Goal: Task Accomplishment & Management: Contribute content

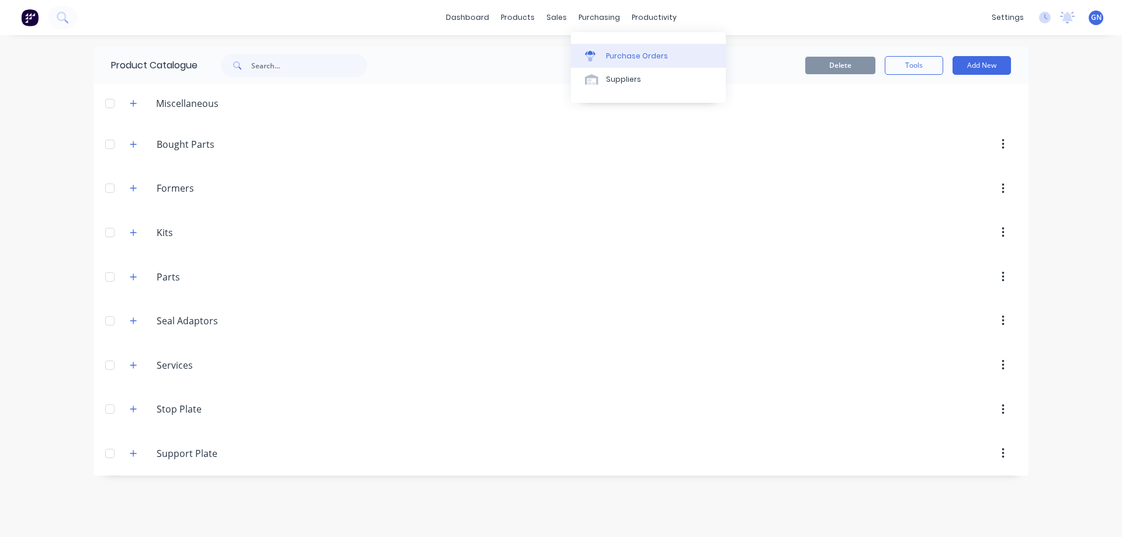
click at [618, 57] on div "Purchase Orders" at bounding box center [637, 56] width 62 height 11
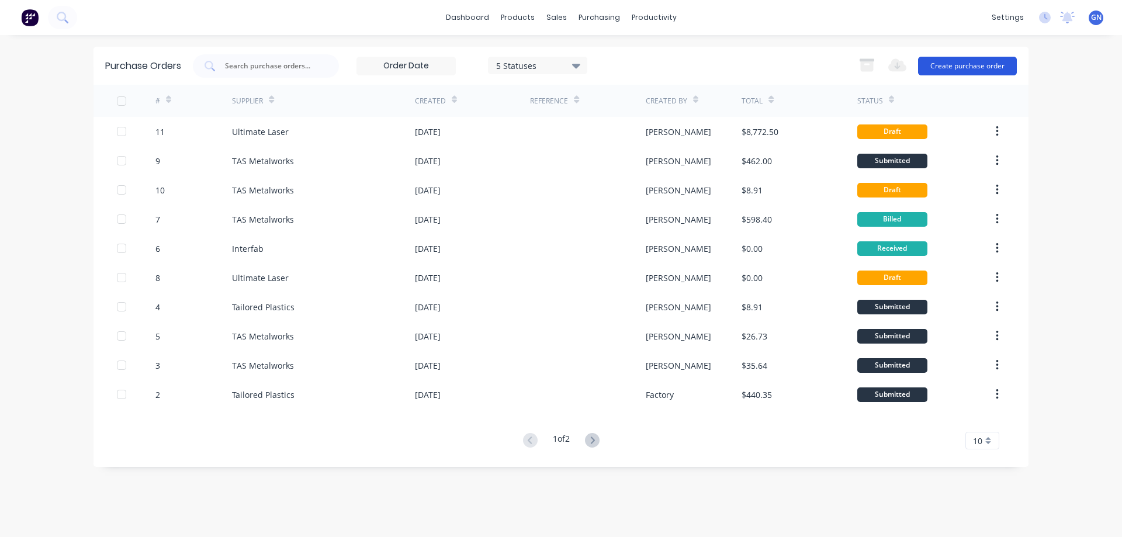
click at [954, 65] on button "Create purchase order" at bounding box center [967, 66] width 99 height 19
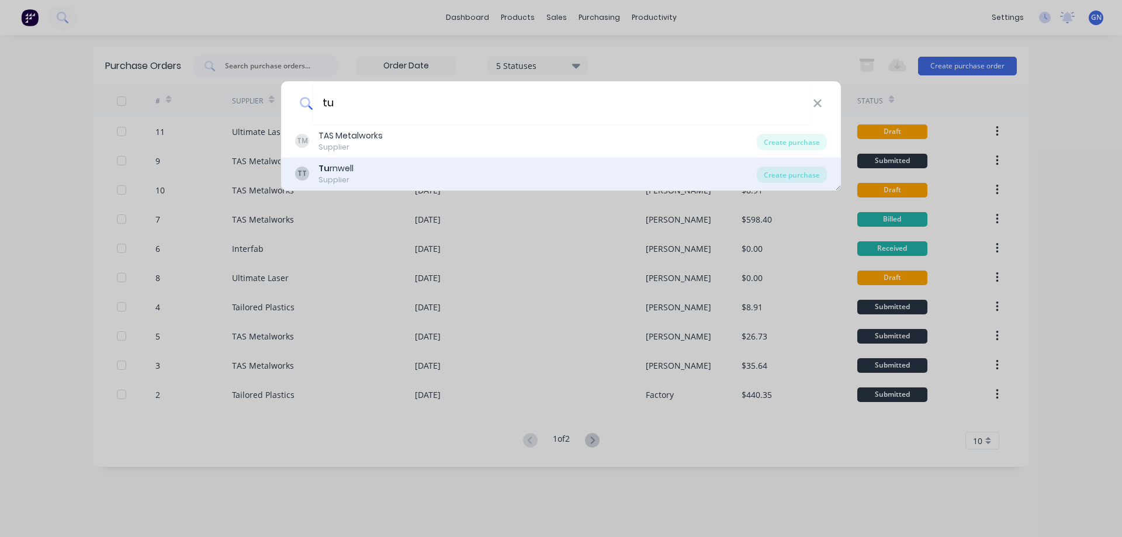
type input "tu"
click at [345, 167] on div "Tu rnwell" at bounding box center [336, 168] width 35 height 12
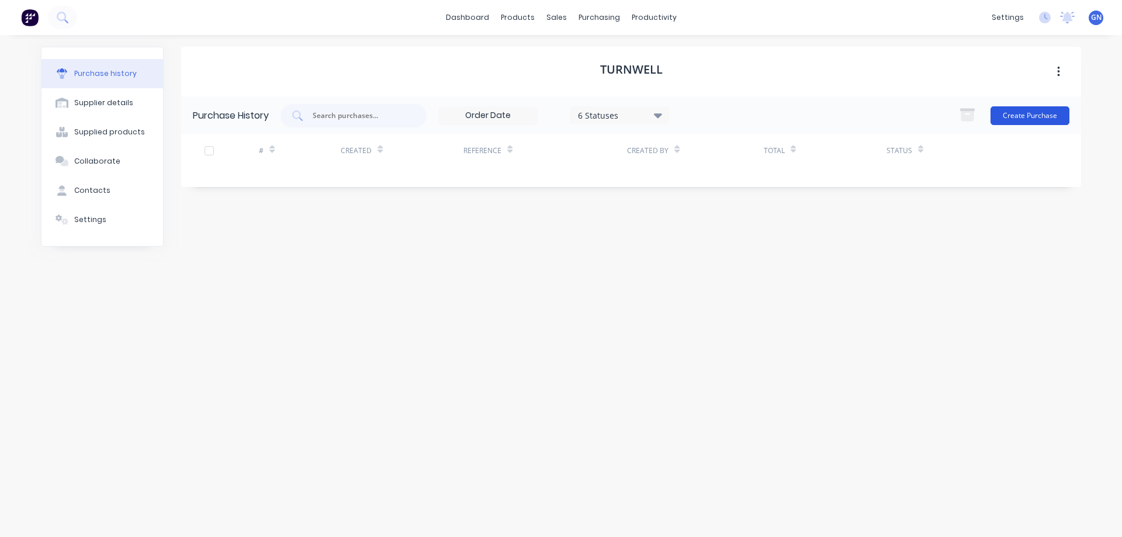
click at [1018, 114] on button "Create Purchase" at bounding box center [1030, 115] width 79 height 19
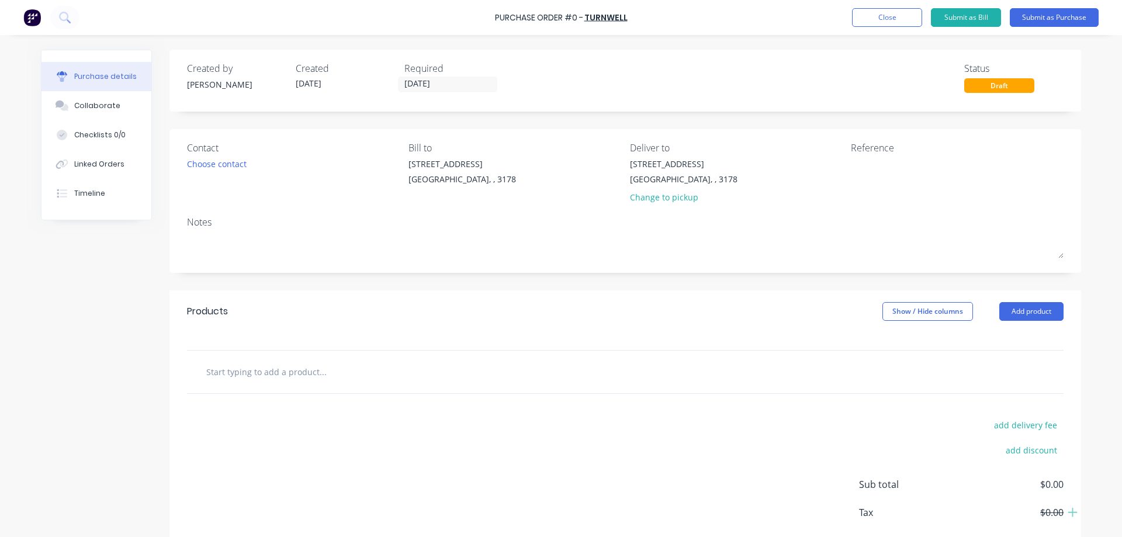
click at [254, 369] on input "text" at bounding box center [323, 371] width 234 height 23
type input "3"
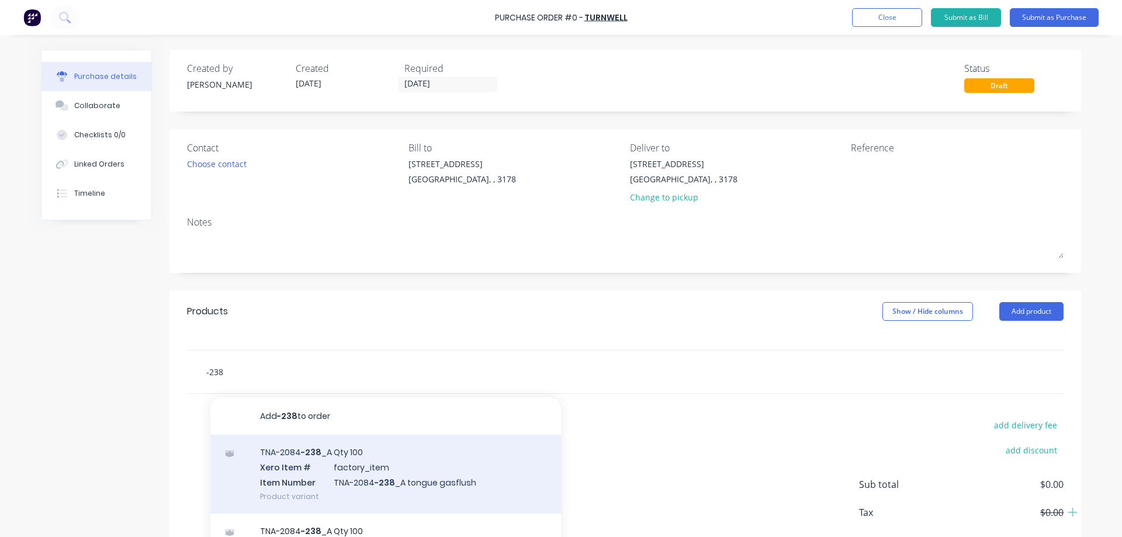
type input "-238"
click at [305, 452] on div "TNA-2084 -238 _A Qty 100 Xero Item # factory_item Item Number TNA-2084 -238 _A …" at bounding box center [385, 474] width 351 height 79
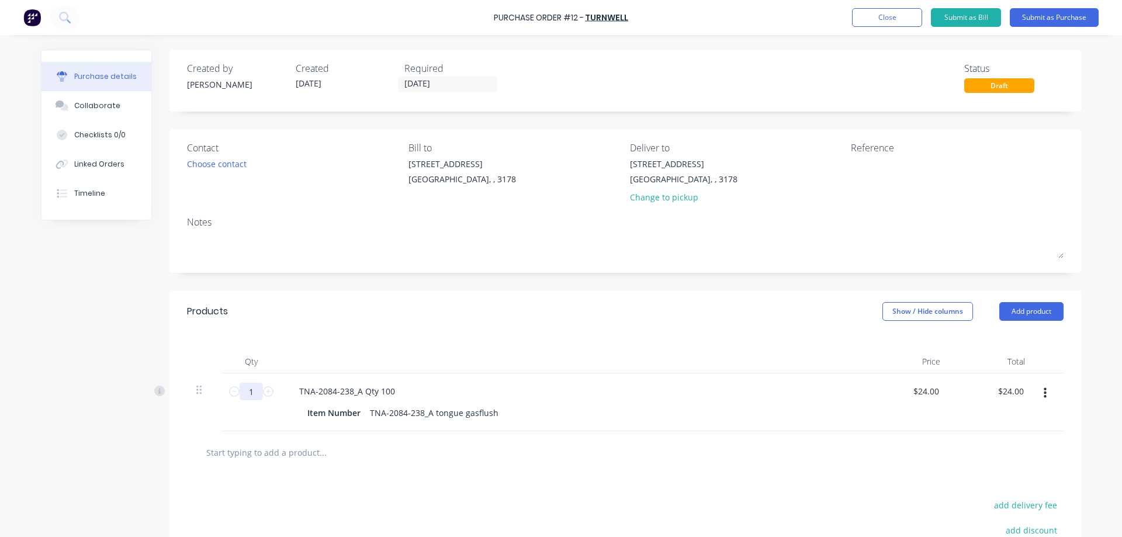
click at [252, 393] on input "1" at bounding box center [251, 392] width 23 height 18
type input "5"
type input "$120.00"
type input "50"
type input "$1,200.00"
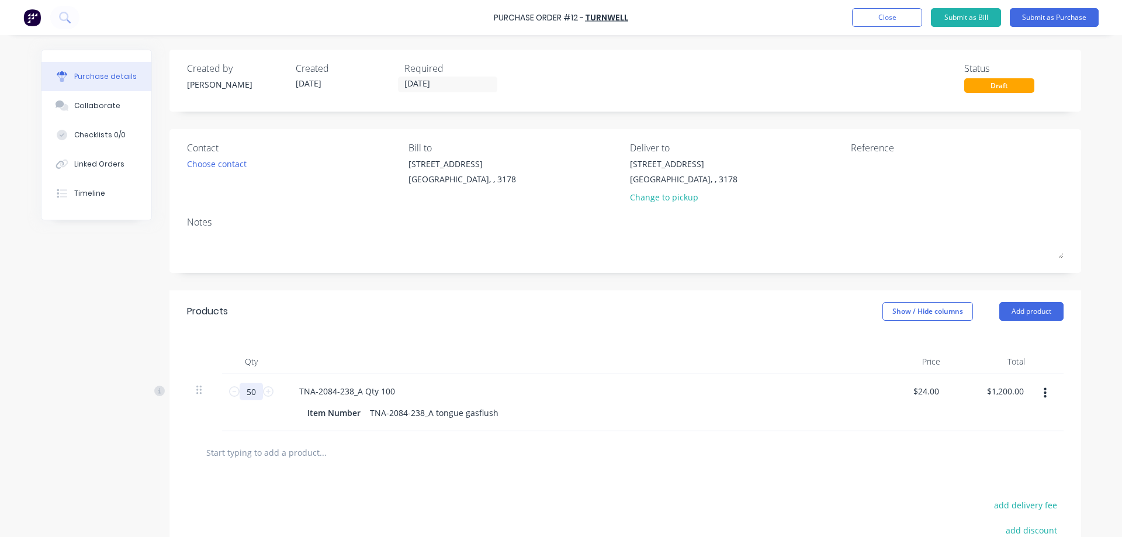
type input "50"
type input "$24.00"
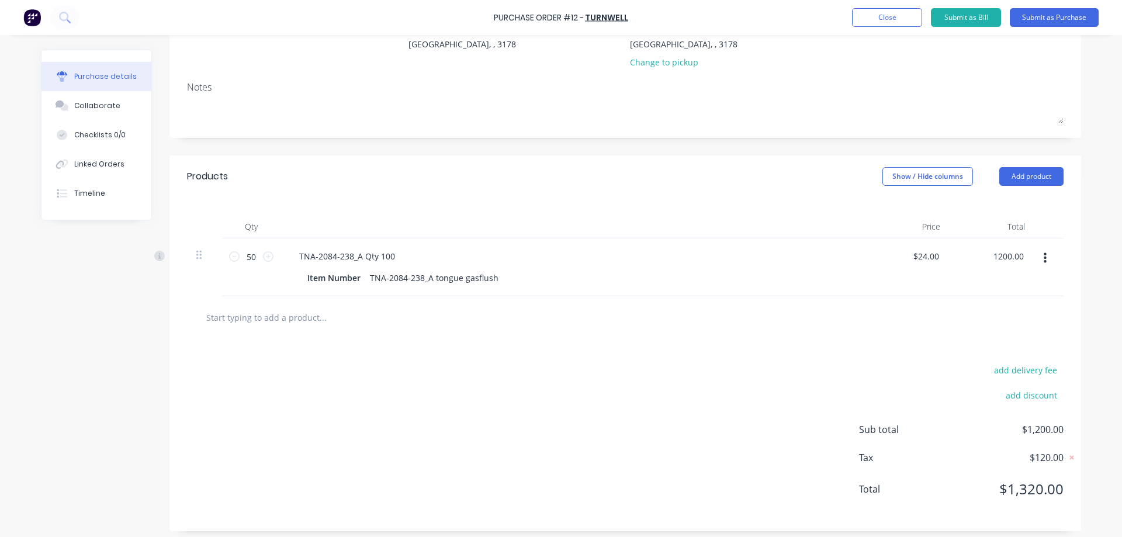
scroll to position [141, 0]
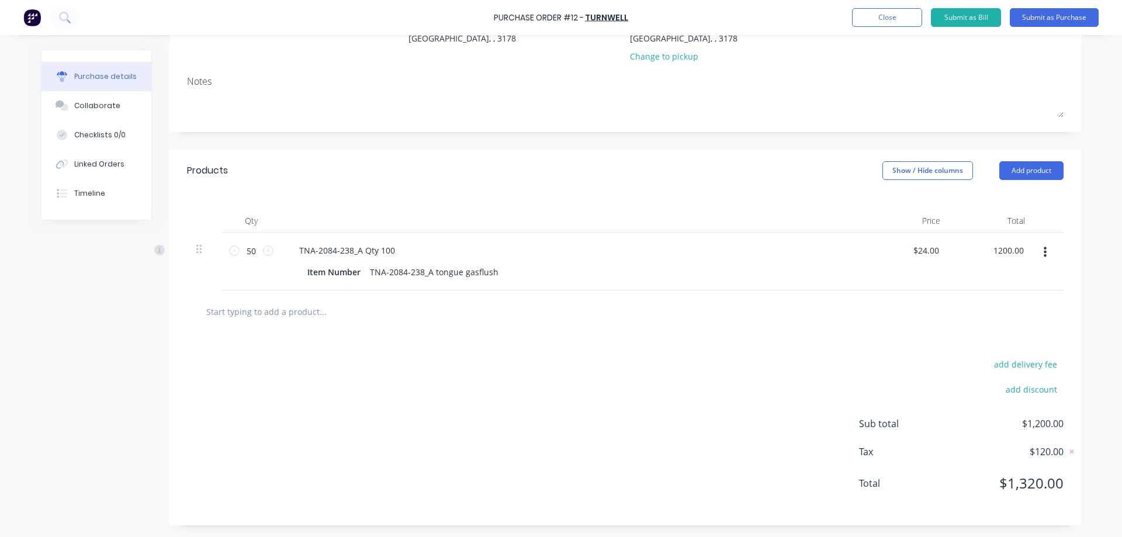
type input "$1,200.00"
click at [997, 451] on span "$120.00" at bounding box center [1005, 452] width 117 height 14
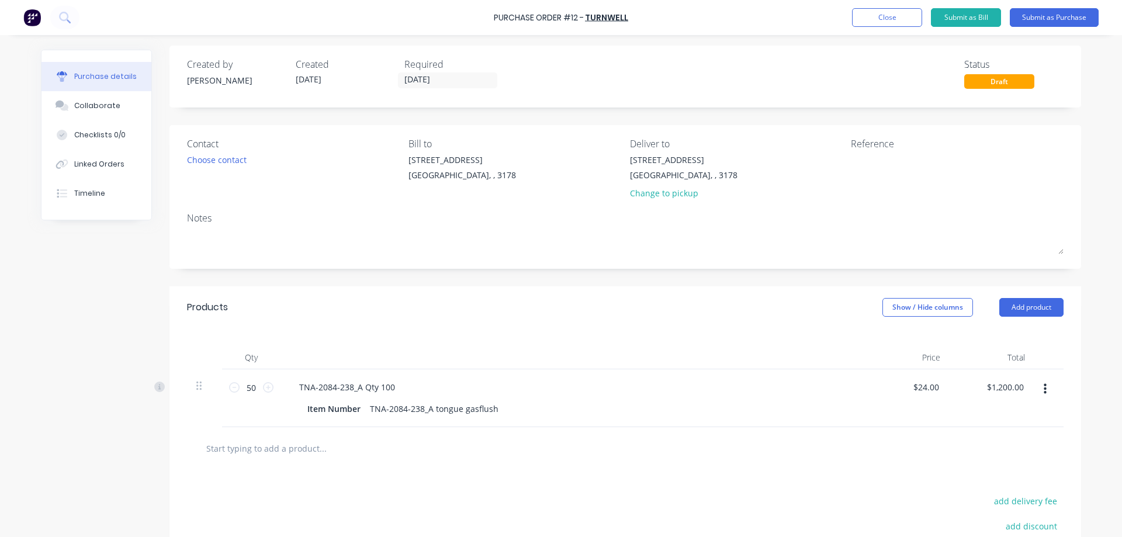
scroll to position [0, 0]
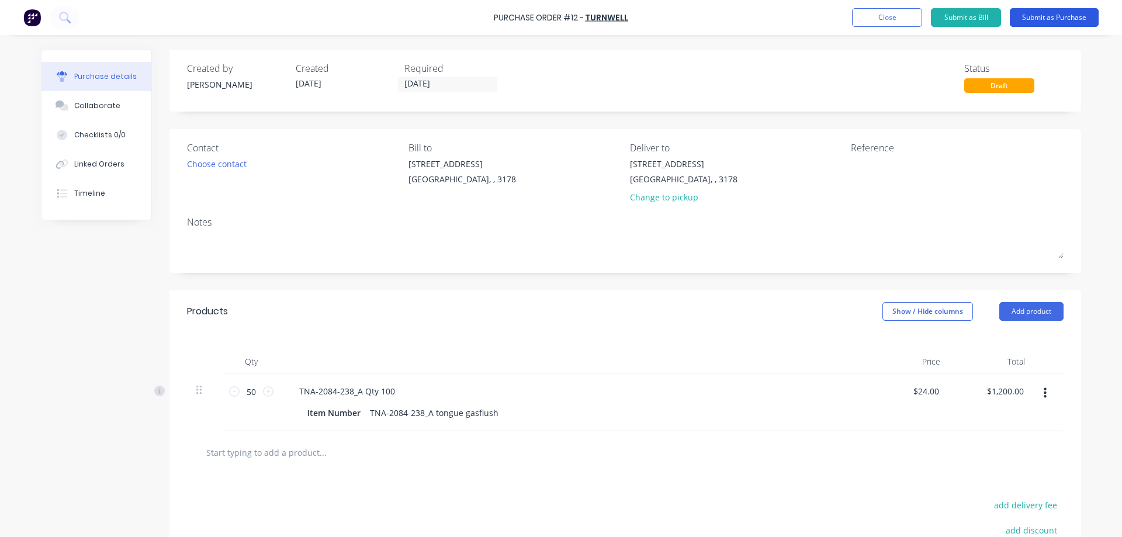
click at [1053, 19] on button "Submit as Purchase" at bounding box center [1054, 17] width 89 height 19
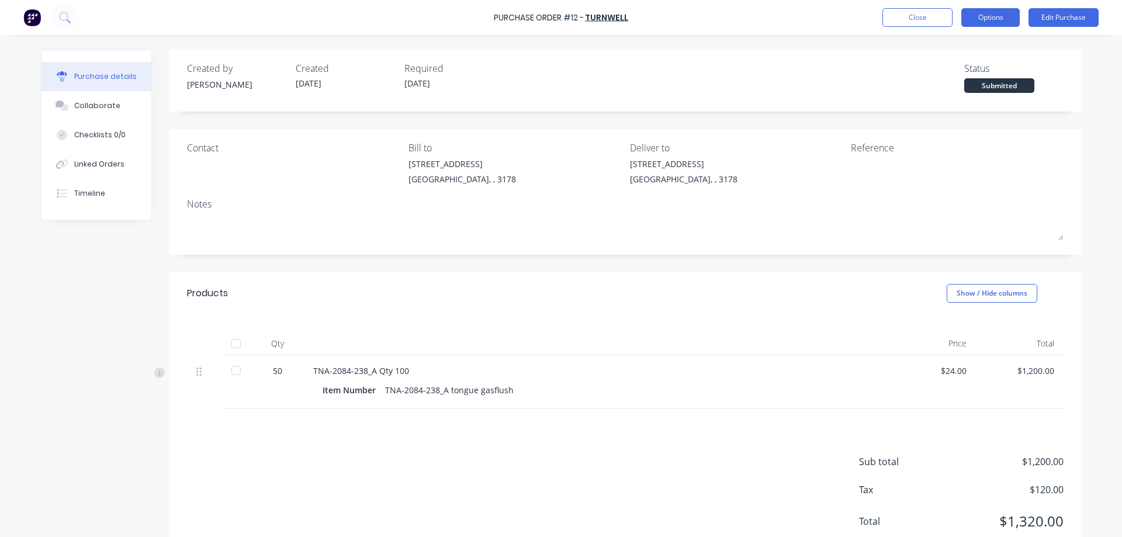
click at [993, 14] on button "Options" at bounding box center [990, 17] width 58 height 19
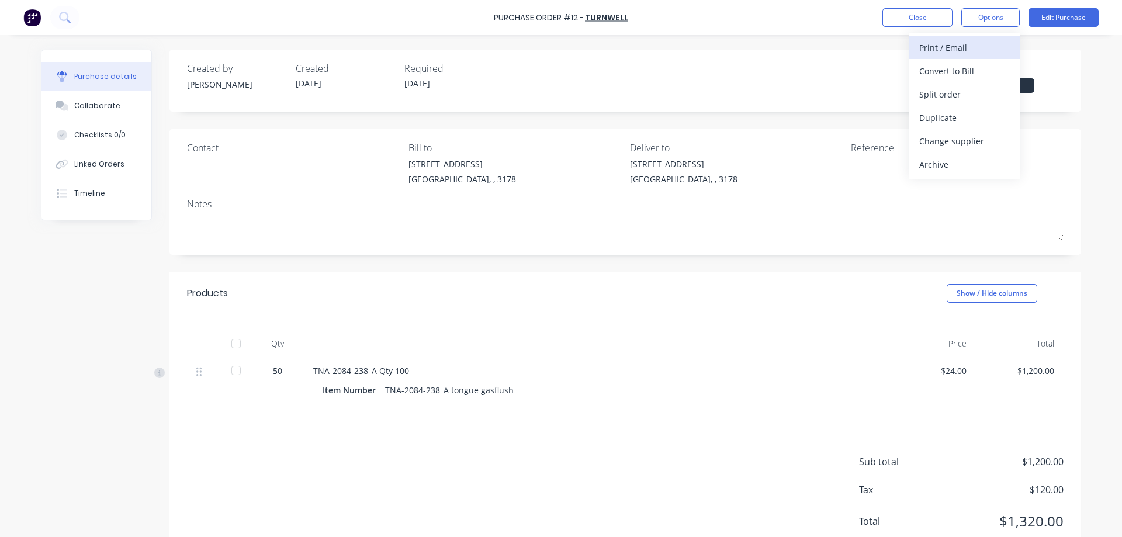
click at [967, 49] on div "Print / Email" at bounding box center [964, 47] width 90 height 17
click at [960, 70] on div "With pricing" at bounding box center [964, 71] width 90 height 17
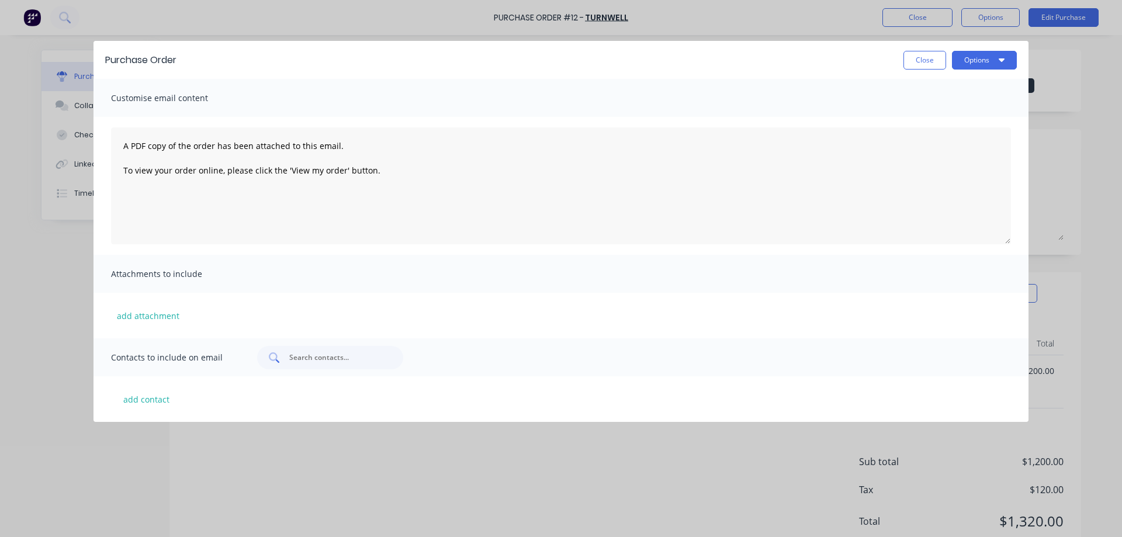
click at [298, 359] on input "text" at bounding box center [336, 358] width 97 height 12
click at [978, 63] on button "Options" at bounding box center [984, 60] width 65 height 19
click at [927, 113] on div "Email" at bounding box center [961, 113] width 90 height 17
click at [230, 311] on div "add attachment" at bounding box center [561, 316] width 935 height 46
click at [231, 279] on span "Attachments to include" at bounding box center [175, 274] width 129 height 16
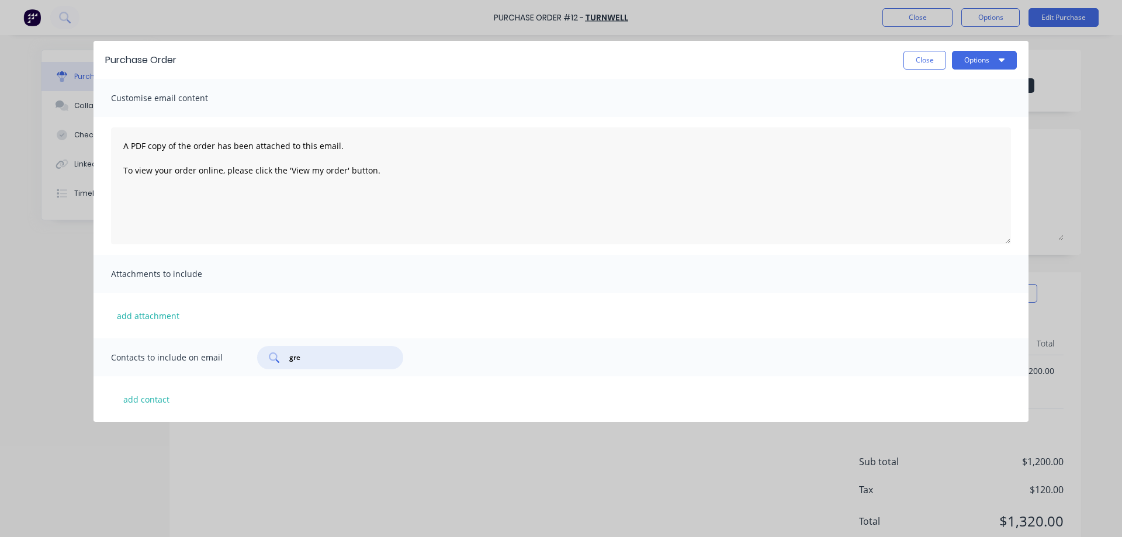
click at [320, 361] on input "gre" at bounding box center [336, 358] width 97 height 12
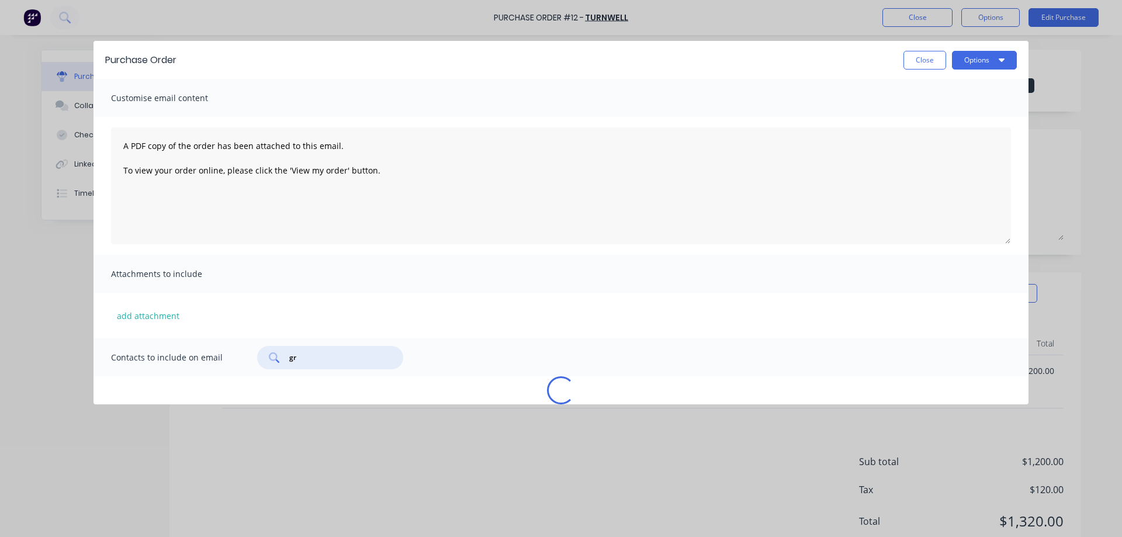
type input "g"
click at [321, 356] on input "text" at bounding box center [336, 358] width 97 height 12
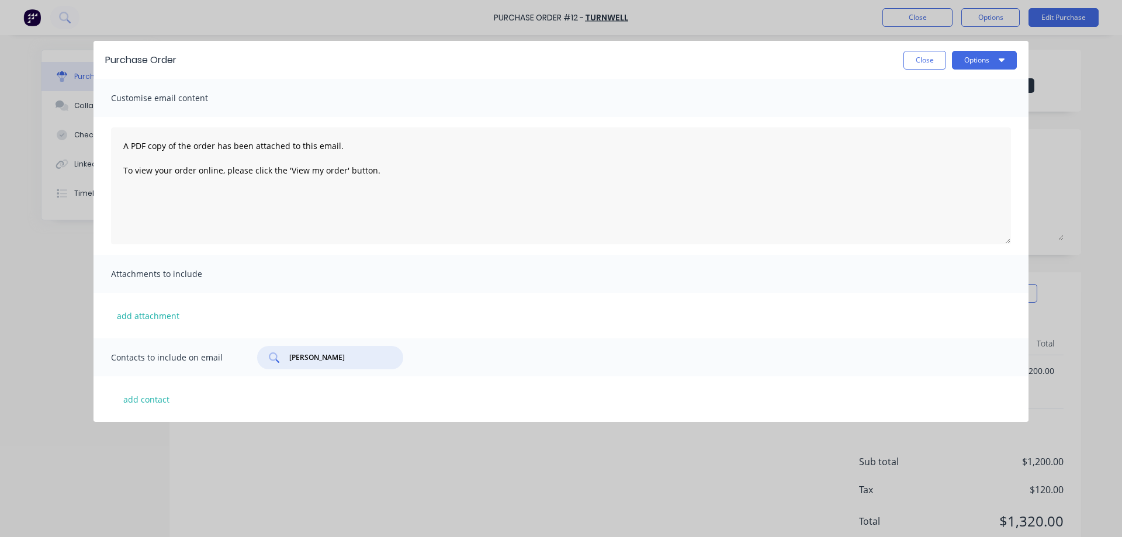
drag, startPoint x: 338, startPoint y: 356, endPoint x: 262, endPoint y: 358, distance: 76.0
click at [262, 358] on div "greg" at bounding box center [330, 357] width 146 height 23
paste input "@idealstainless.com.au"
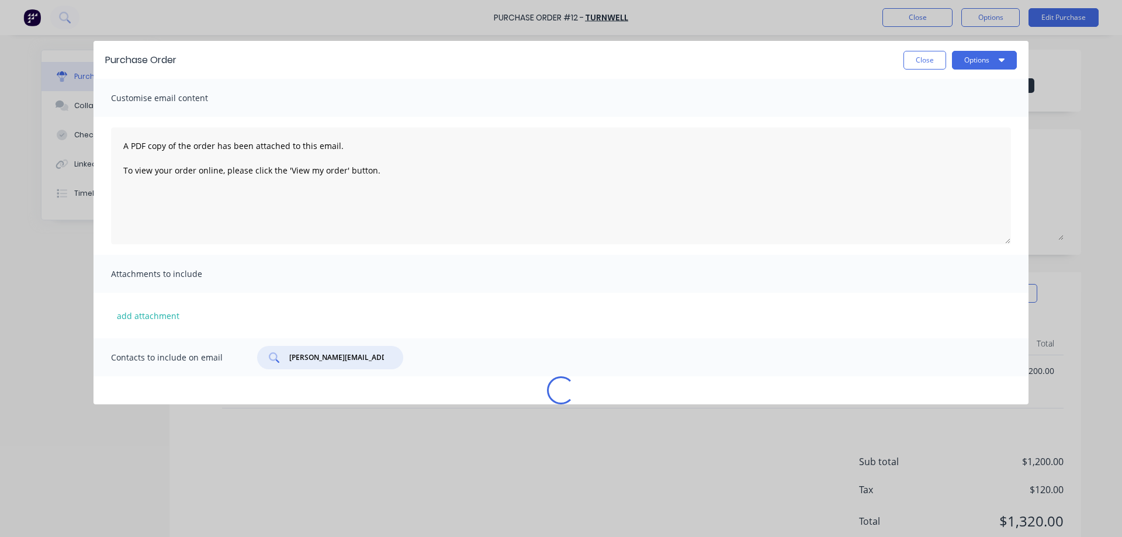
scroll to position [0, 3]
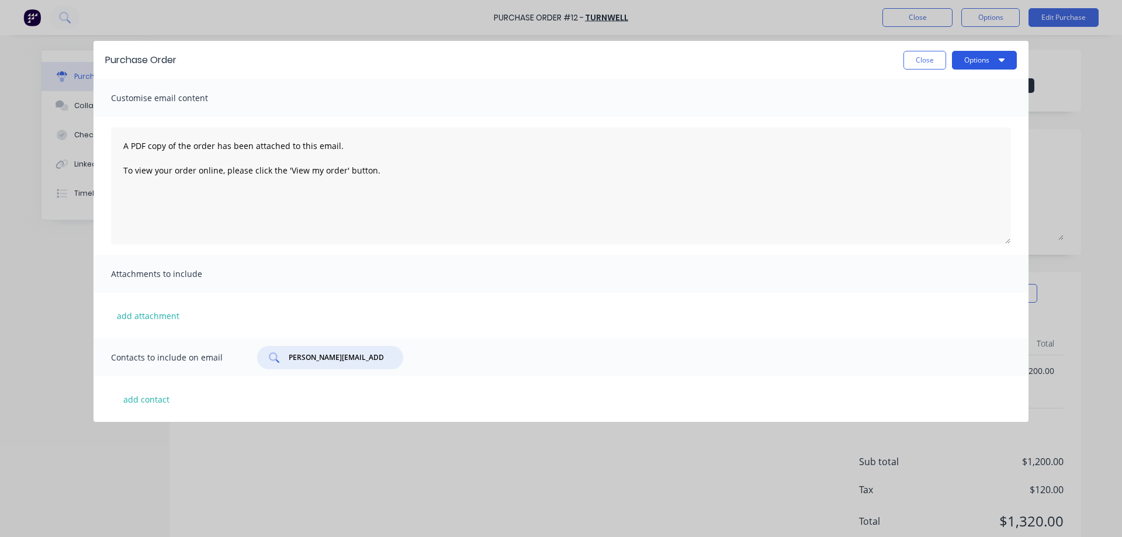
type input "greg@idealstainless.com.au"
click at [971, 60] on button "Options" at bounding box center [984, 60] width 65 height 19
click at [935, 115] on div "Email" at bounding box center [961, 113] width 90 height 17
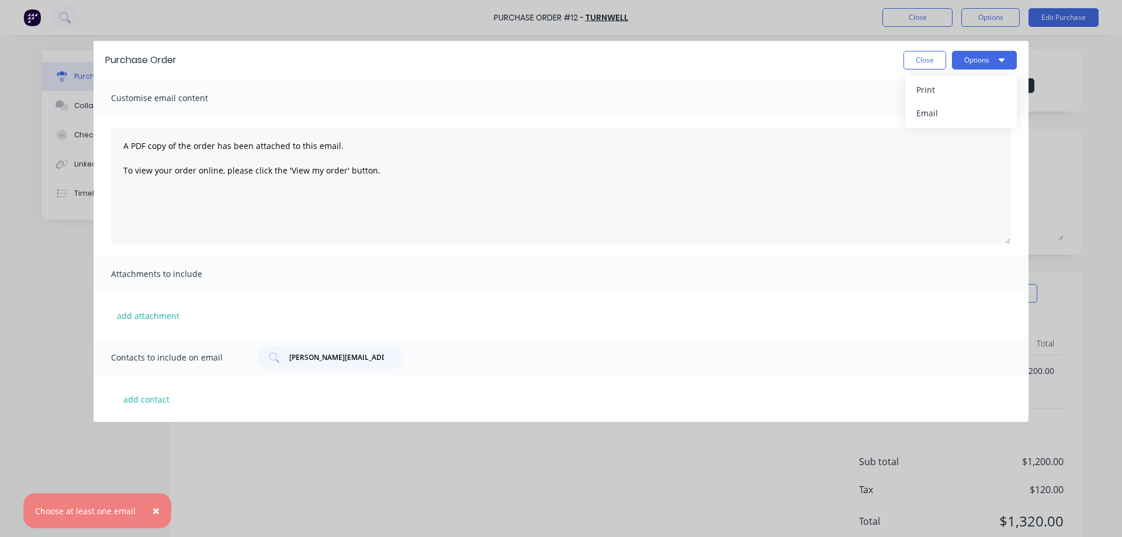
click at [450, 356] on div "Contacts to include on email greg@idealstainless.com.au" at bounding box center [561, 357] width 935 height 38
click at [340, 354] on input "greg@idealstainless.com.au" at bounding box center [336, 358] width 97 height 12
drag, startPoint x: 286, startPoint y: 358, endPoint x: 383, endPoint y: 359, distance: 97.0
click at [383, 359] on div "greg@idealstainless.com.au" at bounding box center [330, 357] width 146 height 23
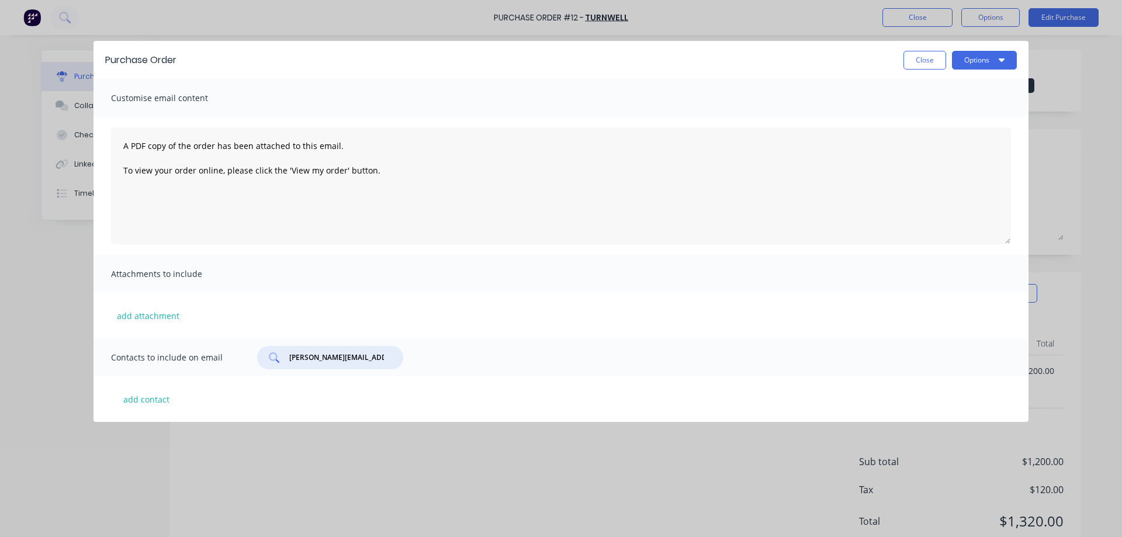
scroll to position [0, 3]
drag, startPoint x: 290, startPoint y: 357, endPoint x: 456, endPoint y: 355, distance: 166.6
click at [456, 355] on div "Contacts to include on email greg@idealstainless.com.au" at bounding box center [561, 357] width 935 height 38
click at [296, 356] on input "text" at bounding box center [336, 358] width 97 height 12
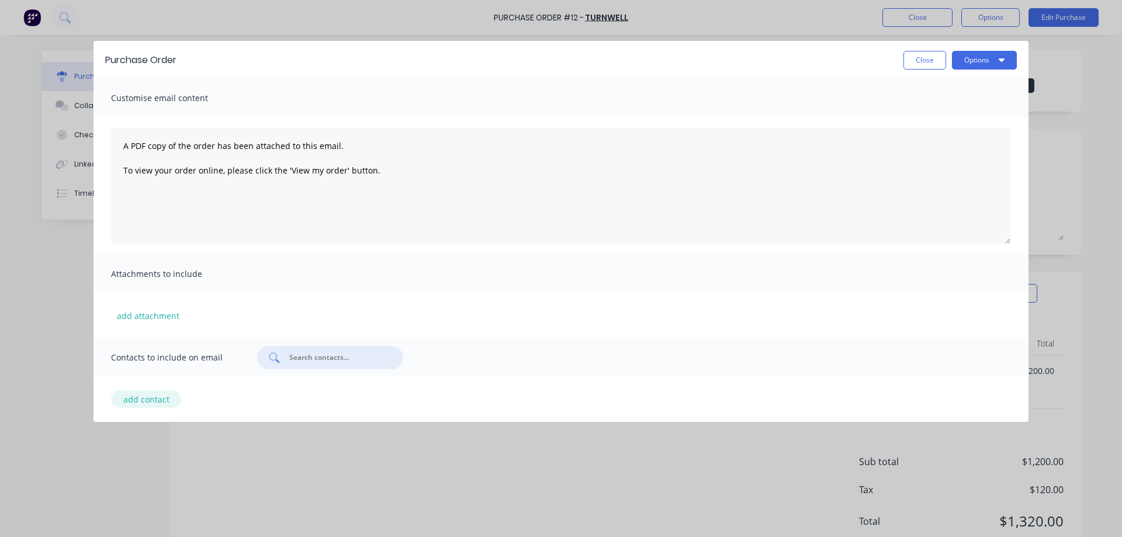
click at [155, 400] on button "add contact" at bounding box center [146, 399] width 70 height 18
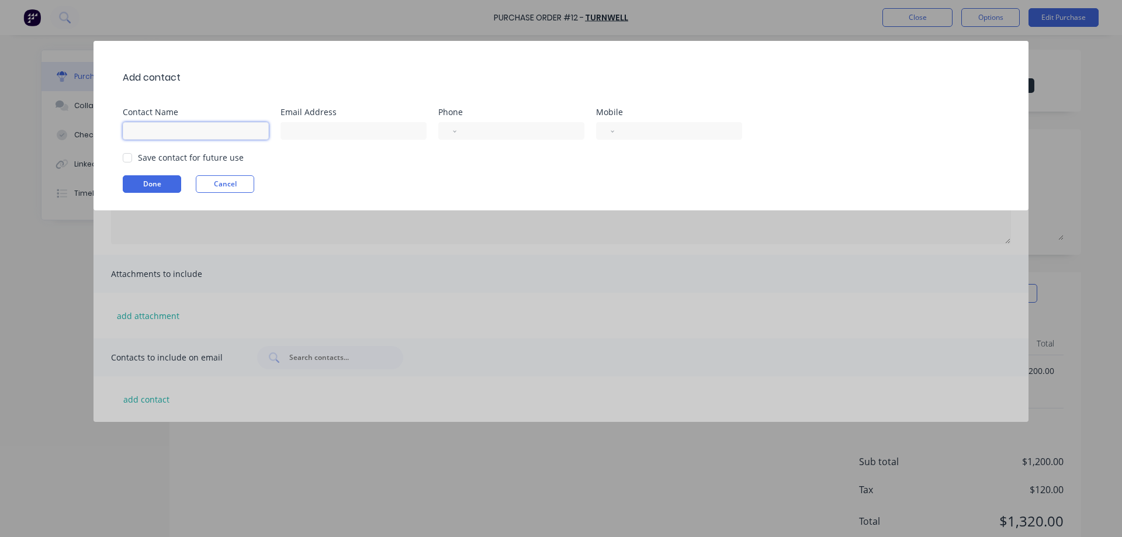
click at [206, 130] on input at bounding box center [196, 131] width 146 height 18
type input "[PERSON_NAME]"
type input "greg@idealstainless.com.au"
select select "AU"
type input "0412 355 694"
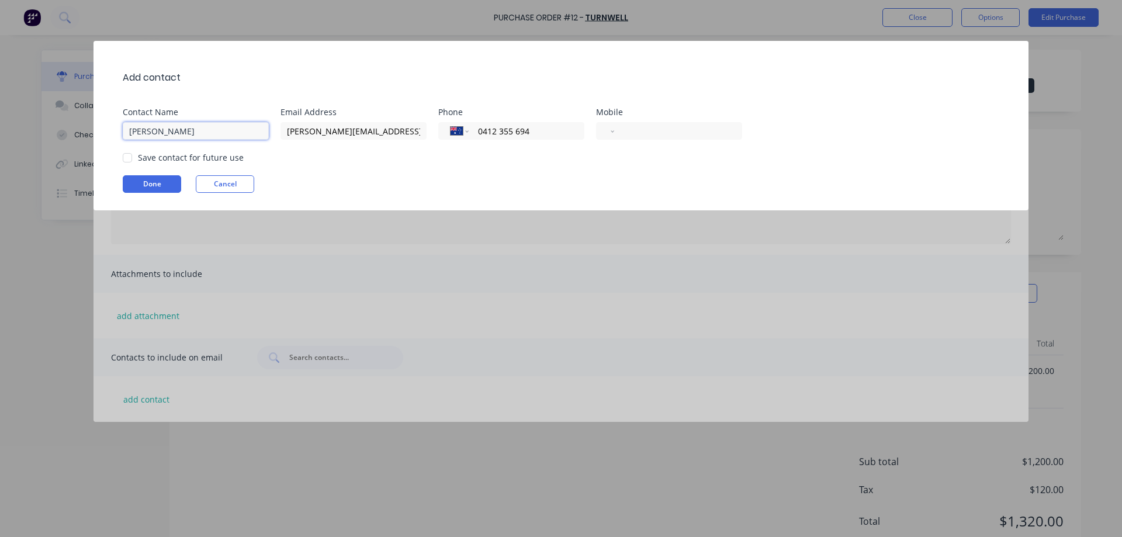
click at [123, 156] on div at bounding box center [127, 157] width 23 height 23
click at [160, 187] on button "Done" at bounding box center [152, 184] width 58 height 18
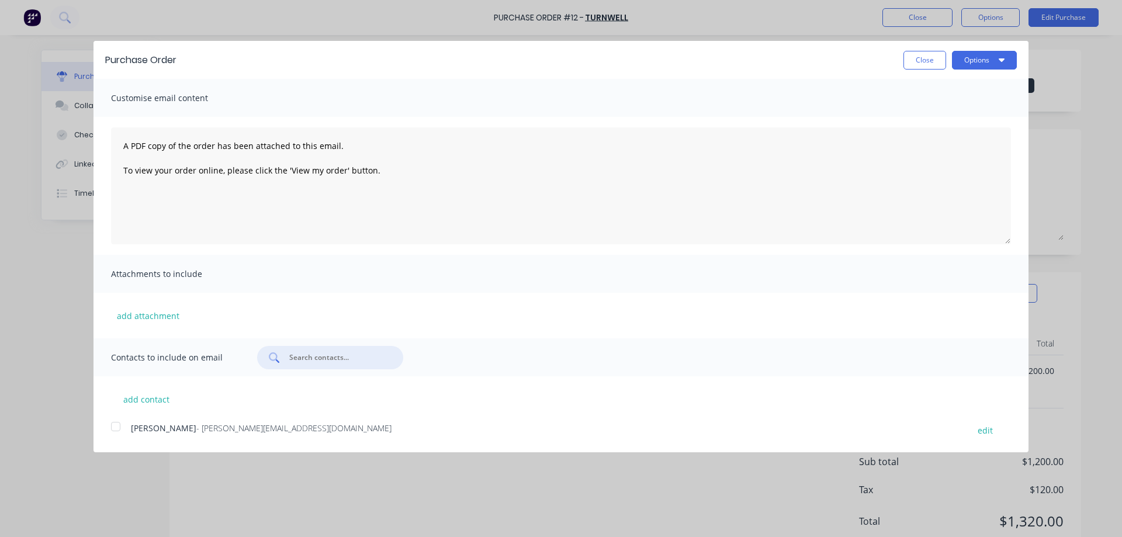
click at [315, 361] on input "text" at bounding box center [336, 358] width 97 height 12
click at [113, 424] on div at bounding box center [115, 426] width 23 height 23
type input "g"
click at [975, 60] on button "Options" at bounding box center [984, 60] width 65 height 19
click at [928, 115] on div "Email" at bounding box center [961, 113] width 90 height 17
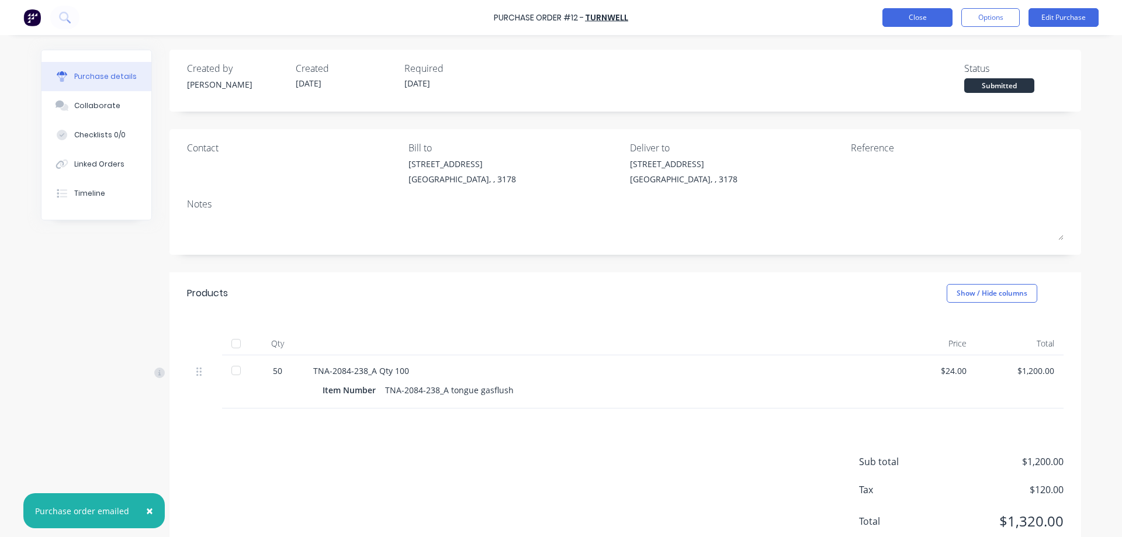
click at [916, 23] on button "Close" at bounding box center [917, 17] width 70 height 19
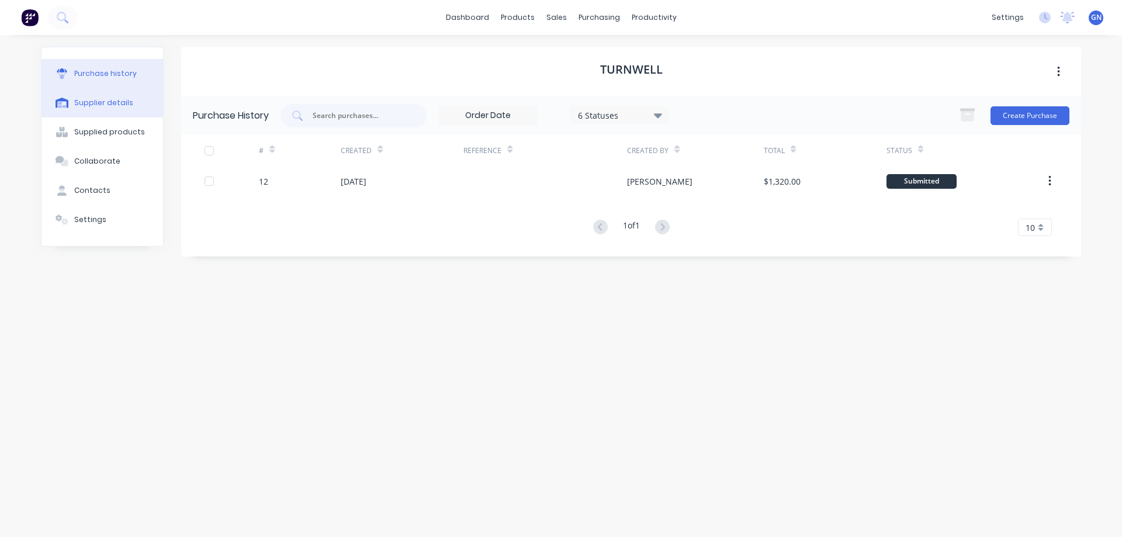
click at [92, 102] on div "Supplier details" at bounding box center [103, 103] width 59 height 11
select select "AU"
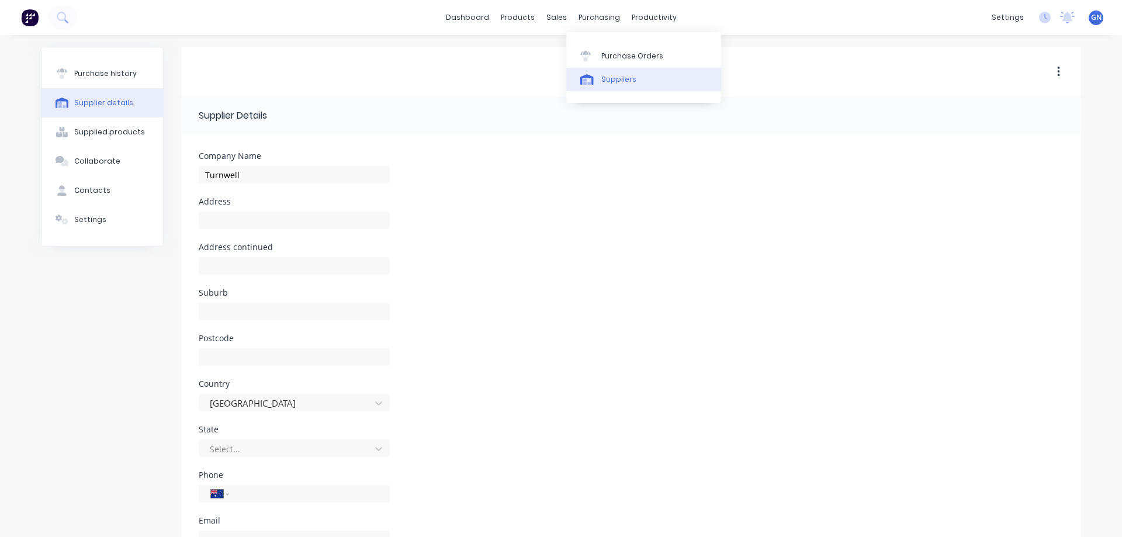
click at [617, 80] on div "Suppliers" at bounding box center [618, 79] width 35 height 11
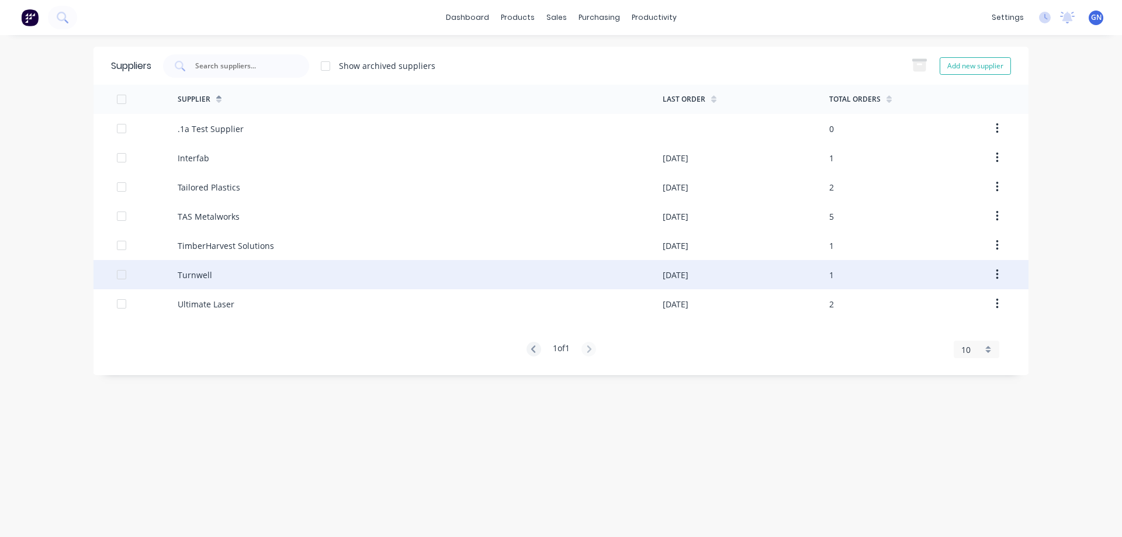
click at [210, 277] on div "Turnwell" at bounding box center [195, 275] width 34 height 12
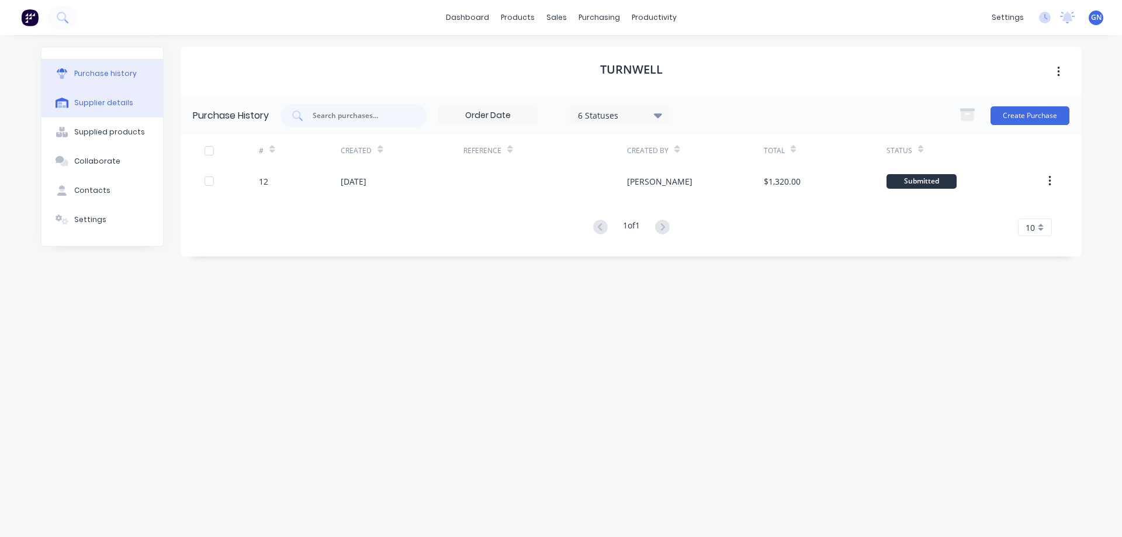
click at [108, 102] on div "Supplier details" at bounding box center [103, 103] width 59 height 11
select select "AU"
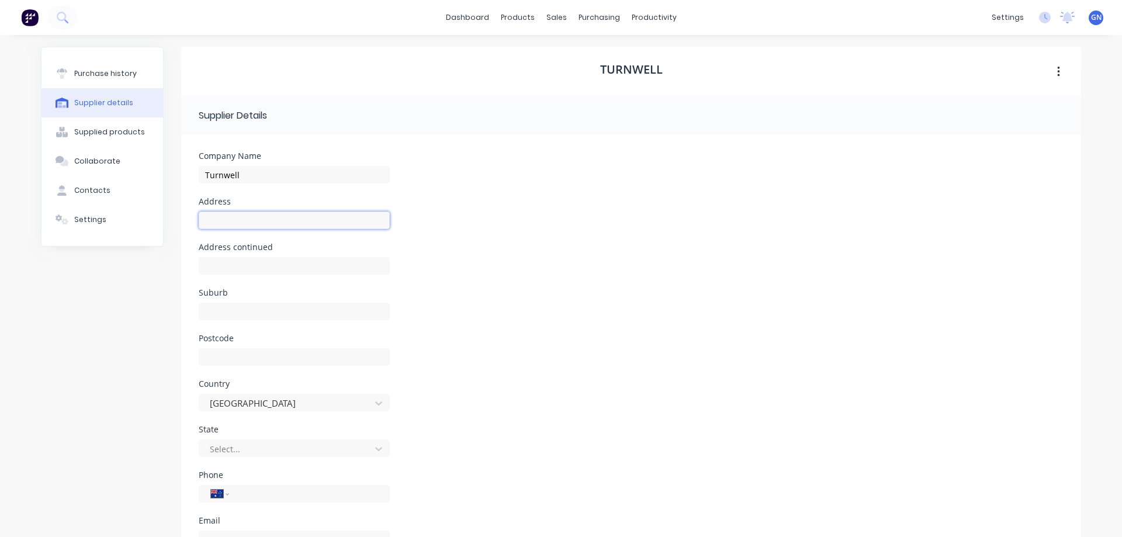
click at [242, 214] on input at bounding box center [294, 221] width 191 height 18
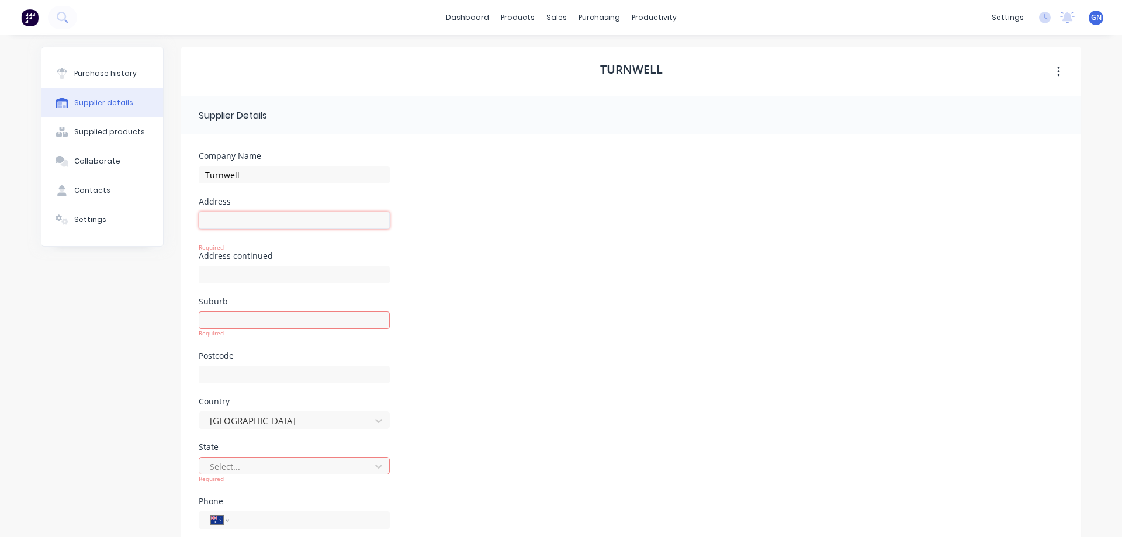
click at [241, 219] on input at bounding box center [294, 221] width 191 height 18
paste input "4/36 TAYLORS RD CROYDON"
drag, startPoint x: 225, startPoint y: 220, endPoint x: 252, endPoint y: 221, distance: 27.5
click at [252, 221] on input "4/36 TAYLORS RD CROYDON" at bounding box center [294, 221] width 191 height 18
type input "4/36 Taylors Rd"
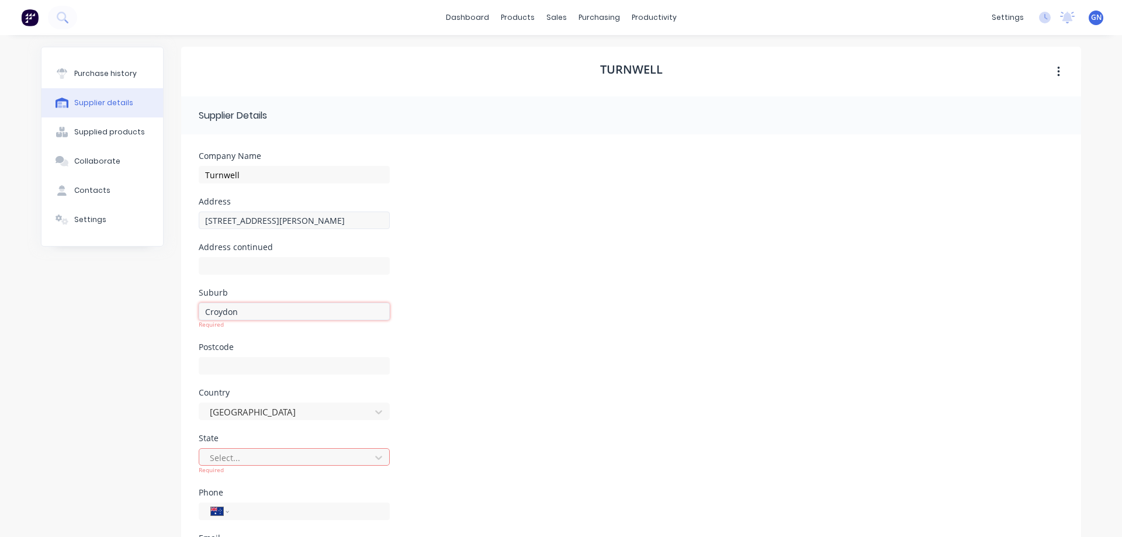
type input "Croydon"
type input "3136"
type input "v"
click at [258, 495] on input "tel" at bounding box center [307, 493] width 140 height 13
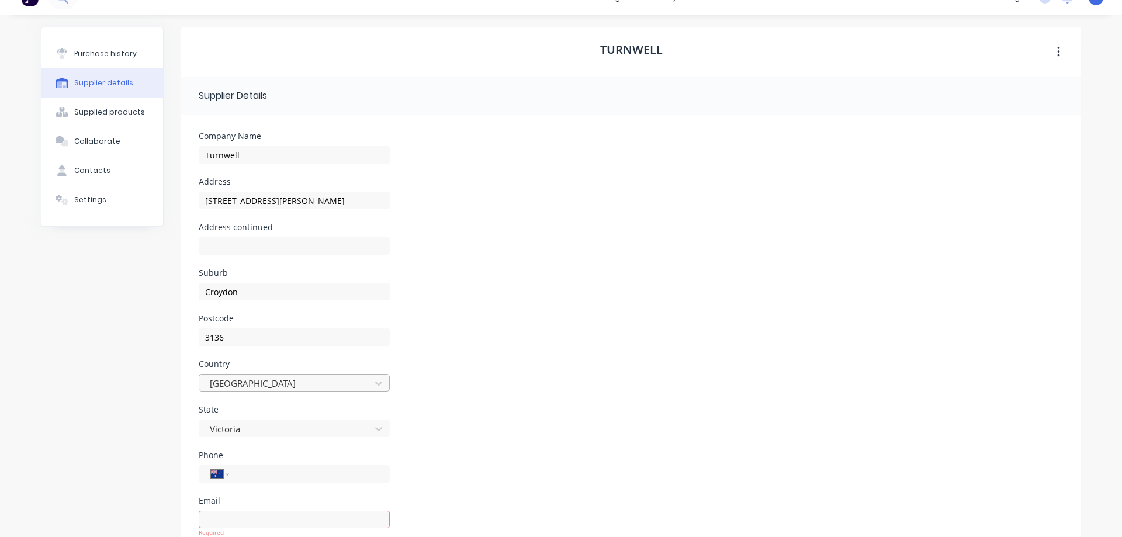
scroll to position [58, 0]
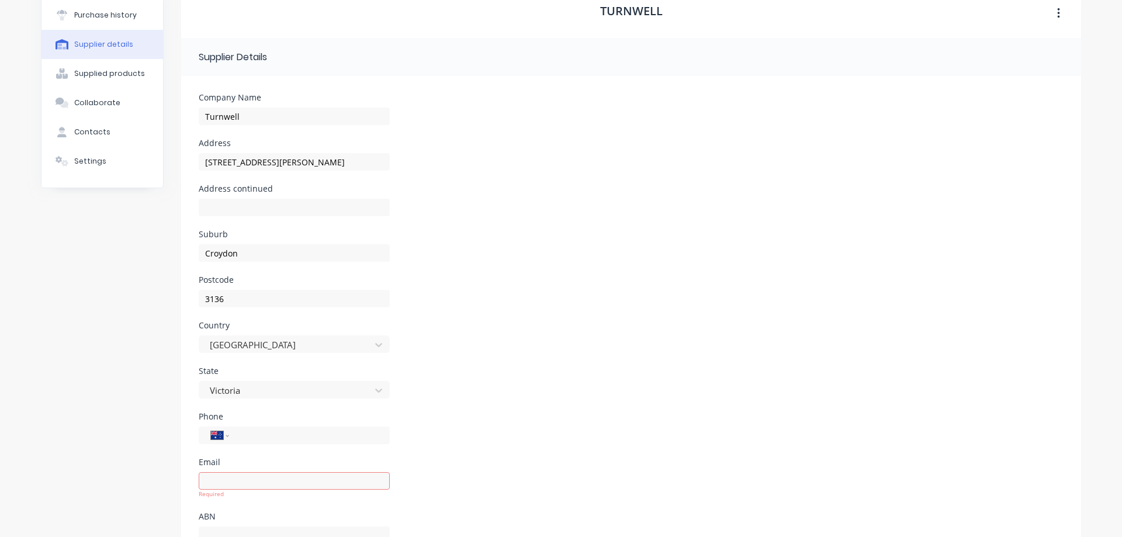
paste input "(03) 9723 6683"
type input "(03) 9723 6683"
click at [249, 480] on input at bounding box center [294, 481] width 191 height 18
click at [210, 482] on input at bounding box center [294, 481] width 191 height 18
type input "t"
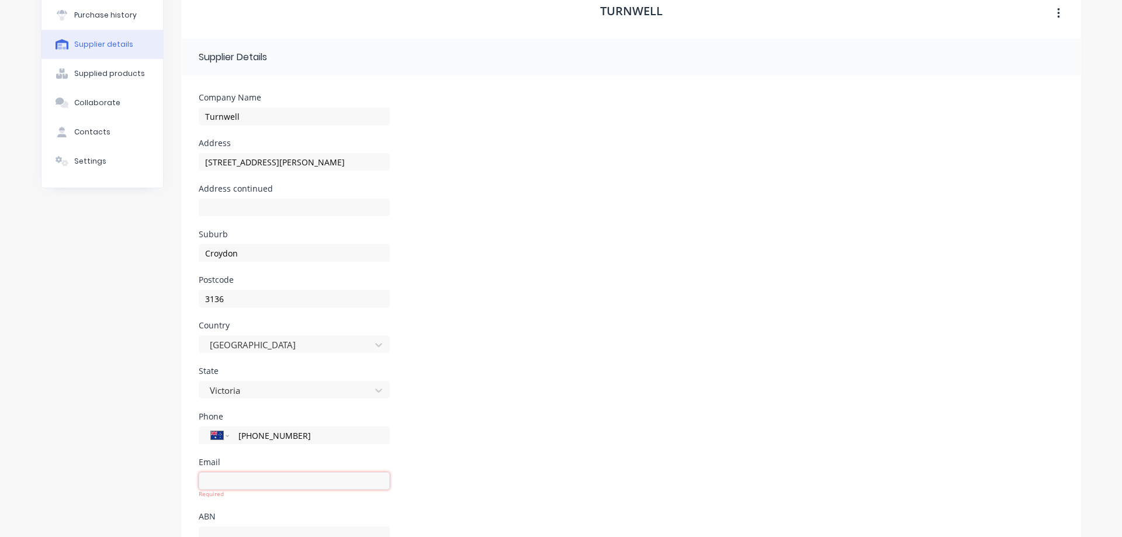
click at [242, 483] on input at bounding box center [294, 481] width 191 height 18
paste input "turnwell@turnwell.com.au"
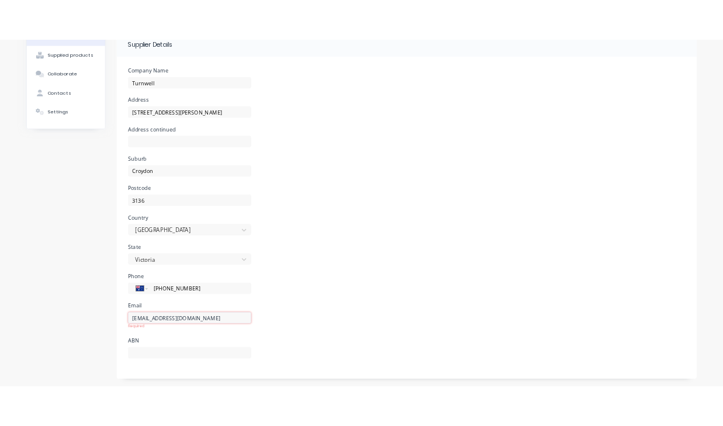
scroll to position [109, 0]
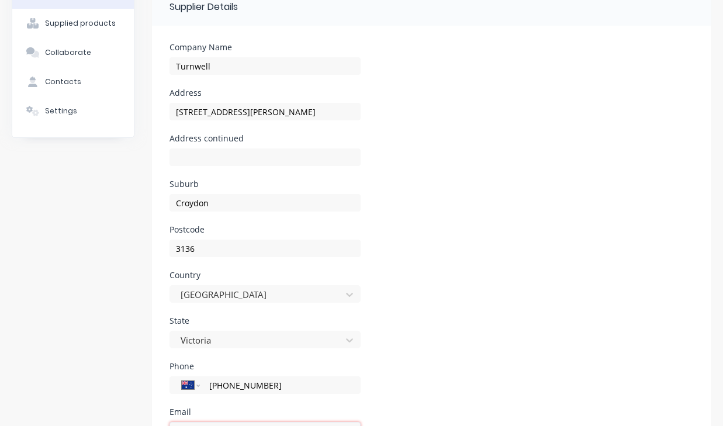
type input "turnwell@turnwell.com.au"
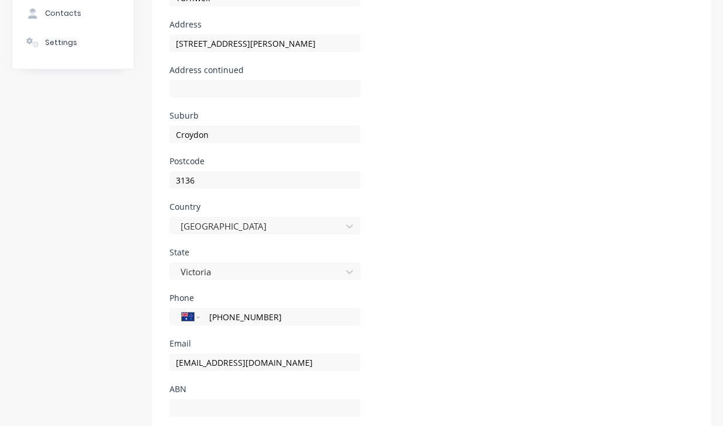
scroll to position [211, 0]
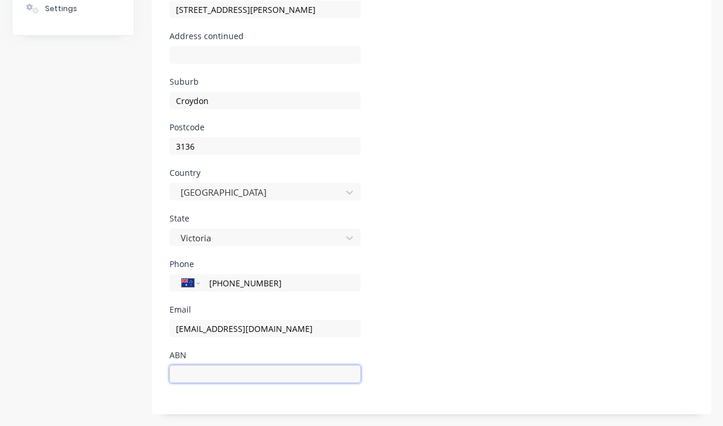
click at [212, 369] on input at bounding box center [264, 374] width 191 height 18
paste input "61 005 303 444"
type input "61 005 303 444"
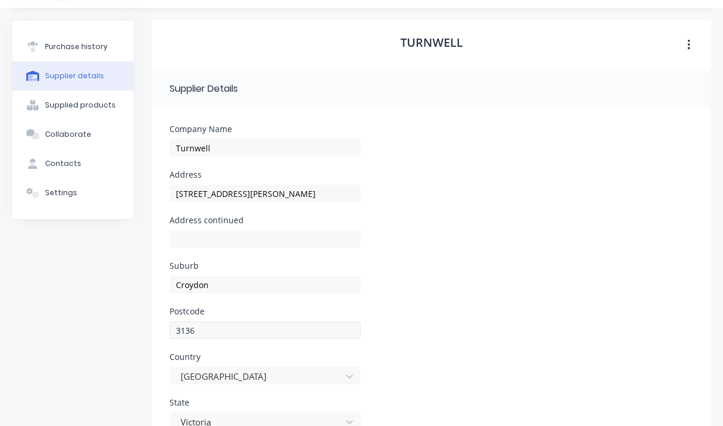
scroll to position [0, 0]
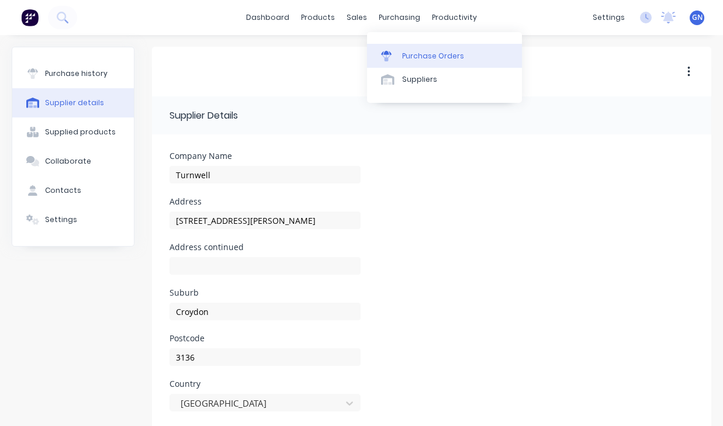
click at [425, 53] on div "Purchase Orders" at bounding box center [433, 56] width 62 height 11
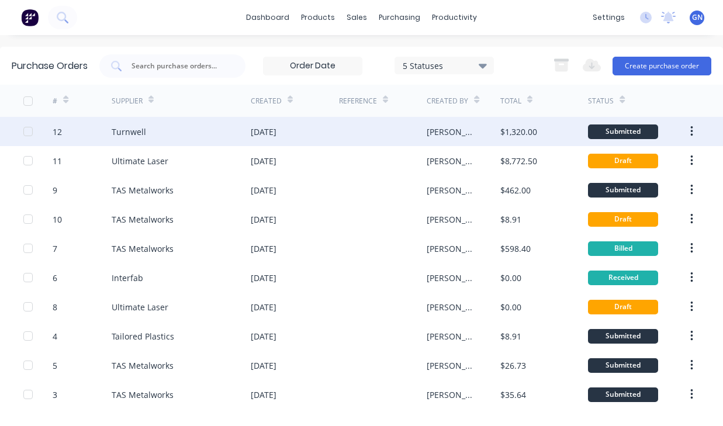
click at [608, 130] on div "Submitted" at bounding box center [623, 131] width 70 height 15
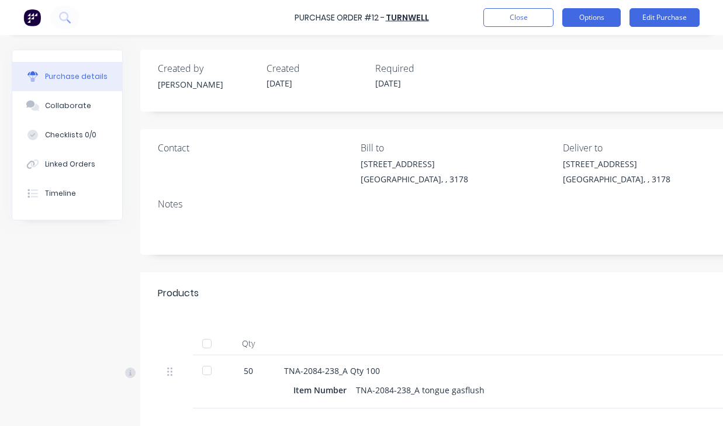
click at [600, 19] on button "Options" at bounding box center [591, 17] width 58 height 19
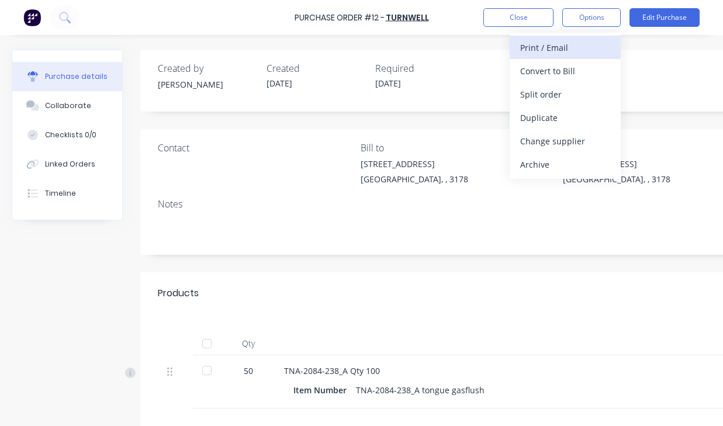
click at [527, 48] on div "Print / Email" at bounding box center [565, 47] width 90 height 17
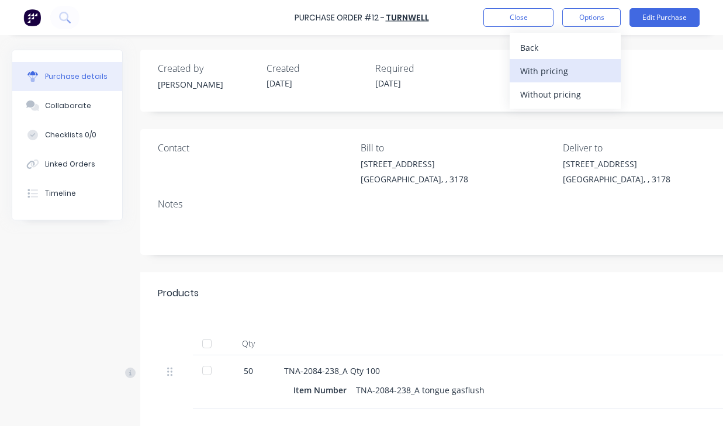
click at [531, 72] on div "With pricing" at bounding box center [565, 71] width 90 height 17
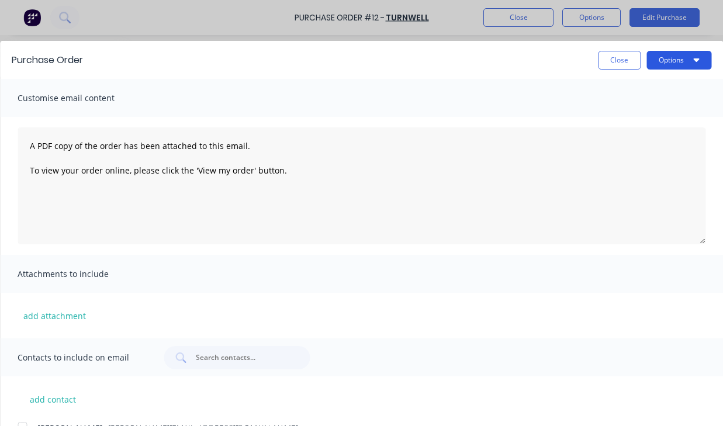
click at [669, 57] on button "Options" at bounding box center [678, 60] width 65 height 19
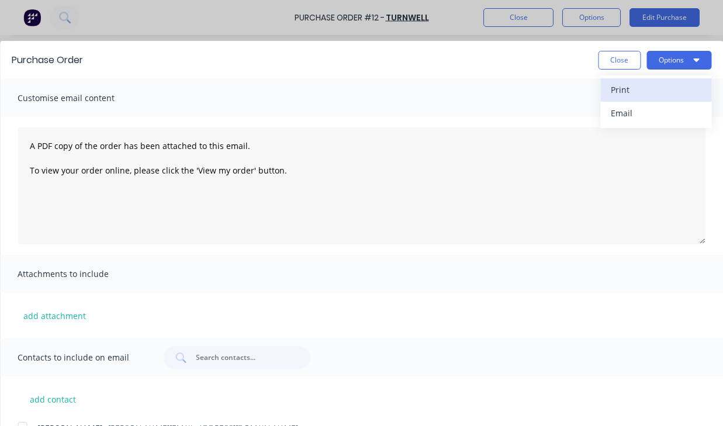
click at [622, 89] on div "Print" at bounding box center [656, 89] width 90 height 17
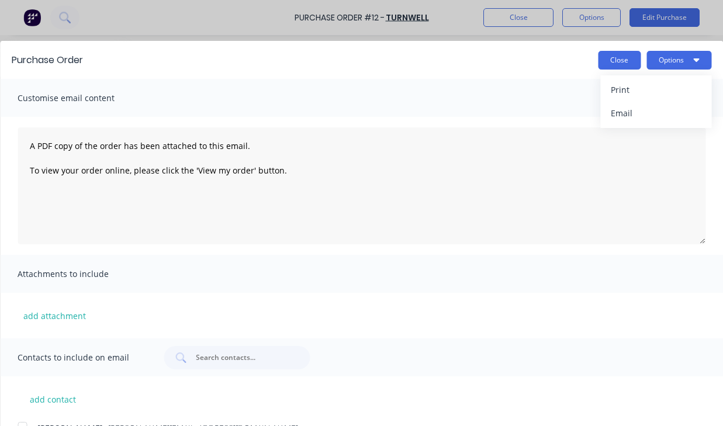
click at [612, 61] on button "Close" at bounding box center [619, 60] width 43 height 19
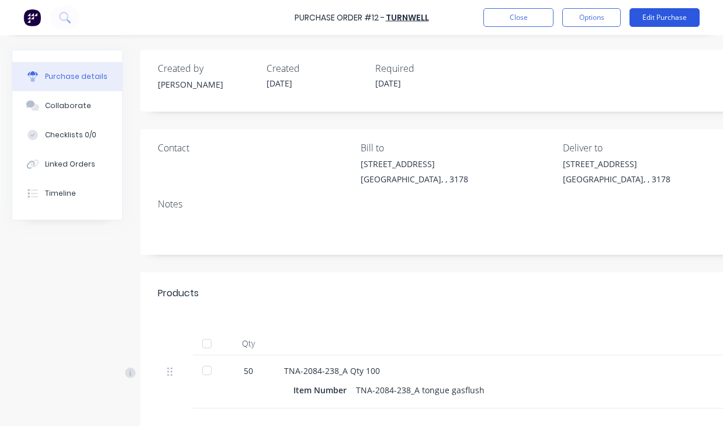
click at [651, 16] on button "Edit Purchase" at bounding box center [664, 17] width 70 height 19
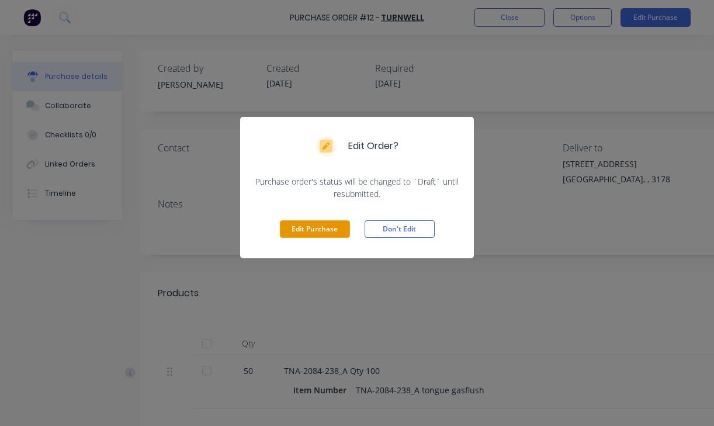
click at [334, 229] on button "Edit Purchase" at bounding box center [315, 229] width 70 height 18
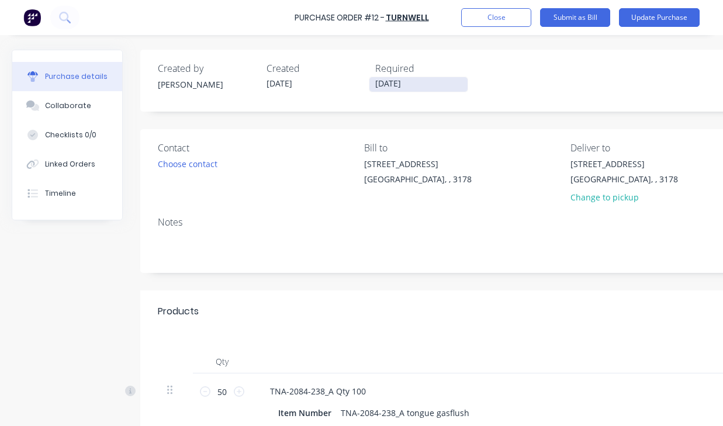
drag, startPoint x: 385, startPoint y: 83, endPoint x: 374, endPoint y: 84, distance: 10.5
click at [374, 84] on input "09/09/25" at bounding box center [418, 84] width 98 height 15
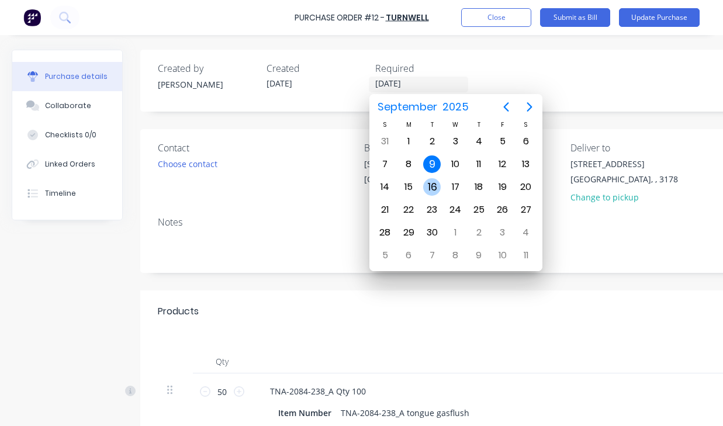
type input "16/09/25"
click at [431, 182] on div "16" at bounding box center [432, 187] width 18 height 18
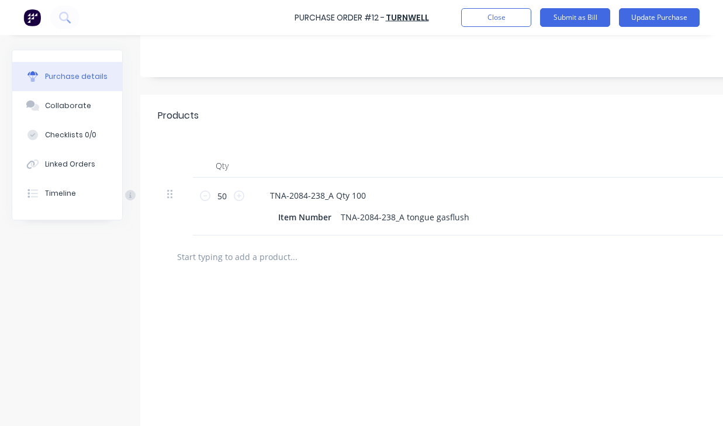
scroll to position [261, 0]
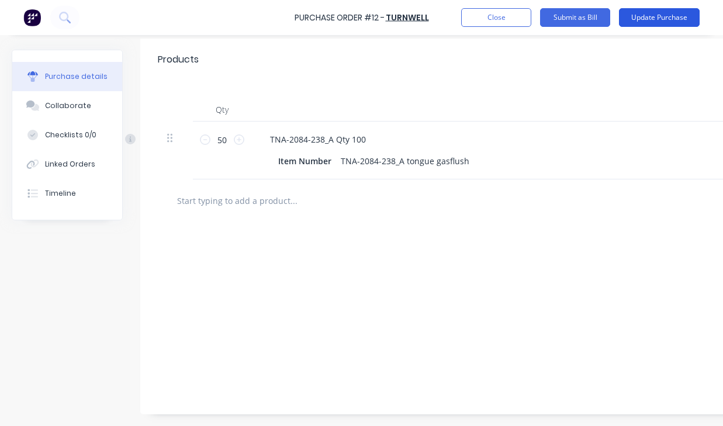
click at [635, 17] on button "Update Purchase" at bounding box center [659, 17] width 81 height 19
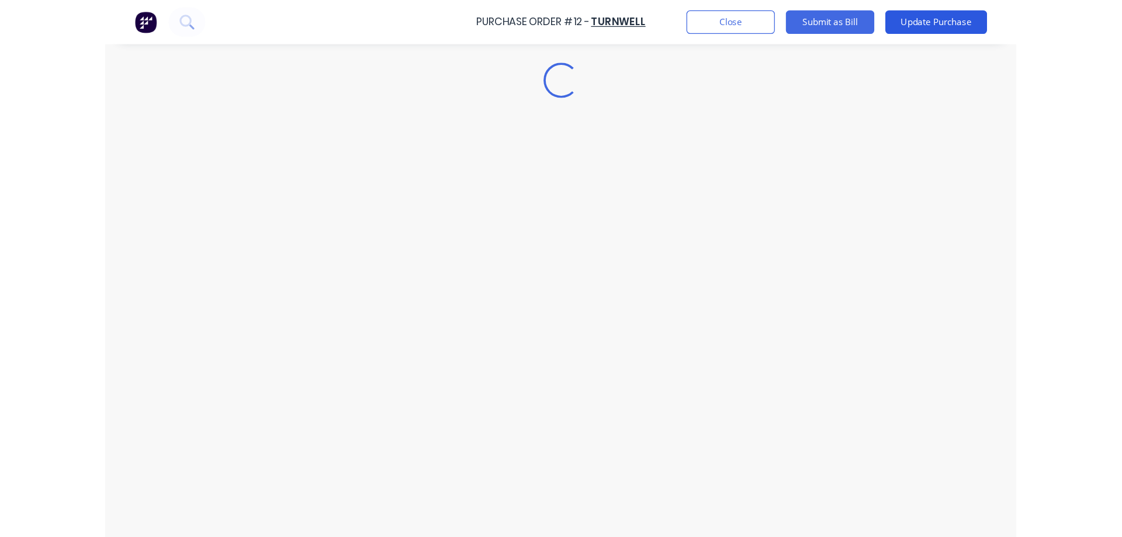
scroll to position [0, 0]
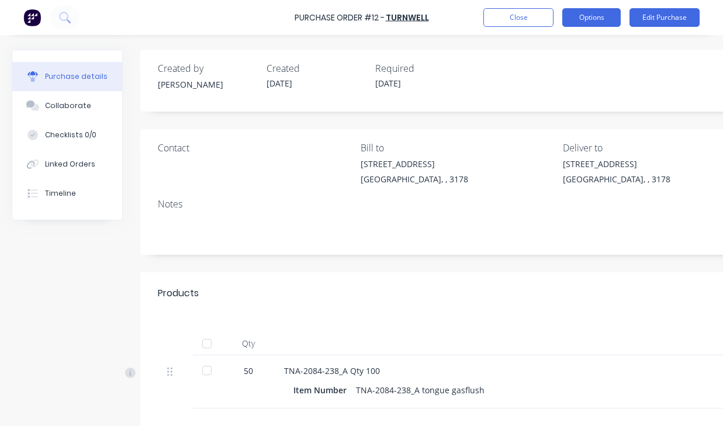
click at [589, 15] on button "Options" at bounding box center [591, 17] width 58 height 19
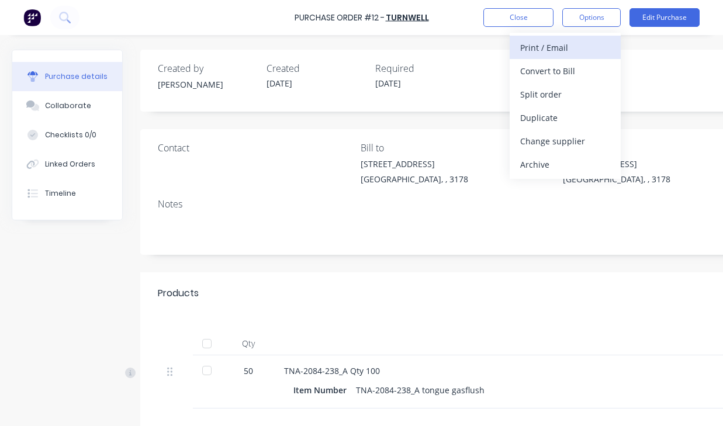
click at [527, 46] on div "Print / Email" at bounding box center [565, 47] width 90 height 17
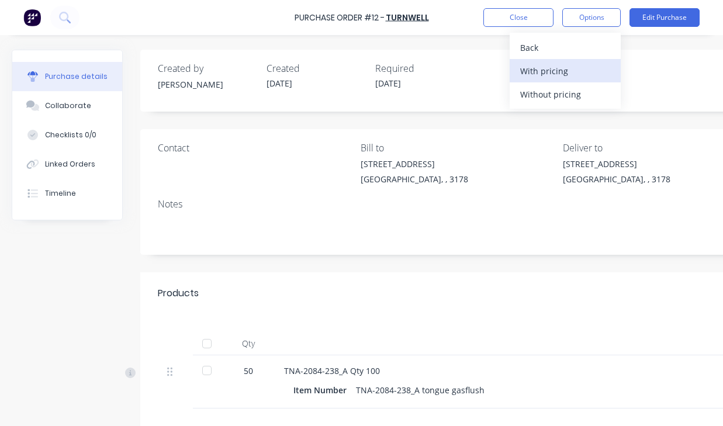
click at [541, 73] on div "With pricing" at bounding box center [565, 71] width 90 height 17
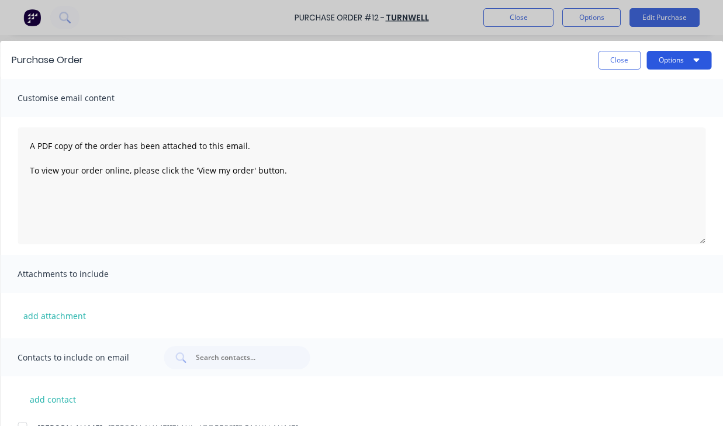
click at [670, 58] on button "Options" at bounding box center [678, 60] width 65 height 19
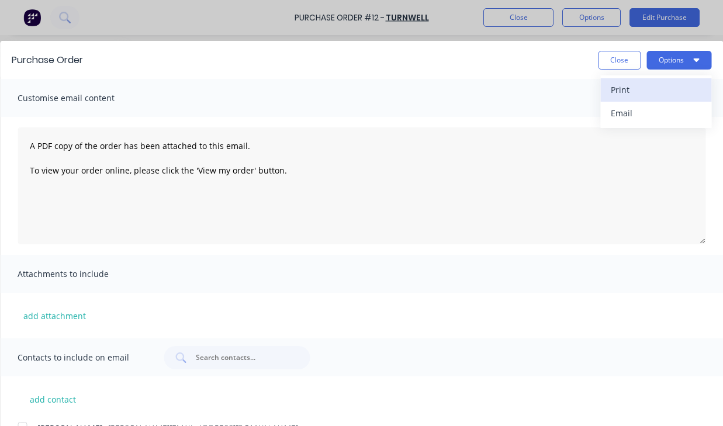
click at [623, 89] on div "Print" at bounding box center [656, 89] width 90 height 17
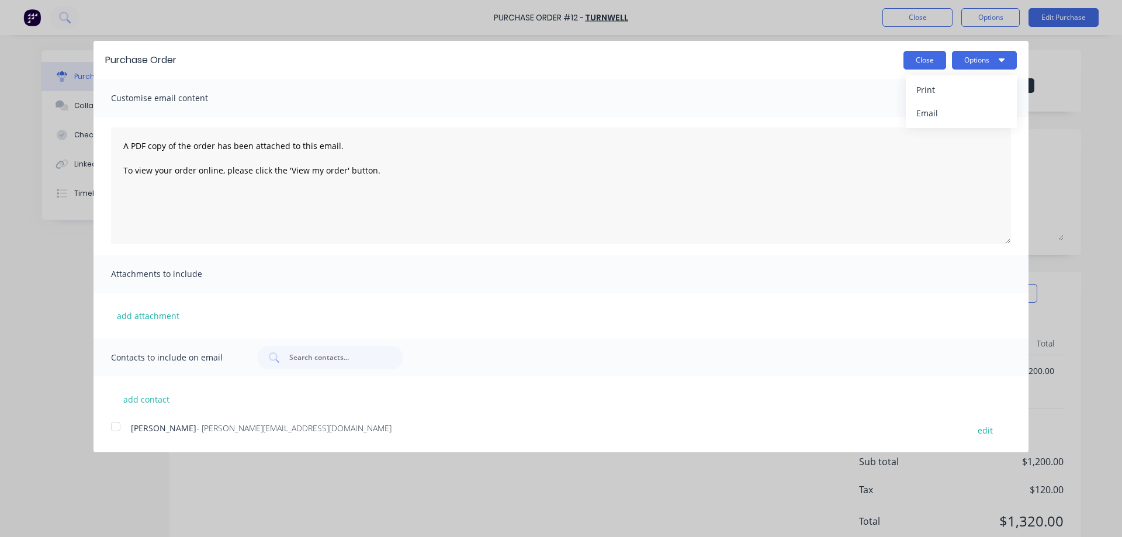
click at [924, 58] on button "Close" at bounding box center [925, 60] width 43 height 19
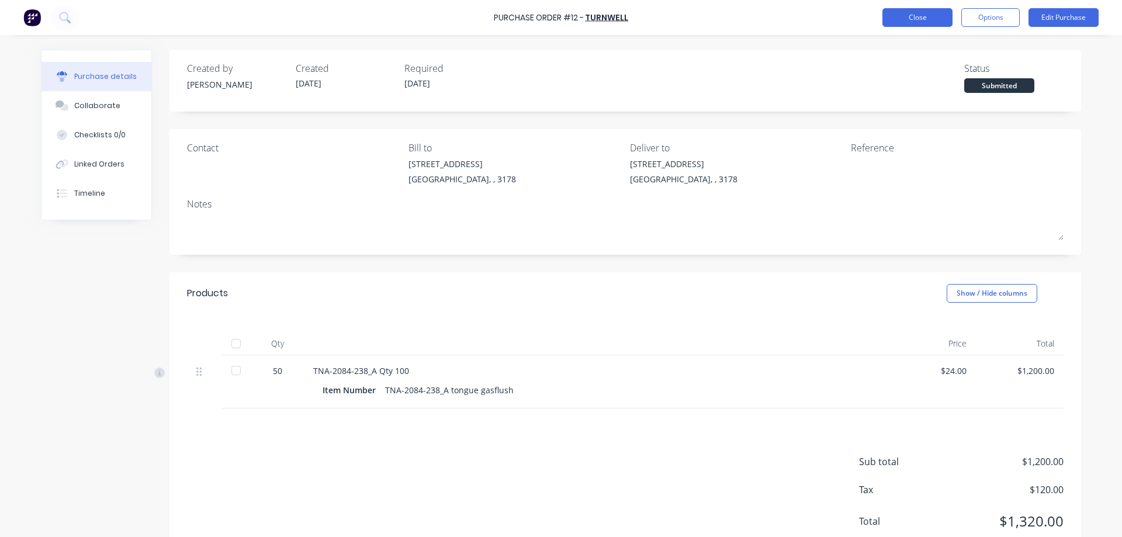
click at [915, 17] on button "Close" at bounding box center [917, 17] width 70 height 19
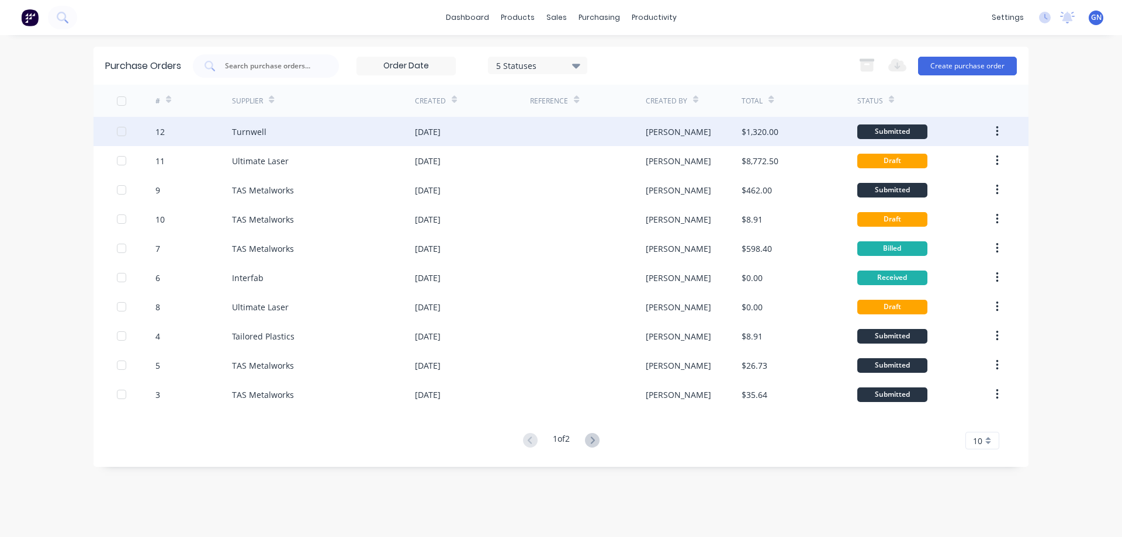
click at [996, 130] on icon "button" at bounding box center [997, 131] width 3 height 13
click at [880, 131] on div "Submitted" at bounding box center [892, 131] width 70 height 15
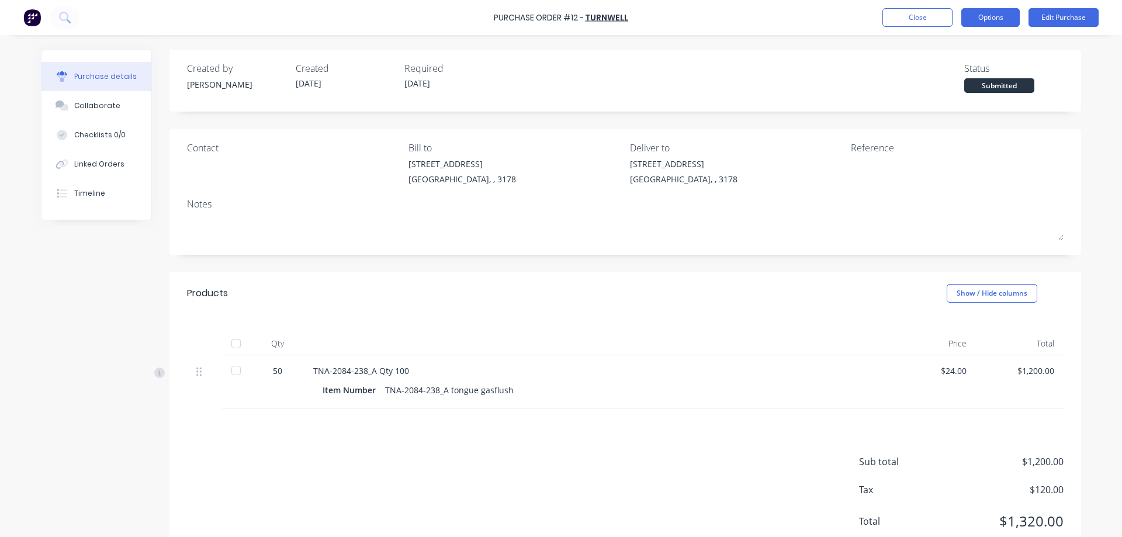
click at [988, 18] on button "Options" at bounding box center [990, 17] width 58 height 19
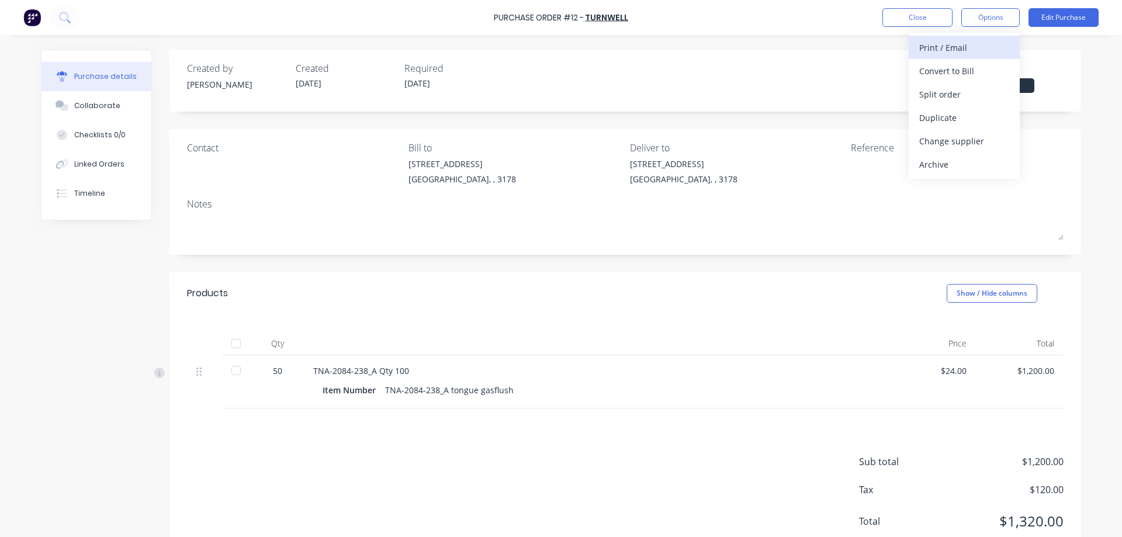
click at [954, 47] on div "Print / Email" at bounding box center [964, 47] width 90 height 17
click at [940, 75] on div "With pricing" at bounding box center [964, 71] width 90 height 17
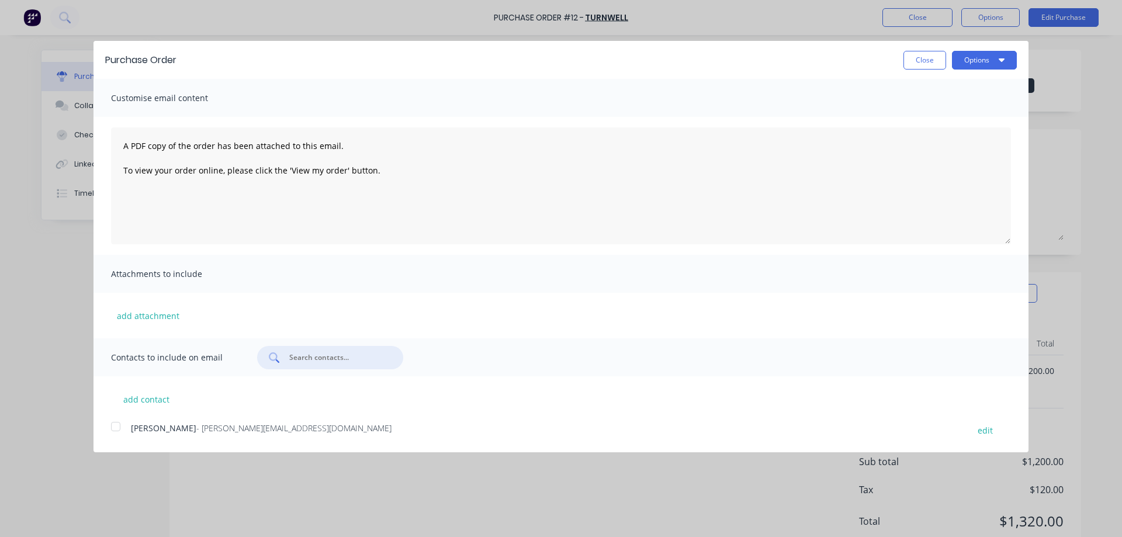
click at [306, 357] on input "text" at bounding box center [336, 358] width 97 height 12
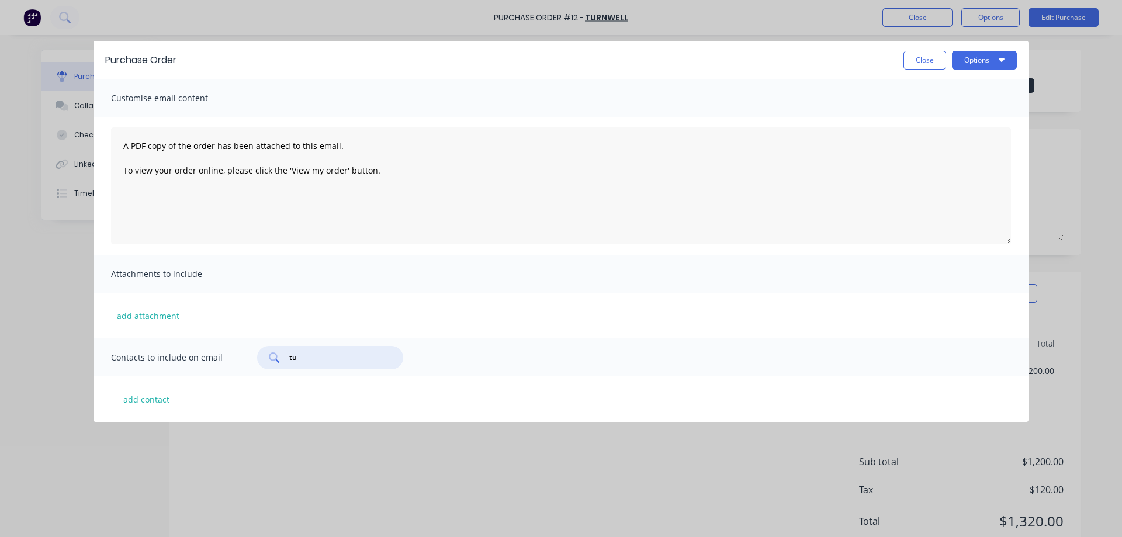
type input "t"
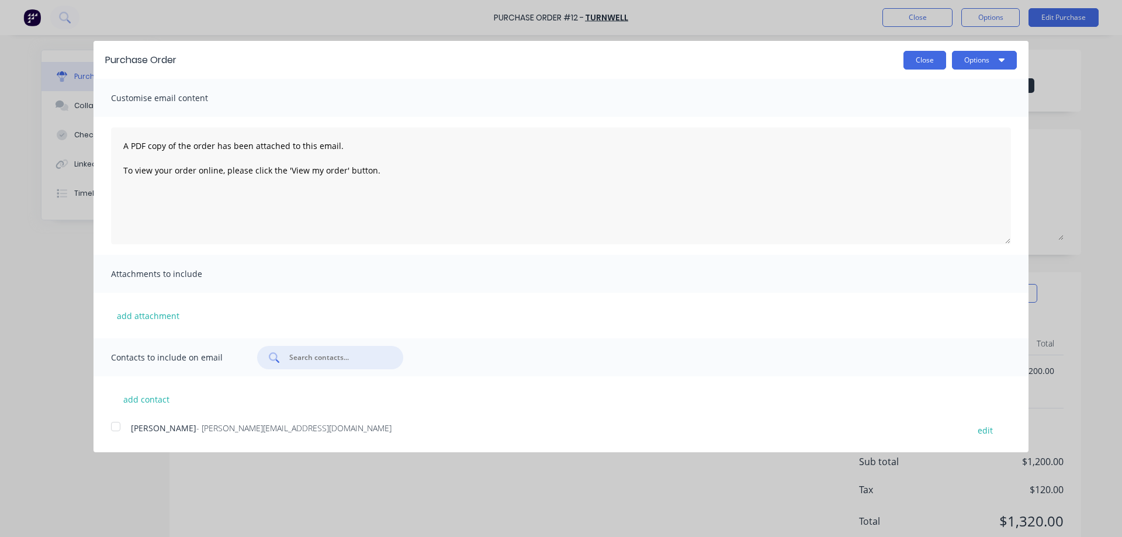
click at [925, 58] on button "Close" at bounding box center [925, 60] width 43 height 19
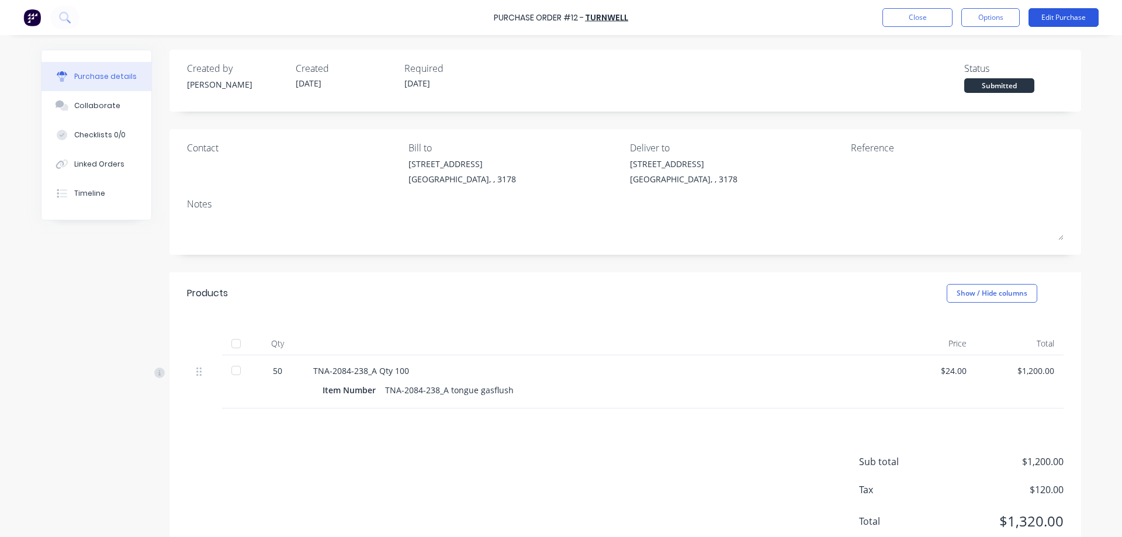
click at [1047, 18] on button "Edit Purchase" at bounding box center [1064, 17] width 70 height 19
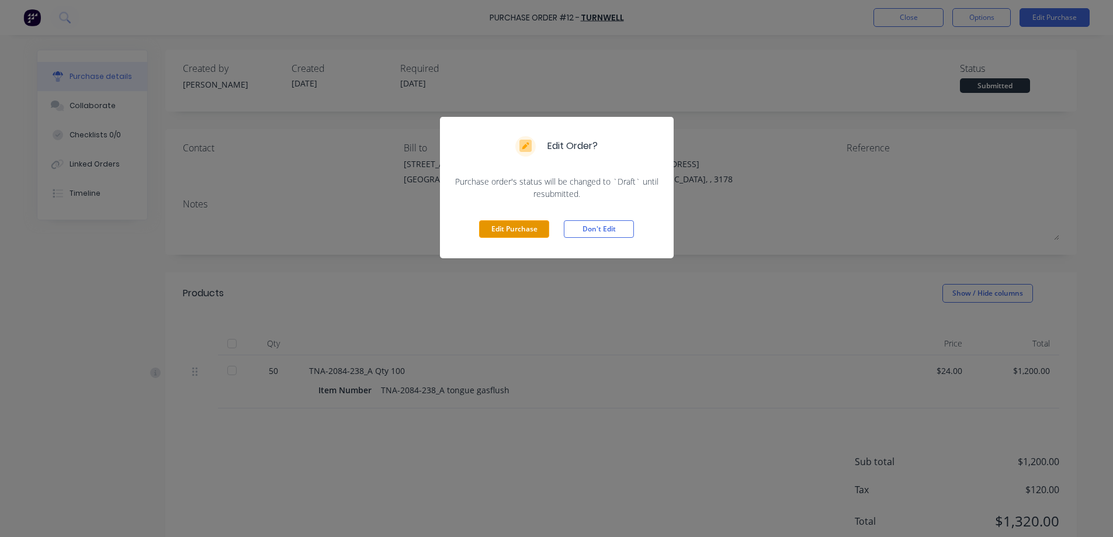
click at [512, 231] on button "Edit Purchase" at bounding box center [514, 229] width 70 height 18
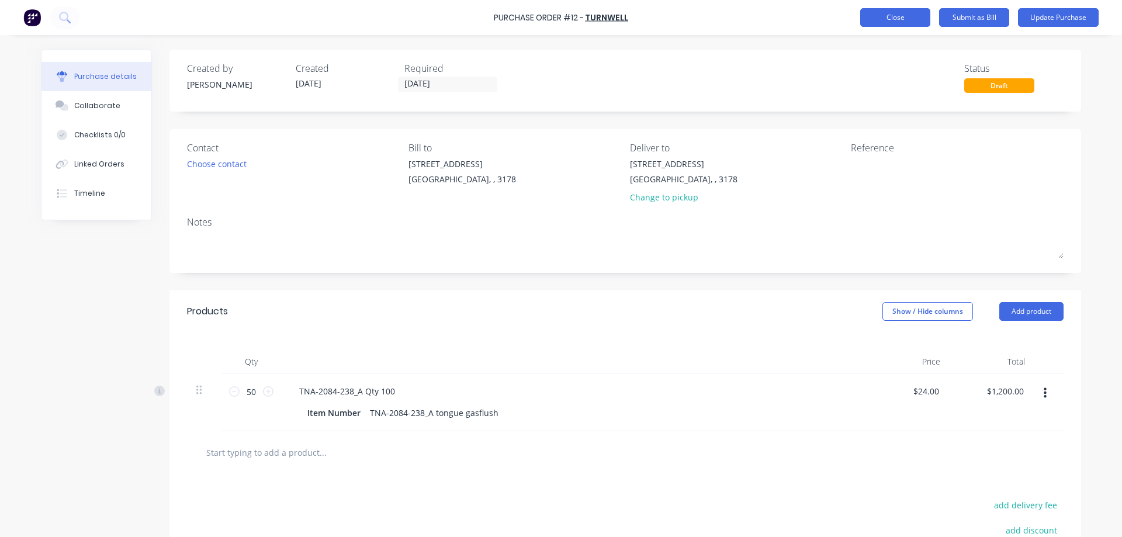
click at [899, 15] on button "Close" at bounding box center [895, 17] width 70 height 19
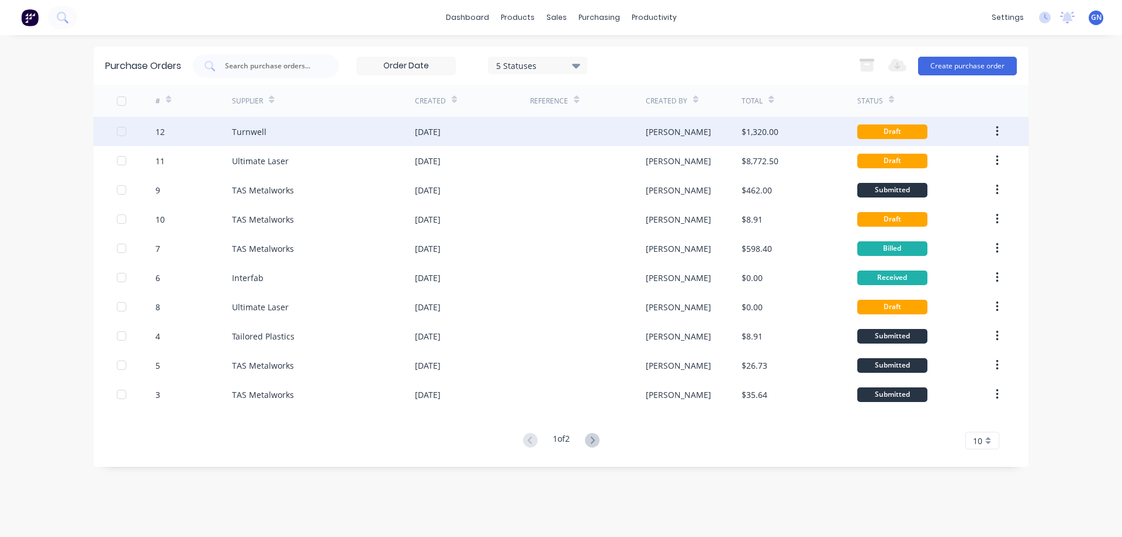
click at [997, 127] on icon "button" at bounding box center [997, 131] width 2 height 11
click at [877, 133] on div "Draft" at bounding box center [892, 131] width 70 height 15
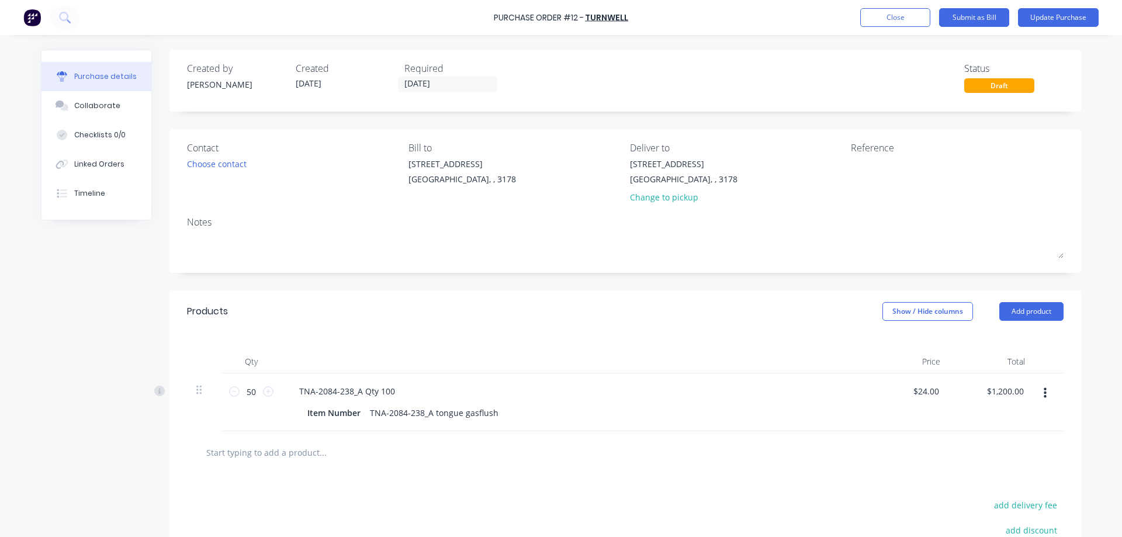
click at [981, 87] on div "Draft" at bounding box center [999, 85] width 70 height 15
click at [91, 196] on div "Timeline" at bounding box center [89, 193] width 31 height 11
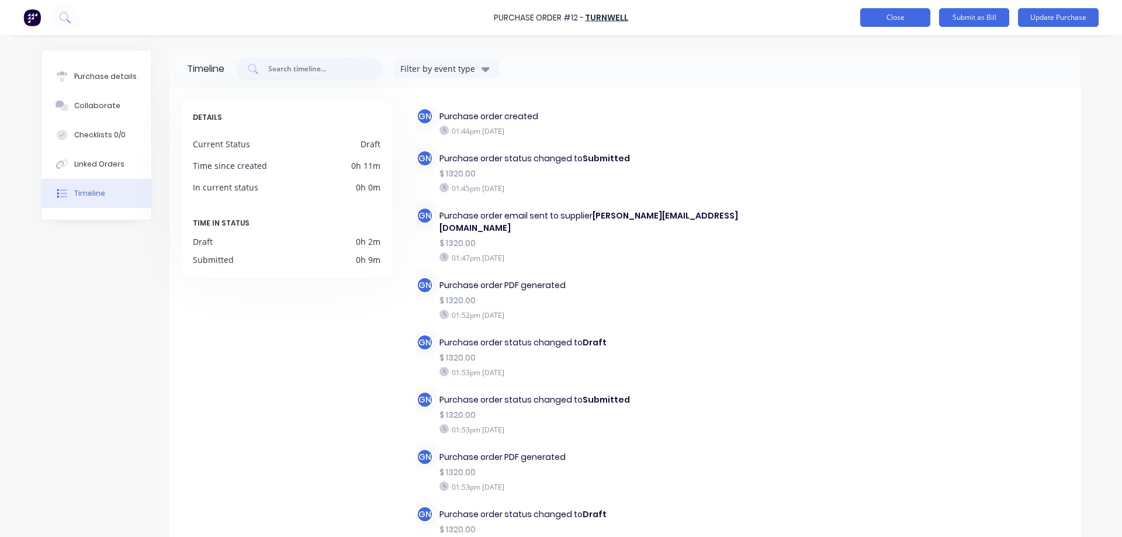
click at [901, 19] on button "Close" at bounding box center [895, 17] width 70 height 19
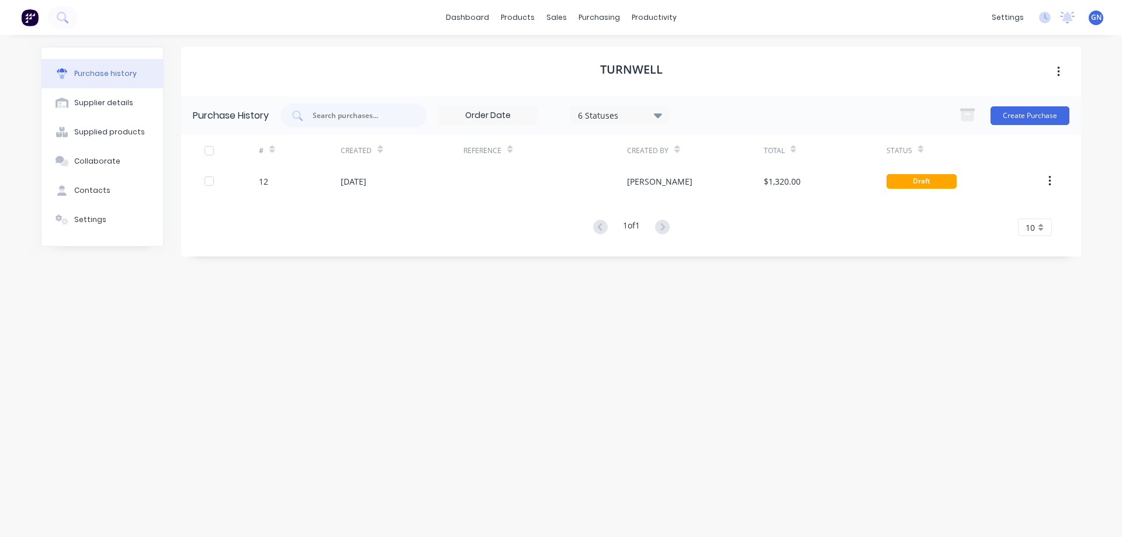
click at [1061, 71] on button "button" at bounding box center [1058, 71] width 27 height 21
drag, startPoint x: 946, startPoint y: 74, endPoint x: 1003, endPoint y: 78, distance: 57.4
click at [951, 74] on div "Turnwell Archive" at bounding box center [631, 72] width 900 height 50
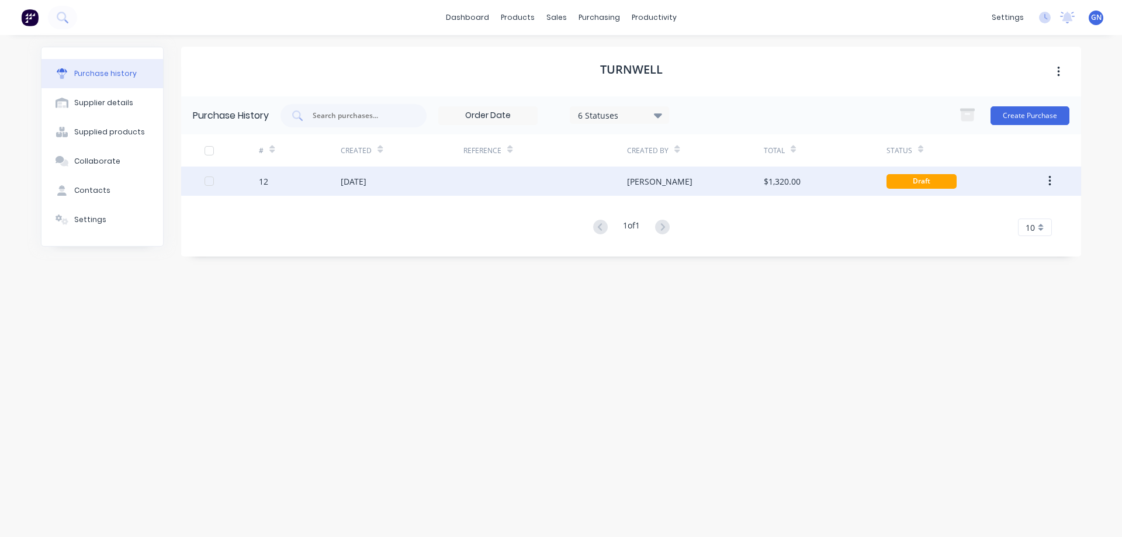
click at [1050, 179] on icon "button" at bounding box center [1049, 181] width 3 height 13
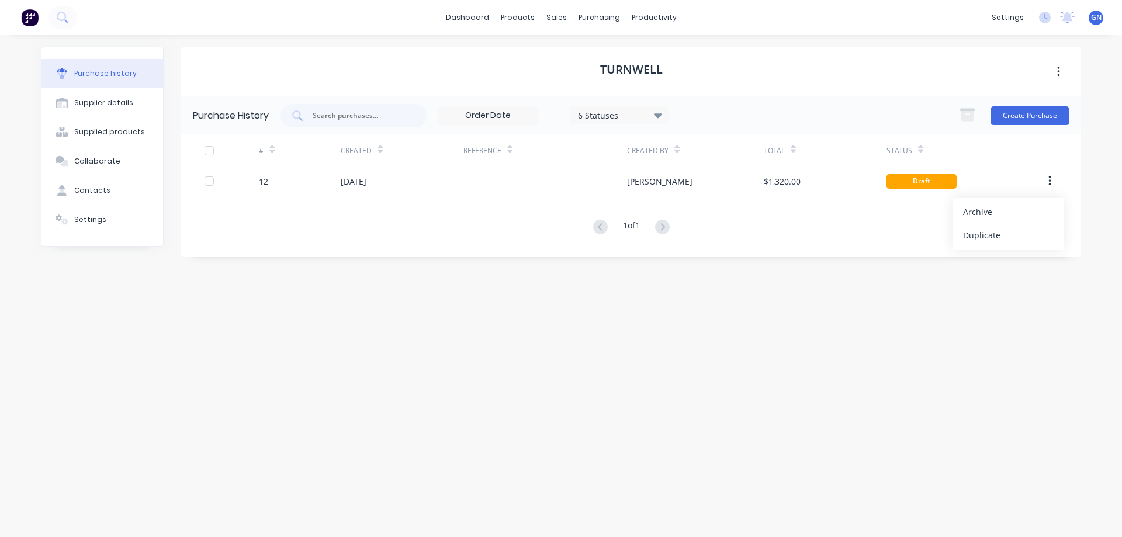
click at [934, 71] on div "Turnwell" at bounding box center [631, 72] width 900 height 50
click at [594, 16] on div "purchasing" at bounding box center [599, 18] width 53 height 18
click at [631, 53] on div "Purchase Orders" at bounding box center [637, 56] width 62 height 11
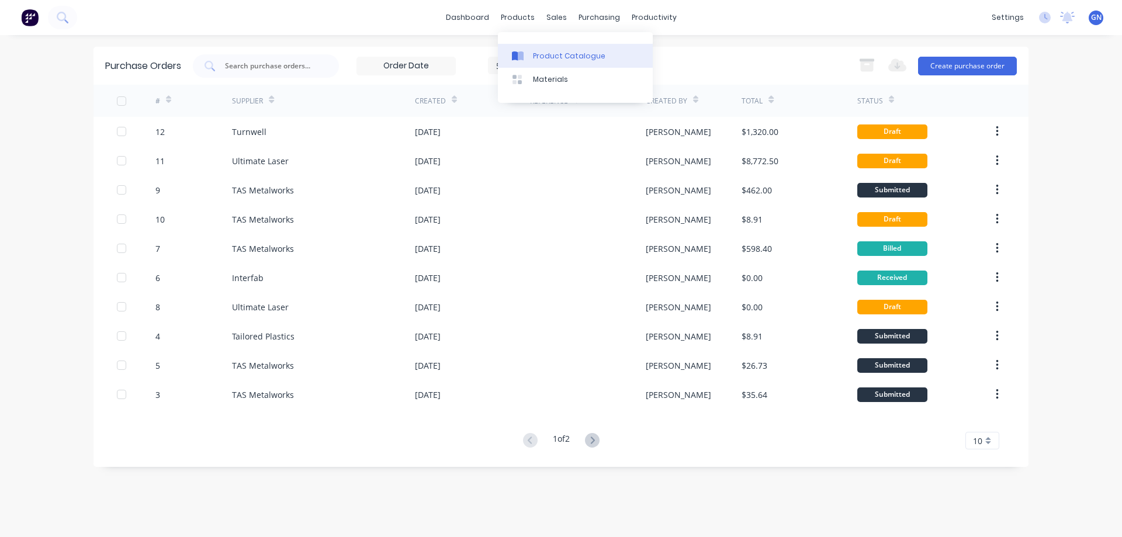
click at [542, 54] on div "Product Catalogue" at bounding box center [569, 56] width 72 height 11
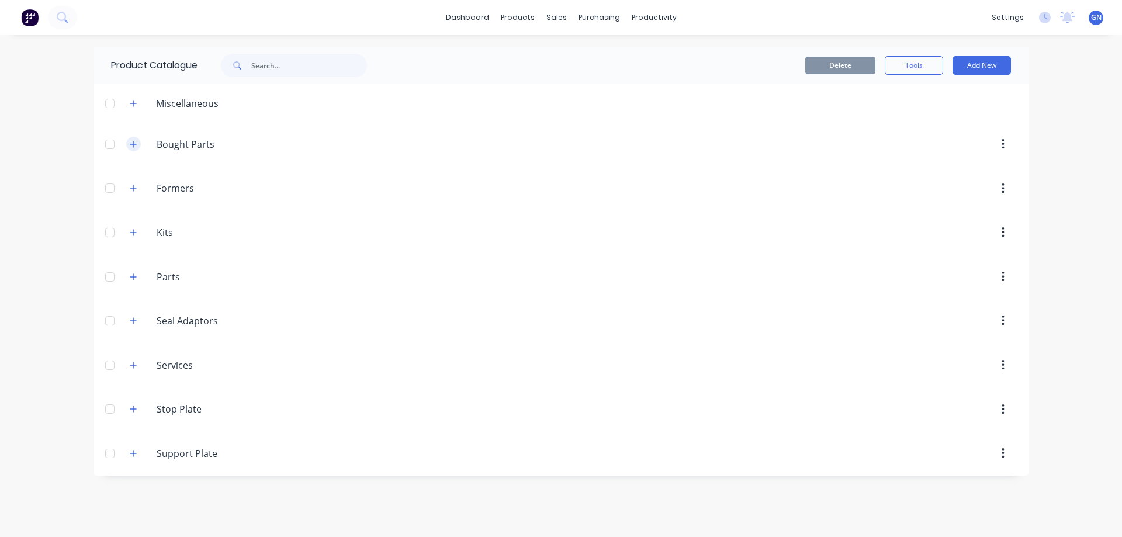
click at [131, 143] on icon "button" at bounding box center [133, 144] width 7 height 8
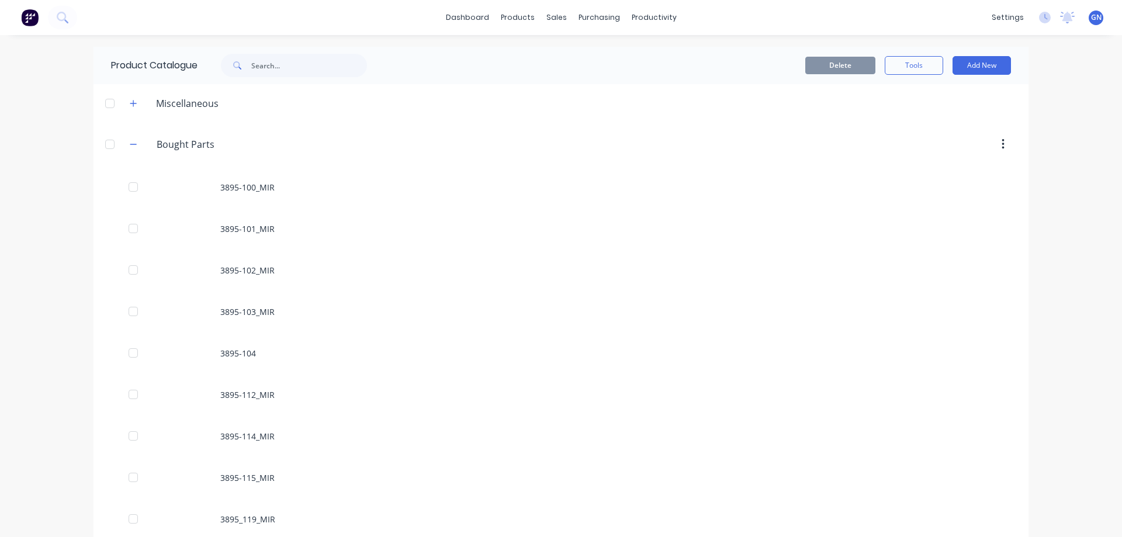
click at [126, 141] on button "button" at bounding box center [133, 144] width 15 height 15
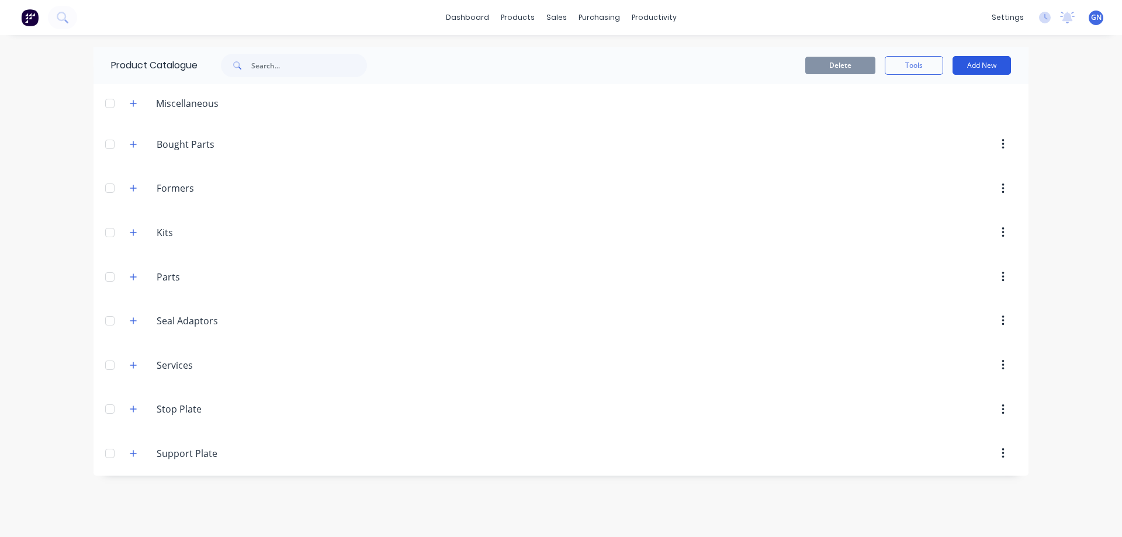
click at [974, 64] on button "Add New" at bounding box center [982, 65] width 58 height 19
click at [937, 97] on div "Category" at bounding box center [956, 95] width 90 height 17
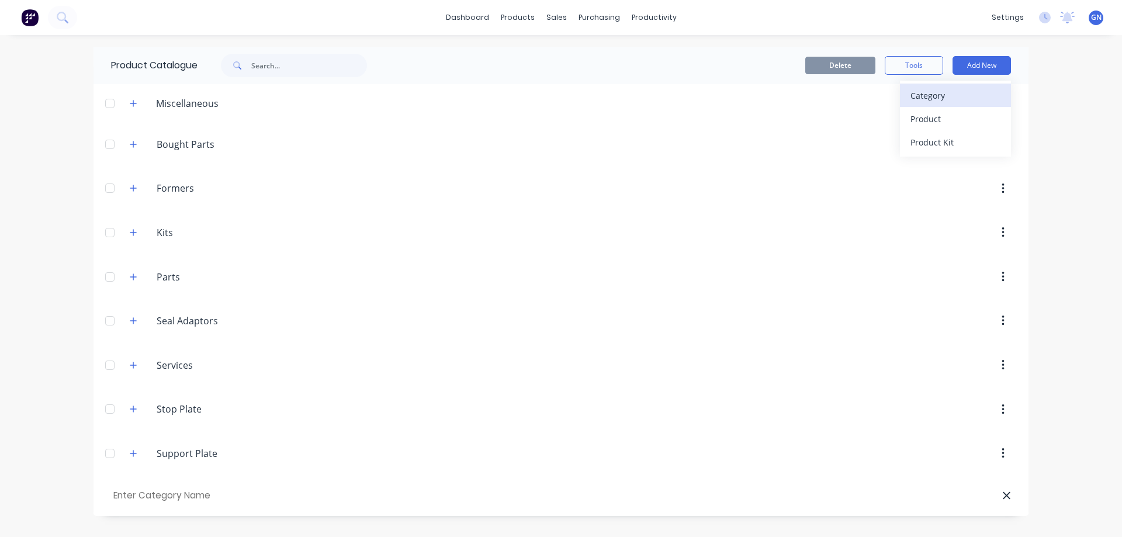
click at [926, 95] on div "Category" at bounding box center [956, 95] width 90 height 17
click at [133, 494] on input "text" at bounding box center [177, 495] width 132 height 17
type input "stock"
drag, startPoint x: 132, startPoint y: 142, endPoint x: 155, endPoint y: 165, distance: 33.1
click at [132, 143] on icon "button" at bounding box center [133, 144] width 7 height 8
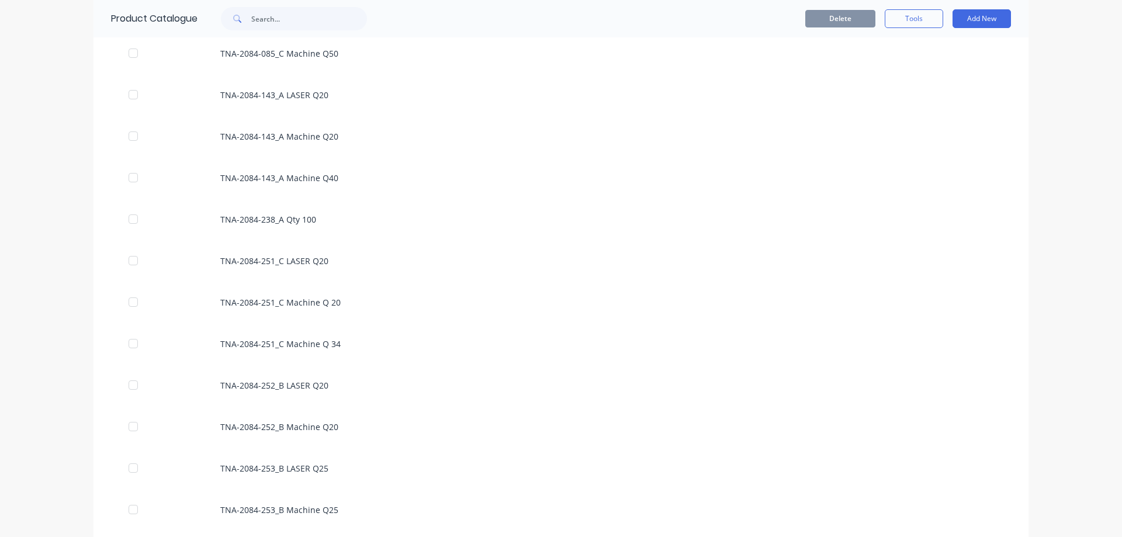
scroll to position [51727, 0]
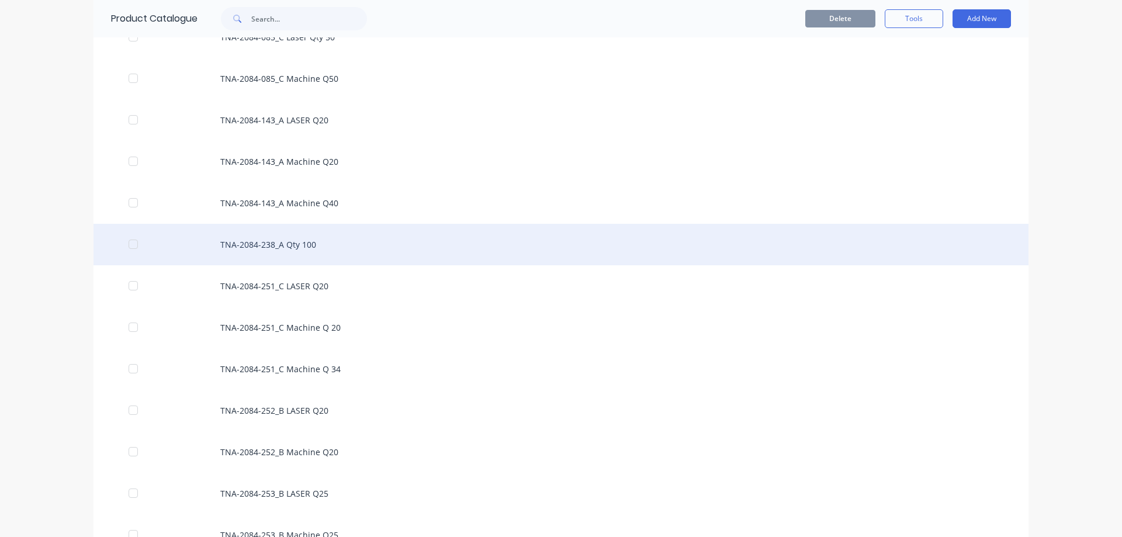
click at [251, 246] on div "TNA-2084-238_A Qty 100" at bounding box center [561, 244] width 935 height 41
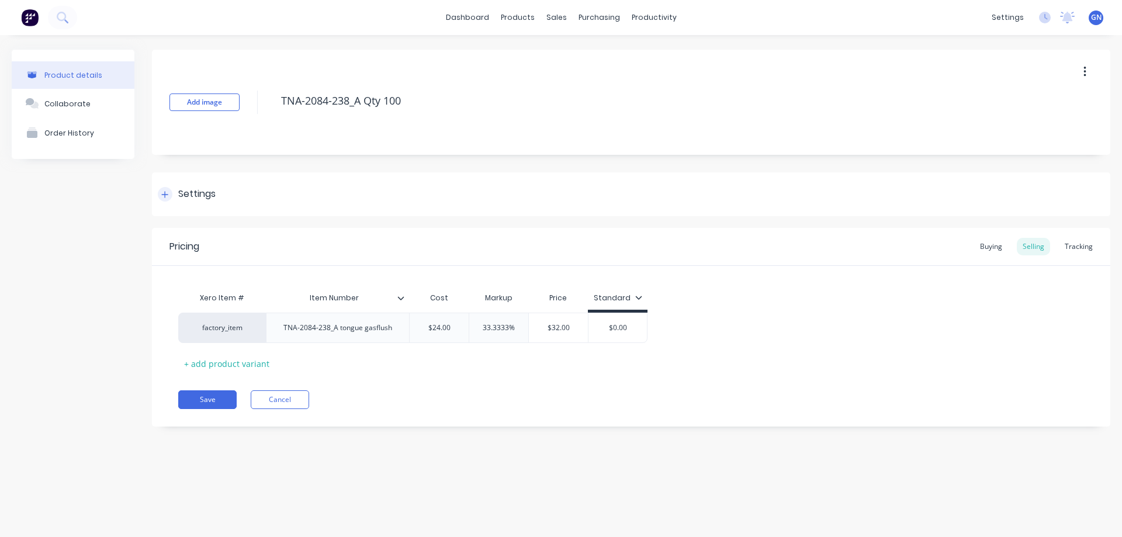
click at [164, 193] on icon at bounding box center [164, 195] width 7 height 8
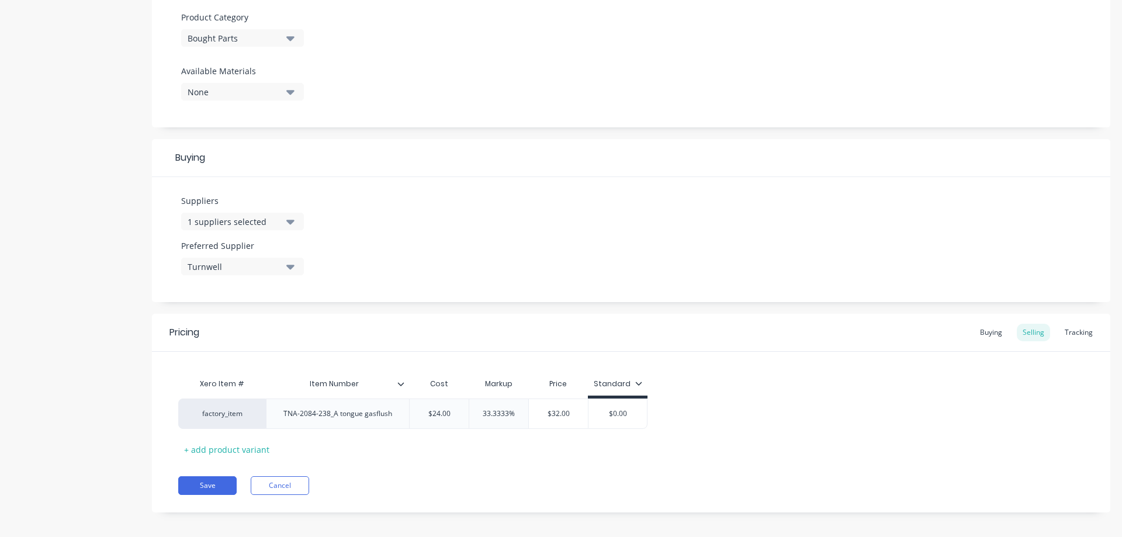
scroll to position [418, 0]
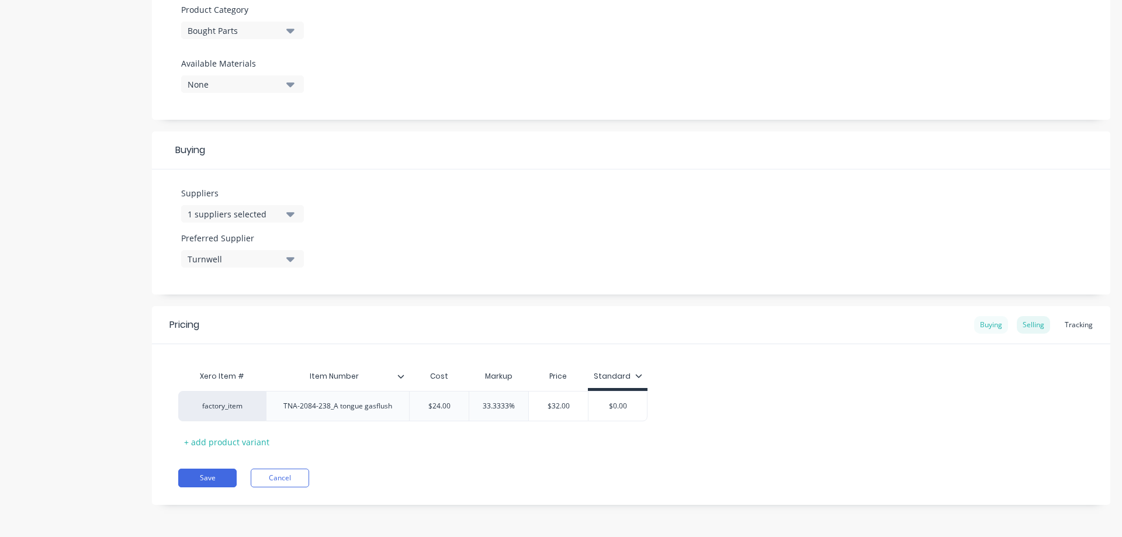
click at [982, 323] on div "Buying" at bounding box center [991, 325] width 34 height 18
click at [218, 441] on div "+ add product variant" at bounding box center [226, 442] width 97 height 18
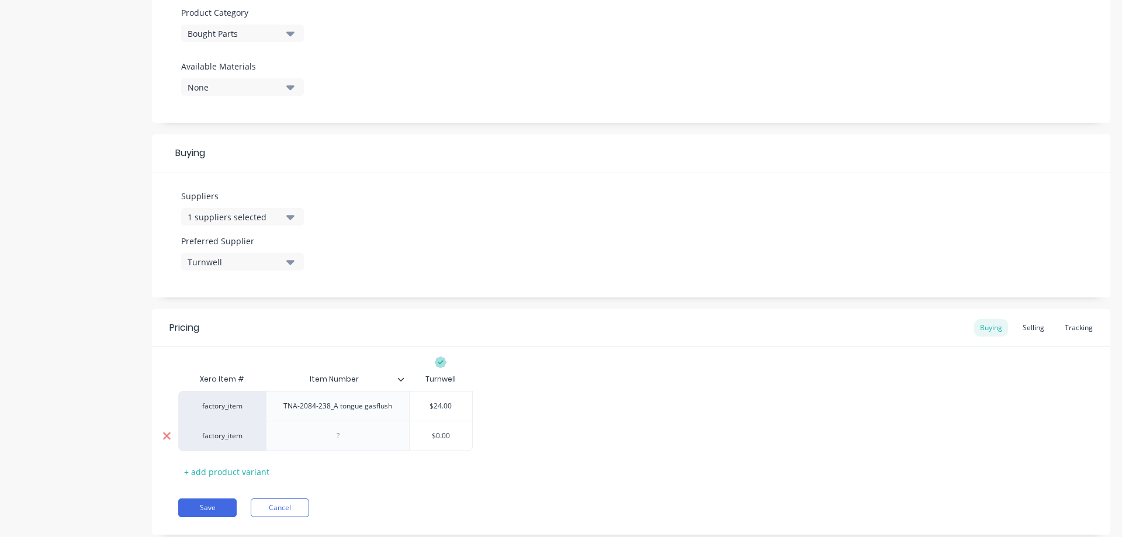
click at [168, 435] on icon at bounding box center [166, 436] width 9 height 12
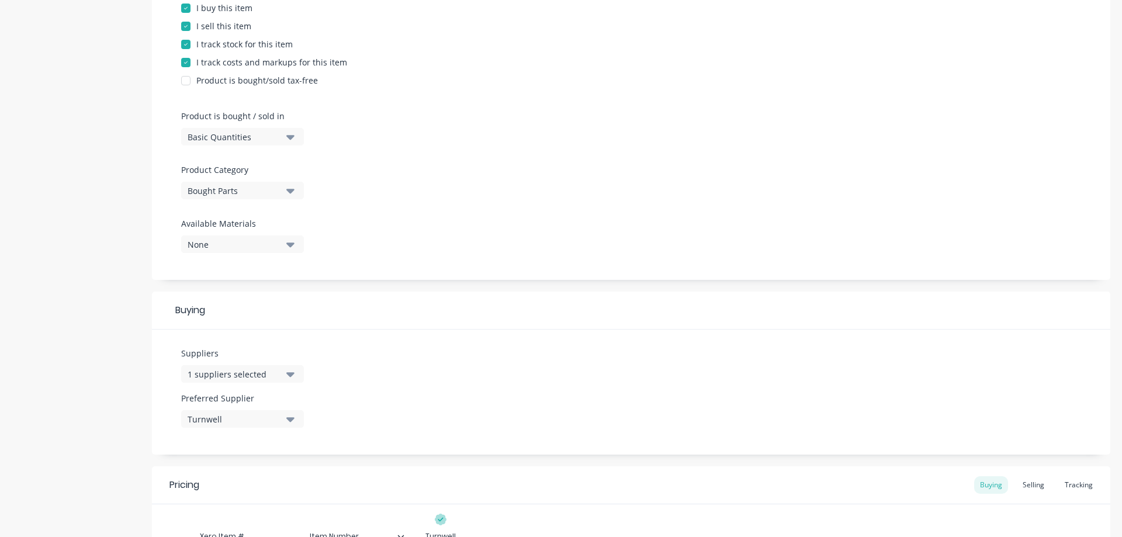
scroll to position [240, 0]
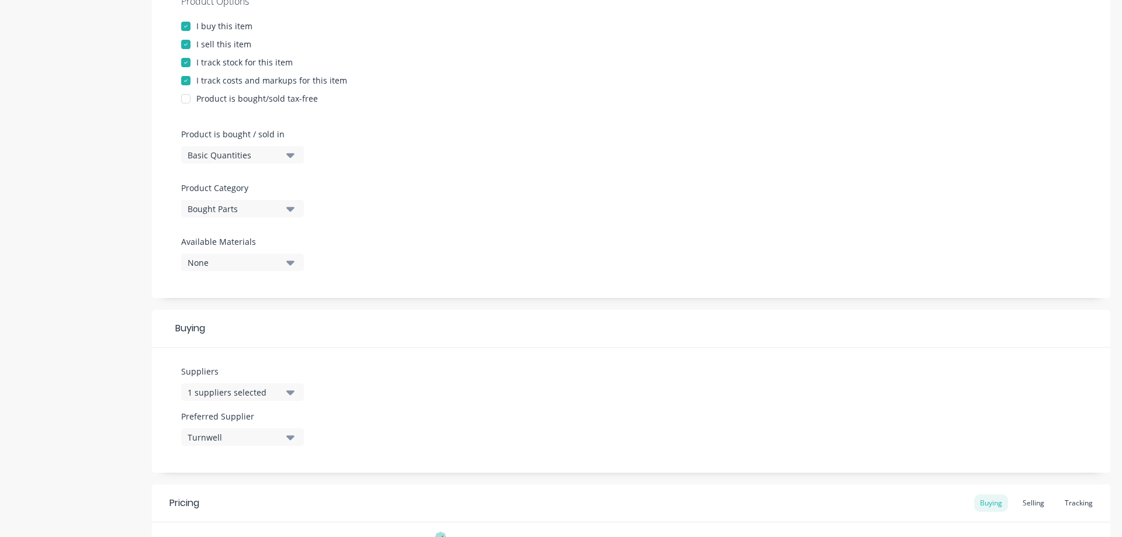
click at [282, 210] on button "Bought Parts" at bounding box center [242, 209] width 123 height 18
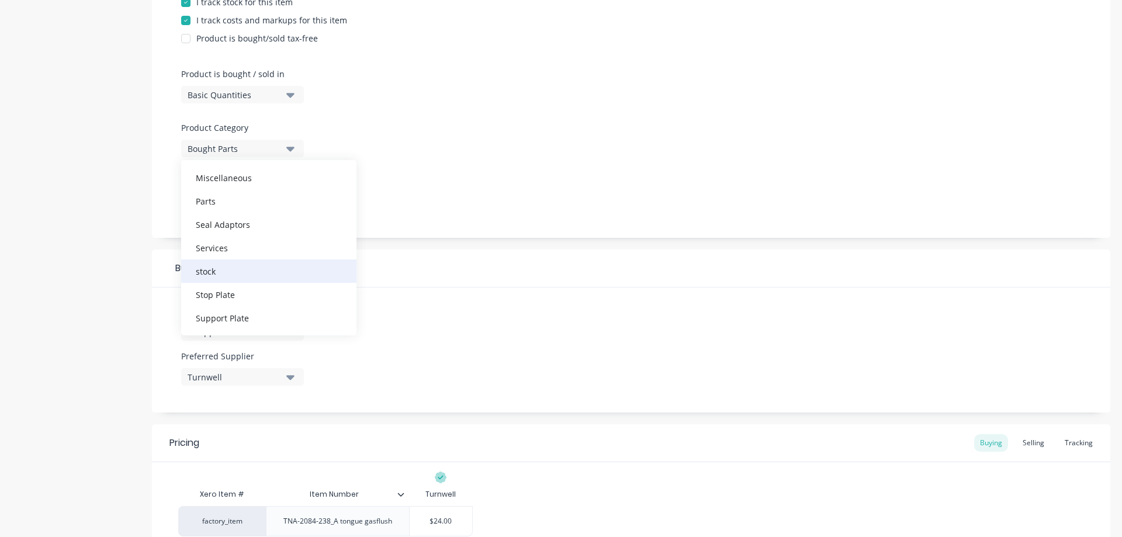
scroll to position [317, 0]
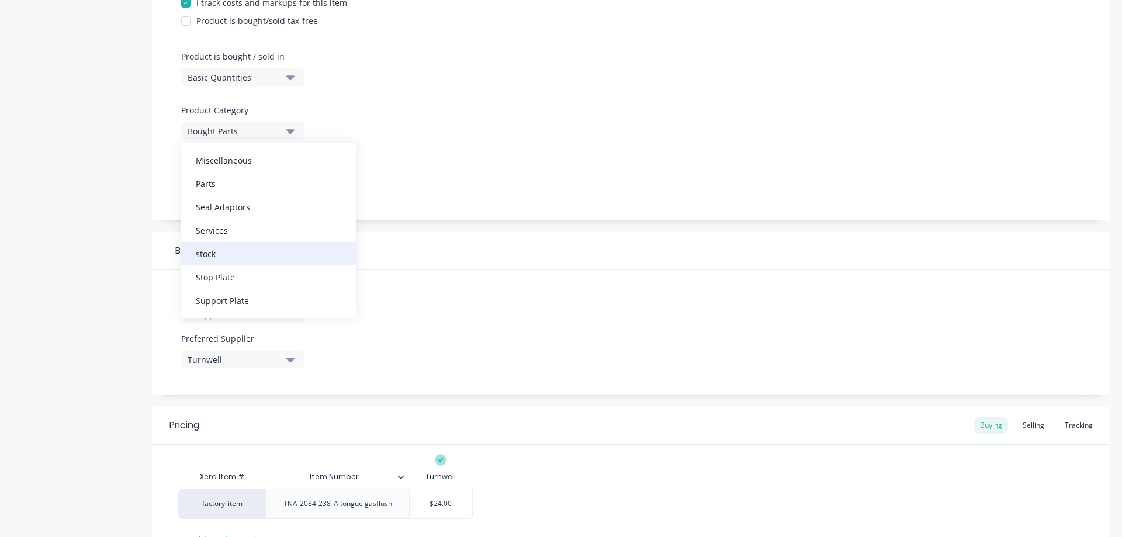
click at [206, 253] on div "stock" at bounding box center [268, 253] width 175 height 23
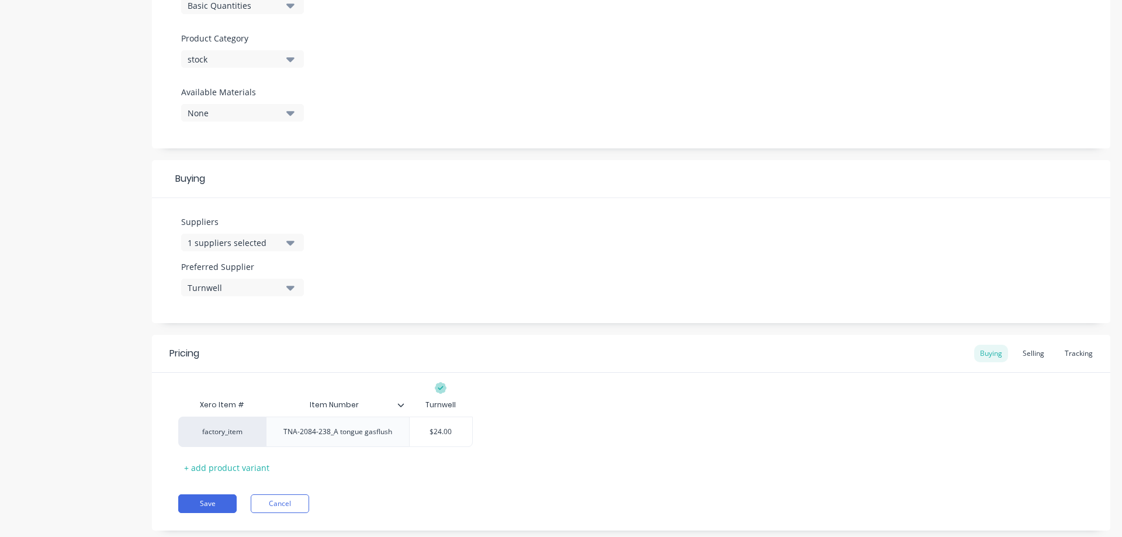
scroll to position [415, 0]
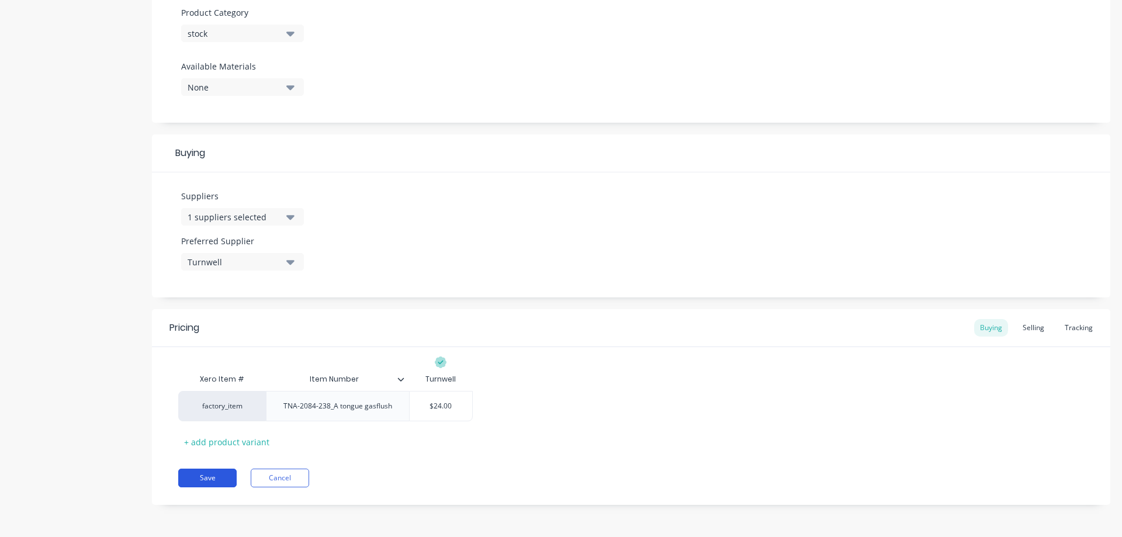
click at [208, 478] on button "Save" at bounding box center [207, 478] width 58 height 19
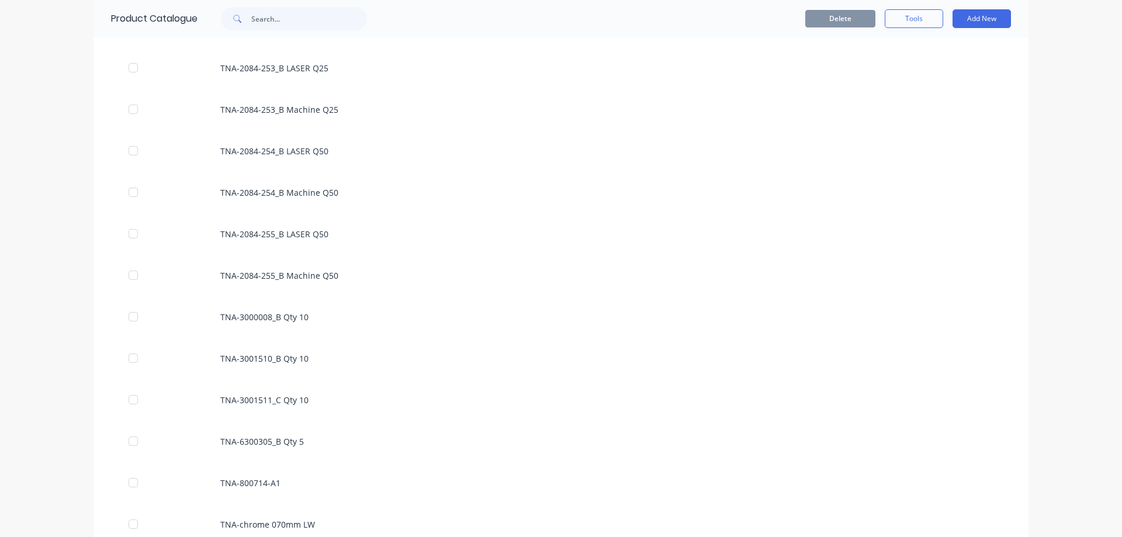
scroll to position [52131, 0]
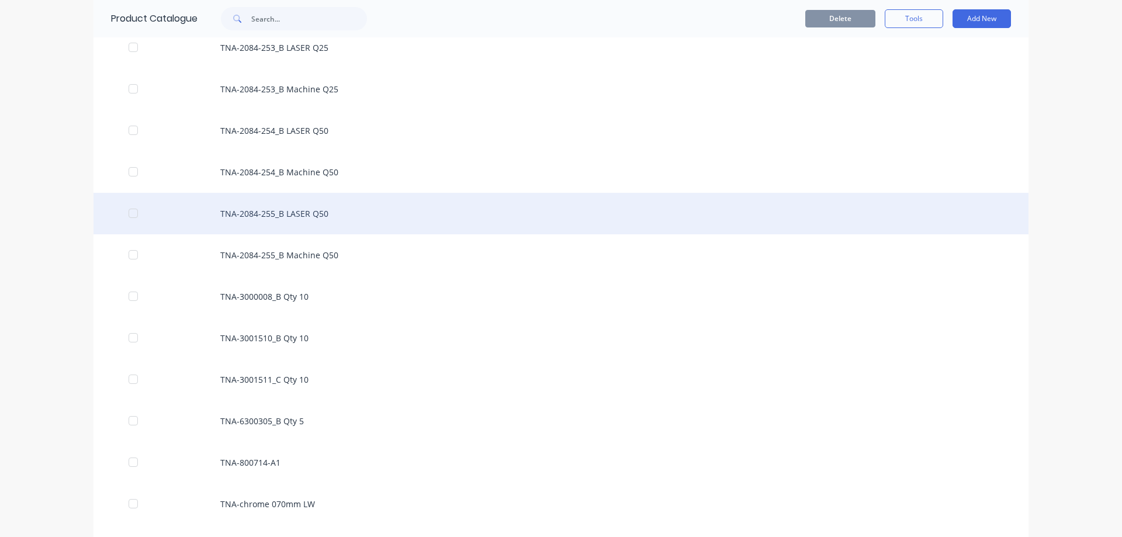
click at [129, 215] on div at bounding box center [133, 213] width 23 height 23
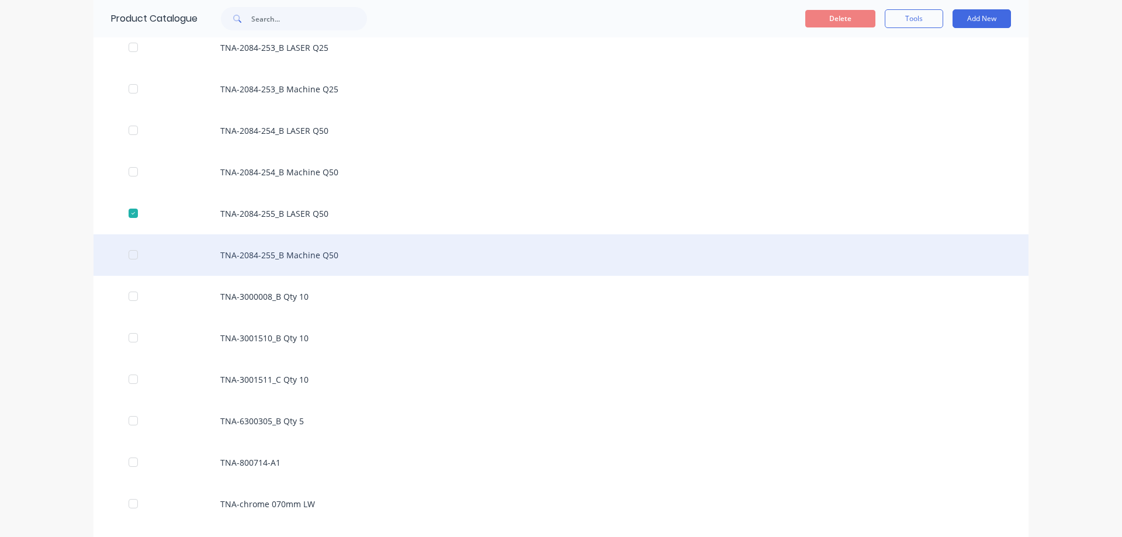
click at [131, 255] on div at bounding box center [133, 254] width 23 height 23
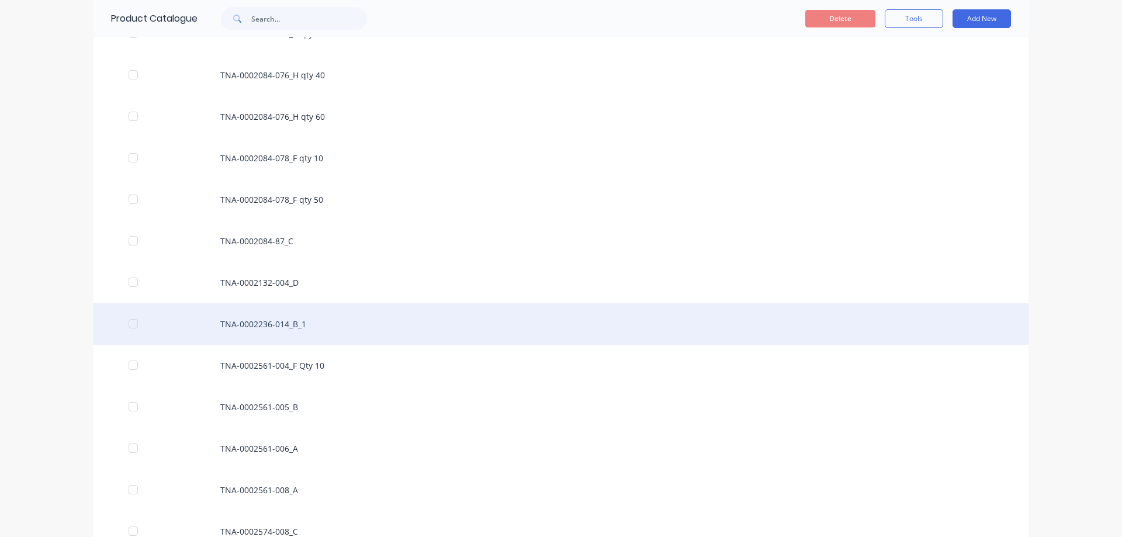
scroll to position [3312, 0]
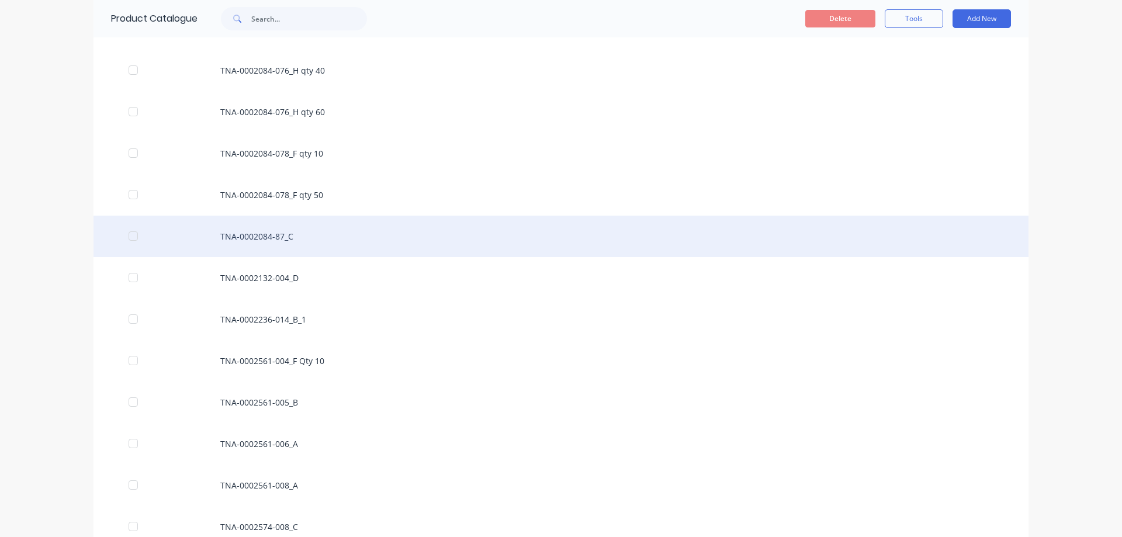
click at [127, 238] on div at bounding box center [133, 235] width 23 height 23
click at [130, 235] on div at bounding box center [133, 235] width 23 height 23
click at [258, 238] on div "TNA-0002084-87_C" at bounding box center [561, 236] width 935 height 41
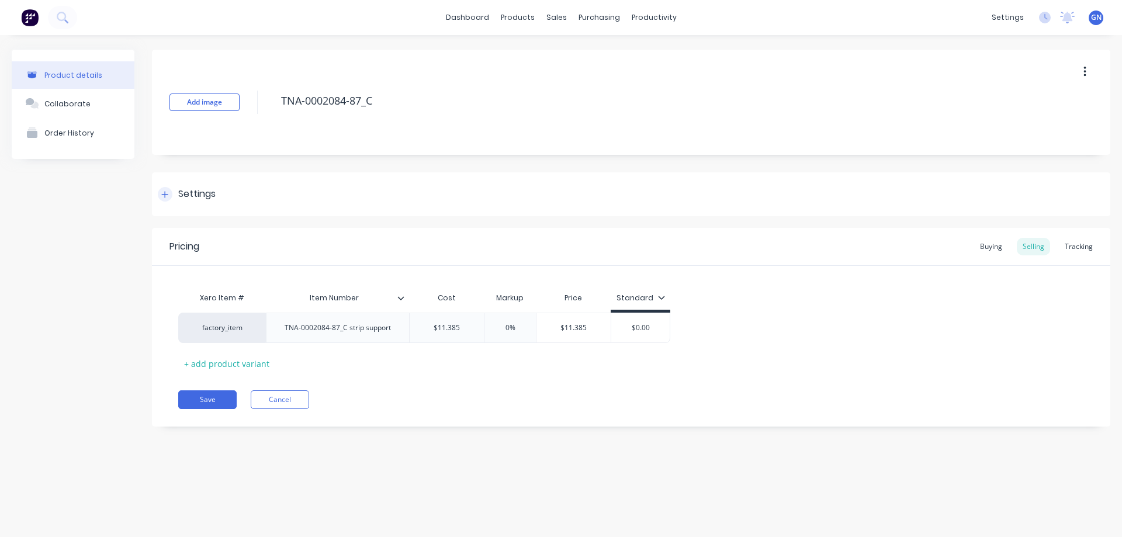
click at [182, 188] on div "Settings" at bounding box center [196, 194] width 37 height 15
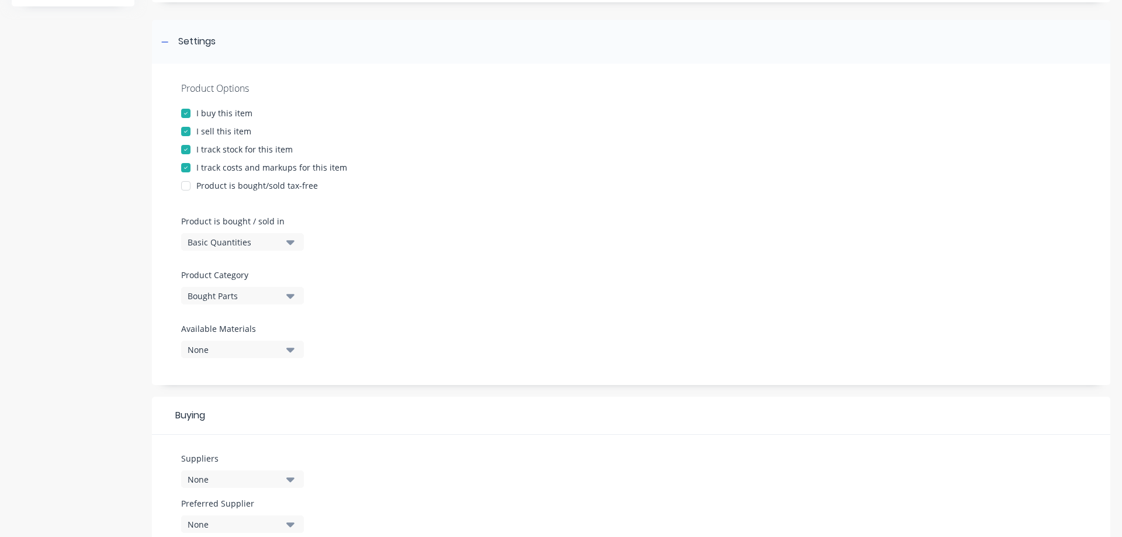
scroll to position [156, 0]
click at [269, 294] on div "Bought Parts" at bounding box center [235, 292] width 94 height 12
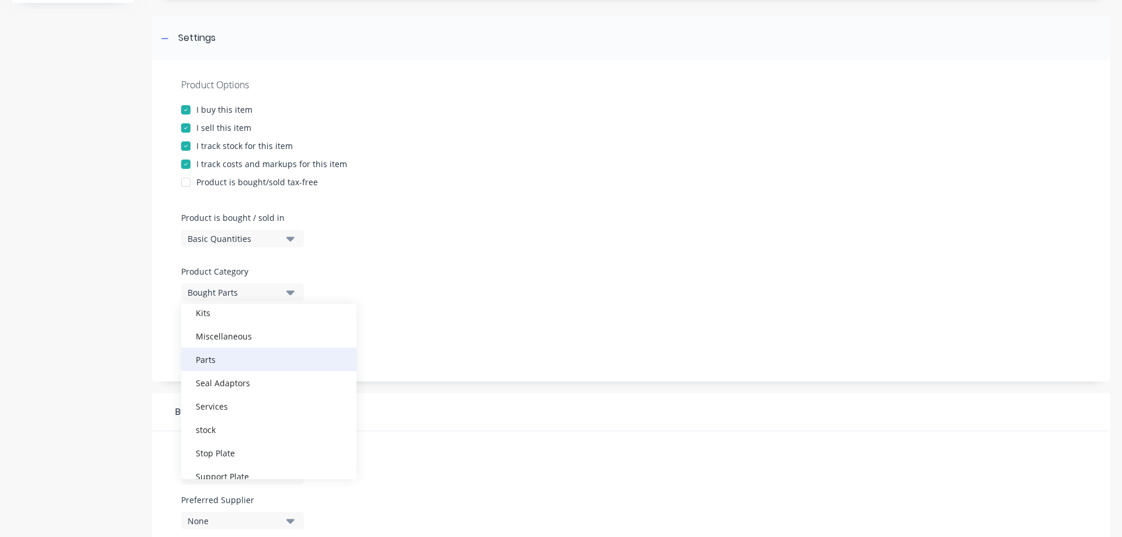
scroll to position [98, 0]
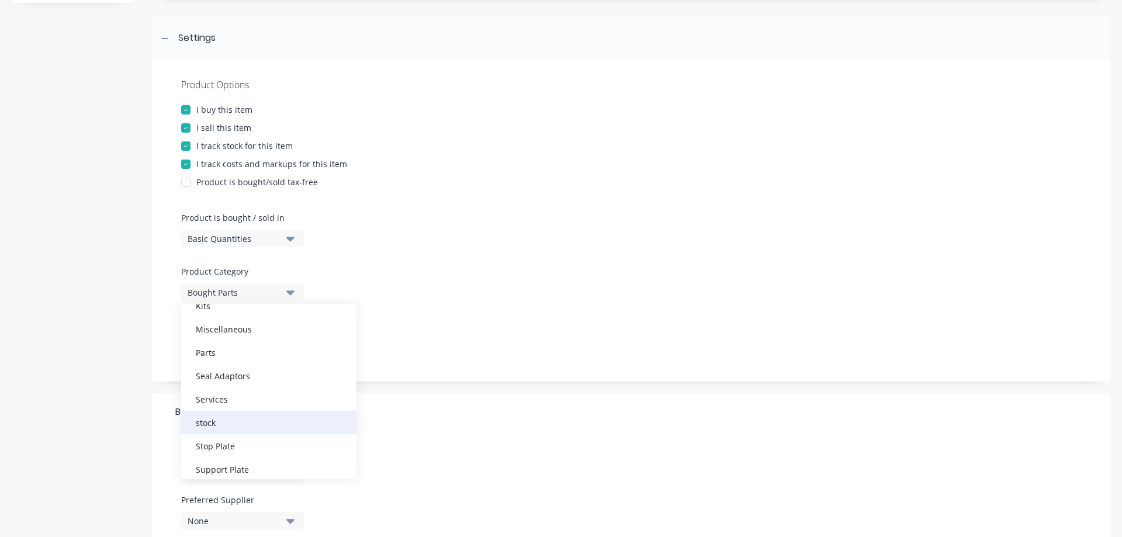
click at [210, 422] on div "stock" at bounding box center [268, 422] width 175 height 23
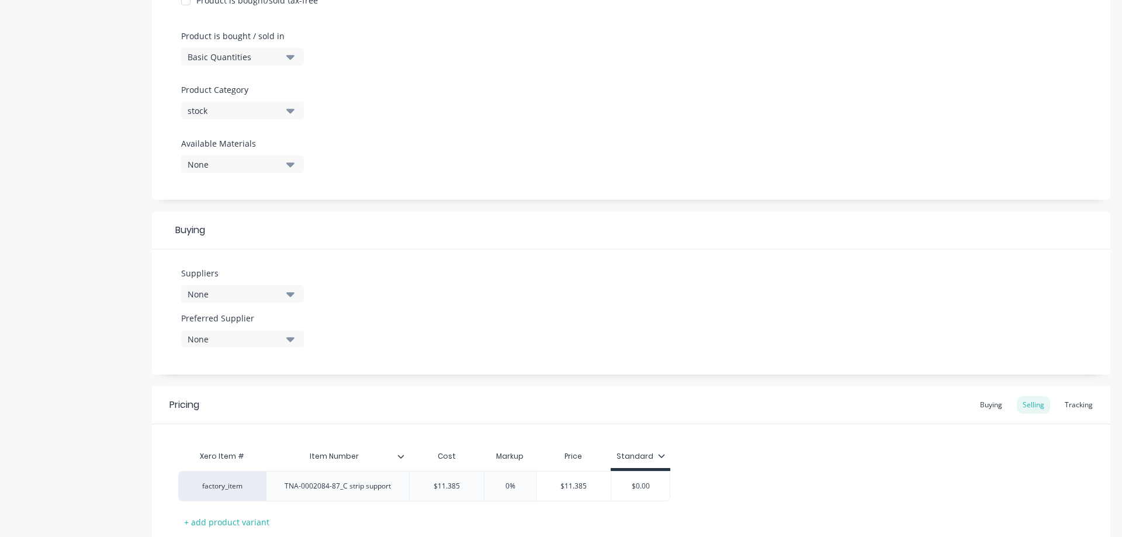
scroll to position [351, 0]
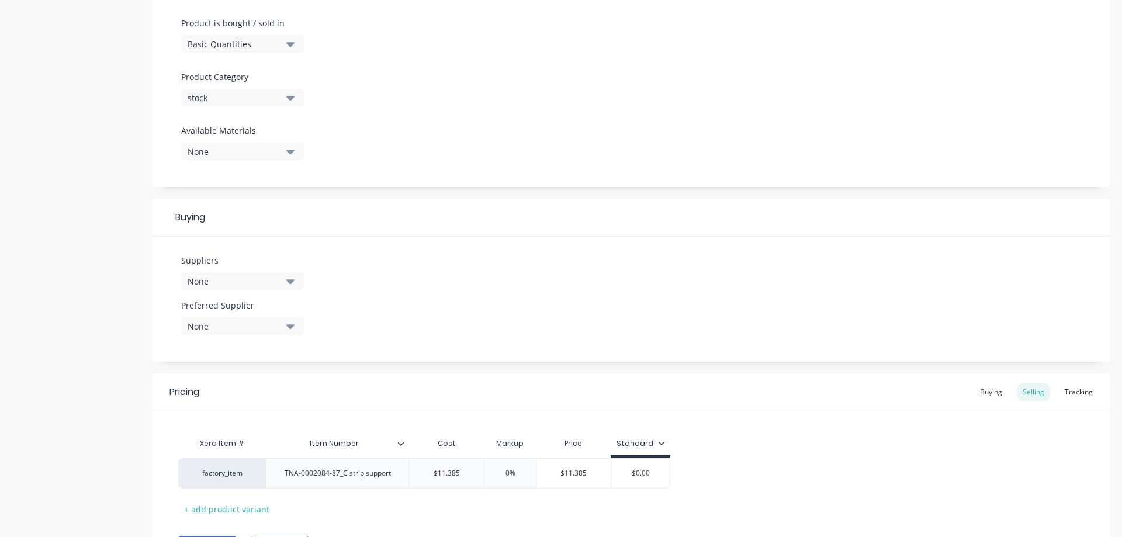
click at [223, 282] on div "None" at bounding box center [235, 281] width 94 height 12
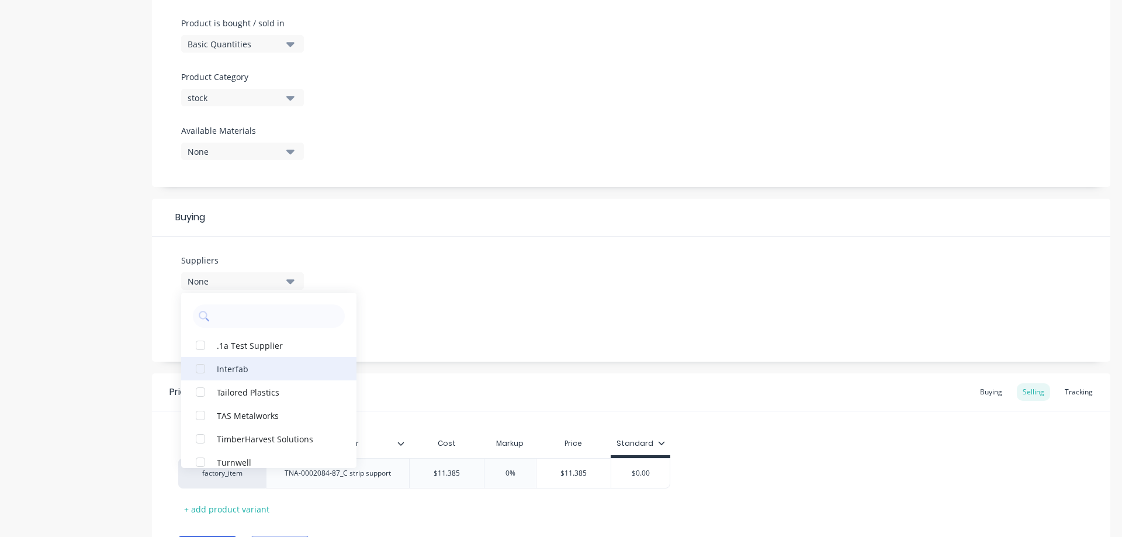
click at [227, 369] on div "Interfab" at bounding box center [275, 368] width 117 height 12
click at [407, 299] on div "Suppliers 1 suppliers selected Interfab .1a Test Supplier Tailored Plastics TAS…" at bounding box center [631, 299] width 958 height 125
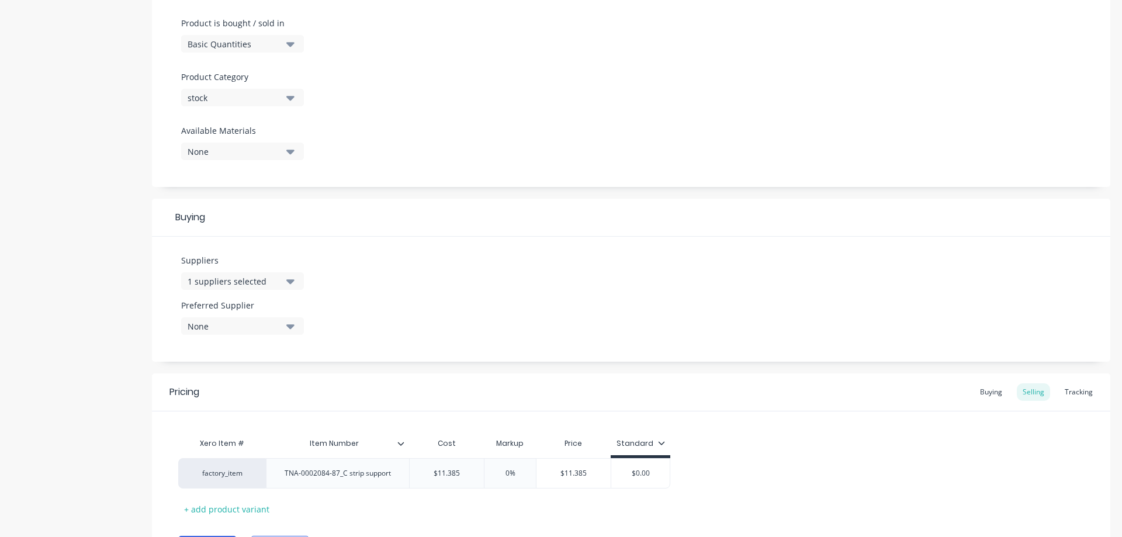
click at [223, 327] on div "None" at bounding box center [235, 326] width 94 height 12
click at [228, 392] on div "Interfab" at bounding box center [275, 390] width 117 height 12
click at [432, 296] on div "Suppliers 1 suppliers selected Preferred Supplier Interfab Interfab" at bounding box center [631, 299] width 958 height 125
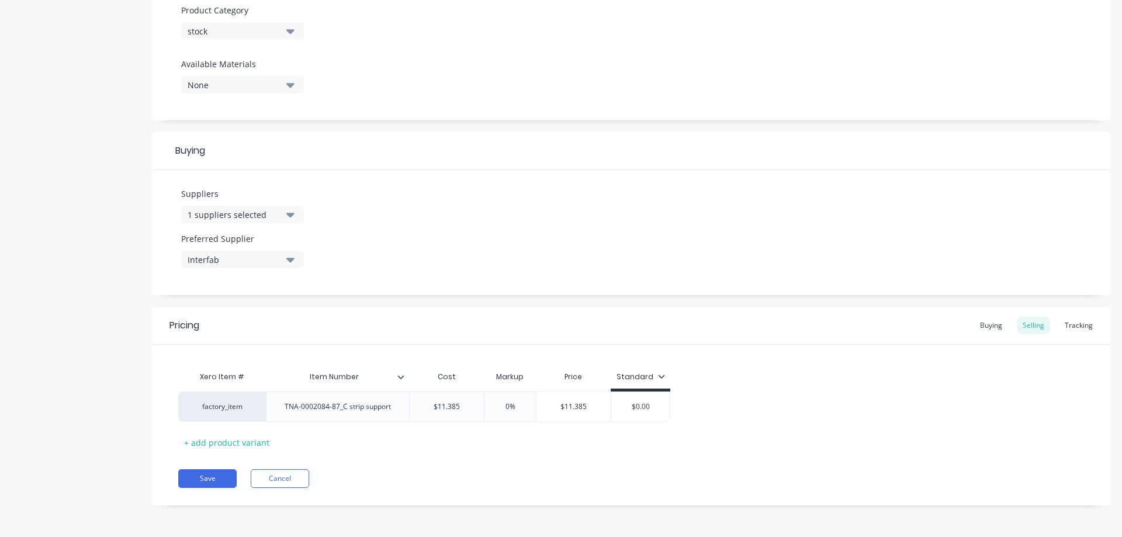
scroll to position [418, 0]
drag, startPoint x: 426, startPoint y: 406, endPoint x: 489, endPoint y: 404, distance: 62.6
click at [489, 404] on div "factory_item TNA-0002084-87_C strip support $11.385 $11.385 0% $11.385 $0.00" at bounding box center [424, 406] width 492 height 30
type input "10.35"
type input "0%"
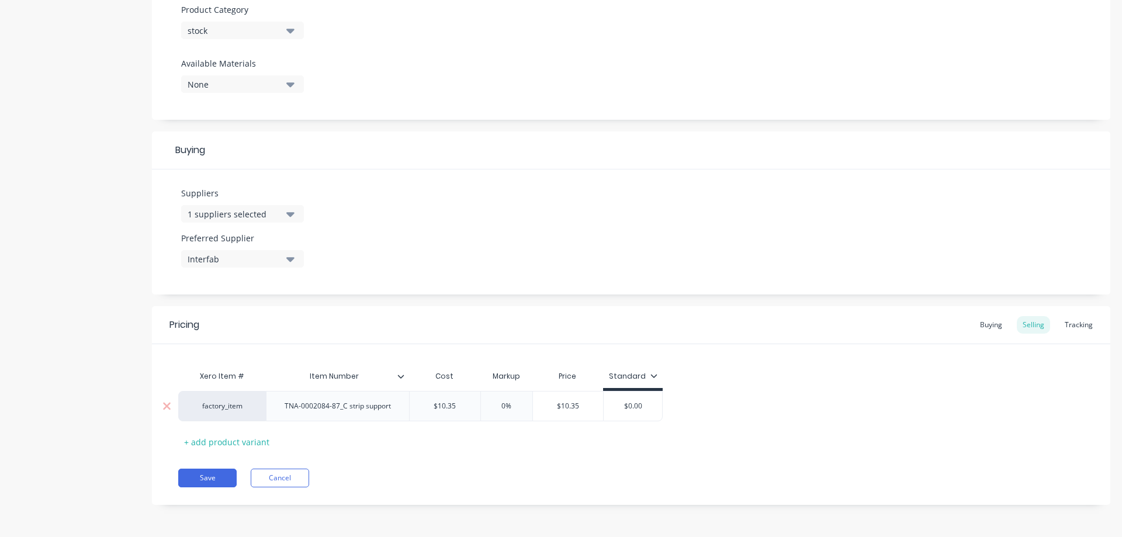
type input "$10.35"
type input "$0.00"
click at [216, 476] on button "Save" at bounding box center [207, 478] width 58 height 19
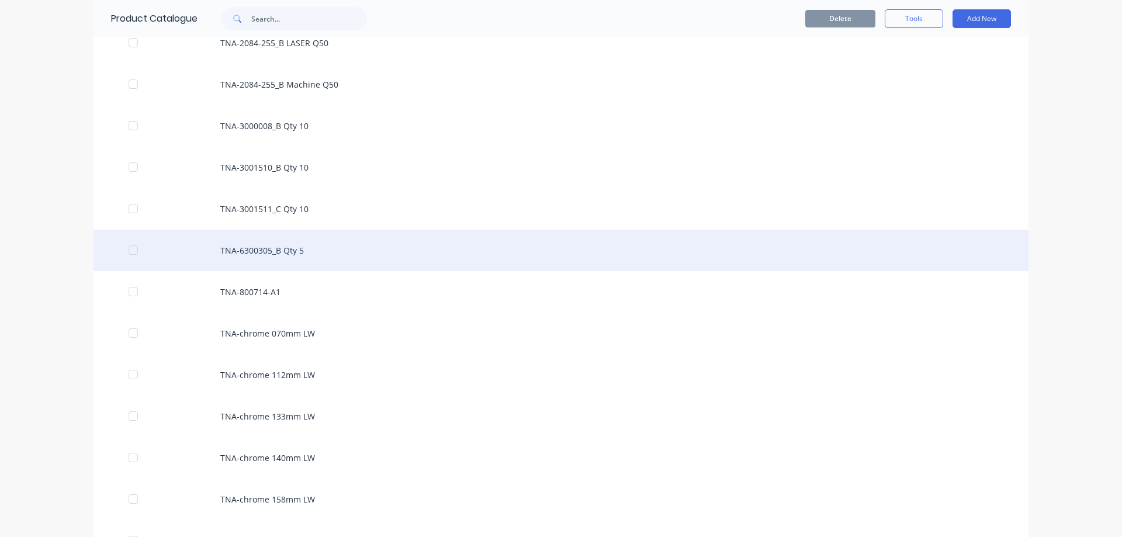
scroll to position [52290, 0]
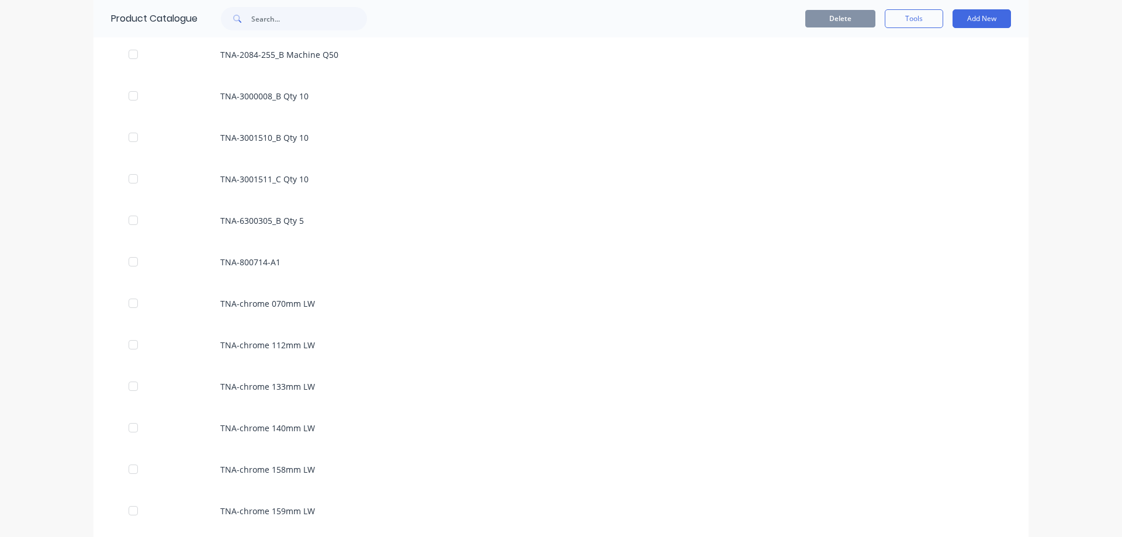
click at [25, 196] on div "dashboard products sales purchasing productivity dashboard products Product Cat…" at bounding box center [561, 268] width 1122 height 537
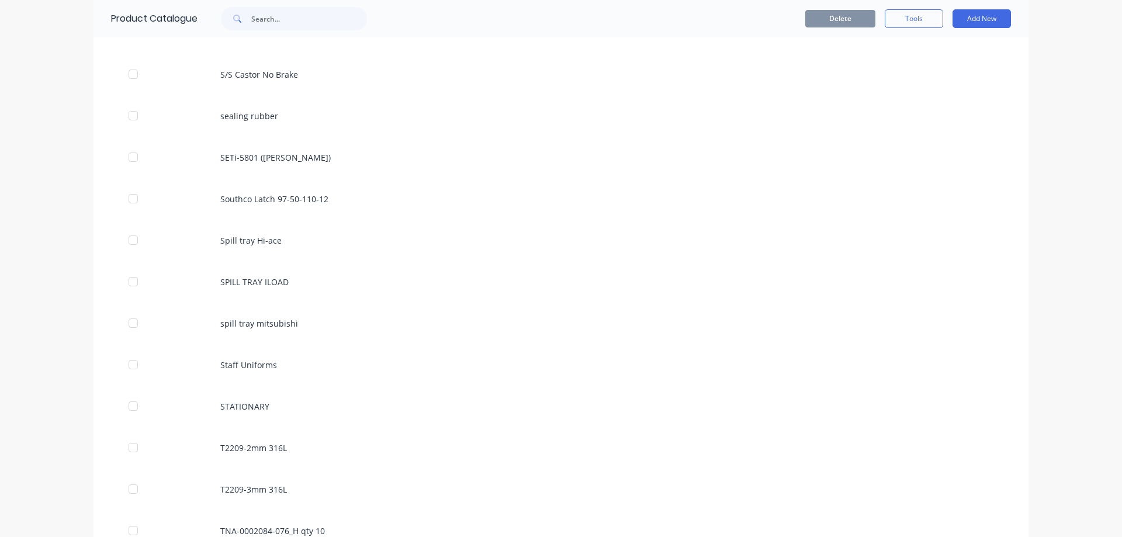
scroll to position [0, 0]
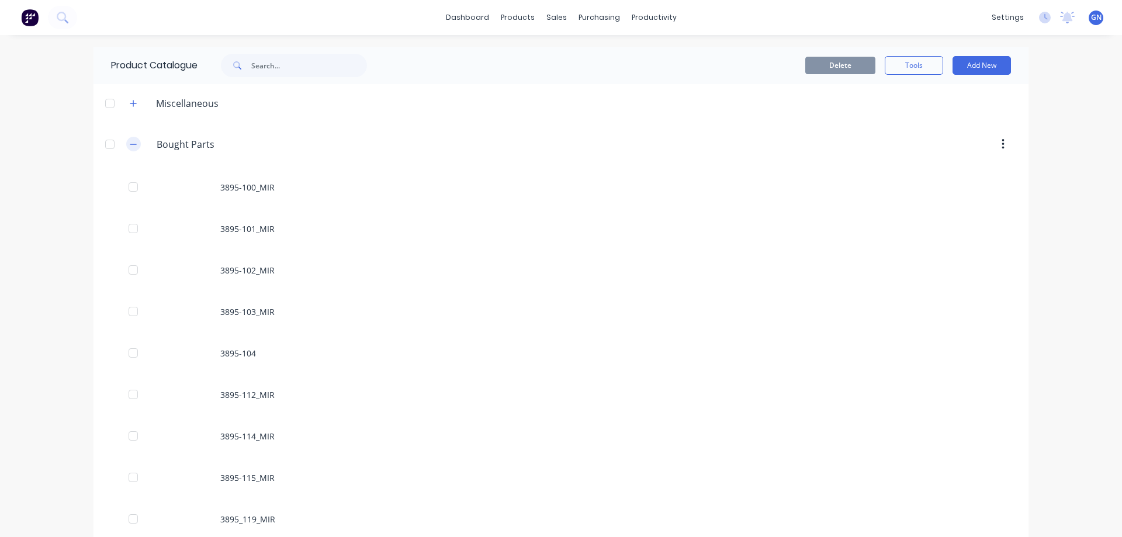
click at [132, 141] on icon "button" at bounding box center [133, 144] width 7 height 8
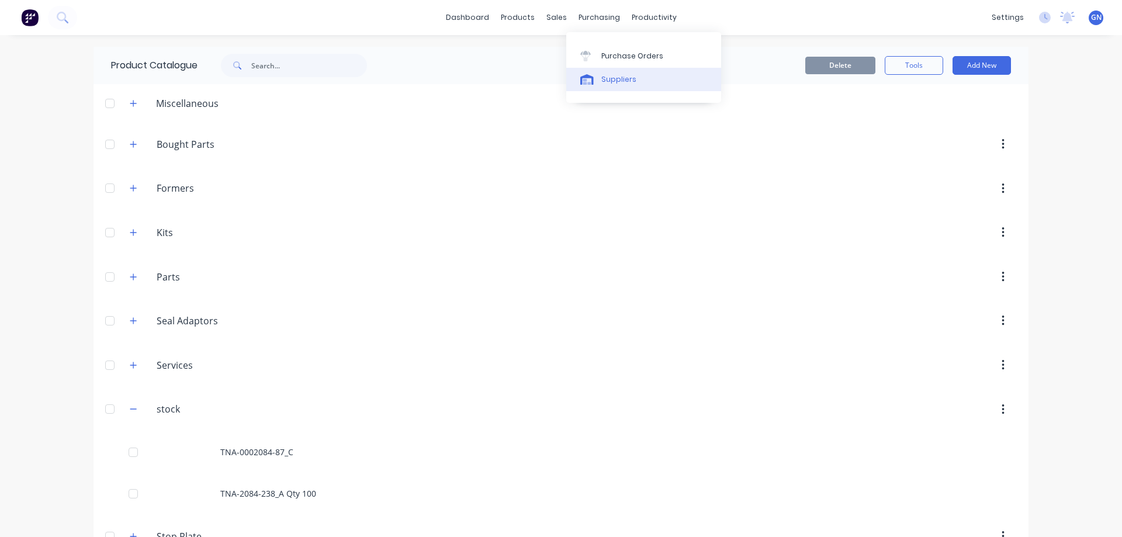
click at [617, 84] on div "Suppliers" at bounding box center [618, 79] width 35 height 11
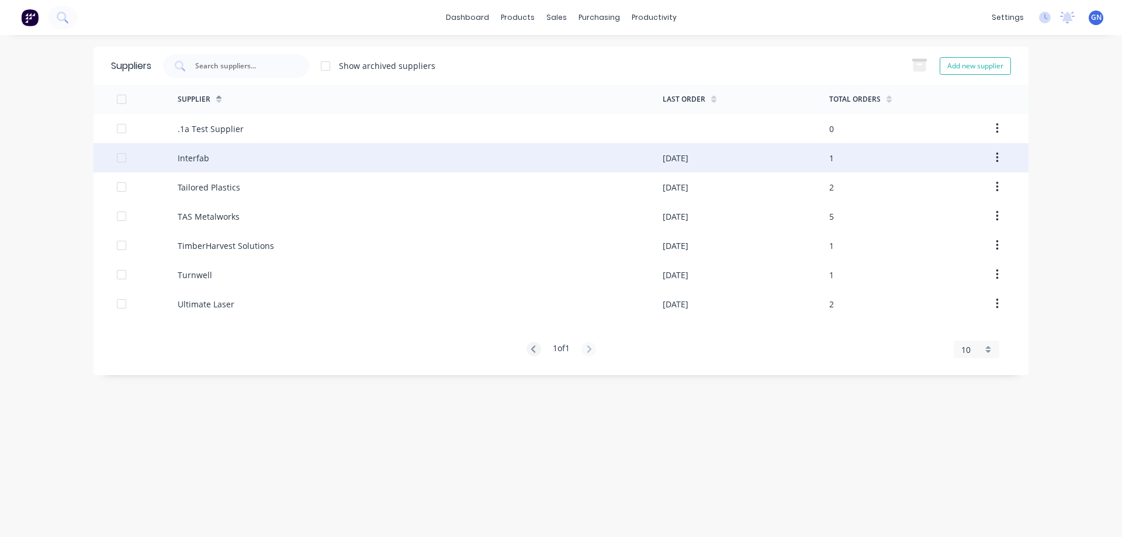
click at [192, 156] on div "Interfab" at bounding box center [194, 158] width 32 height 12
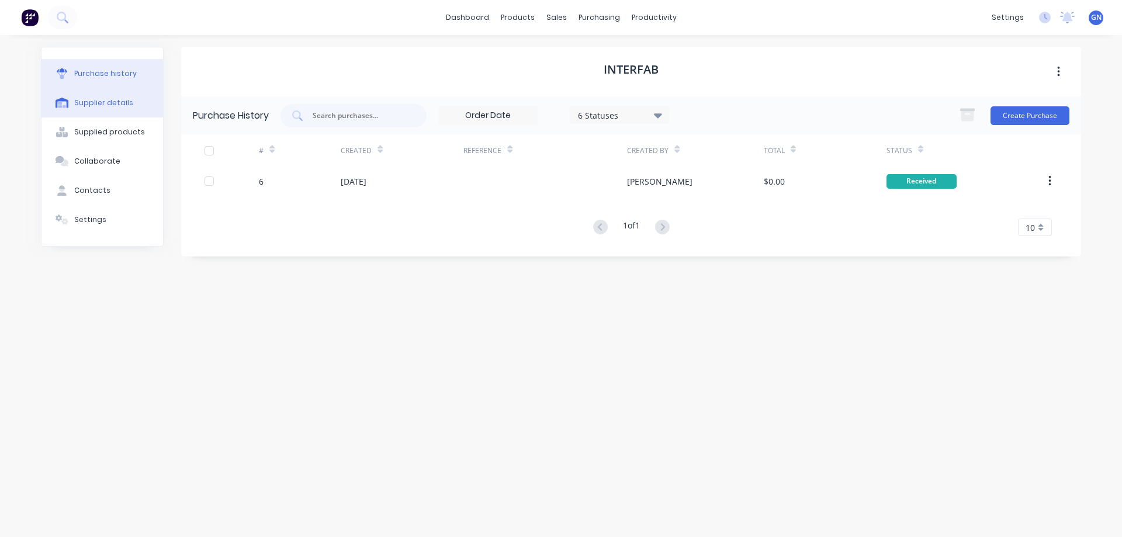
click at [104, 102] on div "Supplier details" at bounding box center [103, 103] width 59 height 11
select select "AU"
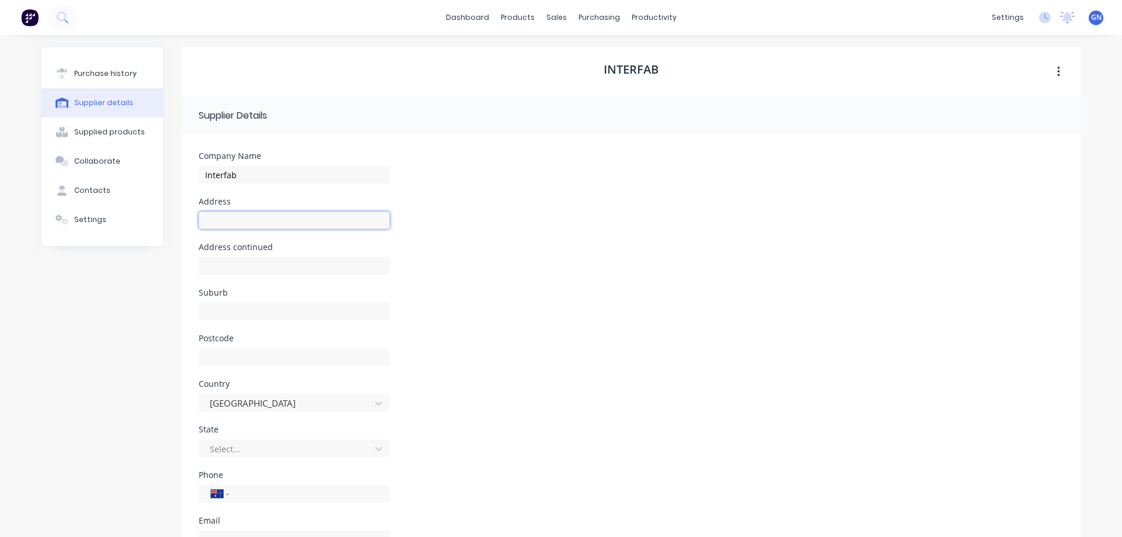
click at [219, 223] on input at bounding box center [294, 221] width 191 height 18
paste input "Norwest Business Park 28 Brookhollow Ave"
type input "Norwest Business Park 28 Brookhollow Ave"
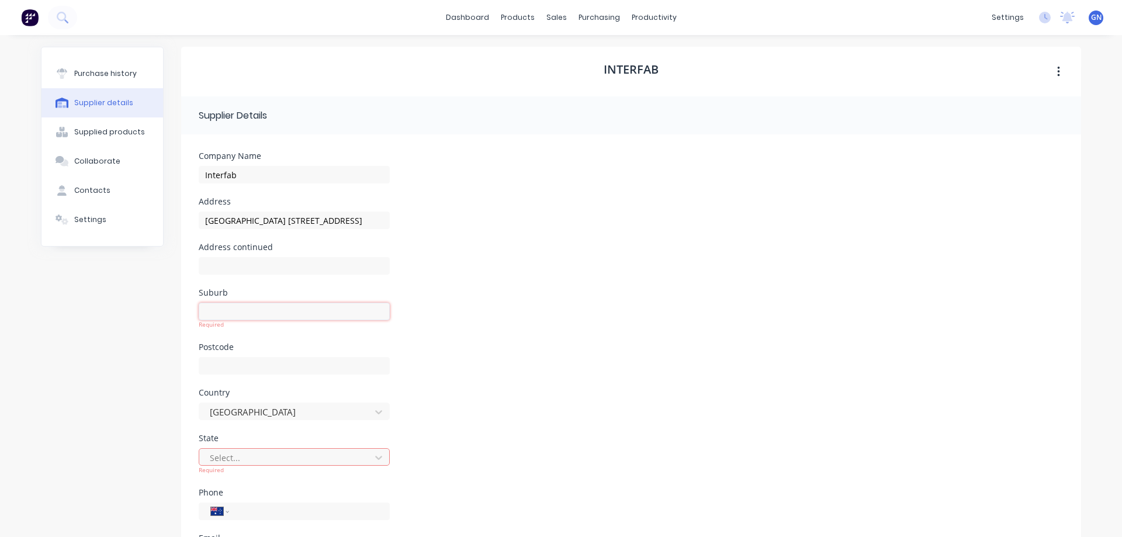
click at [216, 313] on input at bounding box center [294, 312] width 191 height 18
paste input "Baulkham Hills"
type input "Baulkham Hills"
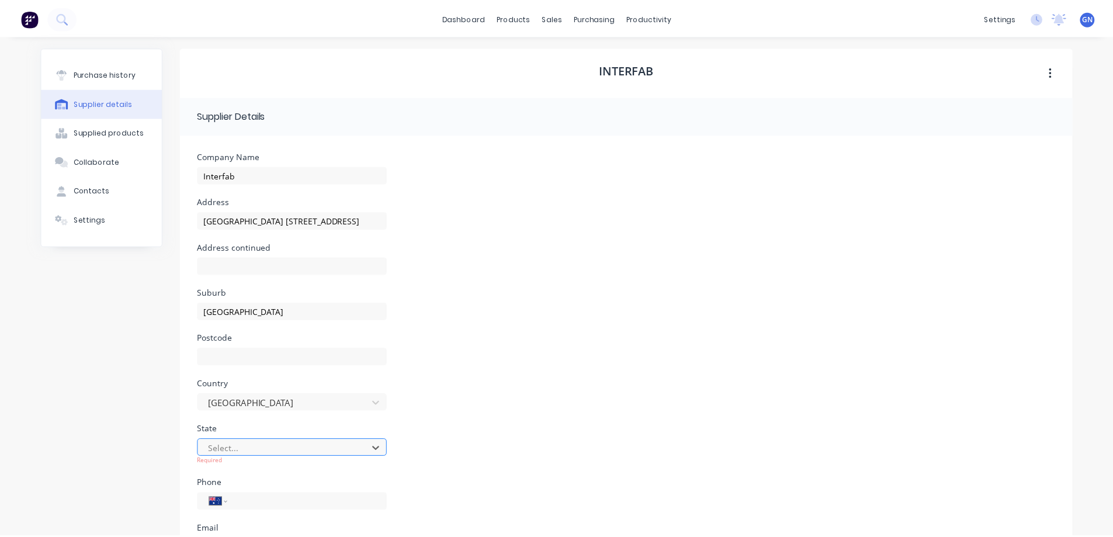
scroll to position [100, 0]
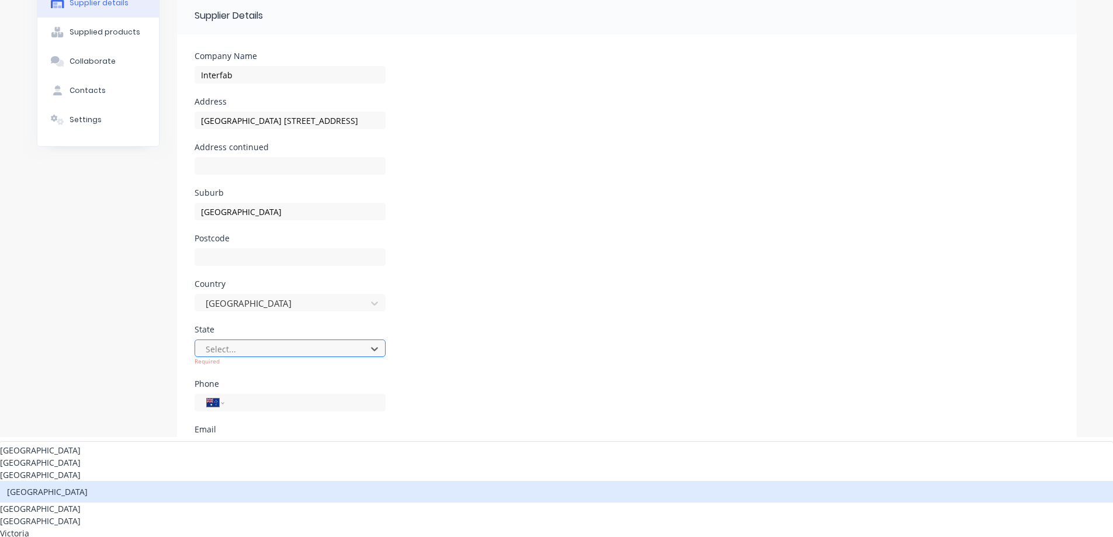
click at [230, 437] on body "dashboard products sales purchasing productivity dashboard products Product Cat…" at bounding box center [556, 168] width 1113 height 537
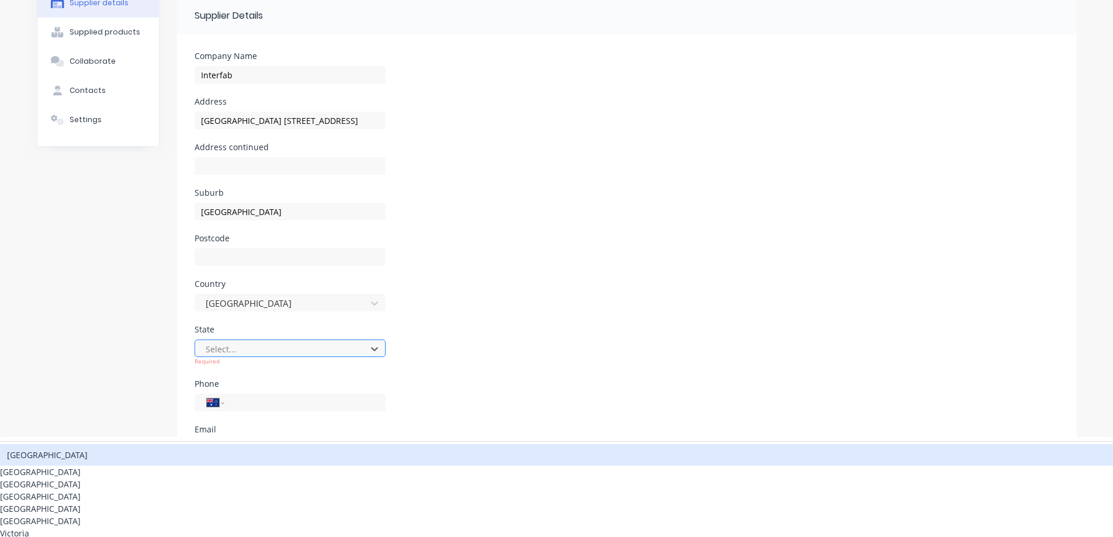
type input "q"
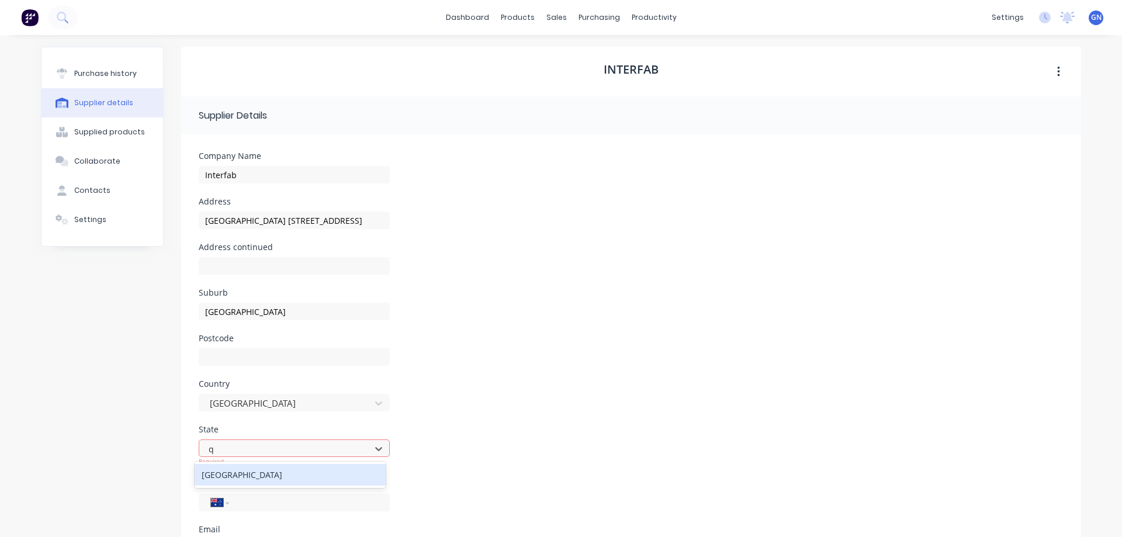
click at [228, 476] on div "Queensland" at bounding box center [290, 475] width 191 height 22
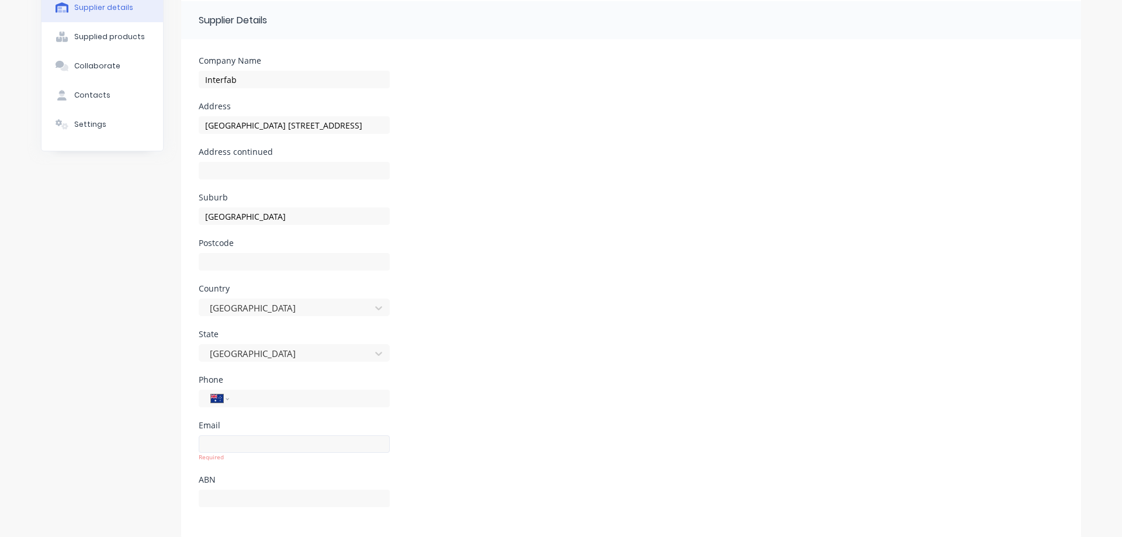
scroll to position [109, 0]
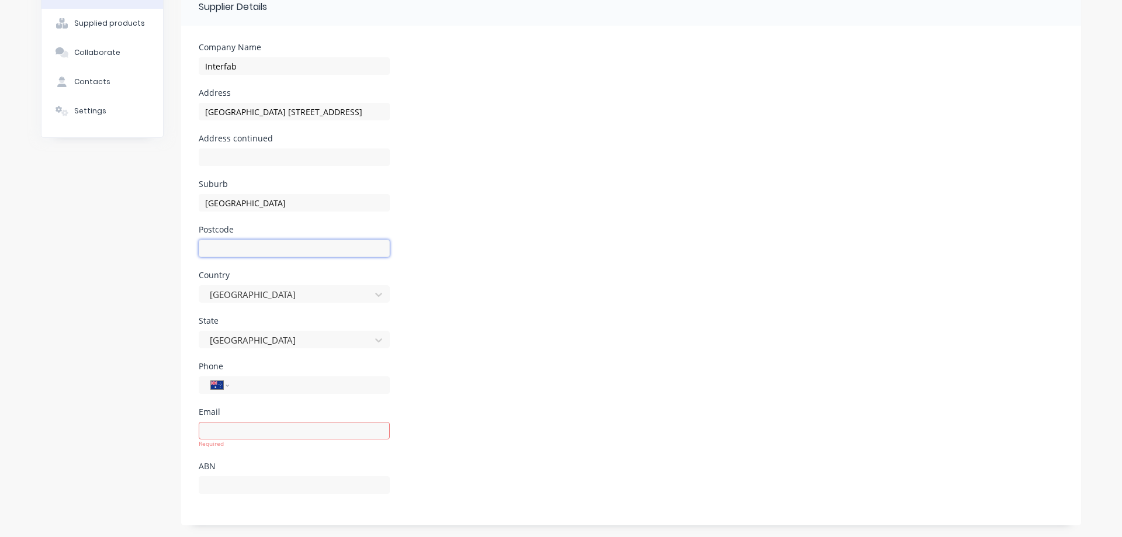
click at [230, 248] on input at bounding box center [294, 249] width 191 height 18
type input "2153"
click at [240, 383] on input "tel" at bounding box center [307, 385] width 140 height 13
paste input "(02) 9849 1200"
type input "(02) 9849 1200"
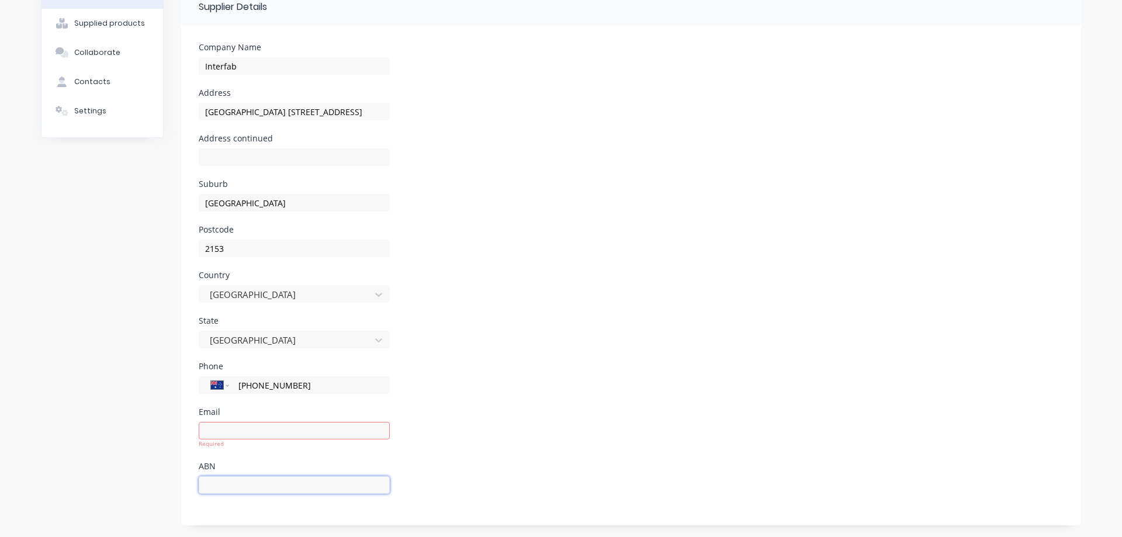
click at [216, 482] on input at bounding box center [294, 485] width 191 height 18
paste input "40 714 411 359"
type input "40 714 411 359"
click at [231, 435] on input at bounding box center [294, 431] width 191 height 18
click at [66, 222] on div "Purchase history Supplier details Supplied products Collaborate Contacts Settin…" at bounding box center [102, 231] width 123 height 587
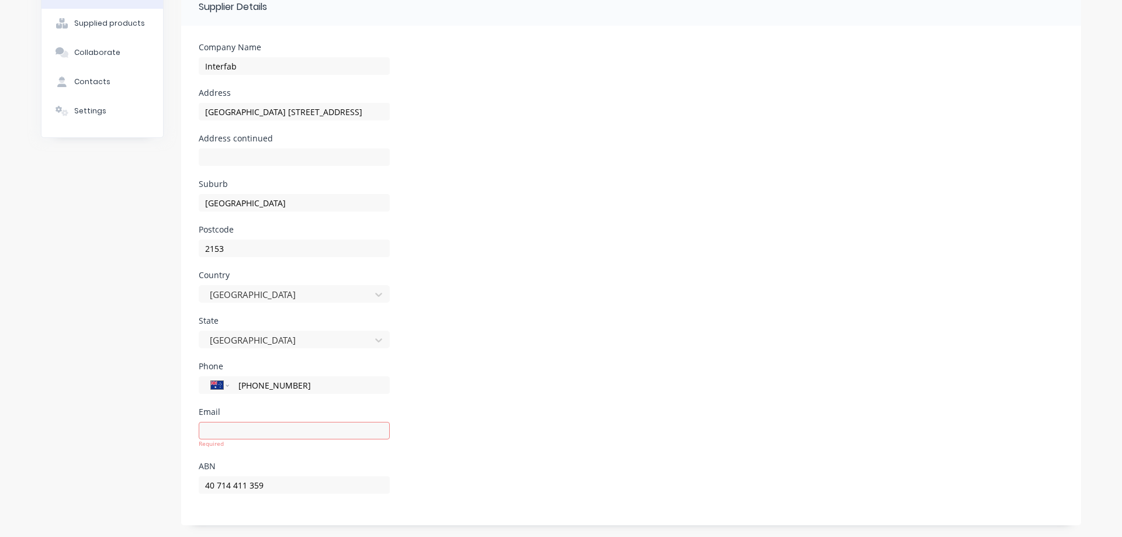
click at [266, 421] on div "Required" at bounding box center [294, 440] width 191 height 43
click at [261, 434] on input at bounding box center [294, 431] width 191 height 18
paste input "interfab@interfab.net"
type input "interfab@interfab.net"
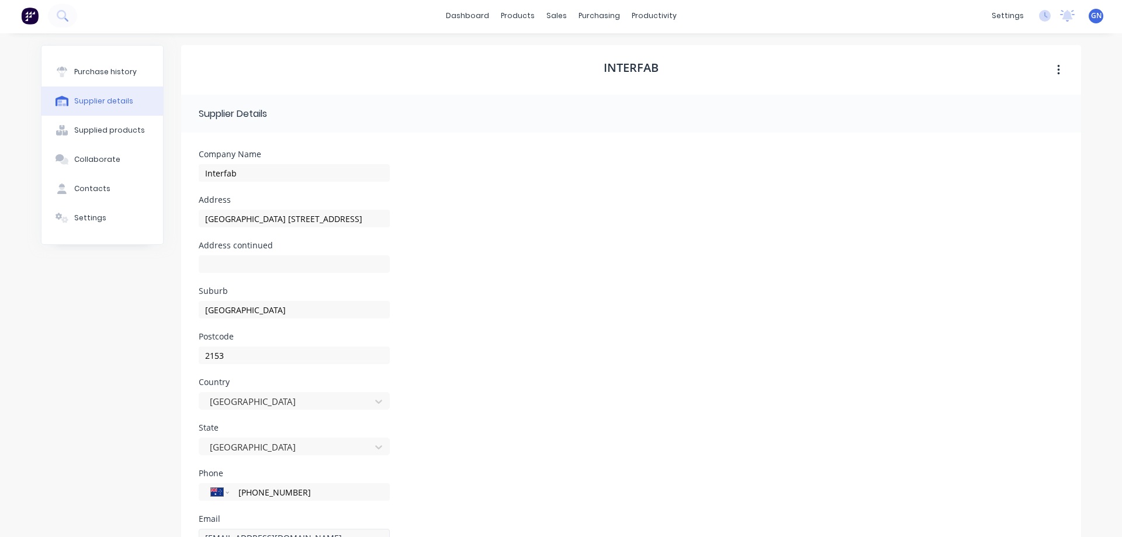
scroll to position [0, 0]
click at [104, 132] on div "Supplied products" at bounding box center [109, 132] width 71 height 11
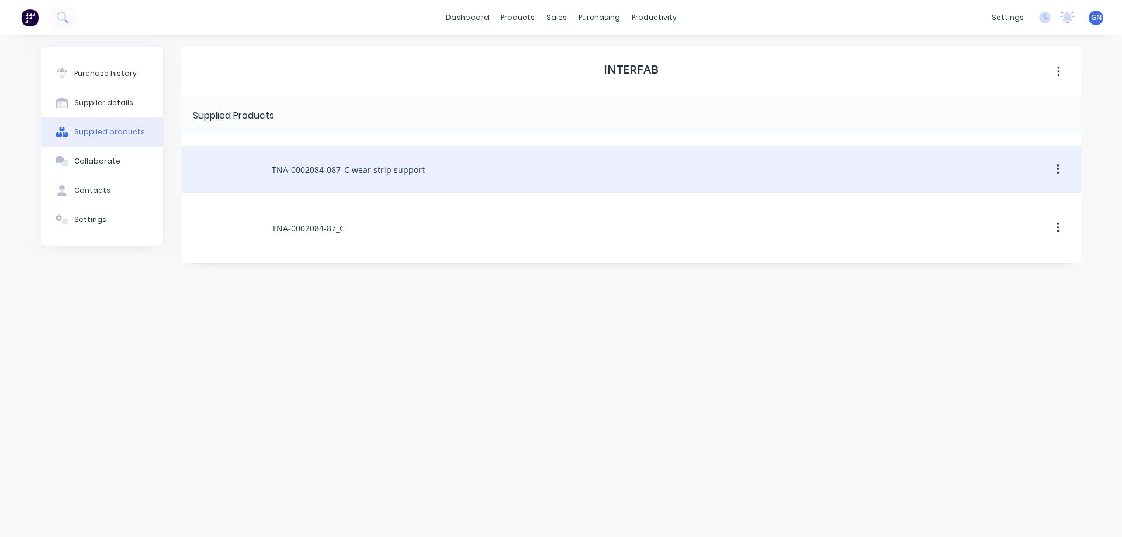
click at [361, 170] on div "TNA-0002084-087_C wear strip support" at bounding box center [631, 169] width 900 height 47
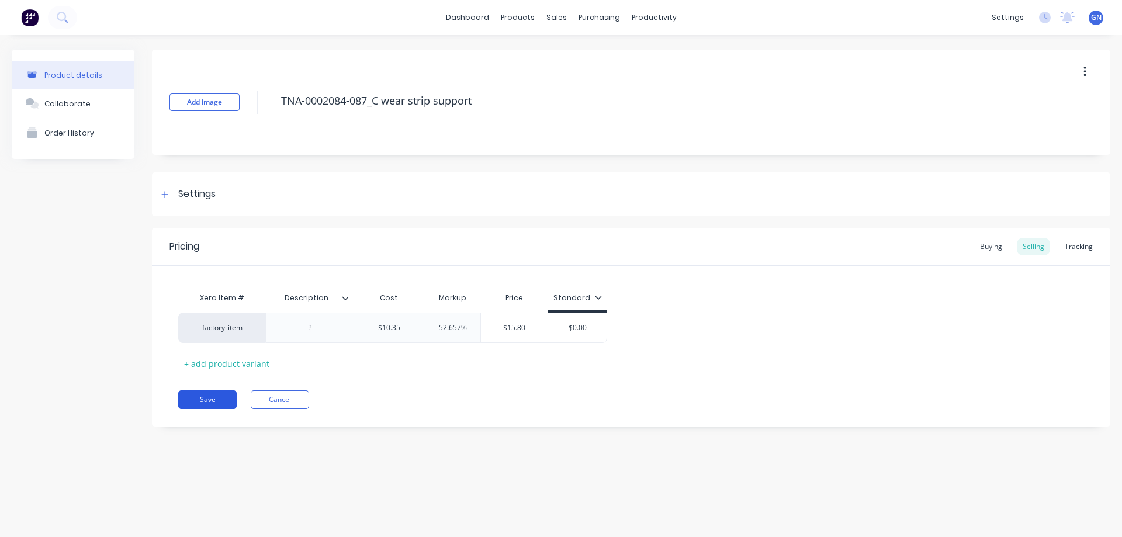
click at [212, 400] on button "Save" at bounding box center [207, 399] width 58 height 19
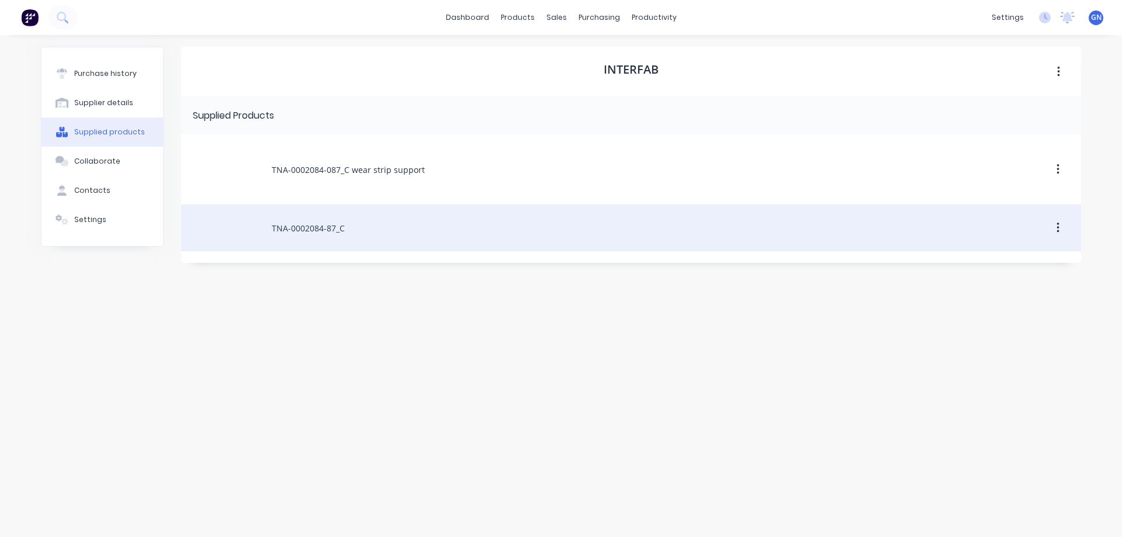
click at [338, 233] on div "TNA-0002084-87_C" at bounding box center [631, 228] width 900 height 47
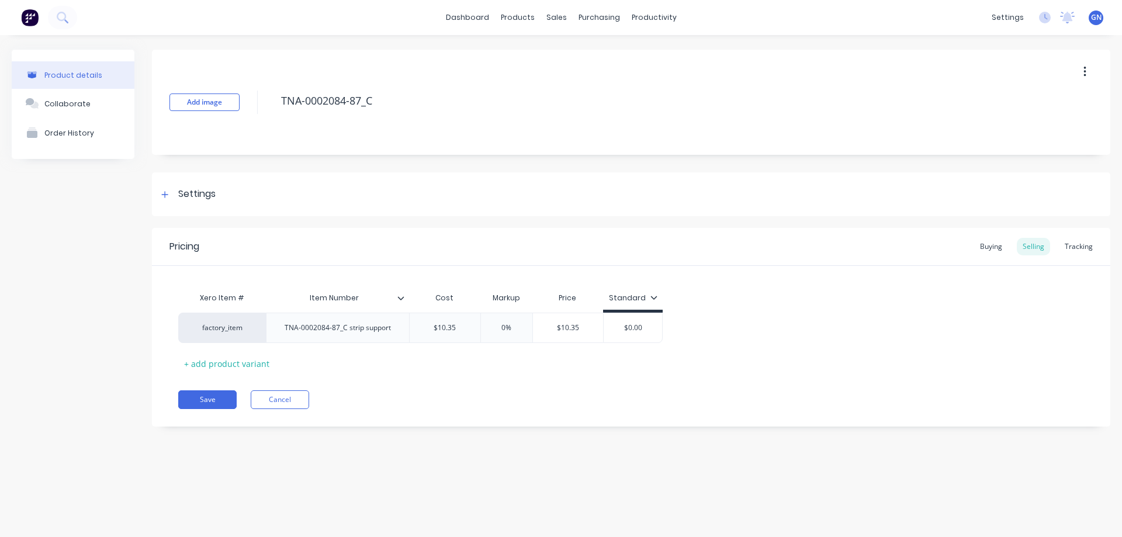
click at [1084, 72] on icon "button" at bounding box center [1085, 71] width 3 height 13
click at [1012, 127] on div "Delete" at bounding box center [1043, 125] width 90 height 17
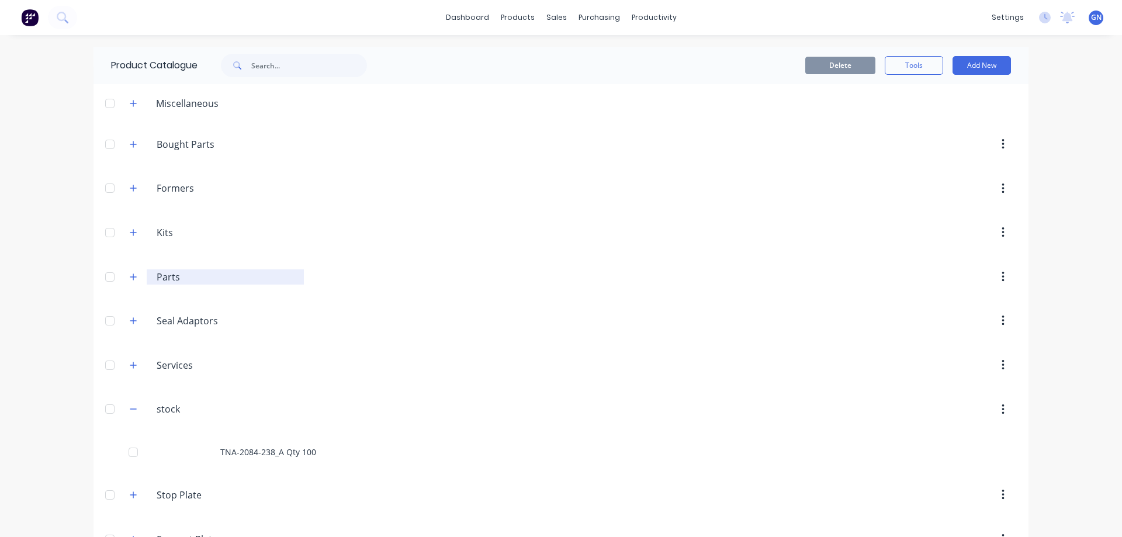
click at [158, 275] on input "Parts" at bounding box center [226, 277] width 139 height 14
click at [130, 276] on icon "button" at bounding box center [133, 277] width 7 height 8
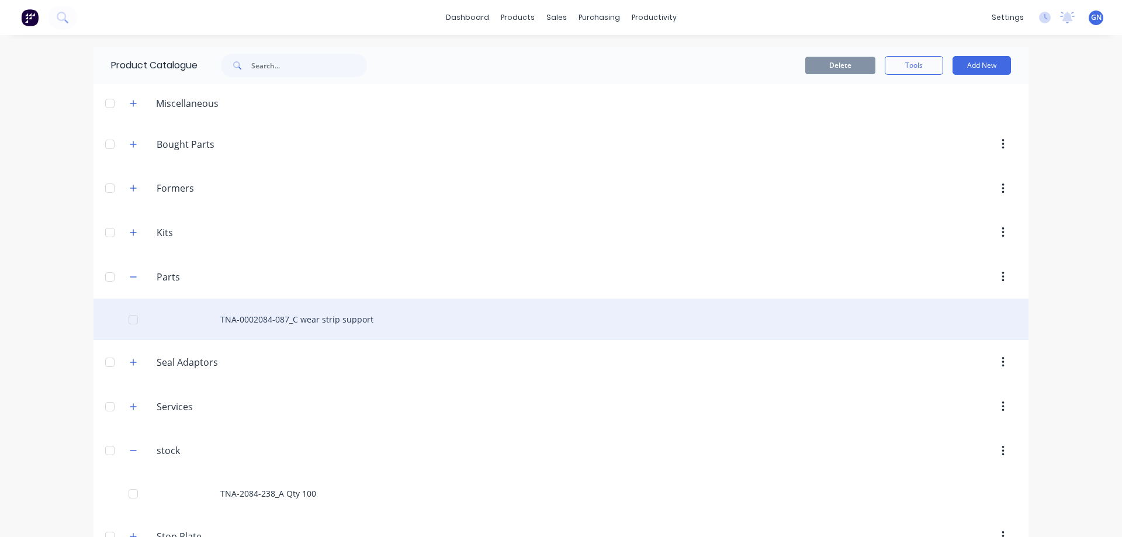
click at [254, 319] on div "TNA-0002084-087_C wear strip support" at bounding box center [561, 319] width 935 height 41
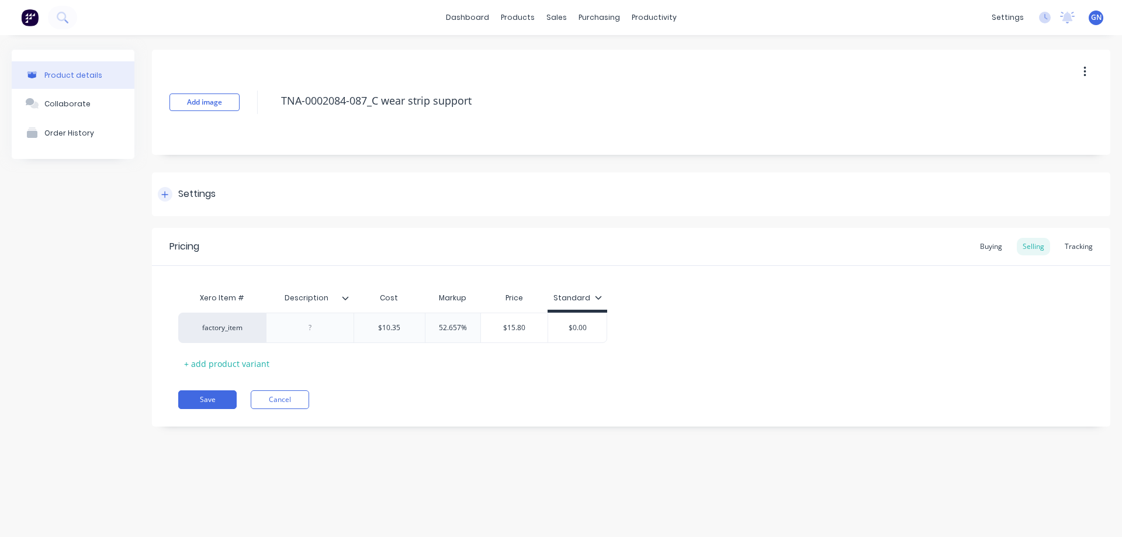
click at [199, 192] on div "Settings" at bounding box center [196, 194] width 37 height 15
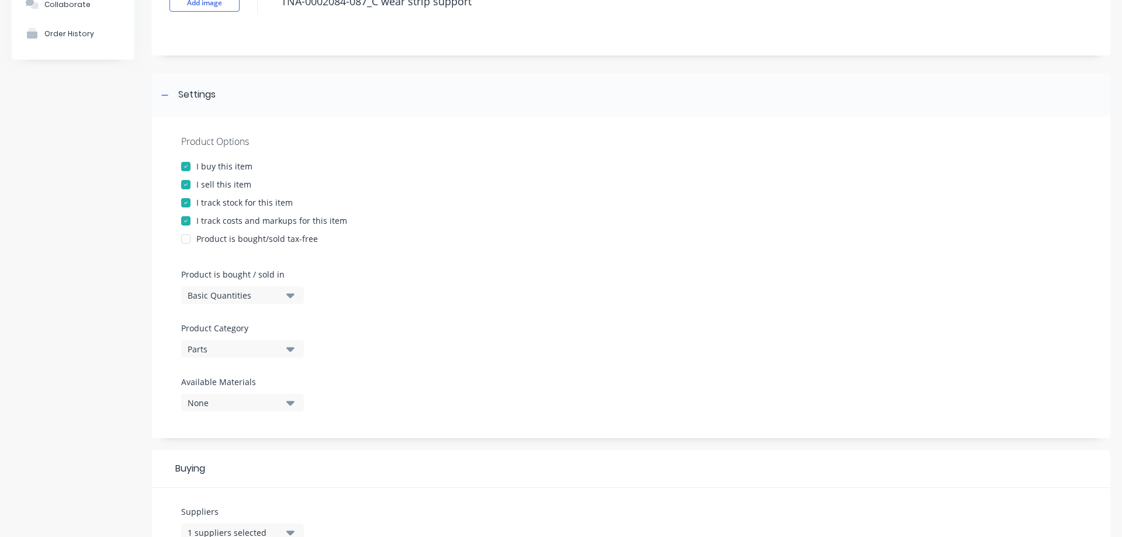
scroll to position [136, 0]
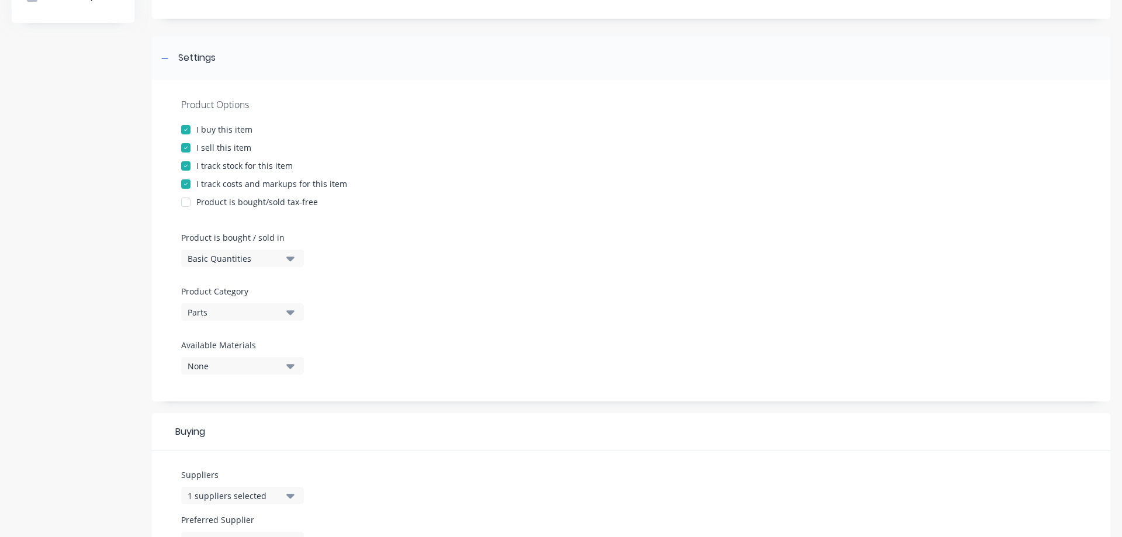
click at [228, 313] on div "Parts" at bounding box center [235, 312] width 94 height 12
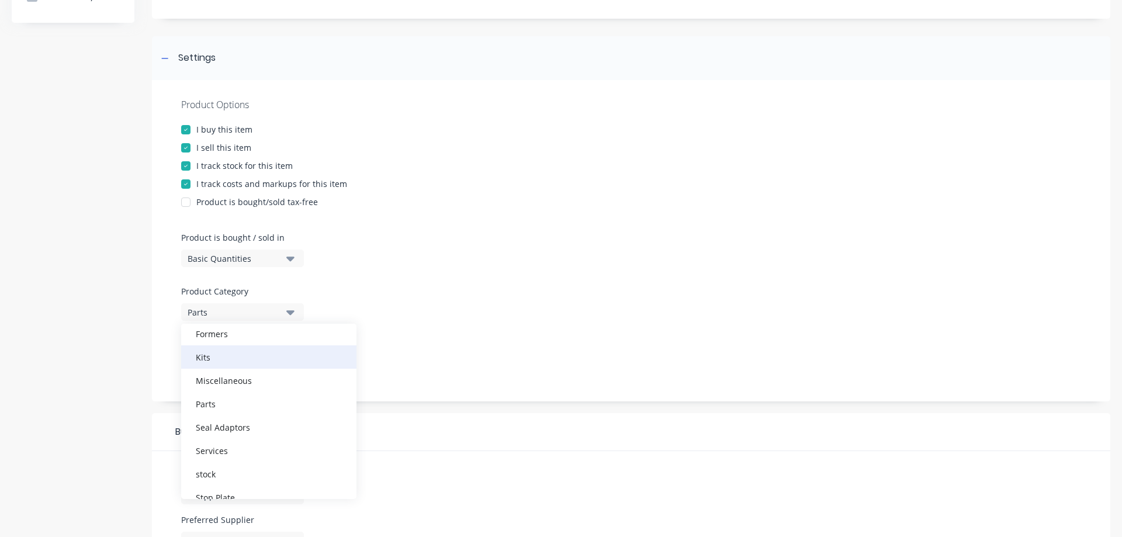
scroll to position [105, 0]
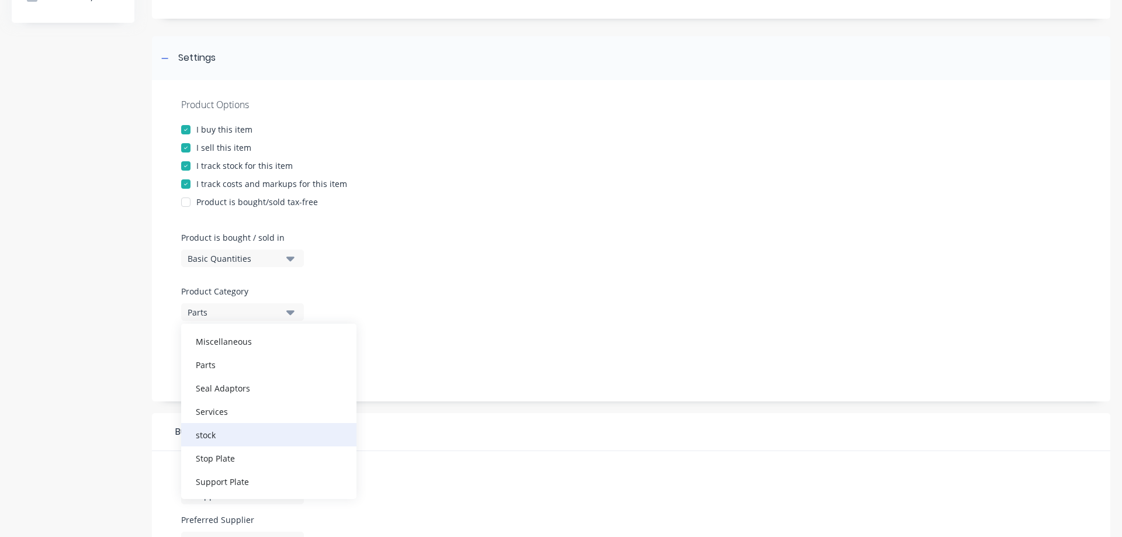
click at [209, 433] on div "stock" at bounding box center [268, 434] width 175 height 23
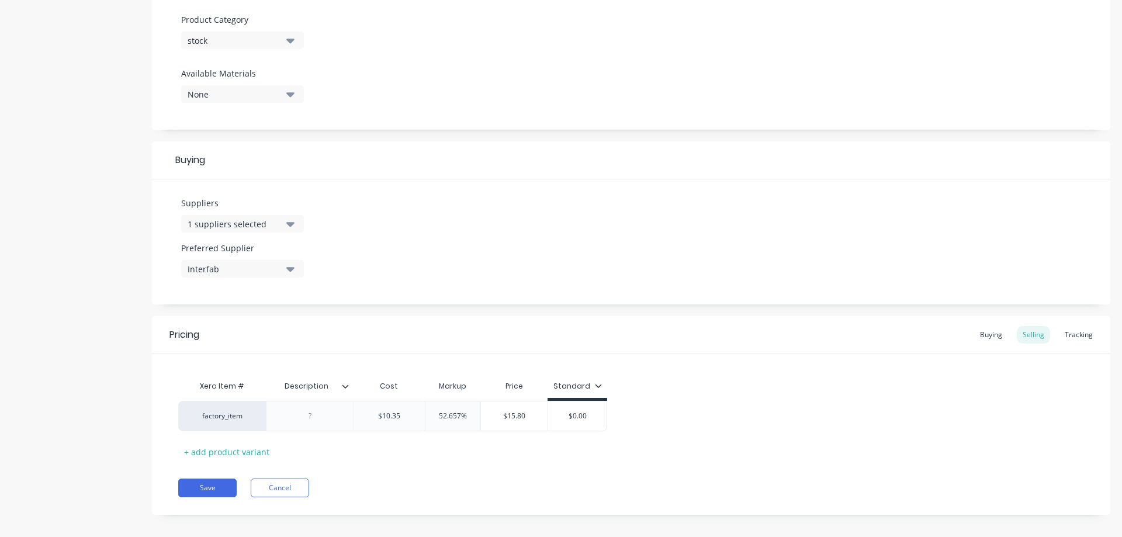
scroll to position [418, 0]
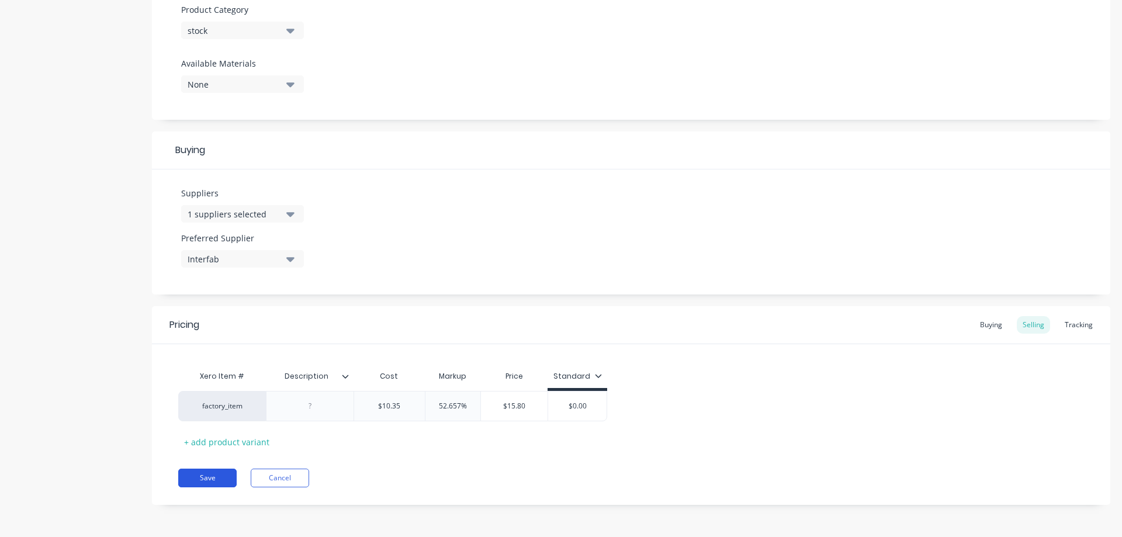
click at [214, 475] on button "Save" at bounding box center [207, 478] width 58 height 19
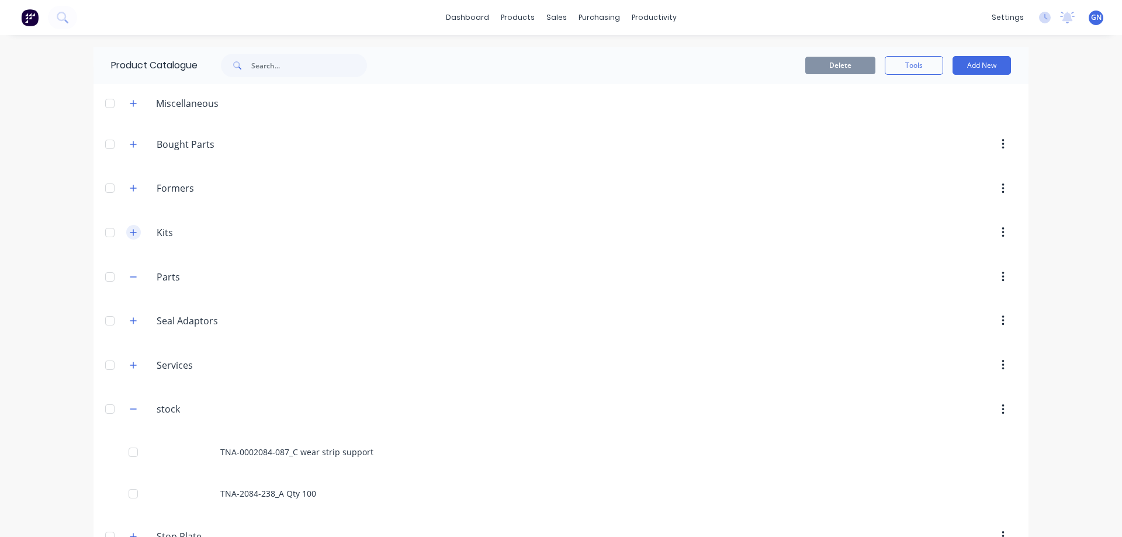
click at [130, 235] on icon "button" at bounding box center [133, 233] width 7 height 8
click at [130, 233] on icon "button" at bounding box center [133, 232] width 6 height 1
click at [130, 279] on icon "button" at bounding box center [133, 277] width 7 height 8
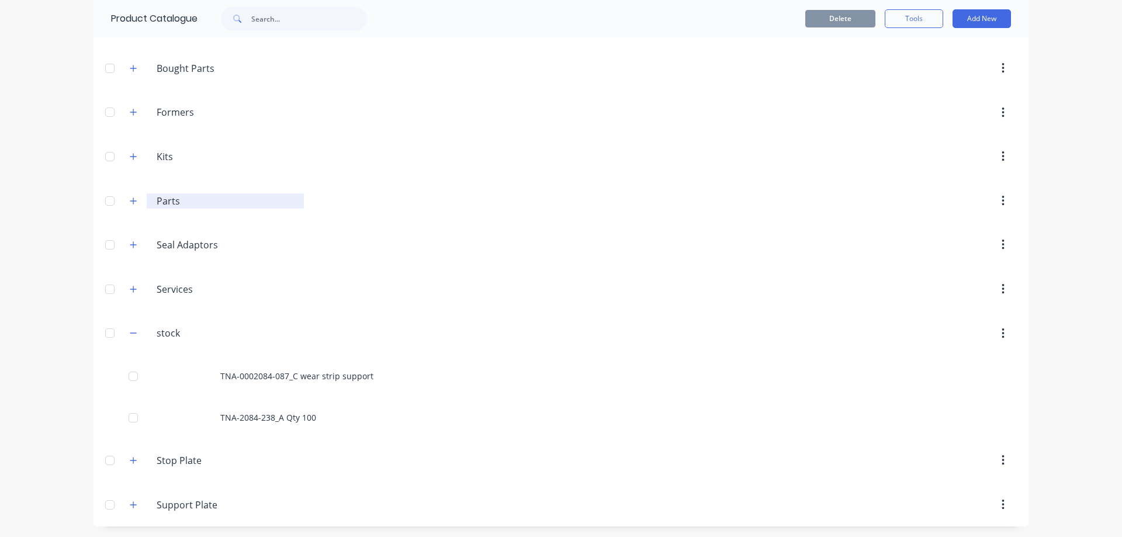
scroll to position [77, 0]
click at [130, 462] on icon "button" at bounding box center [133, 459] width 7 height 8
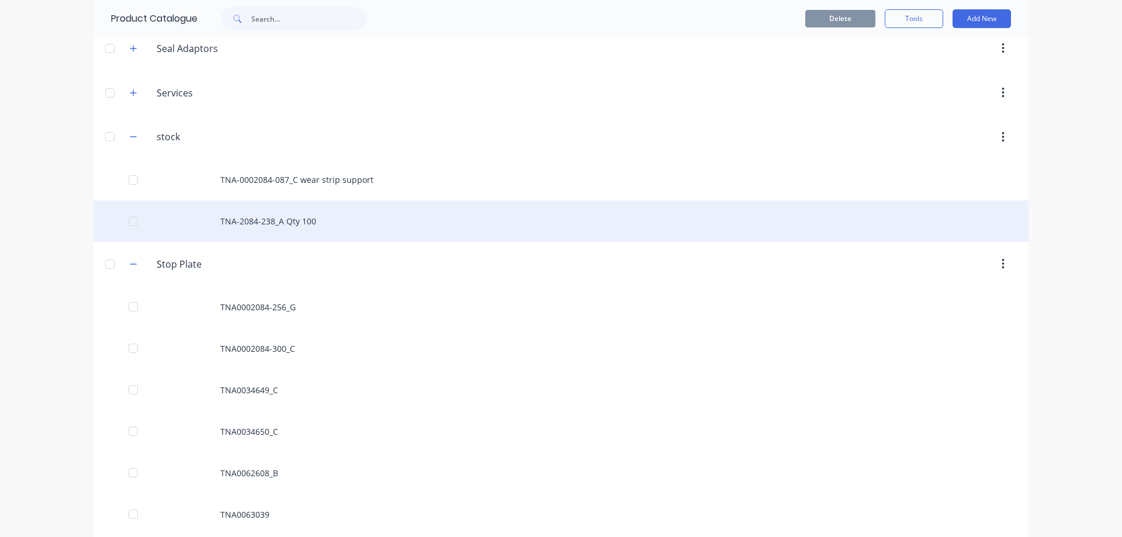
scroll to position [330, 0]
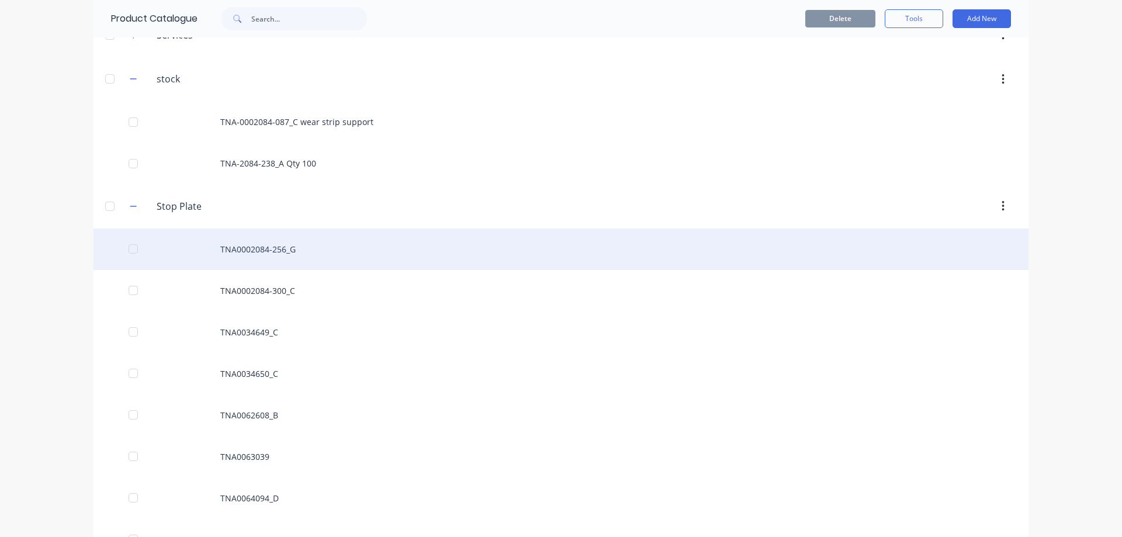
click at [226, 248] on div "TNA0002084-256_G" at bounding box center [561, 249] width 935 height 41
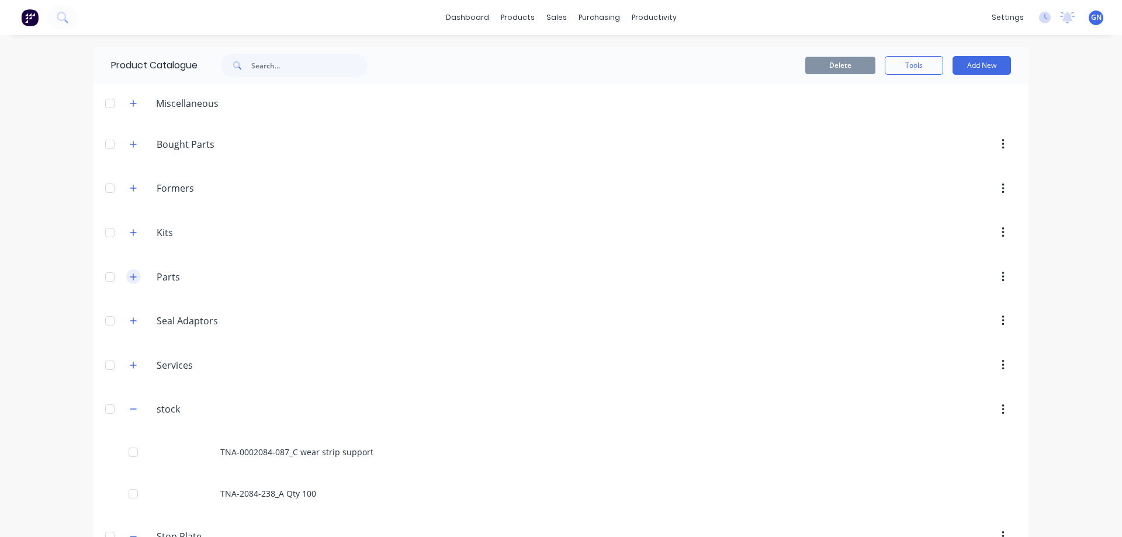
click at [133, 277] on button "button" at bounding box center [133, 276] width 15 height 15
click at [133, 275] on button "button" at bounding box center [133, 276] width 15 height 15
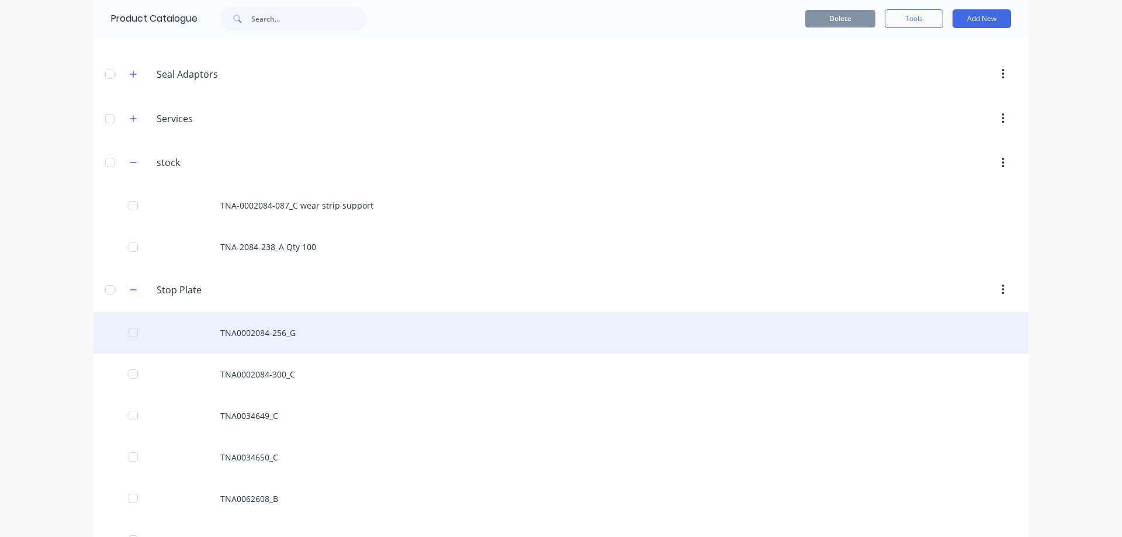
scroll to position [292, 0]
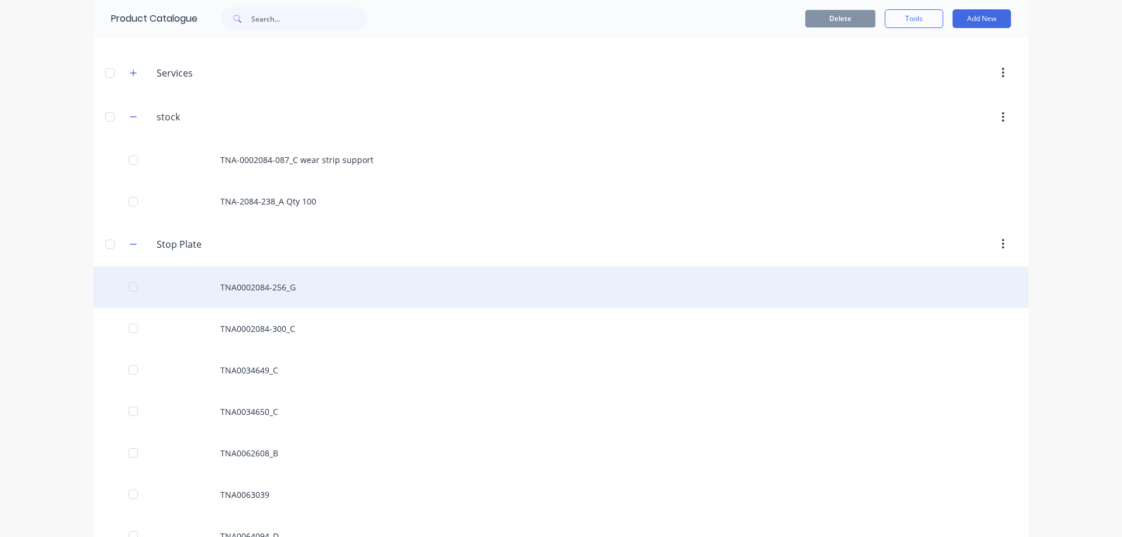
click at [231, 284] on div "TNA0002084-256_G" at bounding box center [561, 286] width 935 height 41
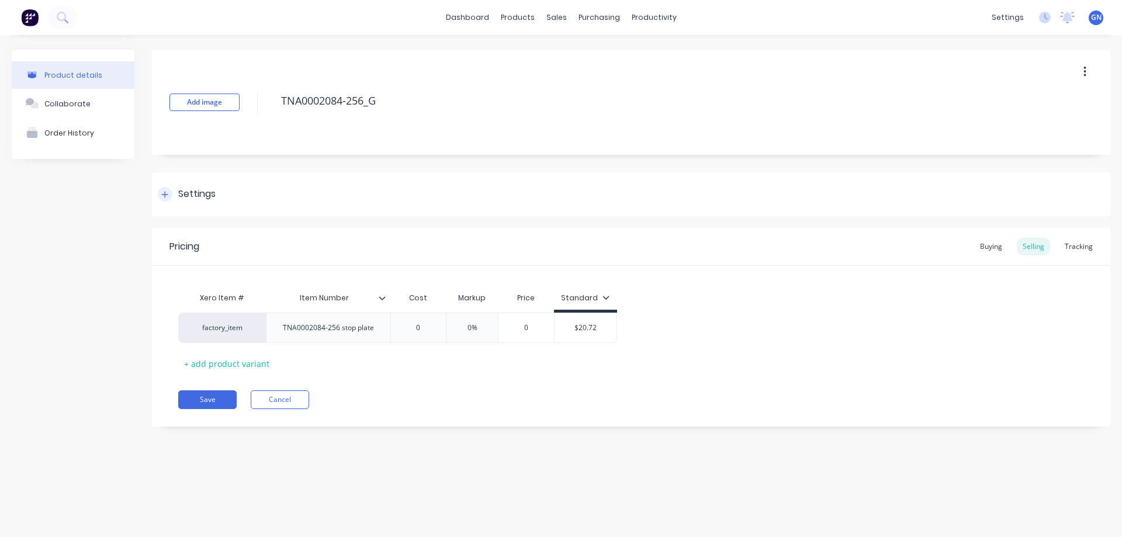
click at [189, 192] on div "Settings" at bounding box center [196, 194] width 37 height 15
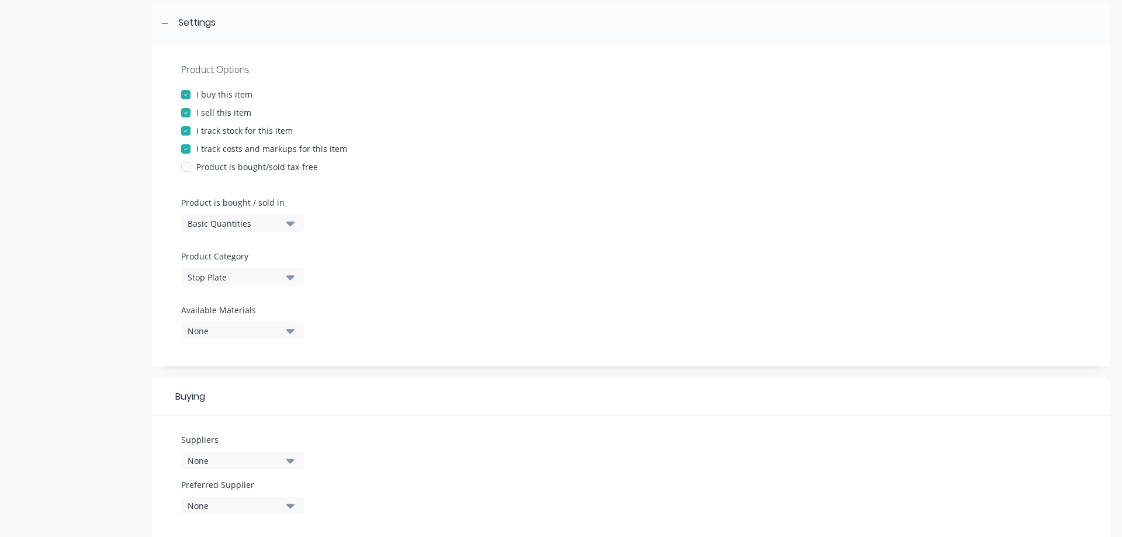
scroll to position [175, 0]
click at [243, 270] on div "Stop Plate" at bounding box center [235, 273] width 94 height 12
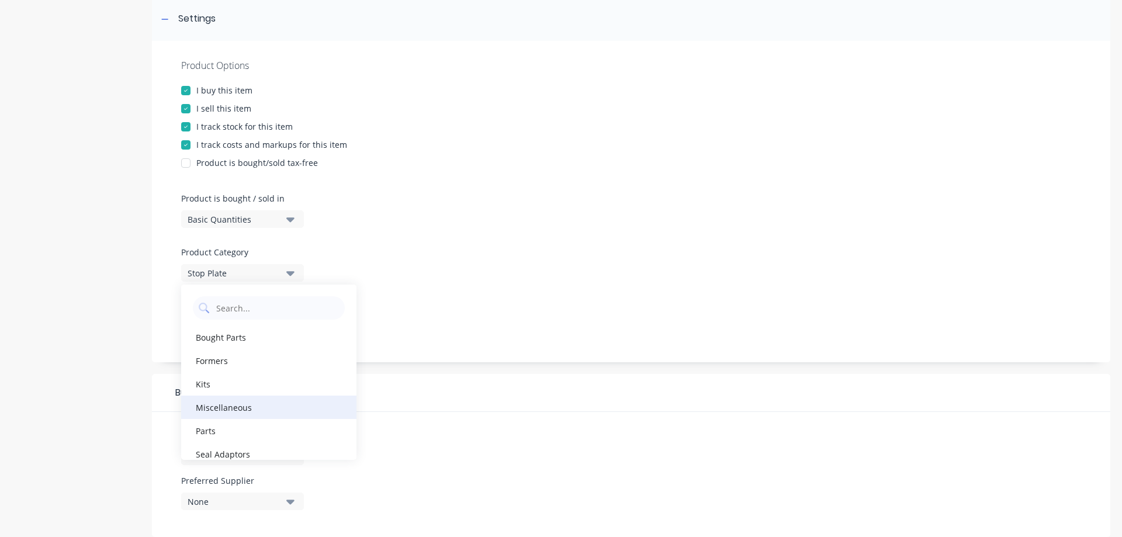
click at [219, 403] on div "Miscellaneous" at bounding box center [268, 407] width 175 height 23
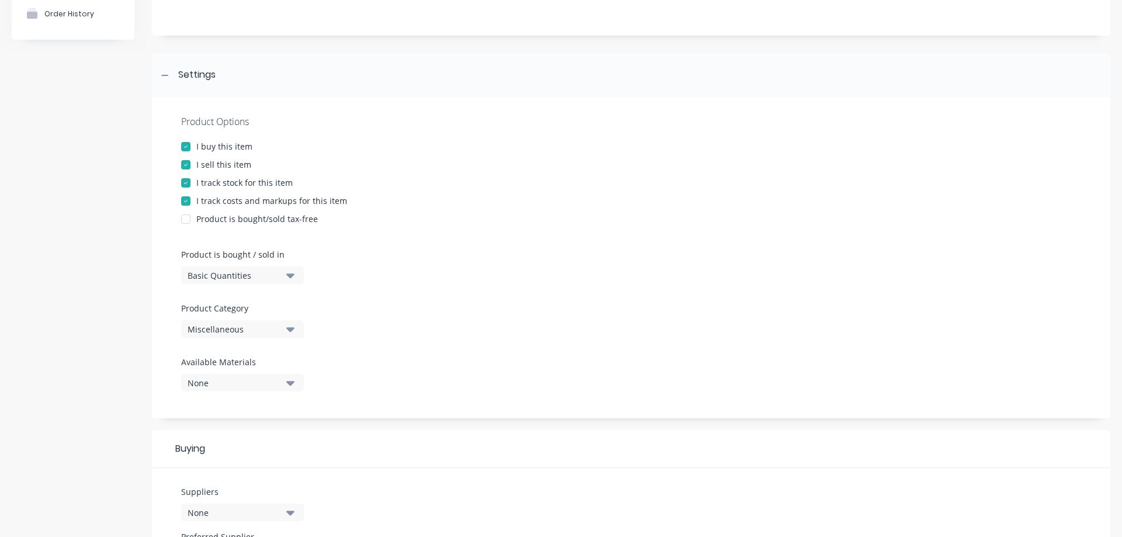
scroll to position [0, 0]
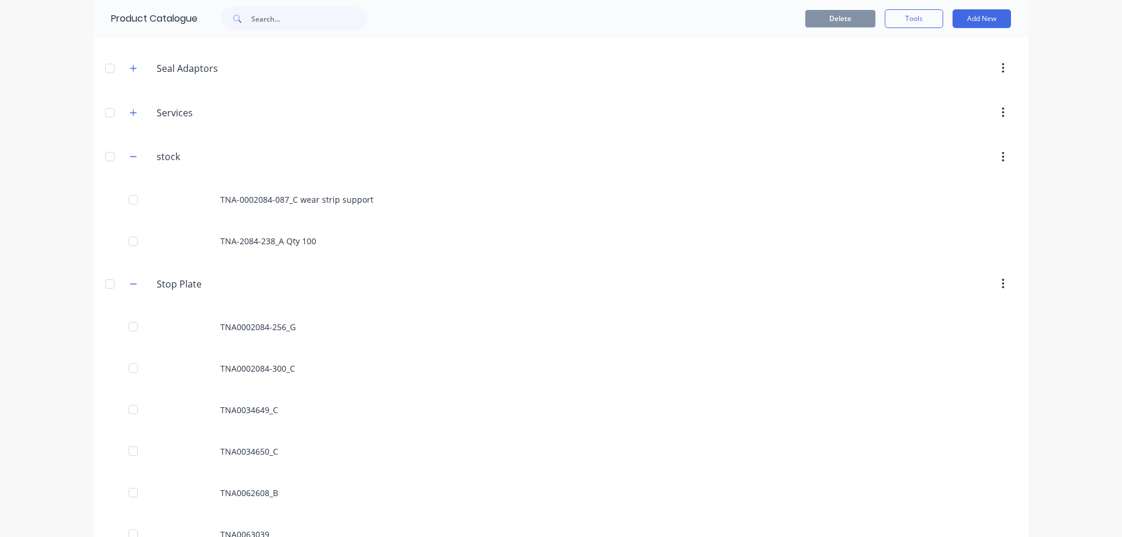
scroll to position [292, 0]
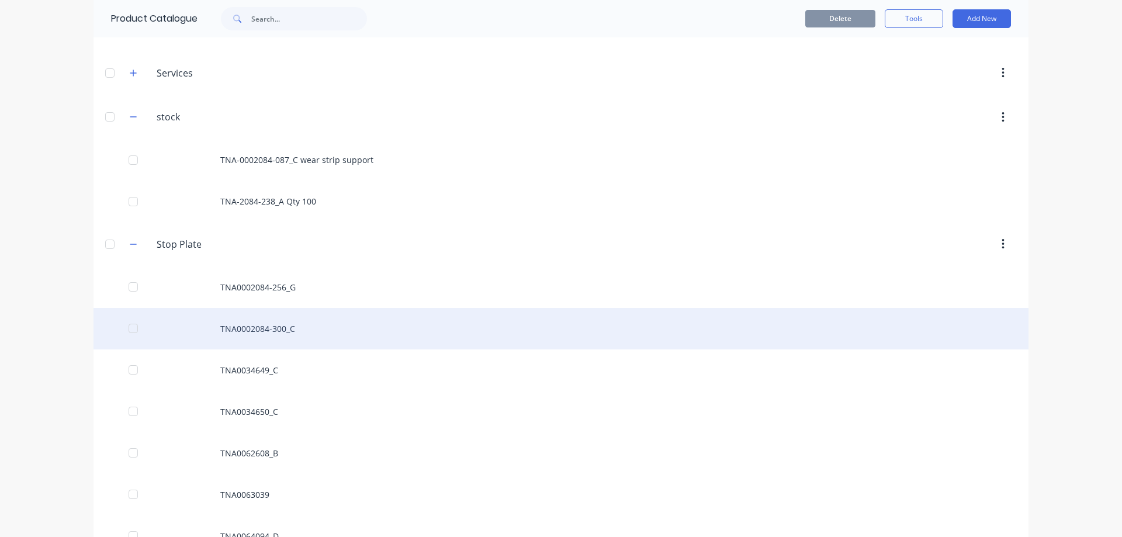
click at [255, 327] on div "TNA0002084-300_C" at bounding box center [561, 328] width 935 height 41
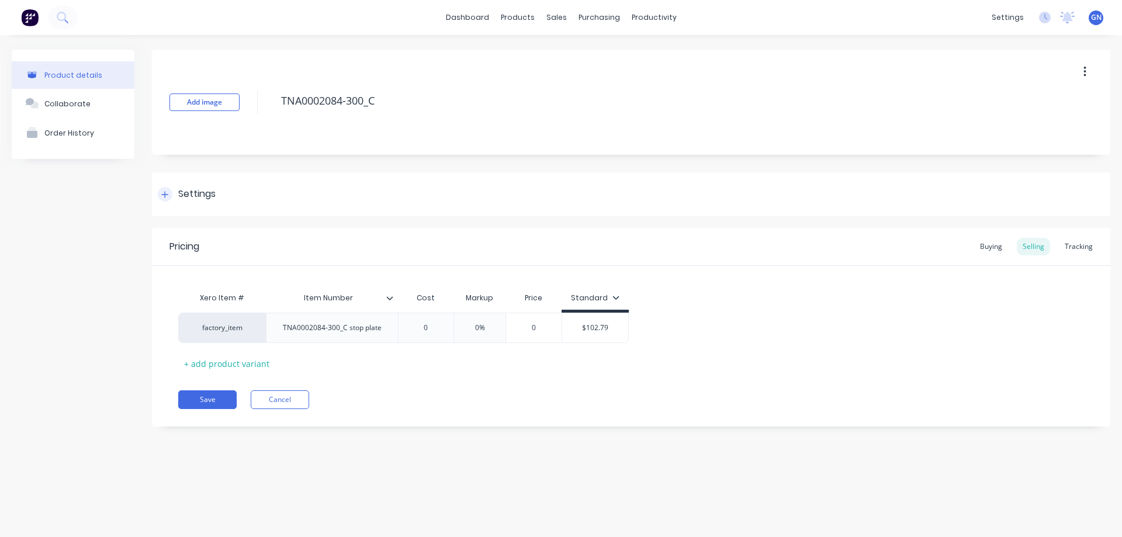
click at [164, 195] on icon at bounding box center [165, 194] width 6 height 6
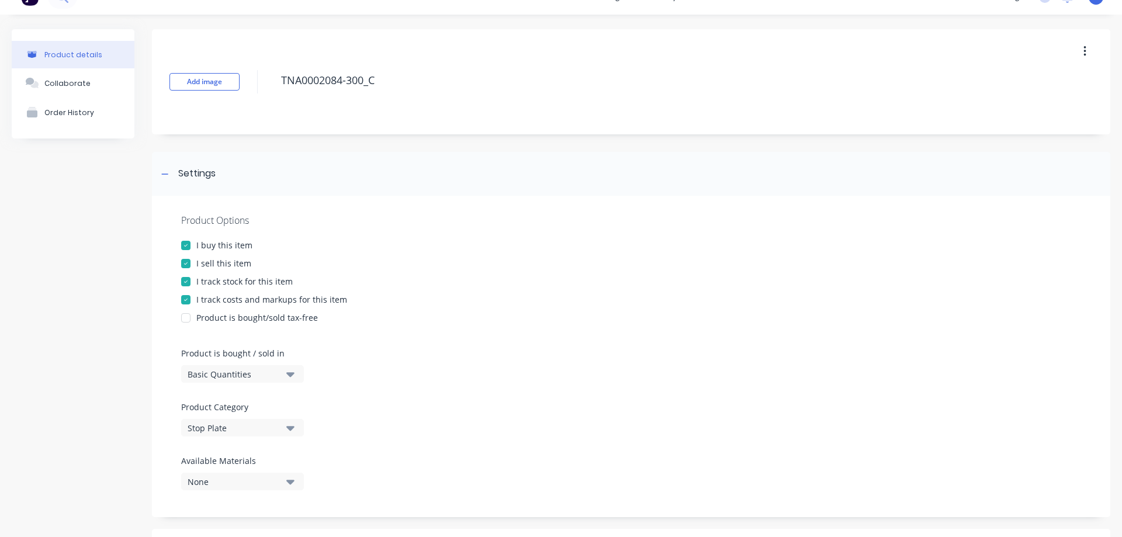
scroll to position [175, 0]
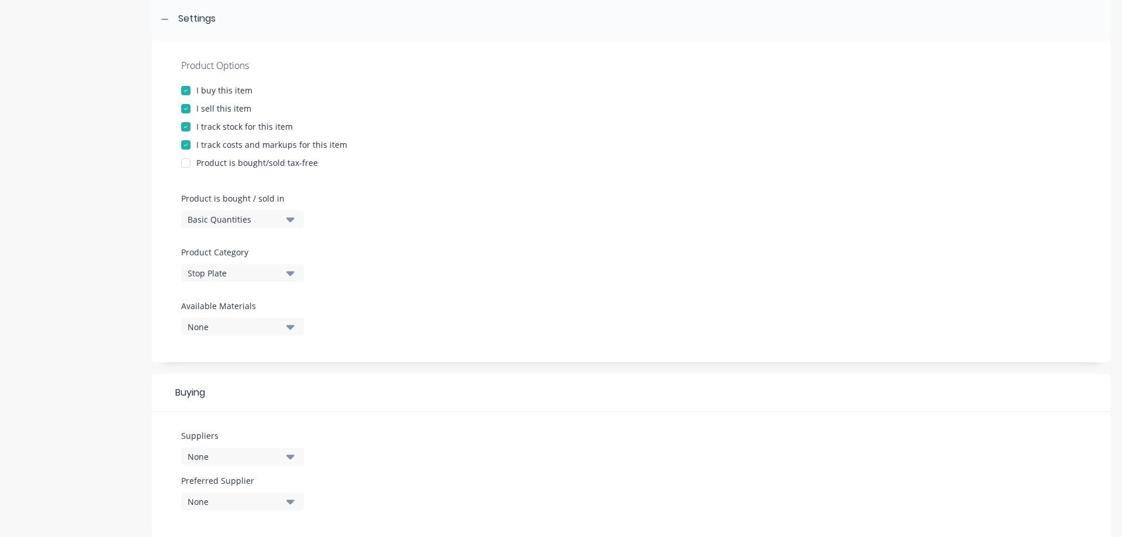
click at [247, 274] on div "Stop Plate" at bounding box center [235, 273] width 94 height 12
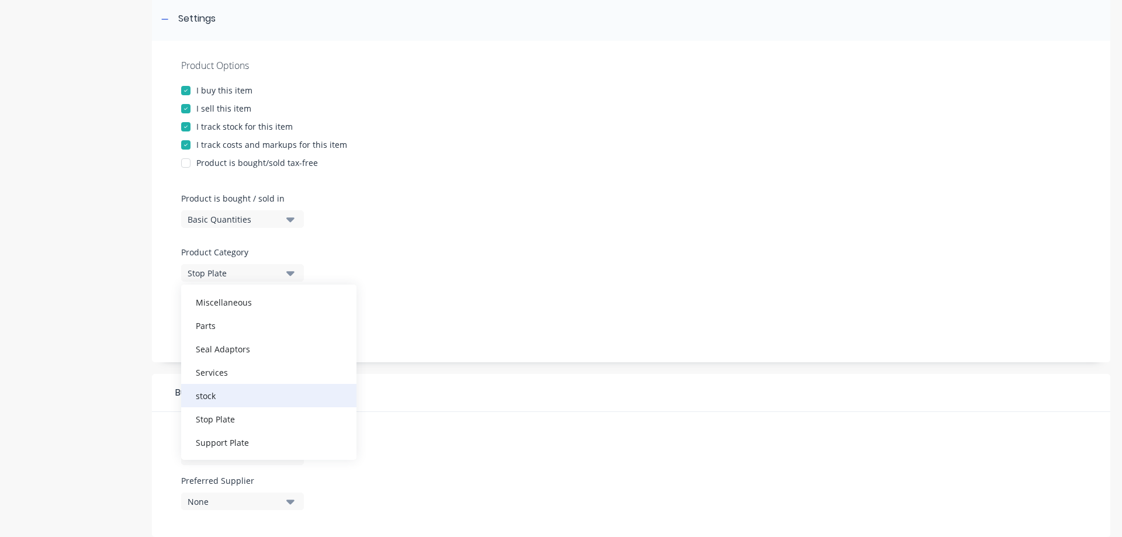
scroll to position [0, 0]
click at [220, 410] on div "Miscellaneous" at bounding box center [268, 407] width 175 height 23
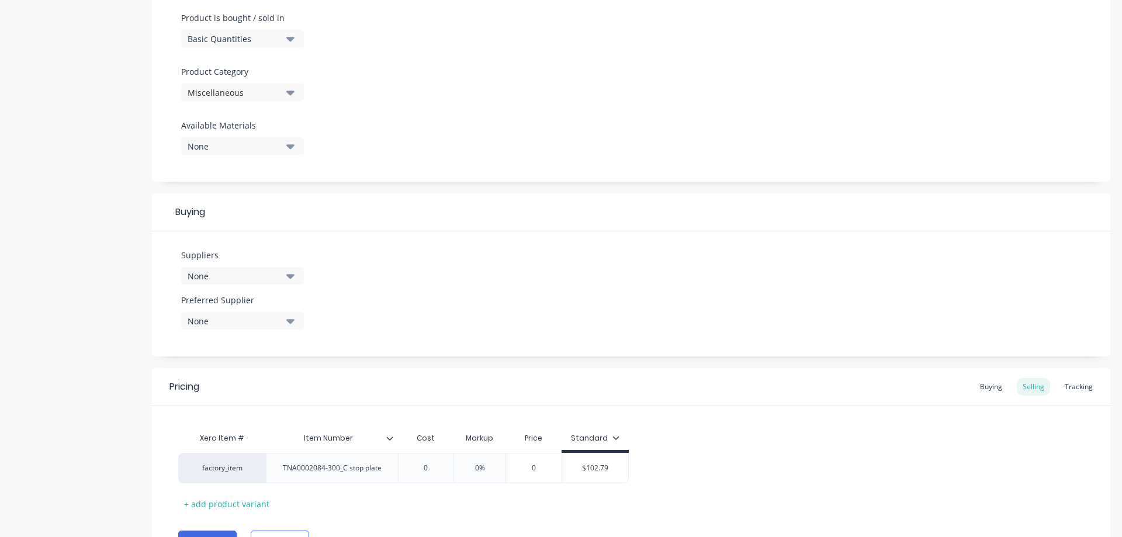
scroll to position [390, 0]
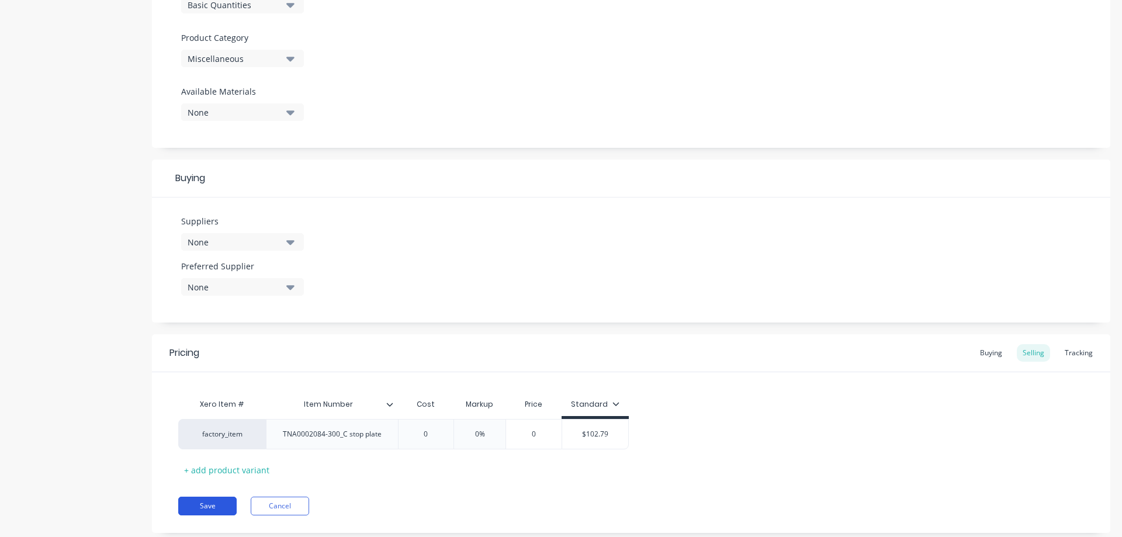
click at [199, 501] on button "Save" at bounding box center [207, 506] width 58 height 19
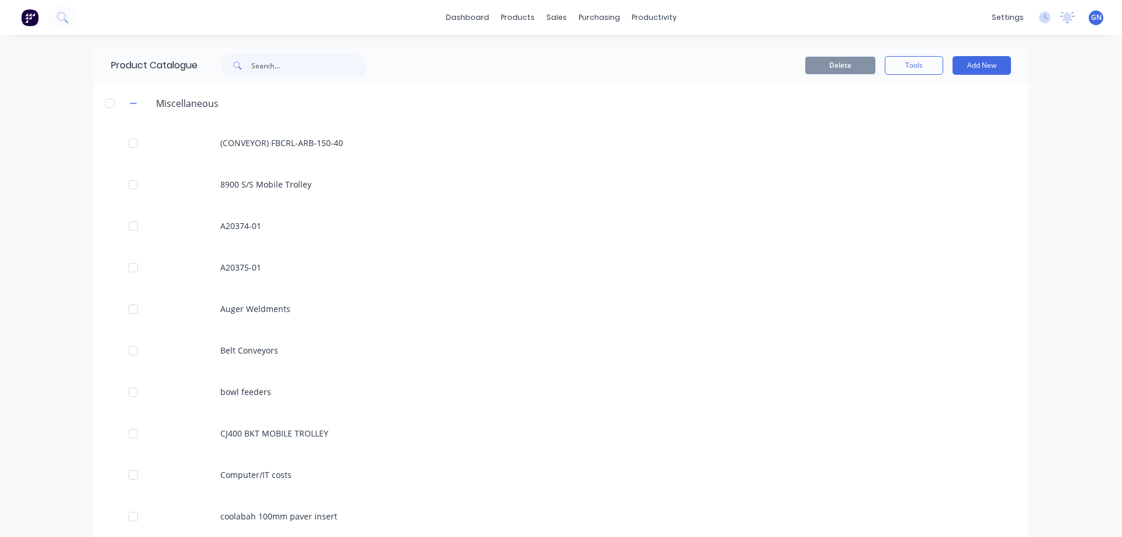
click at [132, 103] on icon "button" at bounding box center [133, 103] width 6 height 1
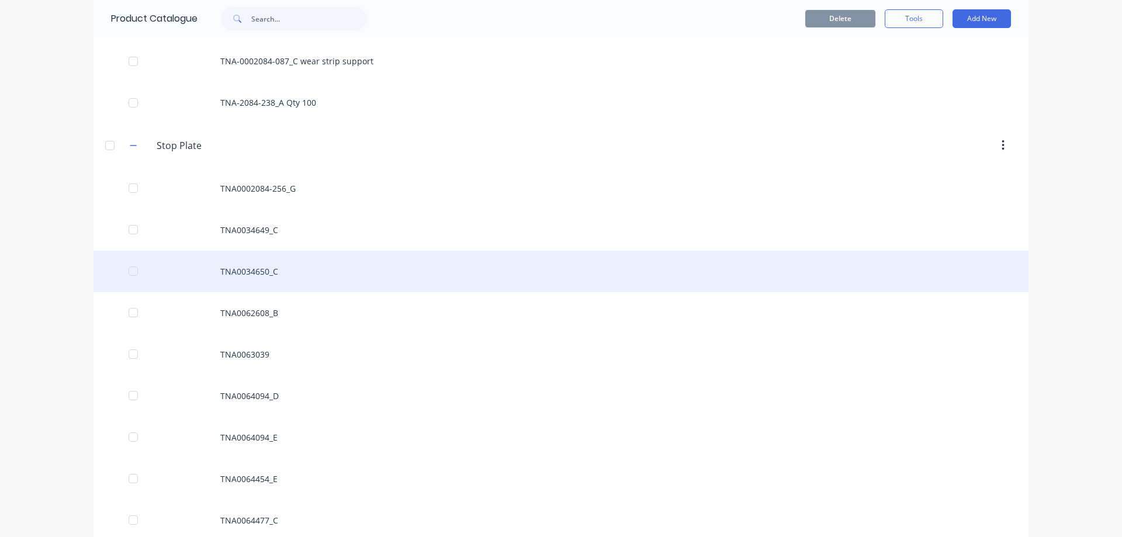
scroll to position [370, 0]
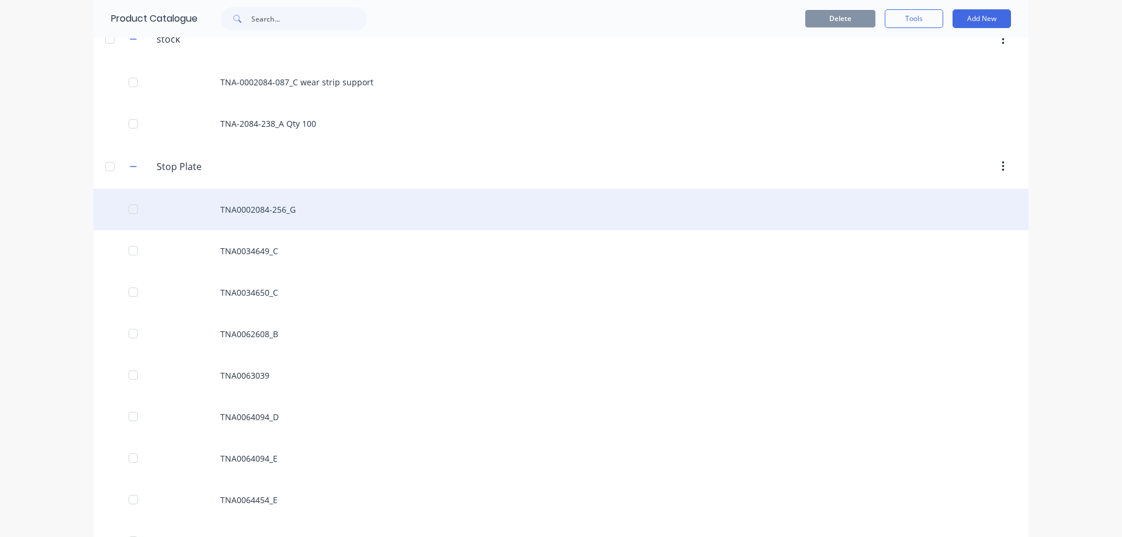
click at [303, 211] on div "TNA0002084-256_G" at bounding box center [561, 209] width 935 height 41
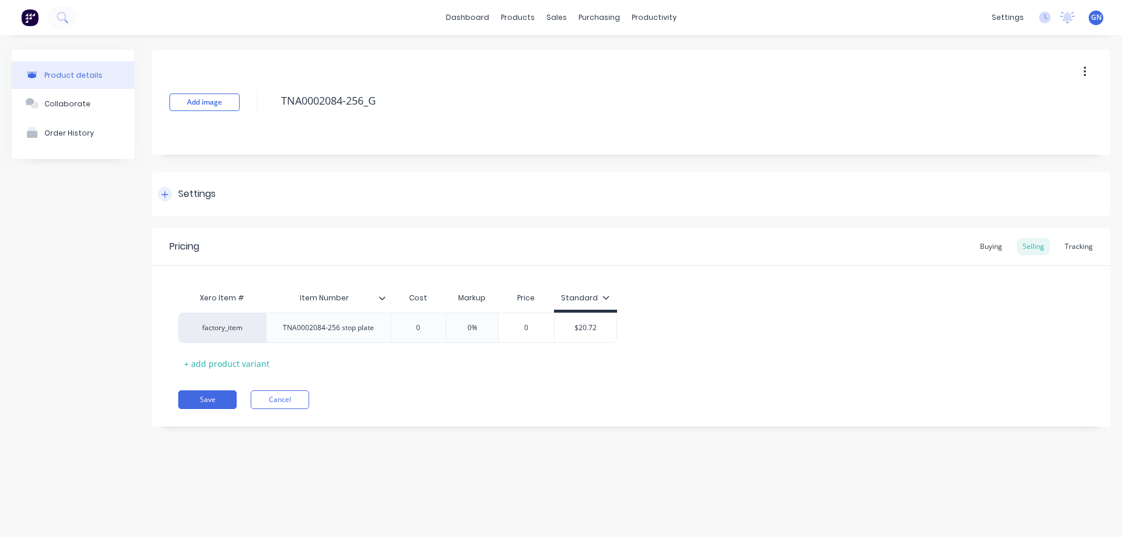
click at [171, 187] on div "Settings" at bounding box center [187, 194] width 58 height 15
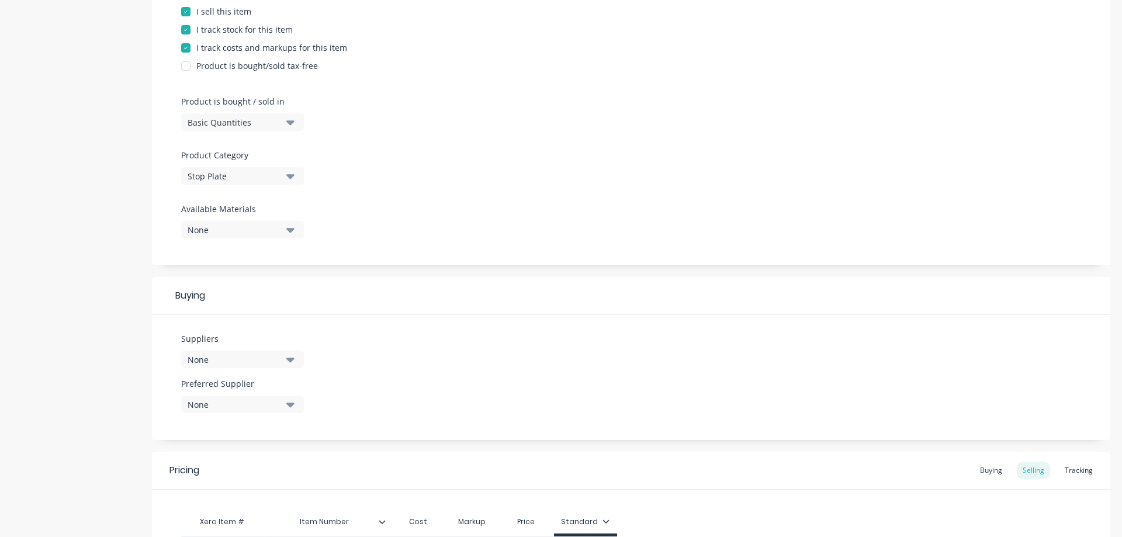
scroll to position [273, 0]
click at [242, 175] on div "Stop Plate" at bounding box center [235, 175] width 94 height 12
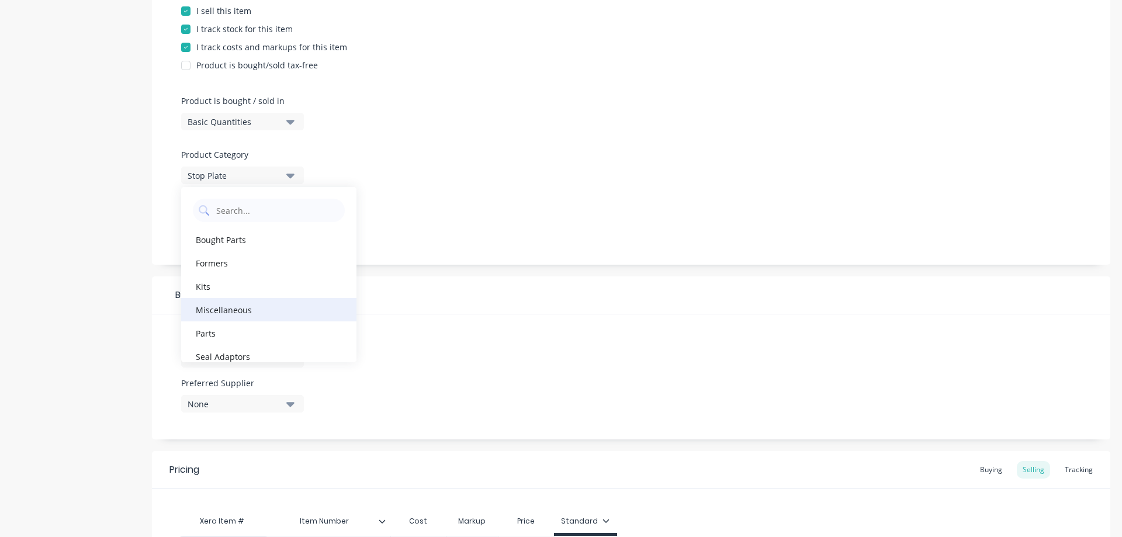
click at [222, 309] on div "Miscellaneous" at bounding box center [268, 309] width 175 height 23
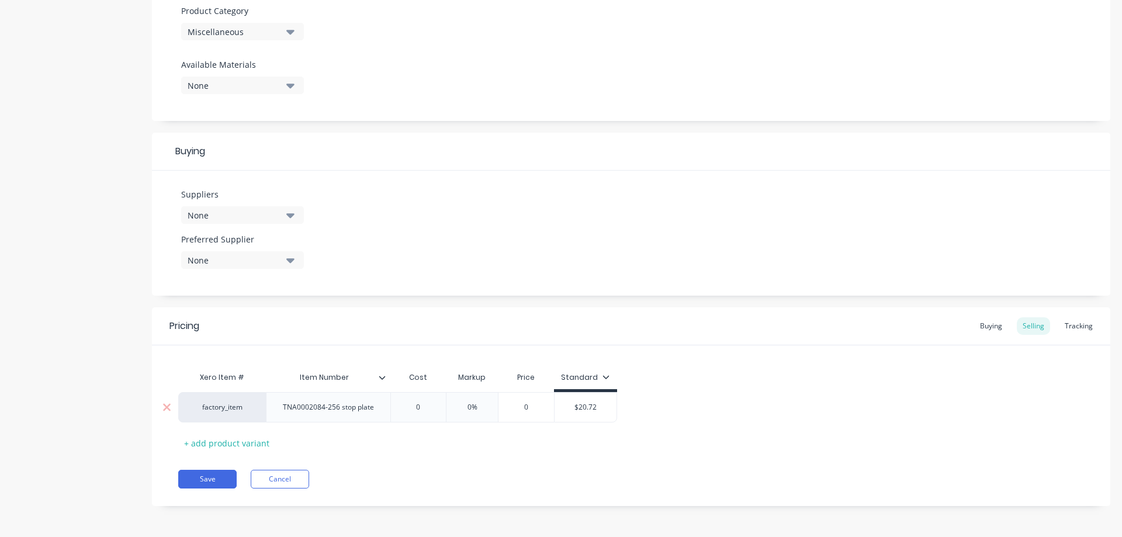
scroll to position [418, 0]
click at [222, 477] on button "Save" at bounding box center [207, 478] width 58 height 19
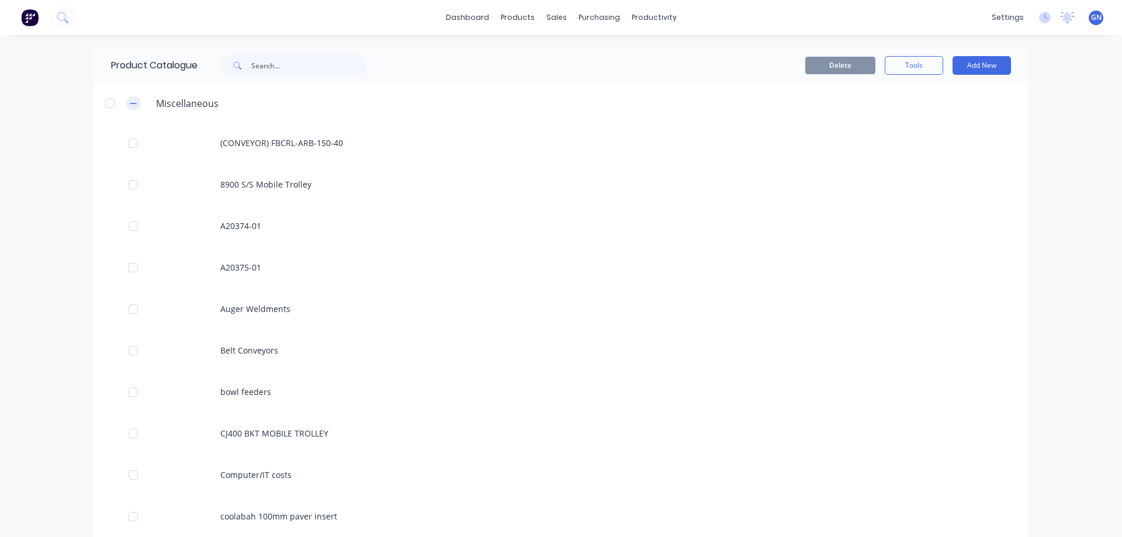
click at [130, 103] on icon "button" at bounding box center [133, 103] width 6 height 1
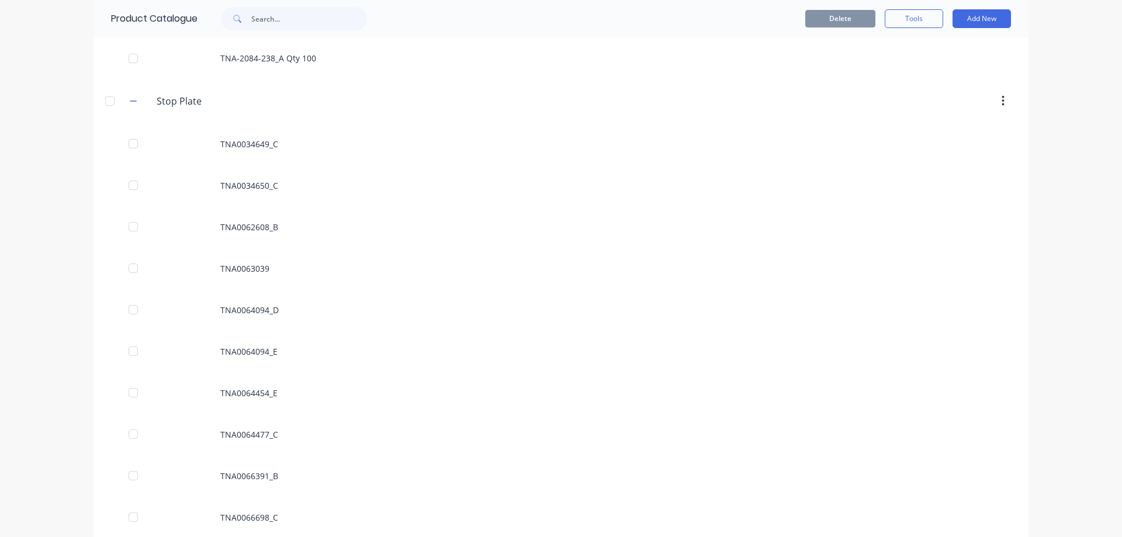
scroll to position [428, 0]
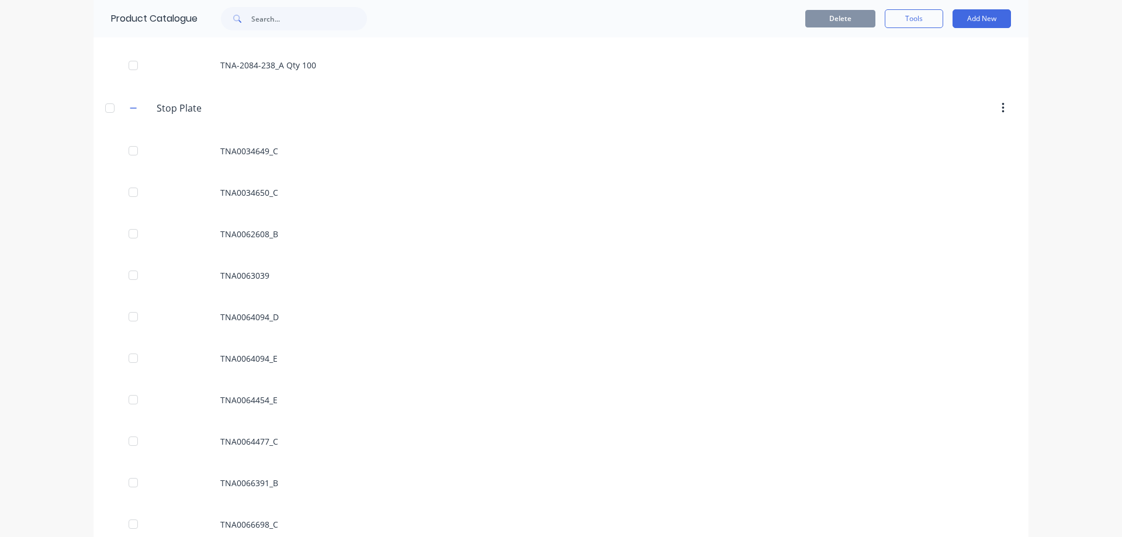
click at [44, 300] on div "dashboard products sales purchasing productivity dashboard products Product Cat…" at bounding box center [561, 268] width 1122 height 537
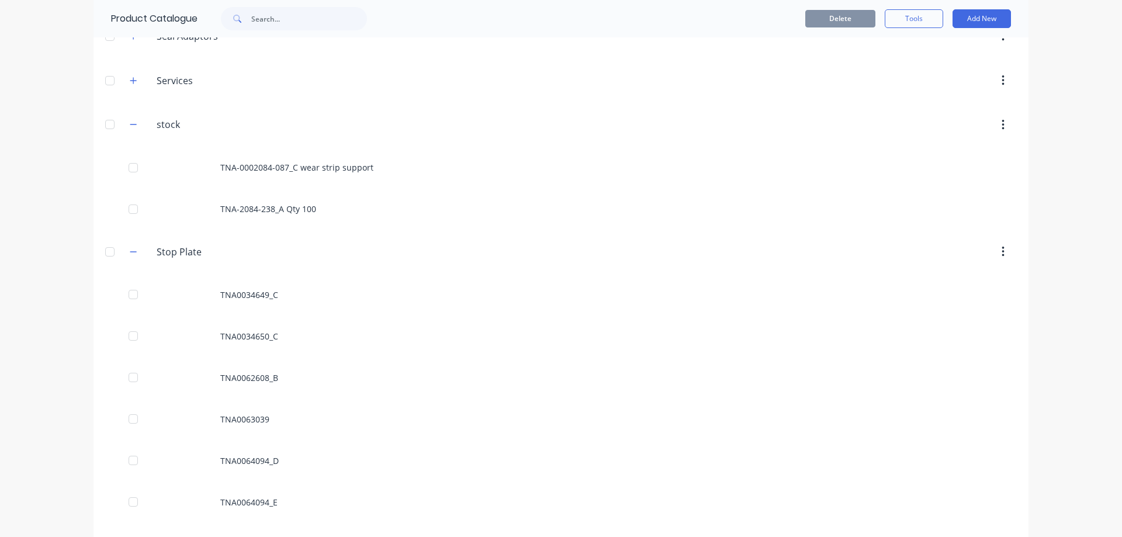
scroll to position [311, 0]
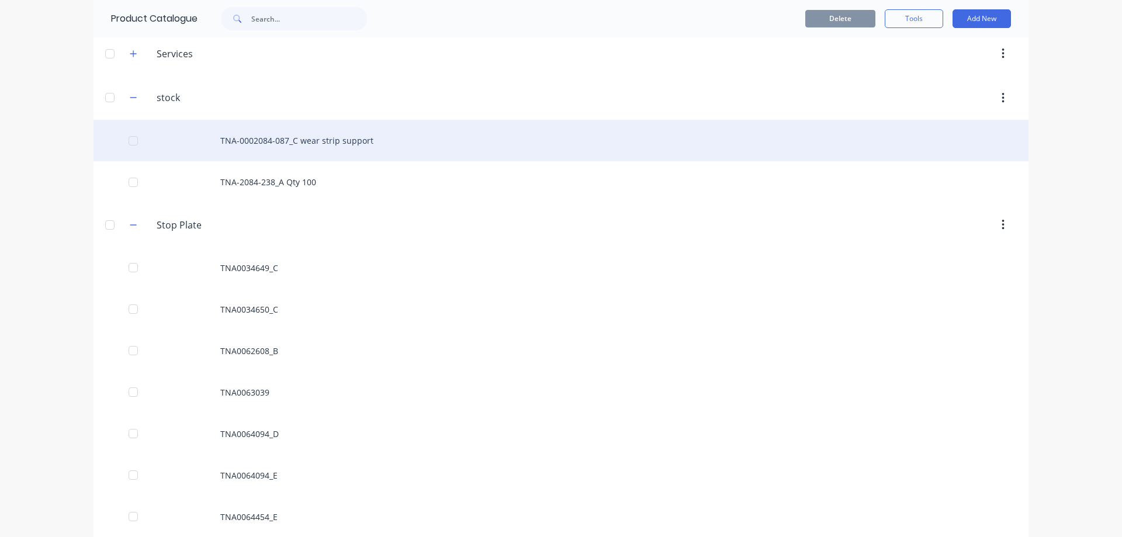
click at [293, 139] on div "TNA-0002084-087_C wear strip support" at bounding box center [561, 140] width 935 height 41
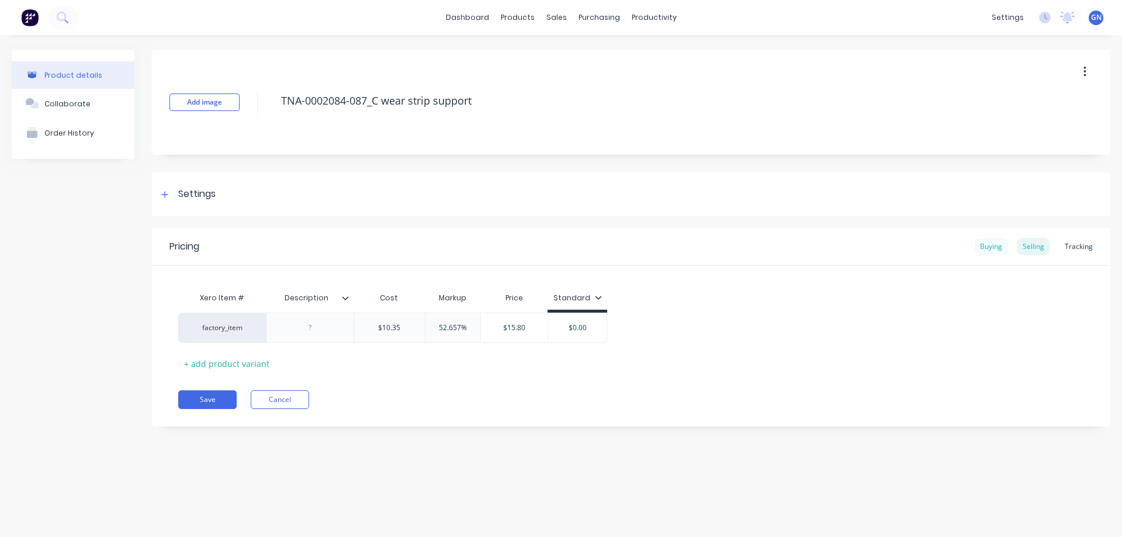
click at [989, 245] on div "Buying" at bounding box center [991, 247] width 34 height 18
click at [1037, 245] on div "Selling" at bounding box center [1033, 247] width 33 height 18
click at [991, 249] on div "Buying" at bounding box center [991, 247] width 34 height 18
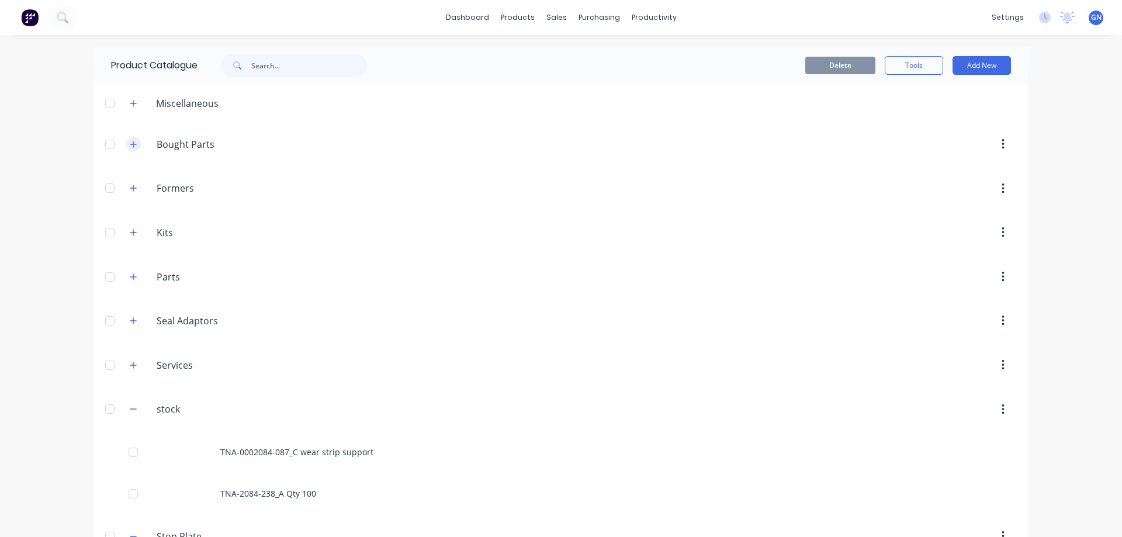
click at [130, 146] on icon "button" at bounding box center [133, 144] width 7 height 8
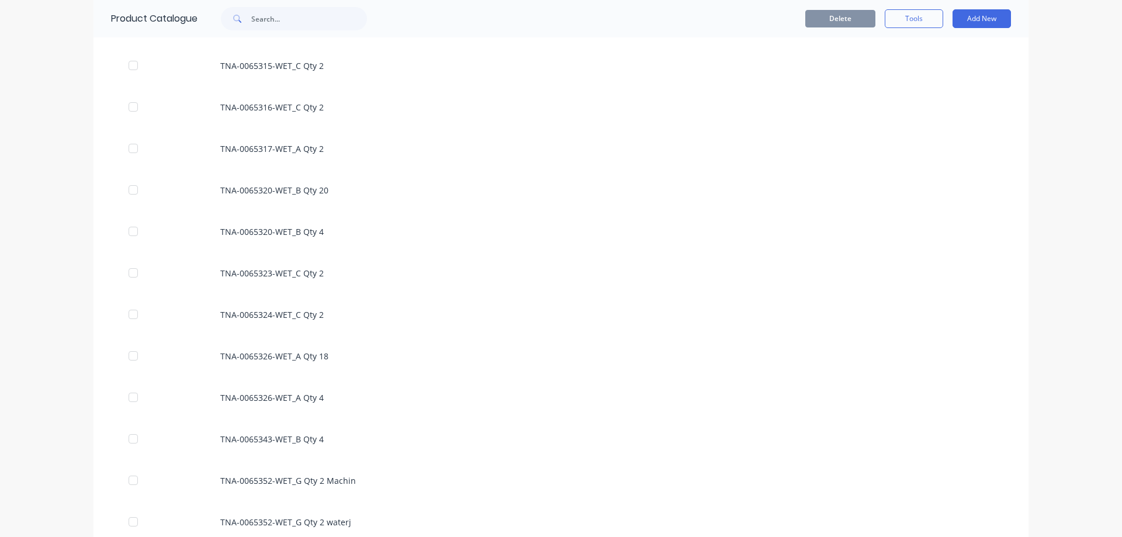
scroll to position [35223, 0]
click at [27, 210] on div "dashboard products sales purchasing productivity dashboard products Product Cat…" at bounding box center [561, 268] width 1122 height 537
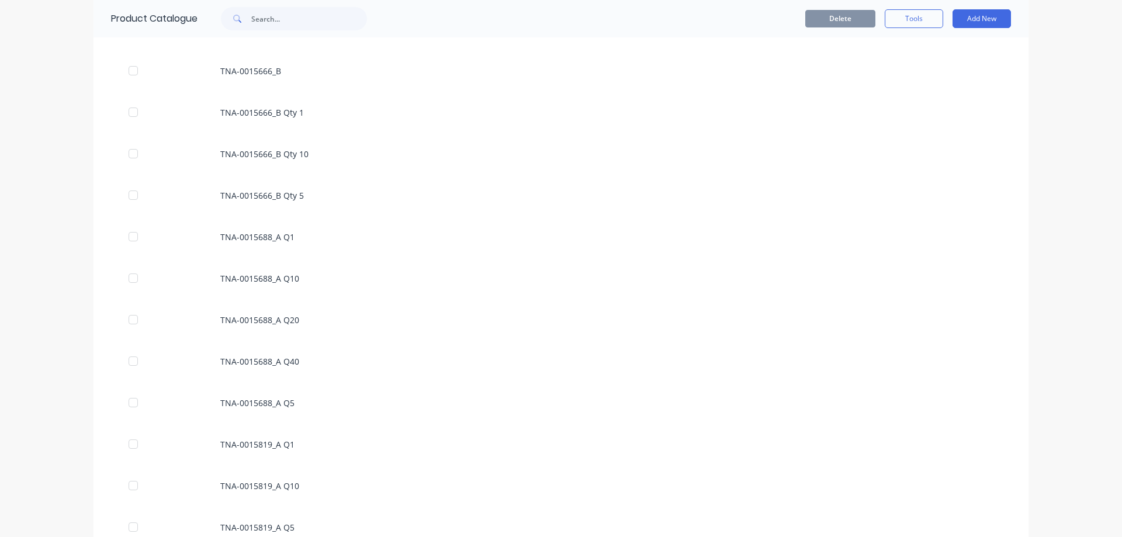
scroll to position [0, 0]
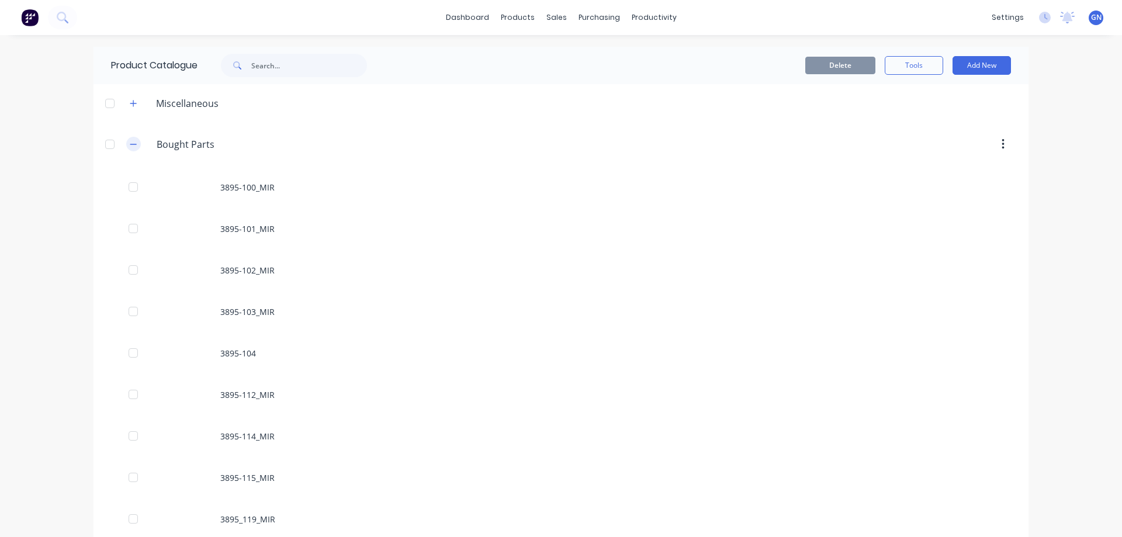
click at [130, 146] on icon "button" at bounding box center [133, 144] width 7 height 8
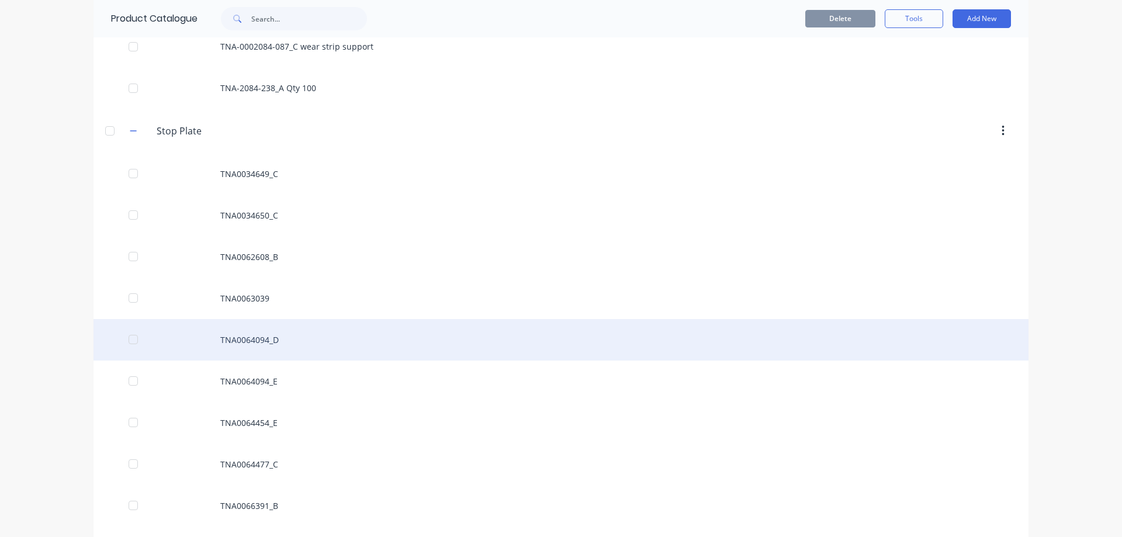
scroll to position [409, 0]
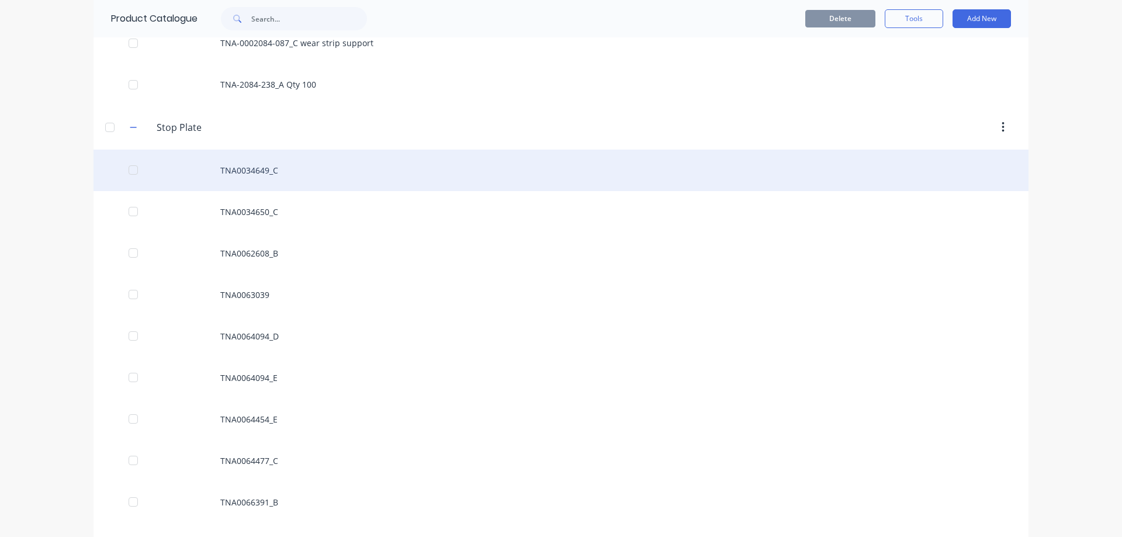
click at [248, 169] on div "TNA0034649_C" at bounding box center [561, 170] width 935 height 41
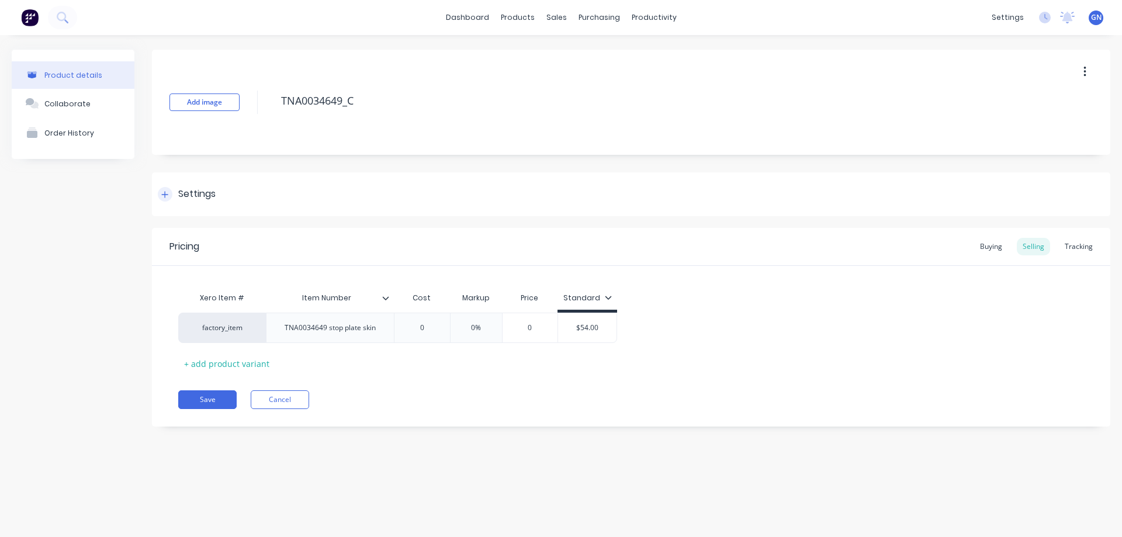
click at [167, 192] on icon at bounding box center [164, 195] width 7 height 8
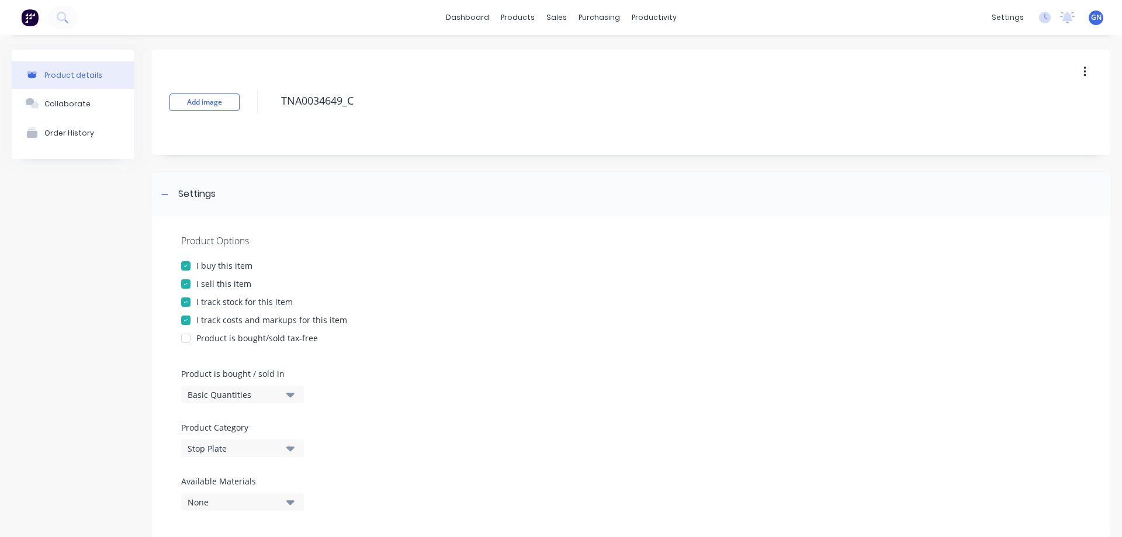
click at [212, 443] on div "Stop Plate" at bounding box center [235, 448] width 94 height 12
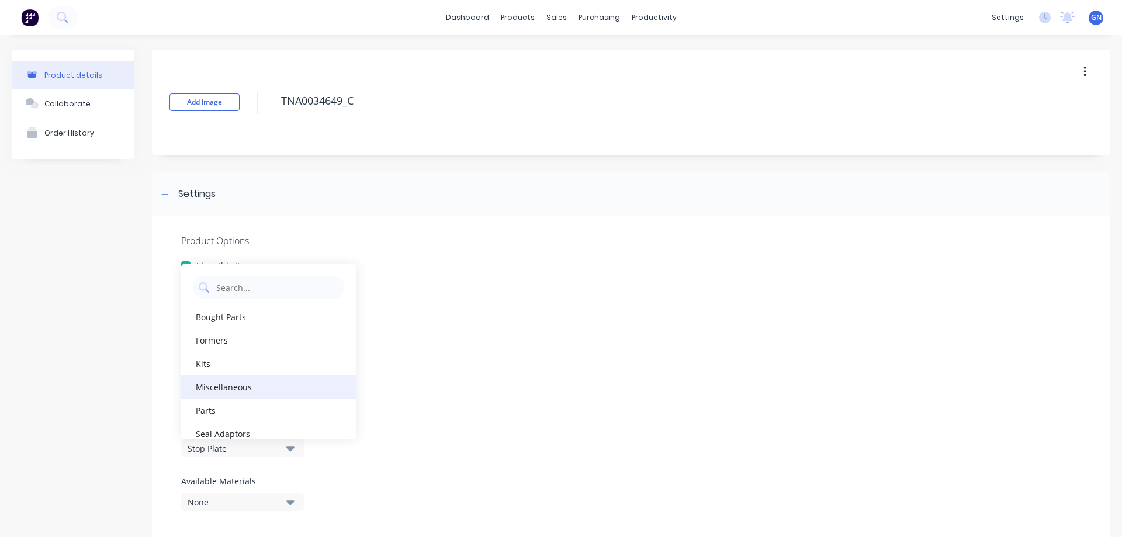
click at [213, 388] on div "Miscellaneous" at bounding box center [268, 386] width 175 height 23
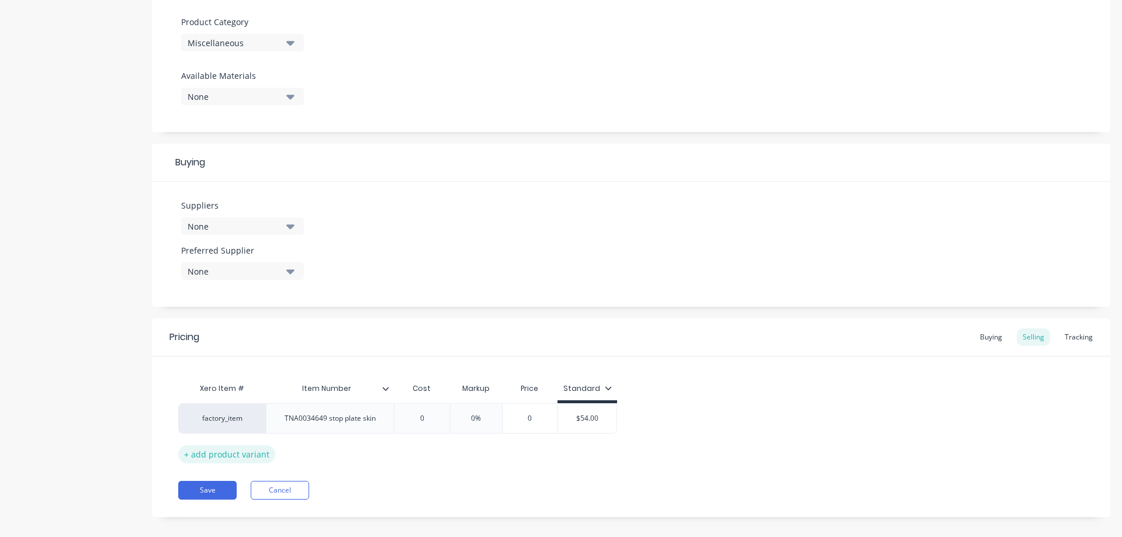
scroll to position [409, 0]
click at [204, 485] on button "Save" at bounding box center [207, 486] width 58 height 19
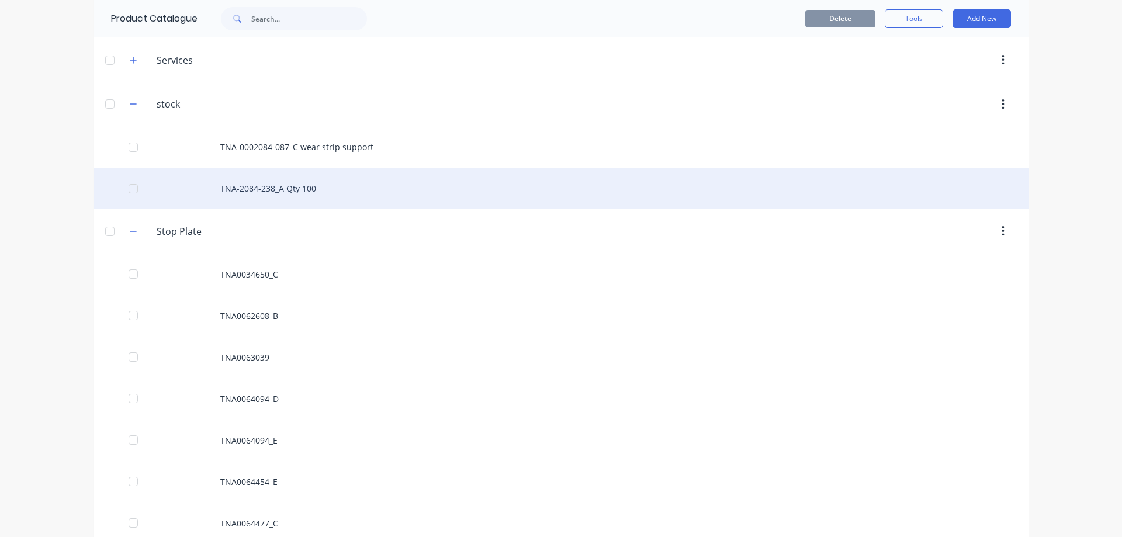
scroll to position [311, 0]
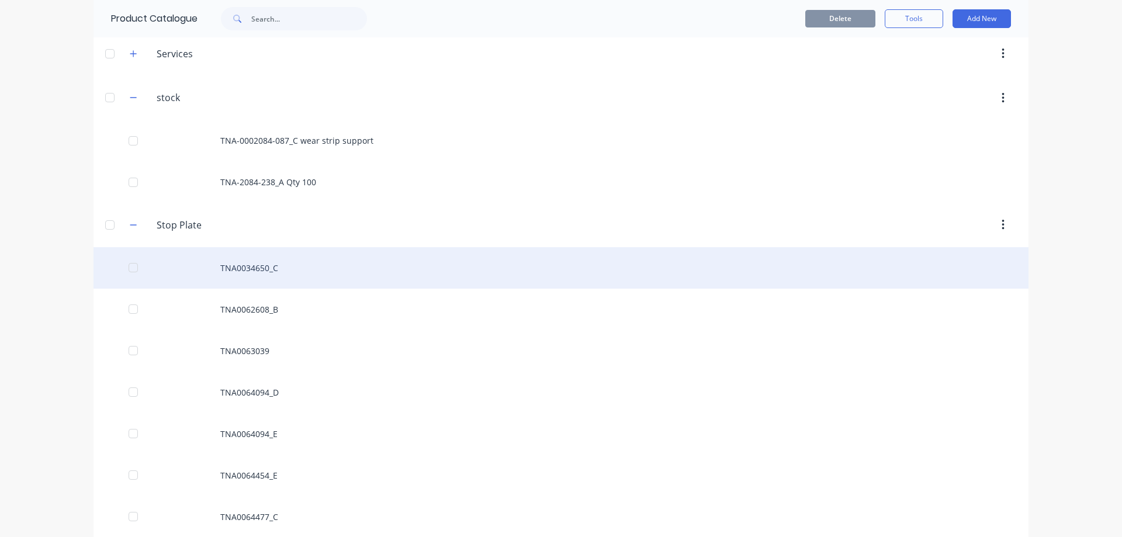
click at [243, 269] on div "TNA0034650_C" at bounding box center [561, 267] width 935 height 41
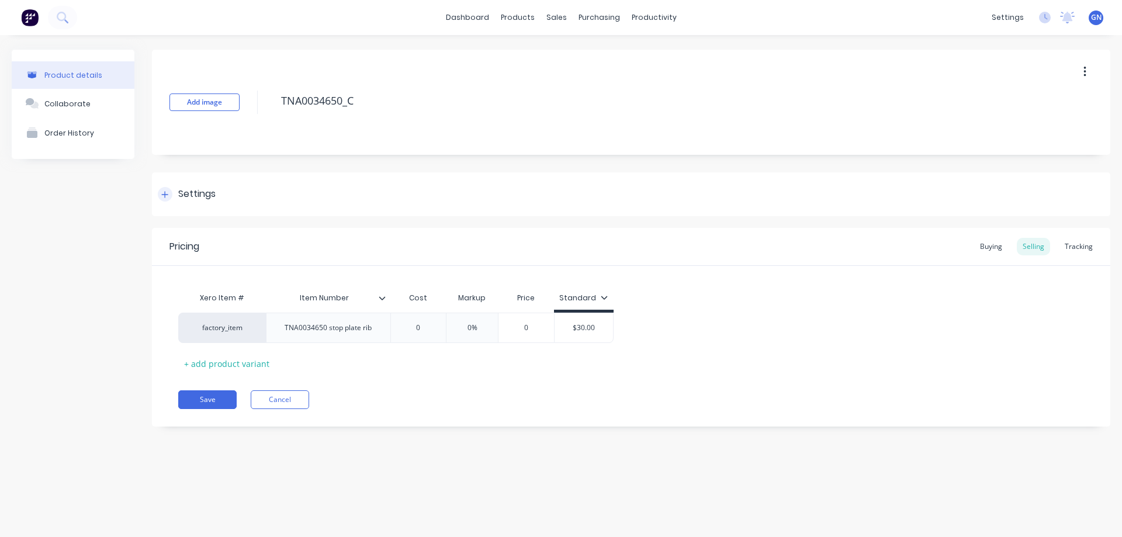
click at [195, 193] on div "Settings" at bounding box center [196, 194] width 37 height 15
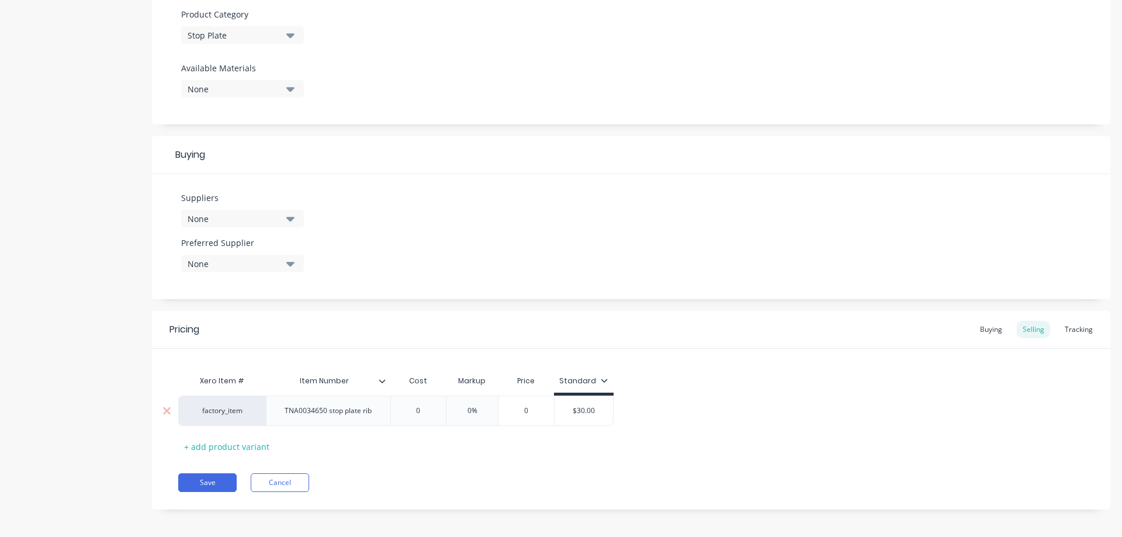
scroll to position [418, 0]
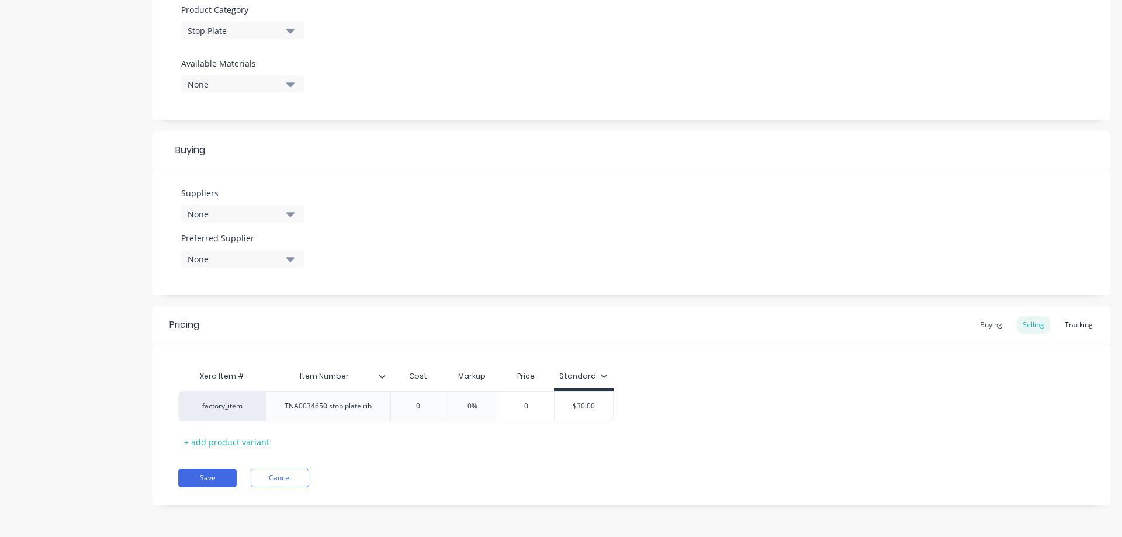
click at [209, 27] on div "Stop Plate" at bounding box center [235, 31] width 94 height 12
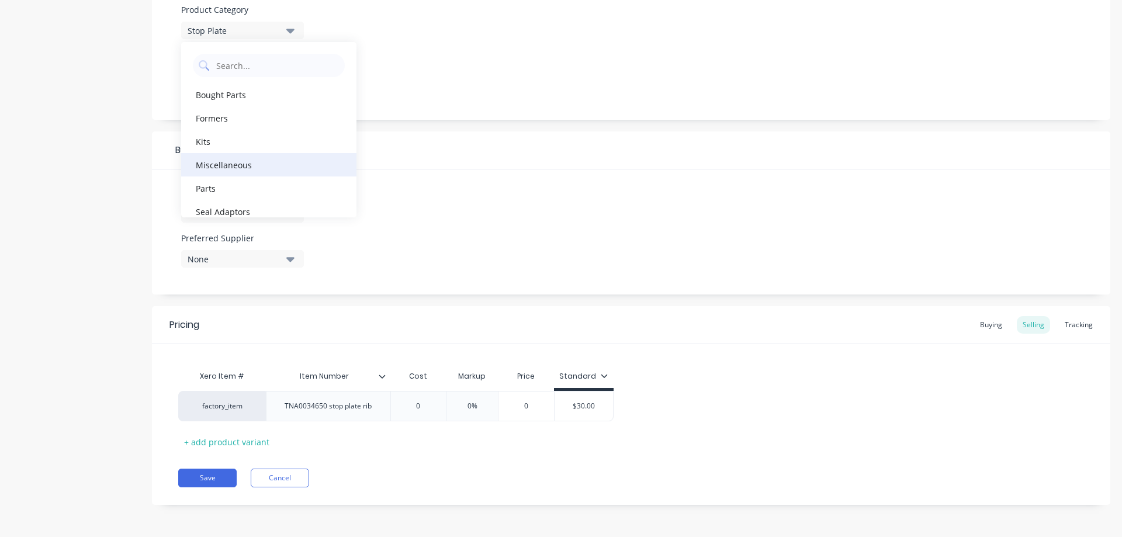
click at [220, 162] on div "Miscellaneous" at bounding box center [268, 164] width 175 height 23
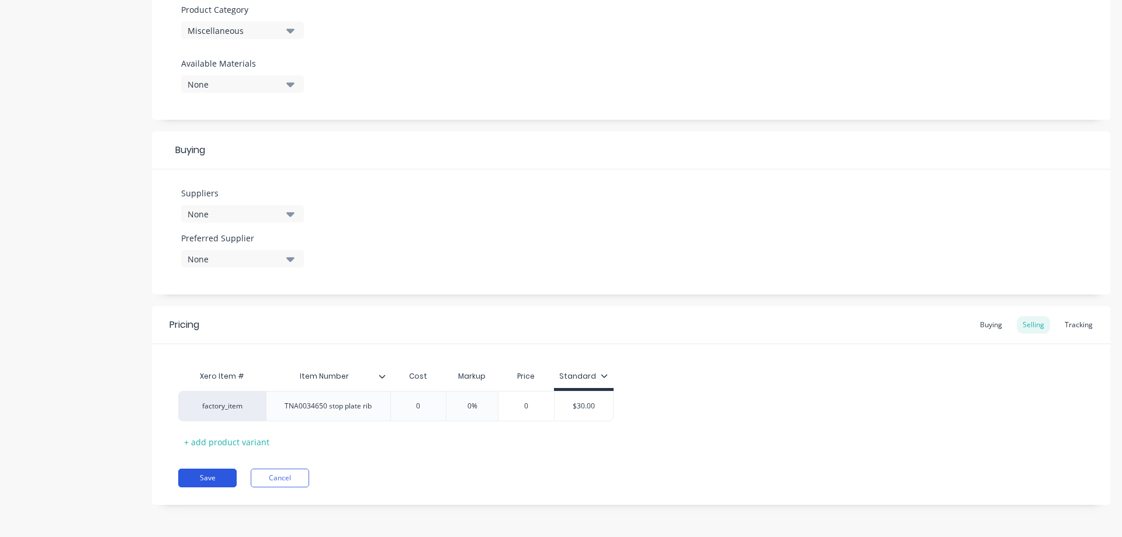
click at [216, 478] on button "Save" at bounding box center [207, 478] width 58 height 19
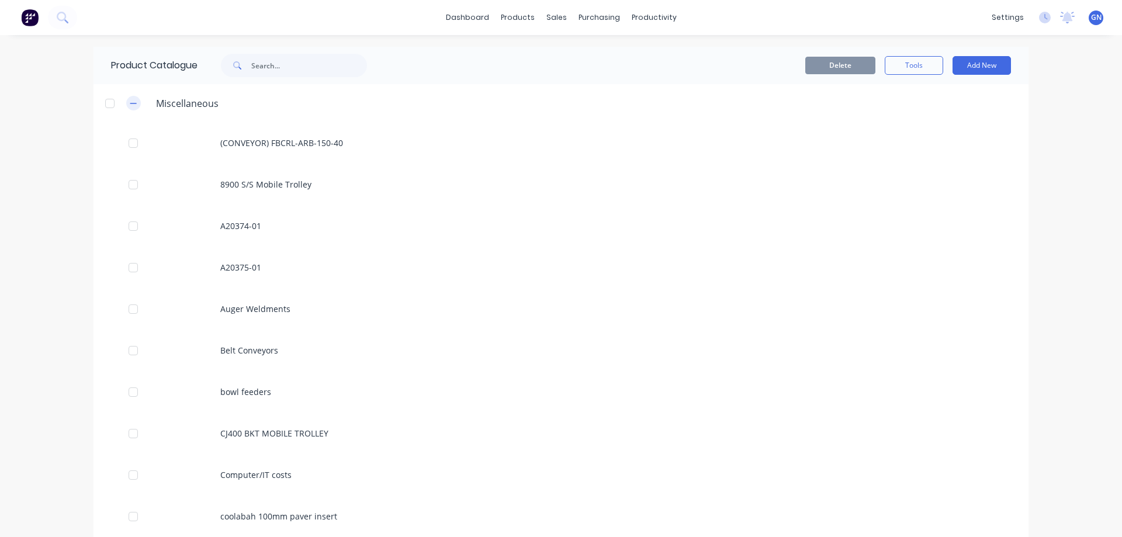
click at [130, 103] on icon "button" at bounding box center [133, 103] width 6 height 1
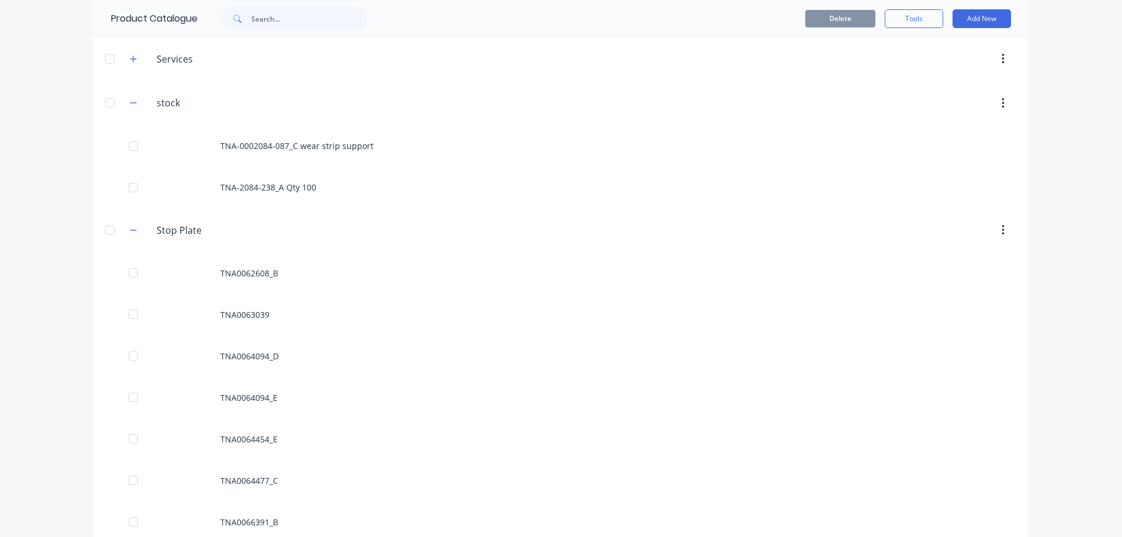
scroll to position [351, 0]
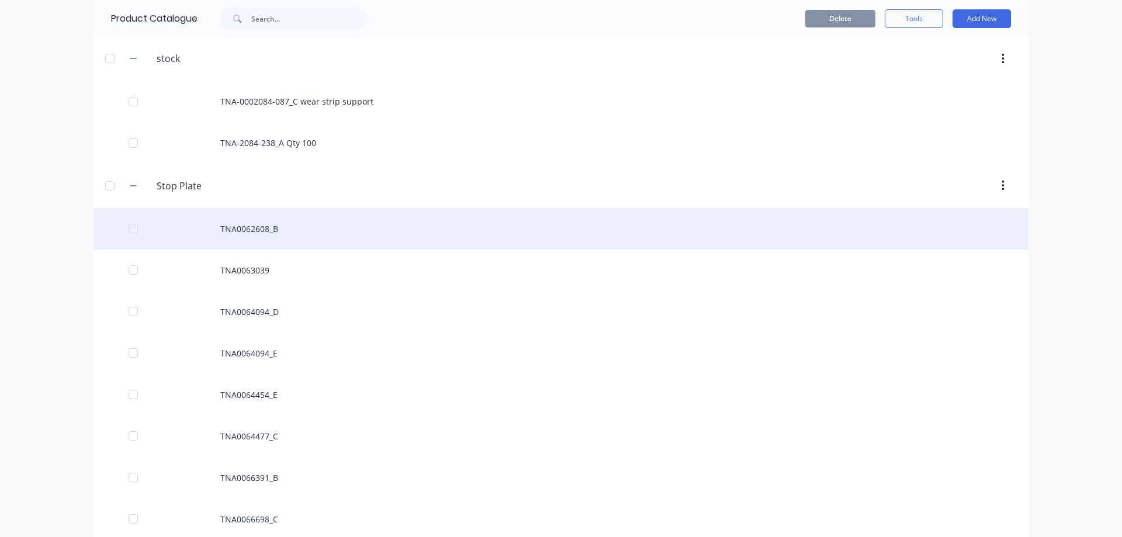
click at [240, 229] on div "TNA0062608_B" at bounding box center [561, 228] width 935 height 41
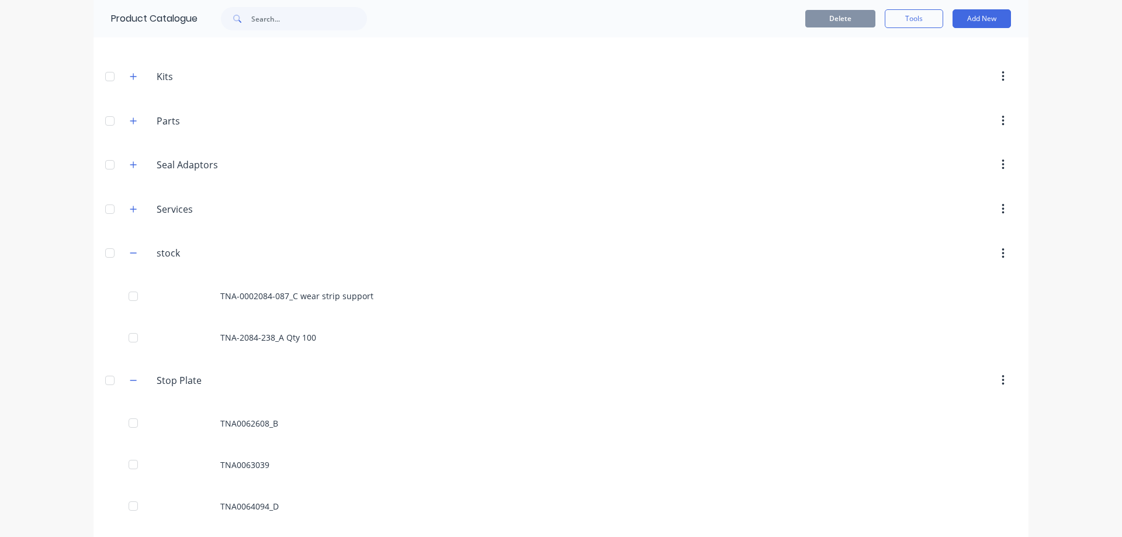
scroll to position [175, 0]
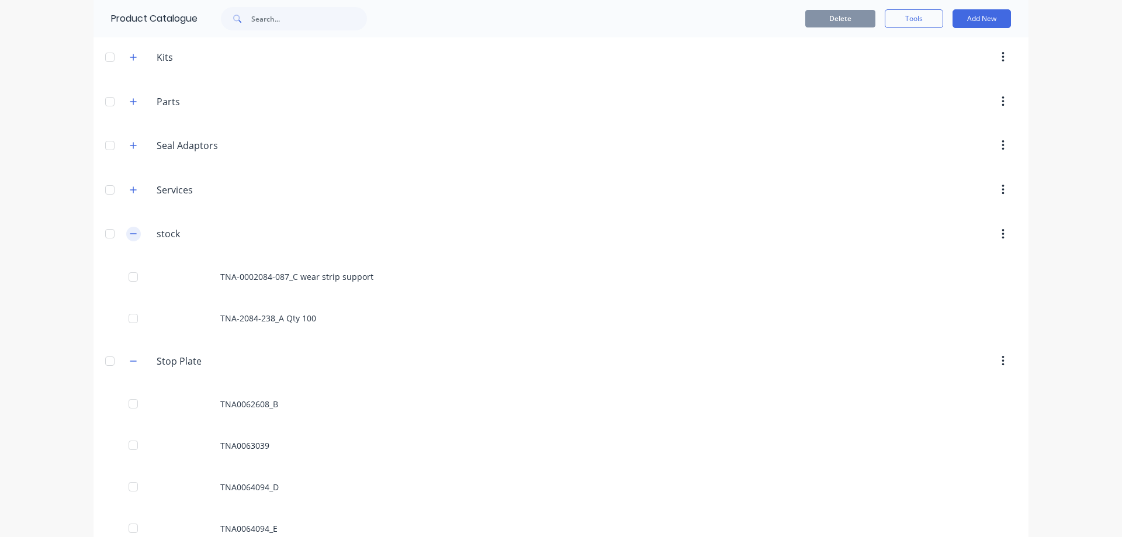
click at [133, 232] on icon "button" at bounding box center [133, 234] width 7 height 8
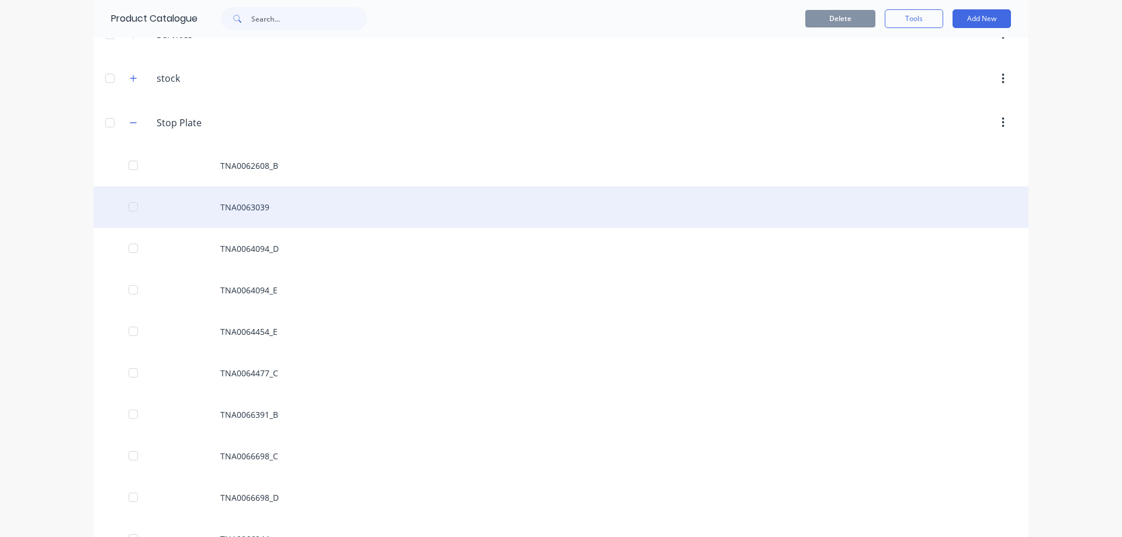
scroll to position [331, 0]
click at [229, 206] on div "TNA0063039" at bounding box center [561, 206] width 935 height 41
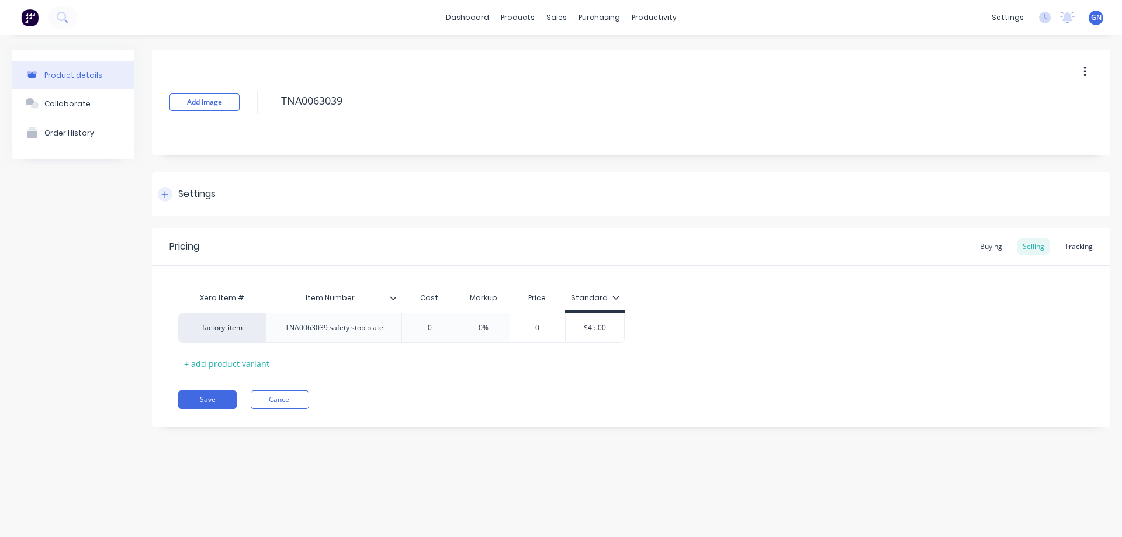
click at [169, 196] on div at bounding box center [165, 194] width 15 height 15
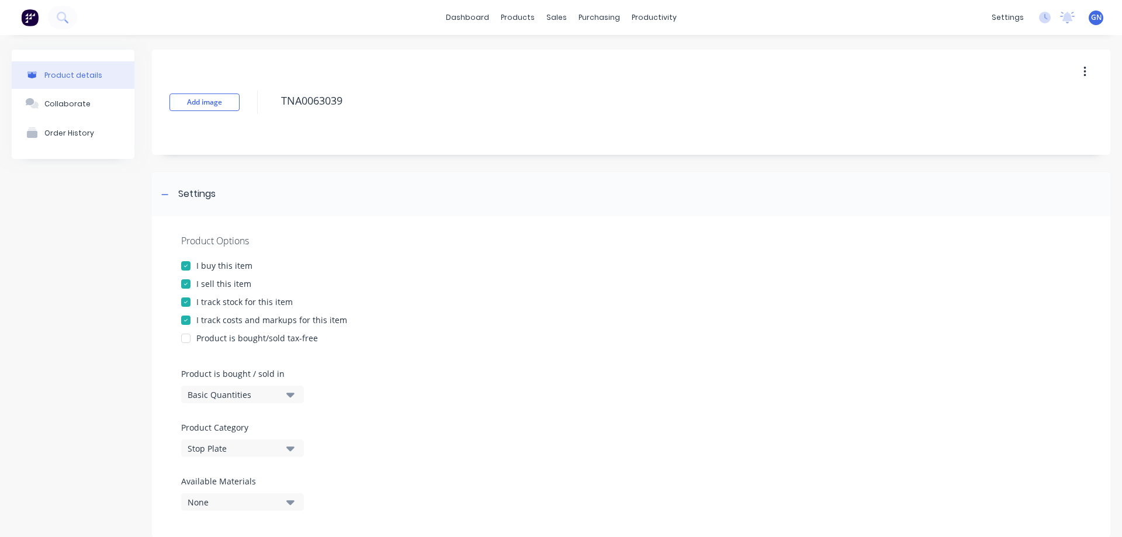
click at [225, 446] on div "Stop Plate" at bounding box center [235, 448] width 94 height 12
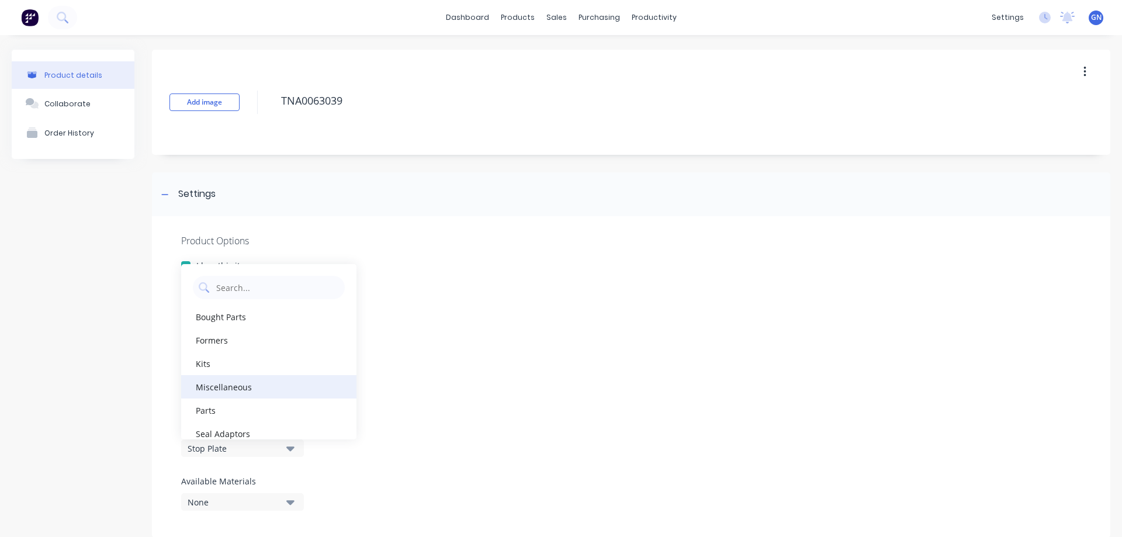
click at [226, 388] on div "Miscellaneous" at bounding box center [268, 386] width 175 height 23
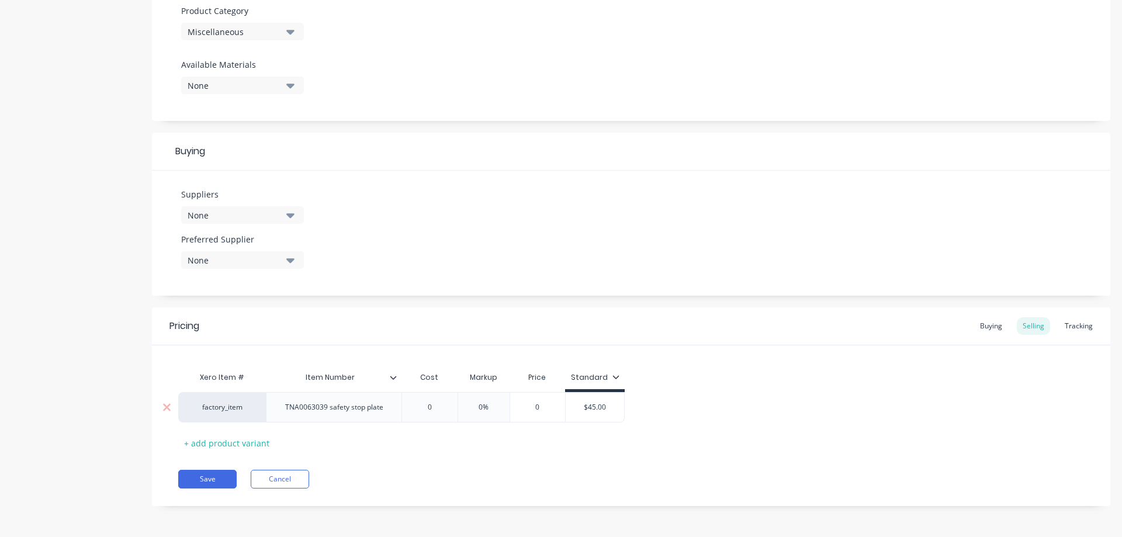
scroll to position [418, 0]
click at [212, 477] on button "Save" at bounding box center [207, 478] width 58 height 19
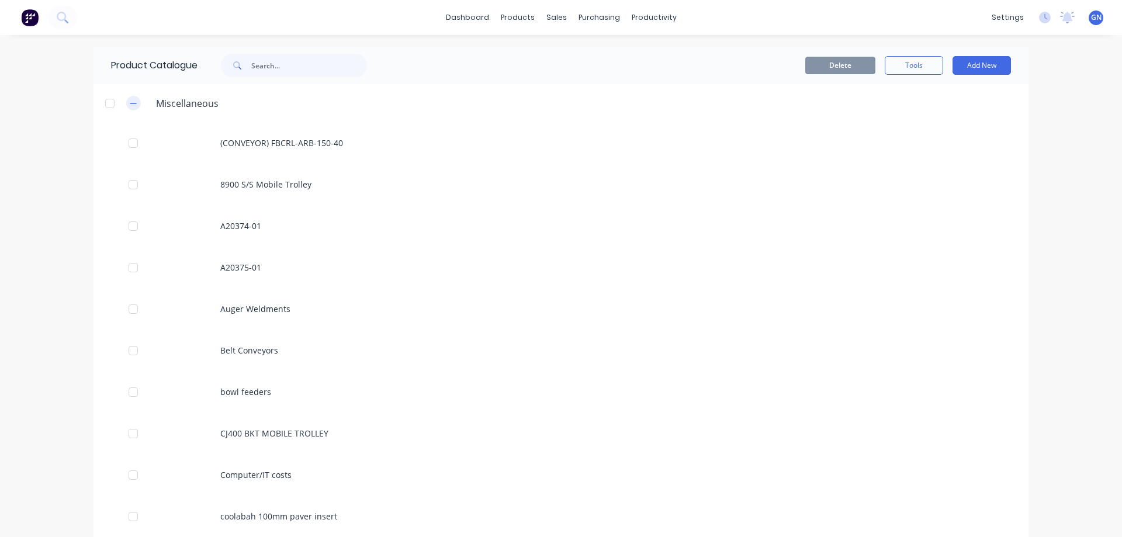
click at [132, 103] on icon "button" at bounding box center [133, 103] width 6 height 1
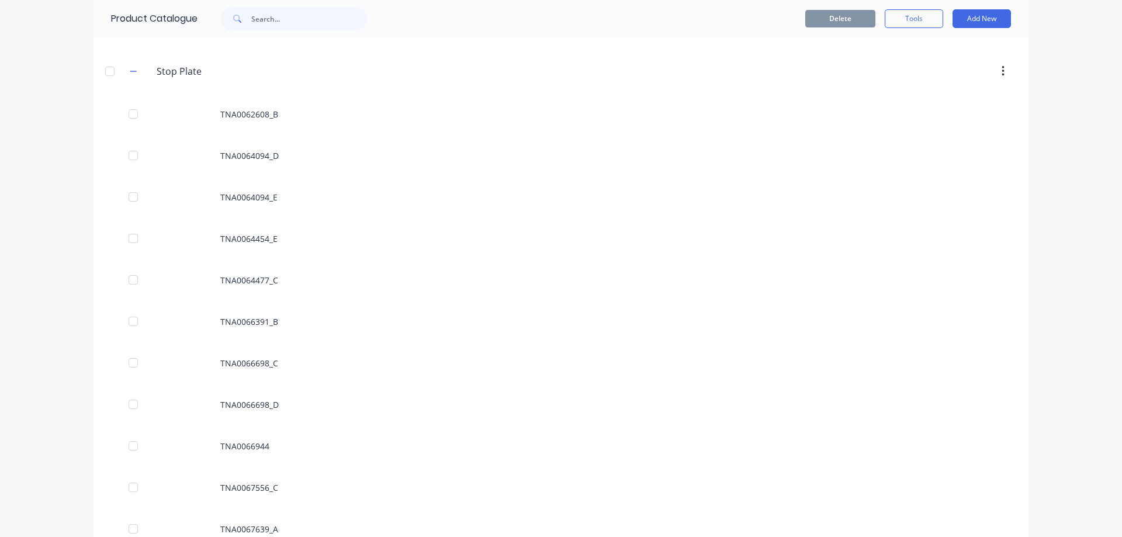
scroll to position [390, 0]
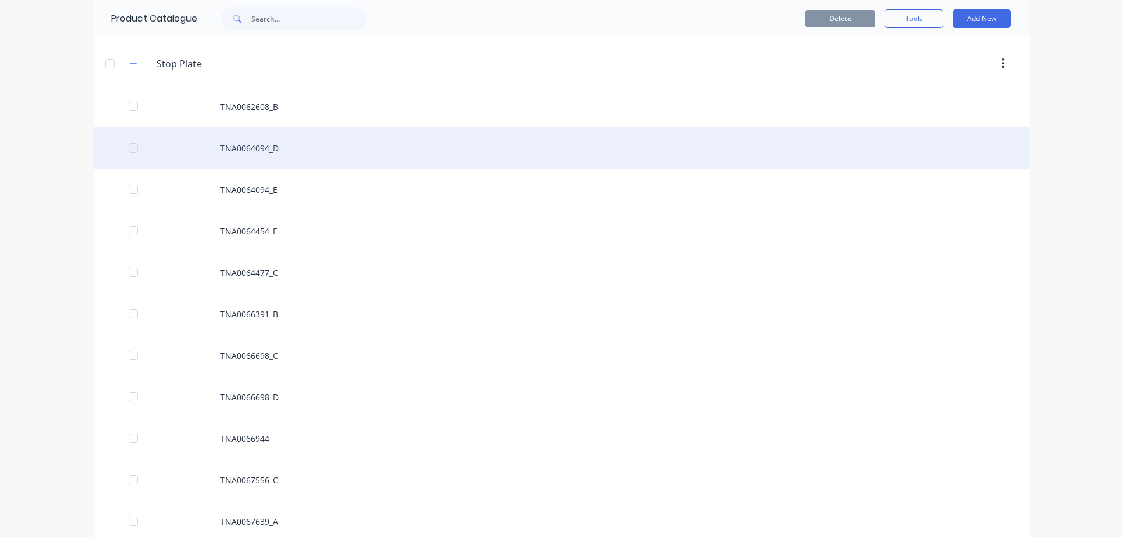
click at [226, 145] on div "TNA0064094_D" at bounding box center [561, 147] width 935 height 41
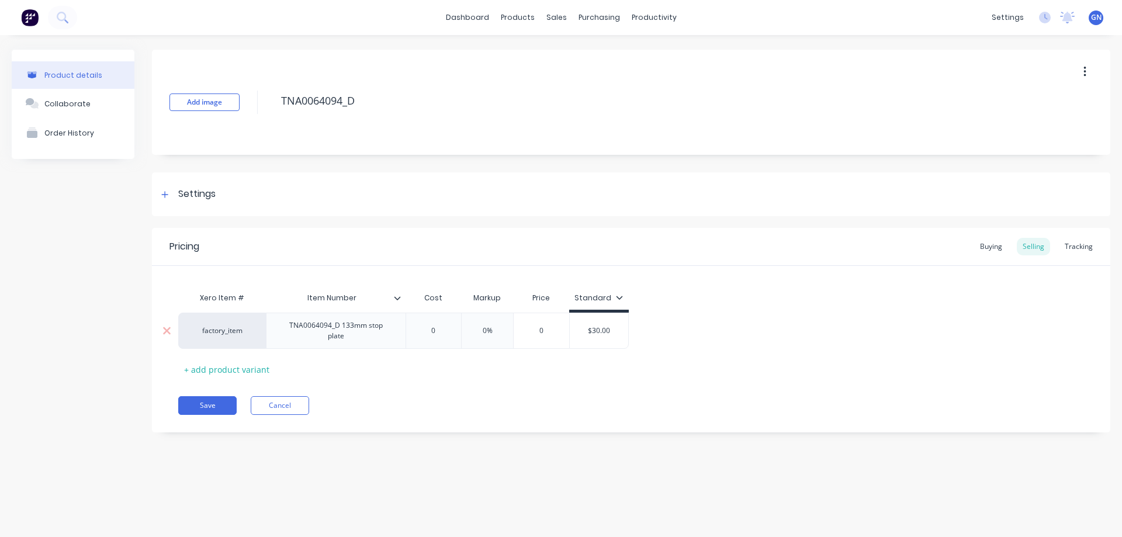
click at [306, 334] on div "TNA0064094_D 133mm stop plate" at bounding box center [336, 331] width 130 height 26
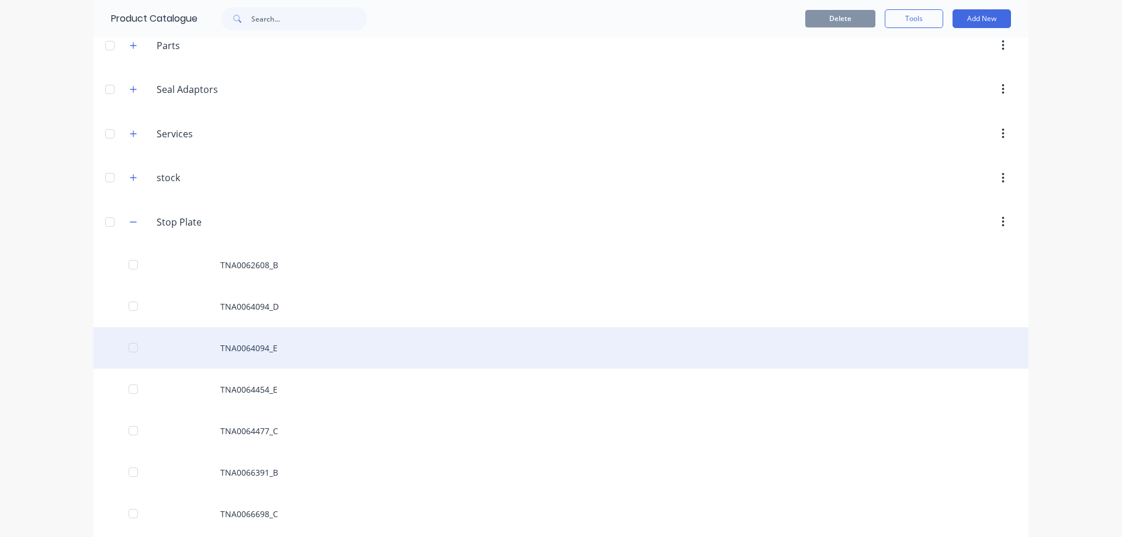
scroll to position [253, 0]
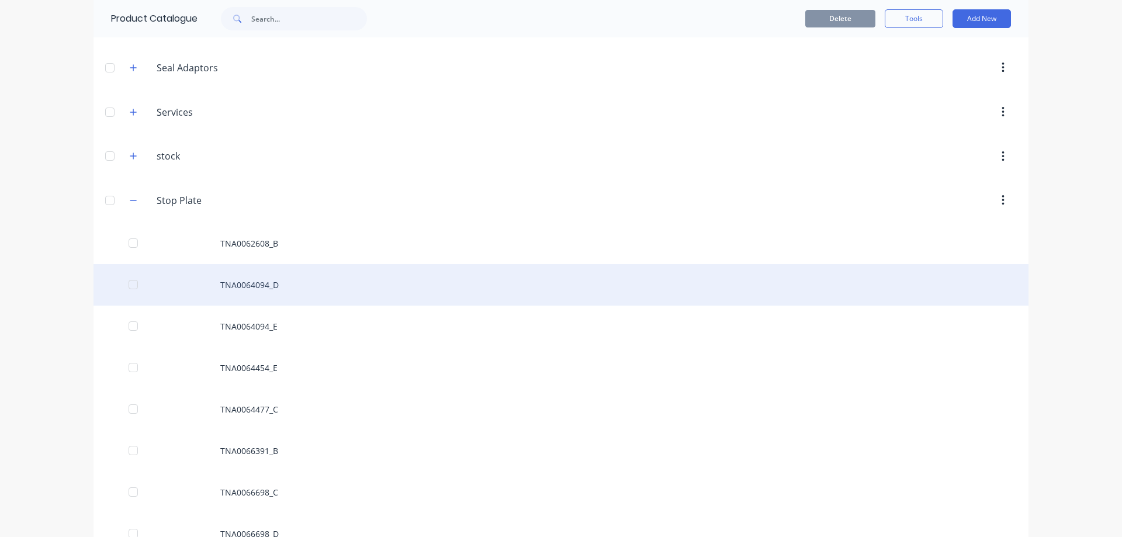
click at [250, 283] on div "TNA0064094_D" at bounding box center [561, 284] width 935 height 41
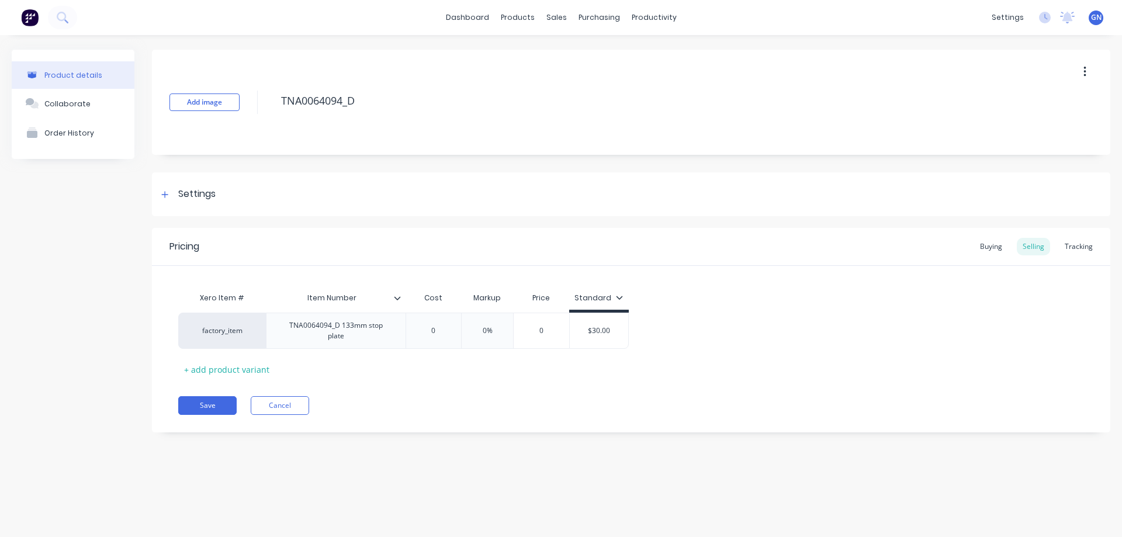
click at [1086, 71] on button "button" at bounding box center [1084, 71] width 27 height 21
click at [1019, 126] on div "Delete" at bounding box center [1043, 125] width 90 height 17
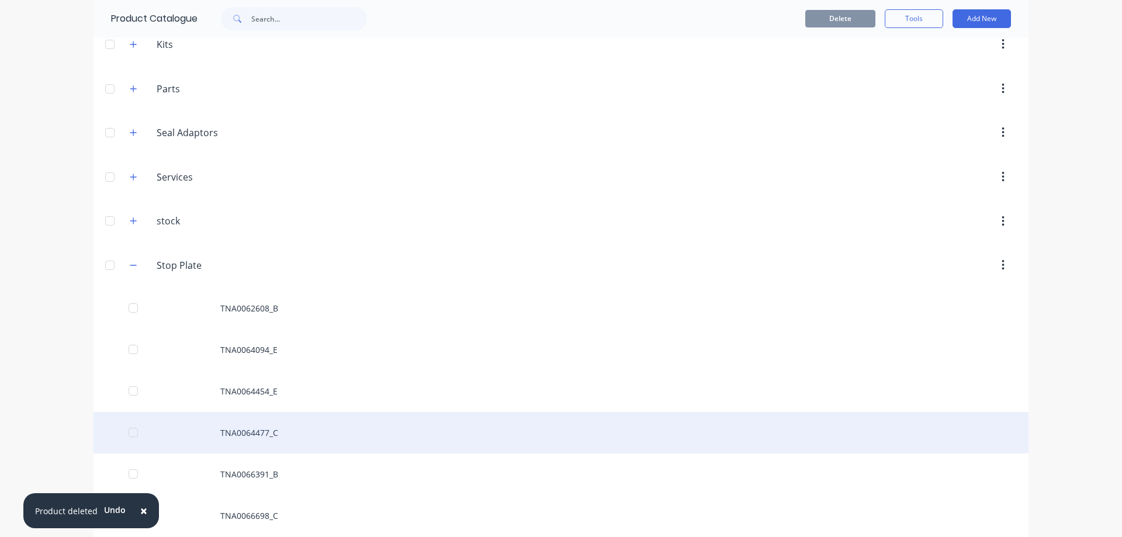
scroll to position [195, 0]
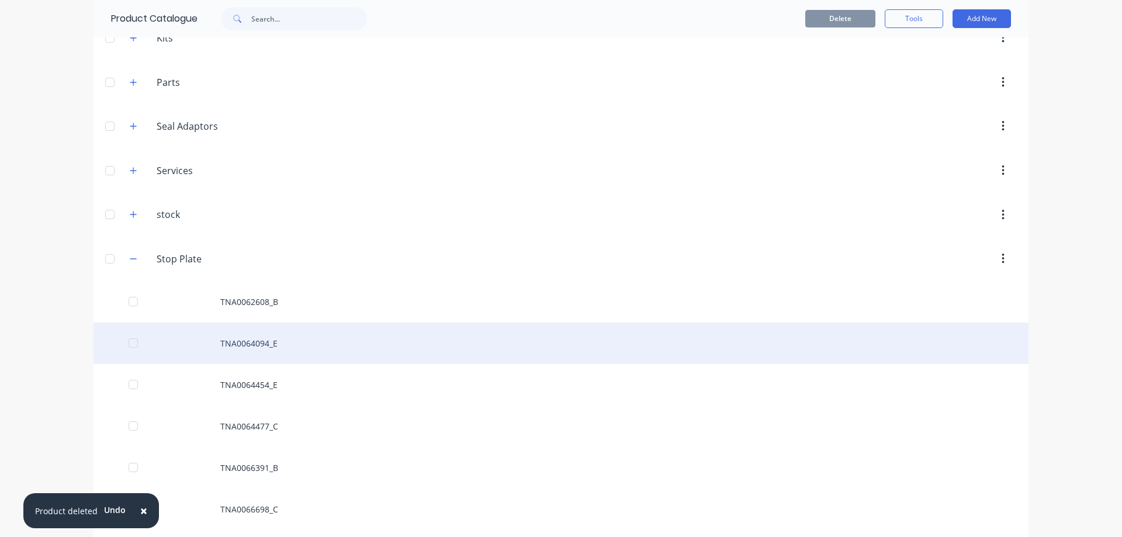
click at [233, 343] on div "TNA0064094_E" at bounding box center [561, 343] width 935 height 41
type textarea "x"
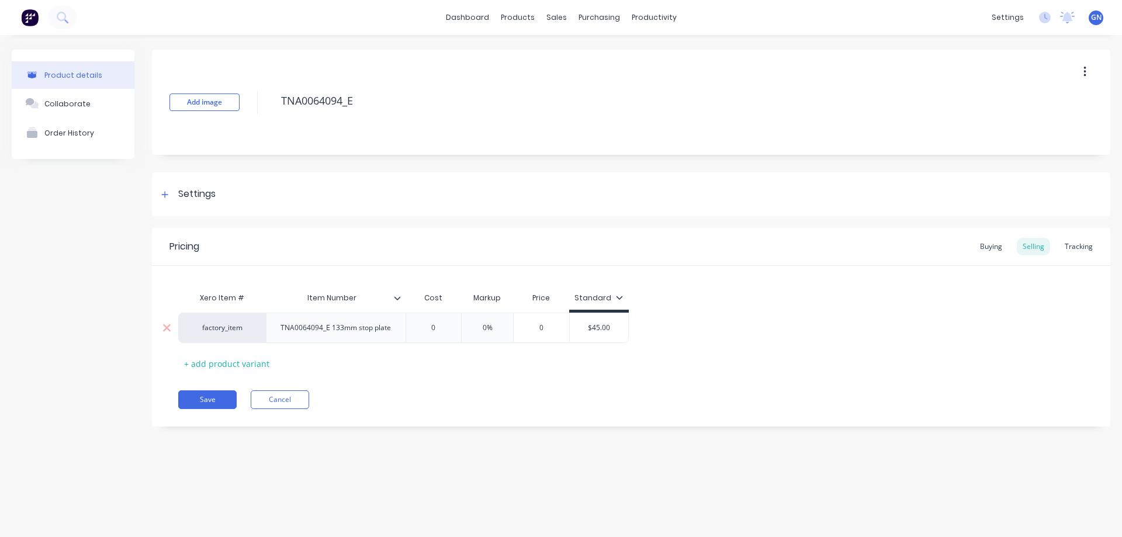
type input "$45.00"
drag, startPoint x: 614, startPoint y: 327, endPoint x: 593, endPoint y: 326, distance: 21.7
click at [593, 326] on input "$45.00" at bounding box center [599, 328] width 58 height 11
type textarea "x"
type input "$6"
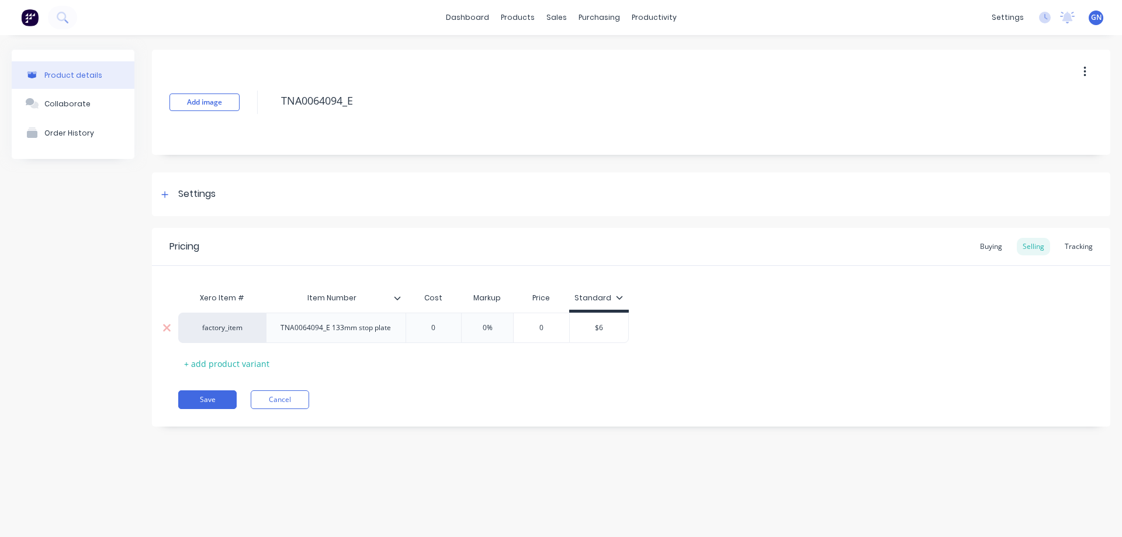
type textarea "x"
type input "$60"
click at [221, 405] on button "Save" at bounding box center [207, 399] width 58 height 19
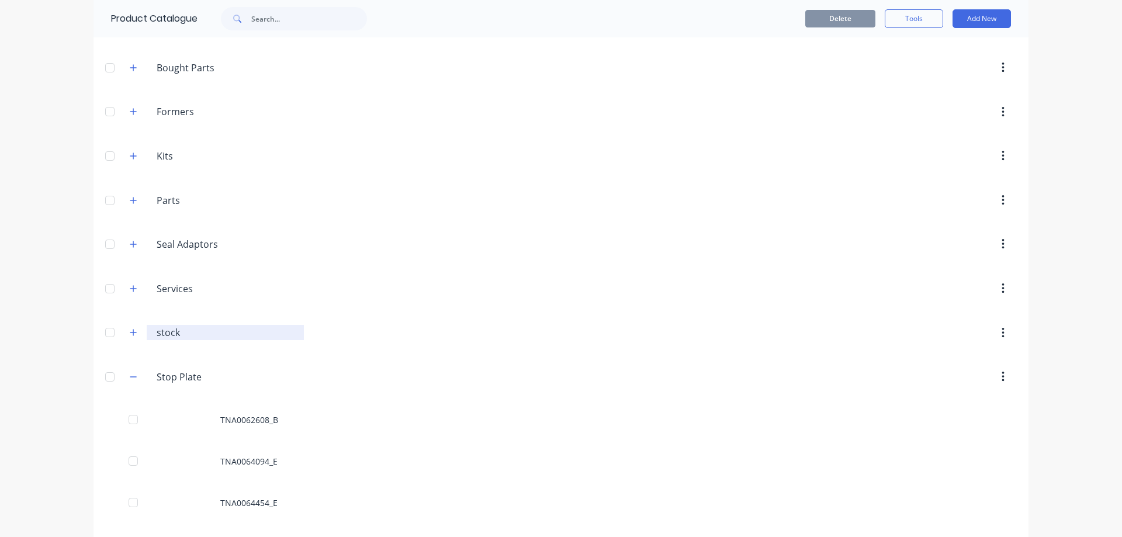
scroll to position [195, 0]
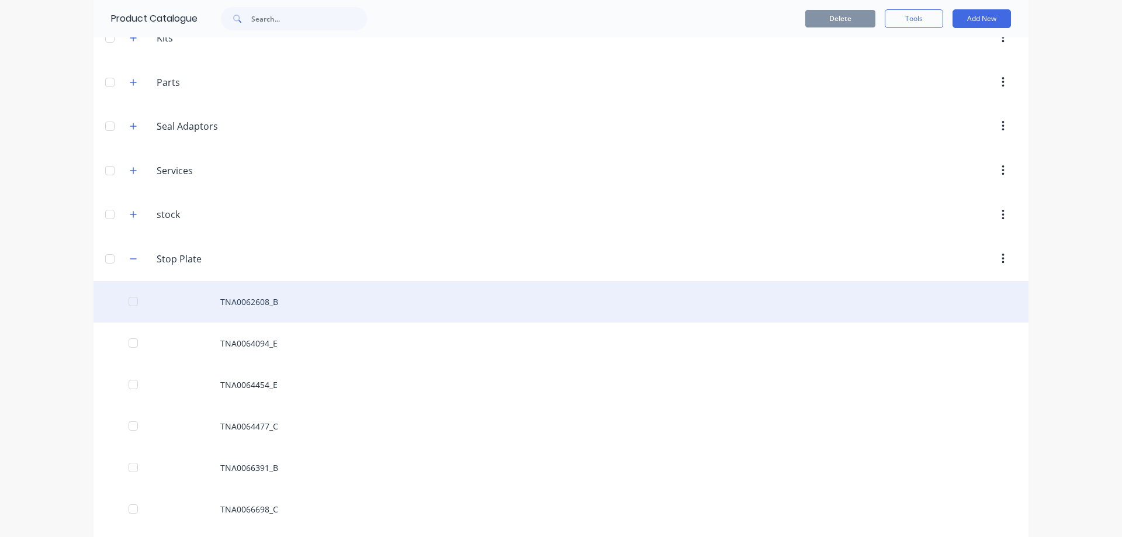
click at [238, 303] on div "TNA0062608_B" at bounding box center [561, 301] width 935 height 41
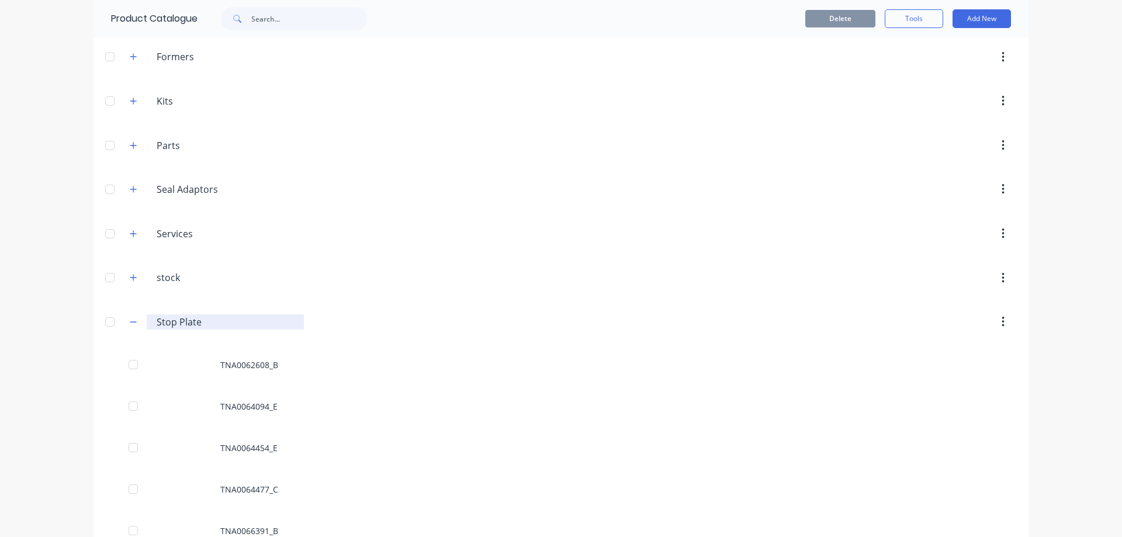
scroll to position [175, 0]
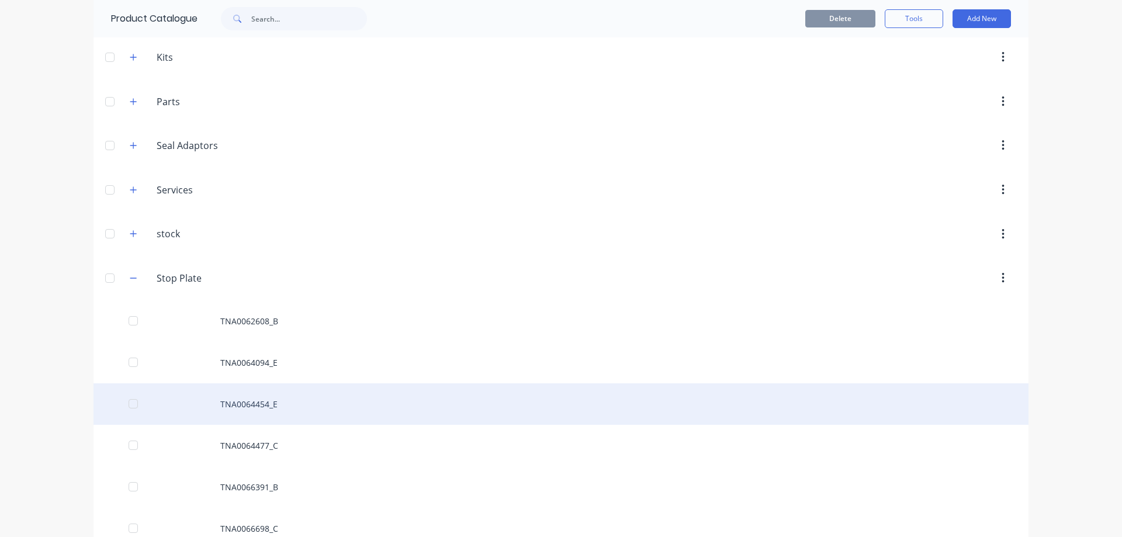
click at [243, 405] on div "TNA0064454_E" at bounding box center [561, 403] width 935 height 41
type textarea "x"
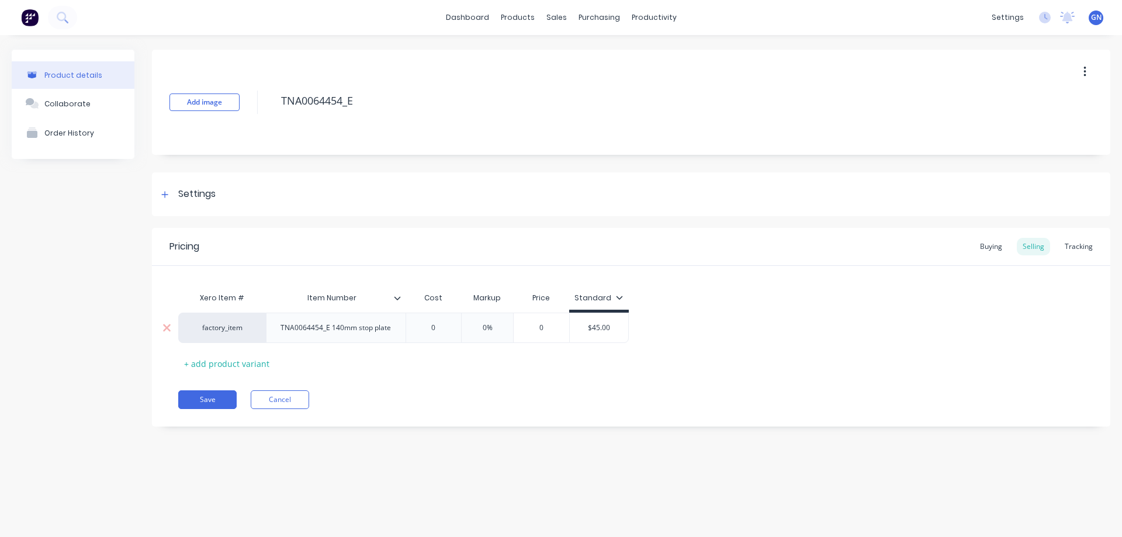
type input "$45.00"
drag, startPoint x: 611, startPoint y: 327, endPoint x: 588, endPoint y: 326, distance: 22.8
click at [588, 326] on input "$45.00" at bounding box center [599, 328] width 58 height 11
type textarea "x"
type input "6"
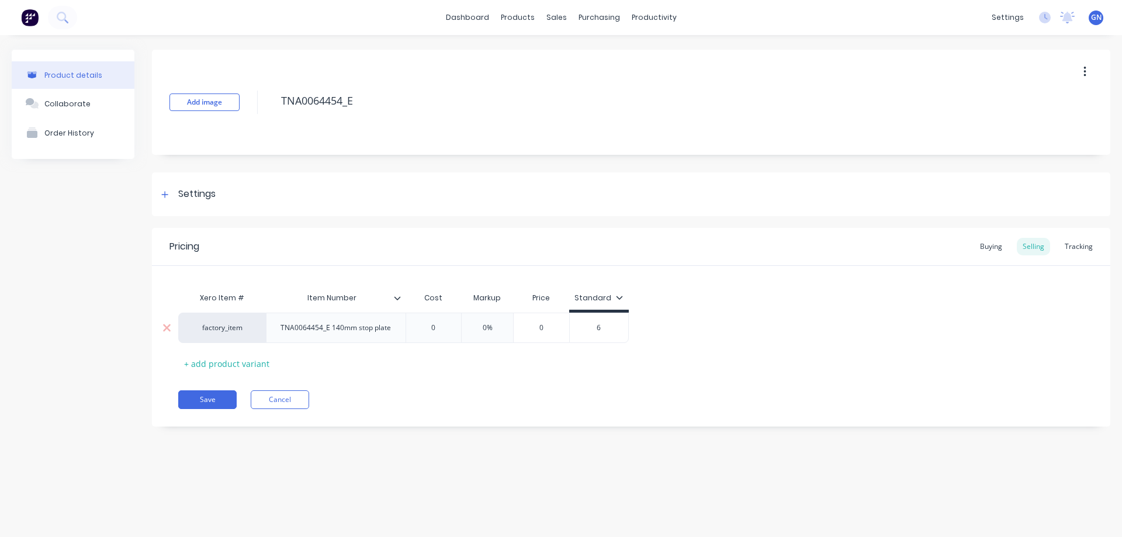
type textarea "x"
type input "60"
click at [200, 400] on button "Save" at bounding box center [207, 399] width 58 height 19
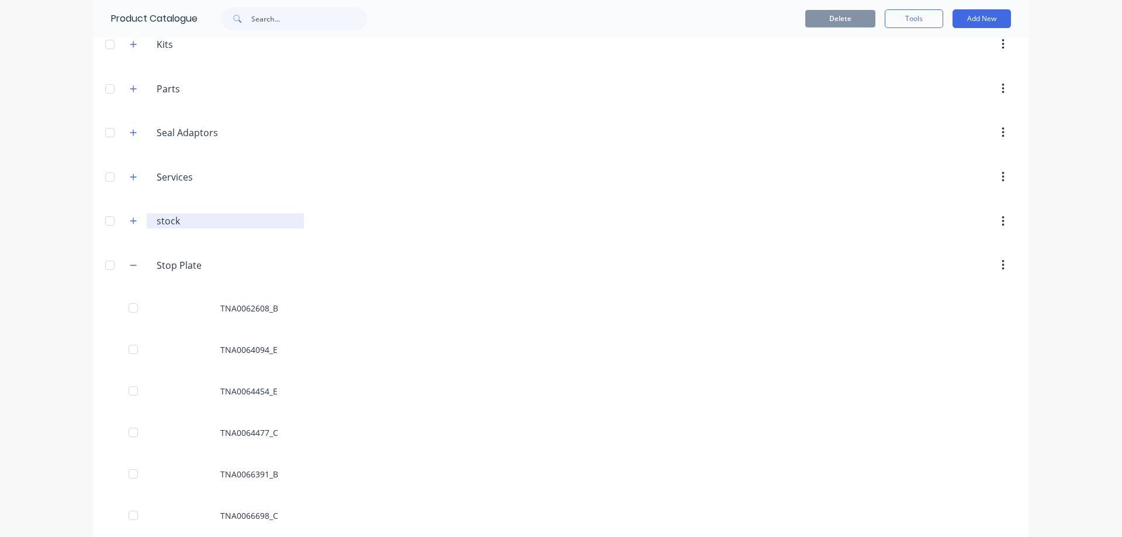
scroll to position [195, 0]
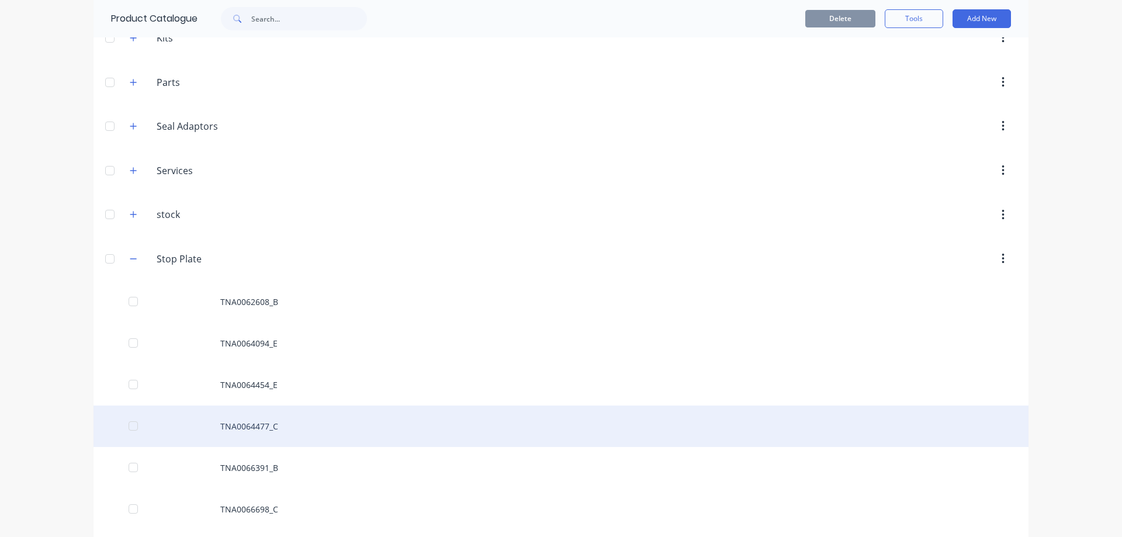
click at [238, 426] on div "TNA0064477_C" at bounding box center [561, 426] width 935 height 41
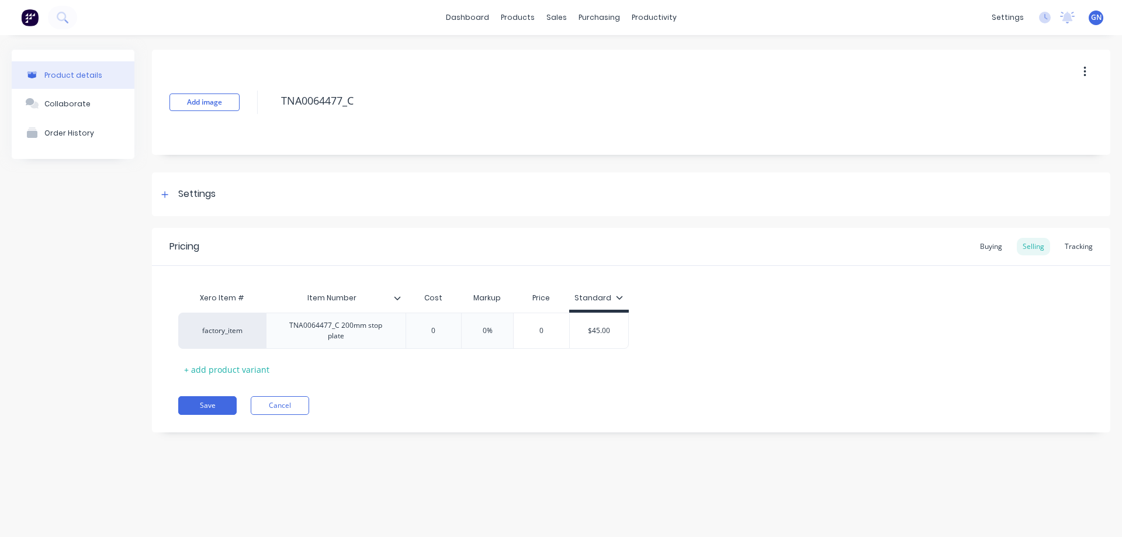
type textarea "x"
type input "$45.00"
drag, startPoint x: 618, startPoint y: 327, endPoint x: 581, endPoint y: 329, distance: 36.3
click at [581, 329] on input "$45.00" at bounding box center [599, 331] width 58 height 11
type textarea "x"
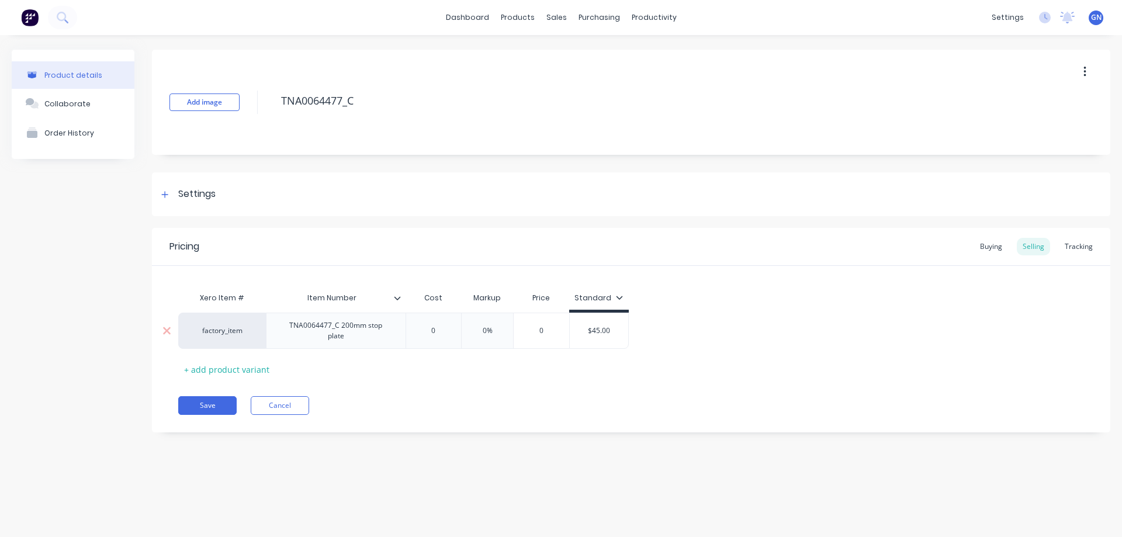
type input "6"
type textarea "x"
type input "60"
click at [212, 396] on button "Save" at bounding box center [207, 405] width 58 height 19
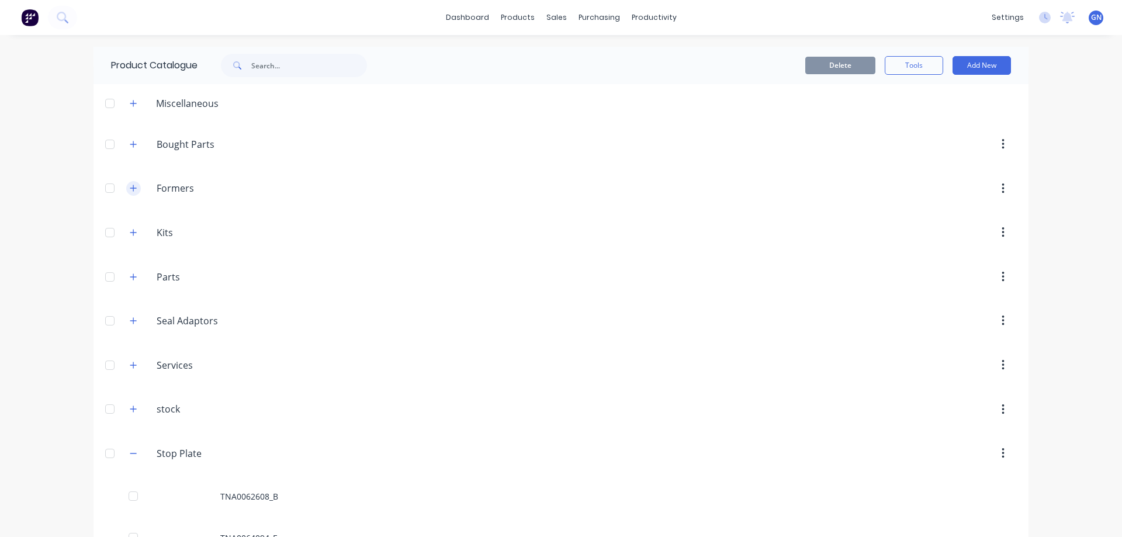
click at [130, 188] on icon "button" at bounding box center [133, 188] width 6 height 6
click at [130, 274] on icon "button" at bounding box center [133, 277] width 7 height 8
click at [131, 274] on icon "button" at bounding box center [133, 277] width 7 height 8
click at [130, 410] on icon "button" at bounding box center [133, 409] width 6 height 6
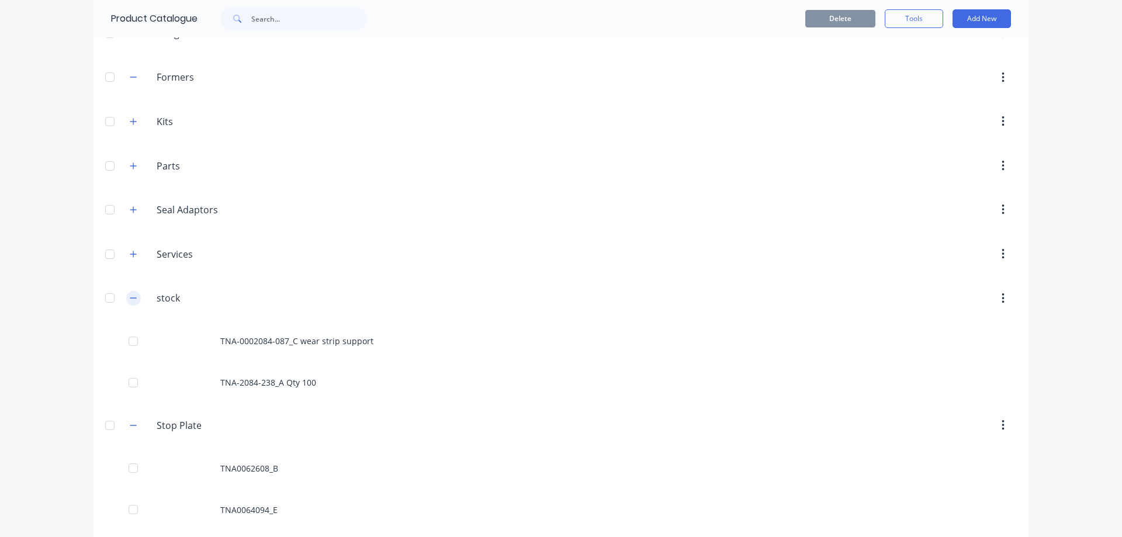
scroll to position [117, 0]
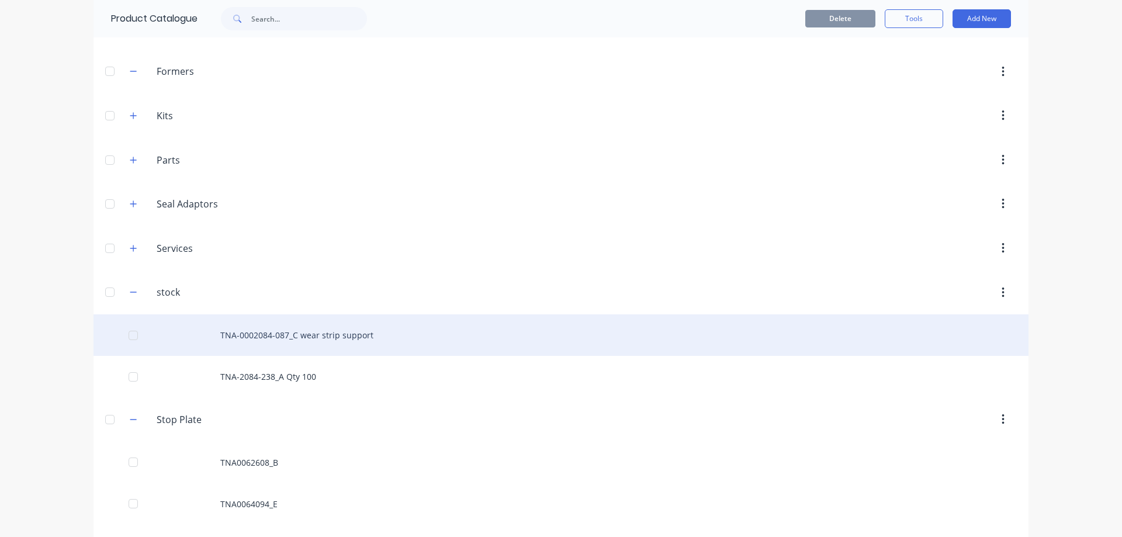
drag, startPoint x: 131, startPoint y: 420, endPoint x: 232, endPoint y: 395, distance: 104.0
click at [130, 421] on icon "button" at bounding box center [133, 420] width 7 height 8
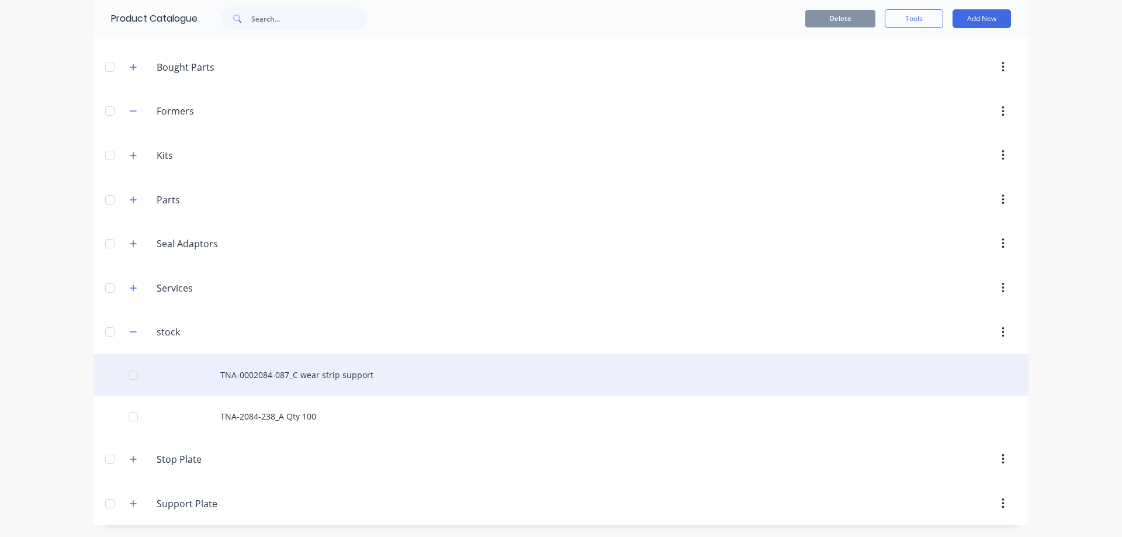
scroll to position [77, 0]
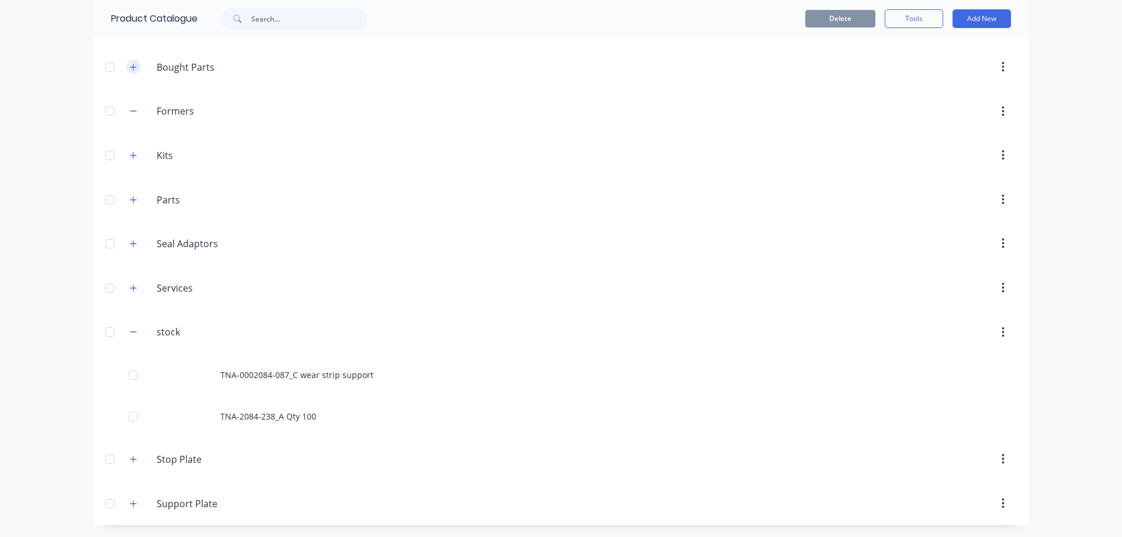
click at [131, 67] on icon "button" at bounding box center [133, 67] width 7 height 8
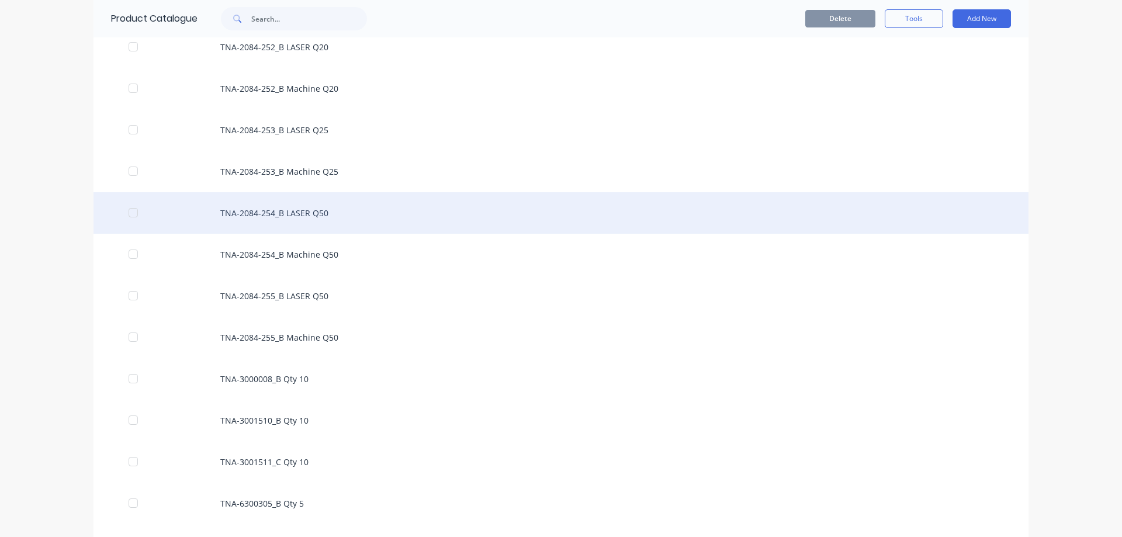
scroll to position [52026, 0]
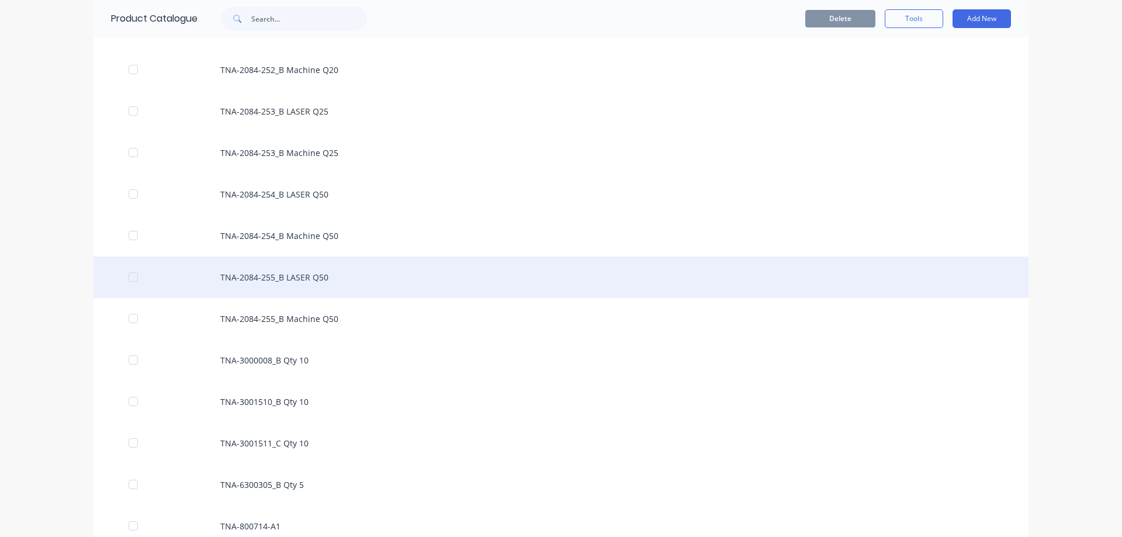
click at [295, 279] on div "TNA-2084-255_B LASER Q50" at bounding box center [561, 277] width 935 height 41
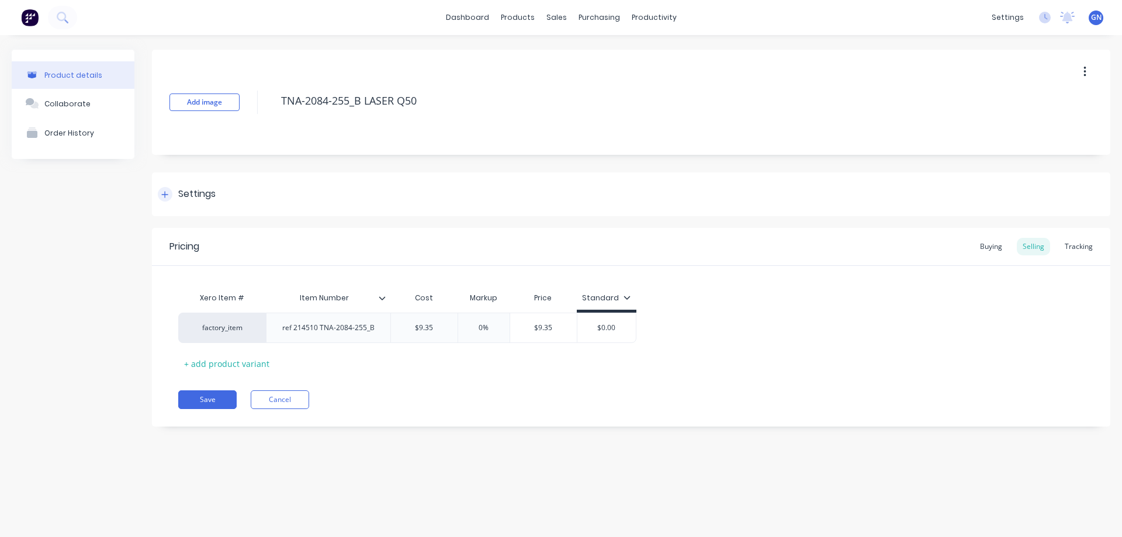
click at [195, 197] on div "Settings" at bounding box center [196, 194] width 37 height 15
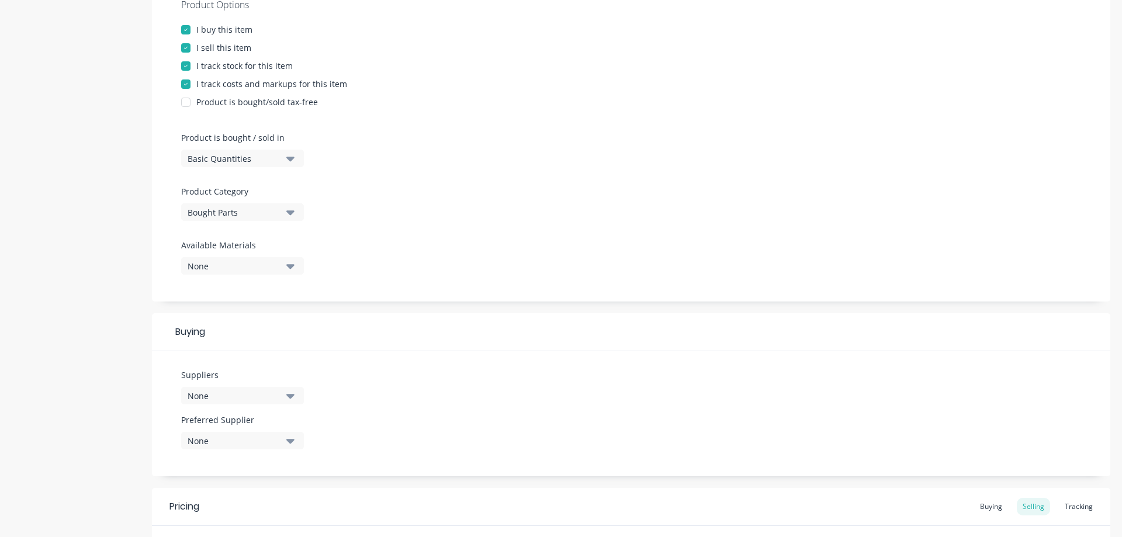
scroll to position [292, 0]
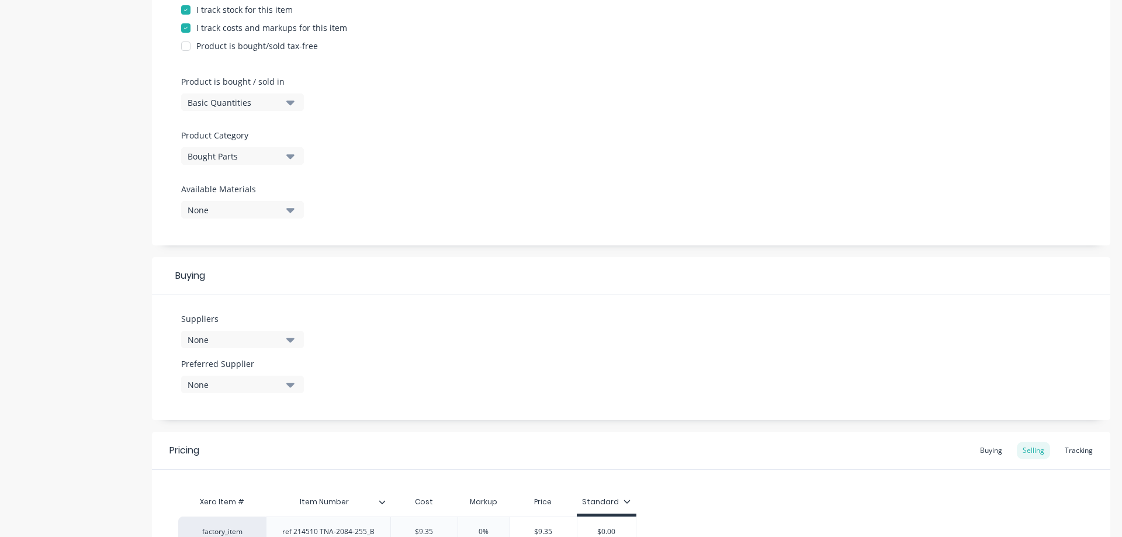
click at [223, 342] on div "None" at bounding box center [235, 340] width 94 height 12
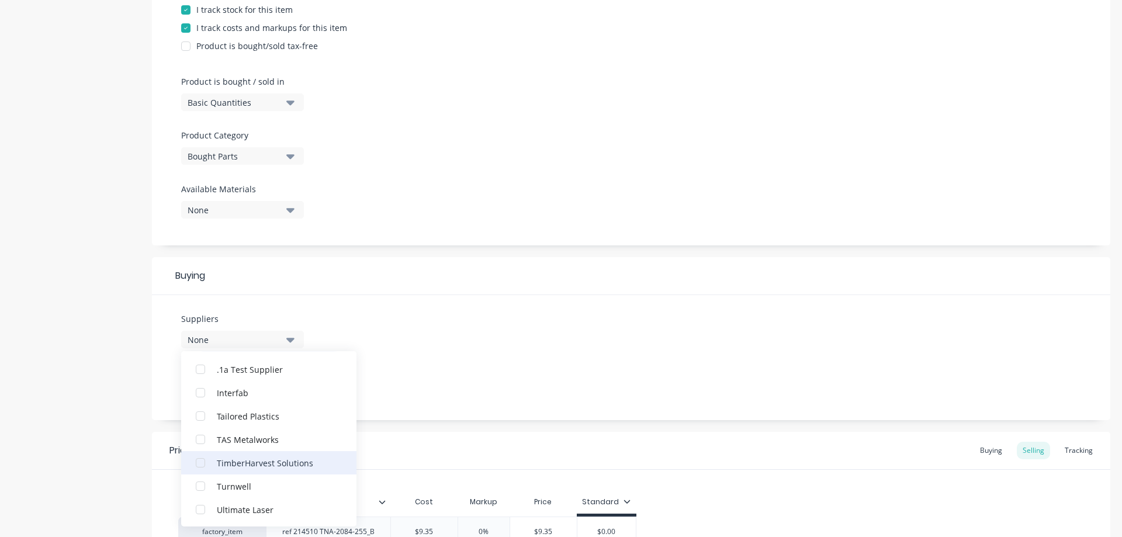
scroll to position [35, 0]
click at [231, 506] on div "Ultimate Laser" at bounding box center [275, 509] width 117 height 12
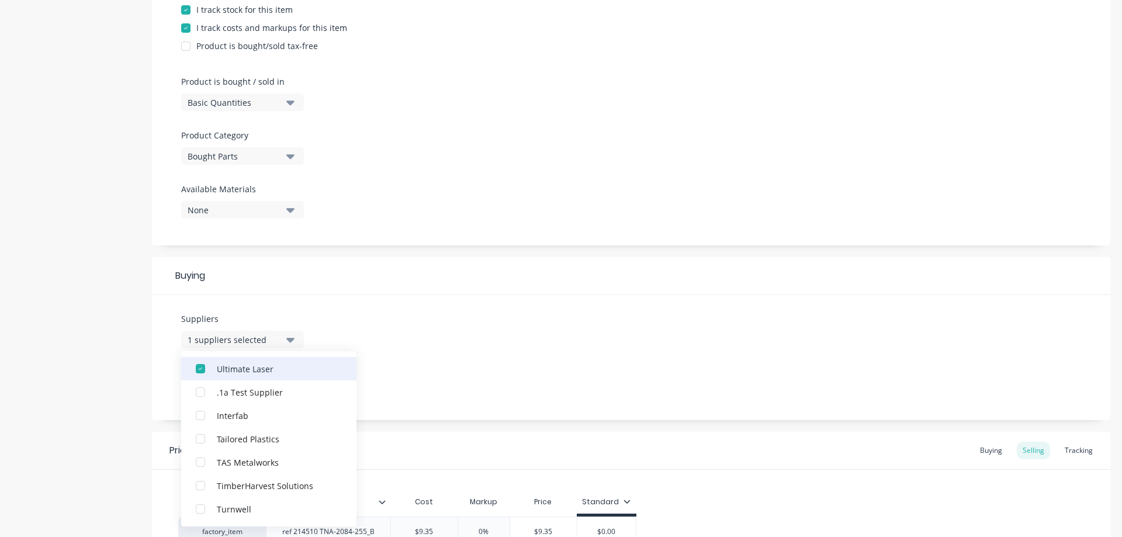
scroll to position [0, 0]
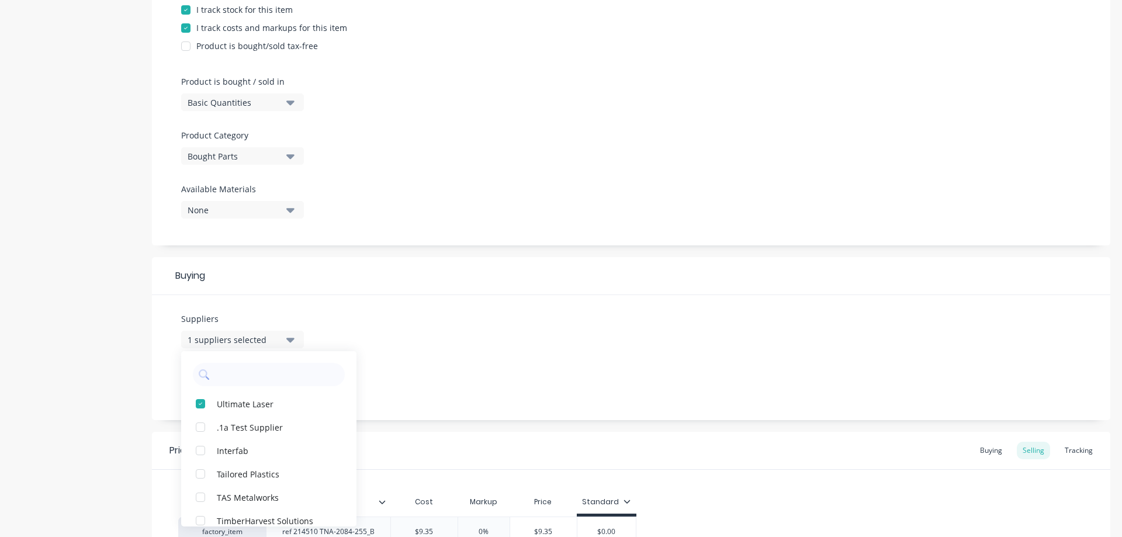
click at [400, 324] on div "Suppliers 1 suppliers selected Ultimate Laser .1a Test Supplier Interfab Tailor…" at bounding box center [631, 357] width 958 height 125
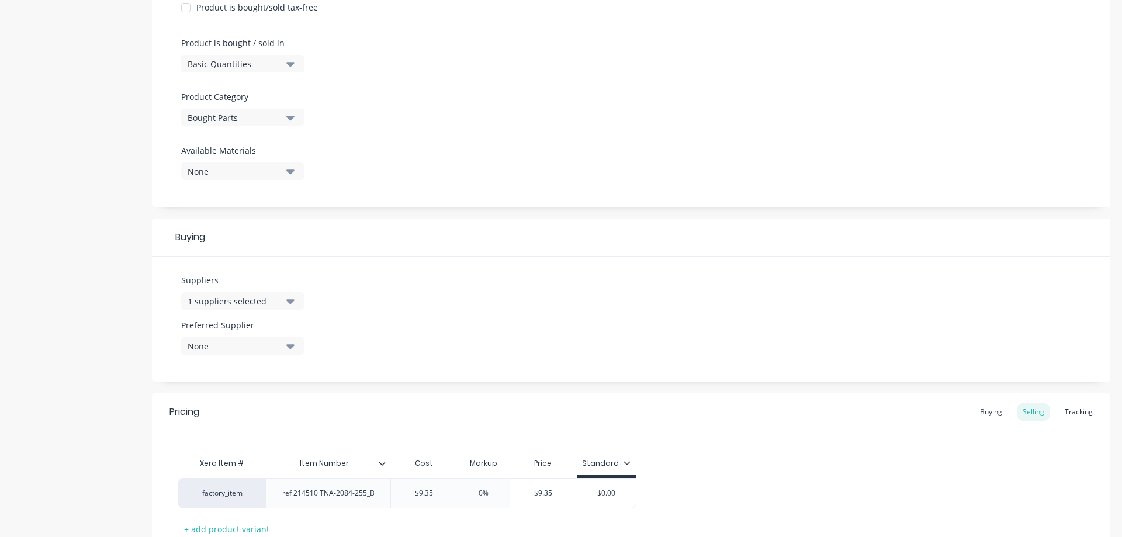
scroll to position [351, 0]
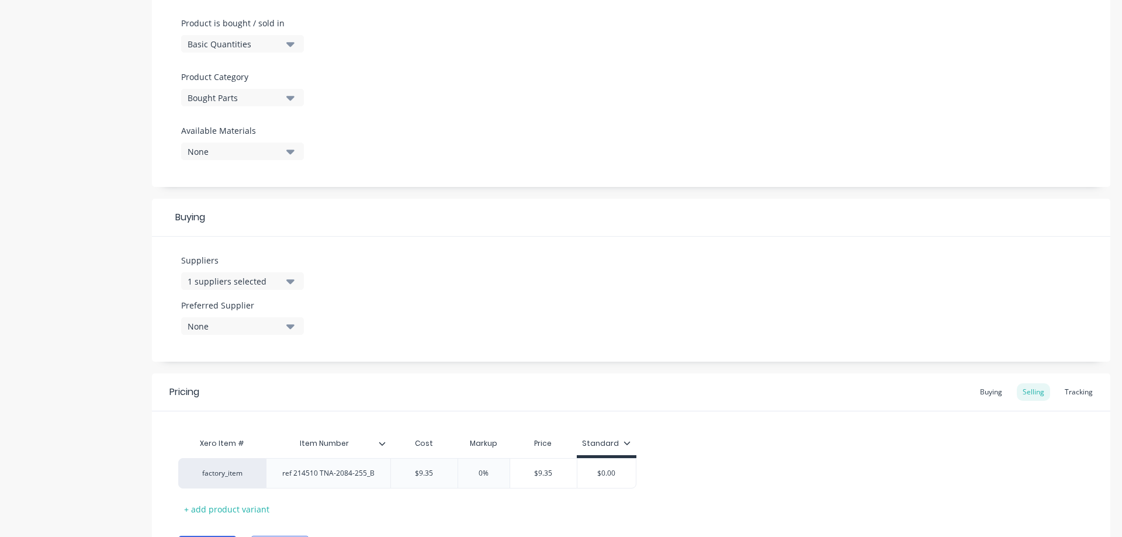
click at [285, 326] on button "None" at bounding box center [242, 326] width 123 height 18
click at [206, 389] on div "button" at bounding box center [200, 390] width 23 height 23
click at [459, 301] on div "Suppliers 1 suppliers selected Preferred Supplier Ultimate Laser Ultimate Laser" at bounding box center [631, 299] width 958 height 125
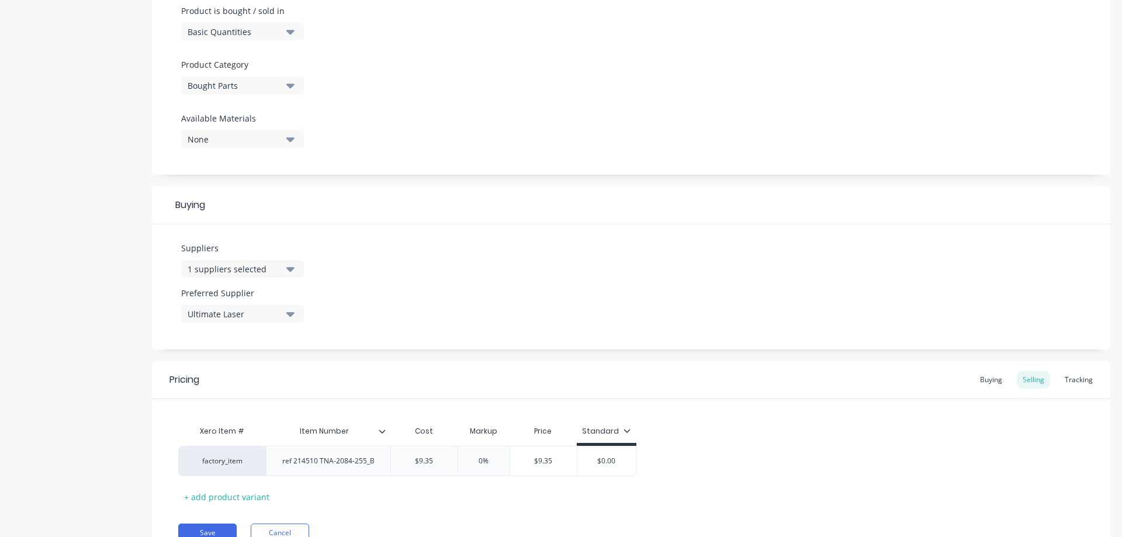
scroll to position [418, 0]
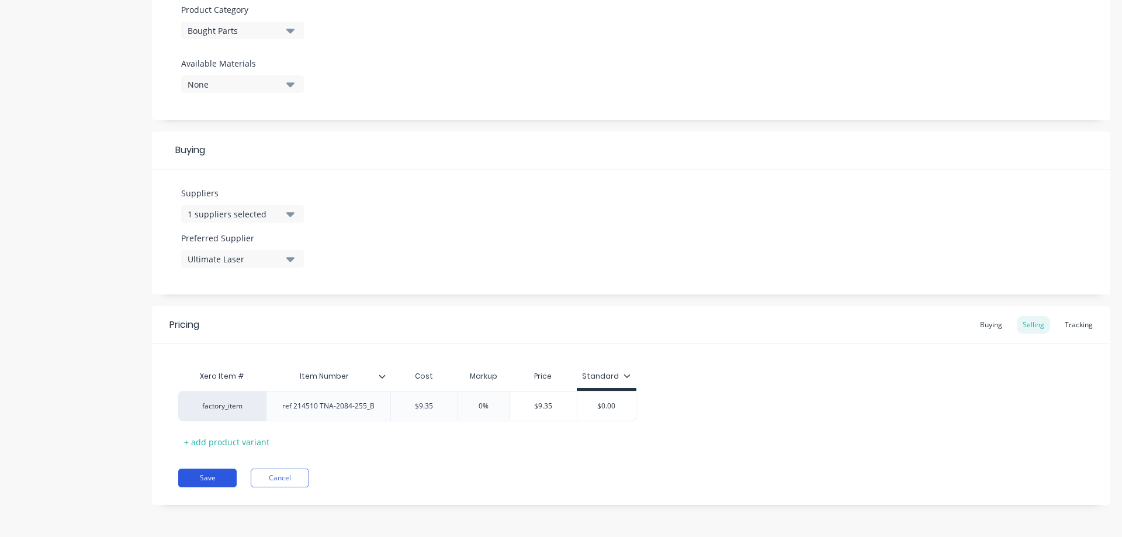
click at [216, 476] on button "Save" at bounding box center [207, 478] width 58 height 19
type textarea "x"
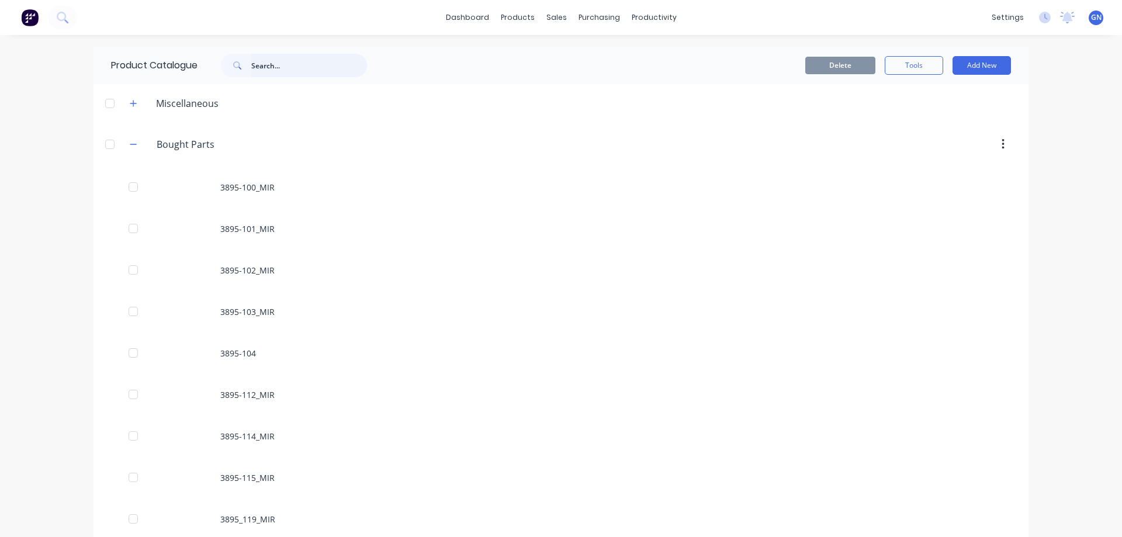
click at [291, 63] on input "text" at bounding box center [309, 65] width 116 height 23
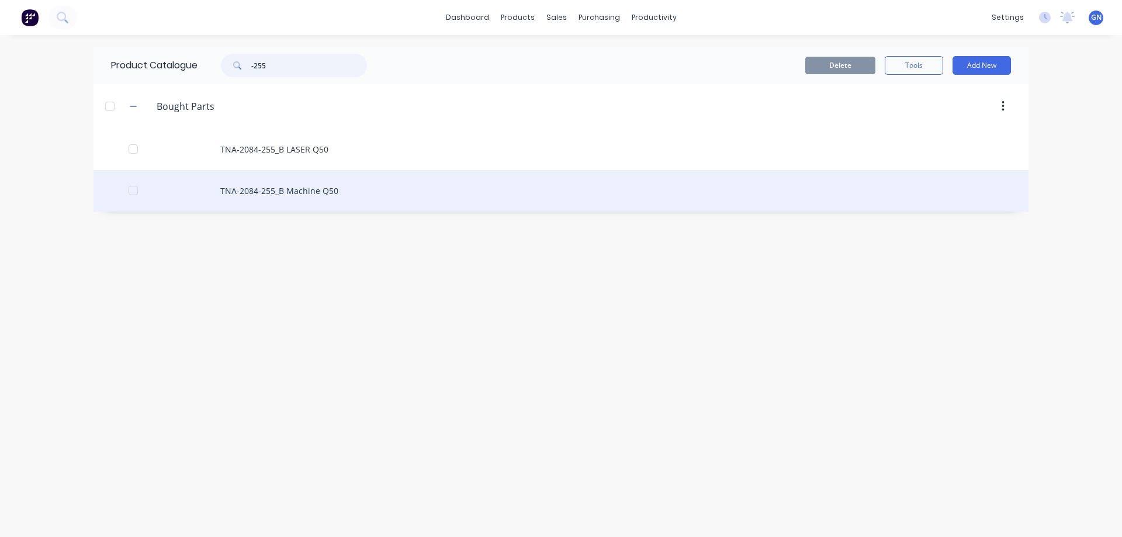
type input "-255"
click at [280, 194] on div "TNA-2084-255_B Machine Q50" at bounding box center [561, 190] width 935 height 41
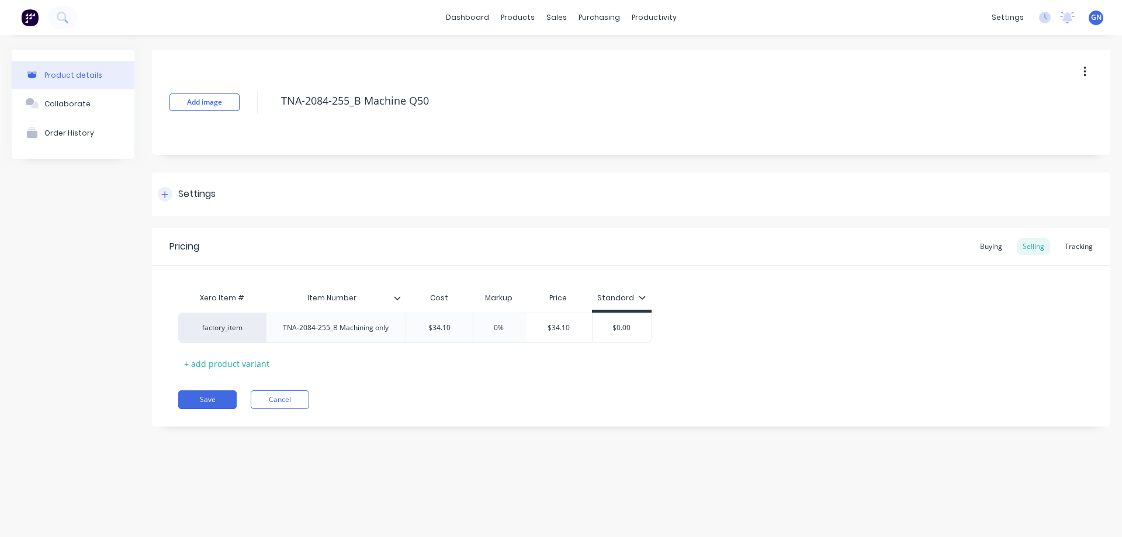
click at [184, 194] on div "Settings" at bounding box center [196, 194] width 37 height 15
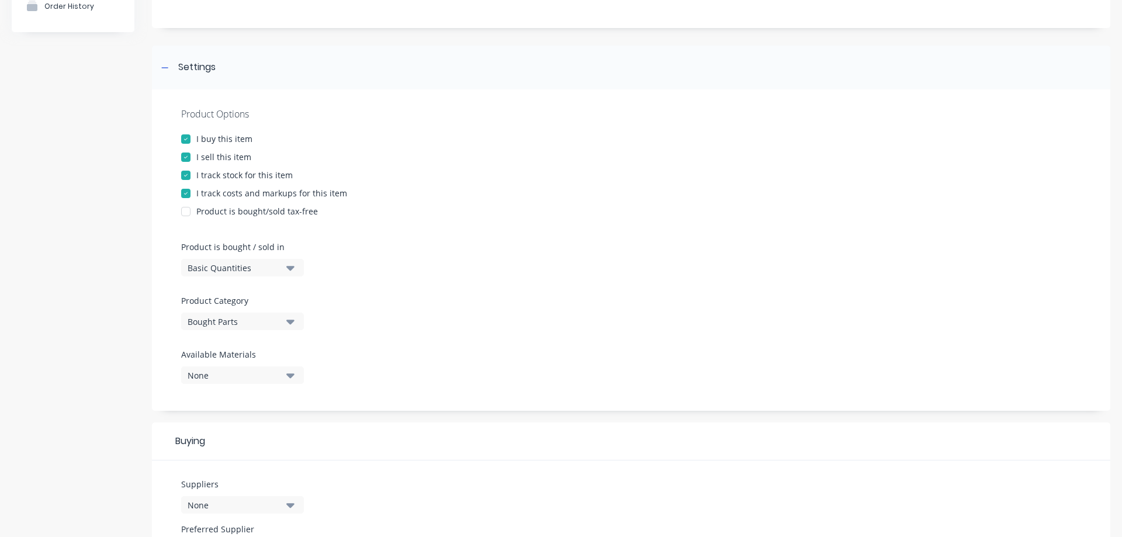
scroll to position [175, 0]
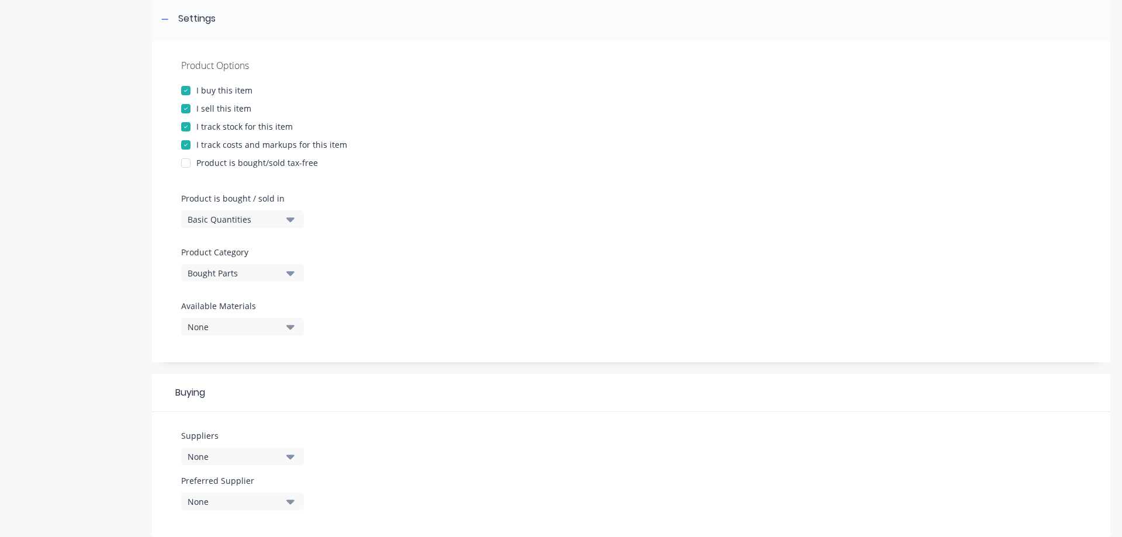
click at [248, 272] on div "Bought Parts" at bounding box center [235, 273] width 94 height 12
click at [251, 273] on div "Bought Parts" at bounding box center [235, 273] width 94 height 12
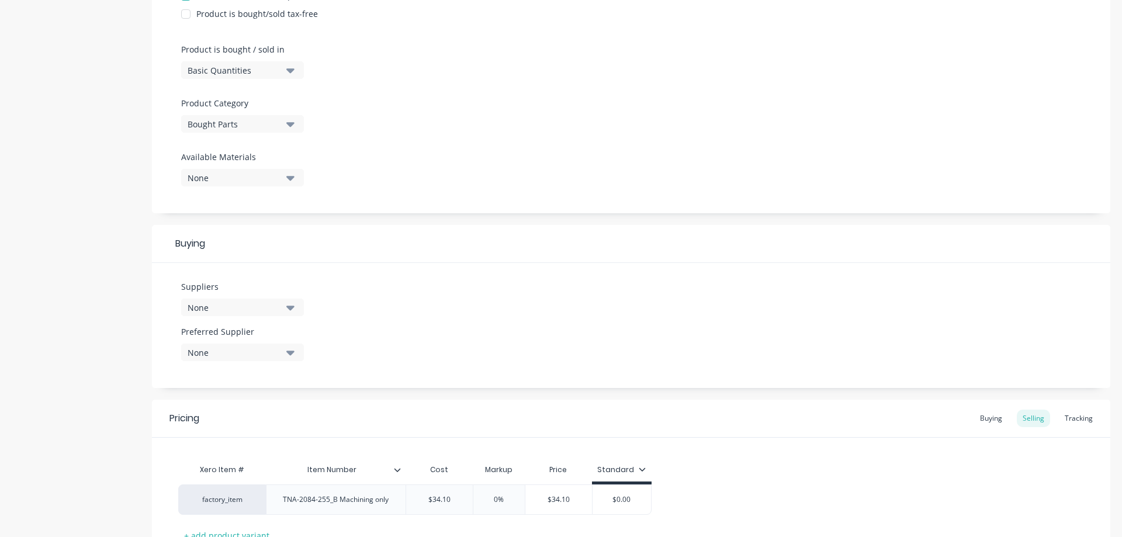
scroll to position [331, 0]
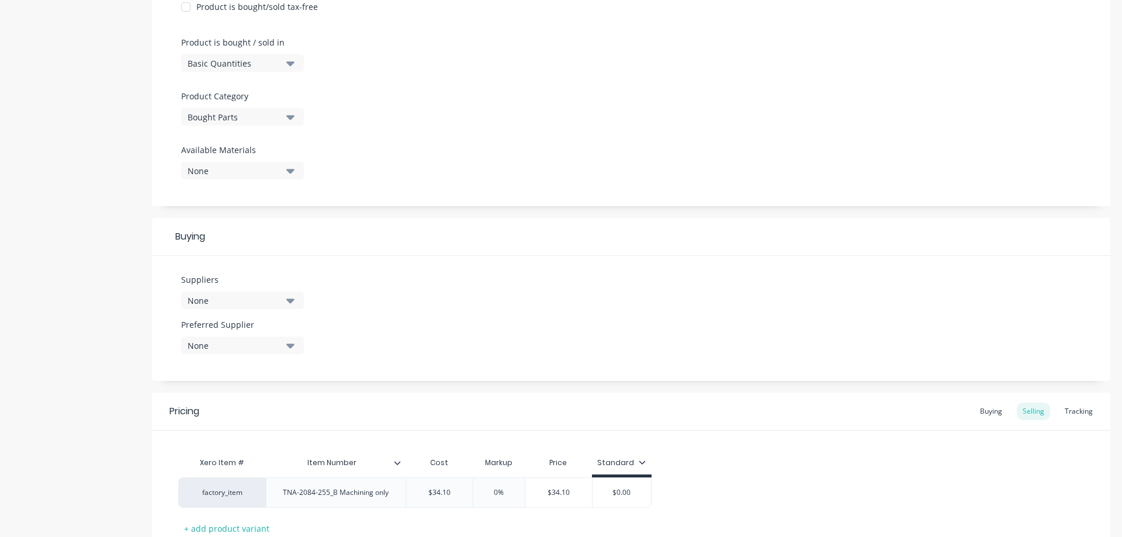
click at [243, 302] on div "None" at bounding box center [235, 301] width 94 height 12
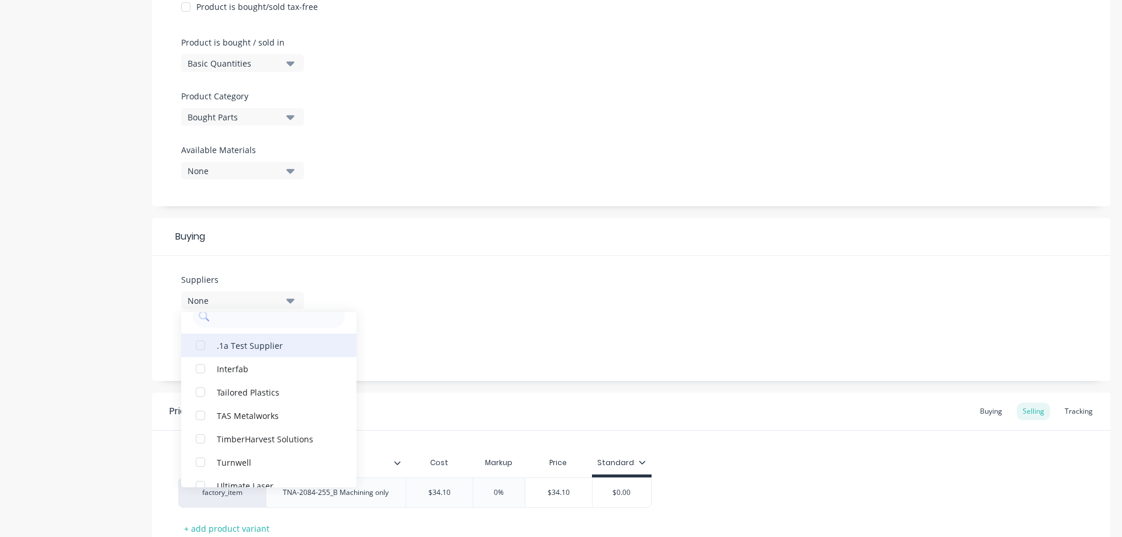
scroll to position [35, 0]
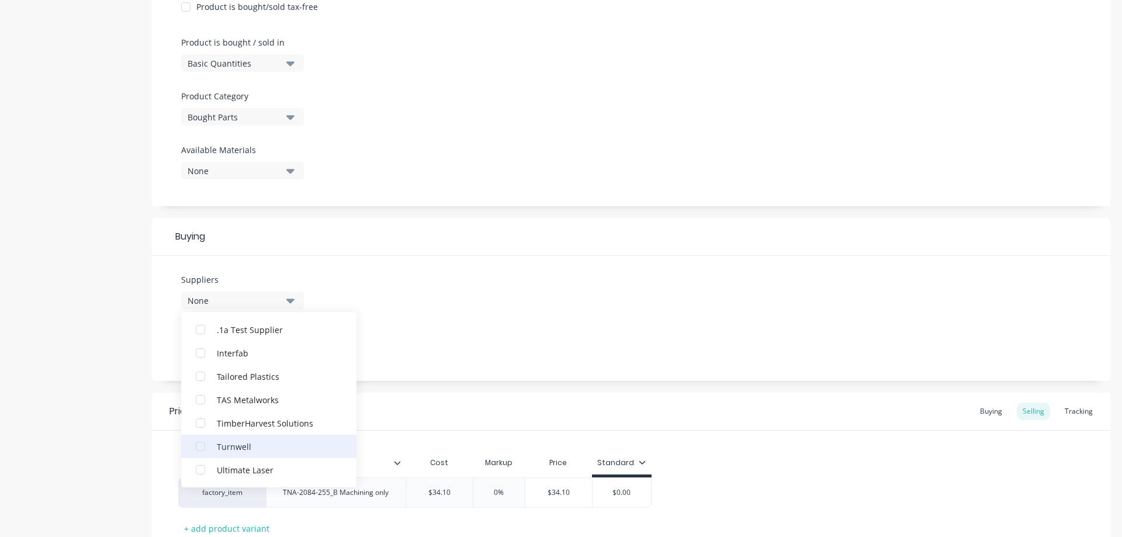
click at [234, 448] on div "Turnwell" at bounding box center [275, 446] width 117 height 12
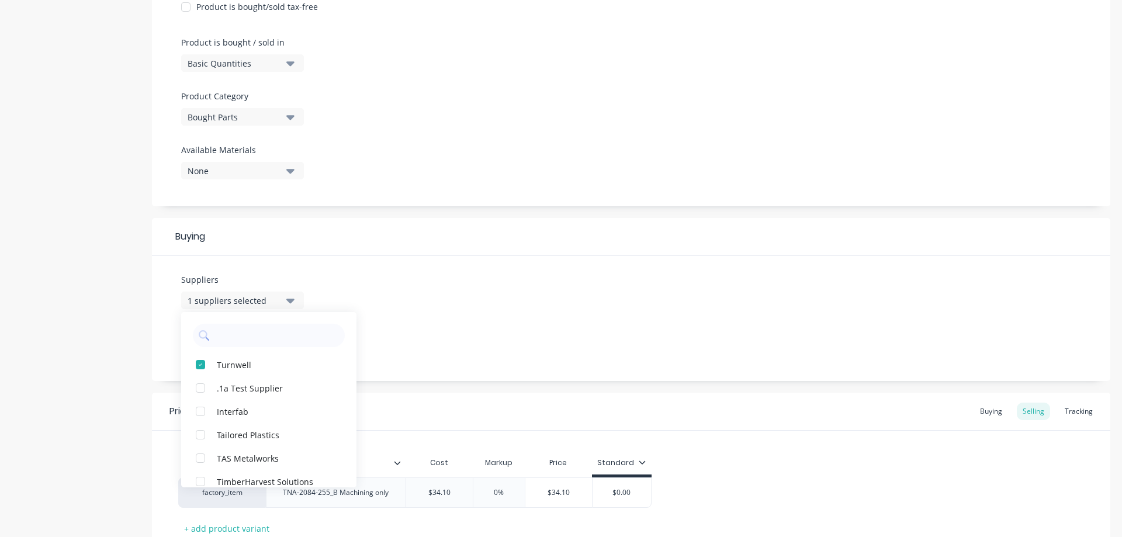
click at [409, 269] on div "Suppliers 1 suppliers selected Turnwell .1a Test Supplier Interfab Tailored Pla…" at bounding box center [631, 318] width 958 height 125
click at [226, 347] on div "None" at bounding box center [235, 346] width 94 height 12
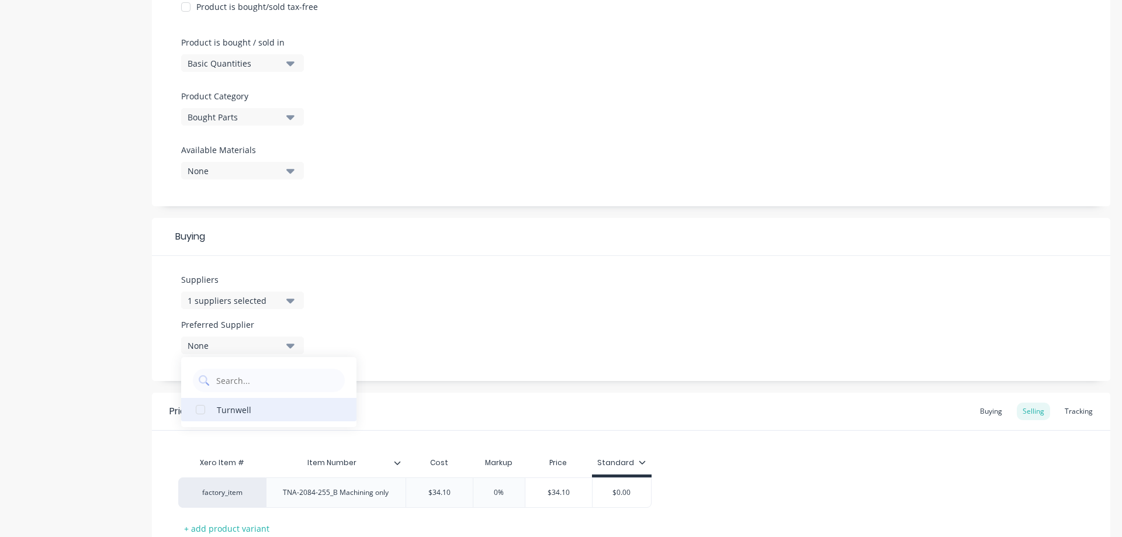
click at [233, 413] on div "Turnwell" at bounding box center [275, 409] width 117 height 12
click at [452, 313] on div "Suppliers 1 suppliers selected Preferred Supplier Turnwell Turnwell" at bounding box center [631, 318] width 958 height 125
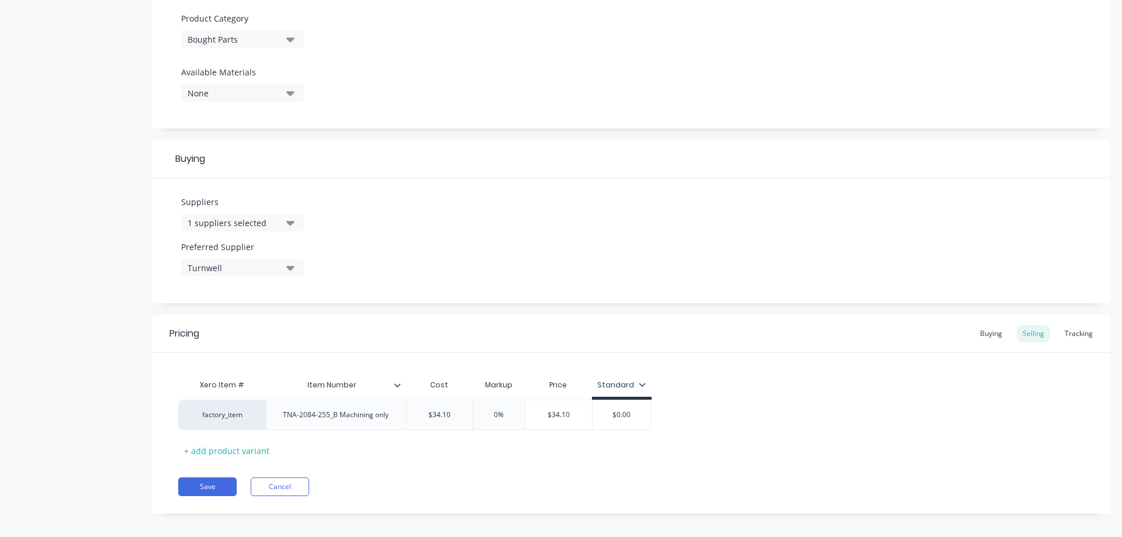
scroll to position [418, 0]
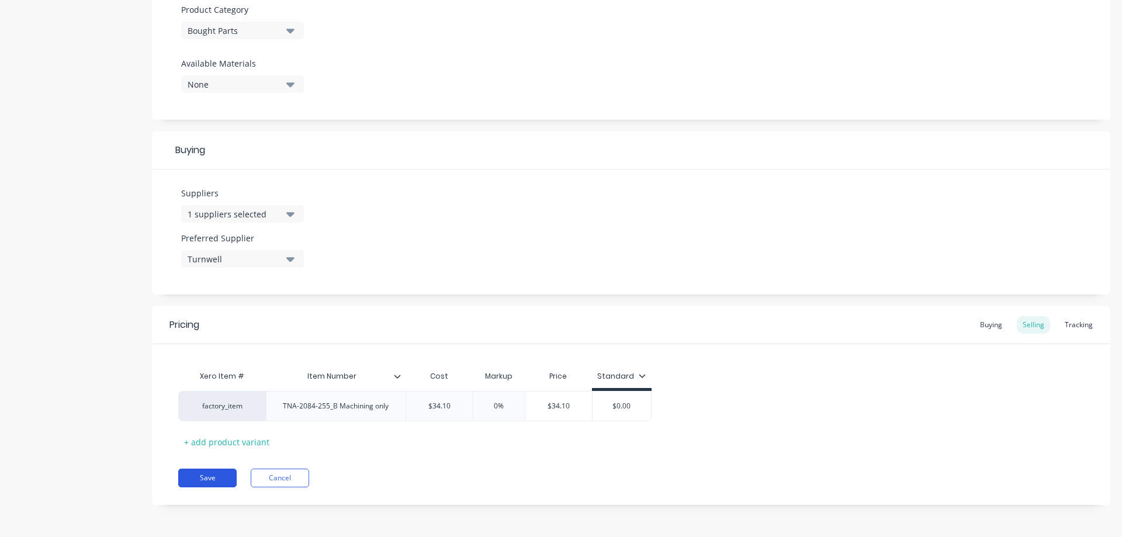
click at [205, 476] on button "Save" at bounding box center [207, 478] width 58 height 19
type textarea "x"
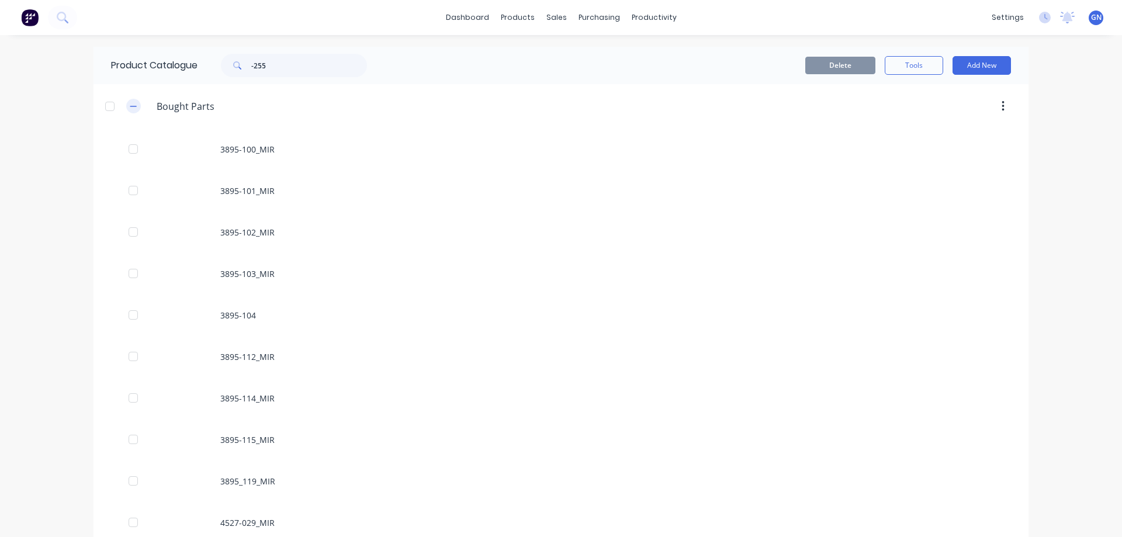
click at [131, 105] on icon "button" at bounding box center [133, 106] width 7 height 8
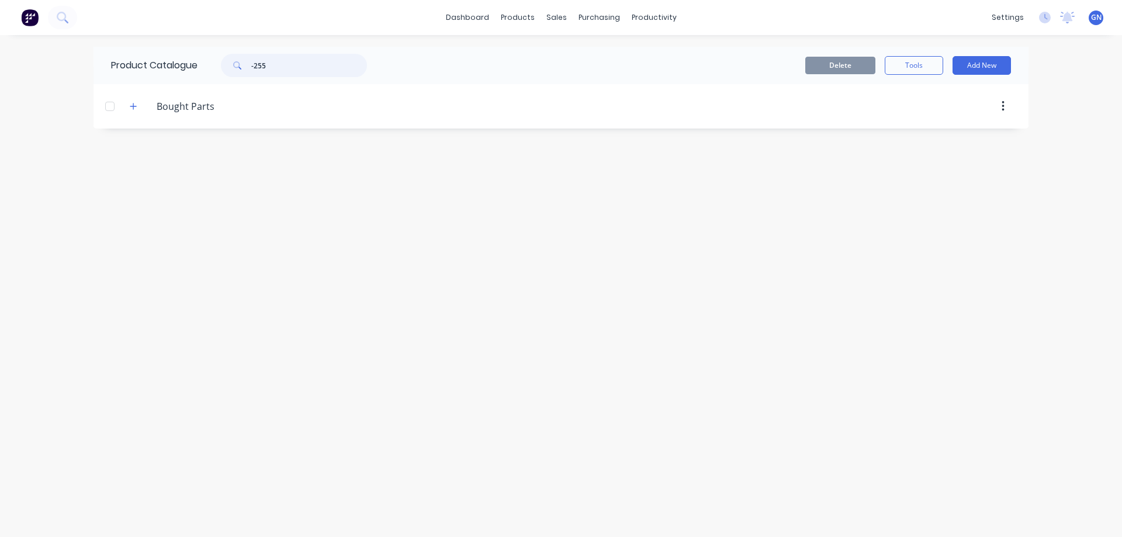
drag, startPoint x: 292, startPoint y: 68, endPoint x: 242, endPoint y: 67, distance: 49.7
click at [242, 67] on div "-255" at bounding box center [294, 65] width 146 height 23
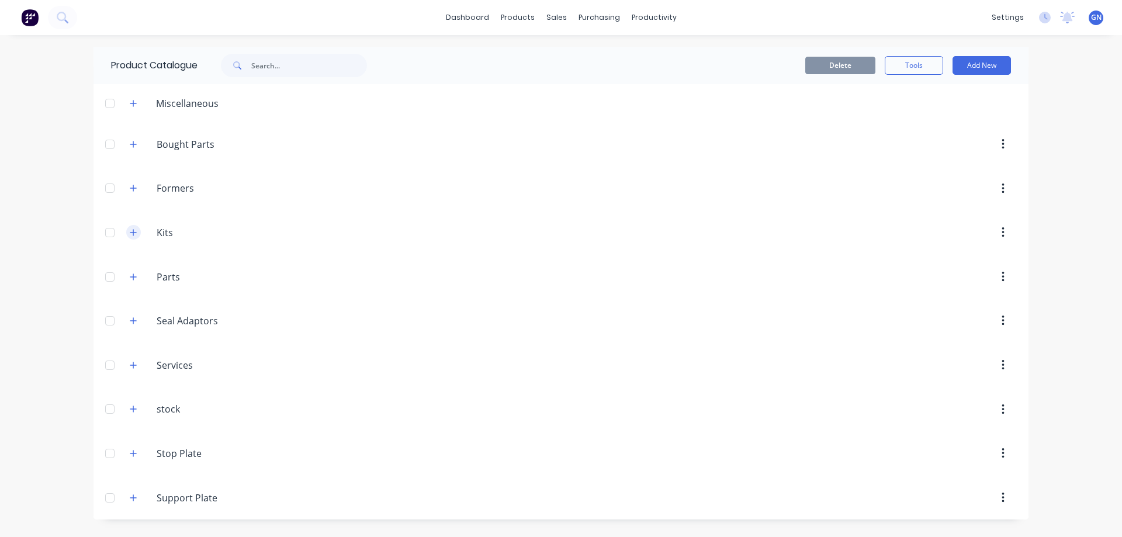
click at [136, 233] on icon "button" at bounding box center [133, 233] width 7 height 8
click at [110, 234] on div at bounding box center [109, 232] width 23 height 23
click at [109, 233] on div at bounding box center [109, 232] width 23 height 23
click at [165, 233] on input "Kits" at bounding box center [226, 233] width 139 height 14
click at [973, 67] on button "Add New" at bounding box center [982, 65] width 58 height 19
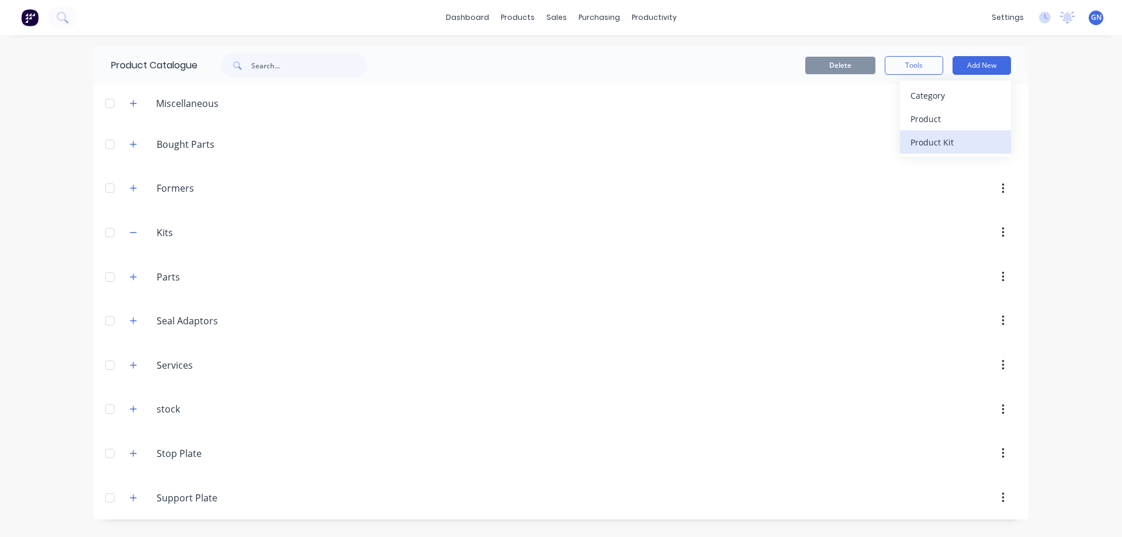
click at [940, 144] on div "Product Kit" at bounding box center [956, 142] width 90 height 17
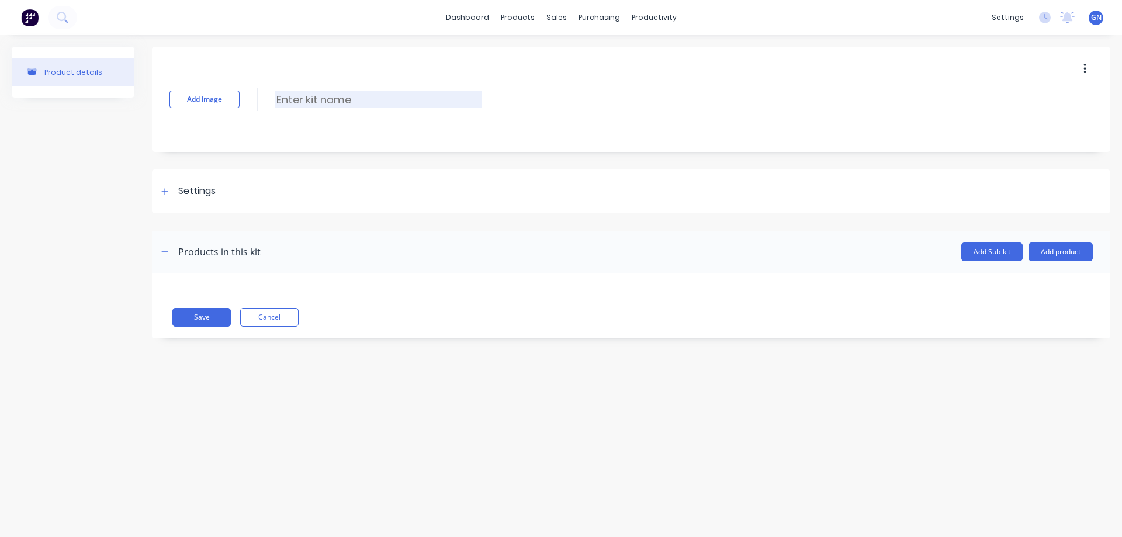
drag, startPoint x: 311, startPoint y: 100, endPoint x: 314, endPoint y: 107, distance: 7.6
click at [311, 100] on input at bounding box center [378, 99] width 207 height 17
paste input "TNA-2084-255_B"
click at [320, 95] on input "TNA-2084-255_B" at bounding box center [378, 99] width 207 height 17
click at [389, 96] on input "TNA-2084-255_B" at bounding box center [378, 99] width 207 height 17
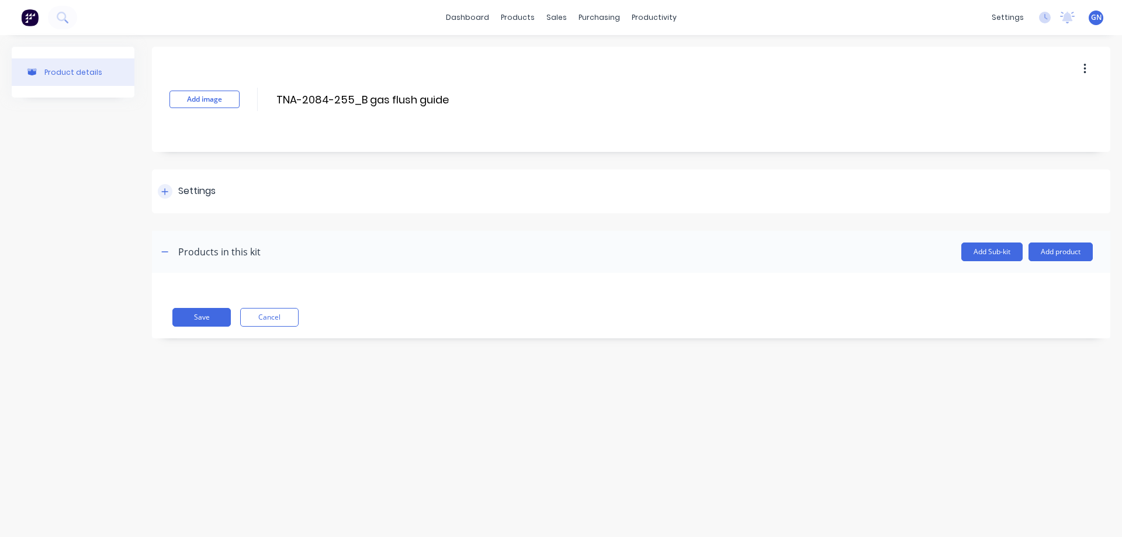
type input "TNA-2084-255_B gas flush guide"
click at [169, 192] on div at bounding box center [165, 191] width 15 height 15
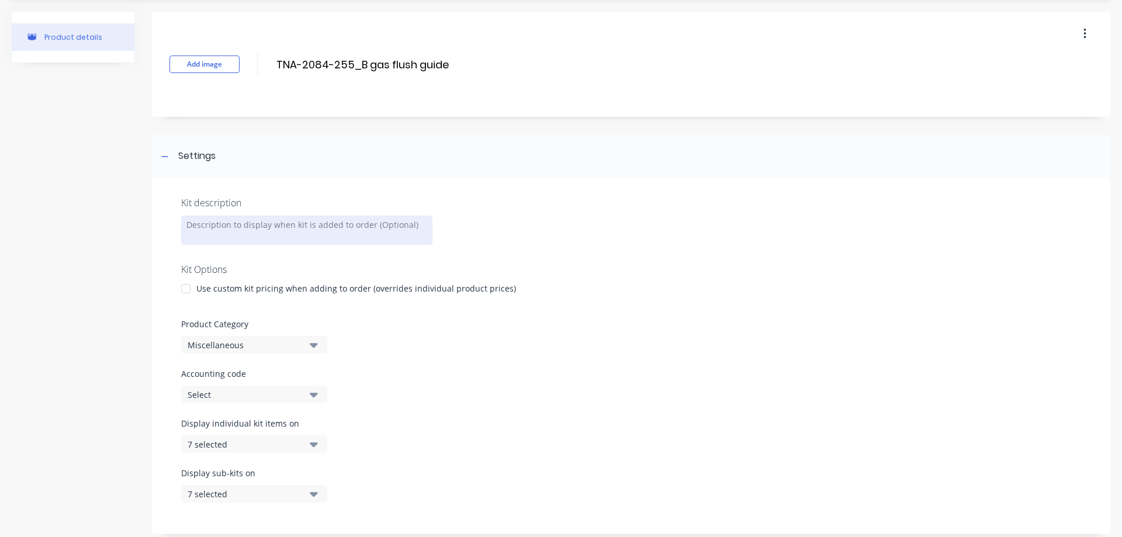
scroll to position [39, 0]
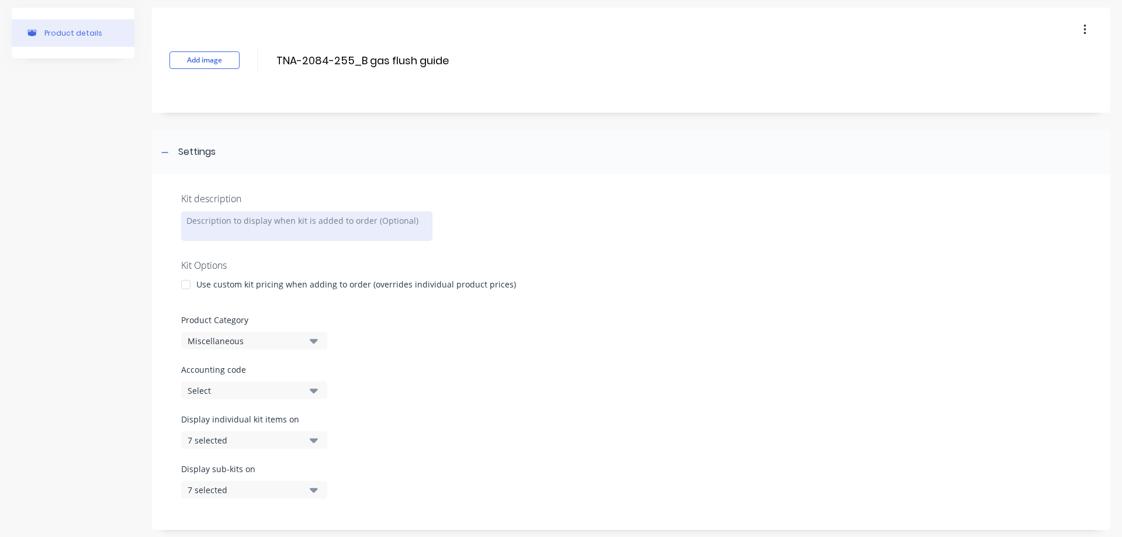
click at [219, 227] on div at bounding box center [306, 226] width 251 height 29
click at [313, 341] on icon "button" at bounding box center [314, 341] width 8 height 5
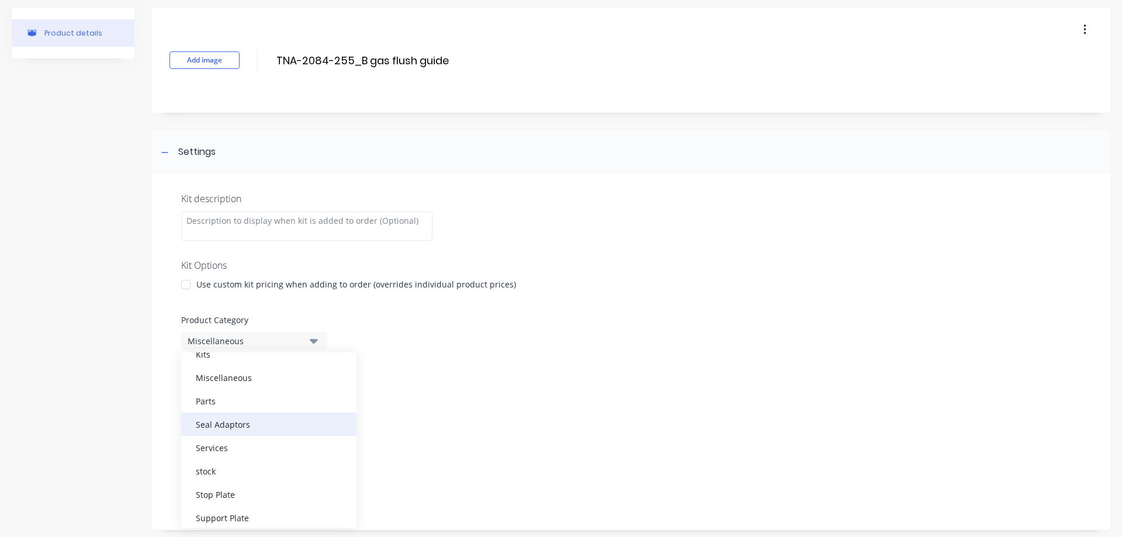
scroll to position [105, 0]
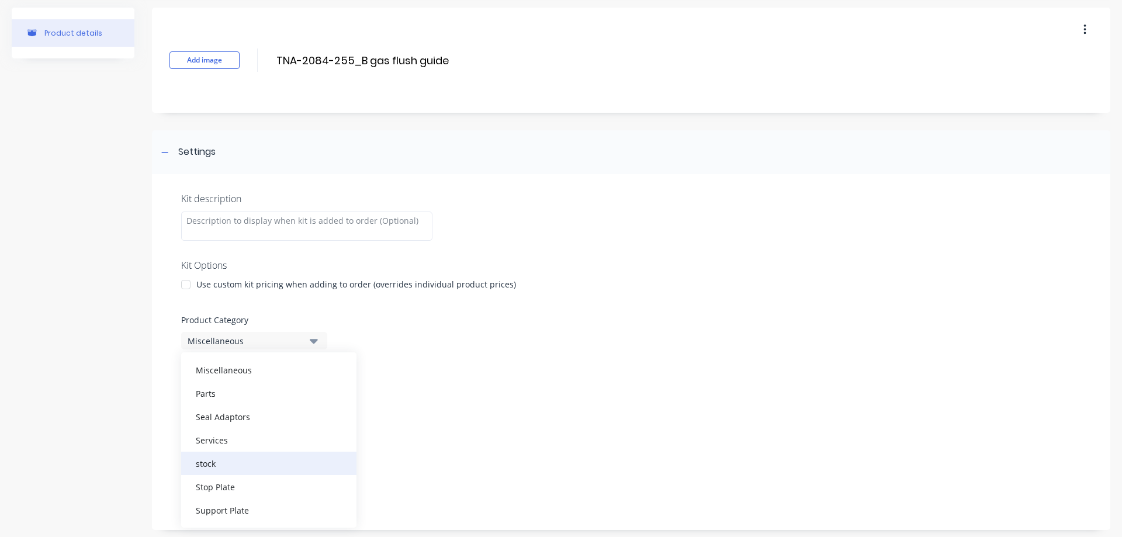
click at [211, 462] on div "stock" at bounding box center [268, 463] width 175 height 23
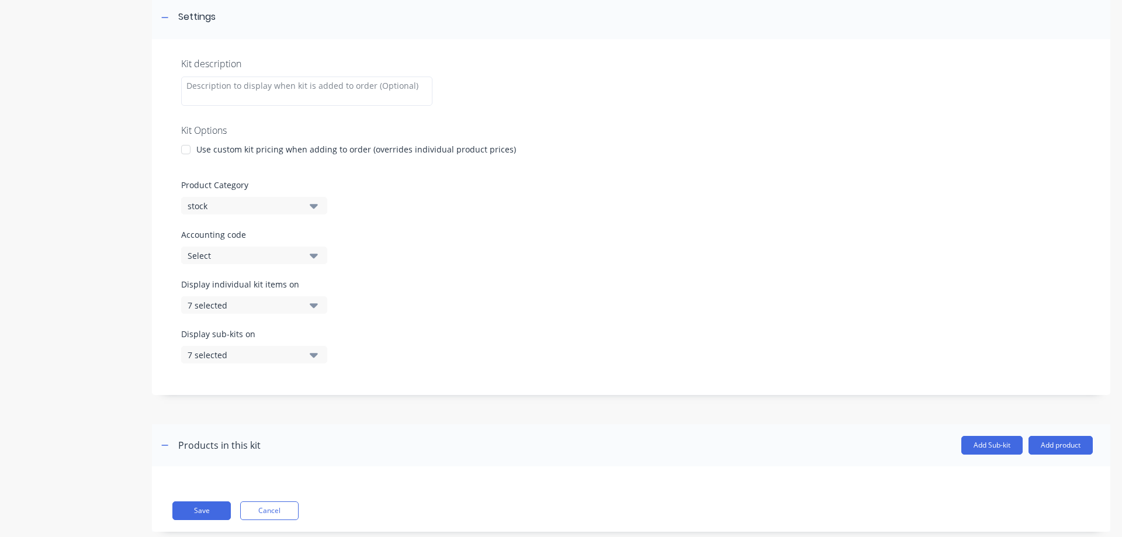
scroll to position [175, 0]
click at [237, 252] on div "Select" at bounding box center [244, 254] width 113 height 12
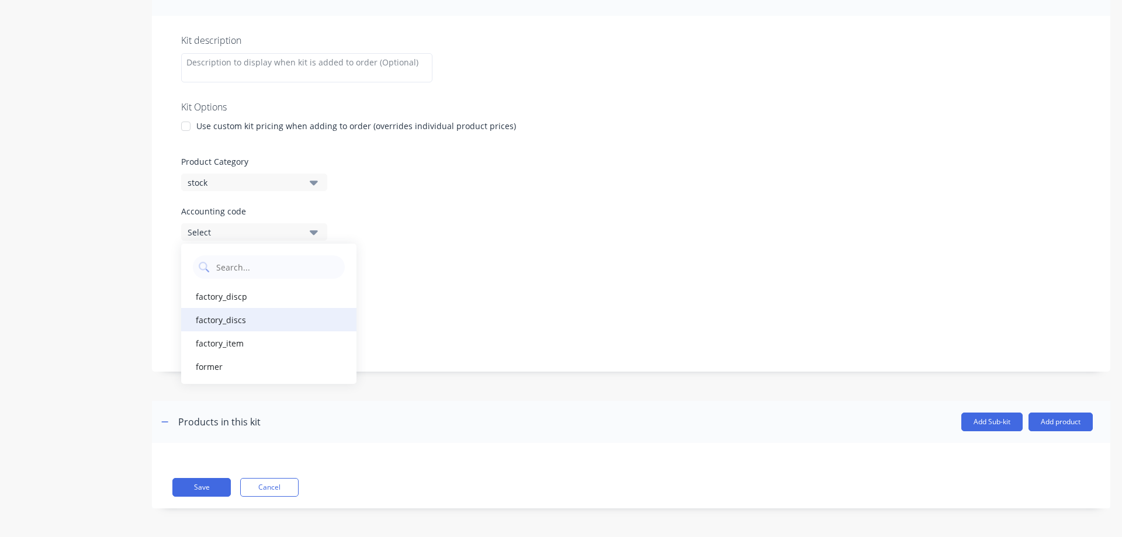
scroll to position [198, 0]
click at [241, 236] on div "Select" at bounding box center [244, 232] width 113 height 12
click at [255, 281] on div "7 selected" at bounding box center [244, 281] width 113 height 12
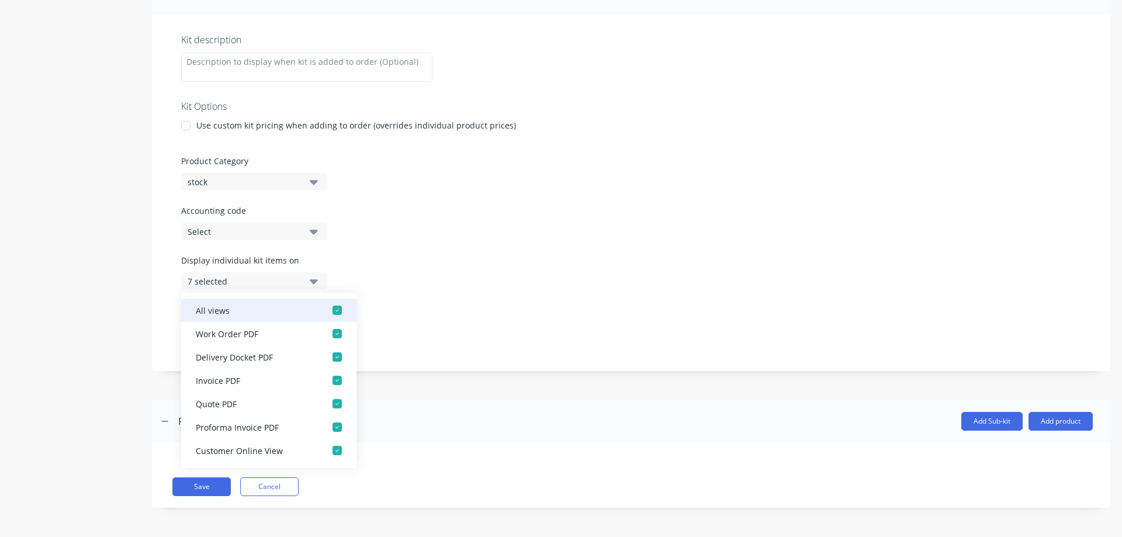
click at [326, 307] on div "button" at bounding box center [337, 310] width 23 height 23
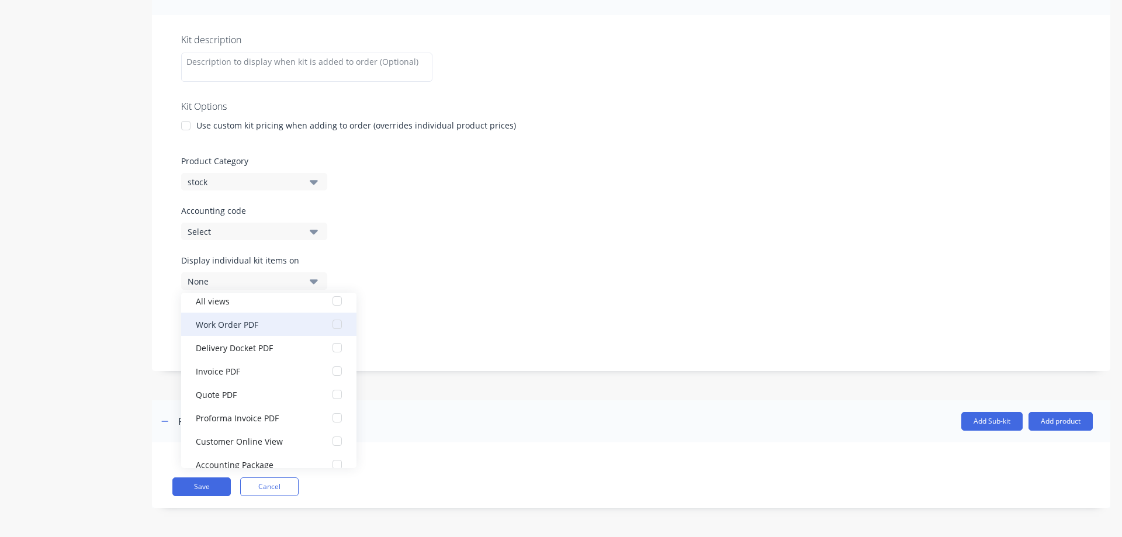
scroll to position [0, 0]
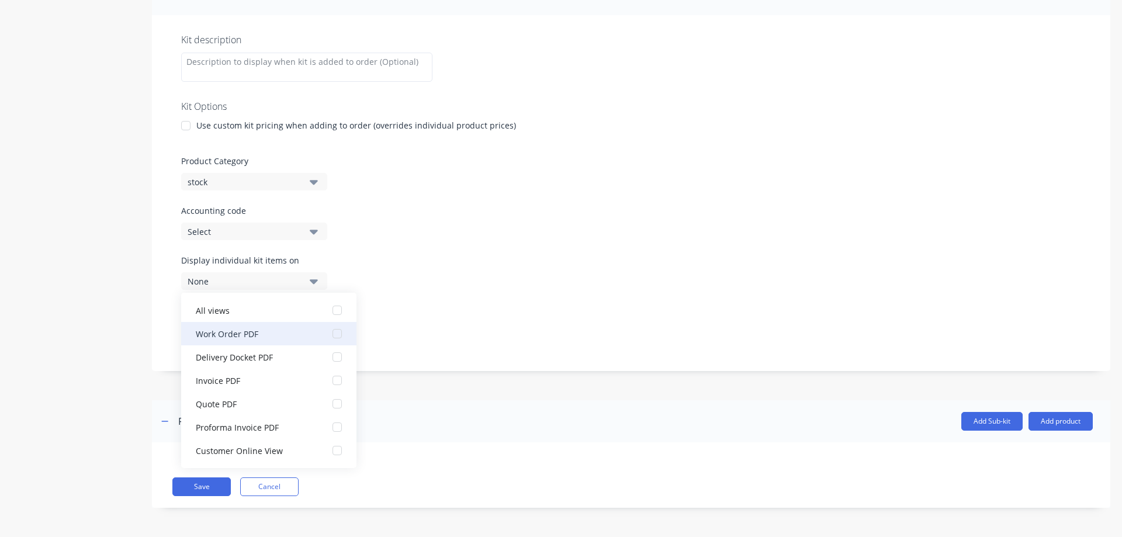
click at [327, 333] on div "button" at bounding box center [337, 333] width 23 height 23
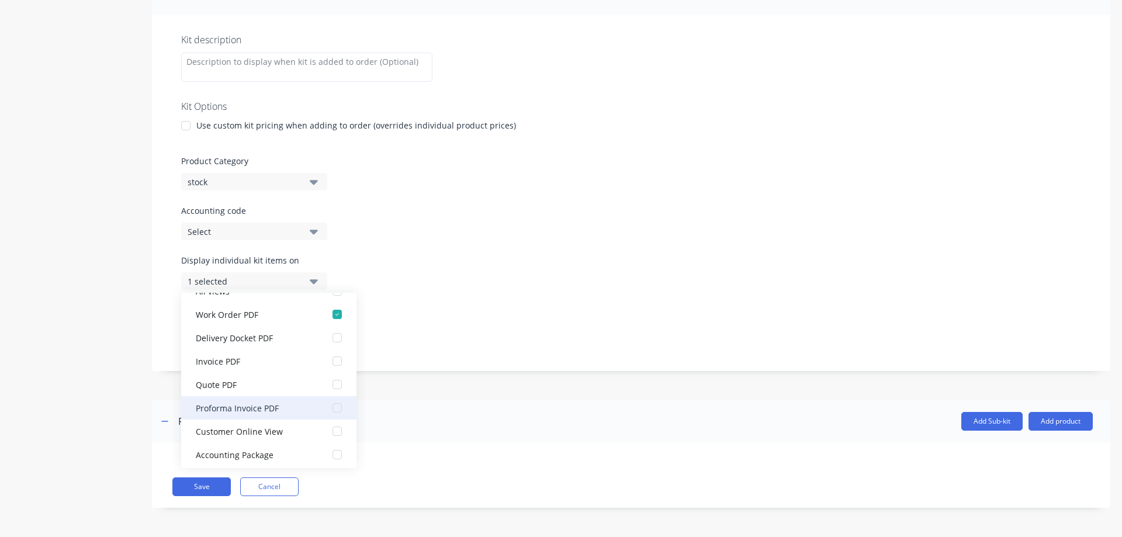
scroll to position [23, 0]
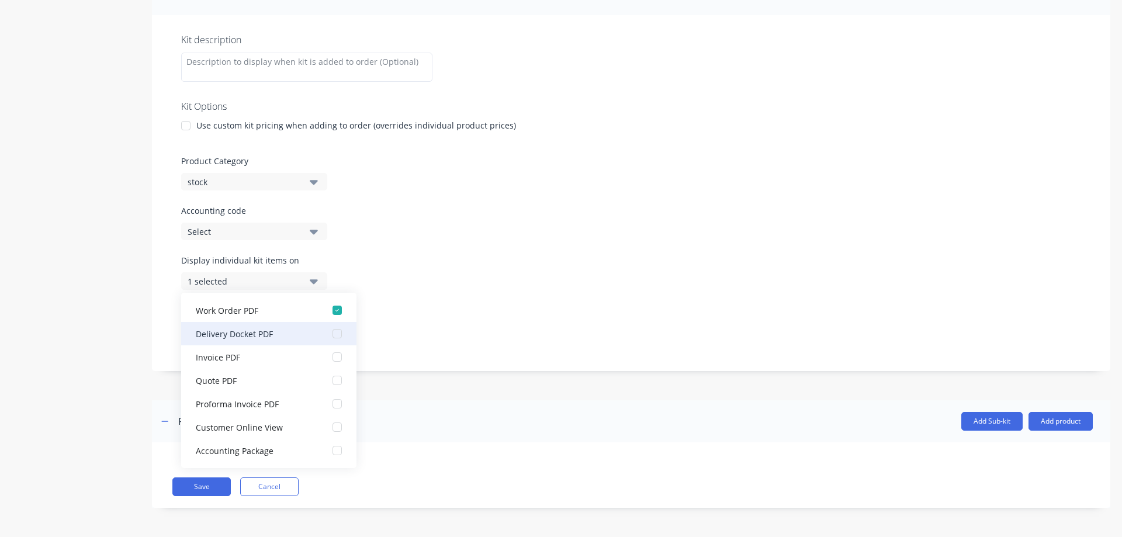
click at [327, 333] on div "button" at bounding box center [337, 333] width 23 height 23
click at [326, 357] on div "button" at bounding box center [337, 356] width 23 height 23
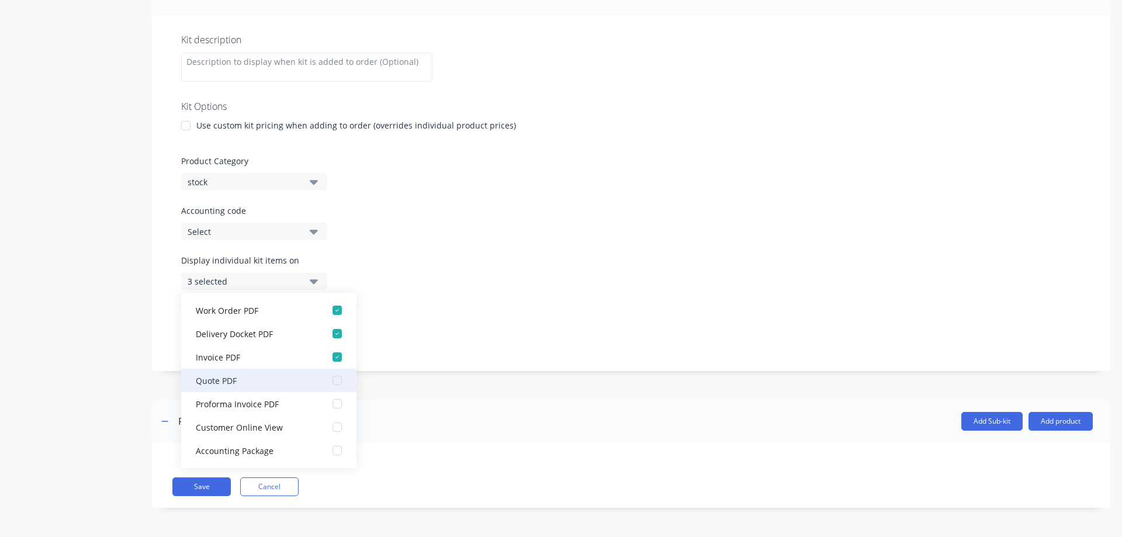
click at [326, 378] on div "button" at bounding box center [337, 380] width 23 height 23
click at [330, 404] on div "button" at bounding box center [337, 403] width 23 height 23
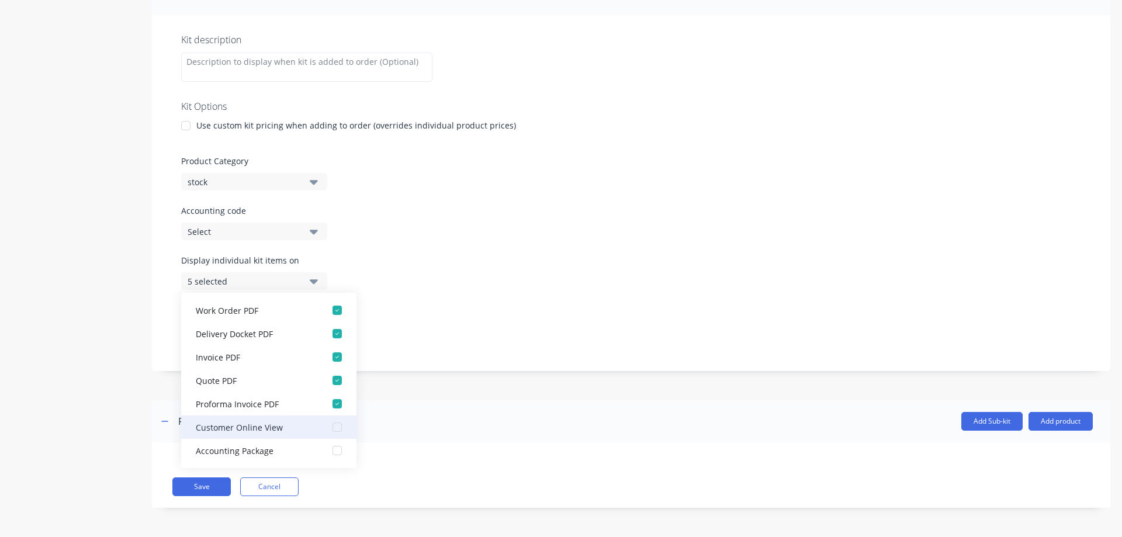
click at [329, 424] on div "button" at bounding box center [337, 427] width 23 height 23
click at [329, 449] on div "button" at bounding box center [337, 450] width 23 height 23
click at [458, 291] on div "Display individual kit items on 7 selected" at bounding box center [631, 279] width 900 height 50
click at [299, 279] on div "7 selected" at bounding box center [244, 281] width 113 height 12
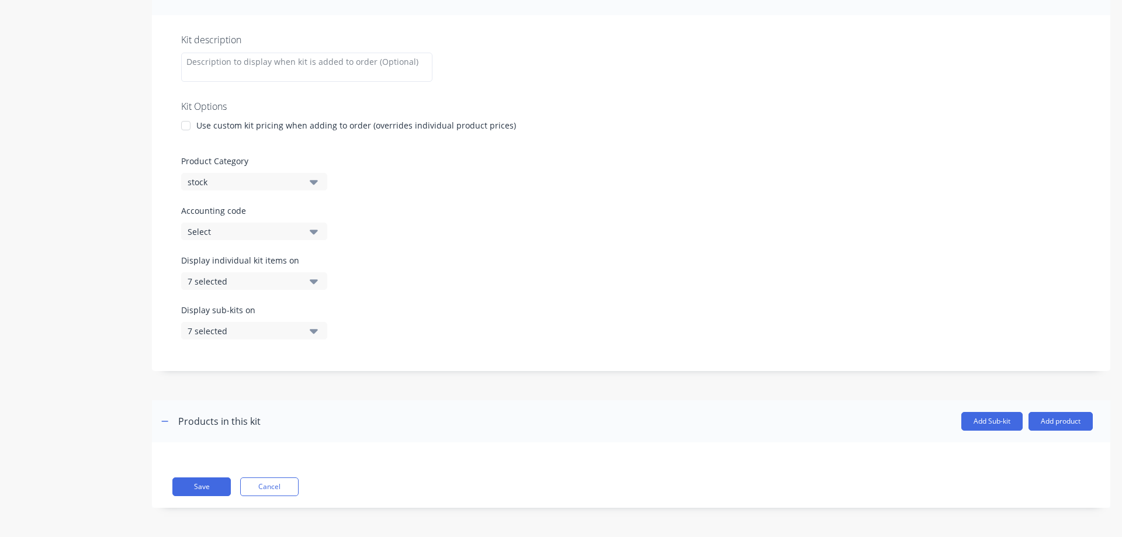
click at [265, 327] on div "7 selected" at bounding box center [244, 331] width 113 height 12
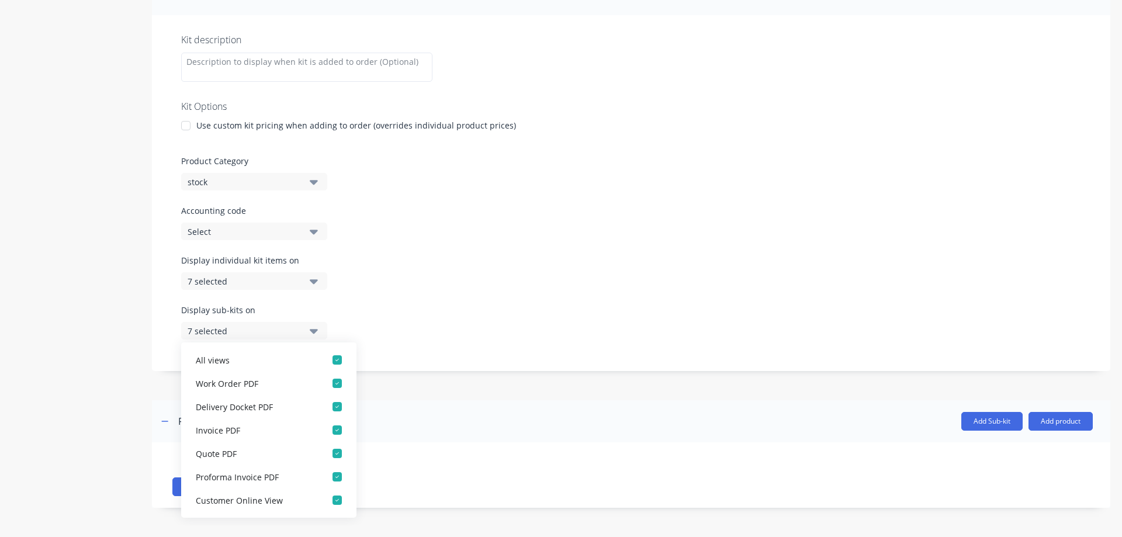
click at [265, 327] on div "7 selected" at bounding box center [244, 331] width 113 height 12
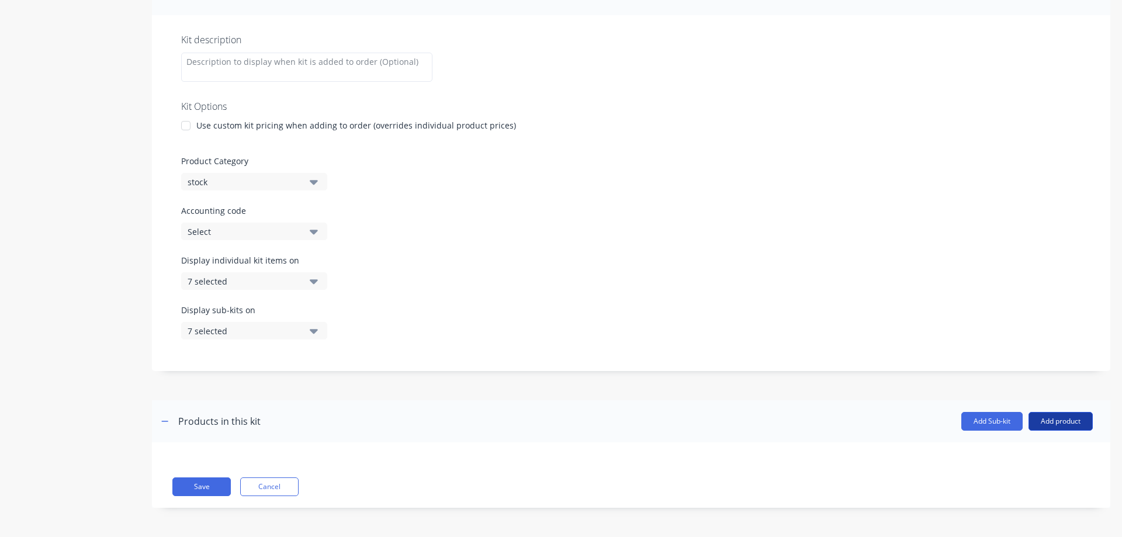
click at [1040, 423] on button "Add product" at bounding box center [1061, 421] width 64 height 19
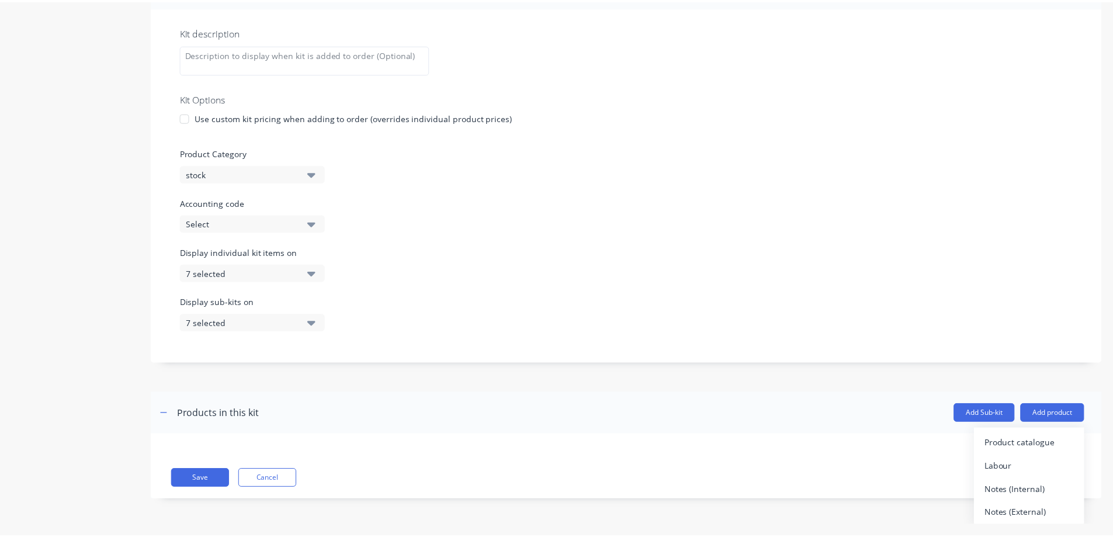
scroll to position [11, 0]
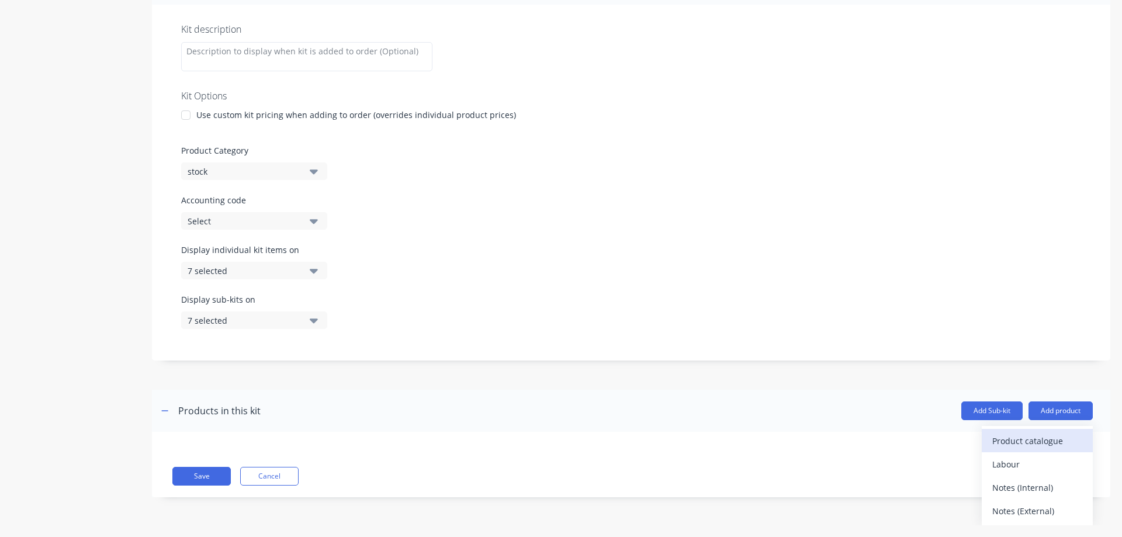
click at [1009, 445] on div "Product catalogue" at bounding box center [1037, 440] width 90 height 17
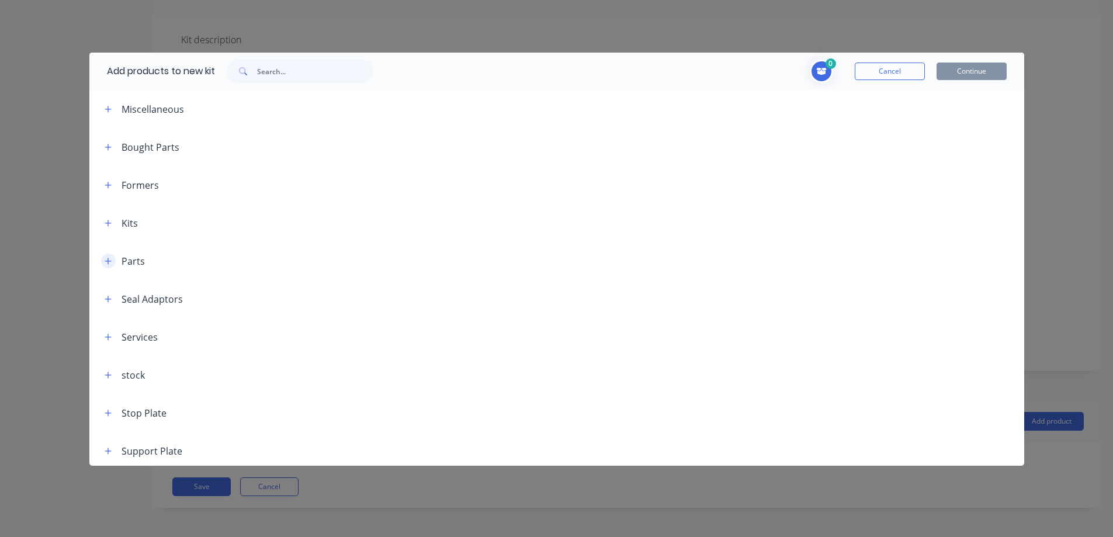
click at [110, 261] on icon "button" at bounding box center [108, 261] width 6 height 6
click at [110, 262] on icon "button" at bounding box center [108, 261] width 7 height 8
click at [106, 377] on icon "button" at bounding box center [108, 375] width 7 height 8
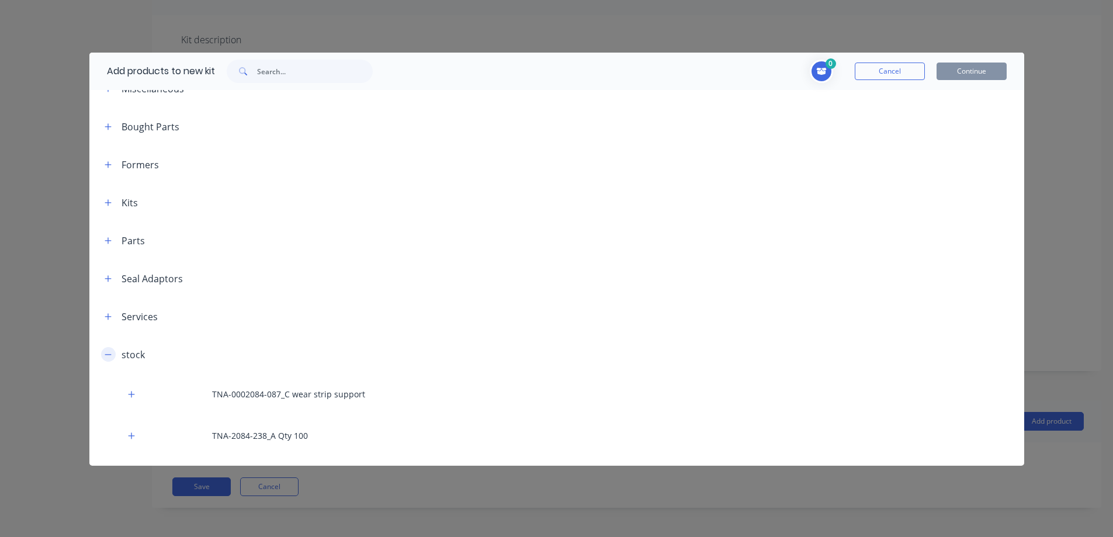
scroll to position [39, 0]
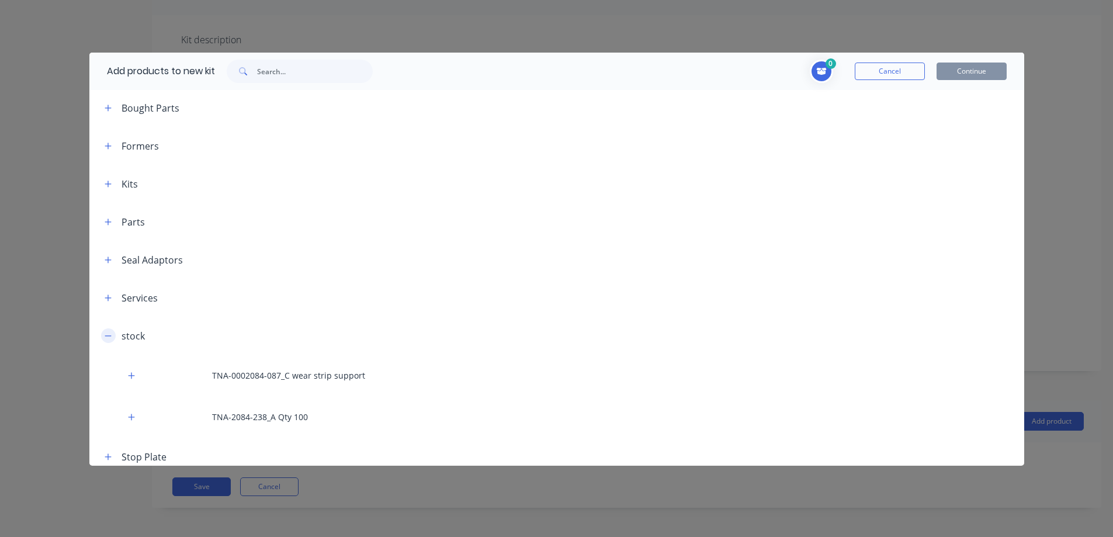
click at [110, 335] on icon "button" at bounding box center [108, 336] width 7 height 8
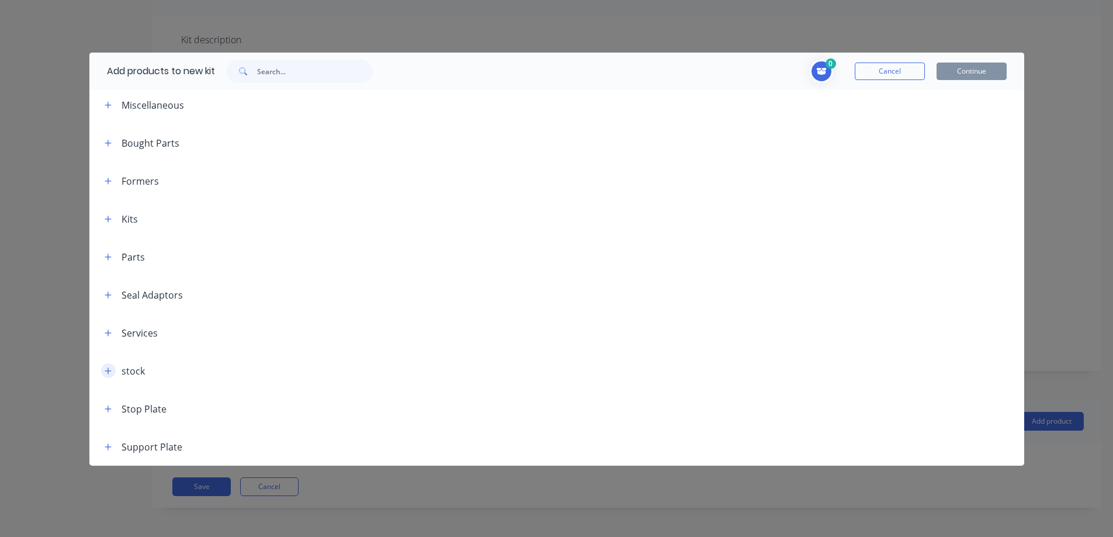
scroll to position [4, 0]
click at [276, 70] on input "text" at bounding box center [315, 71] width 116 height 23
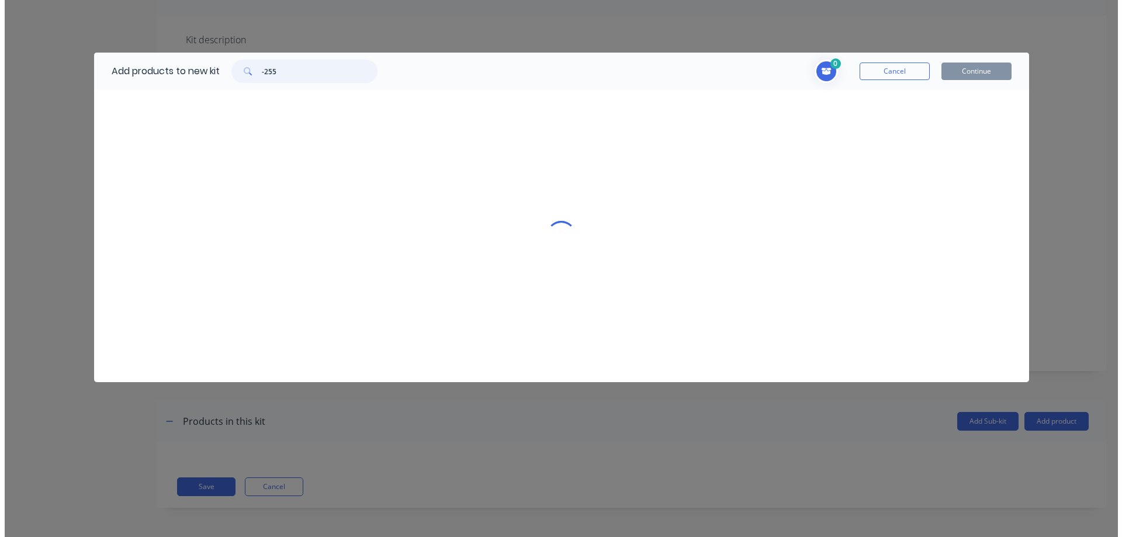
scroll to position [0, 0]
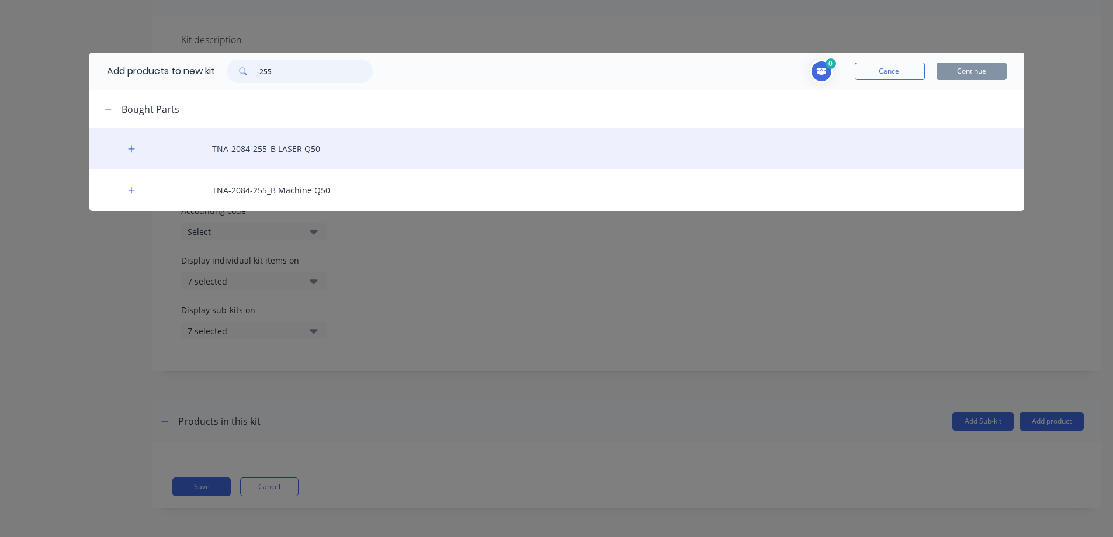
type input "-255"
click at [269, 153] on div "TNA-2084-255_B LASER Q50" at bounding box center [556, 148] width 935 height 41
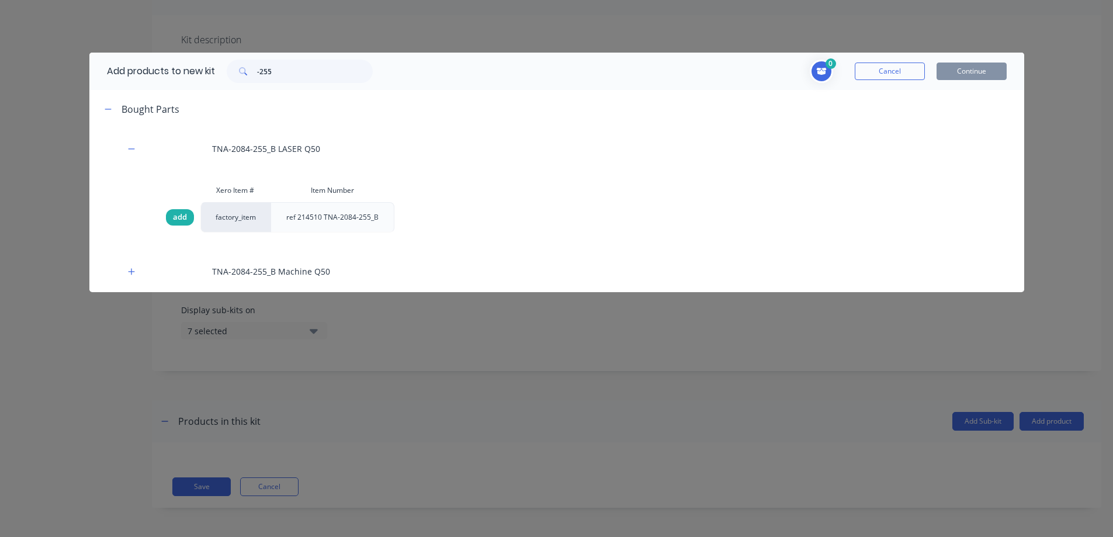
click at [174, 217] on span "add" at bounding box center [180, 218] width 14 height 12
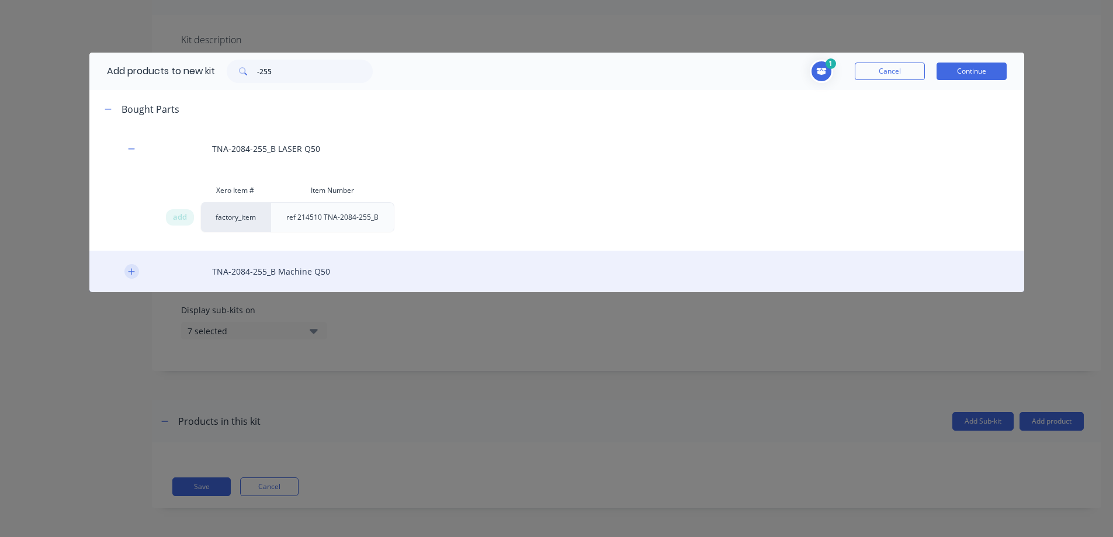
click at [133, 272] on icon "button" at bounding box center [131, 271] width 6 height 6
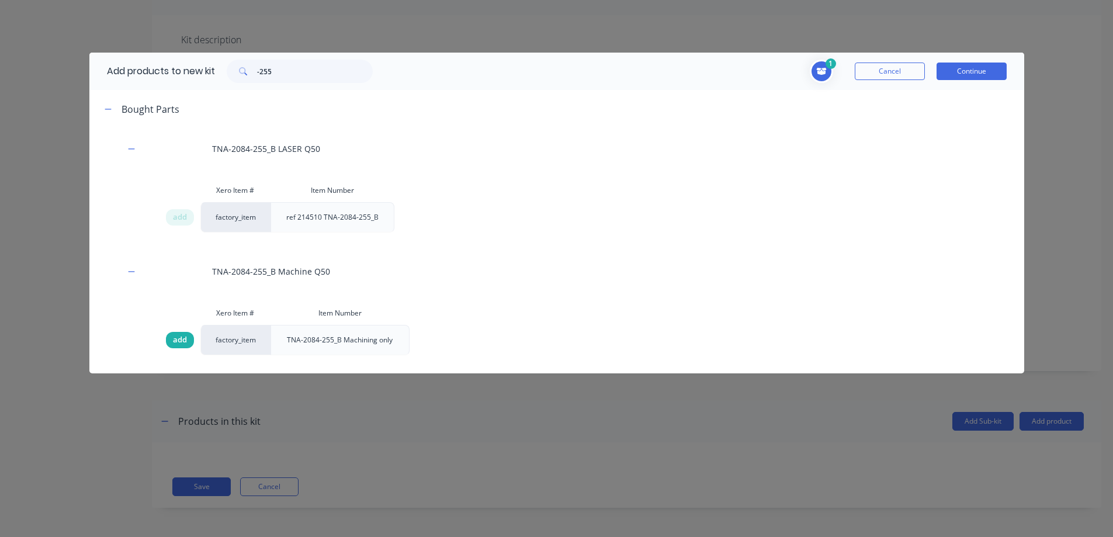
click at [180, 340] on span "add" at bounding box center [180, 340] width 14 height 12
click at [970, 68] on button "Continue" at bounding box center [972, 72] width 70 height 18
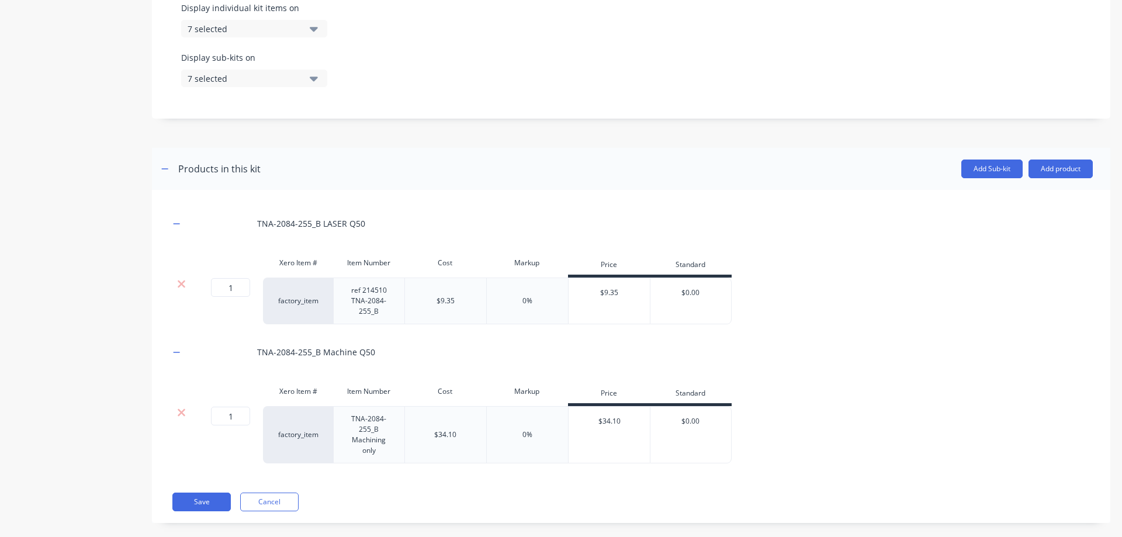
scroll to position [446, 0]
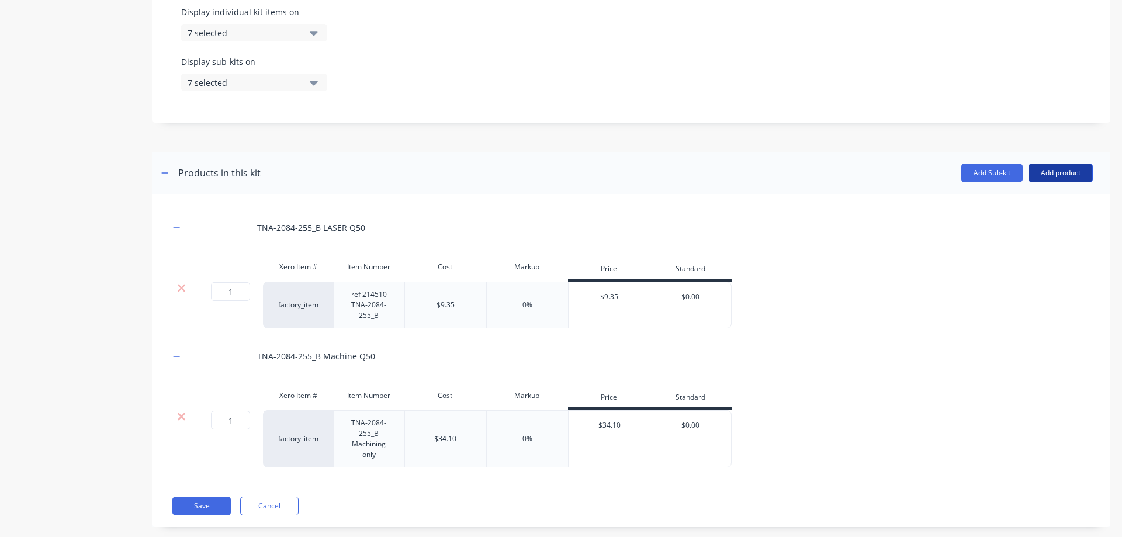
click at [1044, 174] on button "Add product" at bounding box center [1061, 173] width 64 height 19
click at [870, 177] on div "Add Sub-kit Add product Product catalogue Labour Notes (Internal) Notes (Extern…" at bounding box center [677, 173] width 832 height 19
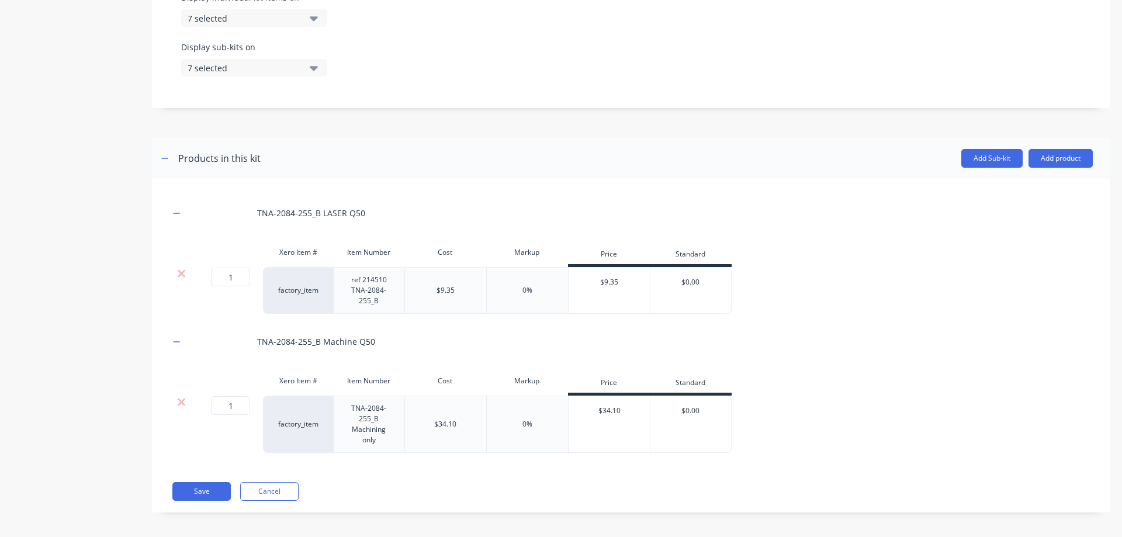
scroll to position [466, 0]
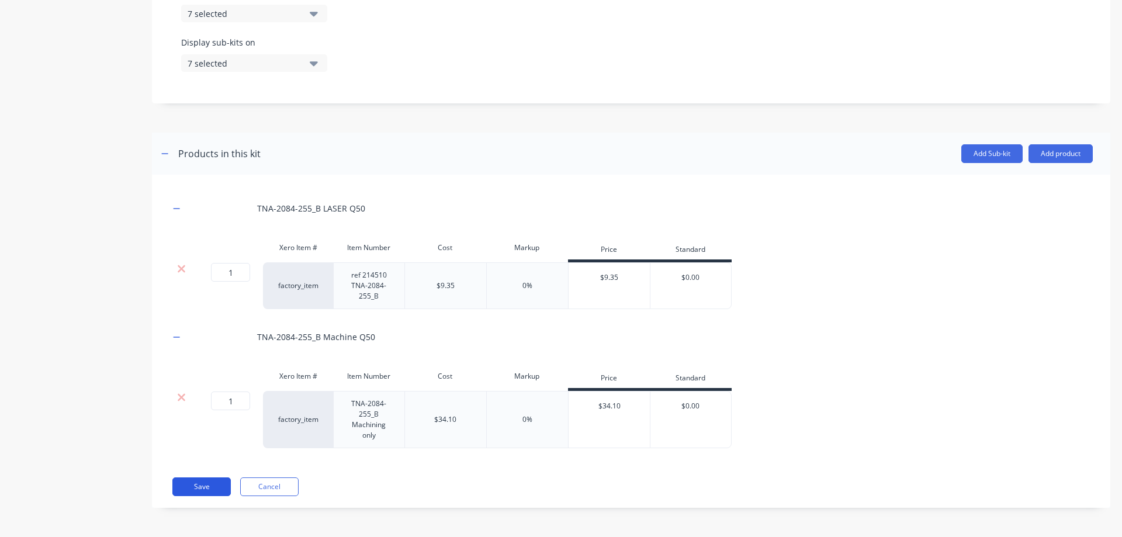
click at [209, 486] on button "Save" at bounding box center [201, 486] width 58 height 19
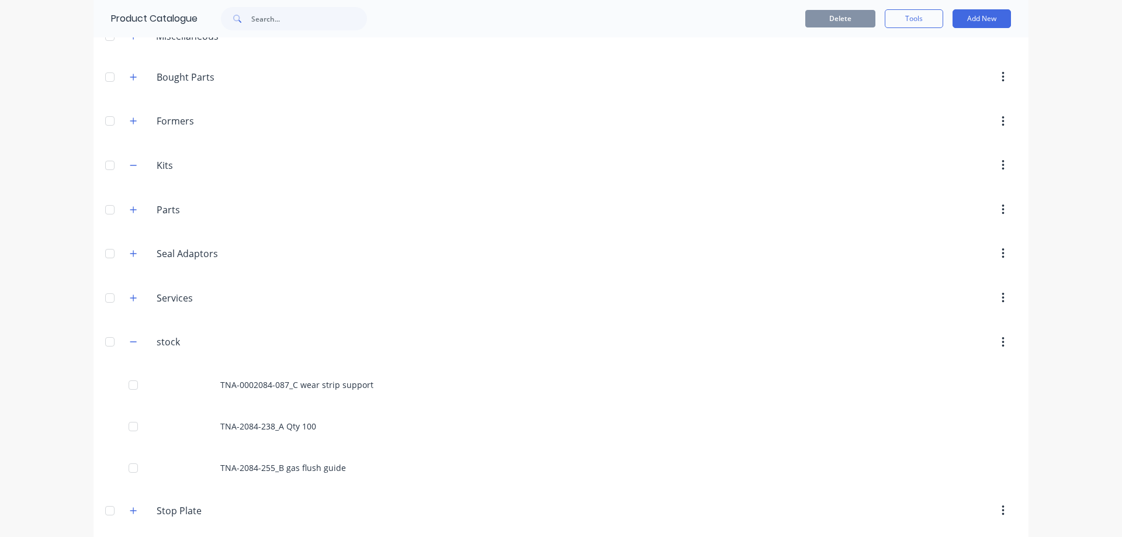
scroll to position [98, 0]
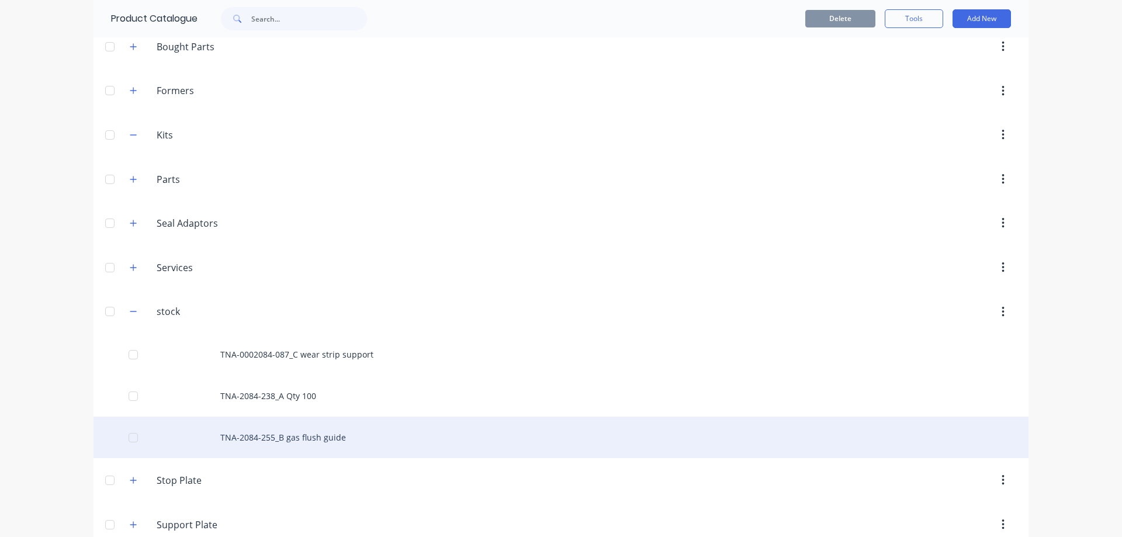
click at [296, 438] on div "TNA-2084-255_B gas flush guide" at bounding box center [561, 437] width 935 height 41
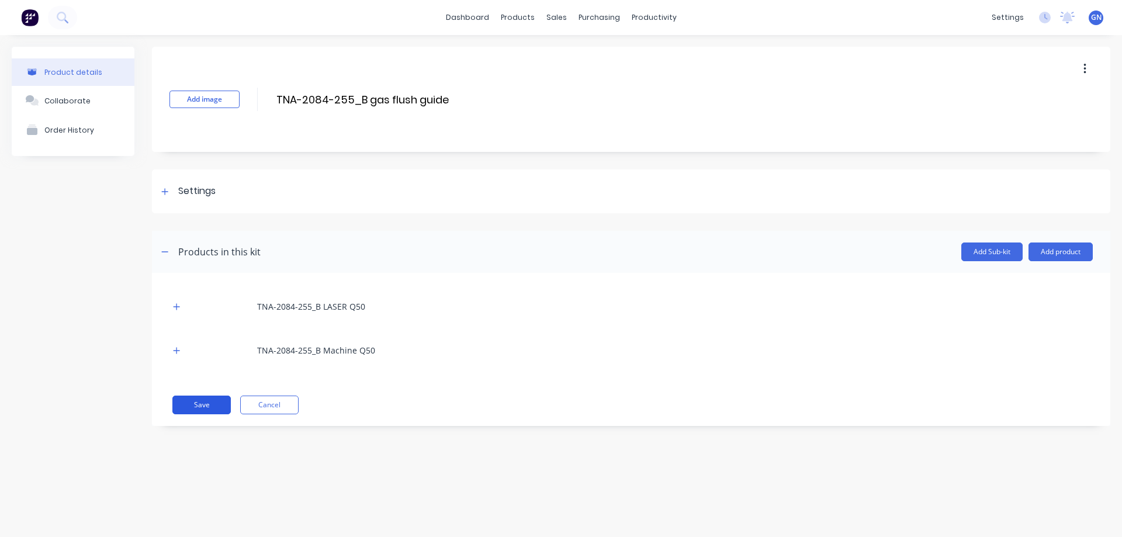
click at [207, 403] on button "Save" at bounding box center [201, 405] width 58 height 19
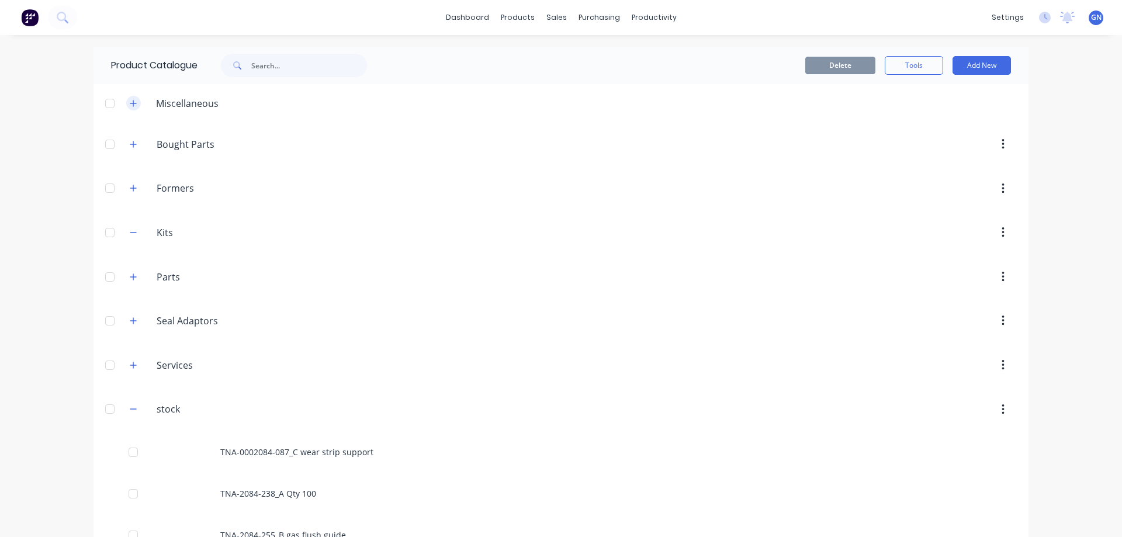
click at [131, 104] on icon "button" at bounding box center [133, 103] width 7 height 8
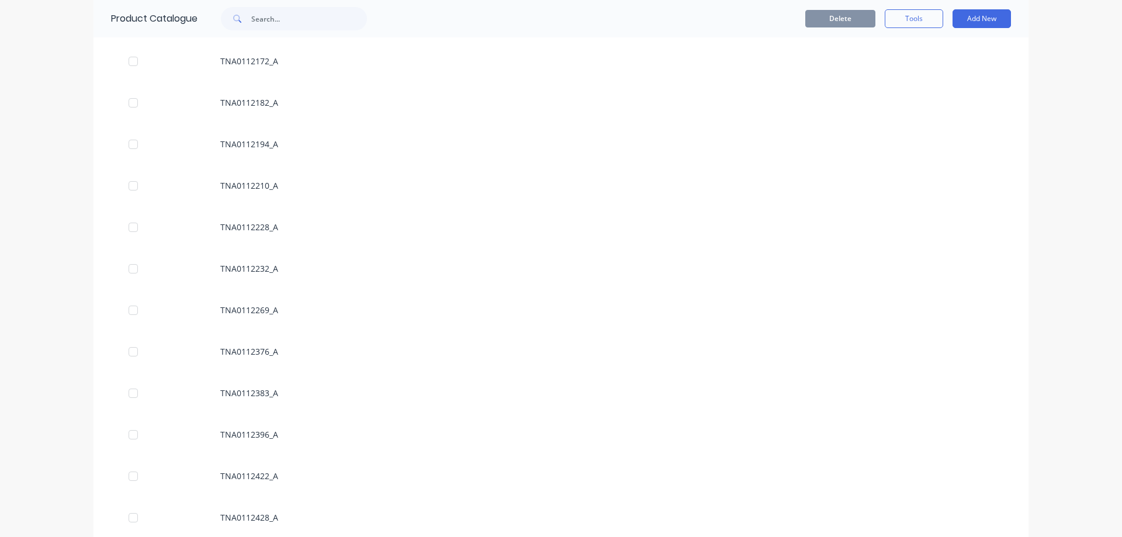
scroll to position [198713, 0]
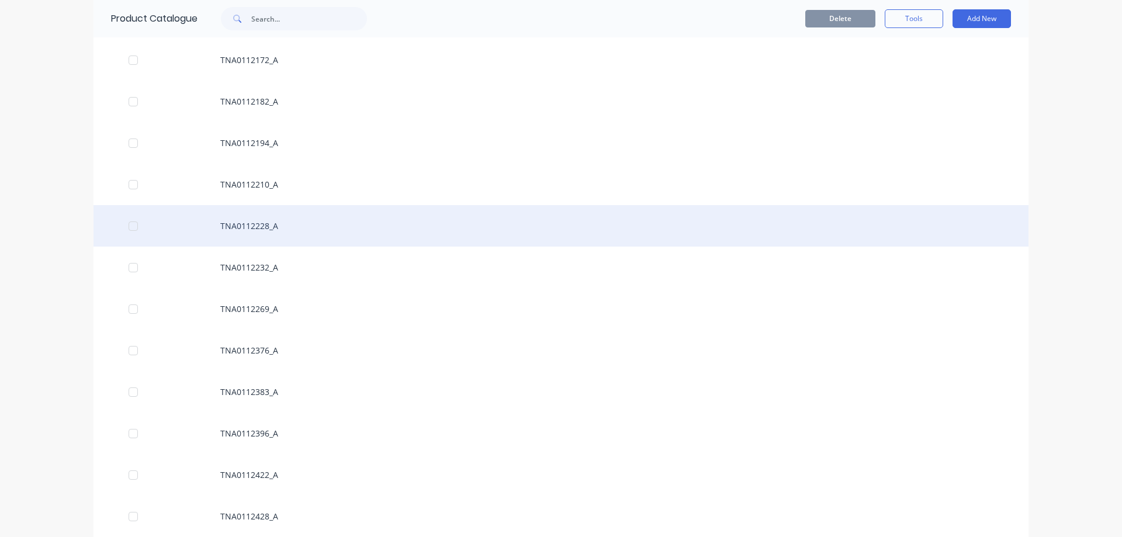
click at [257, 227] on div "TNA0112228_A" at bounding box center [561, 225] width 935 height 41
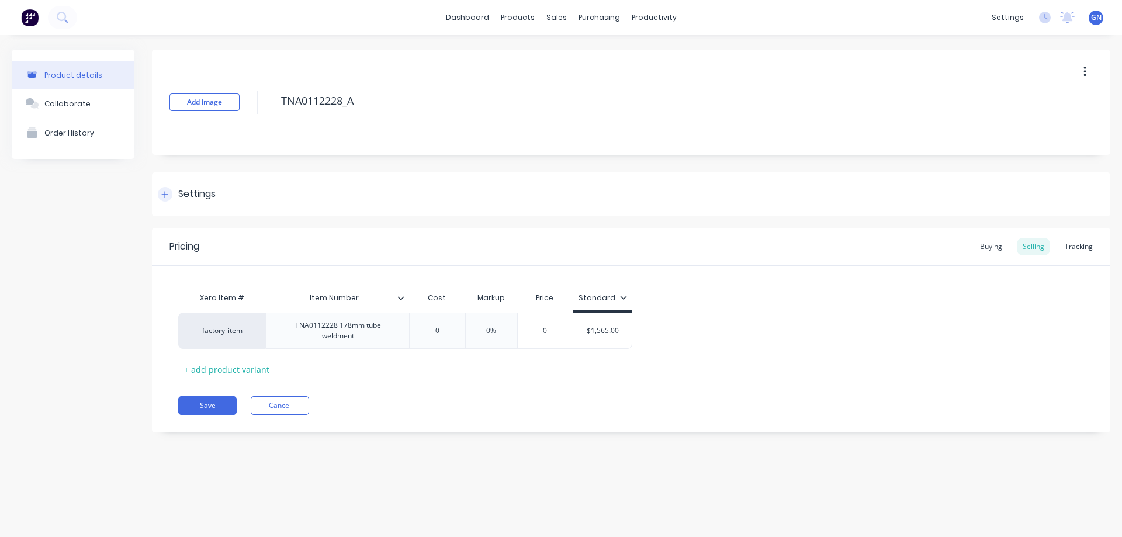
click at [167, 196] on icon at bounding box center [164, 195] width 7 height 8
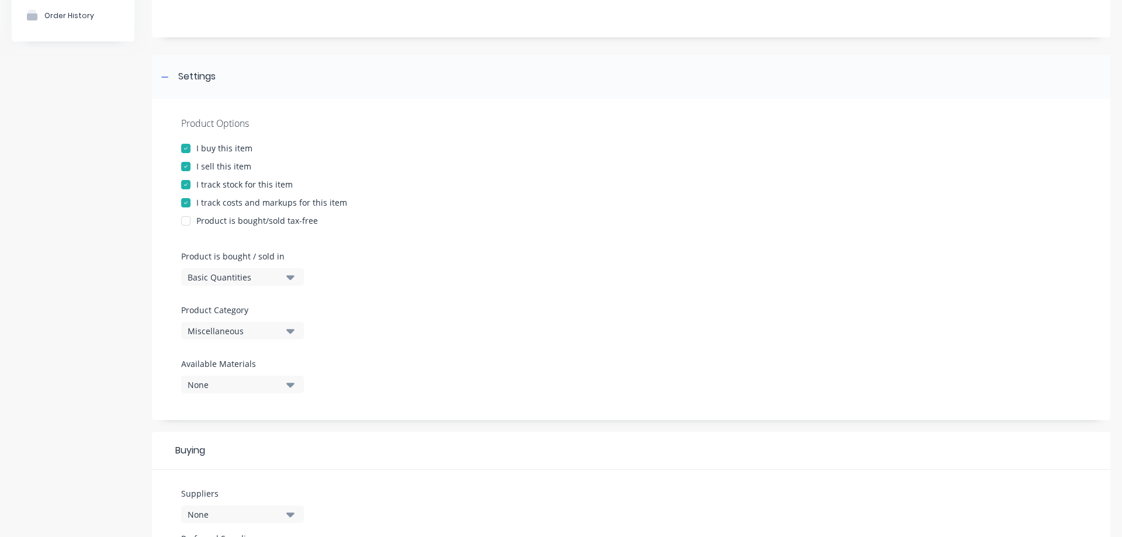
scroll to position [136, 0]
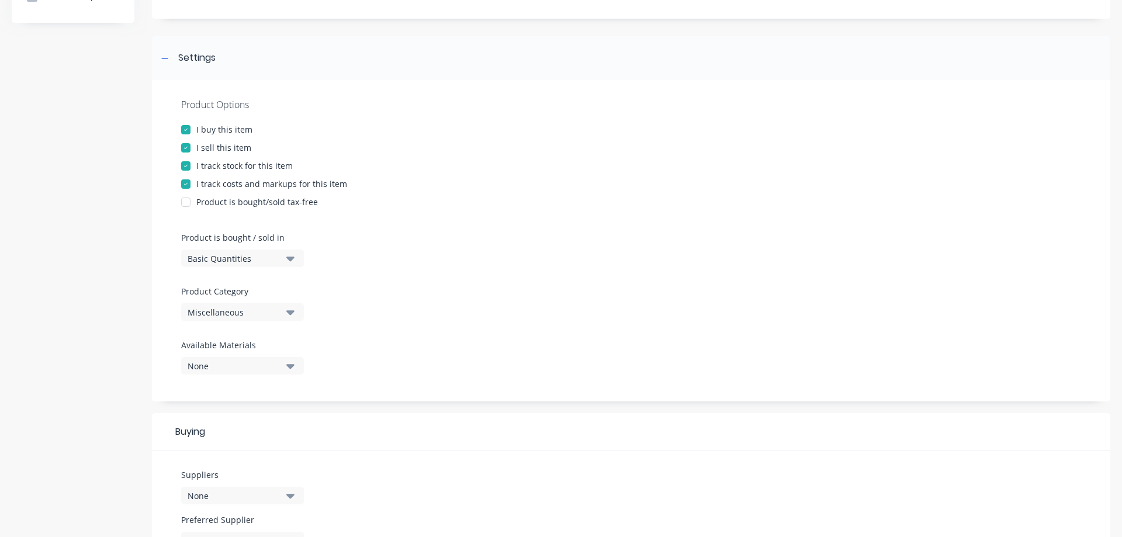
click at [243, 311] on div "Miscellaneous" at bounding box center [235, 312] width 94 height 12
click at [214, 397] on div "Formers" at bounding box center [268, 399] width 175 height 23
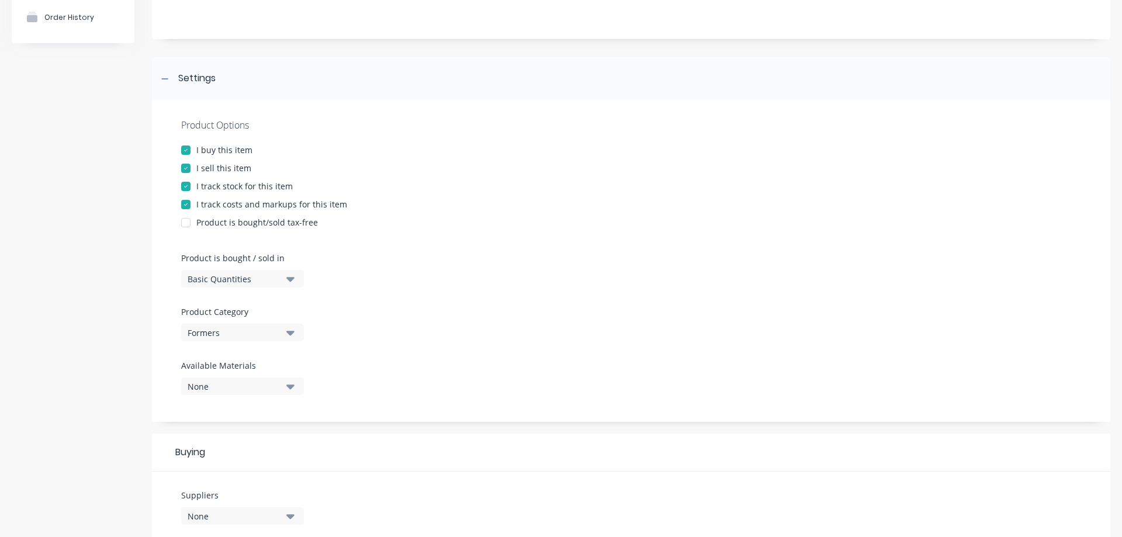
scroll to position [112, 0]
click at [234, 339] on div "Formers" at bounding box center [235, 336] width 94 height 12
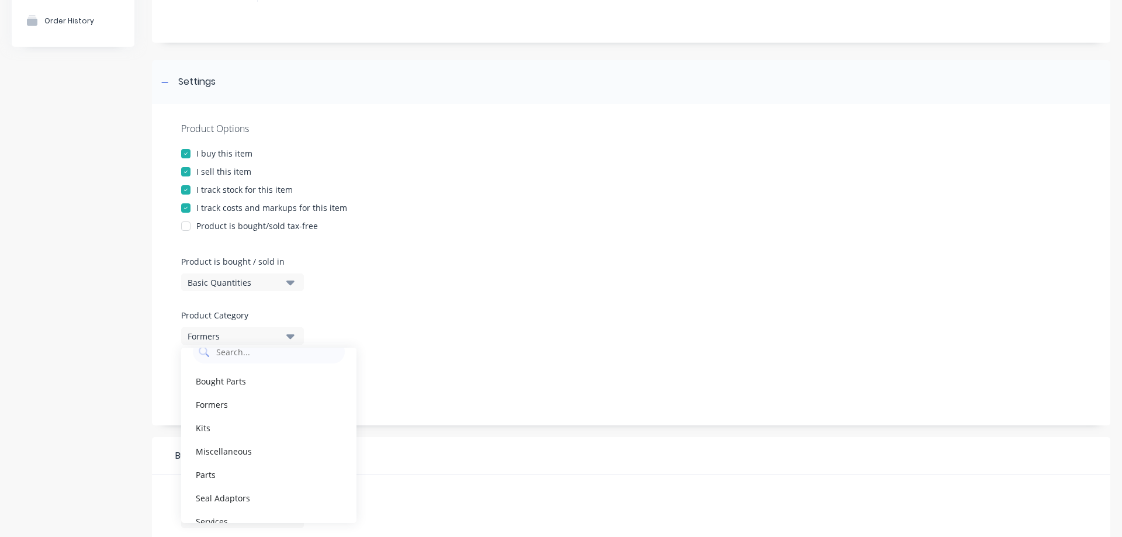
scroll to position [0, 0]
click at [227, 424] on div "Formers" at bounding box center [268, 423] width 175 height 23
click at [237, 341] on div "Formers" at bounding box center [235, 336] width 94 height 12
click at [227, 391] on div "Miscellaneous" at bounding box center [268, 392] width 175 height 23
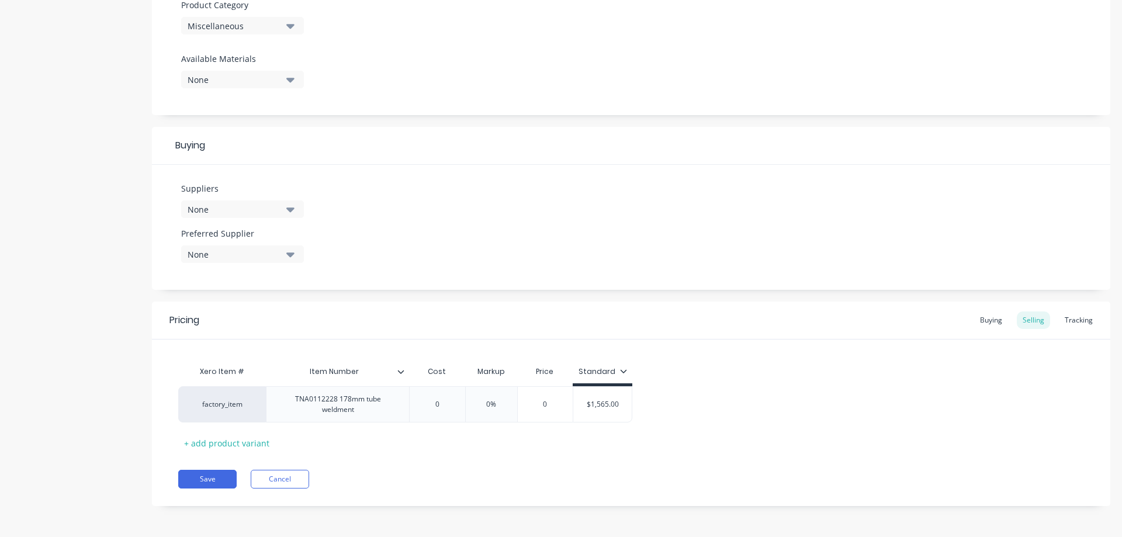
scroll to position [424, 0]
click at [334, 403] on div "TNA0112228 178mm tube weldment" at bounding box center [337, 403] width 133 height 26
drag, startPoint x: 292, startPoint y: 398, endPoint x: 357, endPoint y: 409, distance: 66.3
click at [357, 409] on div "TNA0112228 178mm tube weldment" at bounding box center [337, 403] width 133 height 26
copy div "TNA0112228 178mm tube weldment"
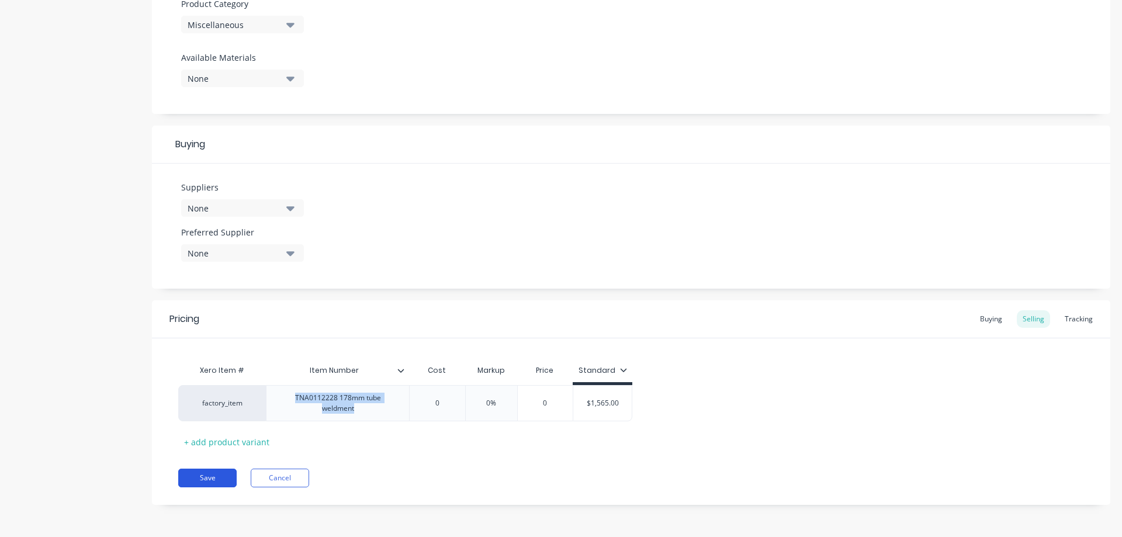
click at [206, 477] on button "Save" at bounding box center [207, 478] width 58 height 19
type textarea "x"
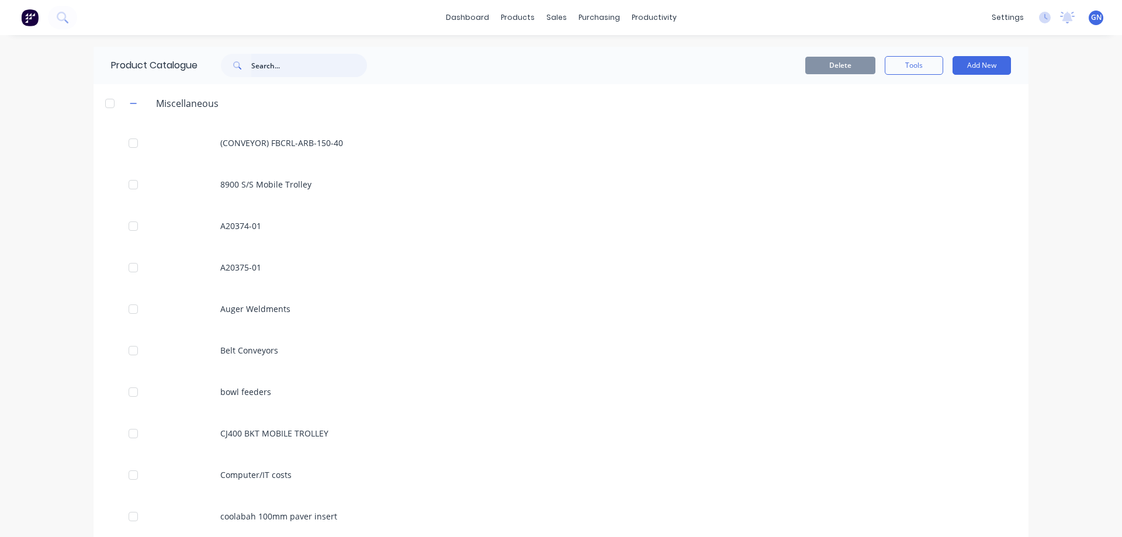
click at [268, 67] on input "text" at bounding box center [309, 65] width 116 height 23
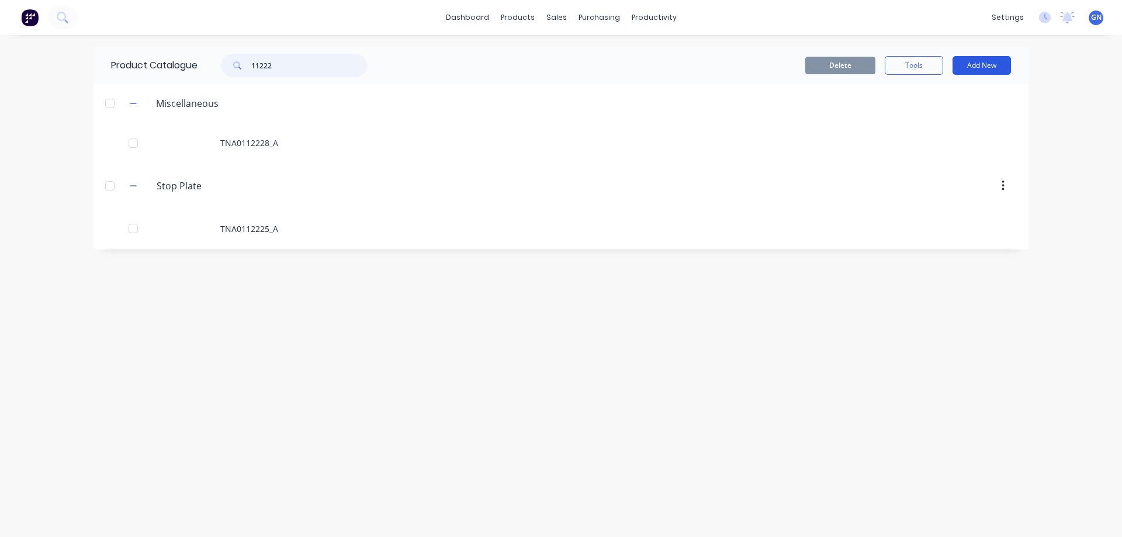
type input "11222"
click at [970, 66] on button "Add New" at bounding box center [982, 65] width 58 height 19
click at [940, 144] on div "Product Kit" at bounding box center [956, 142] width 90 height 17
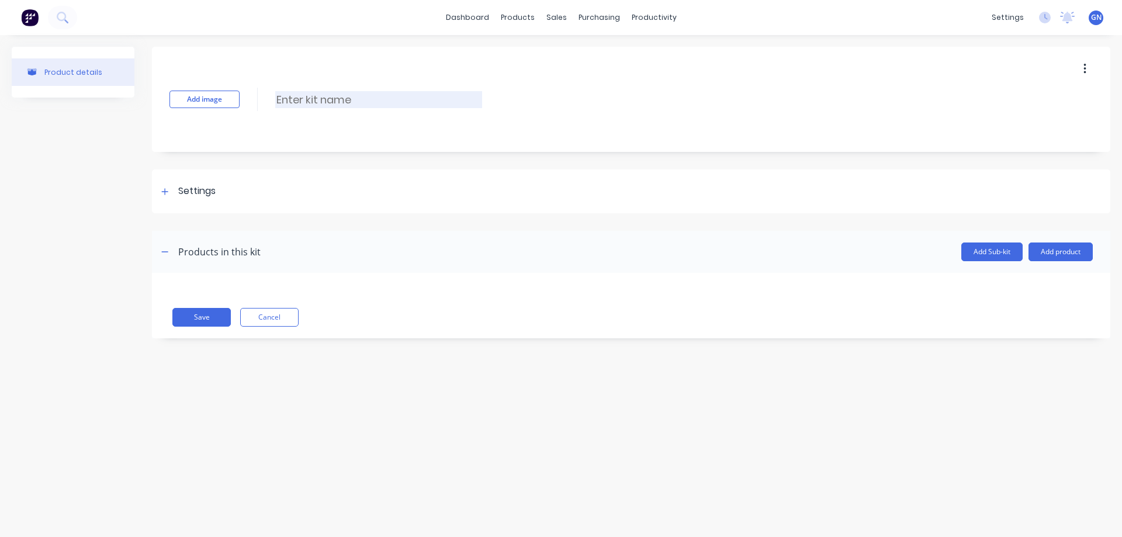
click at [314, 104] on input at bounding box center [378, 99] width 207 height 17
paste input "TNA0112228 178mm tube weldment"
click at [330, 99] on input "TNA0112228 178mm tube weldment" at bounding box center [378, 99] width 207 height 17
type input "TNA0112228_A 178mm tube weldment"
click at [168, 190] on icon at bounding box center [164, 192] width 7 height 8
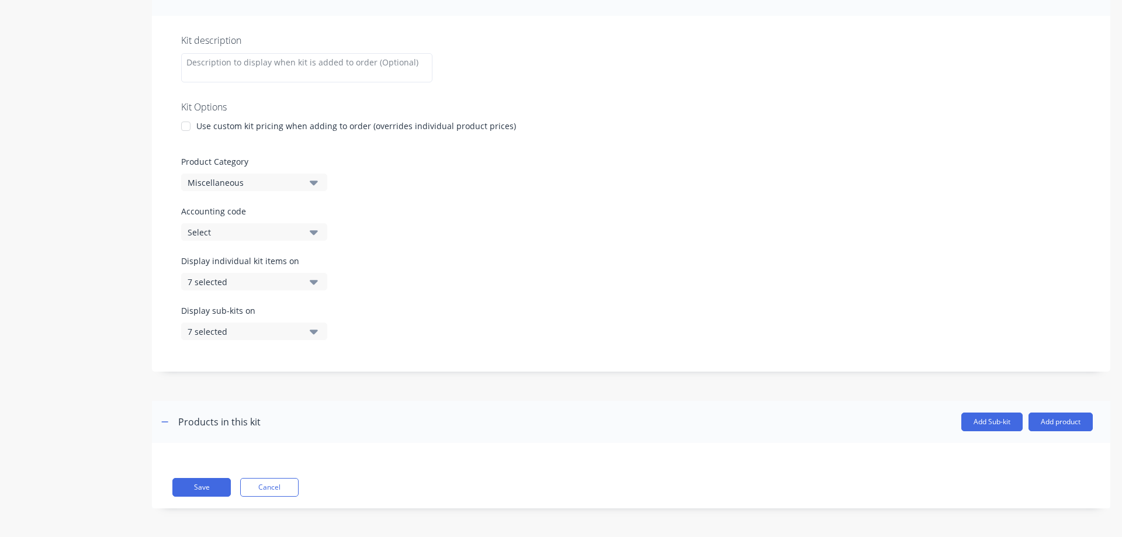
scroll to position [198, 0]
click at [241, 181] on div "Miscellaneous" at bounding box center [244, 182] width 113 height 12
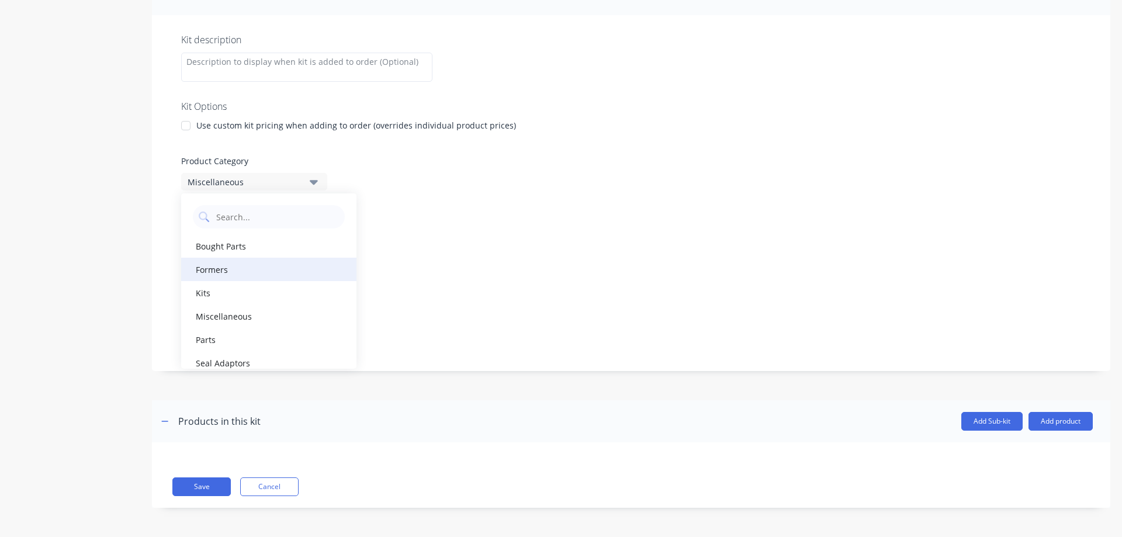
click at [220, 269] on div "Formers" at bounding box center [268, 269] width 175 height 23
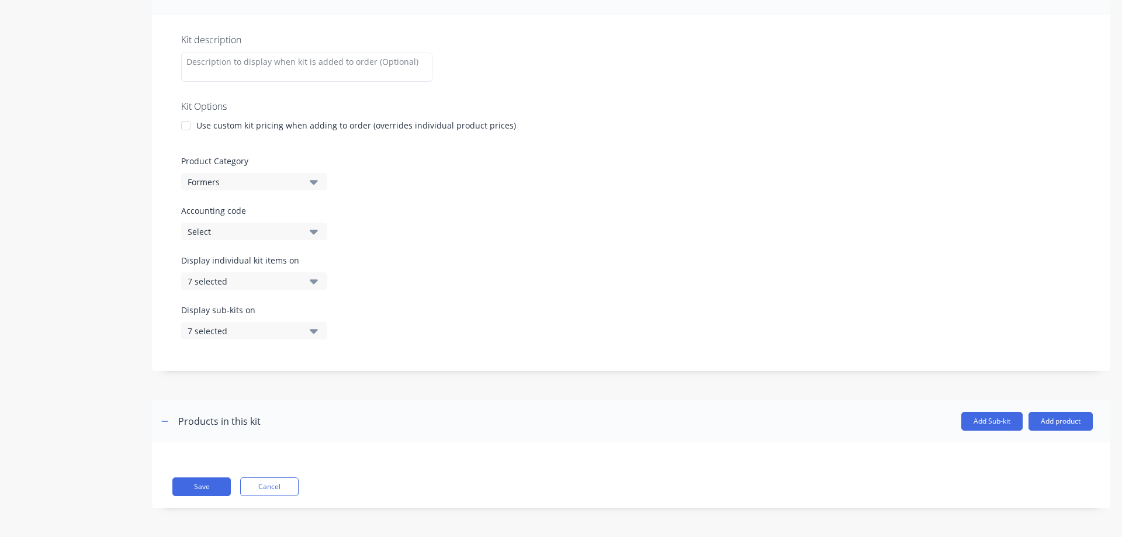
click at [224, 235] on div "Select" at bounding box center [244, 232] width 113 height 12
click at [229, 231] on div "Select" at bounding box center [244, 232] width 113 height 12
click at [383, 229] on div "Accounting code Select" at bounding box center [631, 223] width 900 height 36
click at [277, 226] on div "Select" at bounding box center [244, 232] width 113 height 12
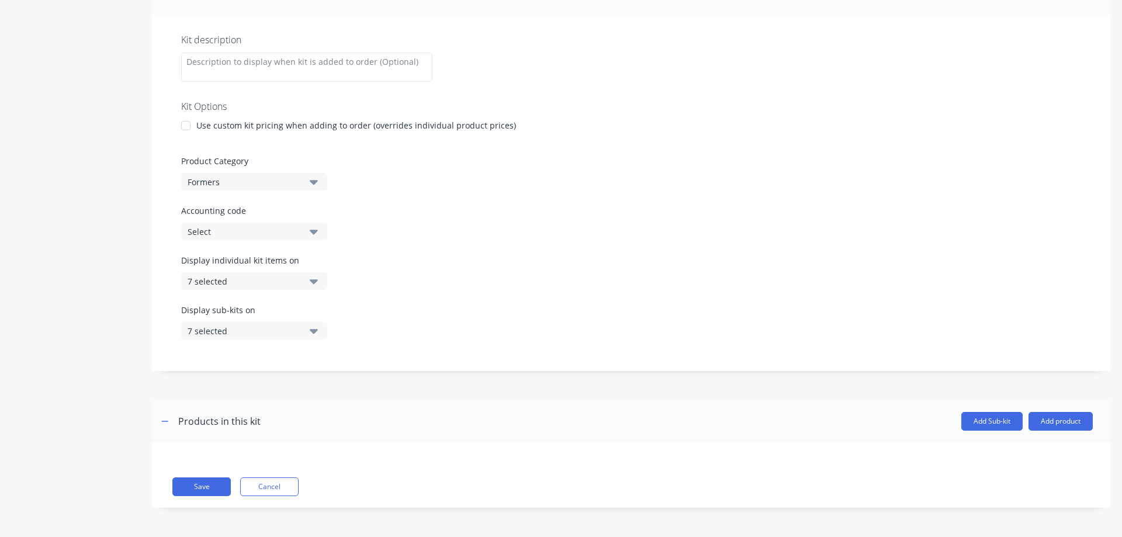
click at [274, 228] on div "Select" at bounding box center [244, 232] width 113 height 12
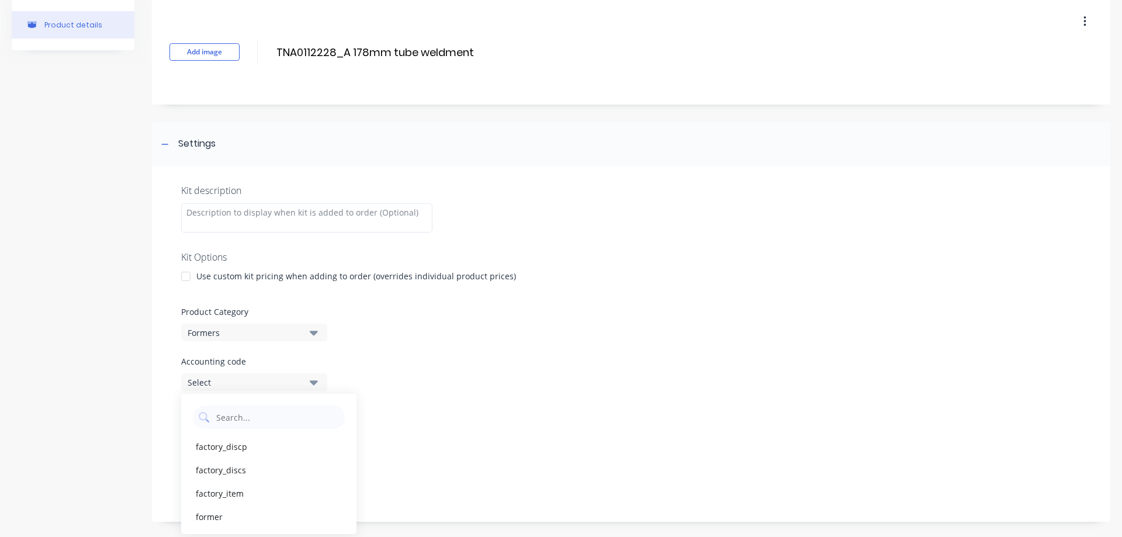
scroll to position [58, 0]
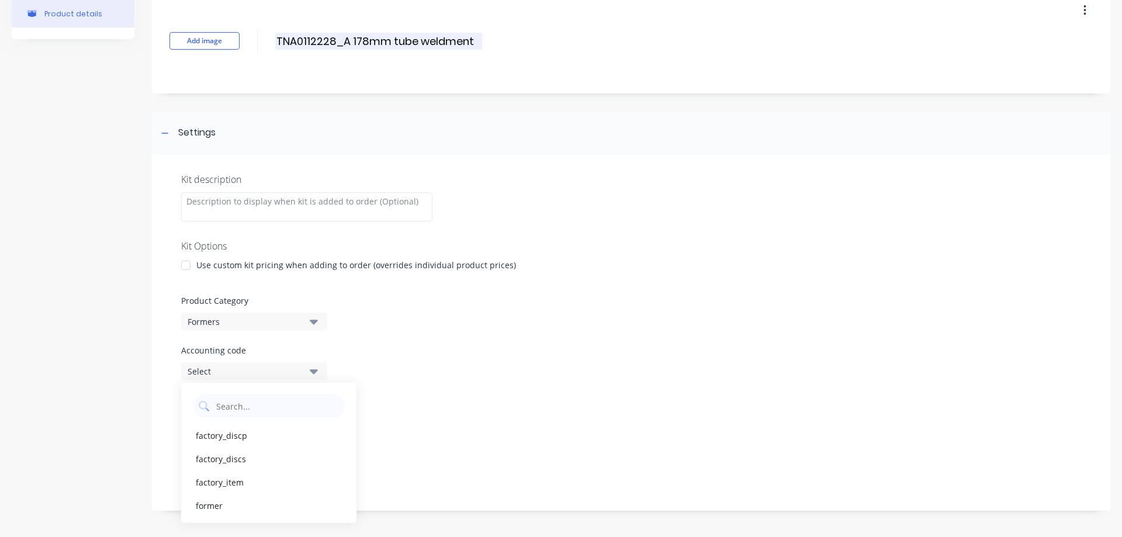
click at [347, 40] on input "TNA0112228_A 178mm tube weldment" at bounding box center [378, 41] width 207 height 17
drag, startPoint x: 347, startPoint y: 40, endPoint x: 332, endPoint y: 41, distance: 14.6
click at [332, 41] on input "TNA0112228_A 178mm tube weldment" at bounding box center [378, 41] width 207 height 17
click at [500, 40] on div "Add image TNA0112228_A 178mm tube weldment TNA0112228_A 178mm tube weldment Ent…" at bounding box center [631, 40] width 958 height 105
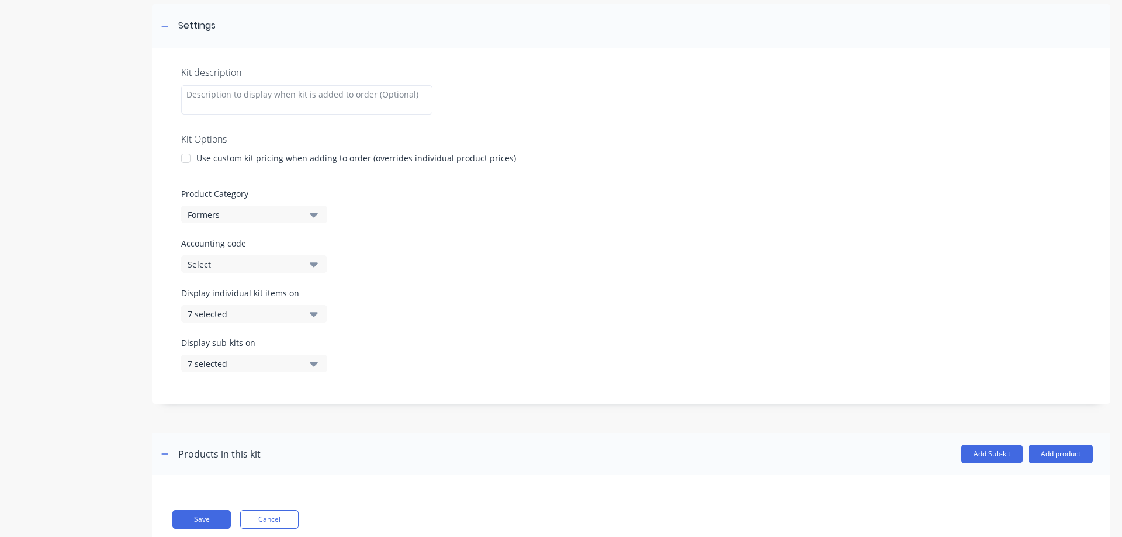
scroll to position [195, 0]
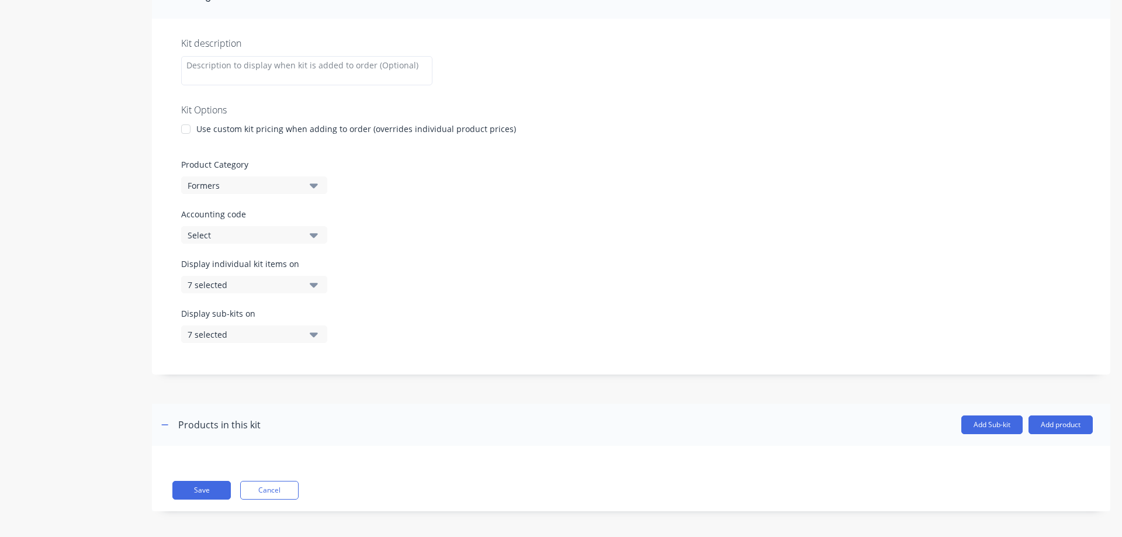
click at [256, 283] on div "7 selected" at bounding box center [244, 285] width 113 height 12
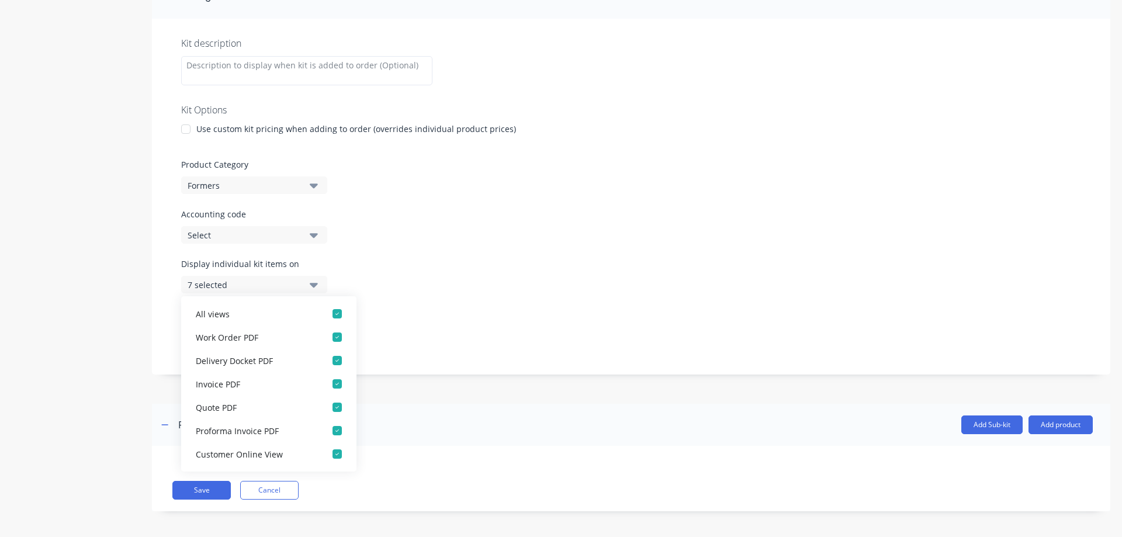
click at [263, 286] on div "7 selected" at bounding box center [244, 285] width 113 height 12
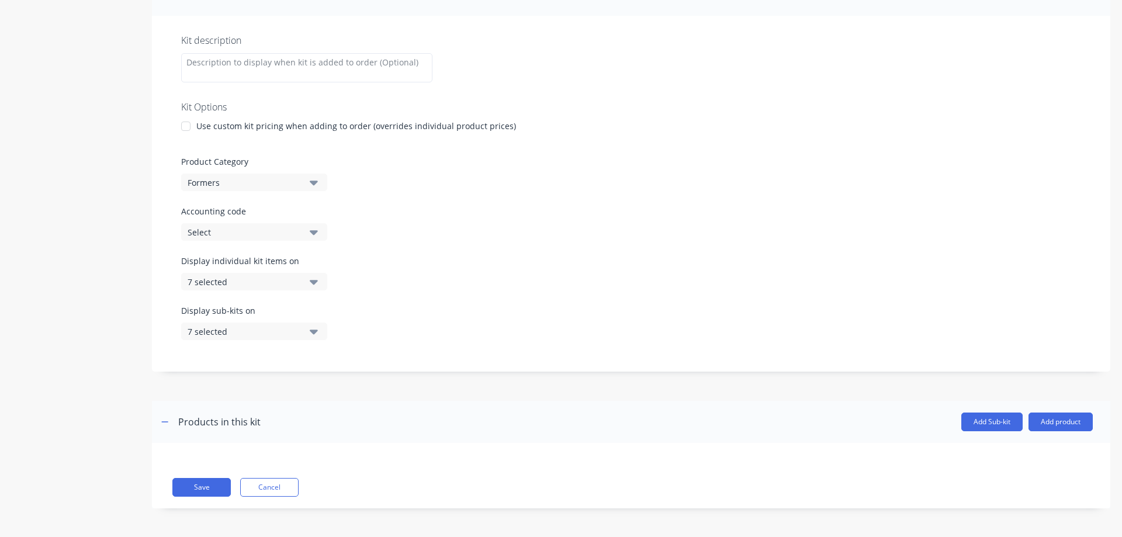
scroll to position [198, 0]
click at [989, 423] on button "Add Sub-kit" at bounding box center [991, 421] width 61 height 19
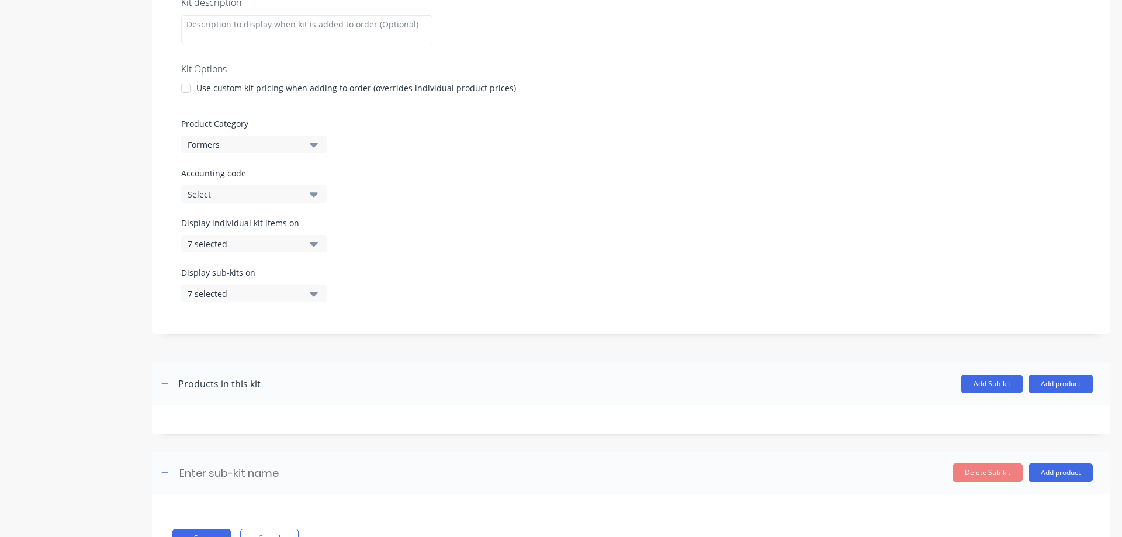
scroll to position [287, 0]
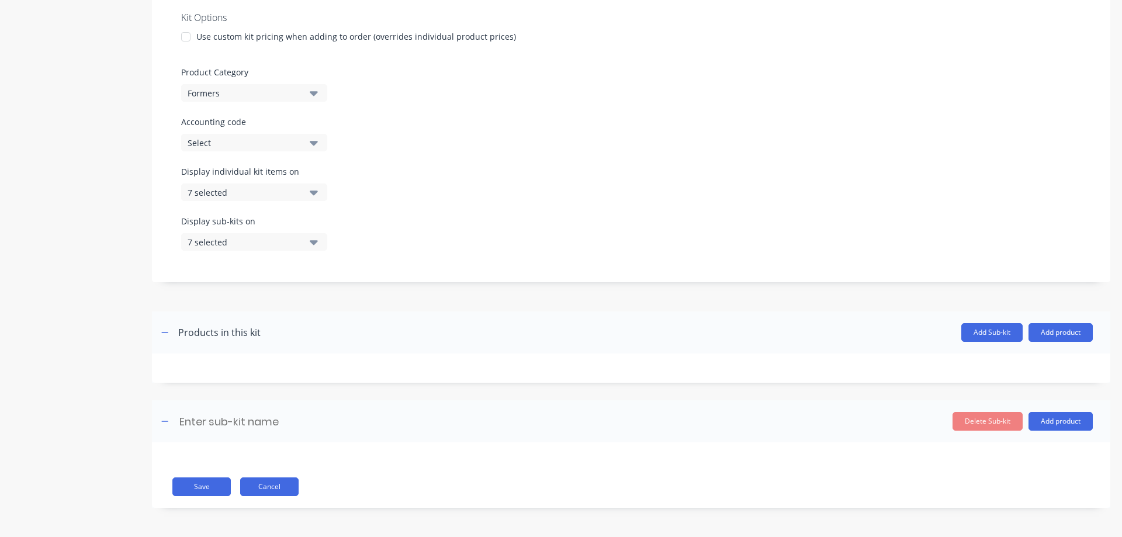
click at [271, 487] on button "Cancel" at bounding box center [269, 486] width 58 height 19
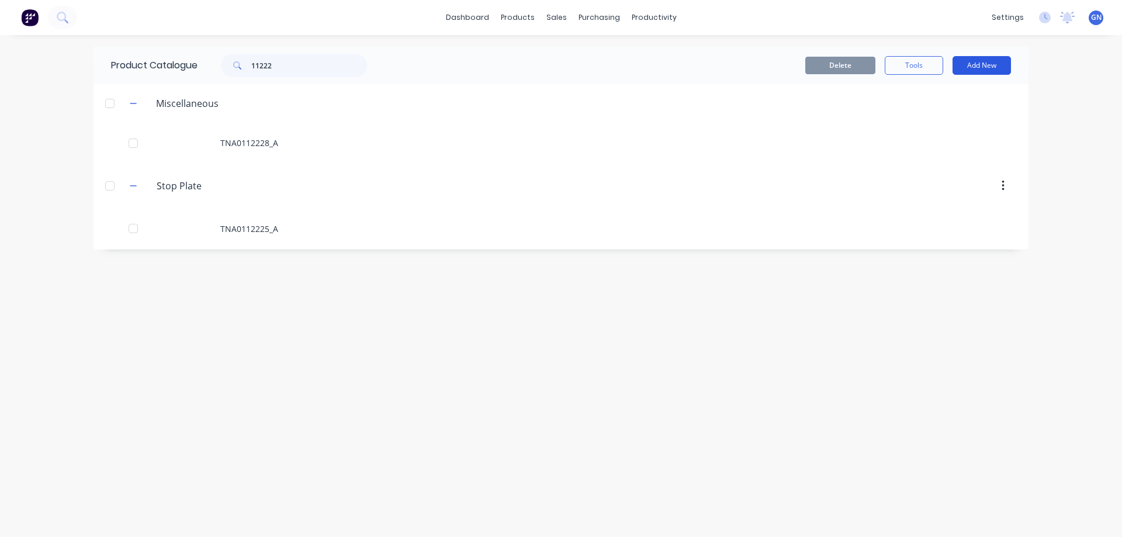
click at [972, 67] on button "Add New" at bounding box center [982, 65] width 58 height 19
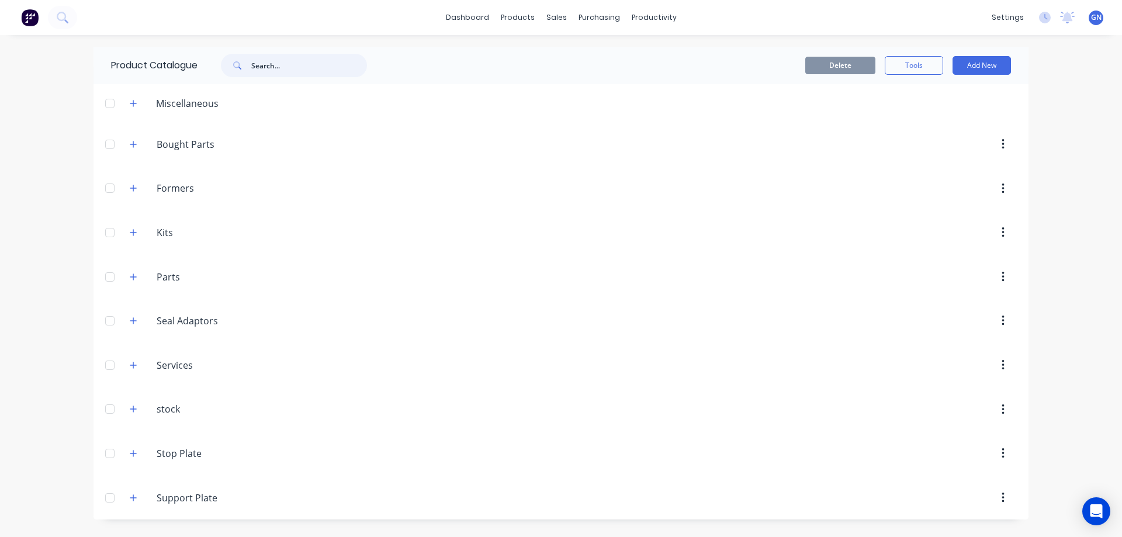
click at [281, 69] on input "text" at bounding box center [309, 65] width 116 height 23
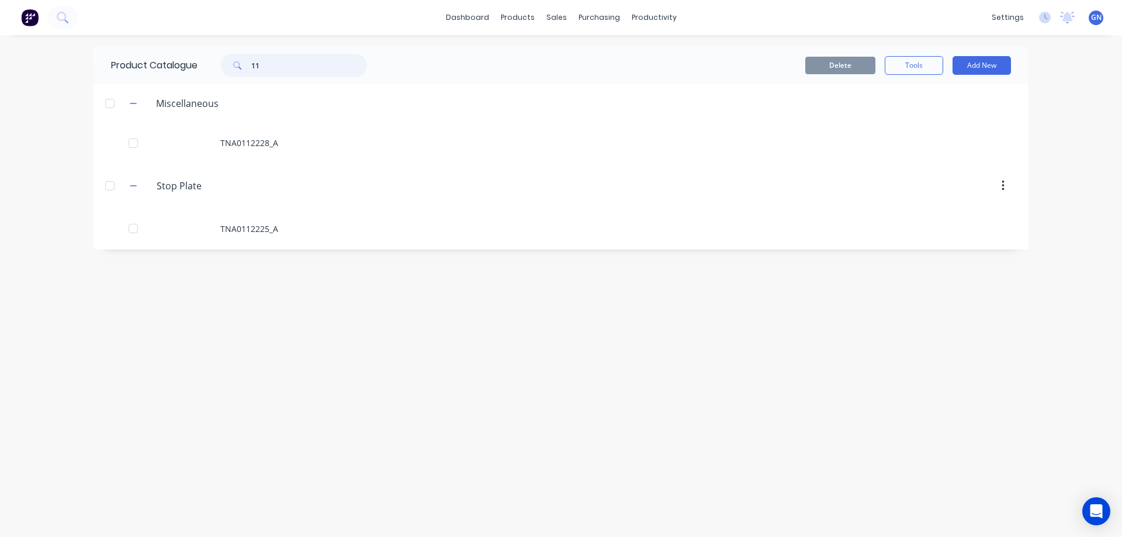
type input "1"
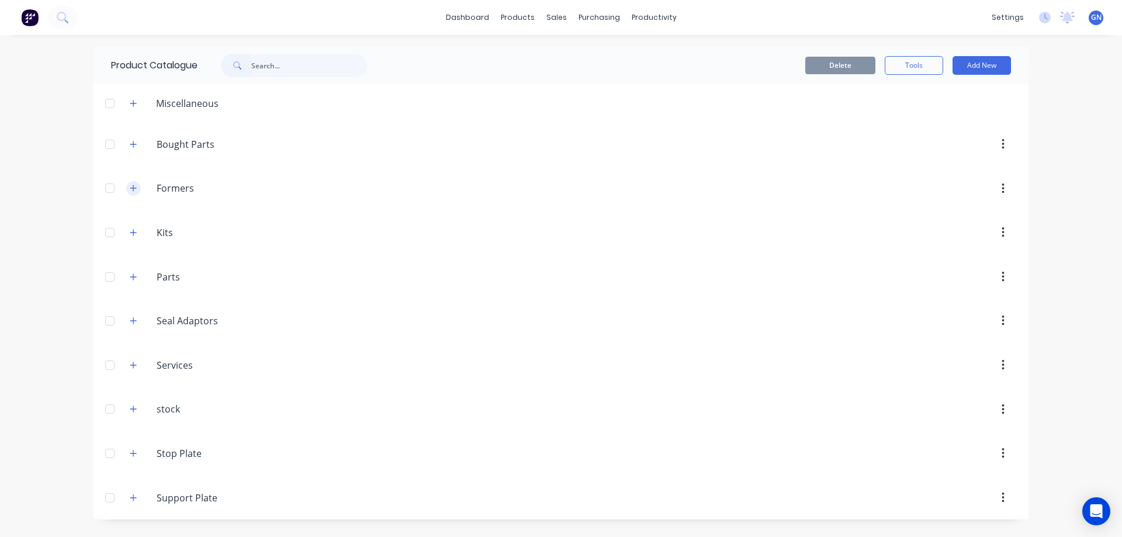
click at [133, 186] on icon "button" at bounding box center [133, 188] width 6 height 6
click at [262, 64] on input "text" at bounding box center [309, 65] width 116 height 23
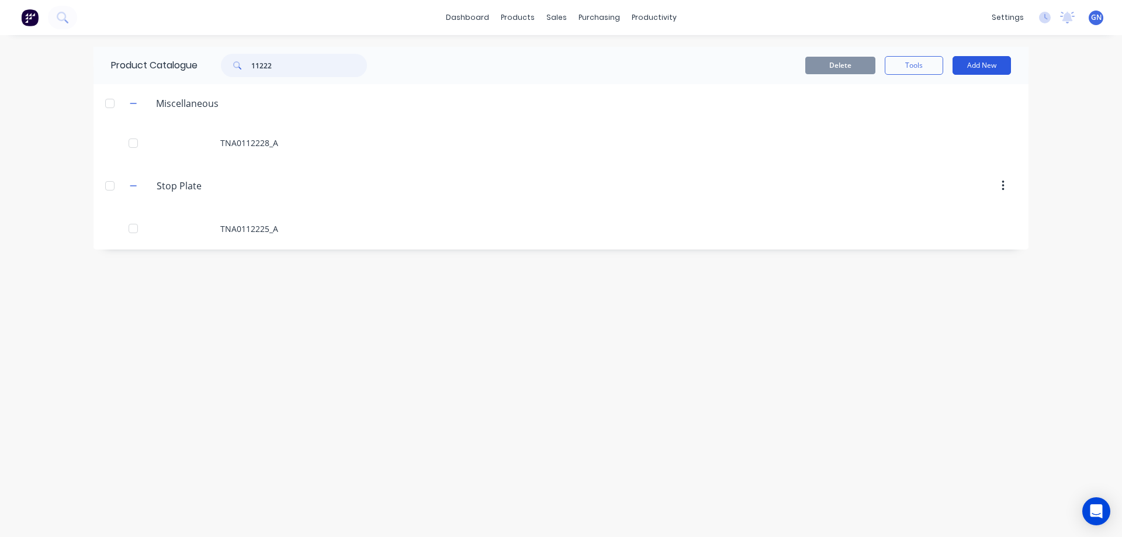
type input "11222"
click at [984, 68] on button "Add New" at bounding box center [982, 65] width 58 height 19
click at [936, 143] on div "Product Kit" at bounding box center [956, 142] width 90 height 17
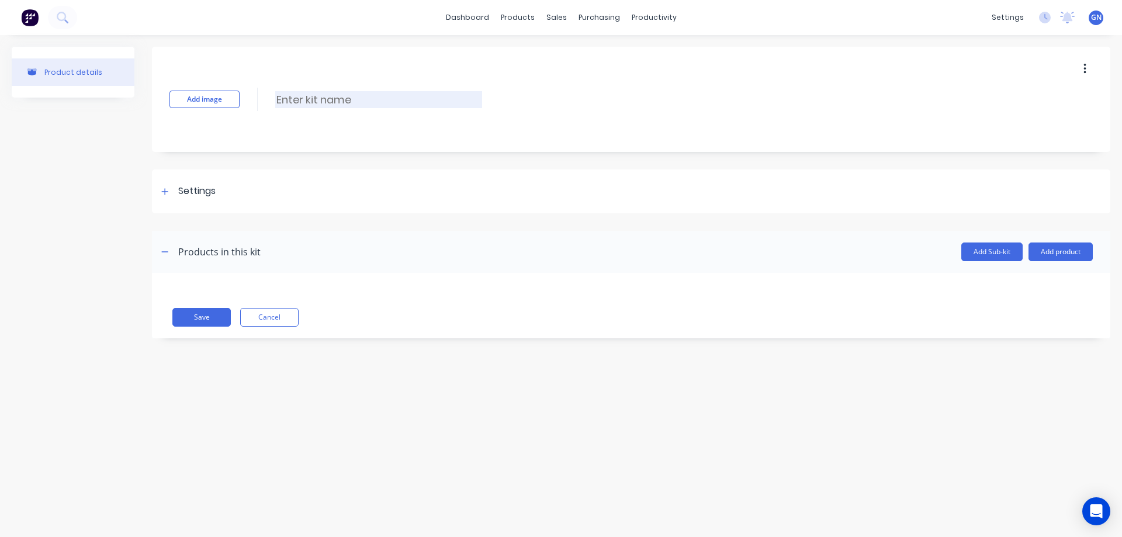
click at [300, 95] on input at bounding box center [378, 99] width 207 height 17
paste input "TNA0112228 178mm tube weldment"
click at [333, 99] on input "TNA0112228 178mm tube weldment" at bounding box center [378, 99] width 207 height 17
type input "TNA0112228_A 178mm tube weldment"
click at [167, 189] on icon at bounding box center [164, 192] width 7 height 8
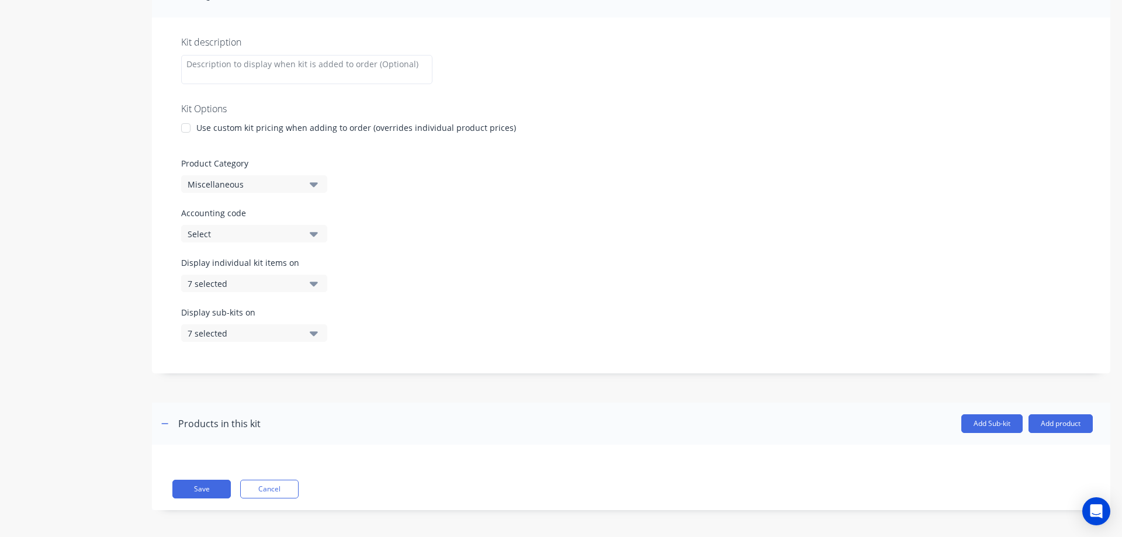
scroll to position [198, 0]
click at [223, 183] on div "Miscellaneous" at bounding box center [244, 182] width 113 height 12
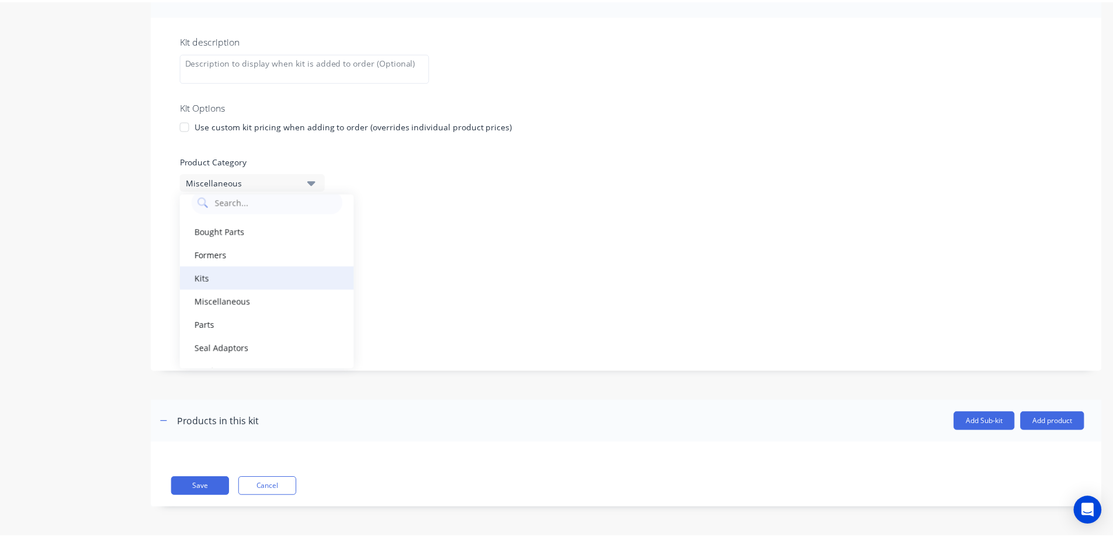
scroll to position [19, 0]
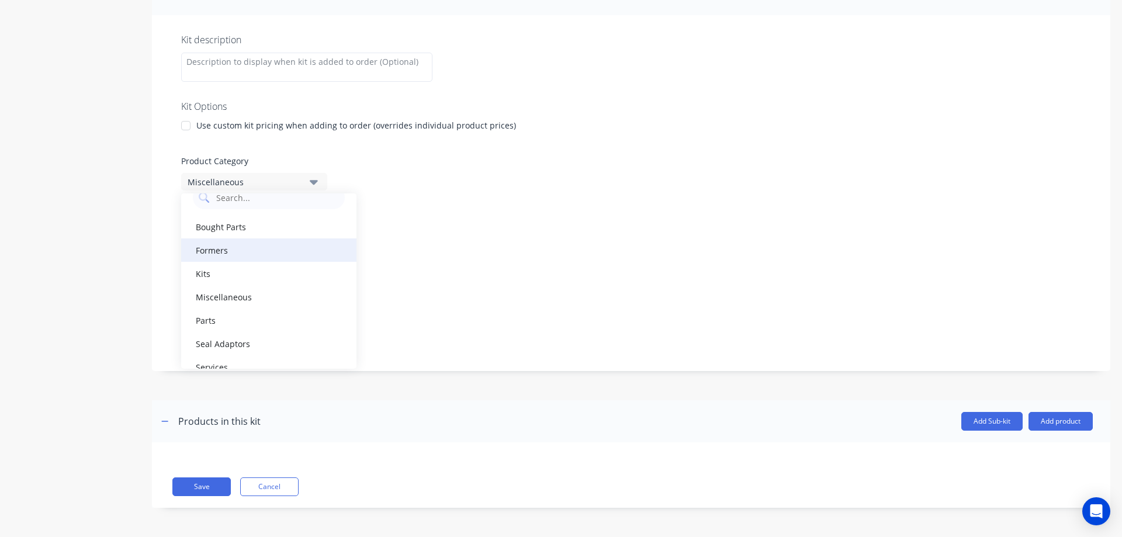
click at [224, 250] on div "Formers" at bounding box center [268, 249] width 175 height 23
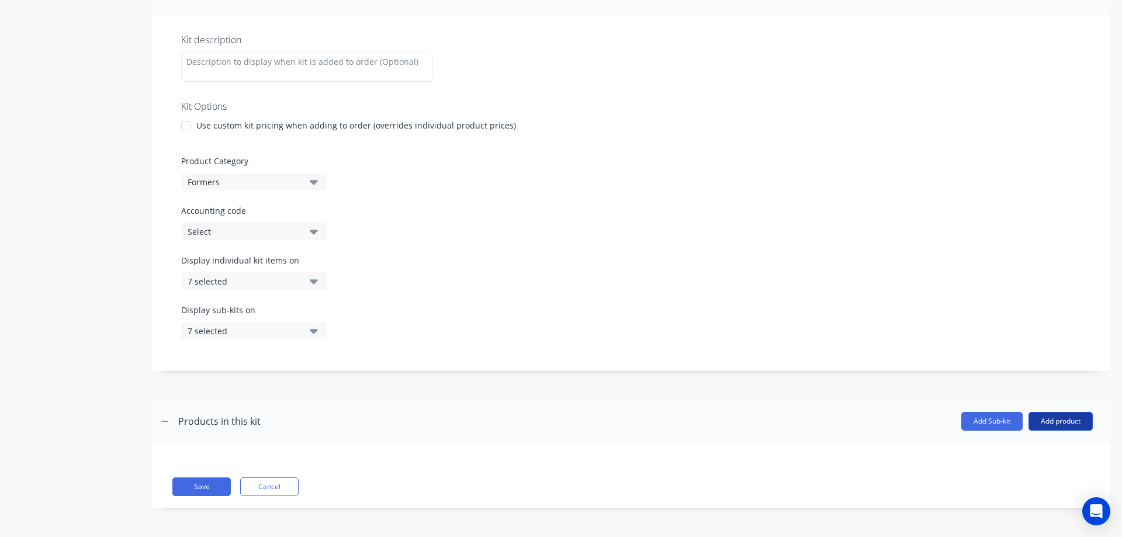
click at [1039, 417] on button "Add product" at bounding box center [1061, 421] width 64 height 19
click at [1000, 451] on div "Product catalogue" at bounding box center [1037, 451] width 90 height 17
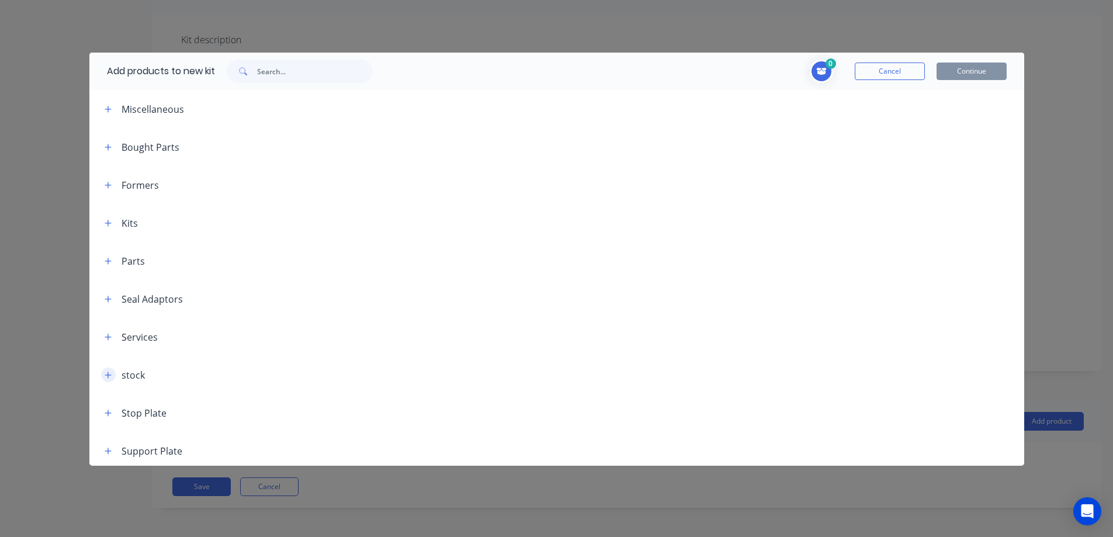
click at [111, 376] on icon "button" at bounding box center [108, 375] width 7 height 8
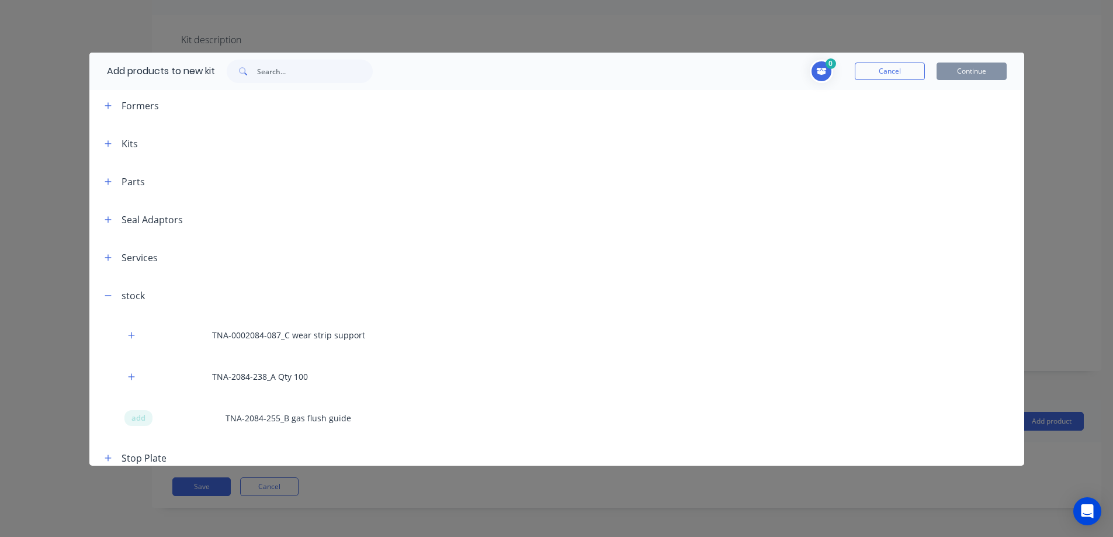
scroll to position [129, 0]
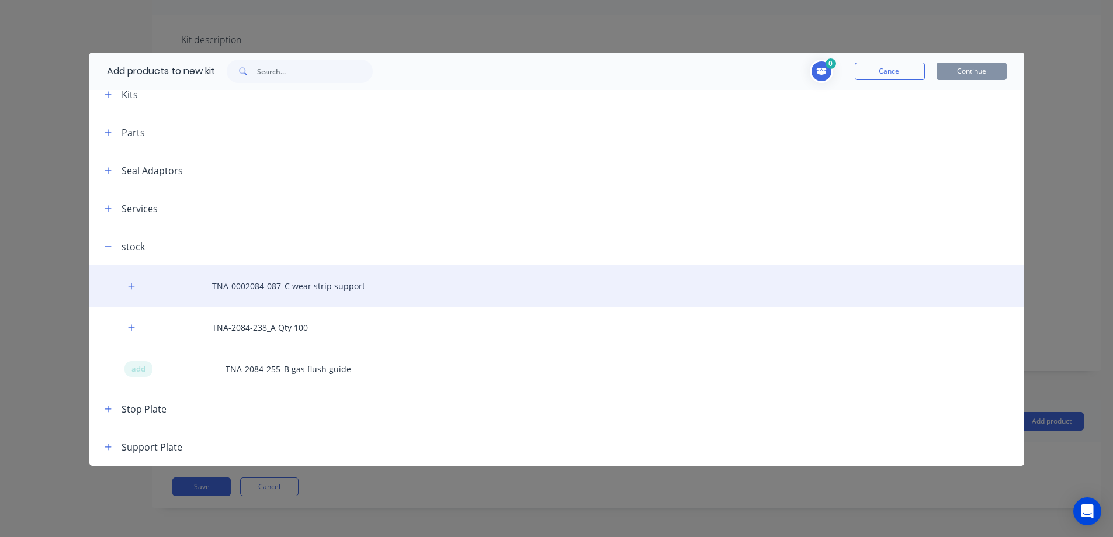
click at [256, 286] on div "TNA-0002084-087_C wear strip support" at bounding box center [556, 285] width 935 height 41
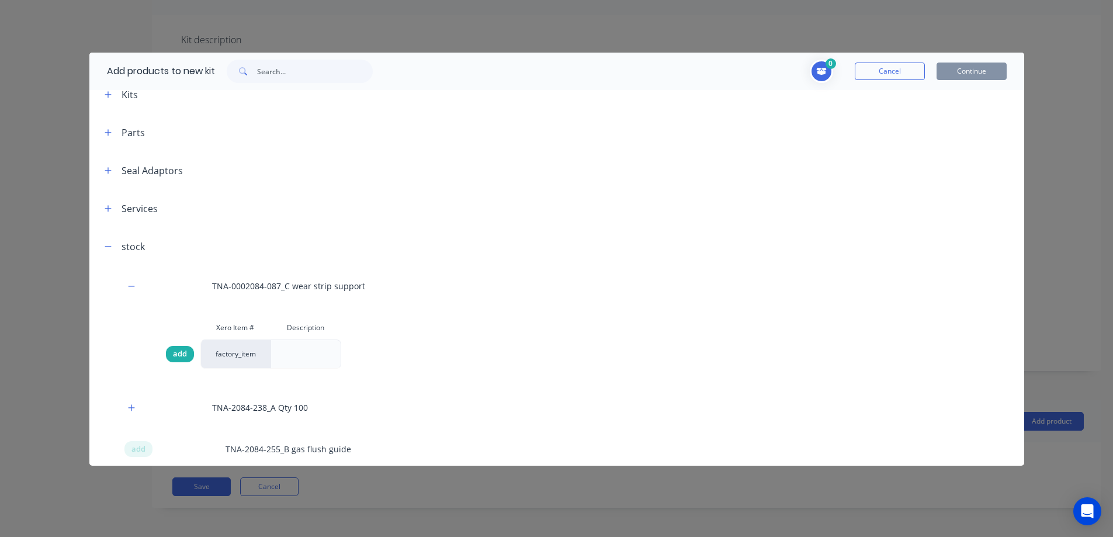
click at [182, 355] on span "add" at bounding box center [180, 354] width 14 height 12
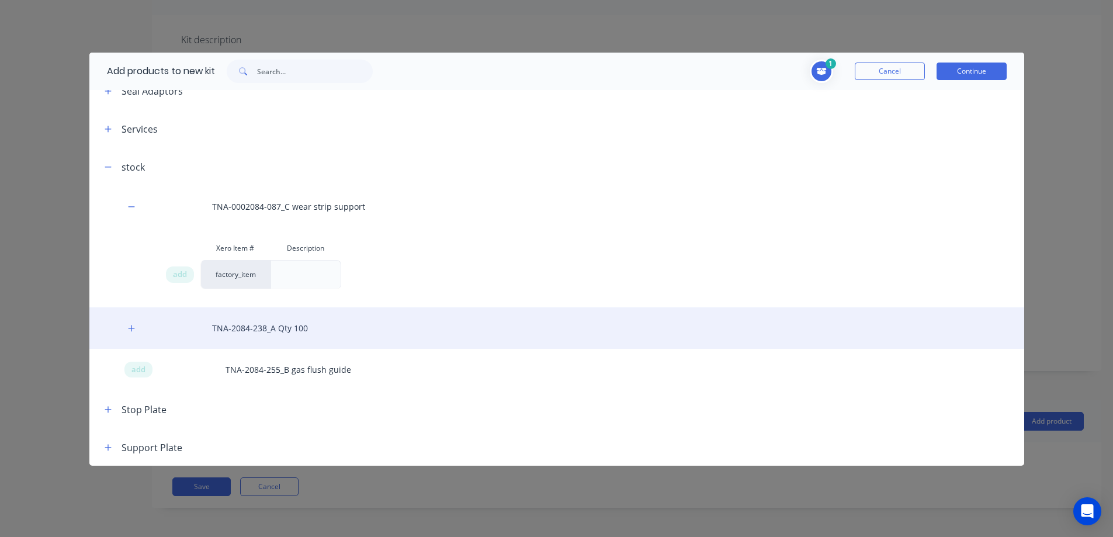
scroll to position [209, 0]
click at [248, 328] on div "TNA-2084-238_A Qty 100" at bounding box center [556, 327] width 935 height 41
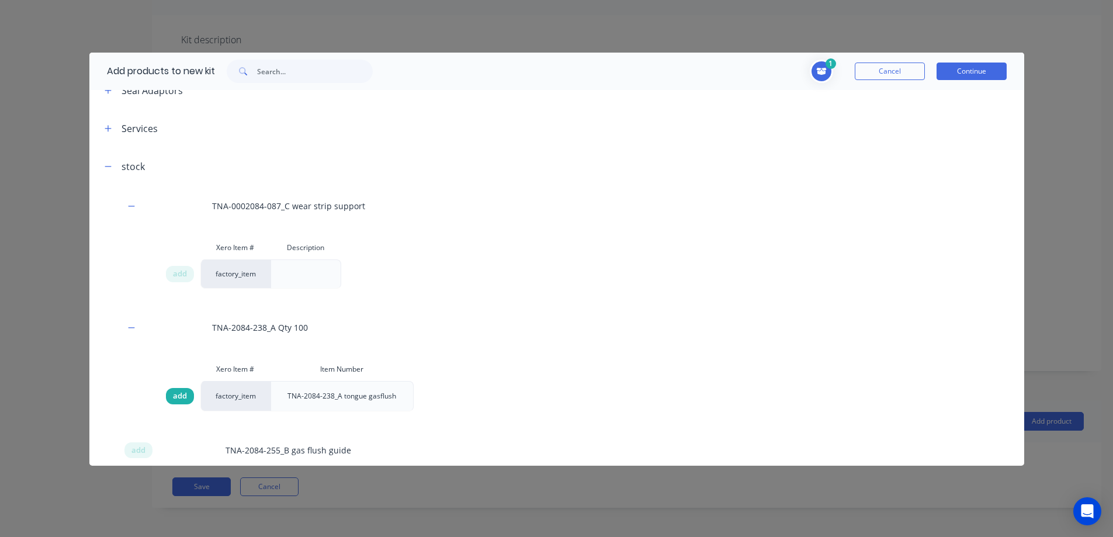
click at [182, 396] on span "add" at bounding box center [180, 396] width 14 height 12
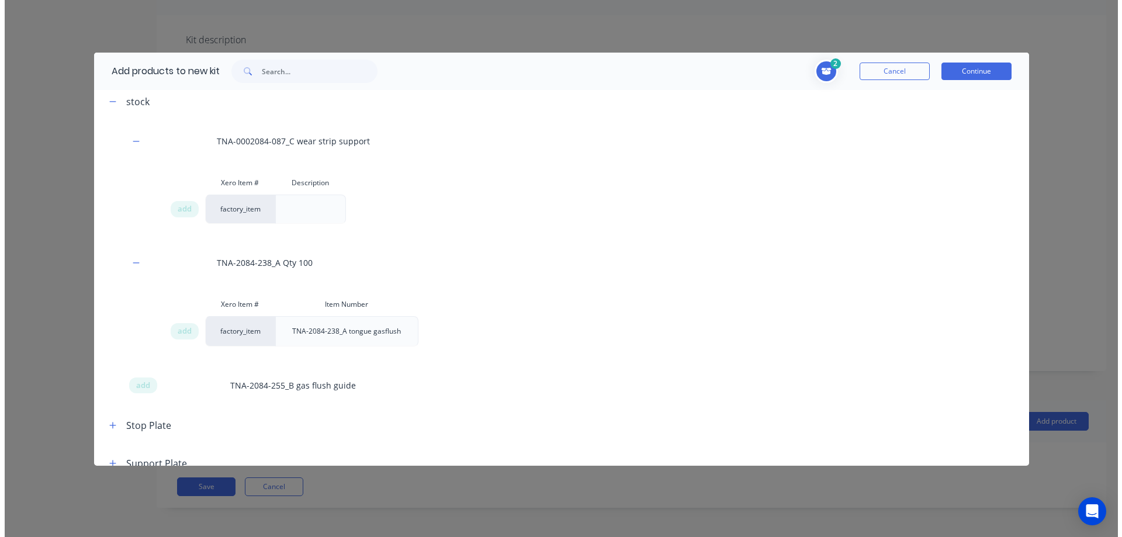
scroll to position [290, 0]
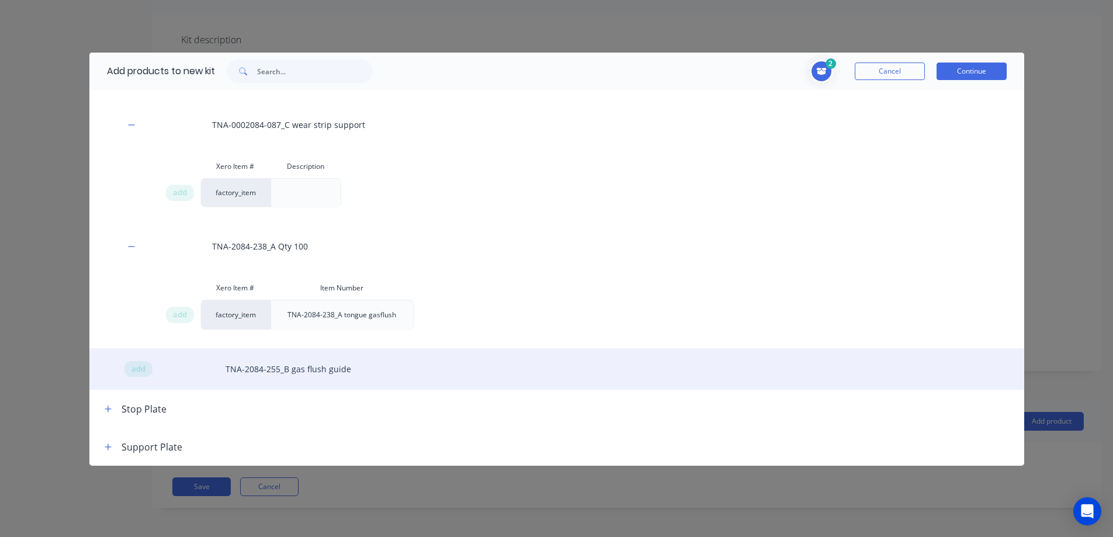
click at [277, 371] on div "add TNA-2084-255_B gas flush guide" at bounding box center [556, 368] width 935 height 41
click at [136, 368] on span "add" at bounding box center [138, 370] width 14 height 12
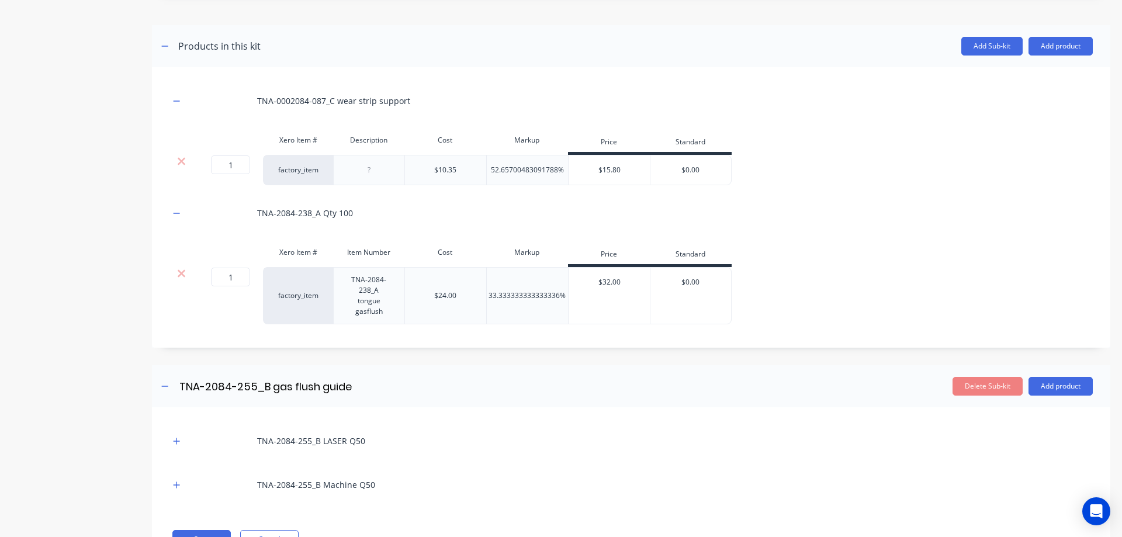
scroll to position [626, 0]
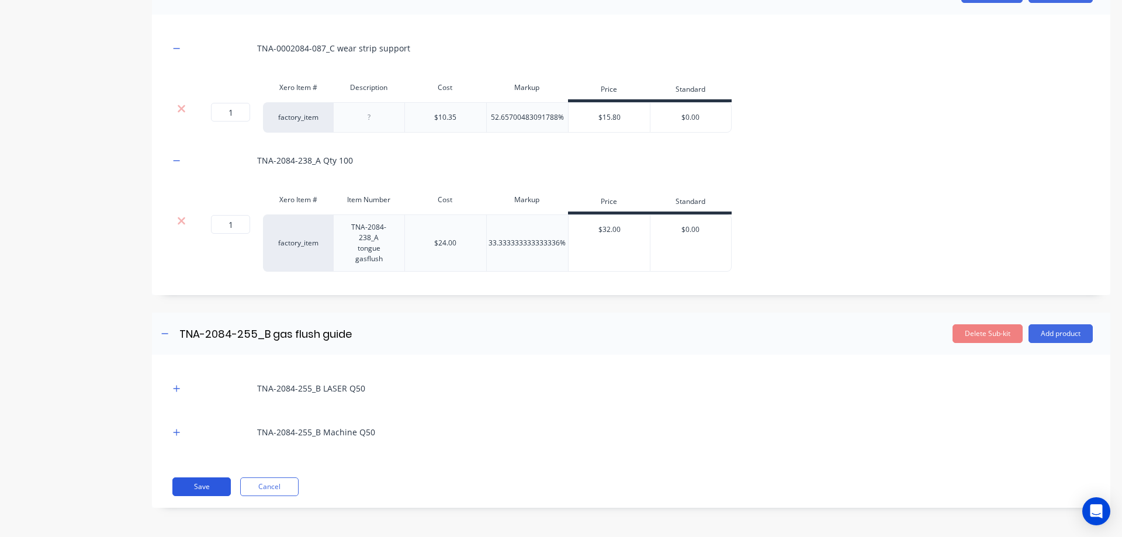
click at [207, 487] on button "Save" at bounding box center [201, 486] width 58 height 19
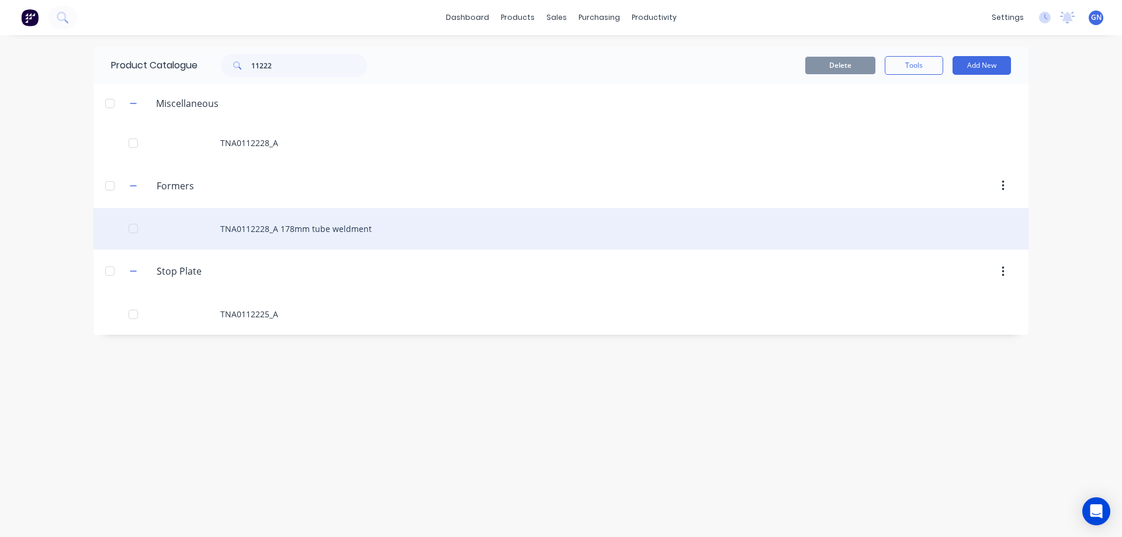
click at [290, 231] on div "TNA0112228_A 178mm tube weldment" at bounding box center [561, 228] width 935 height 41
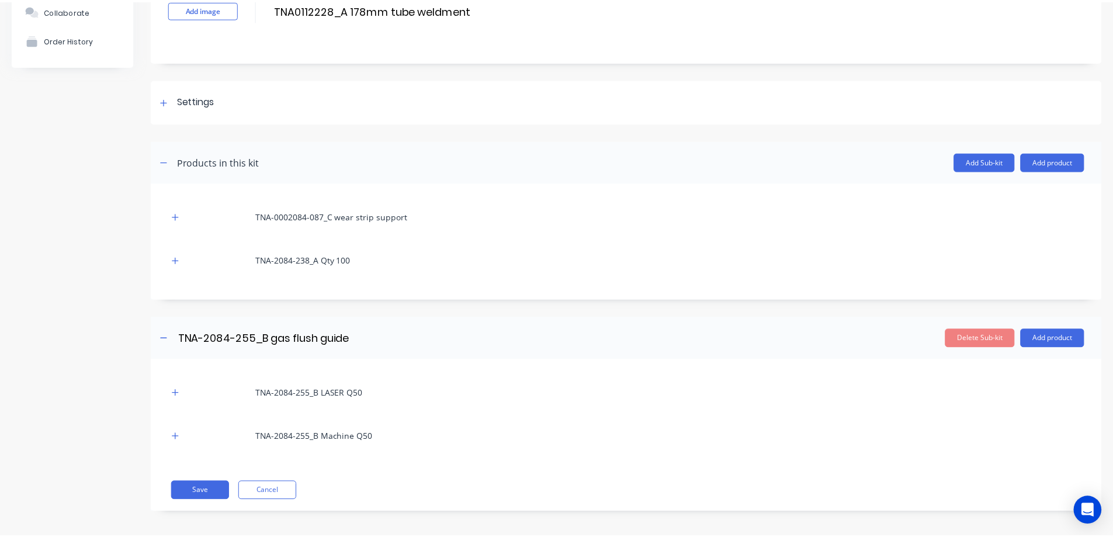
scroll to position [95, 0]
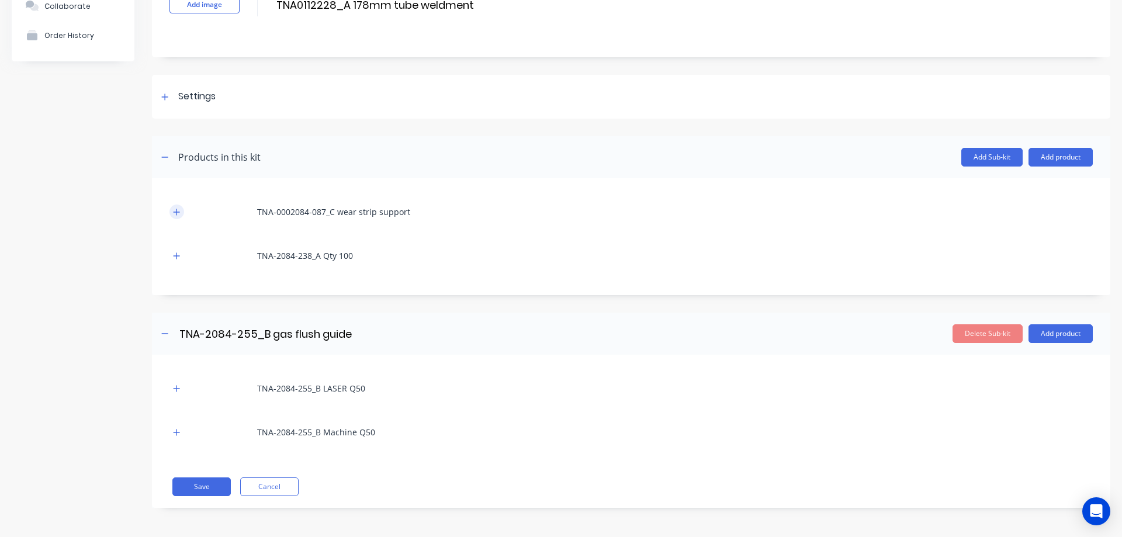
click at [174, 212] on icon "button" at bounding box center [176, 212] width 7 height 8
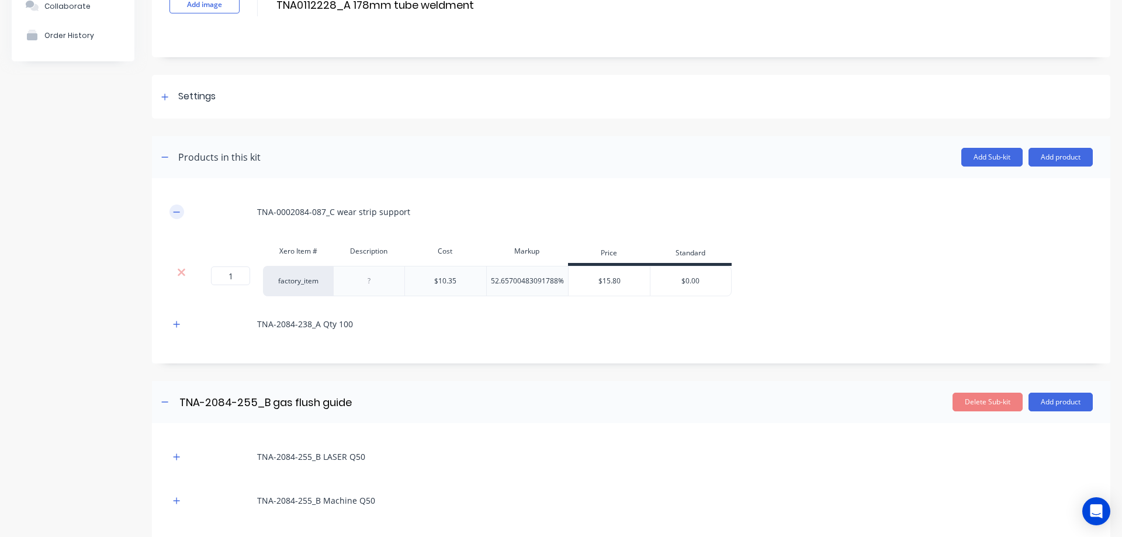
click at [174, 212] on icon "button" at bounding box center [176, 212] width 7 height 8
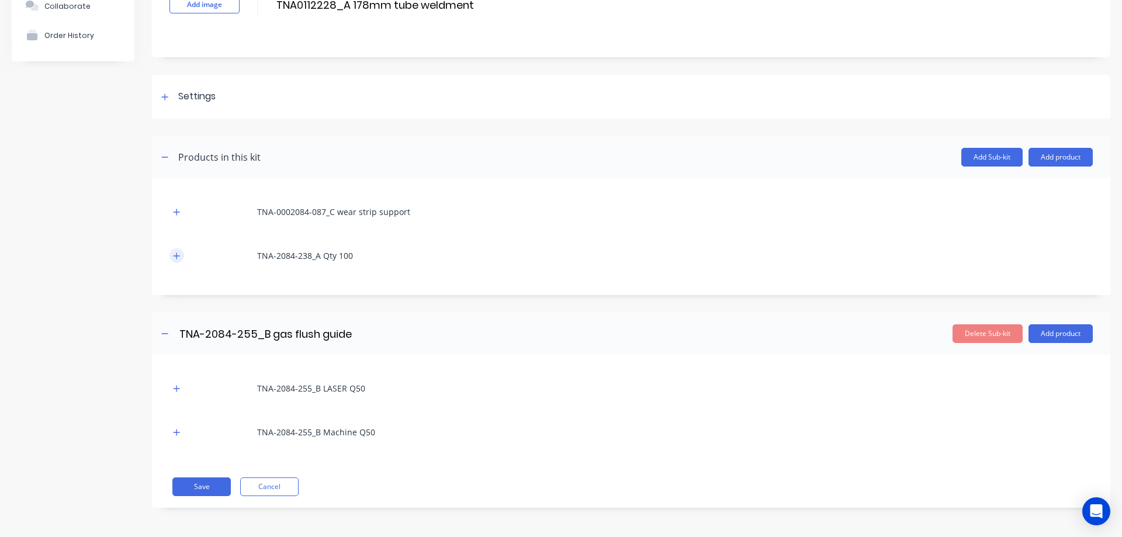
click at [172, 257] on button "button" at bounding box center [176, 255] width 15 height 15
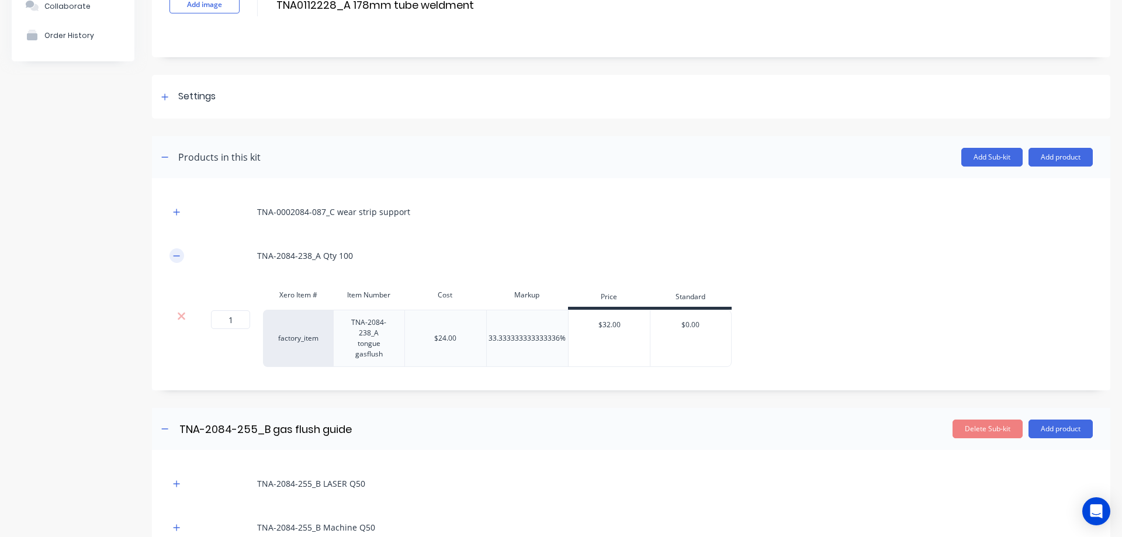
click at [172, 257] on button "button" at bounding box center [176, 255] width 15 height 15
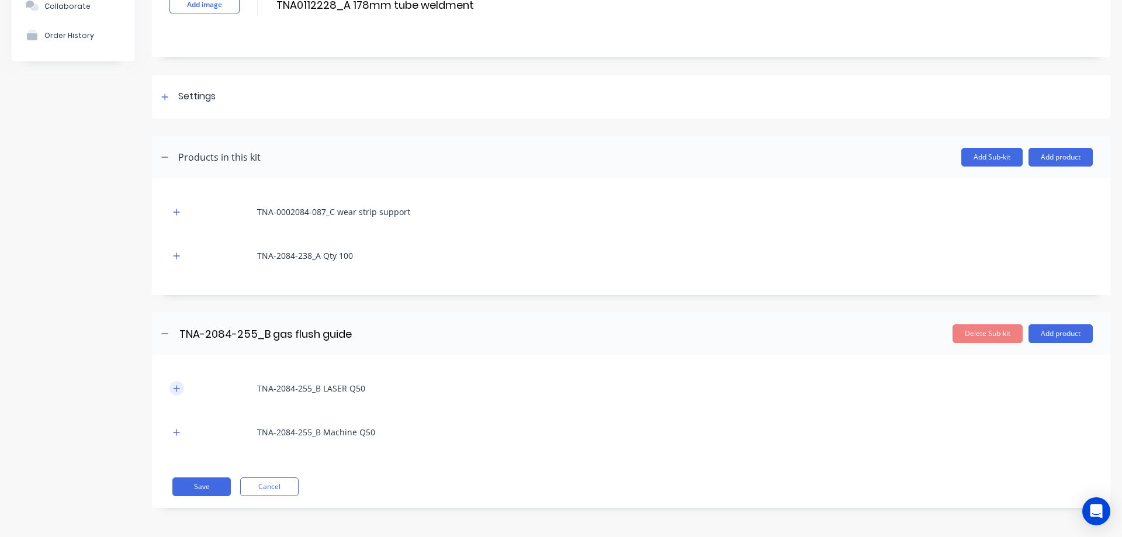
click at [174, 387] on icon "button" at bounding box center [176, 389] width 7 height 8
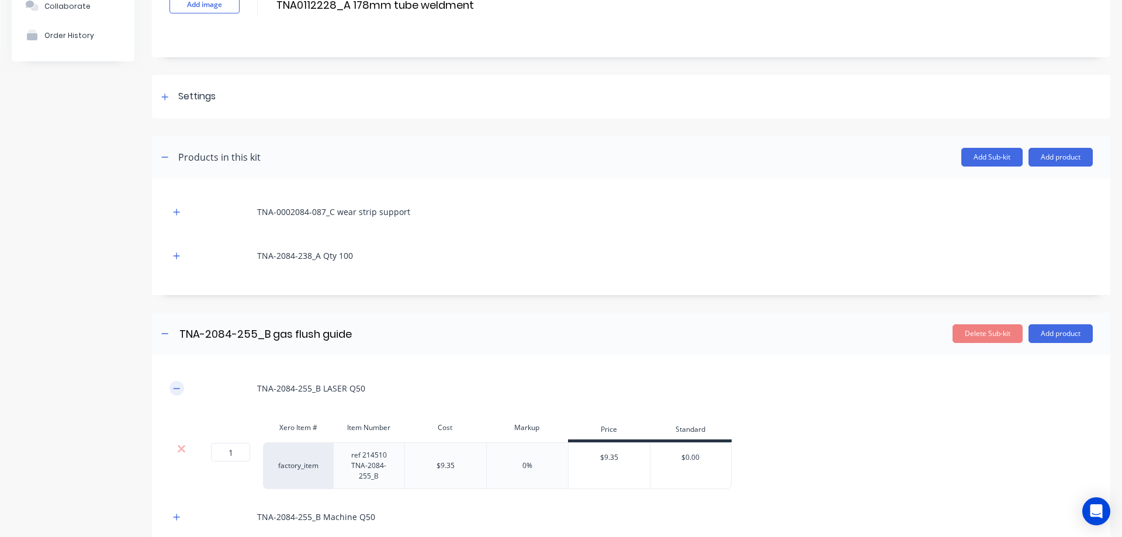
click at [174, 387] on icon "button" at bounding box center [176, 389] width 7 height 8
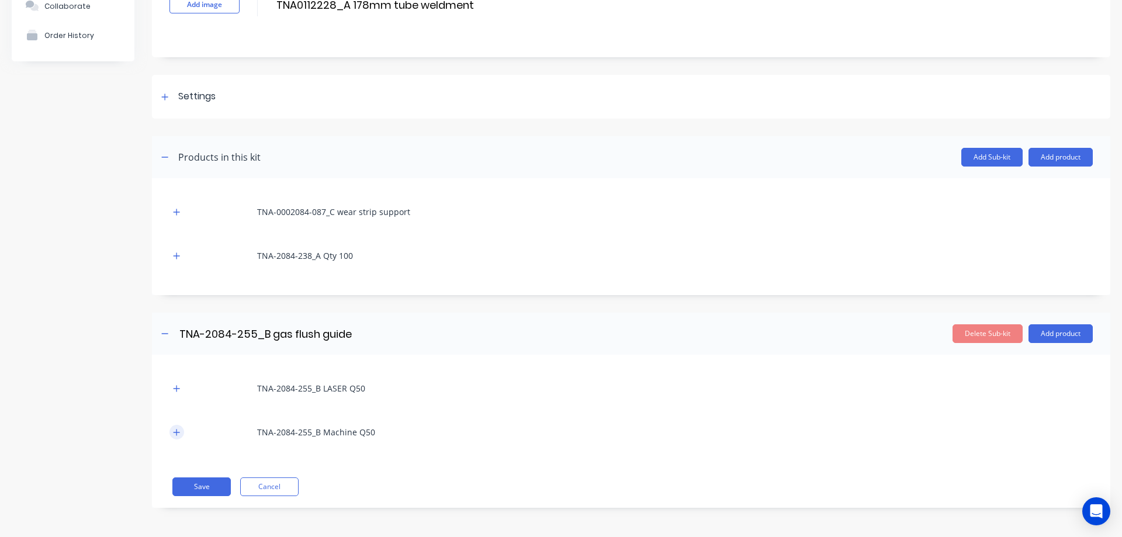
click at [174, 437] on button "button" at bounding box center [176, 432] width 15 height 15
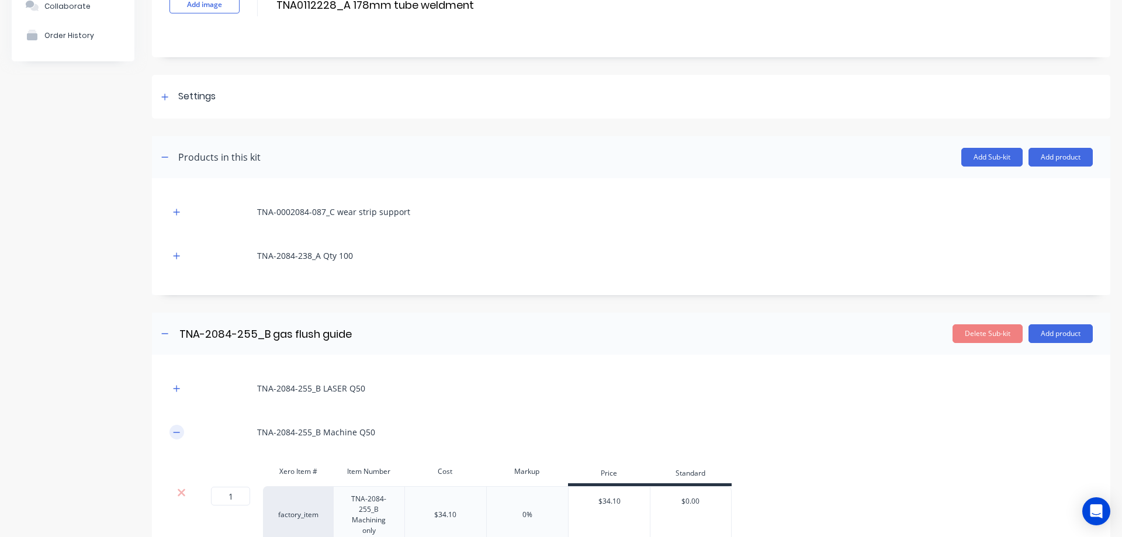
click at [174, 437] on button "button" at bounding box center [176, 432] width 15 height 15
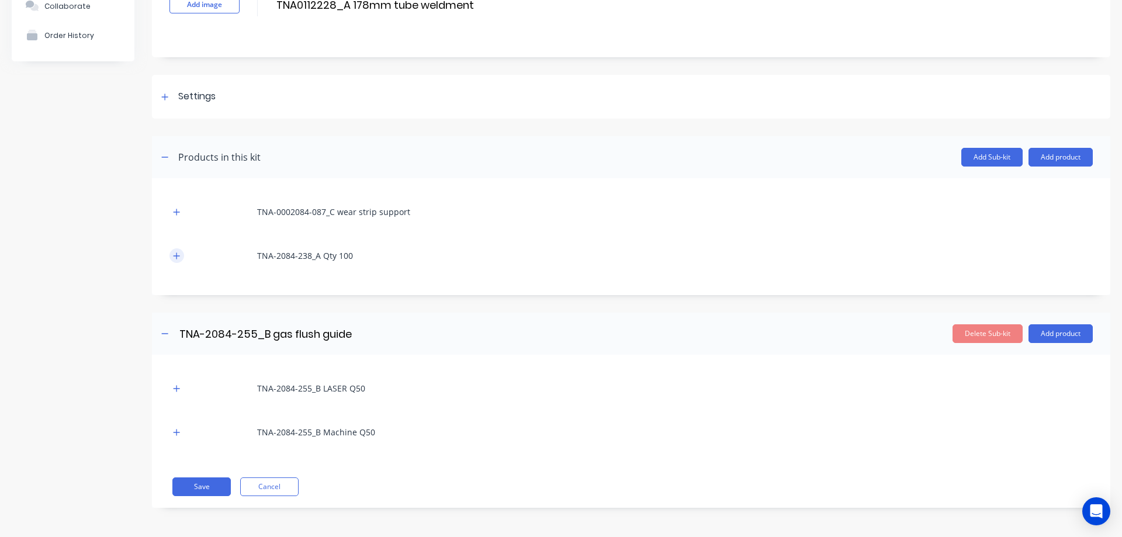
click at [179, 257] on icon "button" at bounding box center [176, 256] width 7 height 8
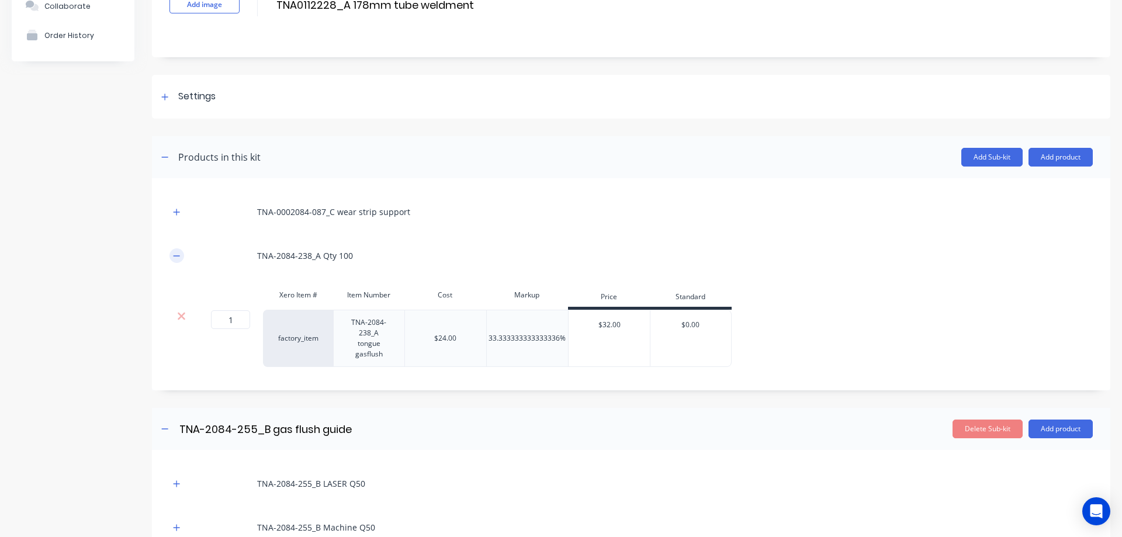
click at [176, 254] on icon "button" at bounding box center [176, 256] width 7 height 8
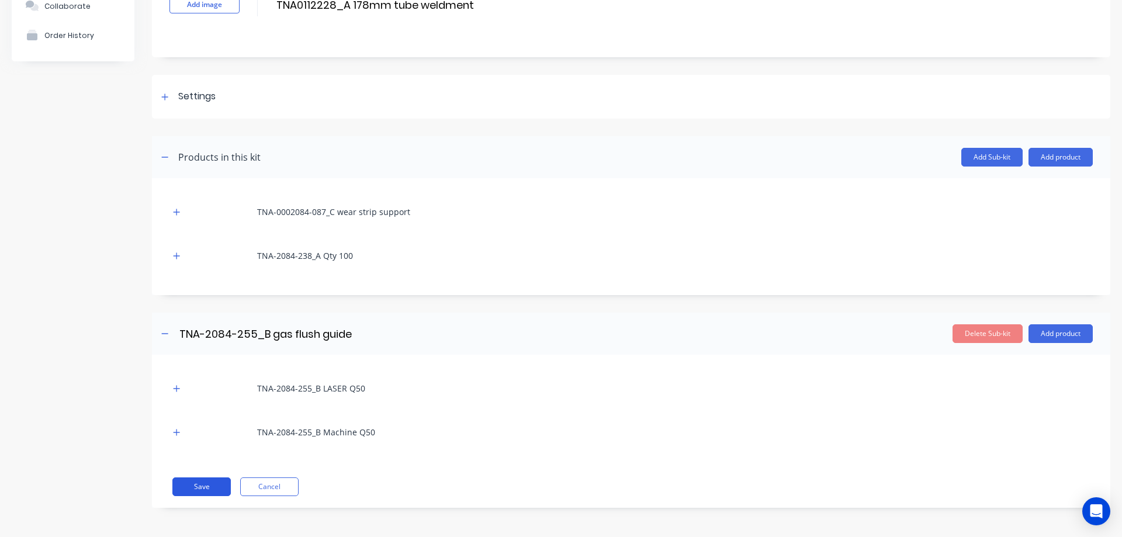
click at [206, 484] on button "Save" at bounding box center [201, 486] width 58 height 19
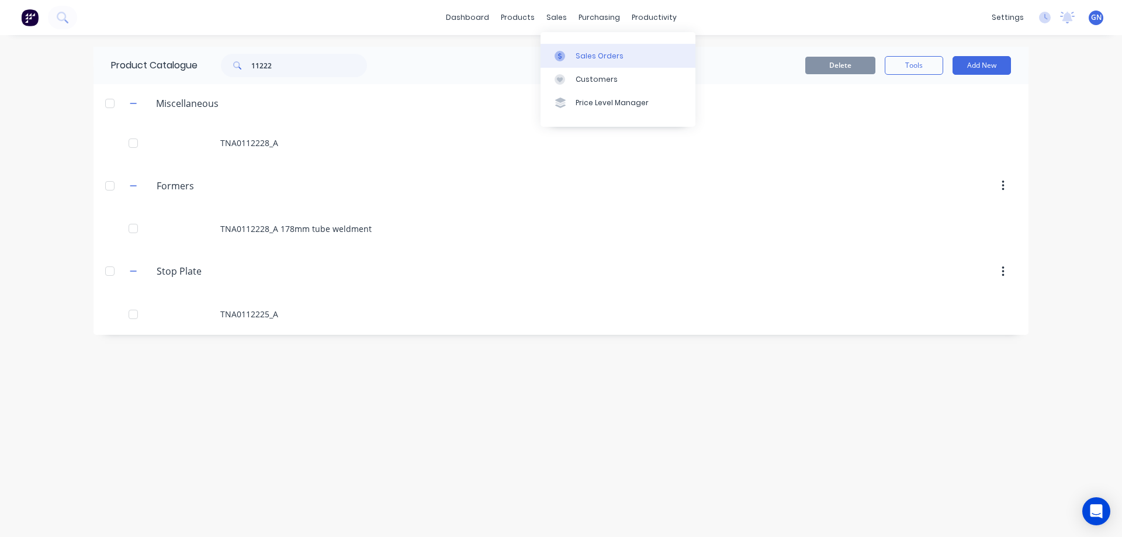
click at [597, 57] on div "Sales Orders" at bounding box center [600, 56] width 48 height 11
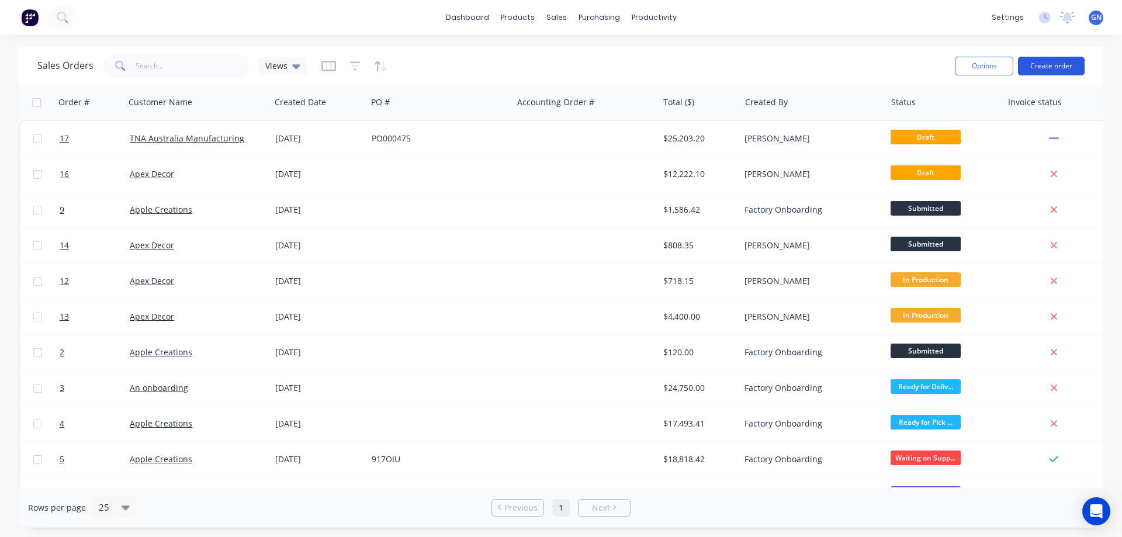
click at [1045, 65] on button "Create order" at bounding box center [1051, 66] width 67 height 19
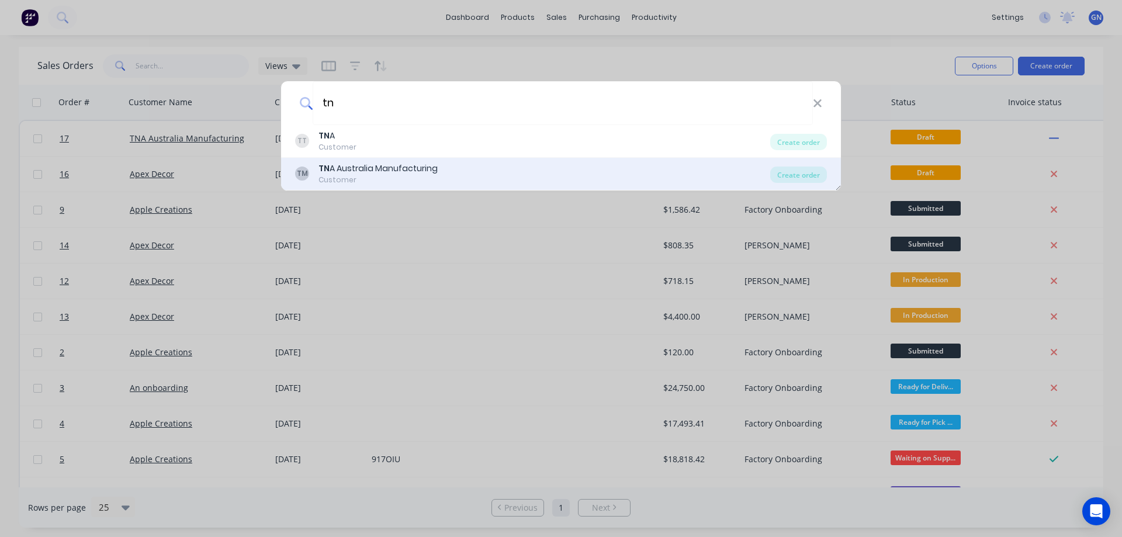
type input "tn"
click at [400, 167] on div "TN A Australia Manufacturing" at bounding box center [378, 168] width 119 height 12
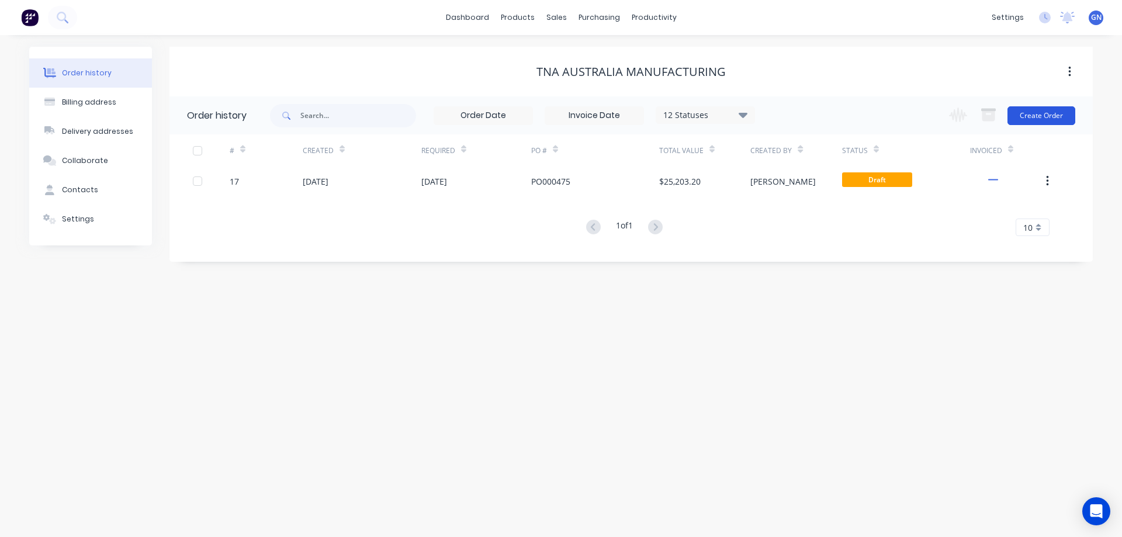
click at [1038, 116] on button "Create Order" at bounding box center [1042, 115] width 68 height 19
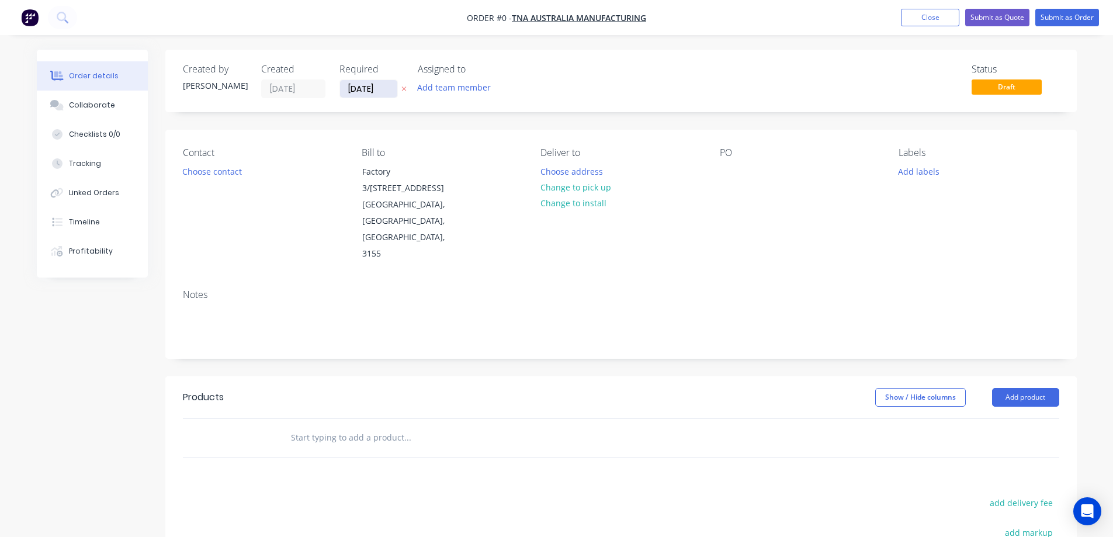
drag, startPoint x: 356, startPoint y: 87, endPoint x: 347, endPoint y: 88, distance: 10.0
click at [347, 88] on input "09/09/25" at bounding box center [368, 89] width 57 height 18
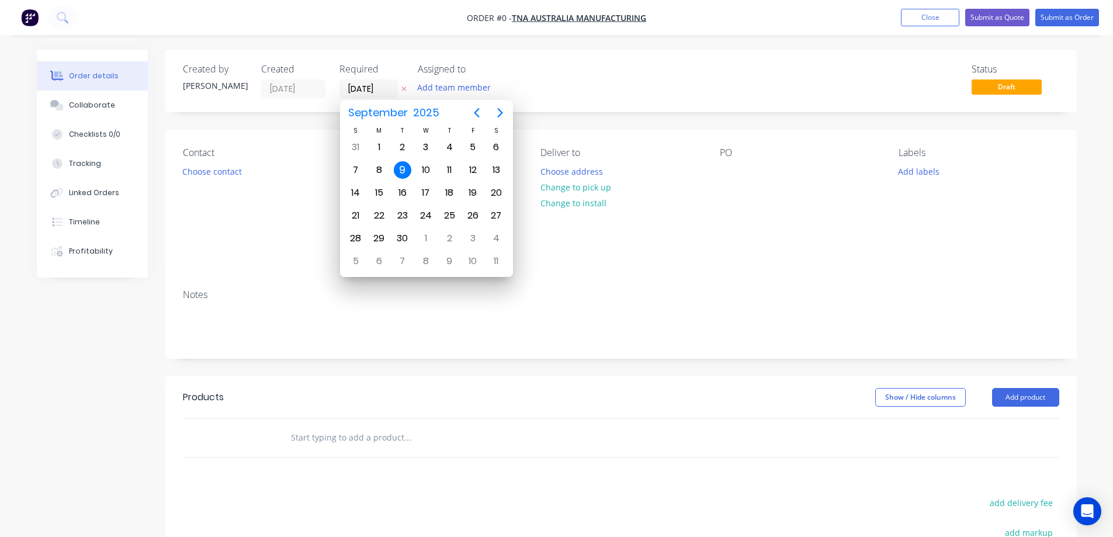
type input "16/09/25"
drag, startPoint x: 531, startPoint y: 79, endPoint x: 576, endPoint y: 88, distance: 46.0
click at [534, 81] on div "Assigned to Add team member" at bounding box center [476, 81] width 117 height 34
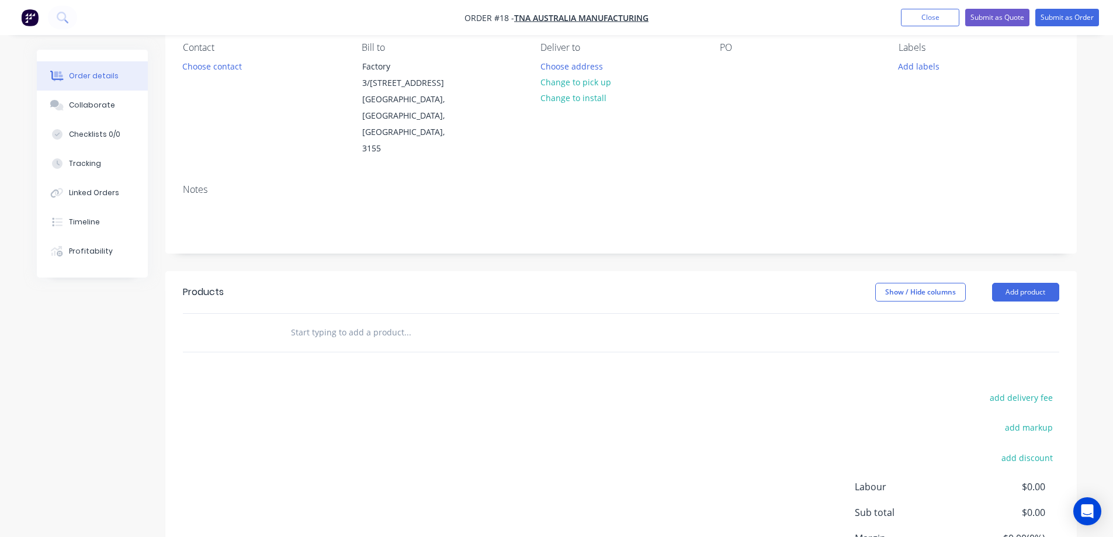
scroll to position [117, 0]
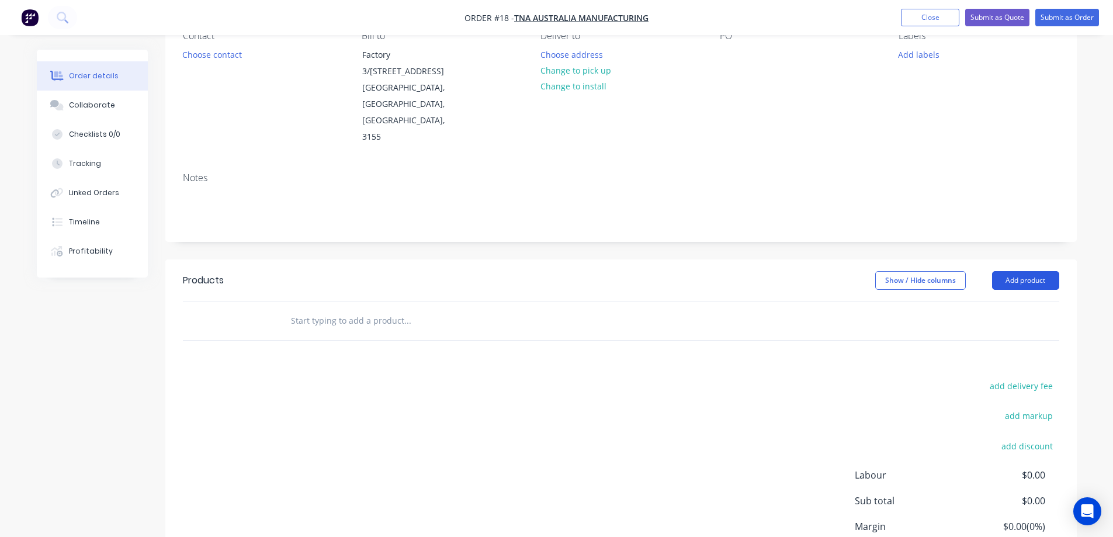
click at [1009, 271] on button "Add product" at bounding box center [1025, 280] width 67 height 19
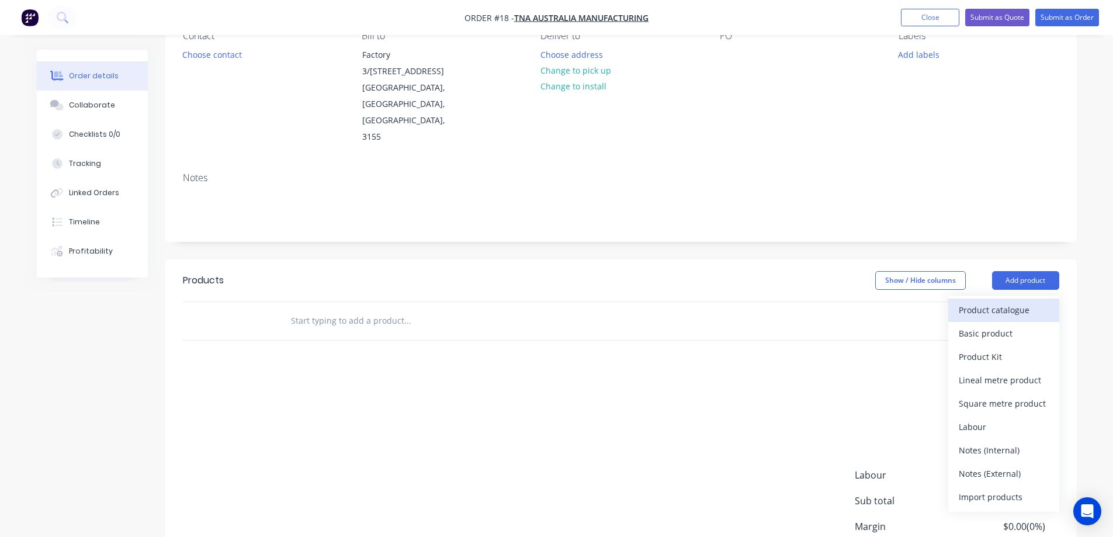
click at [1006, 302] on div "Product catalogue" at bounding box center [1004, 310] width 90 height 17
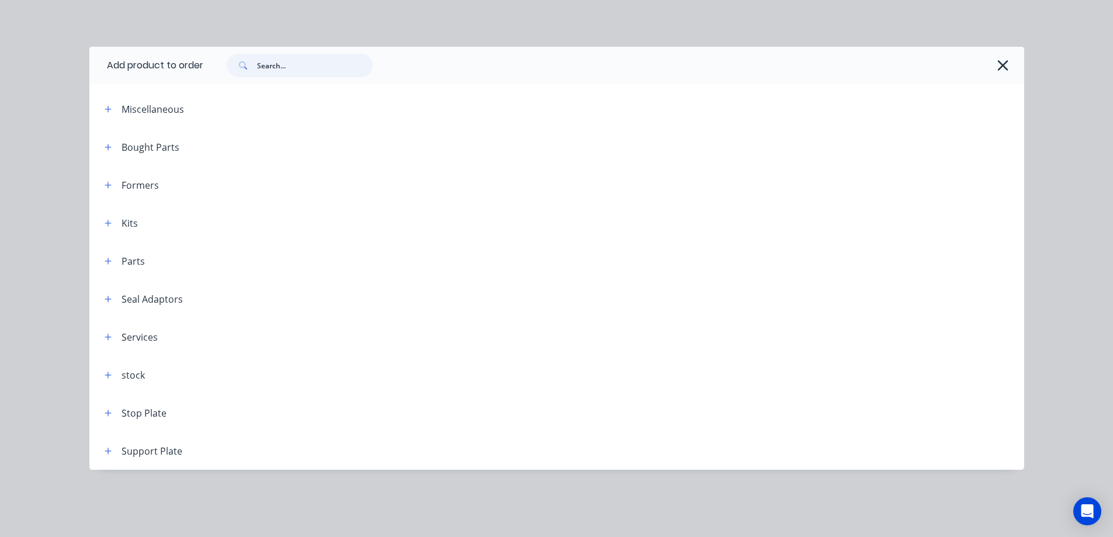
click at [305, 65] on input "text" at bounding box center [315, 65] width 116 height 23
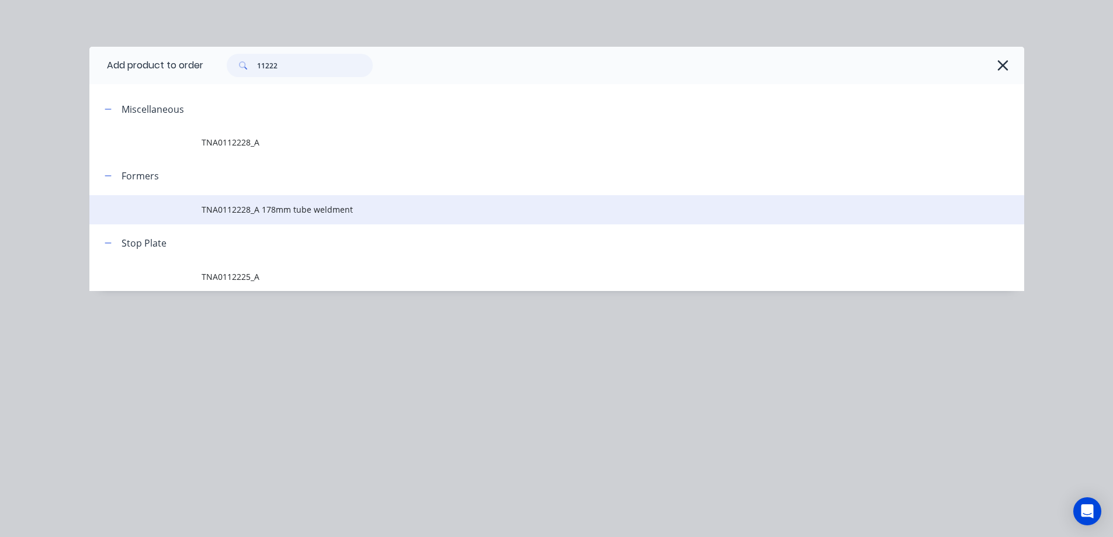
type input "11222"
click at [252, 210] on span "TNA0112228_A 178mm tube weldment" at bounding box center [531, 209] width 658 height 12
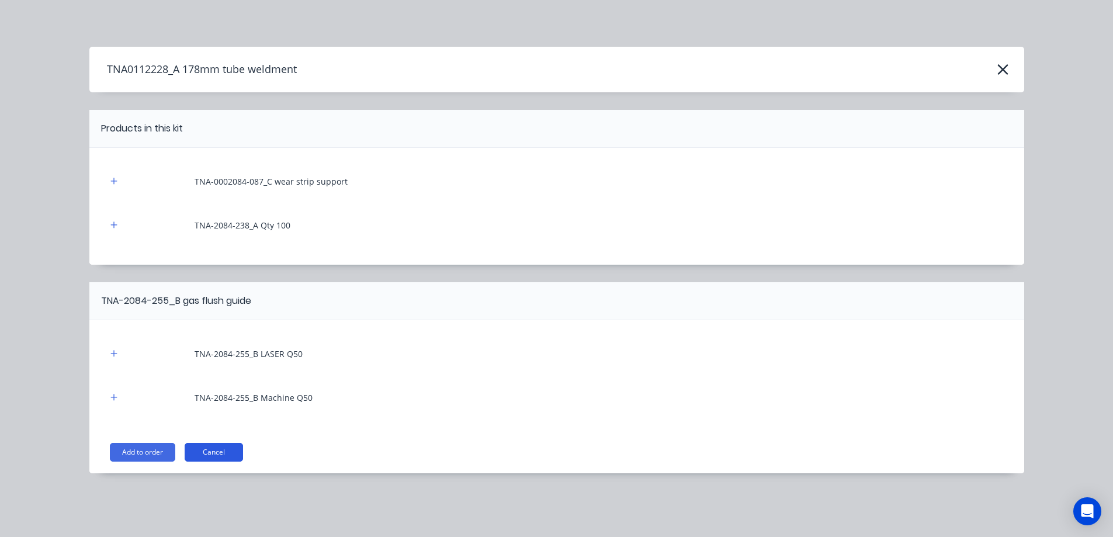
click at [214, 452] on button "Cancel" at bounding box center [214, 452] width 58 height 19
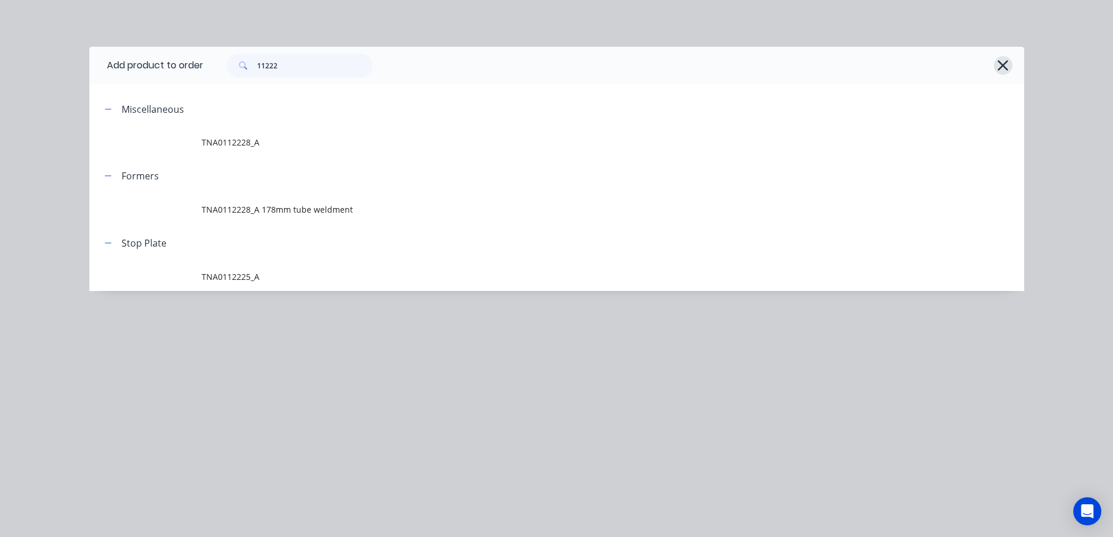
click at [1003, 60] on icon "button" at bounding box center [1003, 65] width 12 height 16
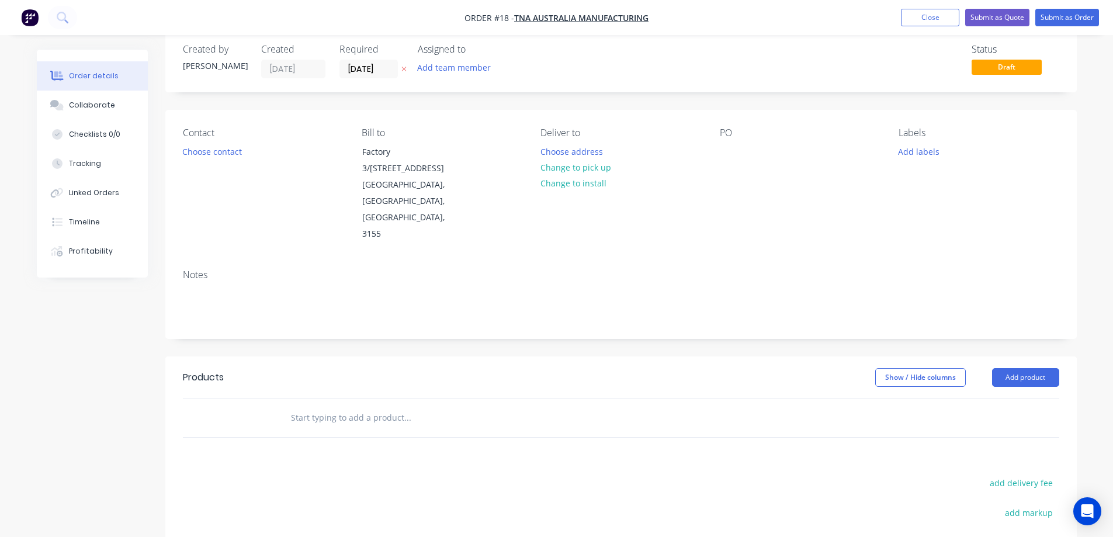
scroll to position [0, 0]
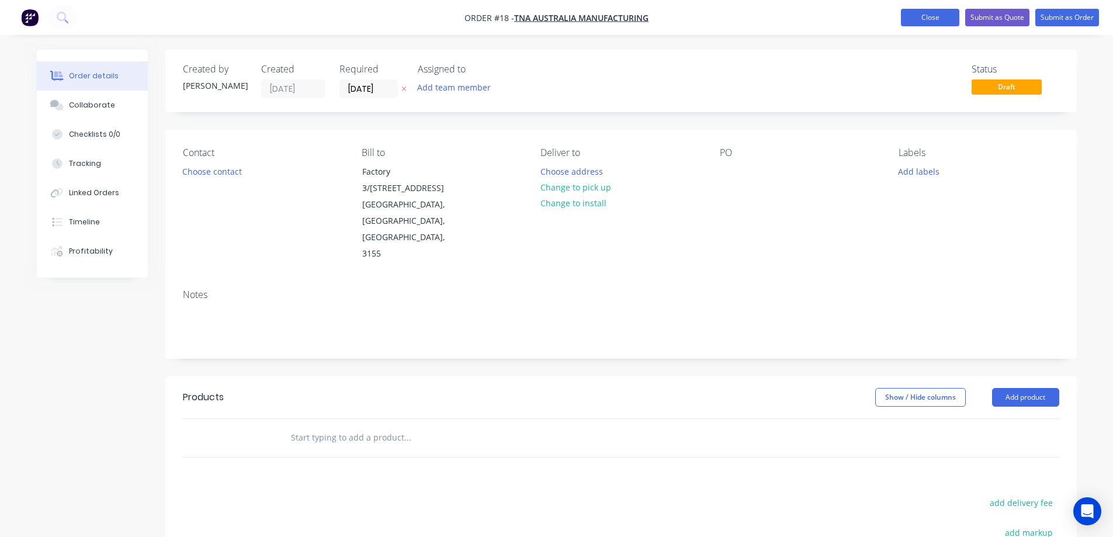
click at [933, 19] on button "Close" at bounding box center [930, 18] width 58 height 18
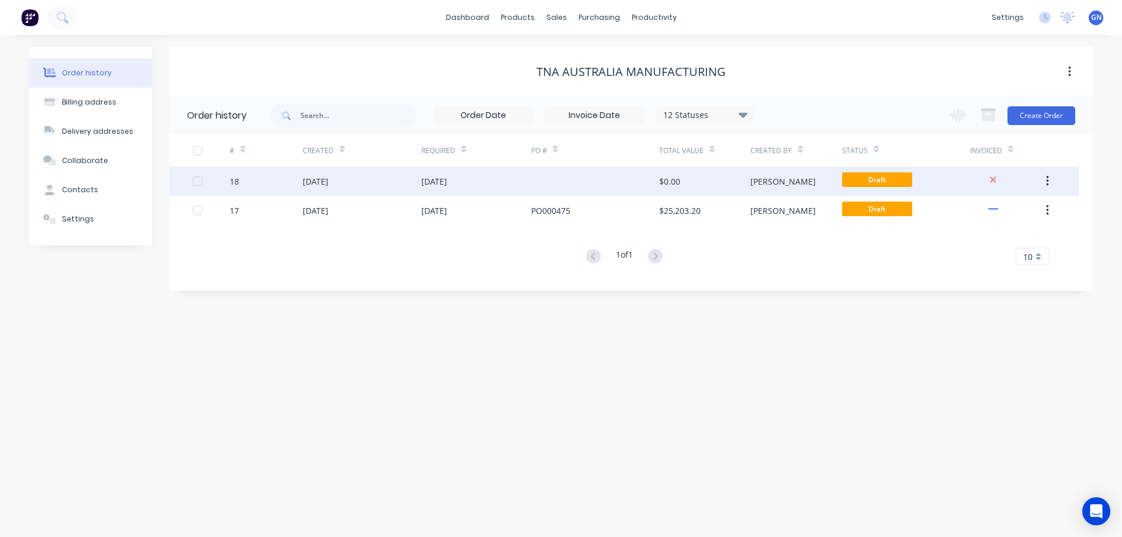
click at [546, 178] on div at bounding box center [595, 181] width 128 height 29
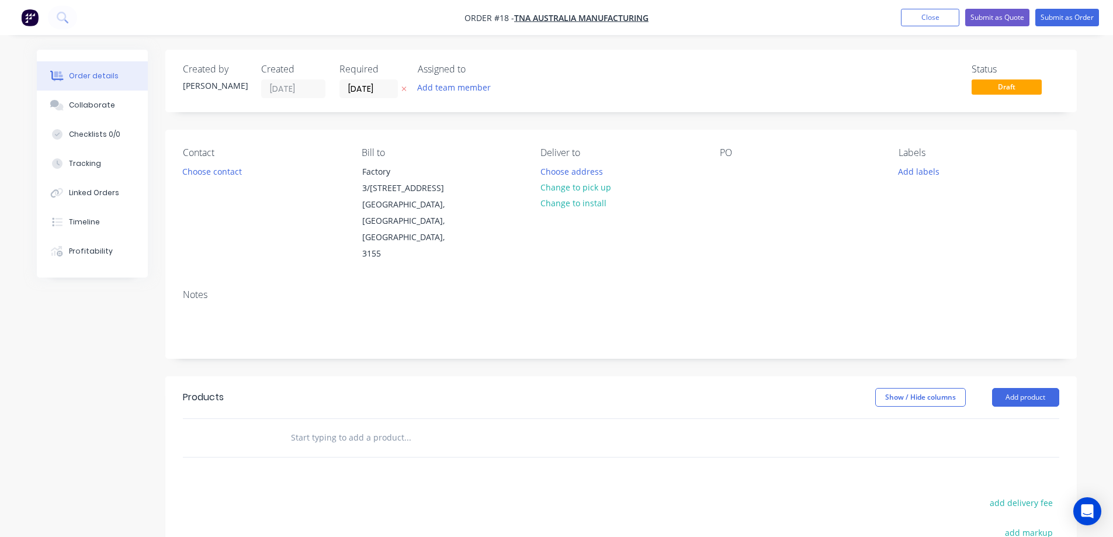
click at [712, 177] on div "Contact Choose contact Bill to Factory 3/991 Mountain Highway Boronia, Victoria…" at bounding box center [621, 205] width 912 height 150
click at [730, 168] on div at bounding box center [729, 171] width 19 height 17
click at [927, 19] on button "Close" at bounding box center [930, 18] width 58 height 18
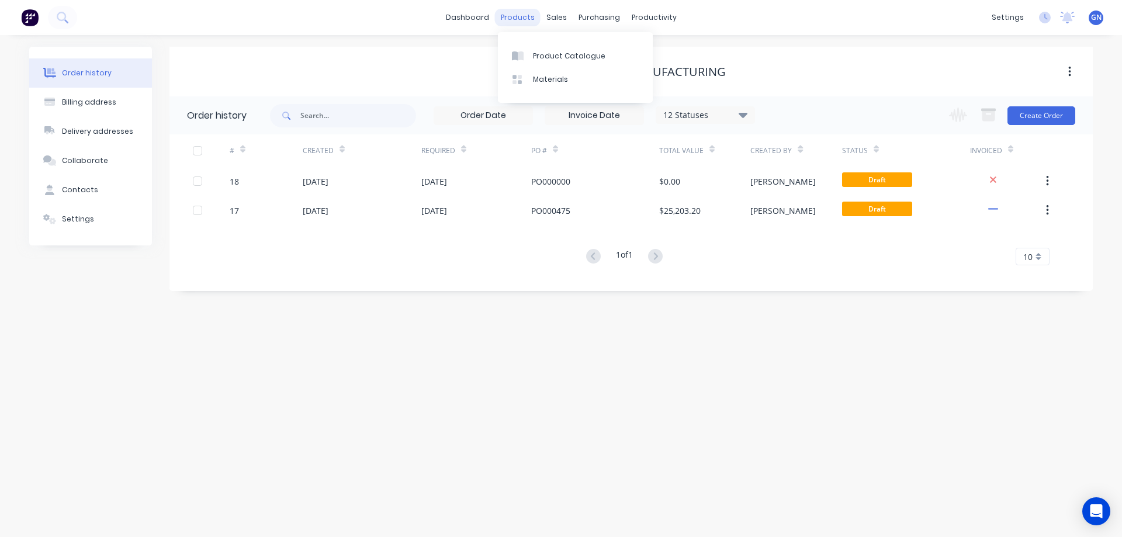
click at [513, 18] on div "products" at bounding box center [518, 18] width 46 height 18
click at [552, 56] on div "Product Catalogue" at bounding box center [569, 56] width 72 height 11
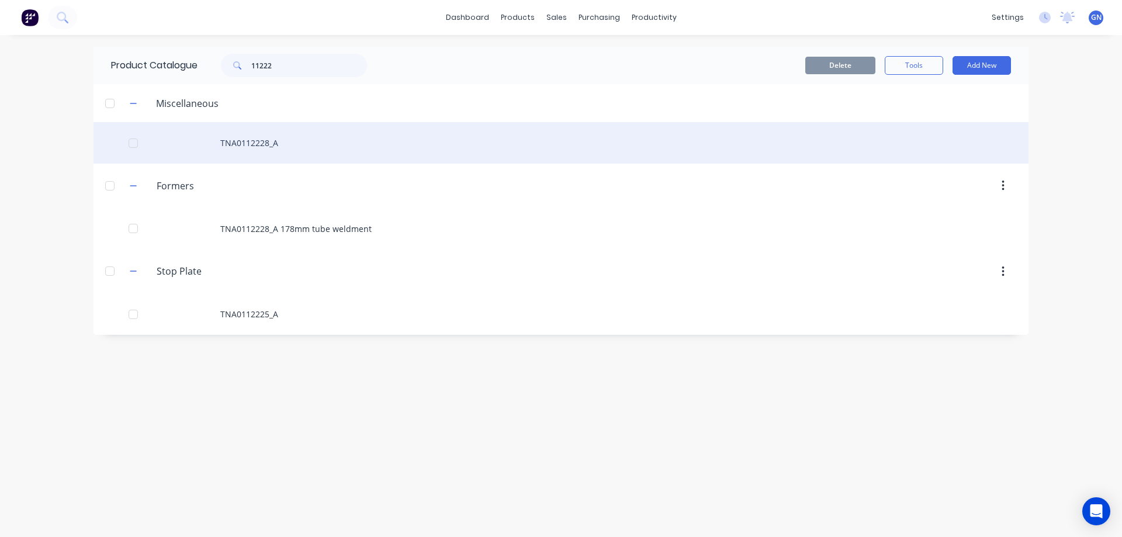
click at [252, 143] on div "TNA0112228_A" at bounding box center [561, 142] width 935 height 41
click at [274, 146] on div "TNA0112228_A" at bounding box center [561, 142] width 935 height 41
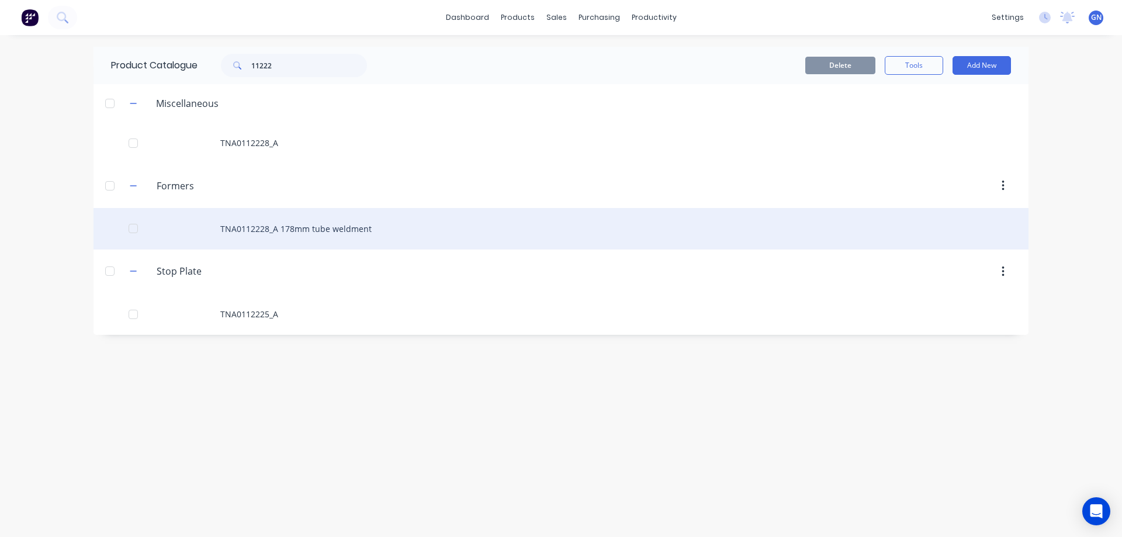
click at [285, 230] on div "TNA0112228_A 178mm tube weldment" at bounding box center [561, 228] width 935 height 41
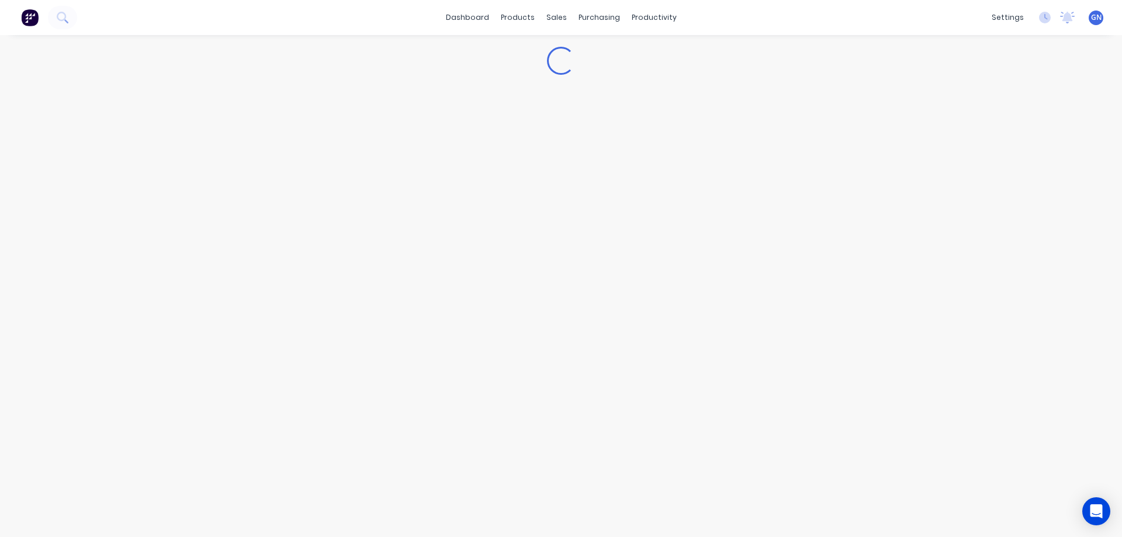
scroll to position [84, 0]
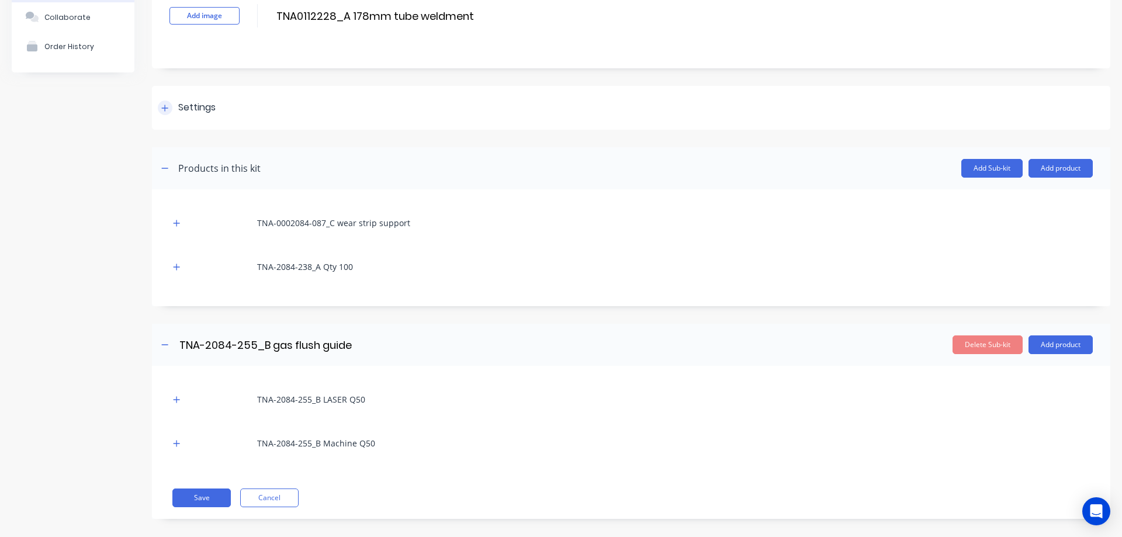
click at [168, 108] on icon at bounding box center [164, 108] width 7 height 8
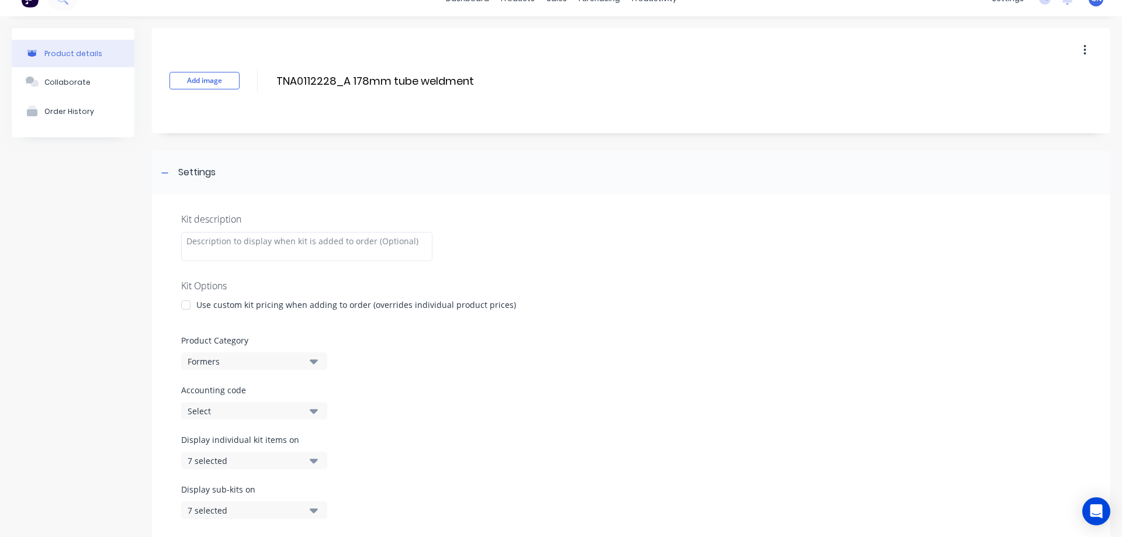
scroll to position [0, 0]
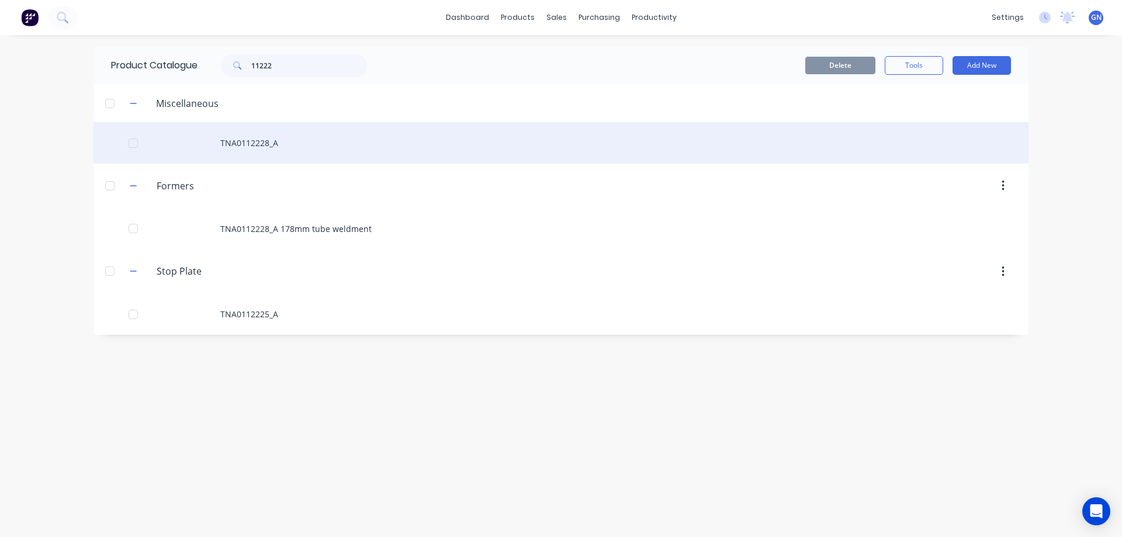
click at [255, 144] on div "TNA0112228_A" at bounding box center [561, 142] width 935 height 41
type textarea "x"
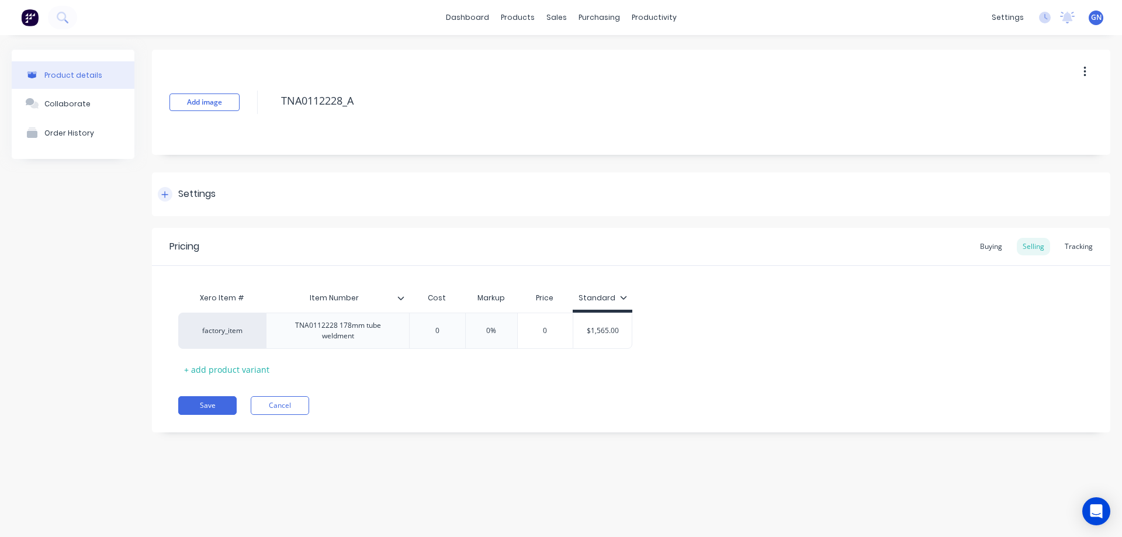
click at [174, 190] on div "Settings" at bounding box center [187, 194] width 58 height 15
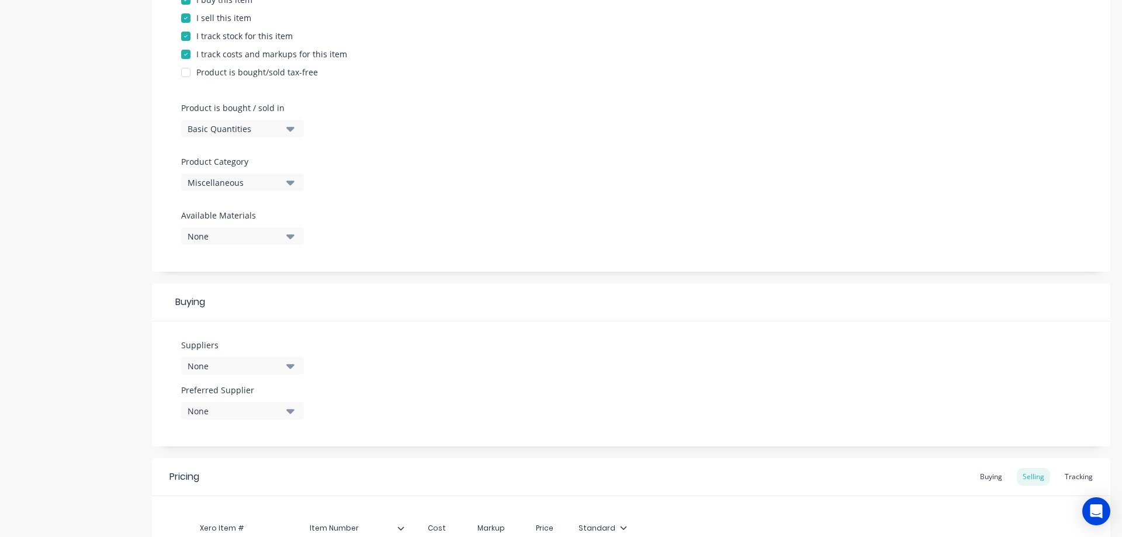
scroll to position [268, 0]
click at [985, 476] on div "Buying" at bounding box center [991, 475] width 34 height 18
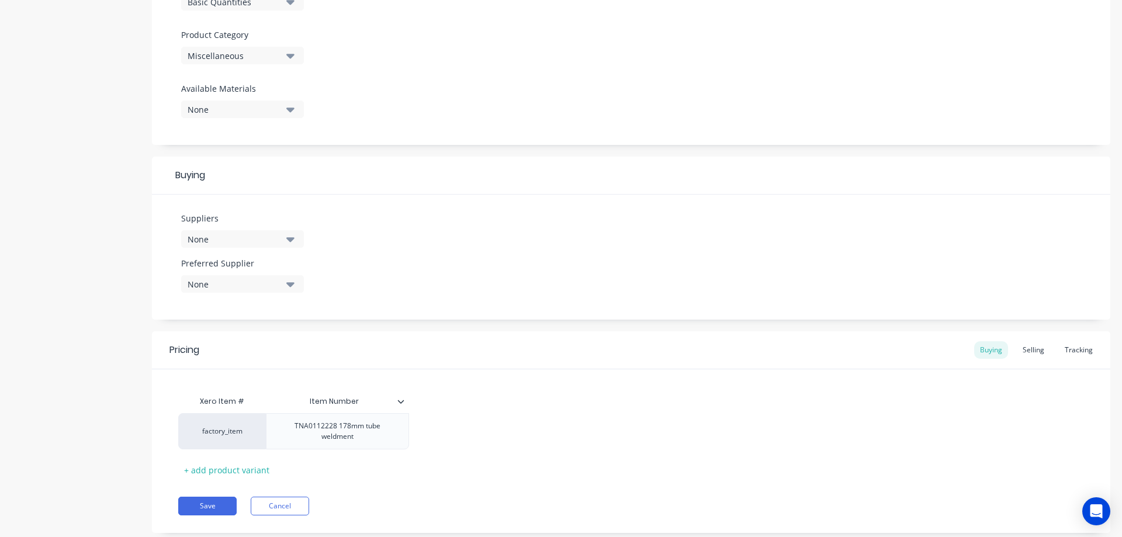
scroll to position [421, 0]
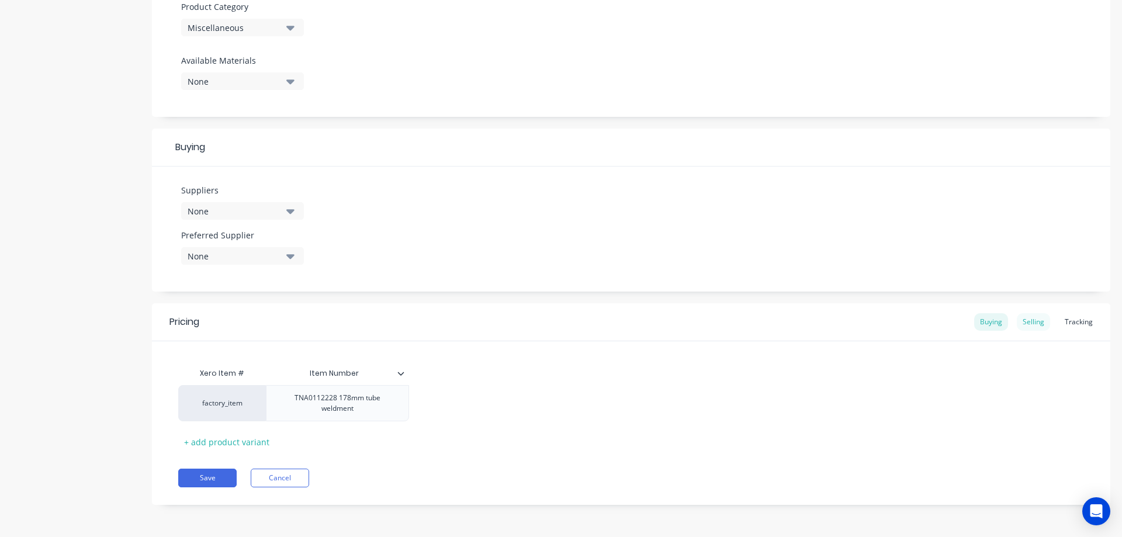
click at [1031, 324] on div "Selling" at bounding box center [1033, 322] width 33 height 18
click at [1081, 321] on div "Tracking" at bounding box center [1079, 322] width 40 height 18
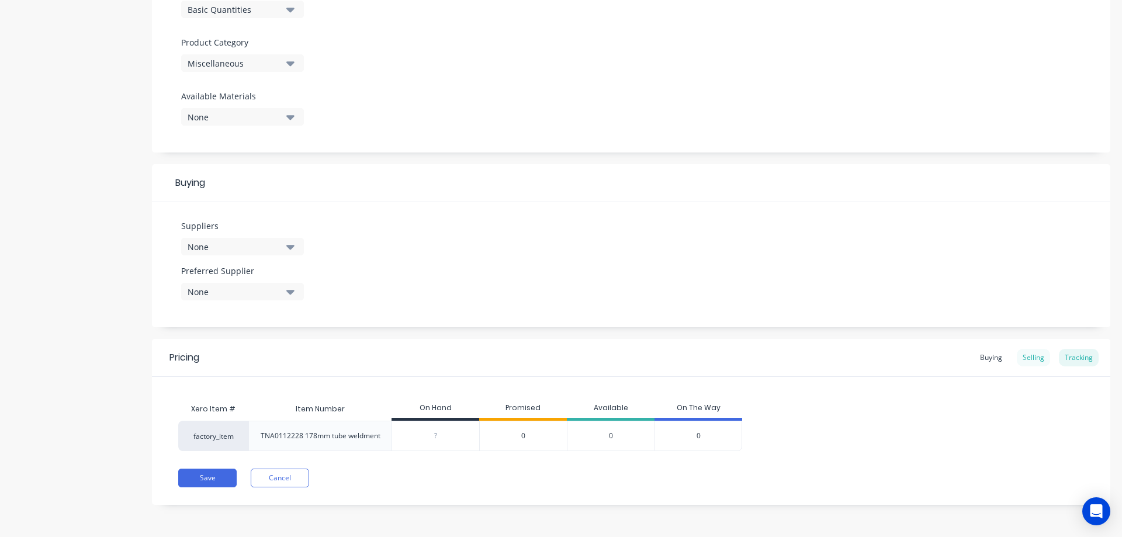
click at [1024, 358] on div "Selling" at bounding box center [1033, 358] width 33 height 18
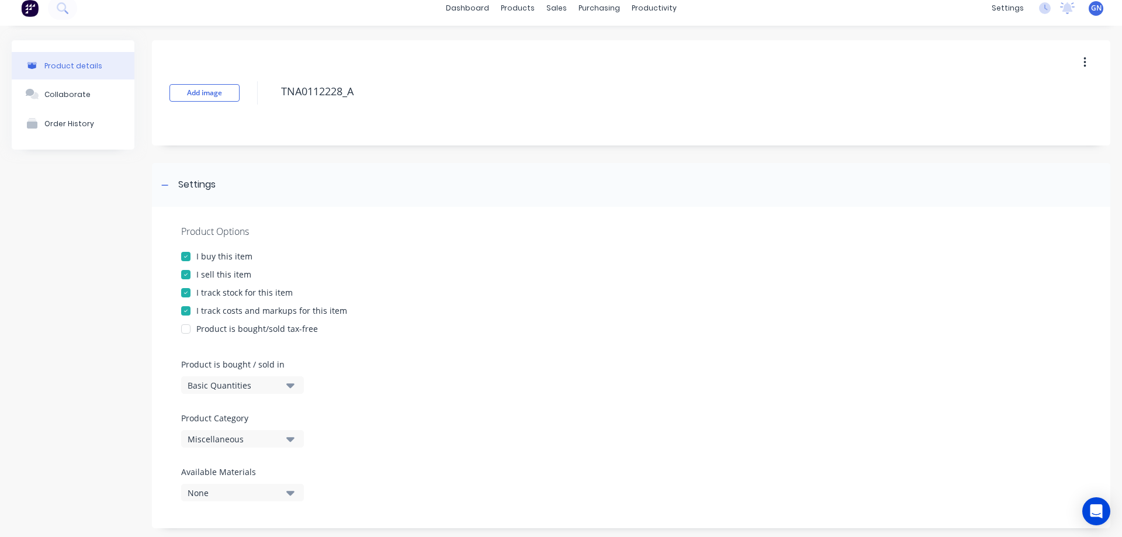
scroll to position [0, 0]
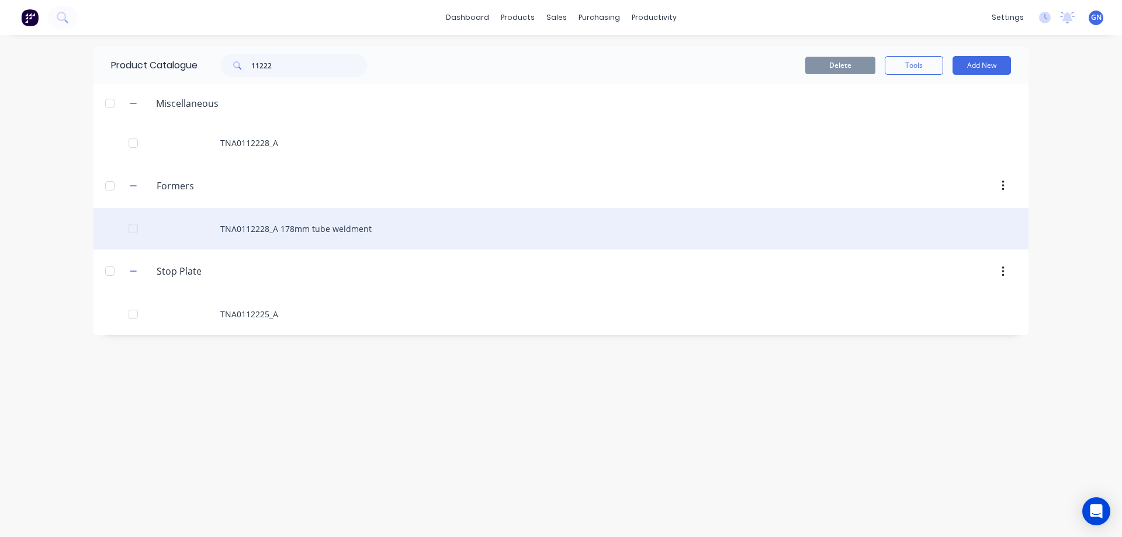
click at [265, 228] on div "TNA0112228_A 178mm tube weldment" at bounding box center [561, 228] width 935 height 41
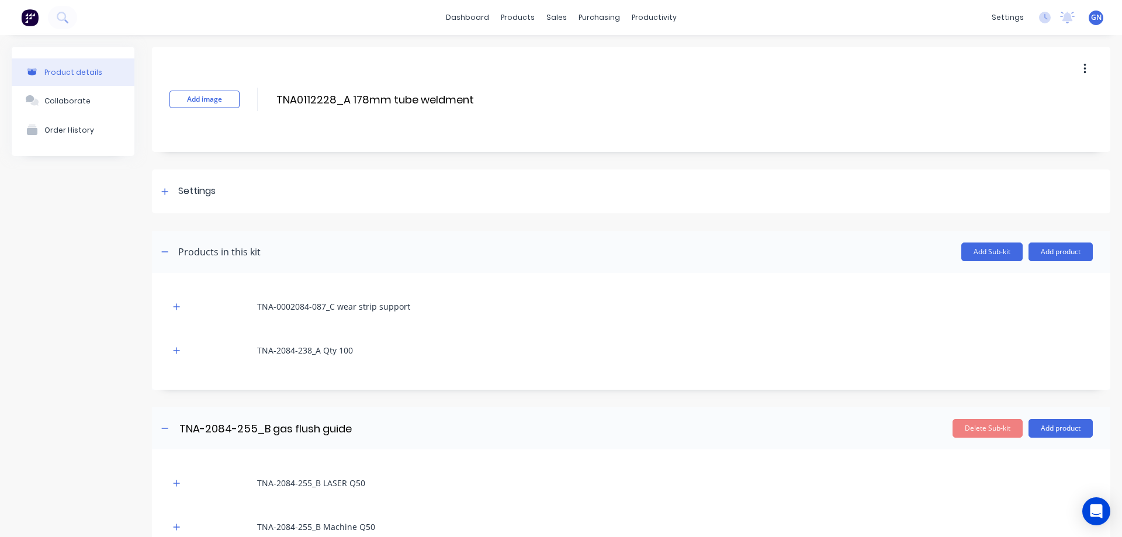
click at [1084, 68] on icon "button" at bounding box center [1085, 69] width 2 height 11
click at [169, 191] on div at bounding box center [165, 191] width 15 height 15
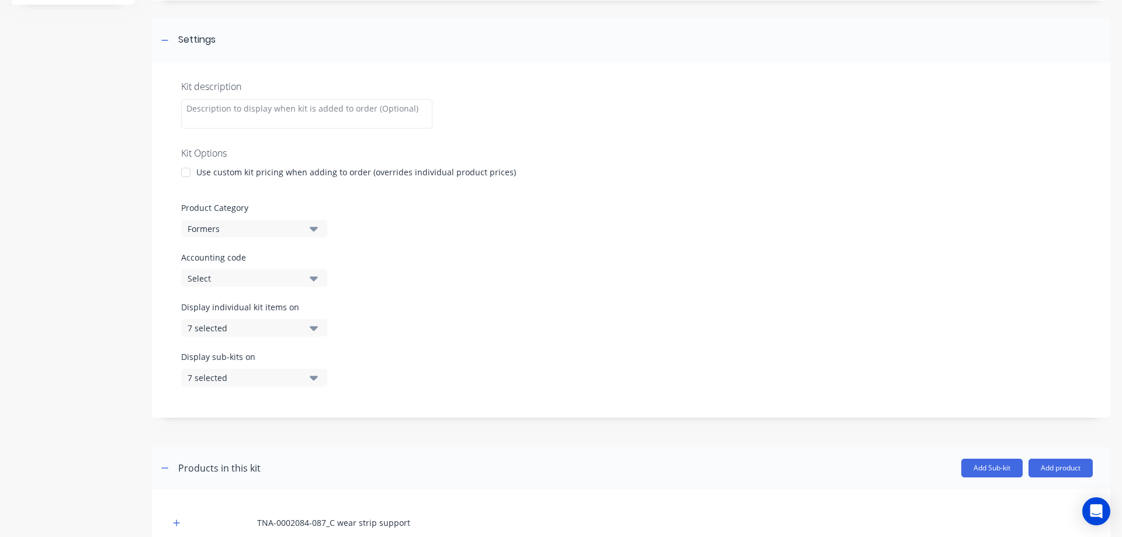
scroll to position [151, 0]
click at [186, 172] on div at bounding box center [185, 172] width 23 height 23
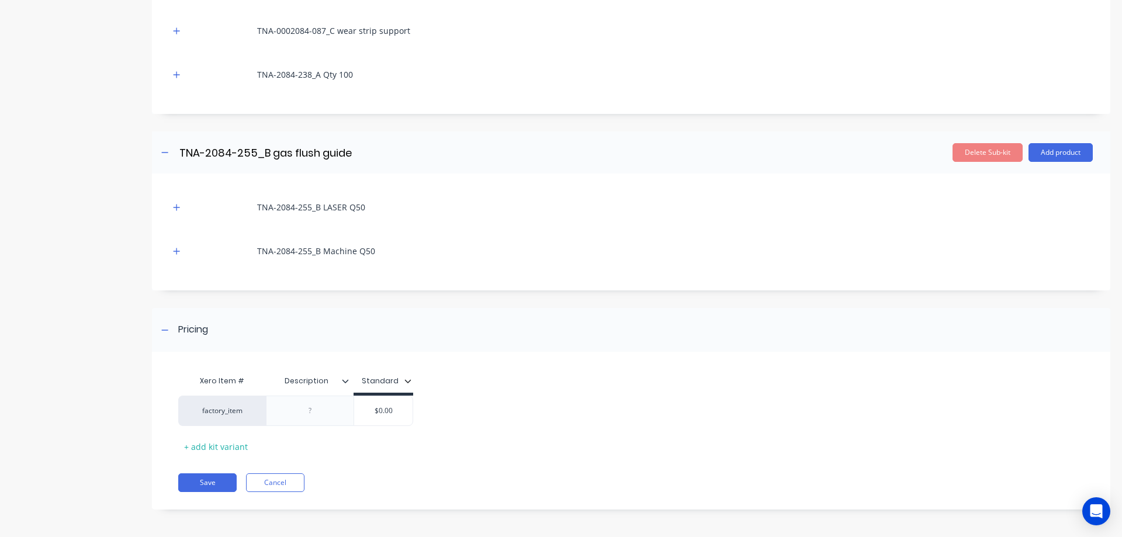
scroll to position [614, 0]
click at [368, 410] on input "$0.00" at bounding box center [383, 409] width 58 height 11
drag, startPoint x: 368, startPoint y: 410, endPoint x: 414, endPoint y: 411, distance: 45.6
click at [414, 411] on div "factory_item $0.00 $0.00" at bounding box center [626, 409] width 896 height 30
type input "1565"
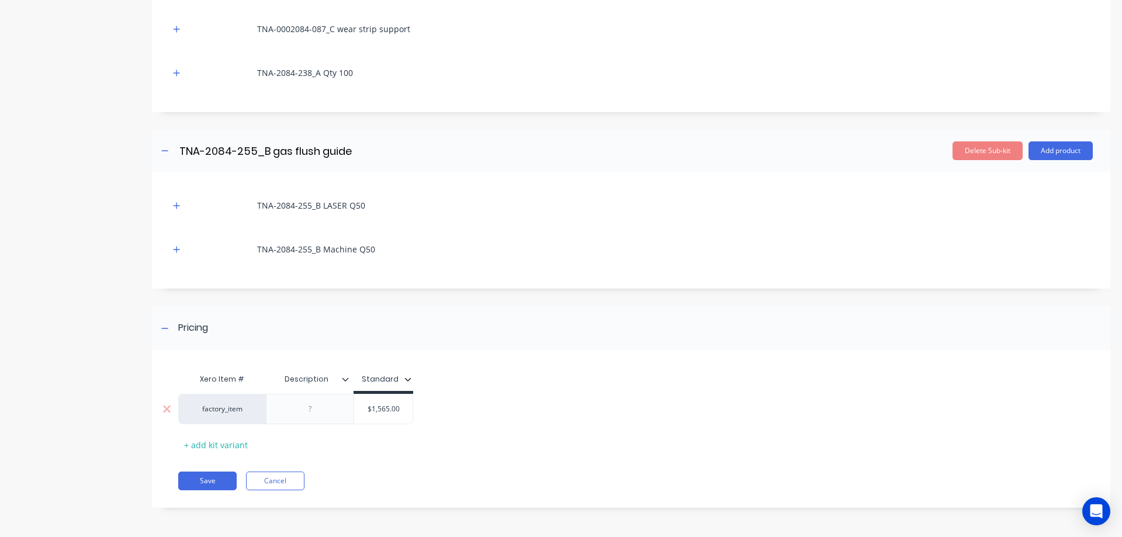
click at [313, 411] on div at bounding box center [310, 408] width 58 height 15
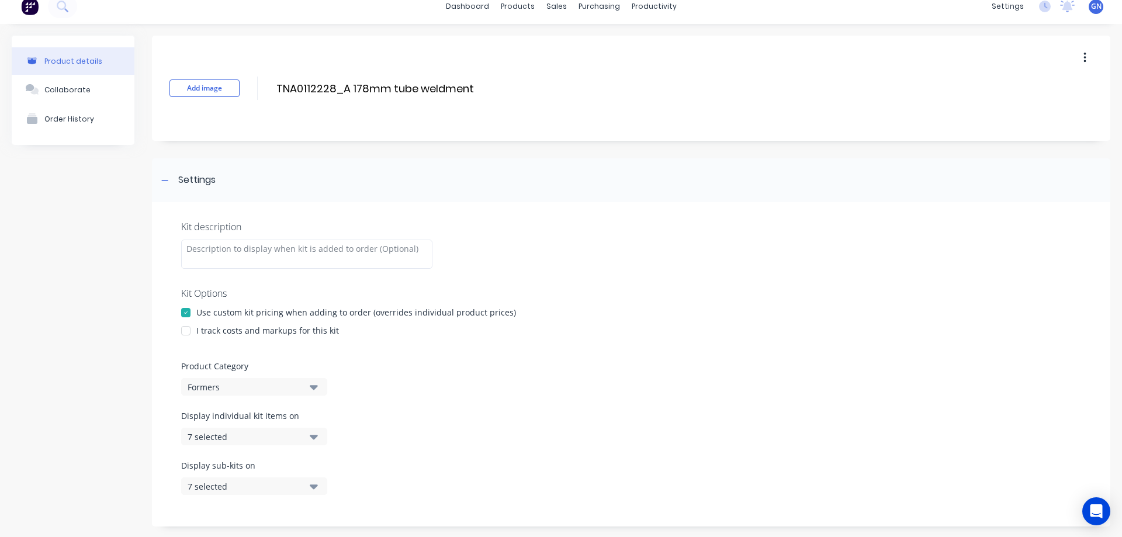
scroll to position [0, 0]
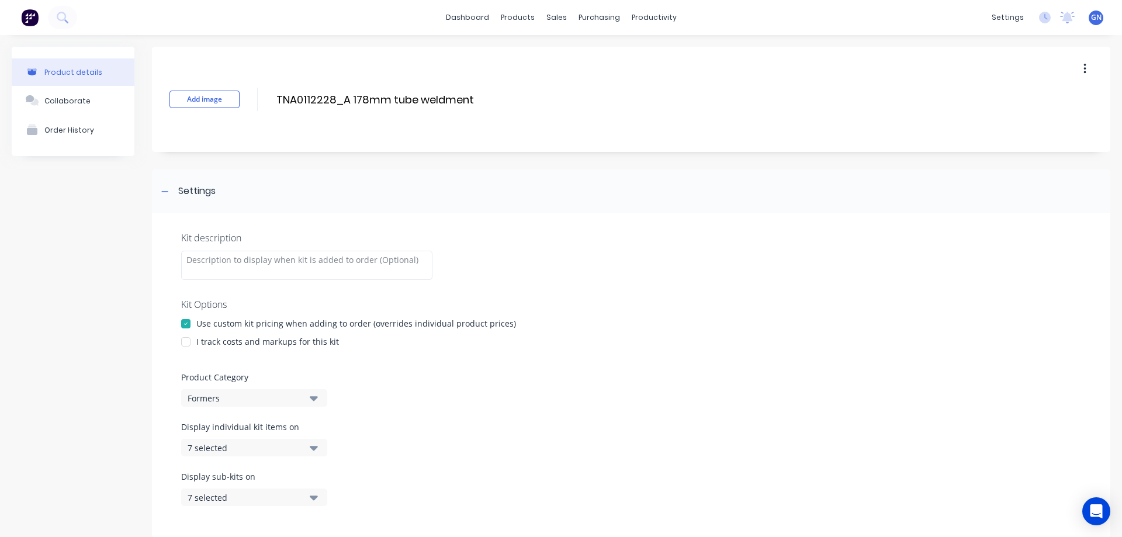
click at [185, 342] on div at bounding box center [185, 341] width 23 height 23
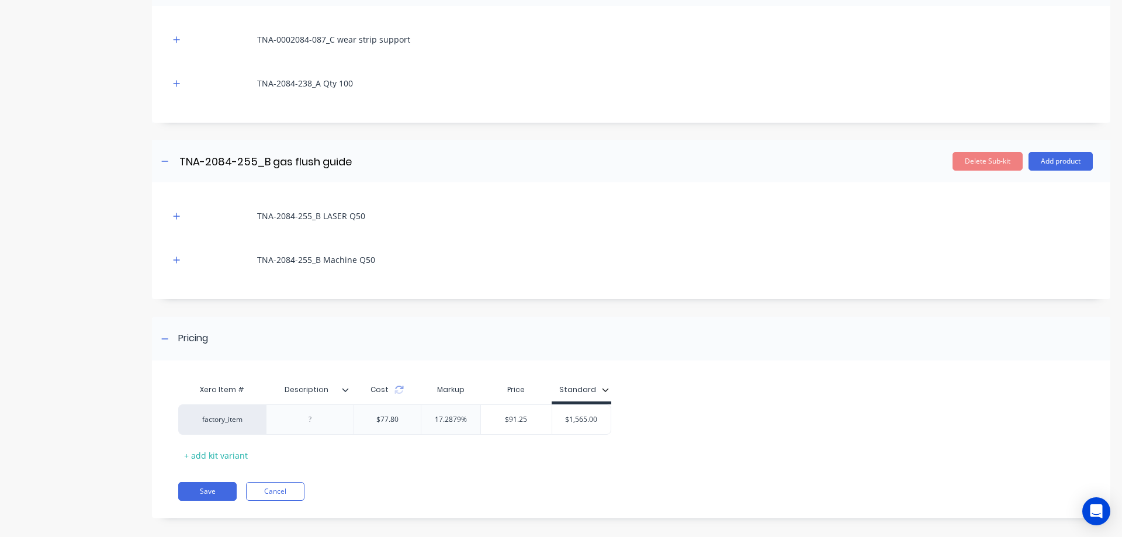
scroll to position [614, 0]
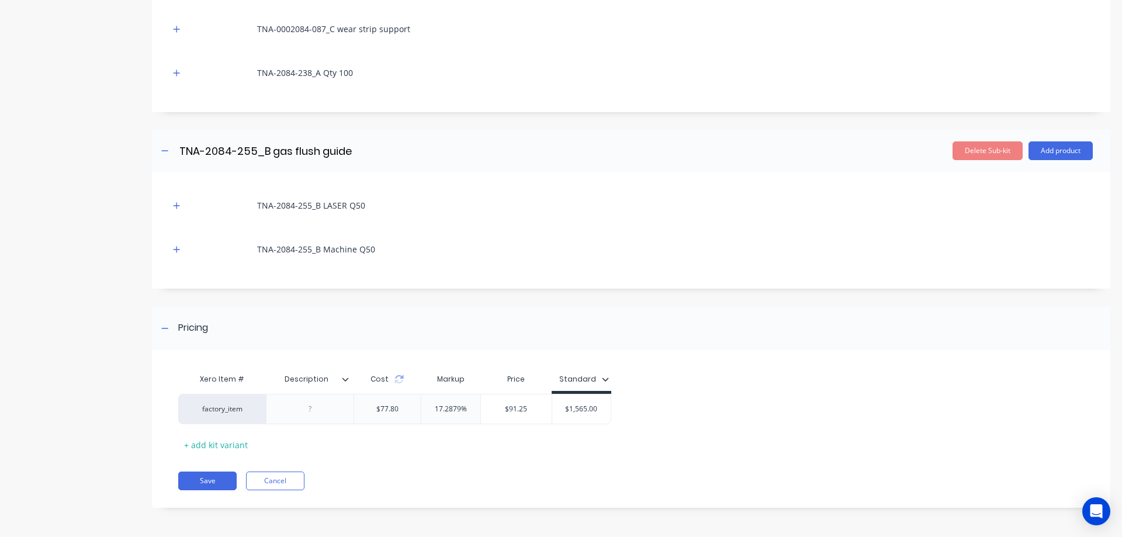
click at [346, 380] on icon at bounding box center [345, 380] width 6 height 4
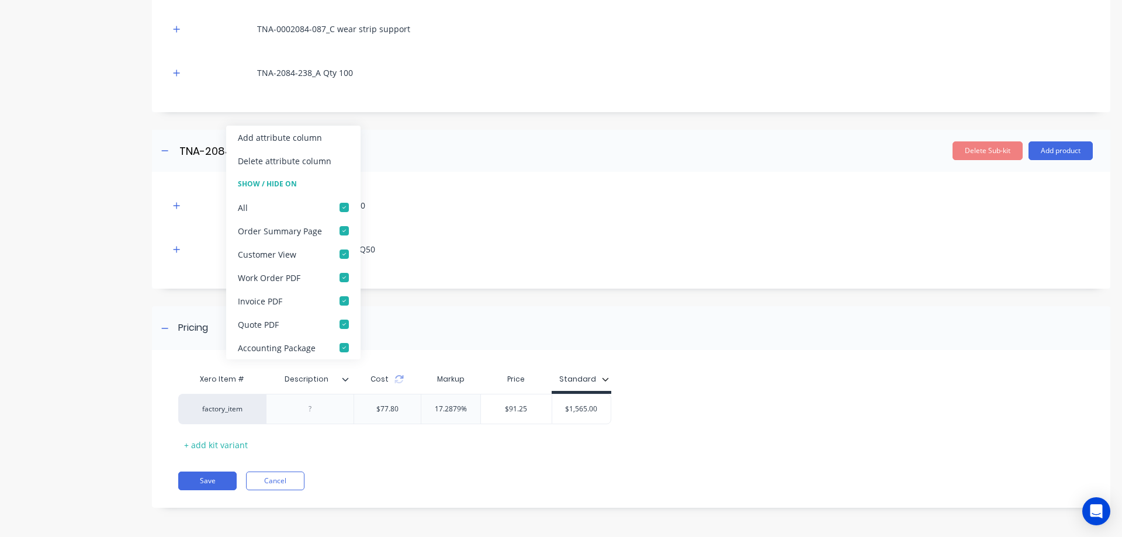
click at [346, 380] on icon at bounding box center [345, 380] width 6 height 4
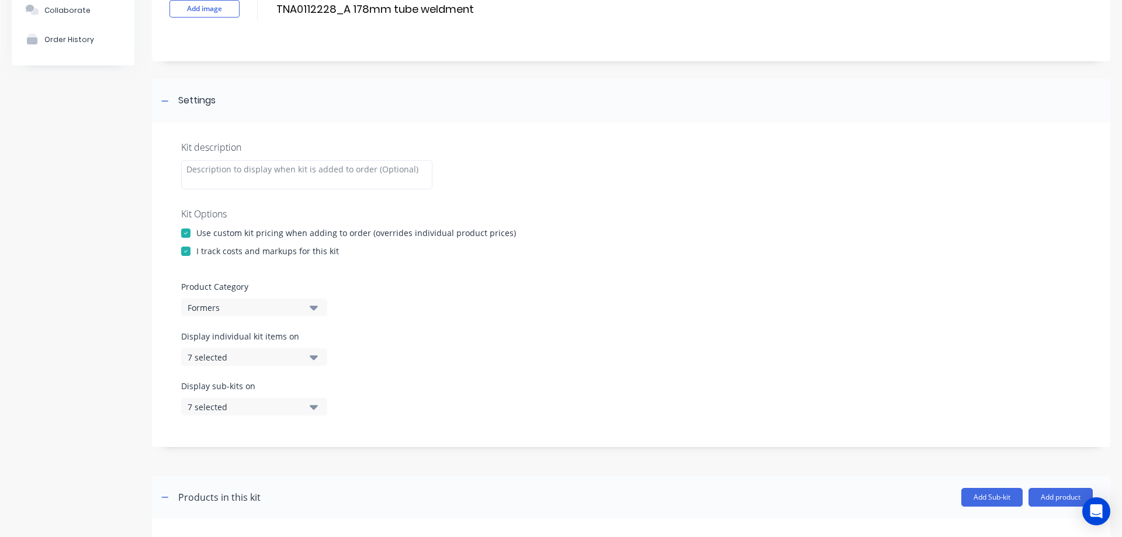
scroll to position [29, 0]
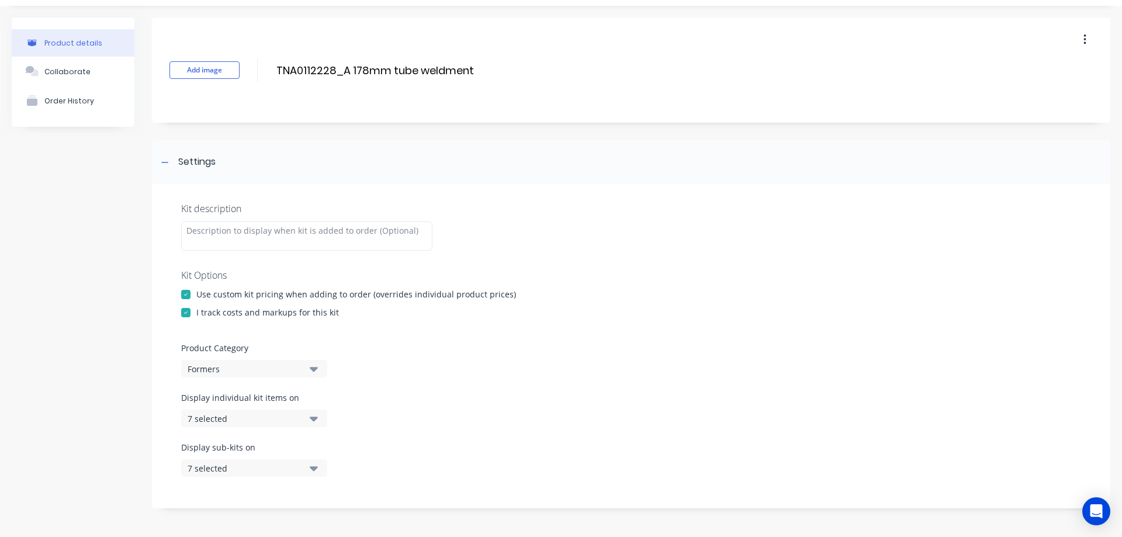
click at [186, 293] on div at bounding box center [185, 294] width 23 height 23
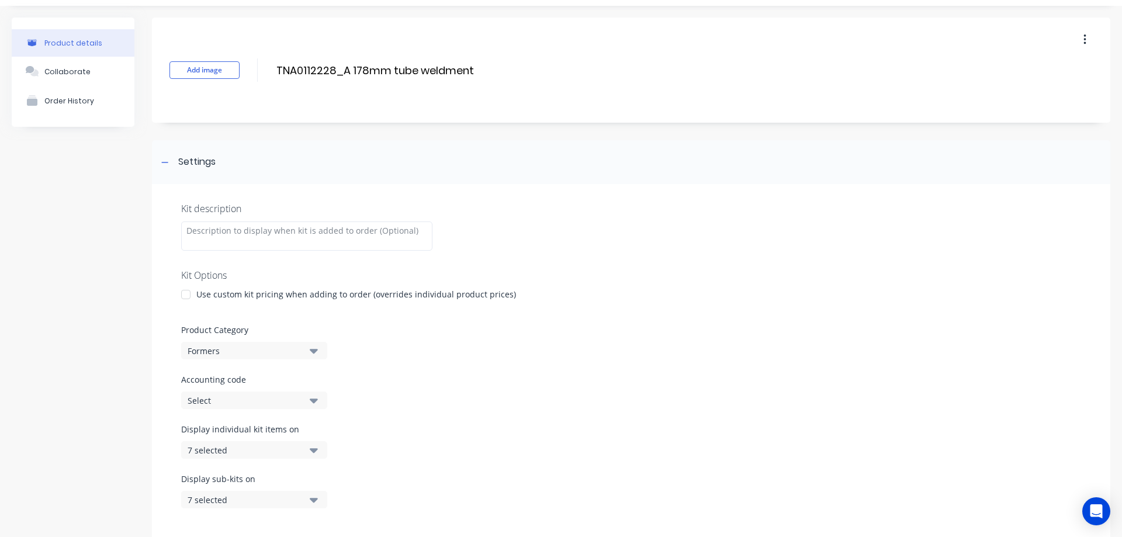
click at [186, 295] on div at bounding box center [185, 294] width 23 height 23
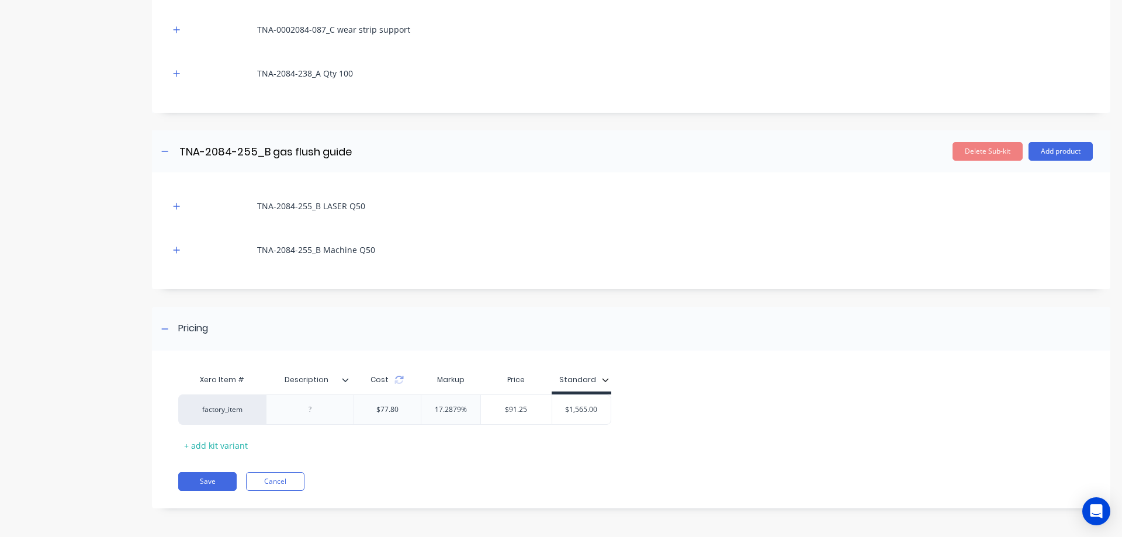
scroll to position [614, 0]
click at [347, 385] on div "Description" at bounding box center [310, 379] width 88 height 29
click at [347, 379] on icon at bounding box center [345, 379] width 7 height 7
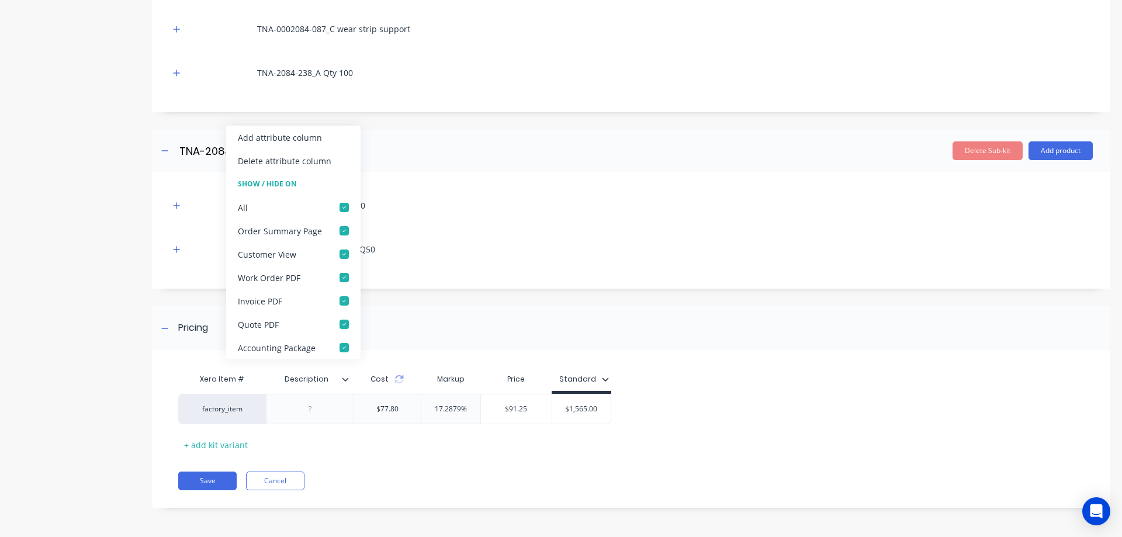
click at [347, 378] on icon at bounding box center [345, 379] width 7 height 7
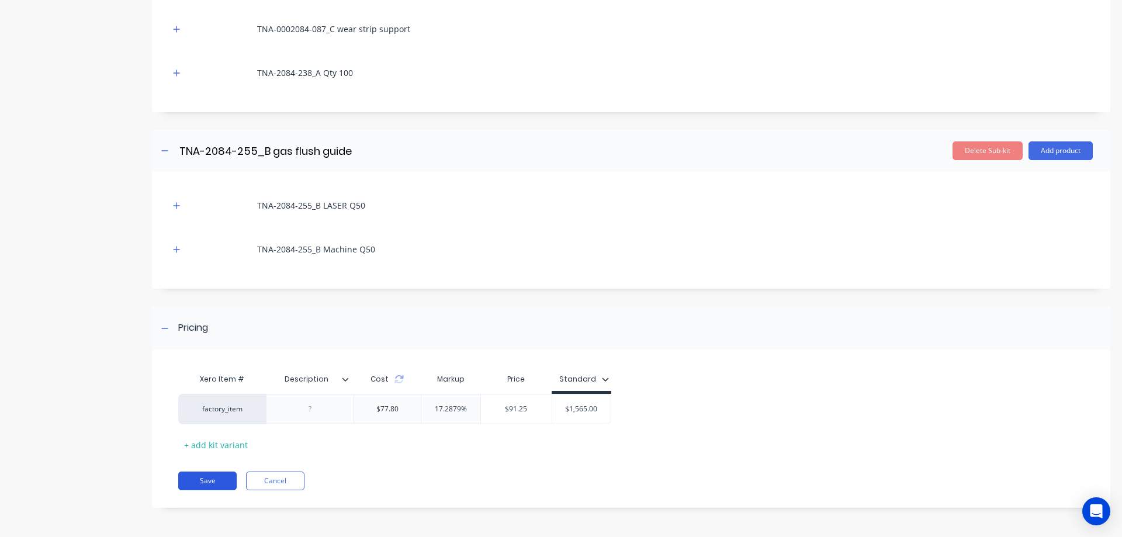
click at [216, 482] on button "Save" at bounding box center [207, 481] width 58 height 19
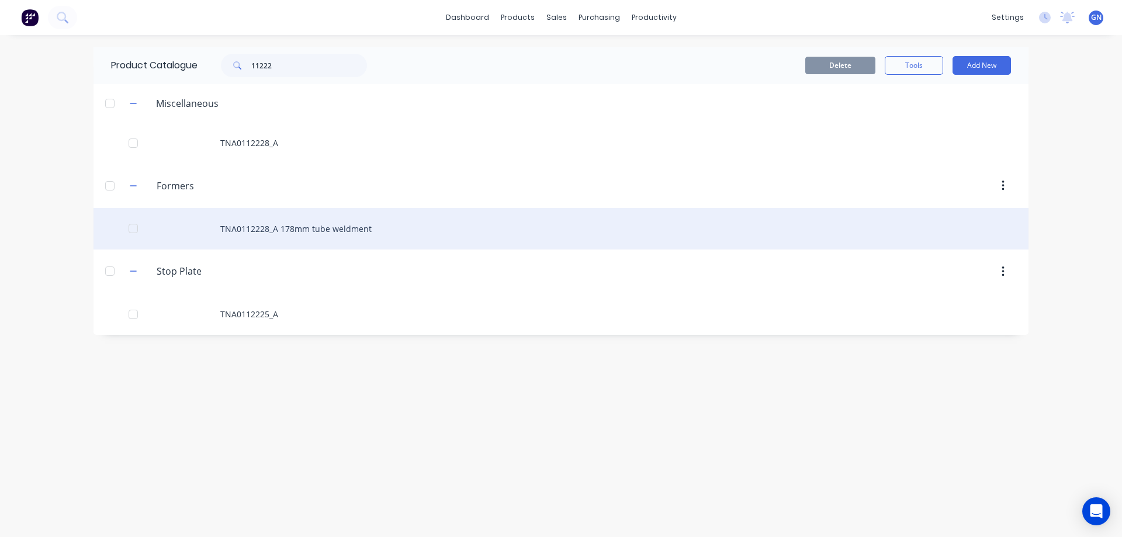
click at [319, 233] on div "TNA0112228_A 178mm tube weldment" at bounding box center [561, 228] width 935 height 41
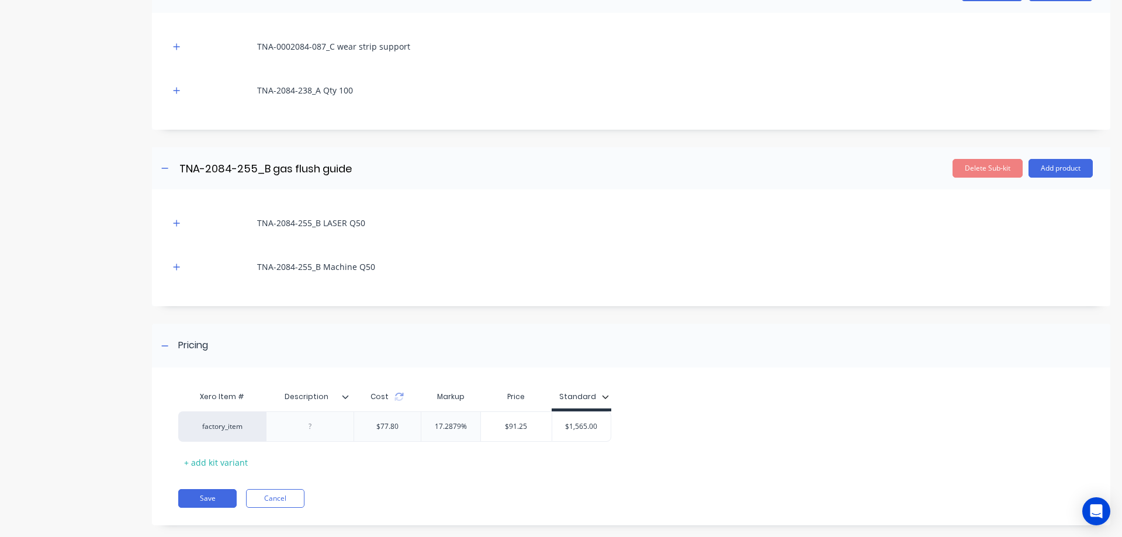
scroll to position [278, 0]
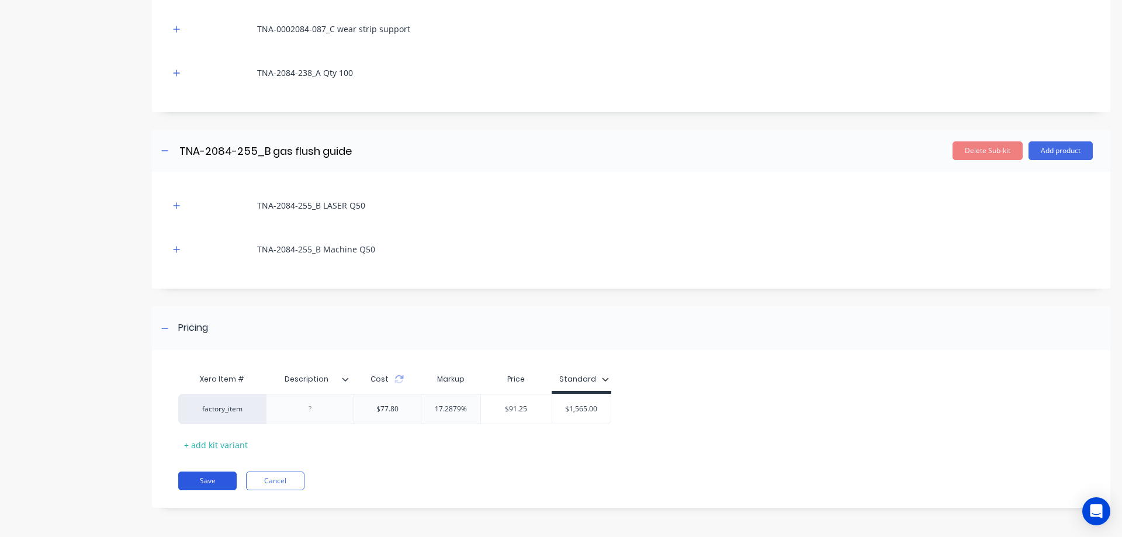
click at [205, 479] on button "Save" at bounding box center [207, 481] width 58 height 19
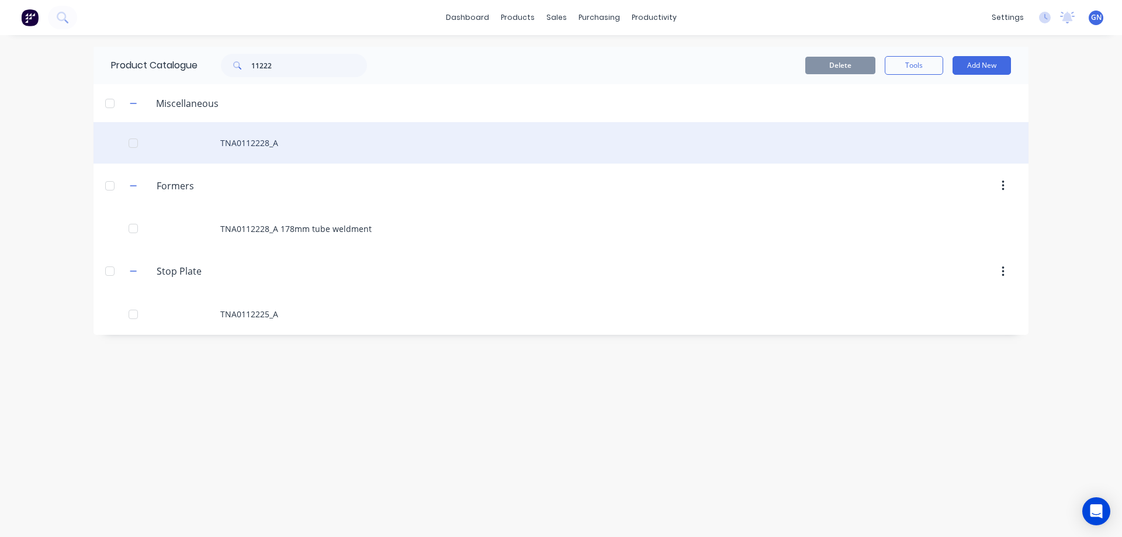
click at [238, 142] on div "TNA0112228_A" at bounding box center [561, 142] width 935 height 41
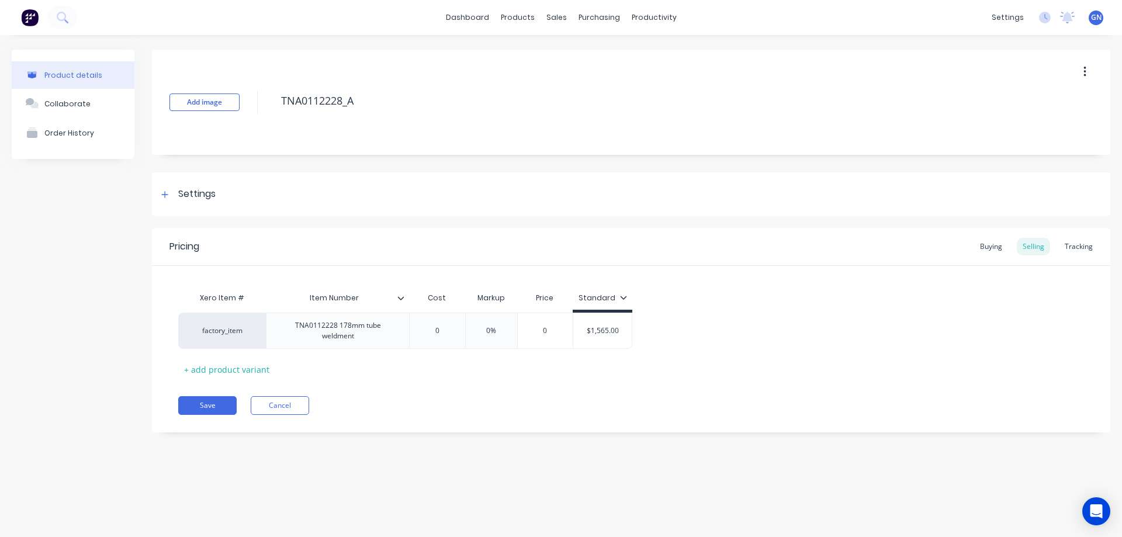
click at [1084, 74] on icon "button" at bounding box center [1085, 71] width 3 height 13
click at [1010, 124] on div "Delete" at bounding box center [1043, 125] width 90 height 17
type textarea "x"
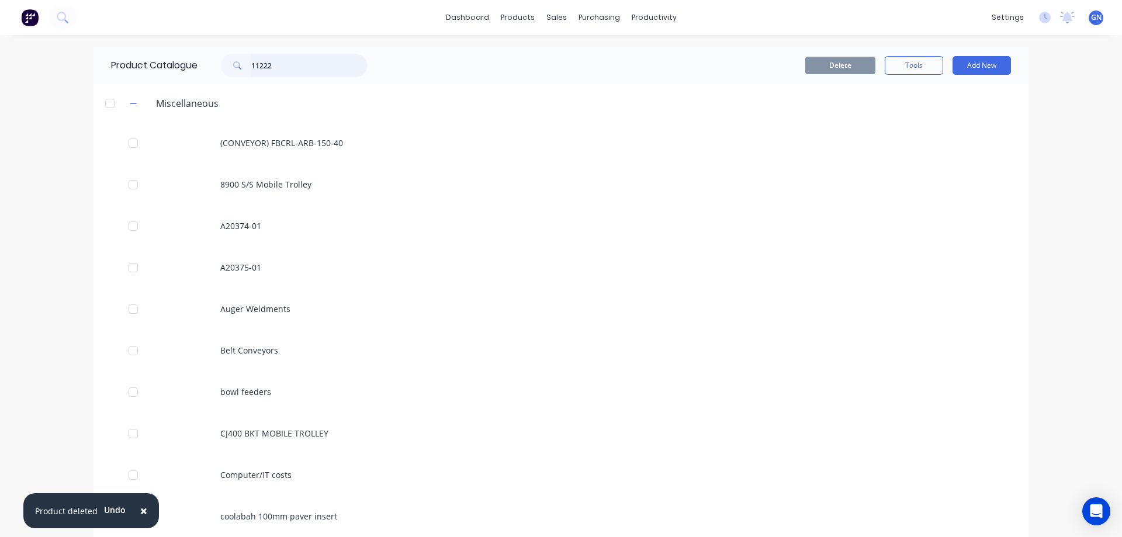
click at [285, 63] on input "11222" at bounding box center [309, 65] width 116 height 23
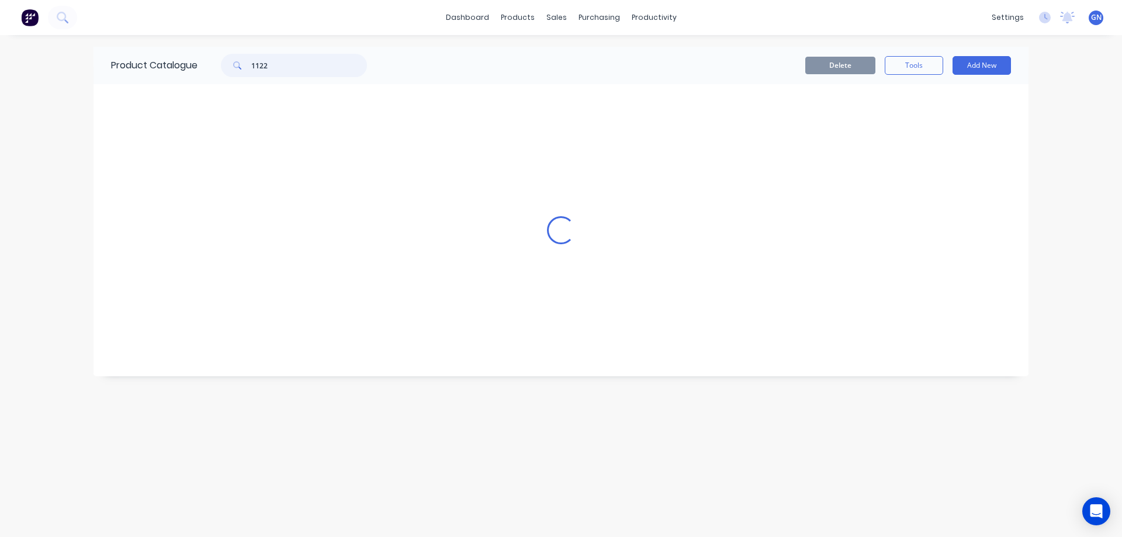
type input "11222"
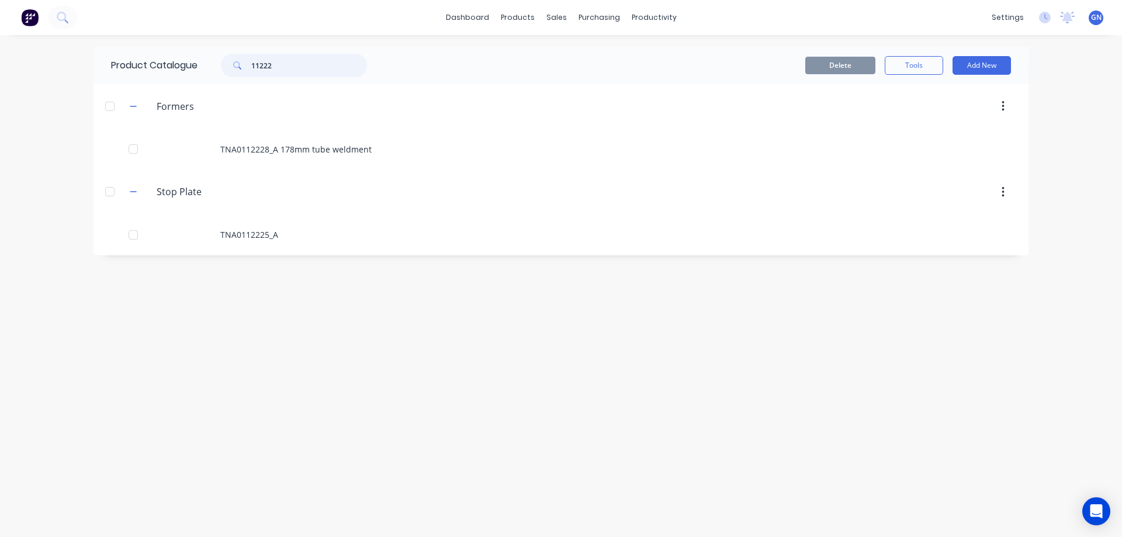
drag, startPoint x: 258, startPoint y: 70, endPoint x: 238, endPoint y: 74, distance: 20.2
click at [238, 74] on div "11222" at bounding box center [294, 65] width 146 height 23
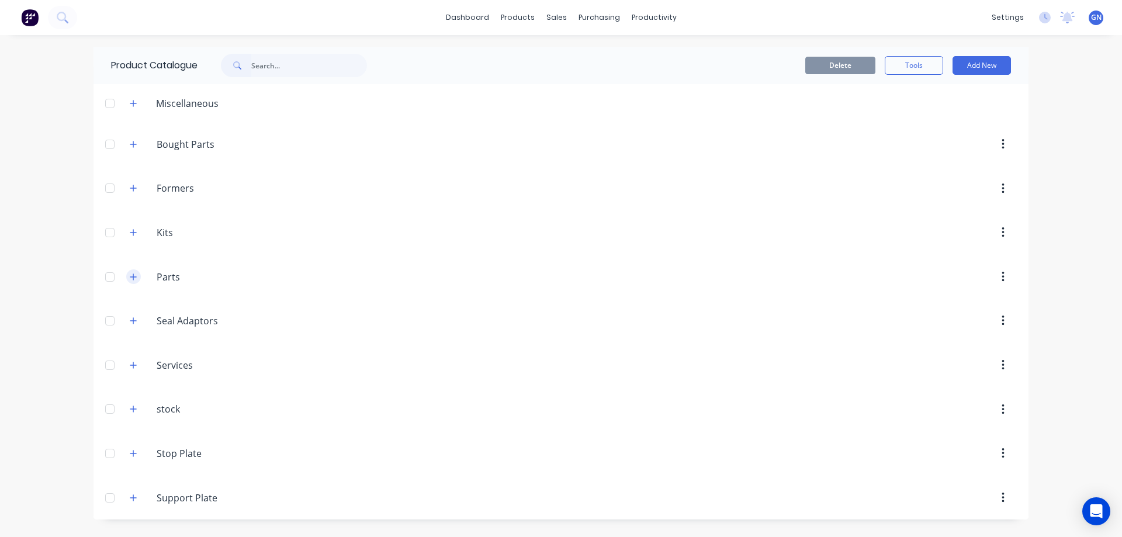
click at [134, 277] on icon "button" at bounding box center [133, 277] width 6 height 6
click at [109, 407] on div at bounding box center [109, 408] width 23 height 23
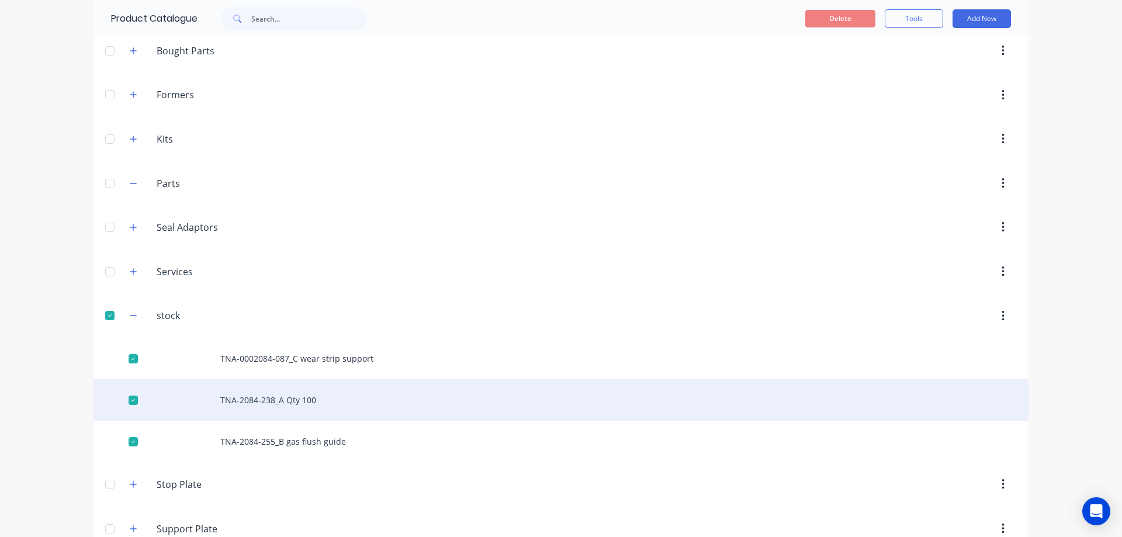
scroll to position [119, 0]
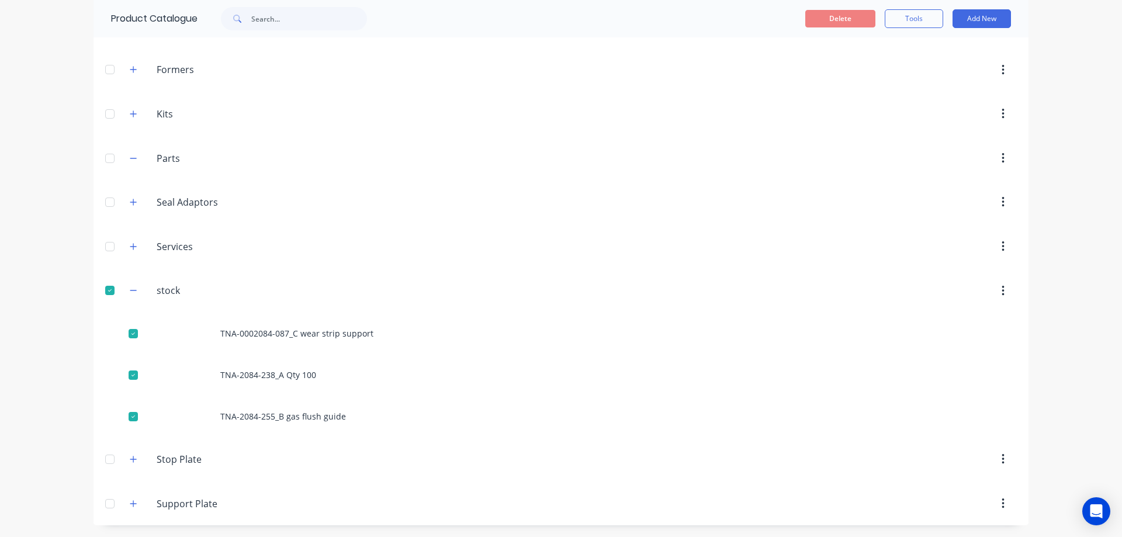
click at [106, 289] on div at bounding box center [109, 290] width 23 height 23
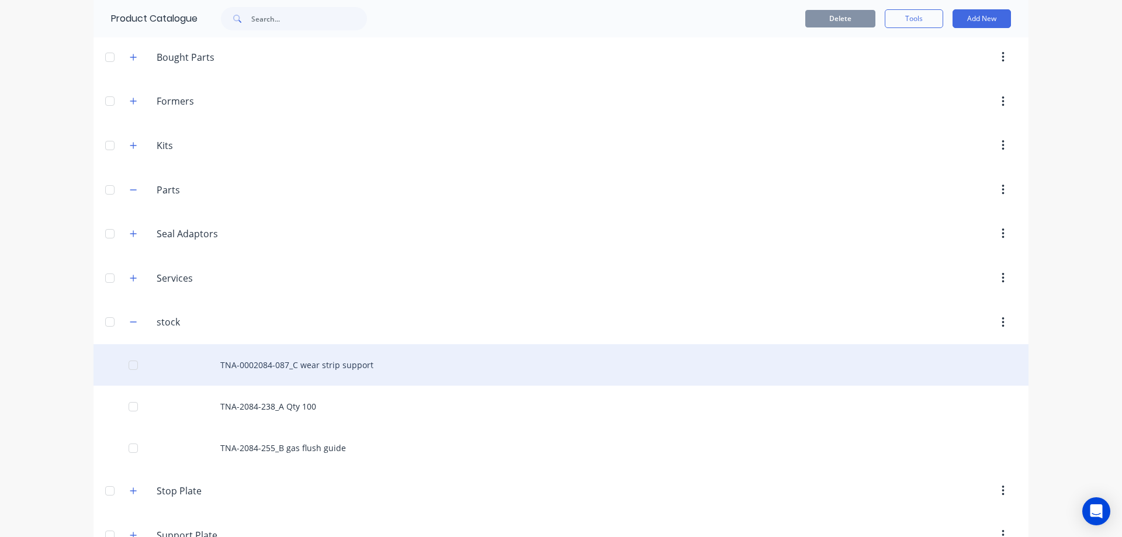
scroll to position [0, 0]
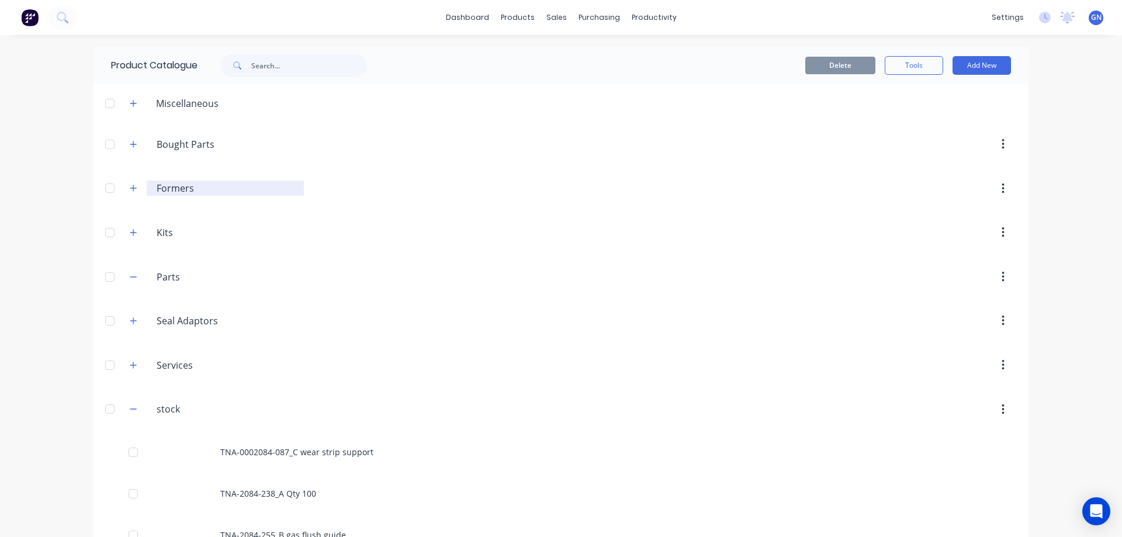
click at [174, 187] on input "Formers" at bounding box center [226, 188] width 139 height 14
click at [130, 188] on icon "button" at bounding box center [133, 188] width 7 height 8
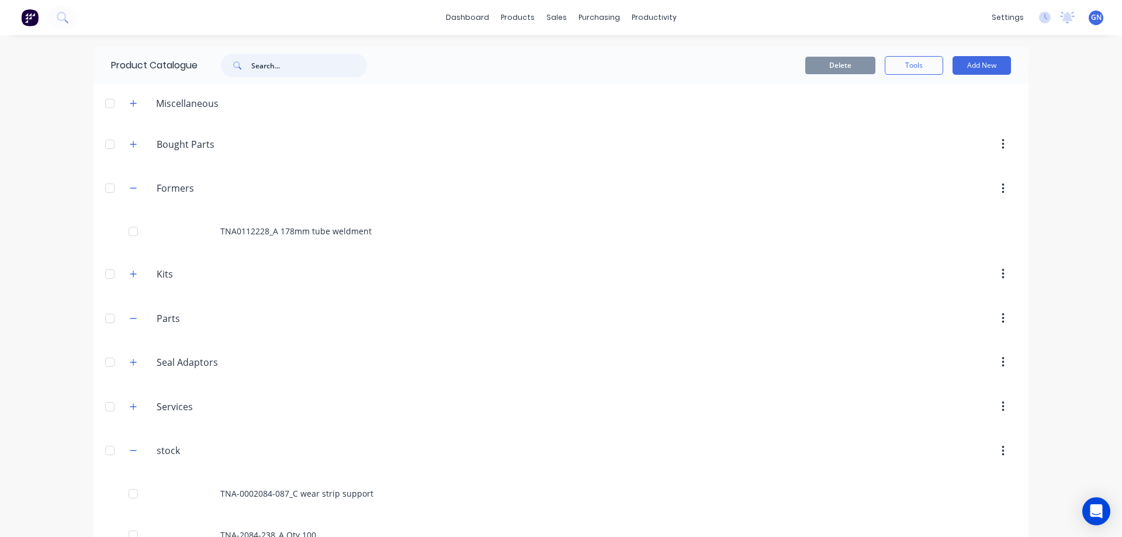
click at [271, 71] on input "text" at bounding box center [309, 65] width 116 height 23
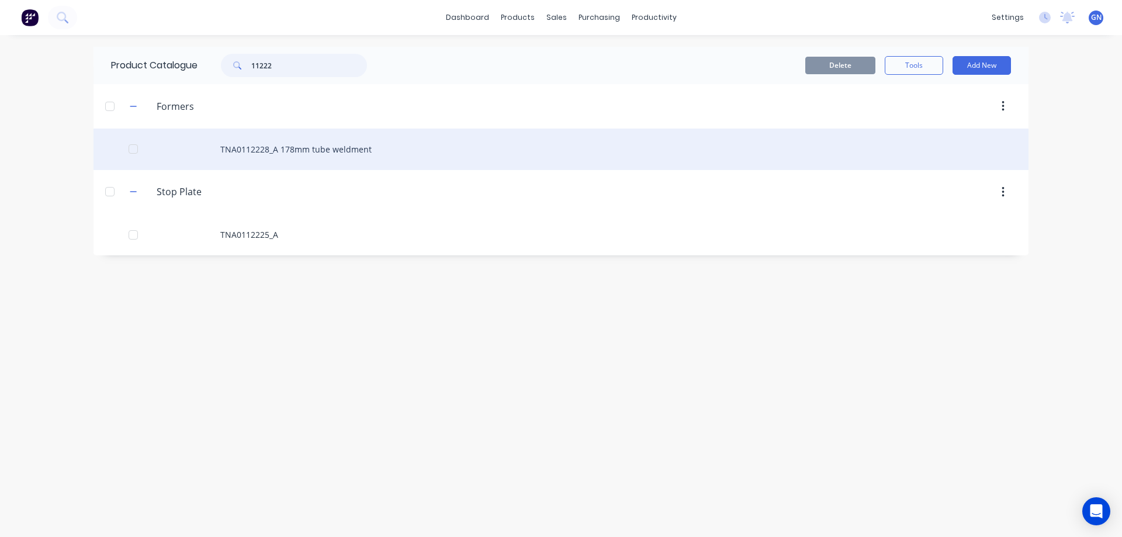
type input "11222"
click at [288, 152] on div "TNA0112228_A 178mm tube weldment" at bounding box center [561, 149] width 935 height 41
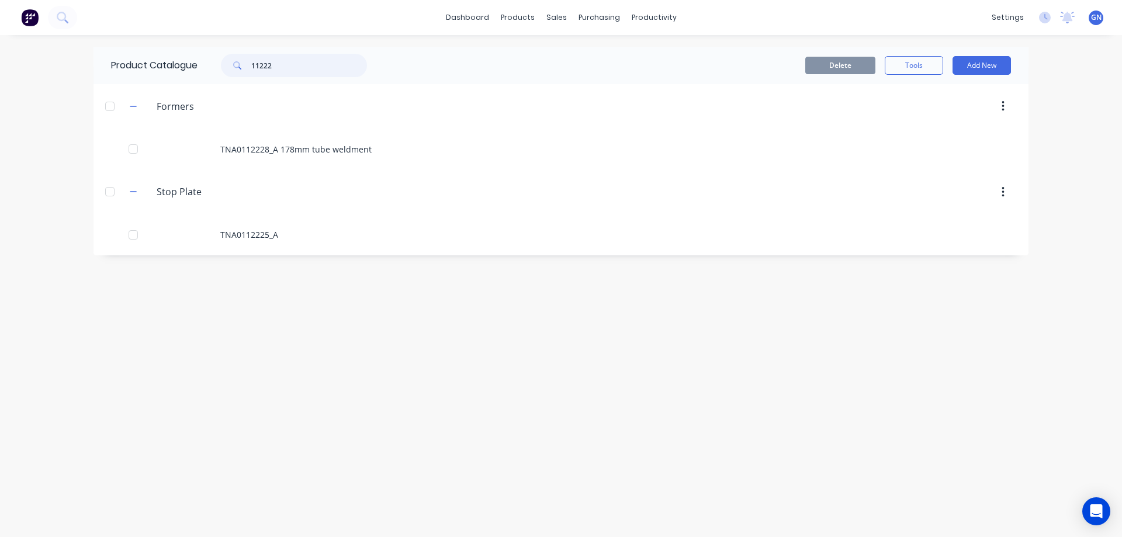
drag, startPoint x: 294, startPoint y: 68, endPoint x: 218, endPoint y: 71, distance: 76.0
click at [218, 71] on div "11222" at bounding box center [288, 65] width 158 height 23
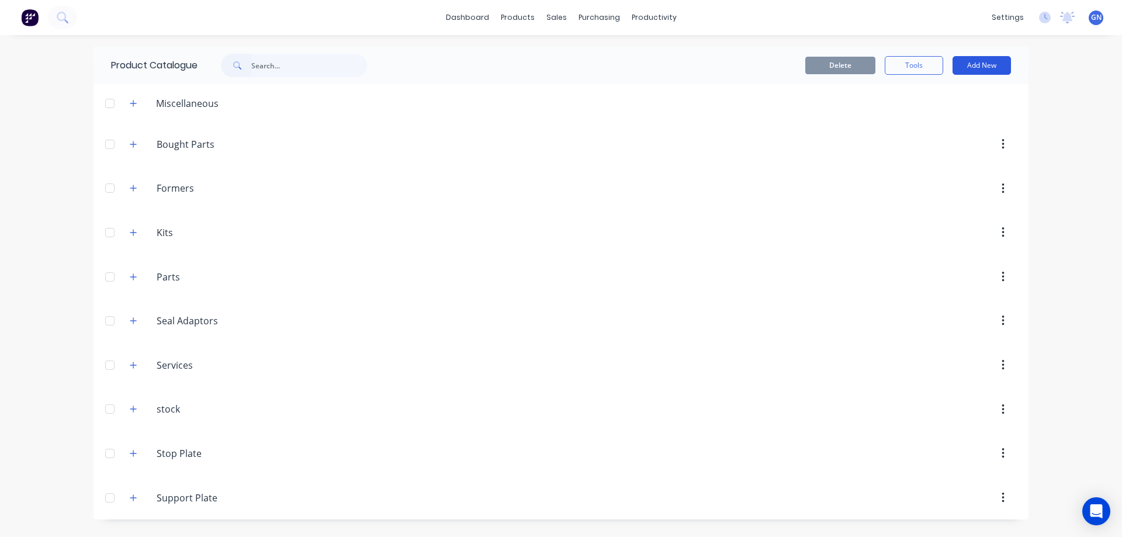
click at [974, 65] on button "Add New" at bounding box center [982, 65] width 58 height 19
click at [938, 94] on div "Category" at bounding box center [956, 95] width 90 height 17
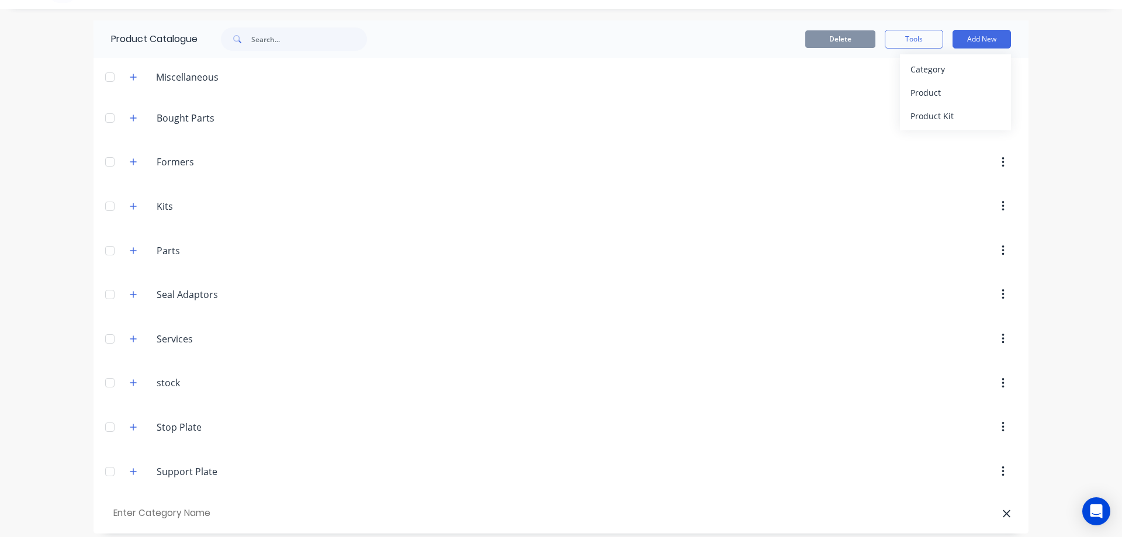
scroll to position [34, 0]
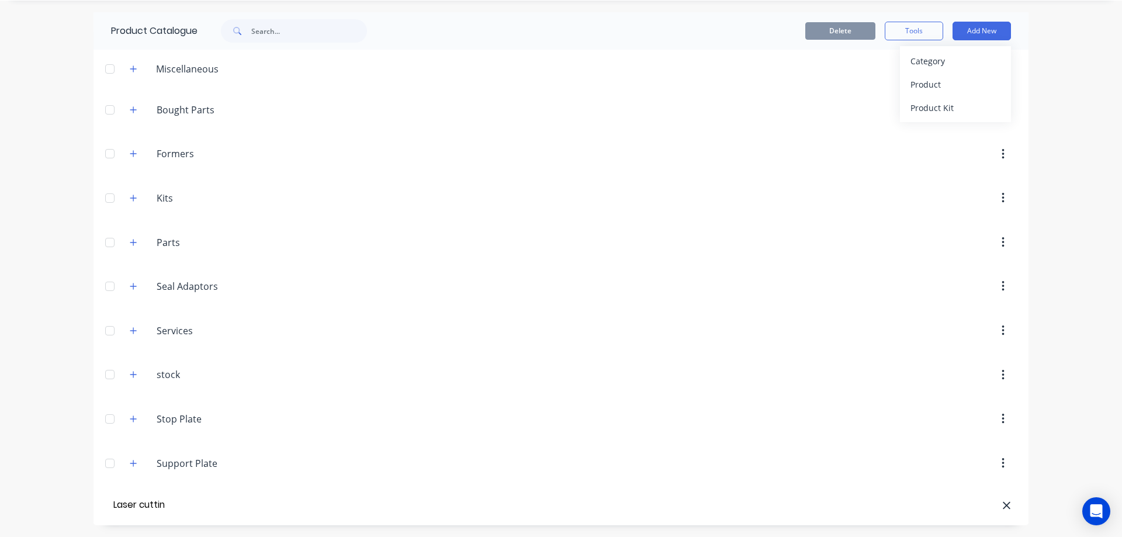
type input "Laser cutting"
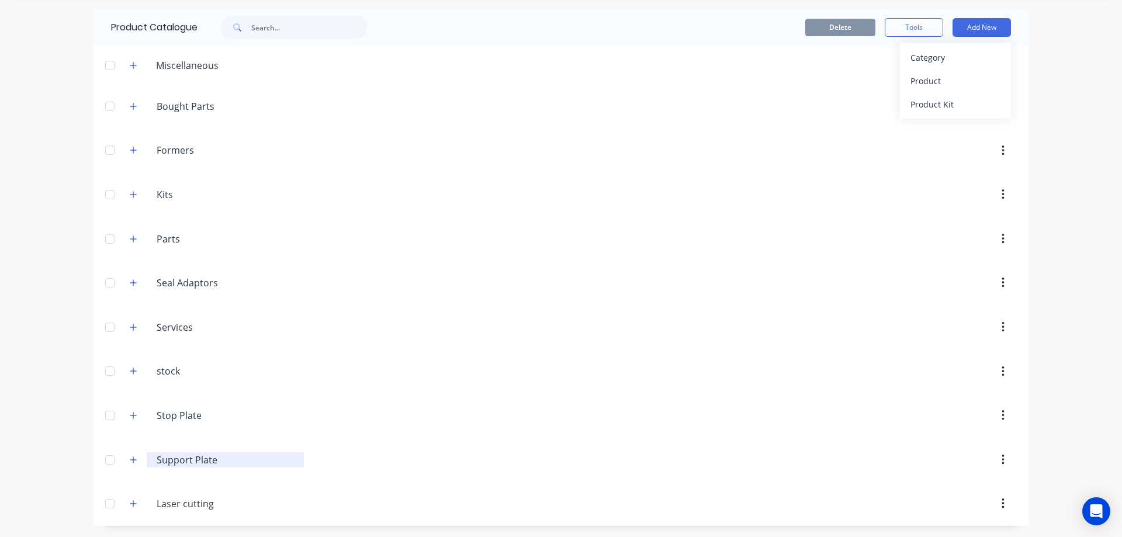
scroll to position [39, 0]
click at [930, 80] on div "Product" at bounding box center [956, 80] width 90 height 17
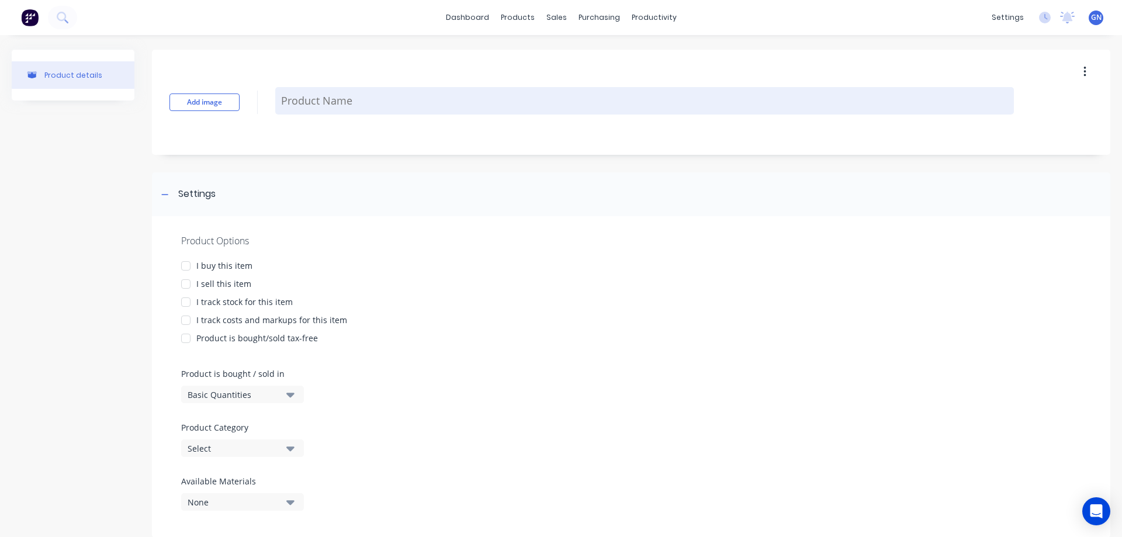
click at [299, 104] on textarea at bounding box center [644, 100] width 739 height 27
type textarea "x"
type textarea "T"
type textarea "x"
type textarea "TN"
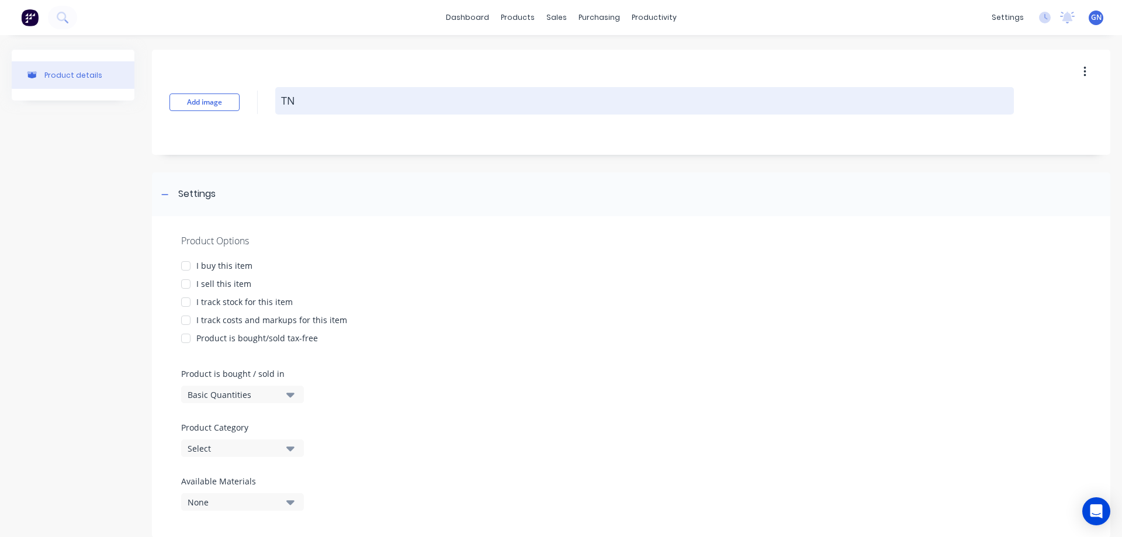
type textarea "x"
type textarea "TNA"
type textarea "x"
type textarea "TNA-"
type textarea "x"
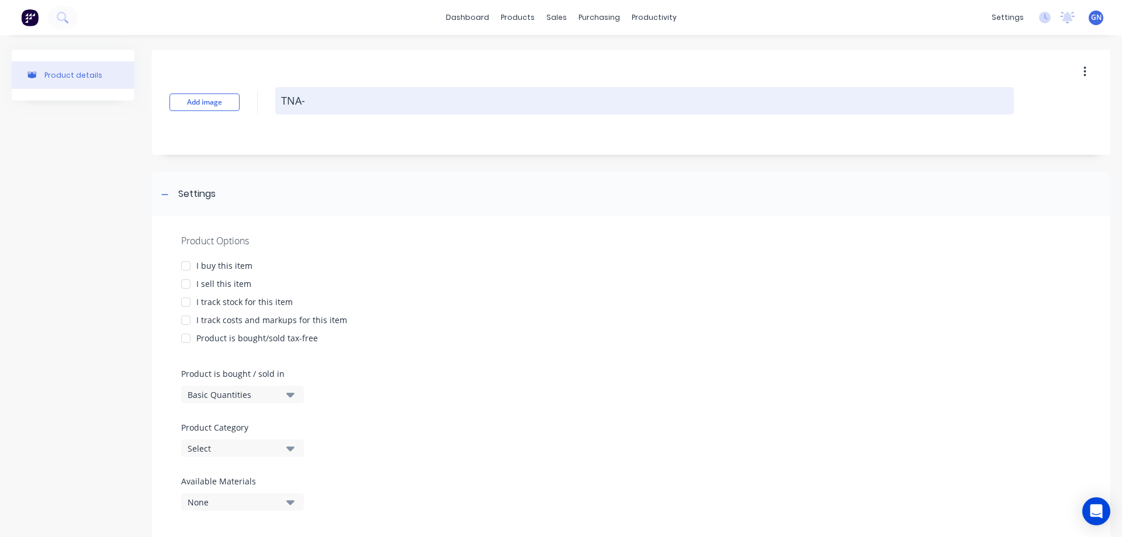
type textarea "TNA-0"
type textarea "x"
type textarea "TNA-01"
type textarea "x"
type textarea "TNA-010"
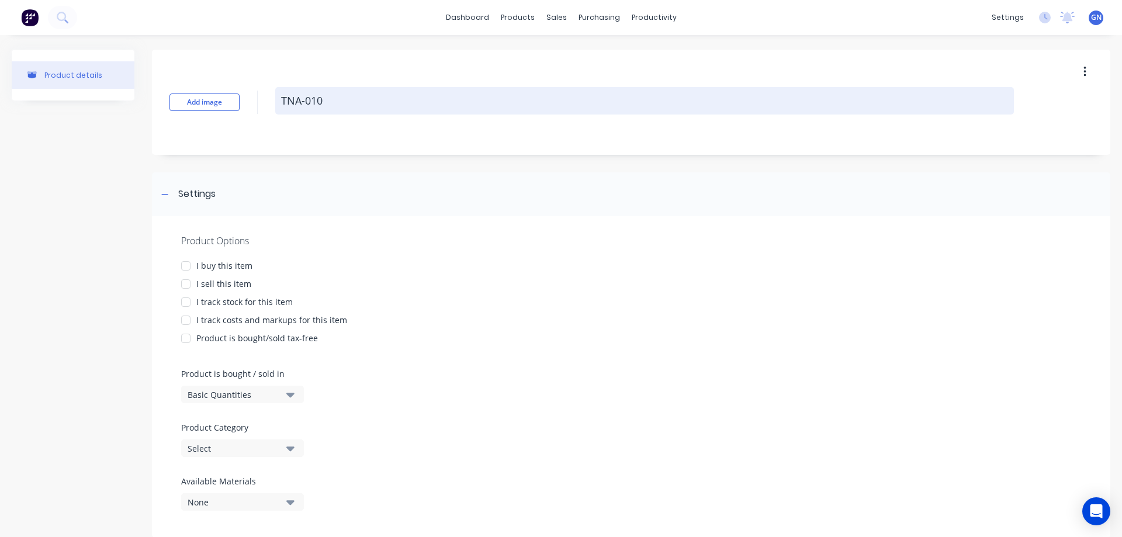
type textarea "x"
type textarea "TNA-0100"
type textarea "x"
type textarea "TNA-01000"
type textarea "x"
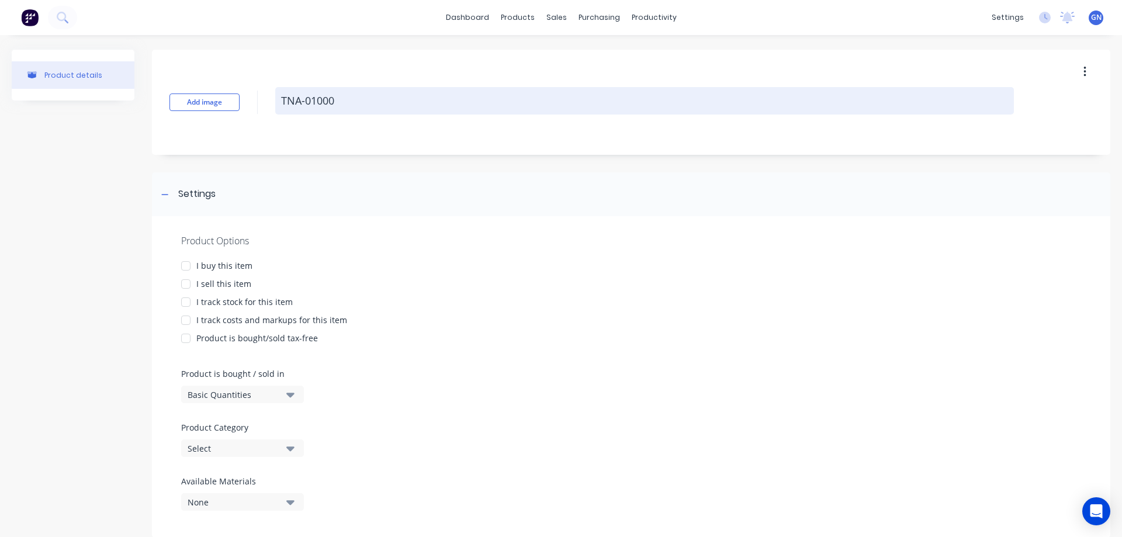
type textarea "TNA-010004"
type textarea "x"
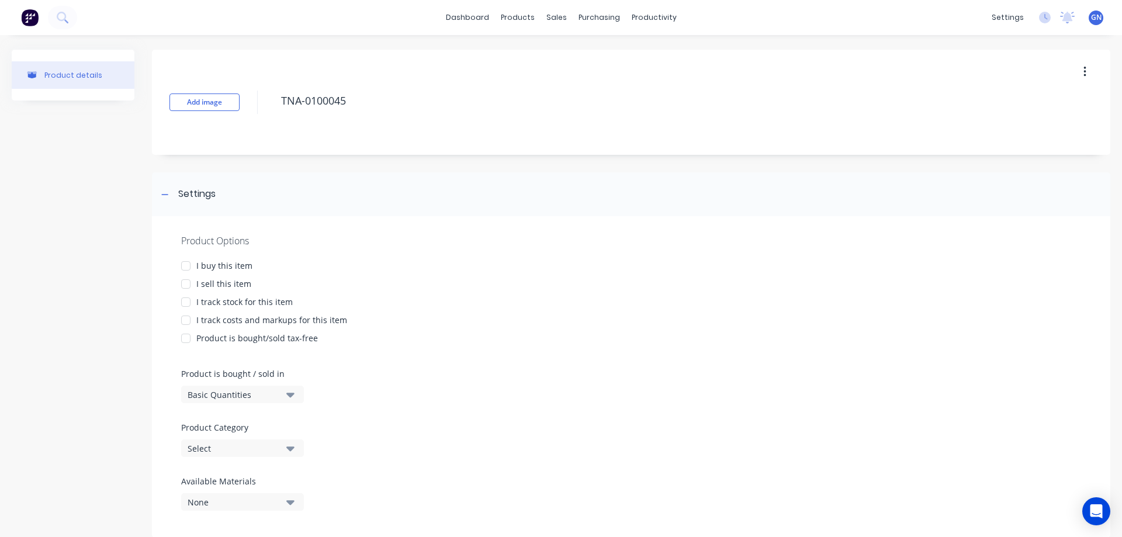
type textarea "TNA-0100045"
type textarea "x"
type textarea "TNA-0100045"
drag, startPoint x: 406, startPoint y: 105, endPoint x: 254, endPoint y: 99, distance: 151.5
click at [254, 99] on div "Add image TNA-0100045" at bounding box center [631, 102] width 958 height 105
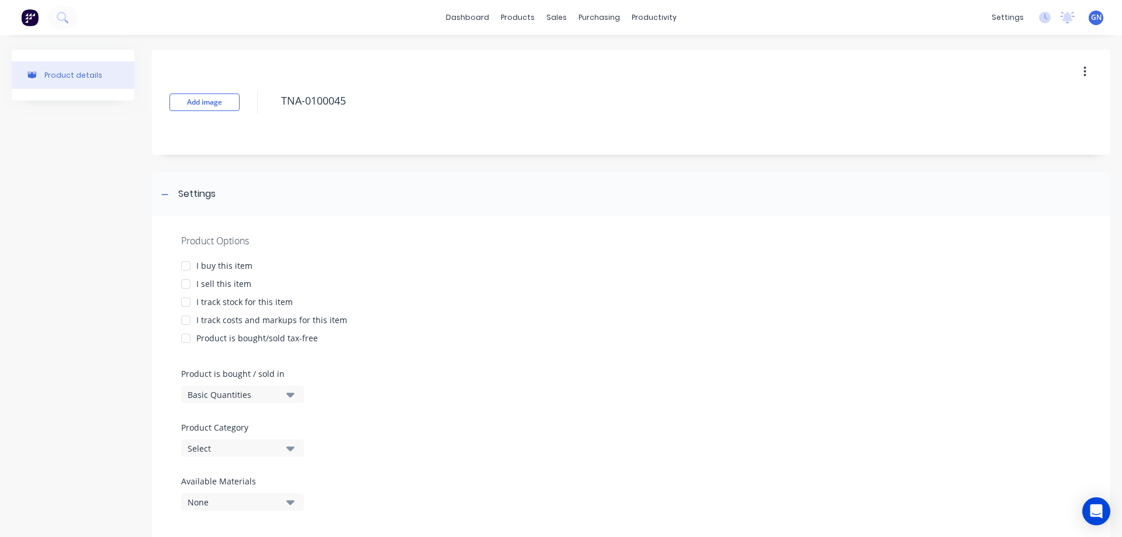
paste textarea "_A 1.2mm 304 2B st/st - etched - NO PVC"
type textarea "x"
type textarea "TNA-0100045_A 1.2mm 304 2B st/st - etched - NO PVC"
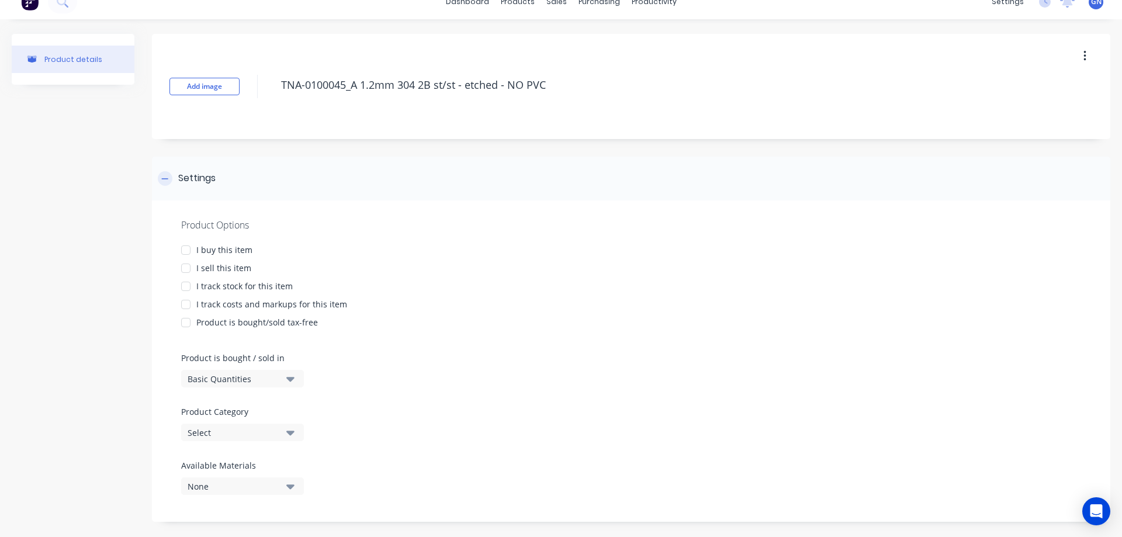
scroll to position [27, 0]
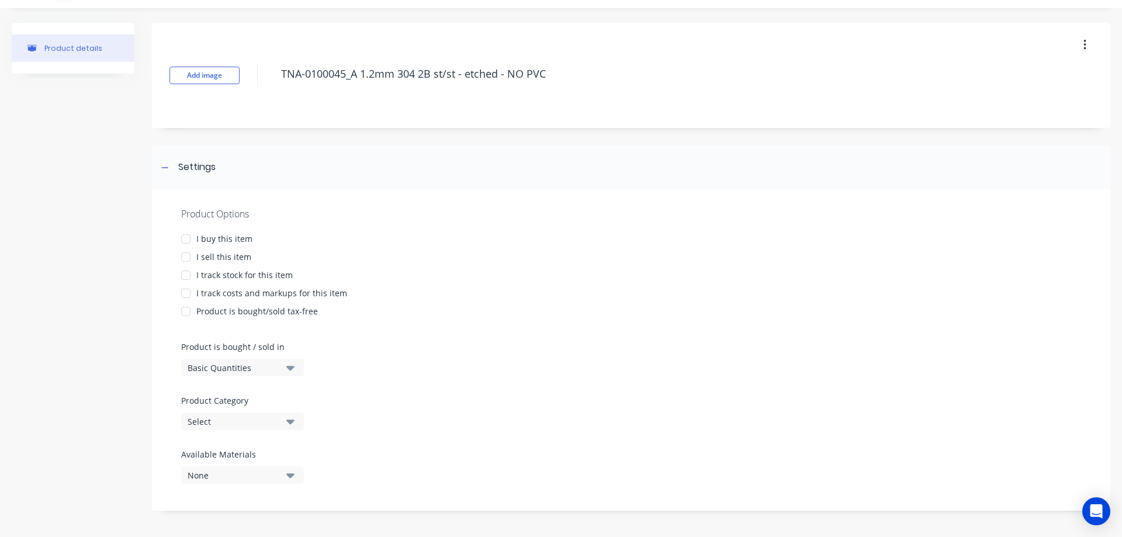
click at [186, 238] on div at bounding box center [185, 238] width 23 height 23
type textarea "x"
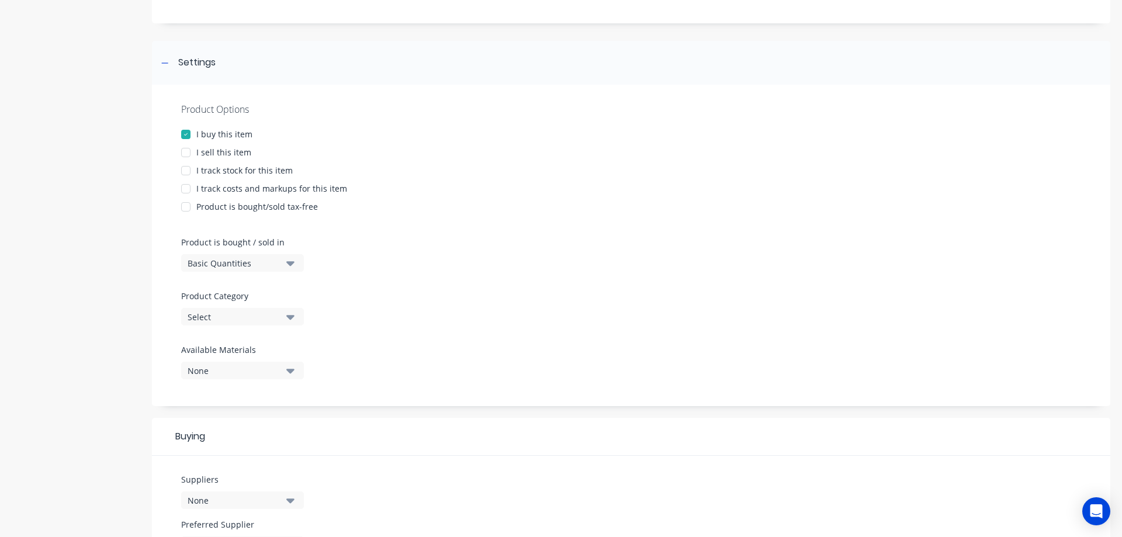
scroll to position [144, 0]
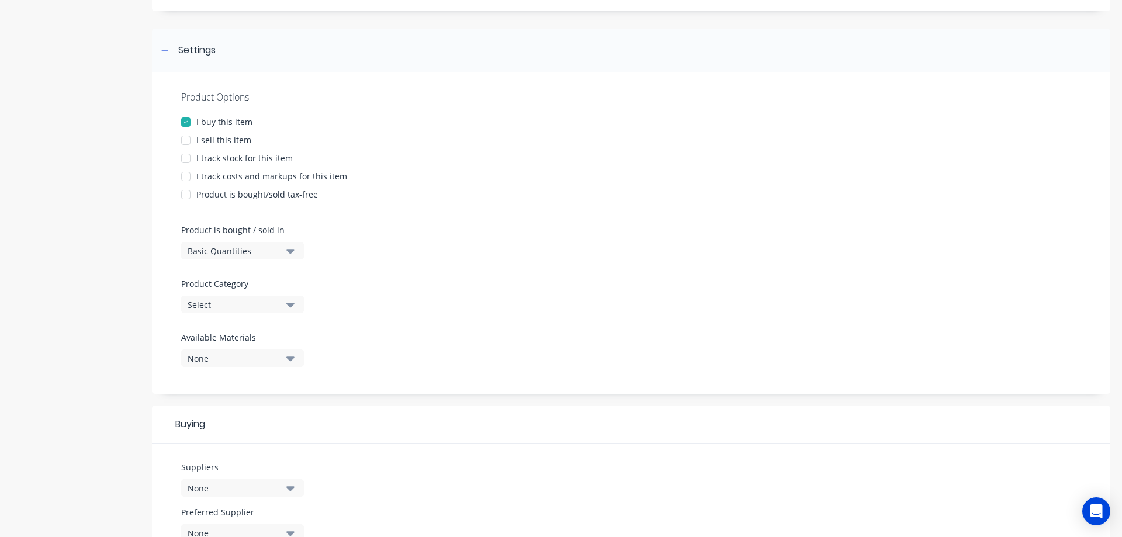
type textarea "TNA-0100045_A 1.2mm 304 2B st/st - etched - NO PVC"
type textarea "x"
type textarea "TNA-0100045_A 1.2mm 304 2B st/st - etched - NO PVC"
click at [198, 300] on div "Select" at bounding box center [235, 305] width 94 height 12
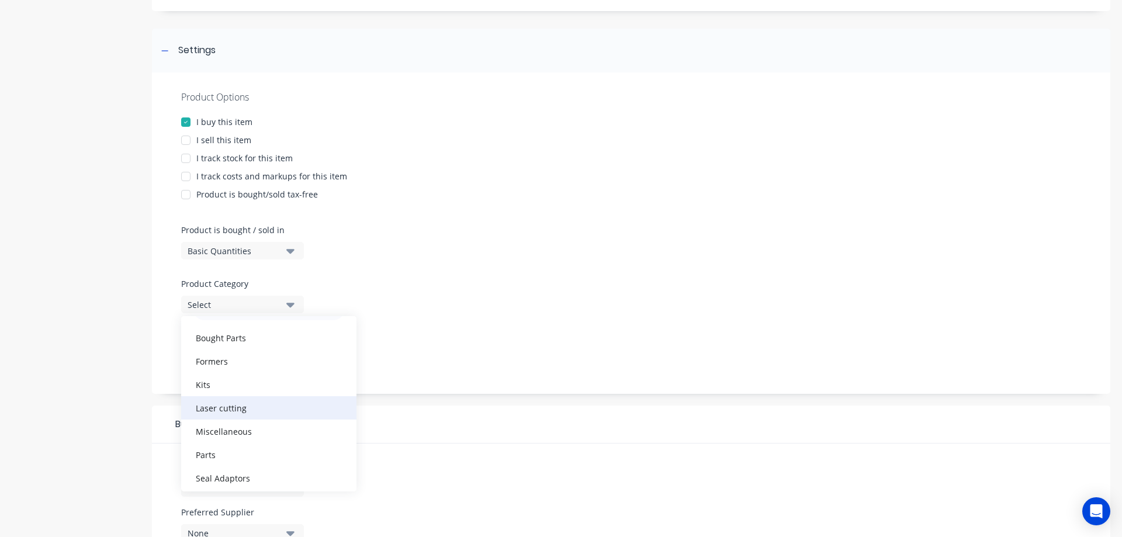
click at [213, 410] on div "Laser cutting" at bounding box center [268, 407] width 175 height 23
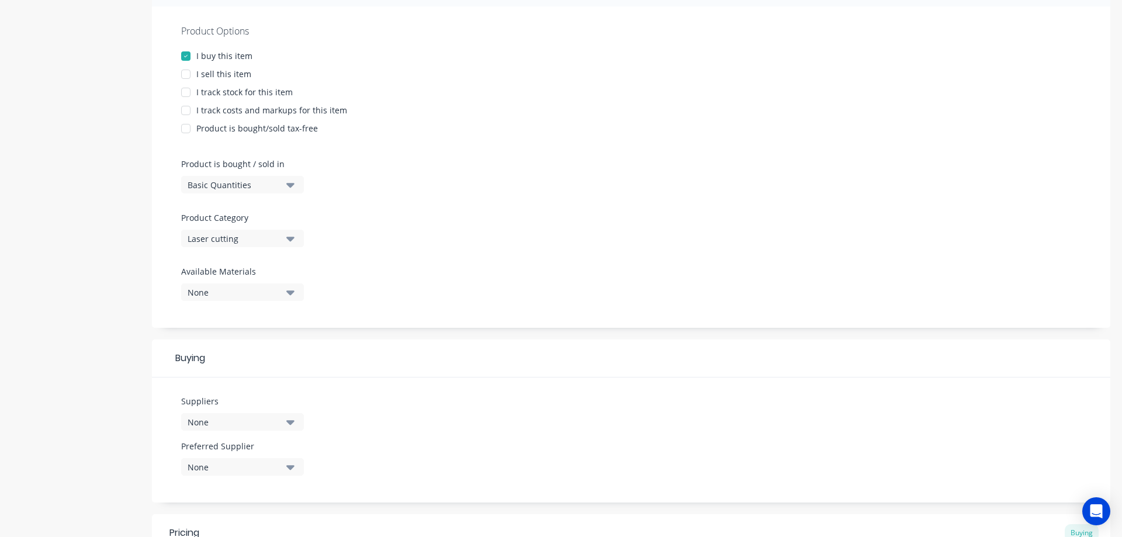
scroll to position [280, 0]
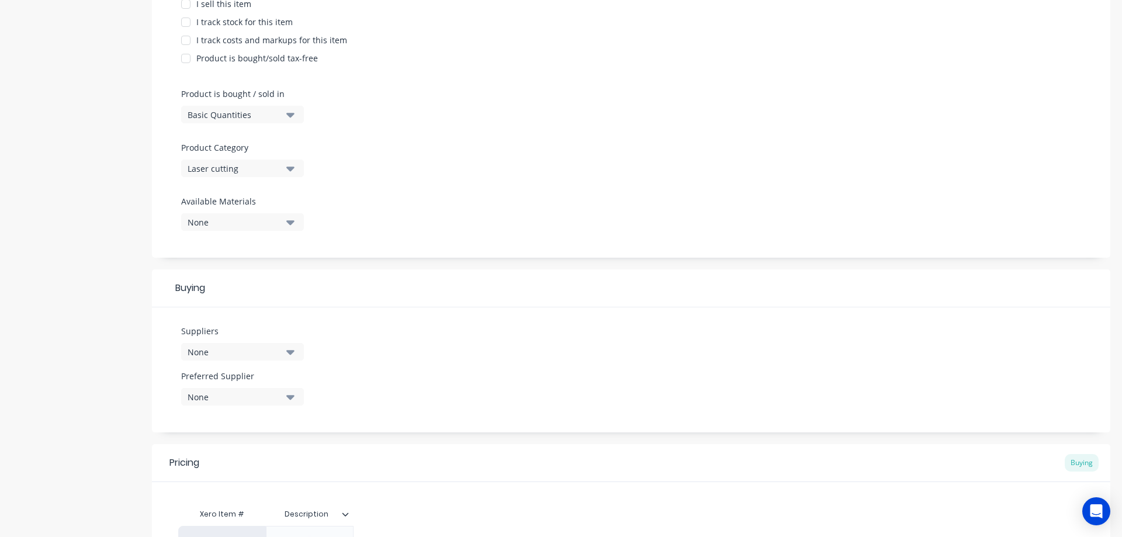
click at [208, 349] on div "None" at bounding box center [235, 352] width 94 height 12
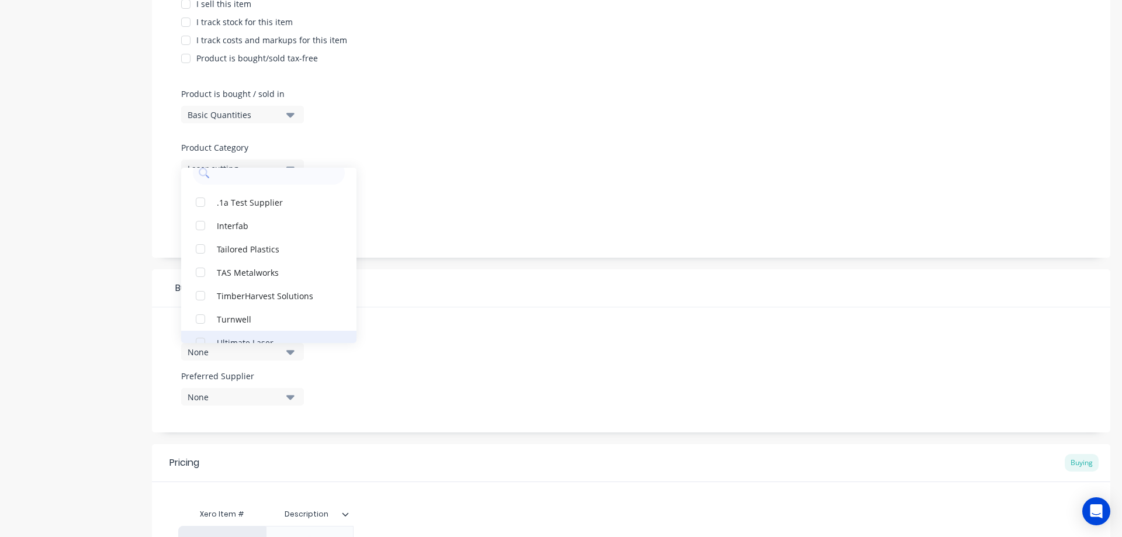
scroll to position [35, 0]
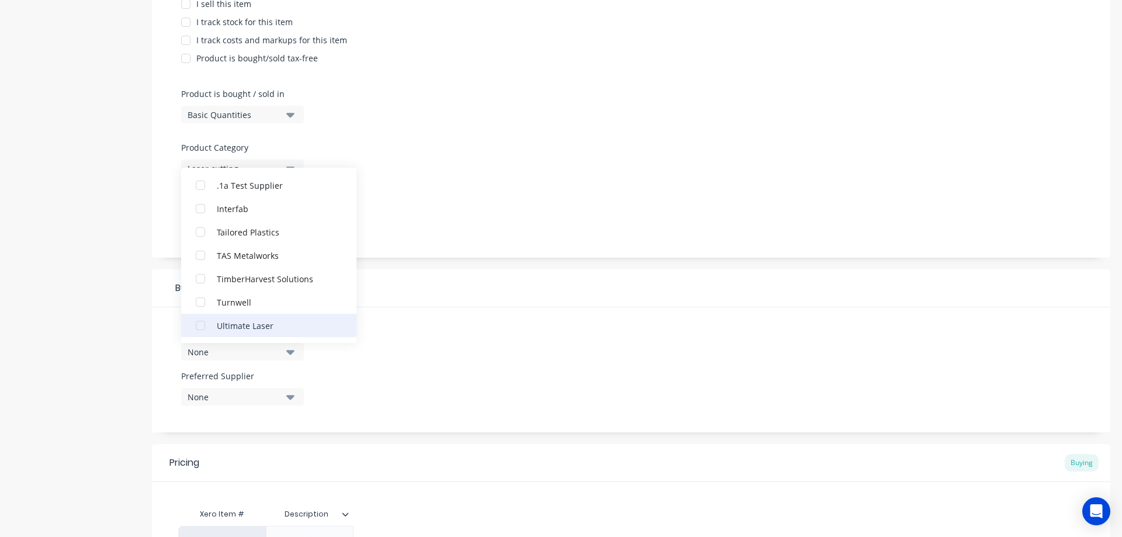
click at [202, 326] on div "button" at bounding box center [200, 325] width 23 height 23
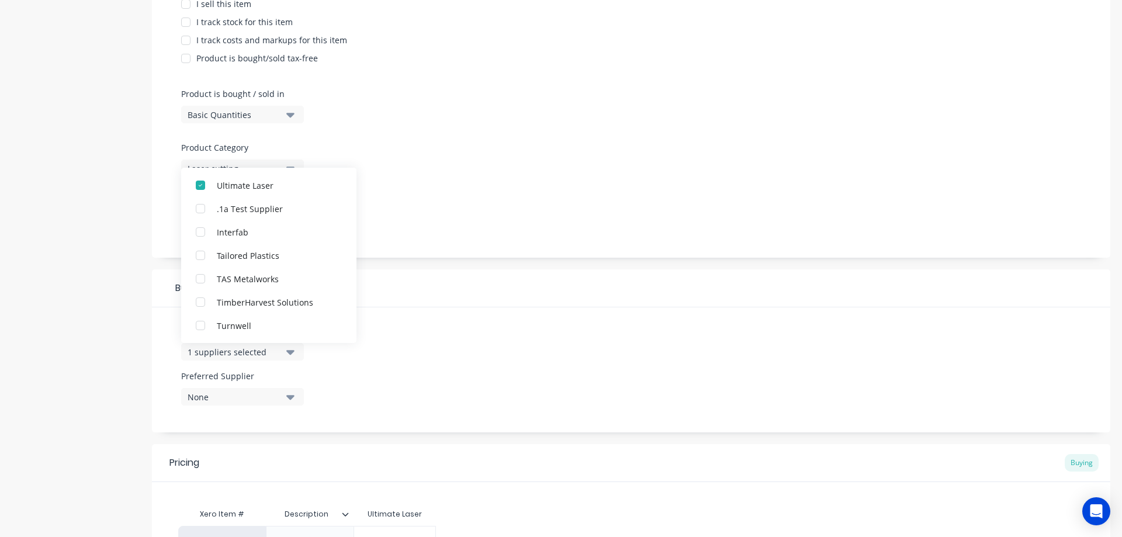
click at [200, 397] on div "None" at bounding box center [235, 397] width 94 height 12
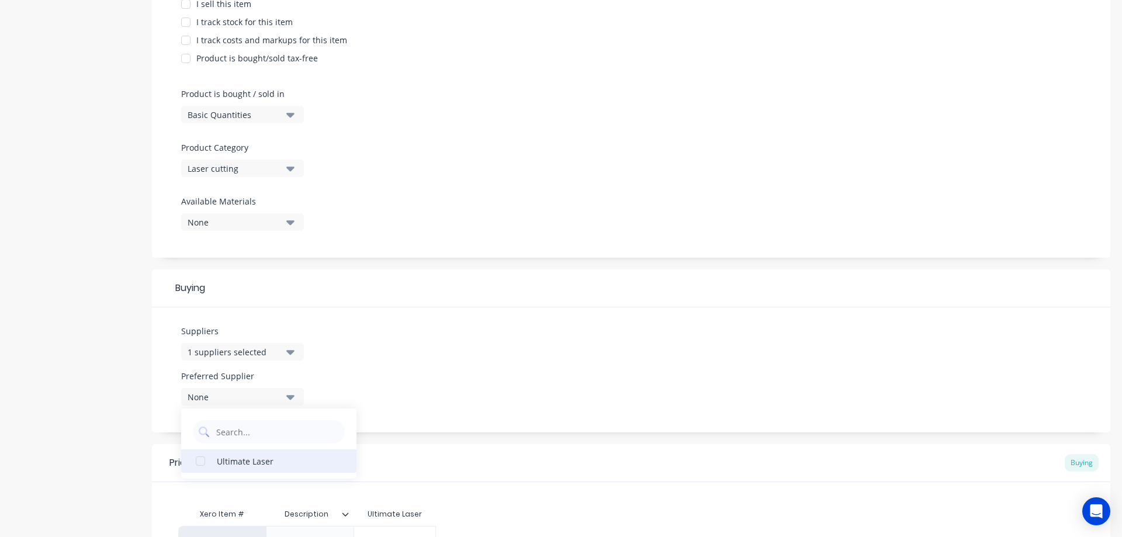
click at [203, 461] on div "button" at bounding box center [200, 460] width 23 height 23
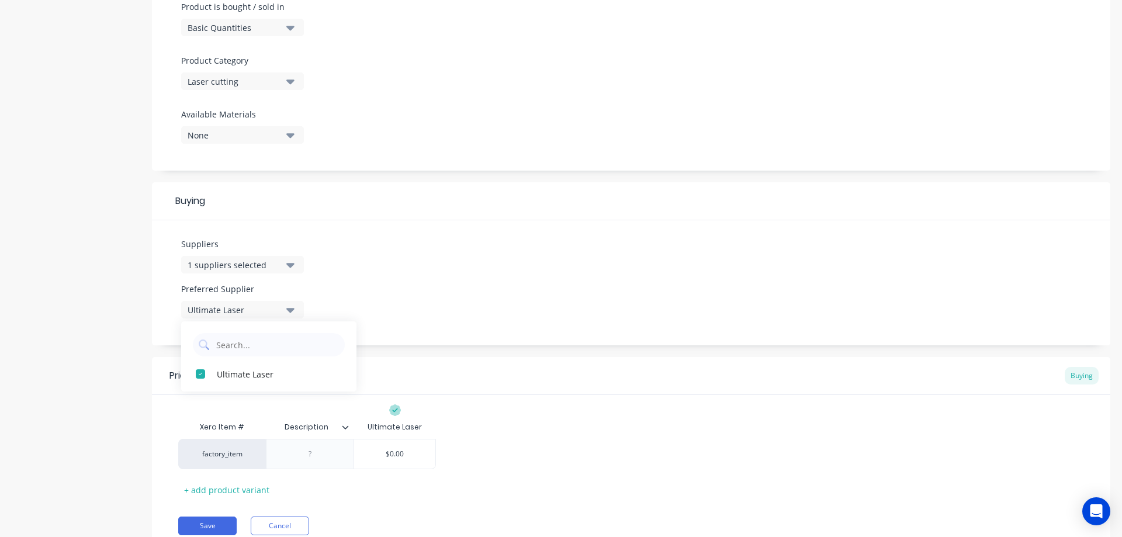
scroll to position [415, 0]
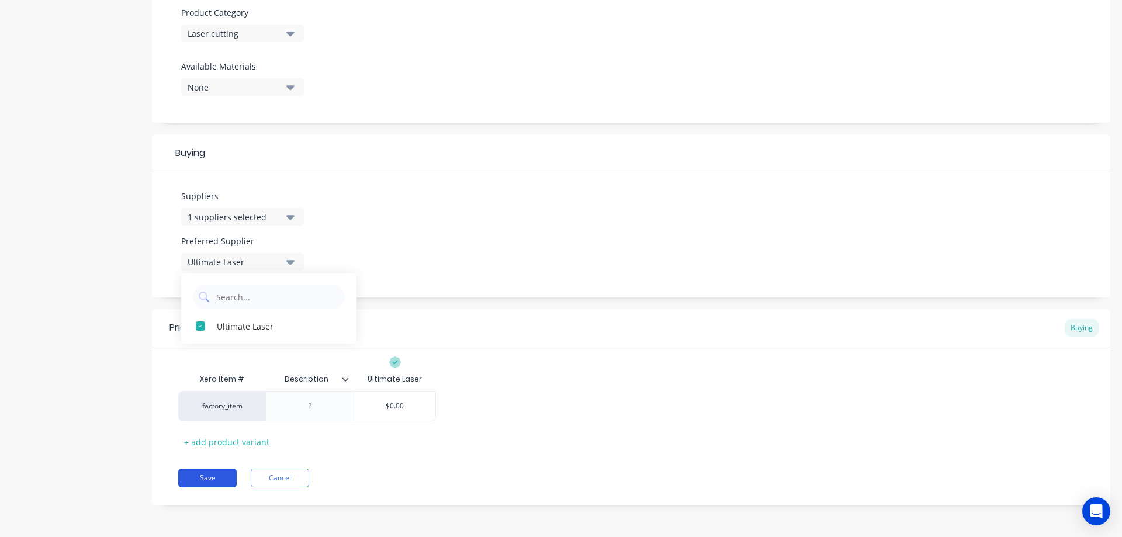
click at [212, 478] on button "Save" at bounding box center [207, 478] width 58 height 19
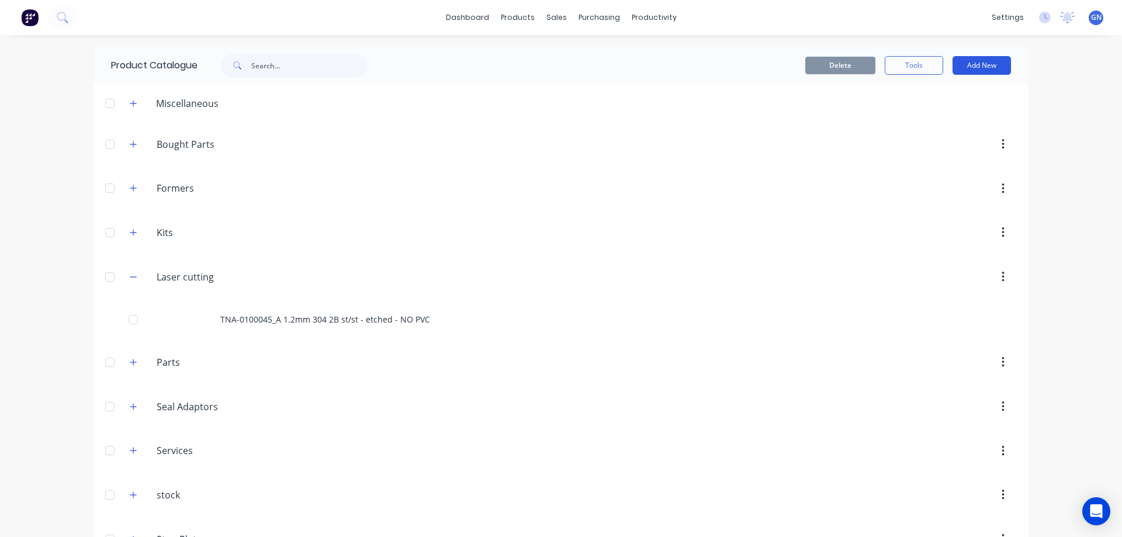
click at [982, 60] on button "Add New" at bounding box center [982, 65] width 58 height 19
click at [931, 121] on div "Product" at bounding box center [956, 118] width 90 height 17
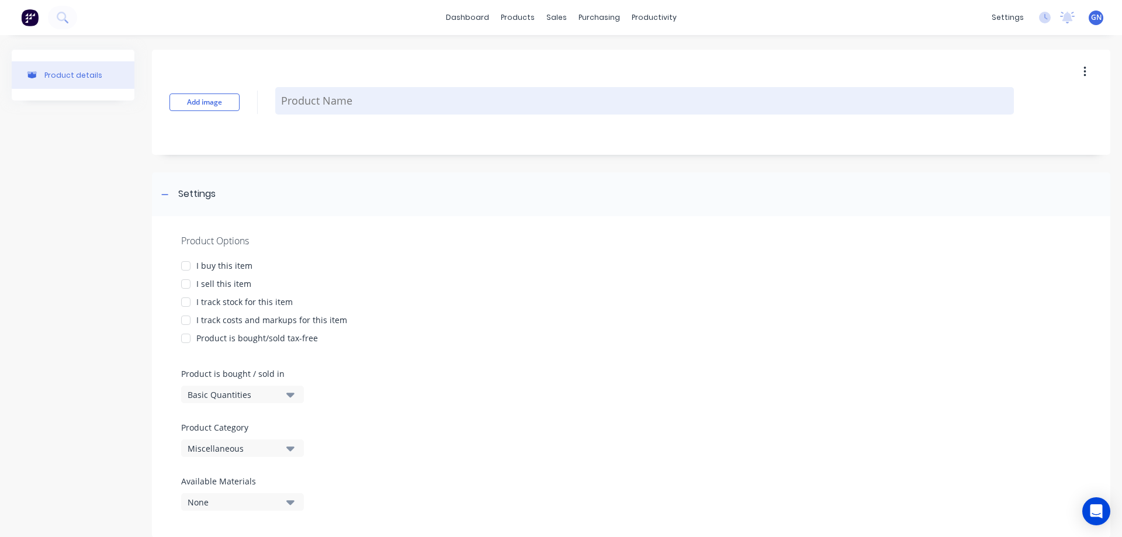
click at [317, 101] on textarea at bounding box center [644, 100] width 739 height 27
paste textarea "TNA-0100046_A 1.2mm 304 2B st/st - etched - NO PVC"
type textarea "x"
type textarea "TNA-0100046_A 1.2mm 304 2B st/st - etched - NO PVC"
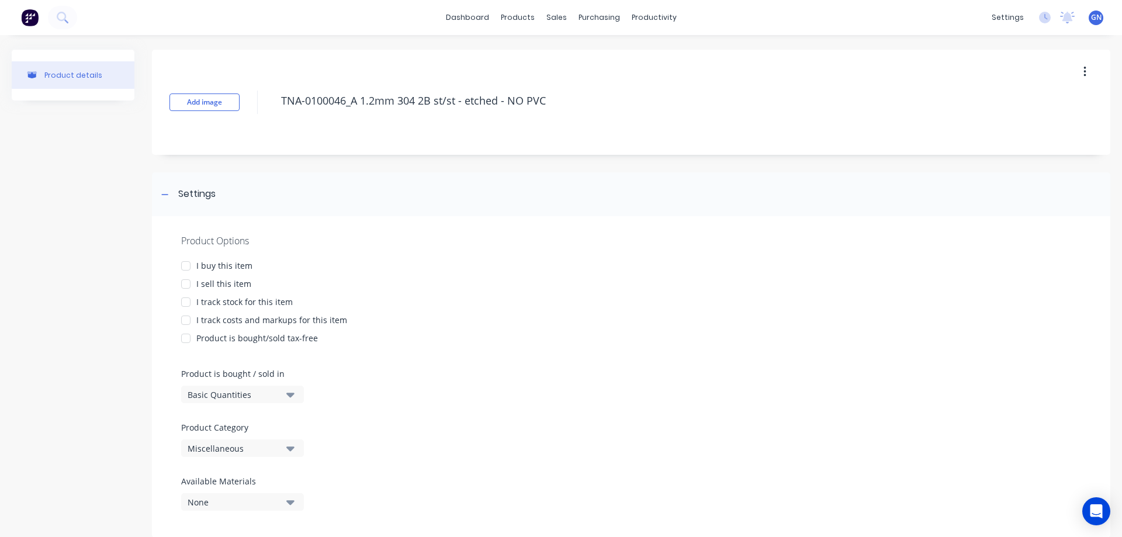
click at [188, 264] on div at bounding box center [185, 265] width 23 height 23
type textarea "x"
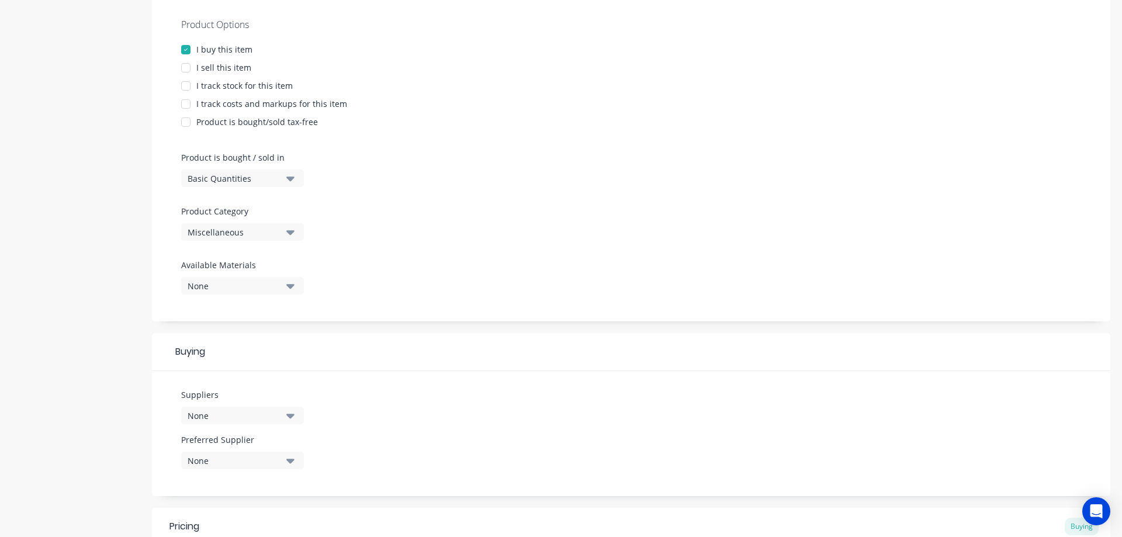
scroll to position [234, 0]
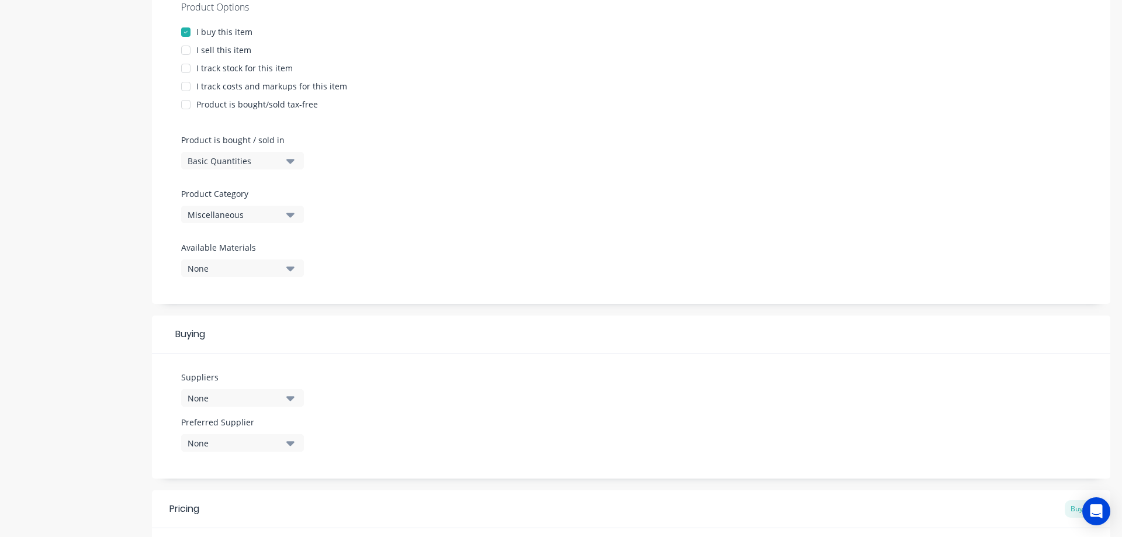
type textarea "TNA-0100046_A 1.2mm 304 2B st/st - etched - NO PVC"
type textarea "x"
type textarea "TNA-0100046_A 1.2mm 304 2B st/st - etched - NO PVC"
click at [198, 214] on div "Miscellaneous" at bounding box center [235, 215] width 94 height 12
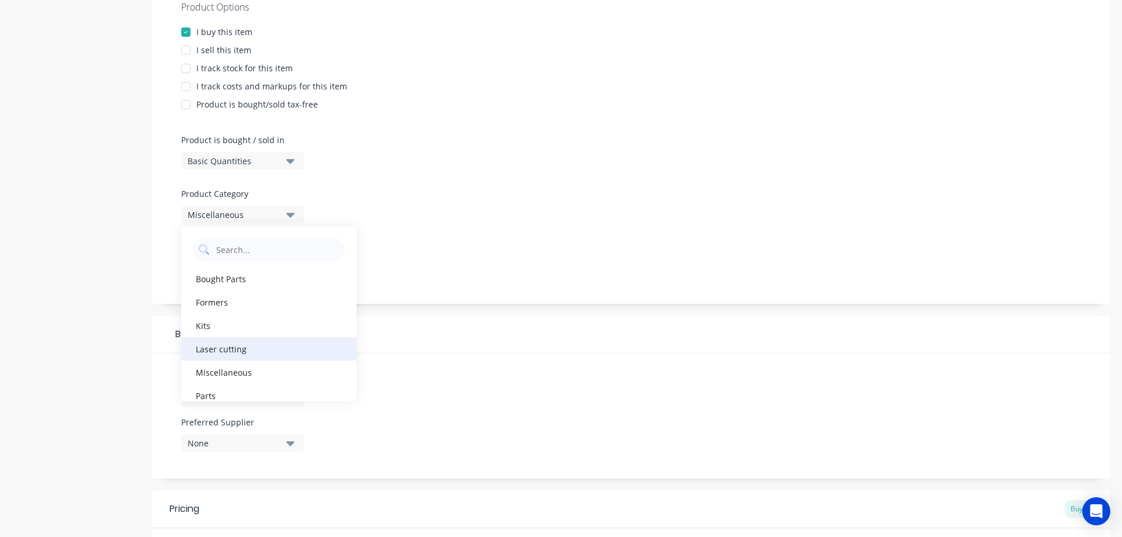
click at [204, 348] on div "Laser cutting" at bounding box center [268, 348] width 175 height 23
type textarea "x"
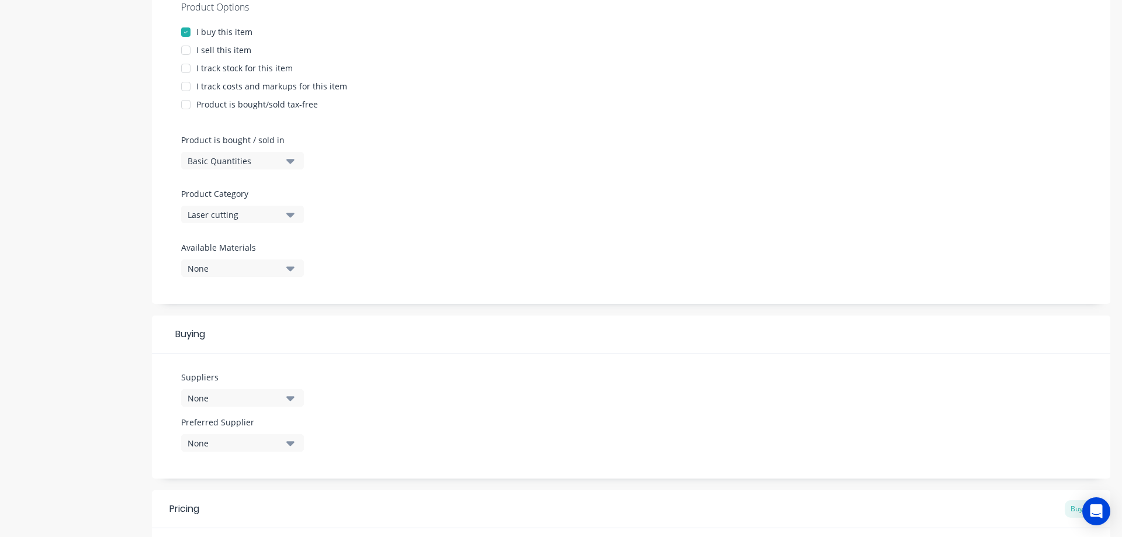
click at [198, 398] on div "None" at bounding box center [235, 398] width 94 height 12
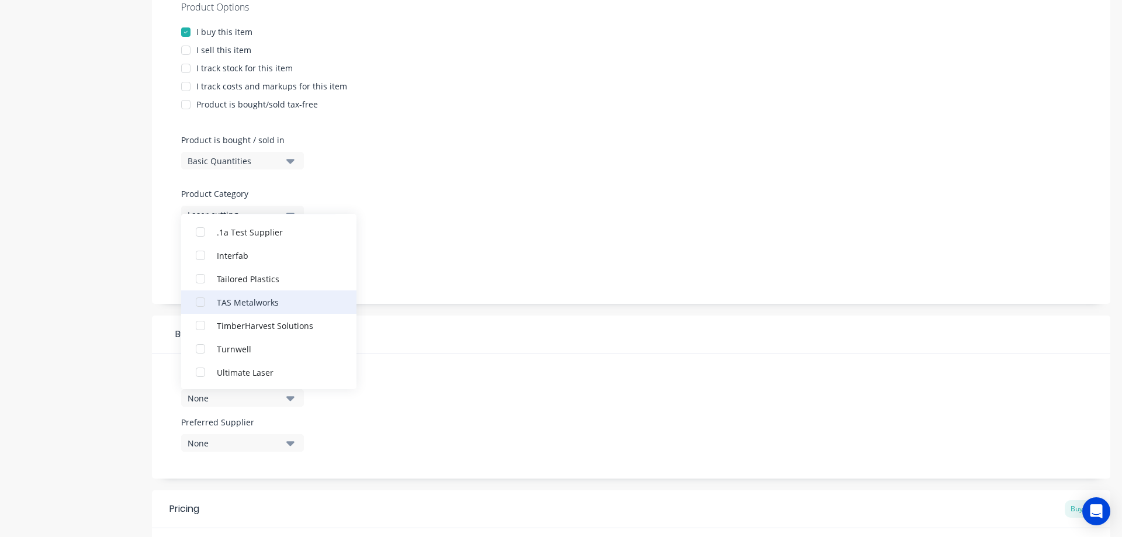
scroll to position [35, 0]
click at [202, 370] on div "button" at bounding box center [200, 371] width 23 height 23
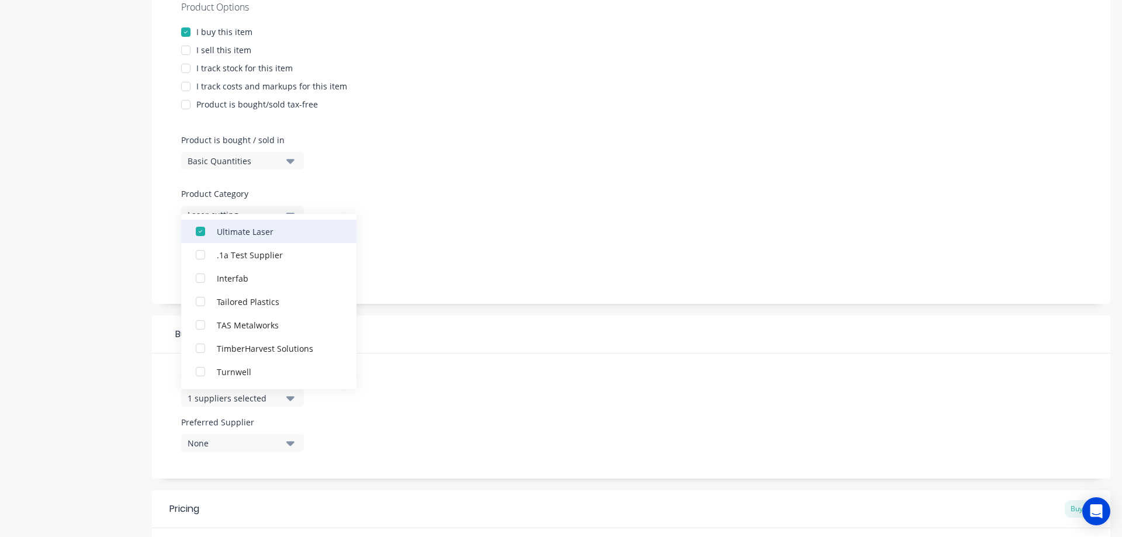
click at [239, 230] on div "Ultimate Laser" at bounding box center [275, 231] width 117 height 12
type textarea "x"
click at [235, 224] on input "text" at bounding box center [277, 225] width 124 height 23
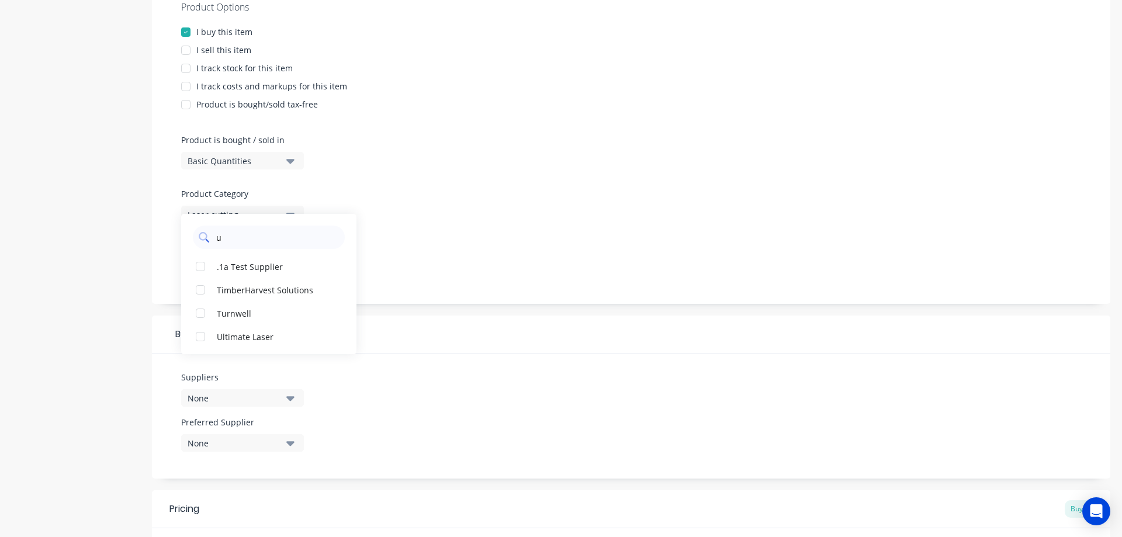
click at [235, 224] on div "u" at bounding box center [268, 234] width 175 height 29
type input "u"
click at [244, 333] on div "Ultimate Laser" at bounding box center [275, 336] width 117 height 12
click at [416, 233] on div at bounding box center [631, 237] width 900 height 9
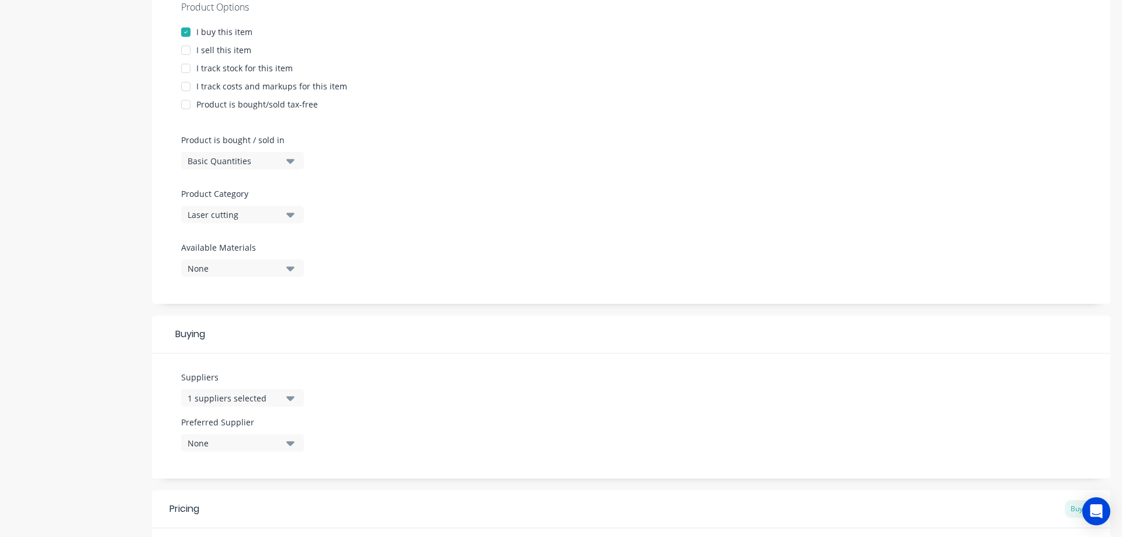
click at [223, 400] on div "1 suppliers selected" at bounding box center [235, 398] width 94 height 12
click at [221, 443] on div "None" at bounding box center [235, 443] width 94 height 12
click at [200, 506] on div "button" at bounding box center [200, 507] width 23 height 23
click at [379, 424] on div "Suppliers 1 suppliers selected u Preferred Supplier Ultimate Laser Ultimate Las…" at bounding box center [631, 416] width 958 height 125
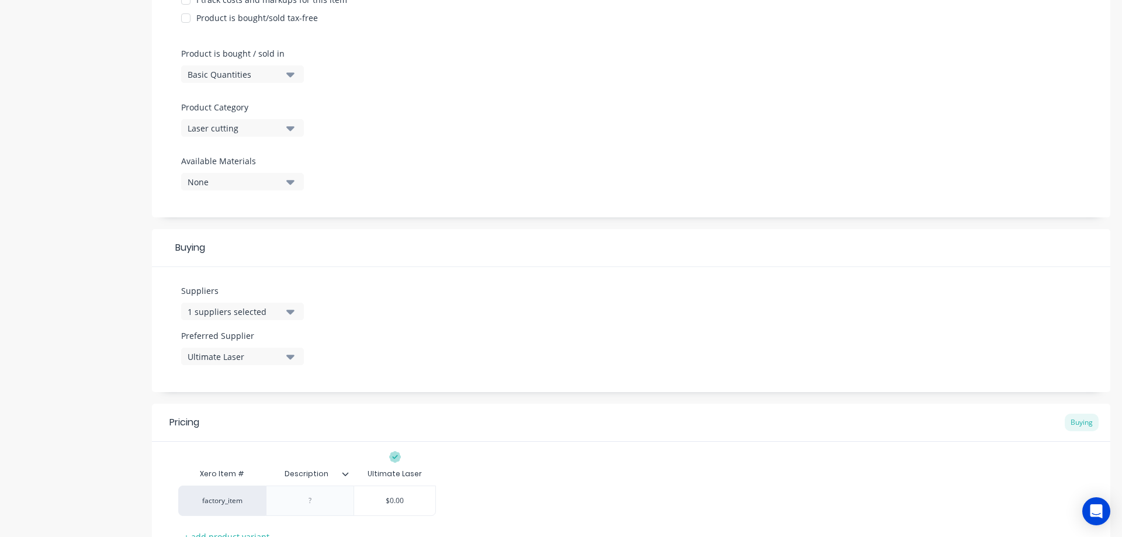
scroll to position [415, 0]
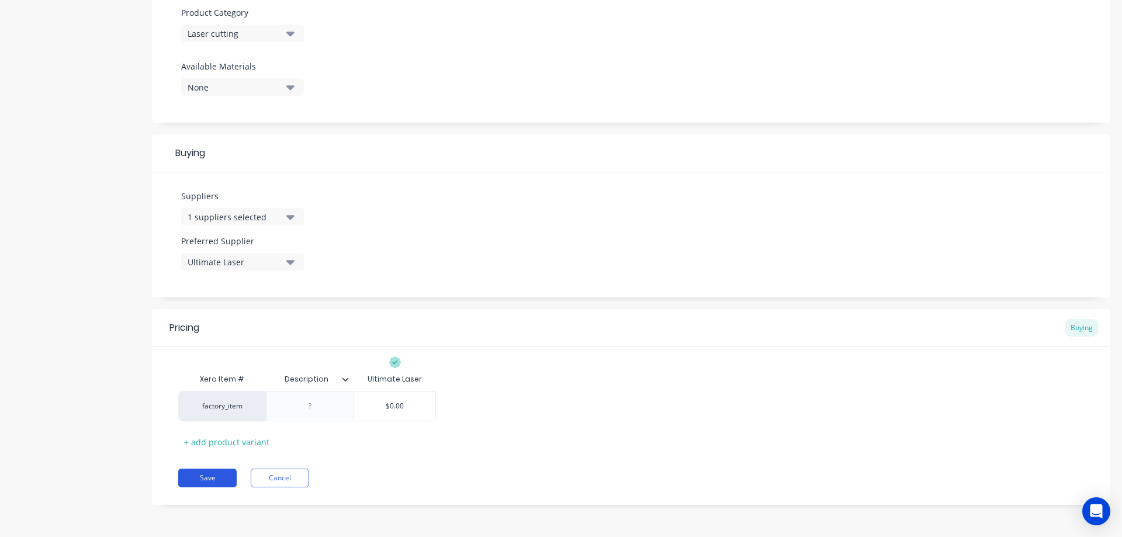
click at [202, 479] on button "Save" at bounding box center [207, 478] width 58 height 19
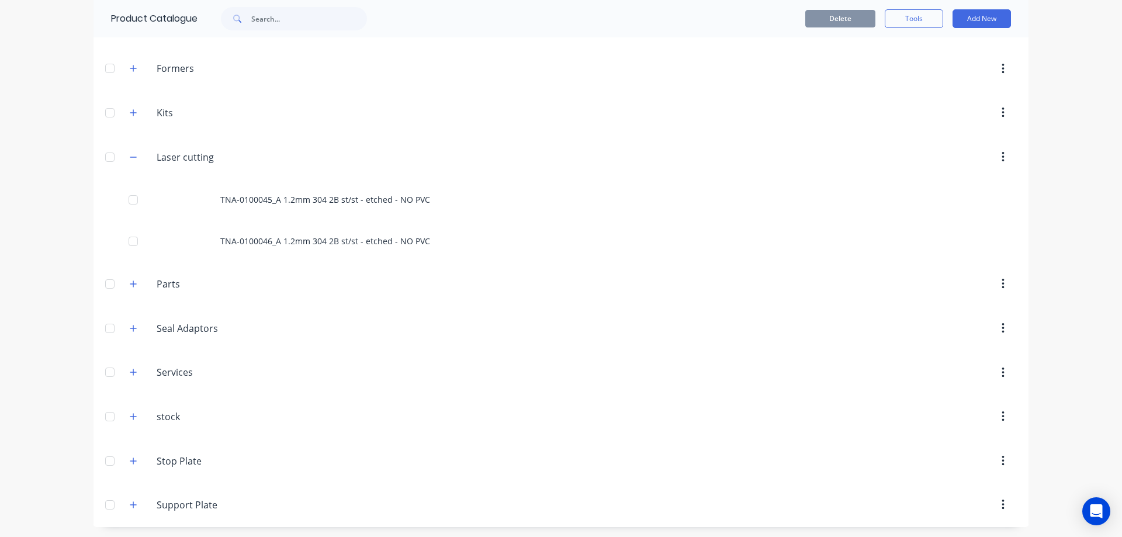
scroll to position [122, 0]
click at [131, 416] on icon "button" at bounding box center [133, 415] width 7 height 8
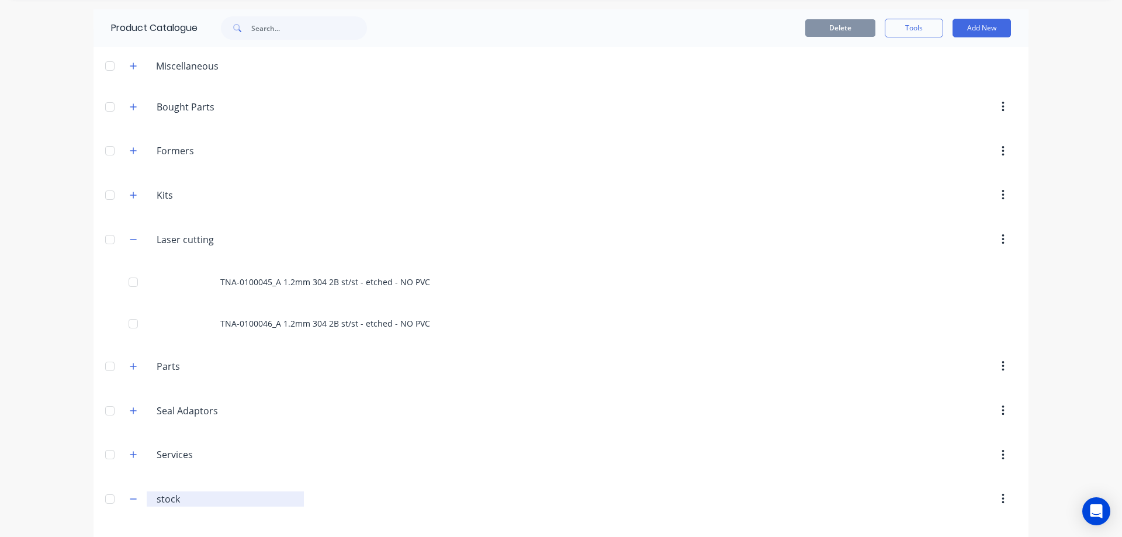
scroll to position [0, 0]
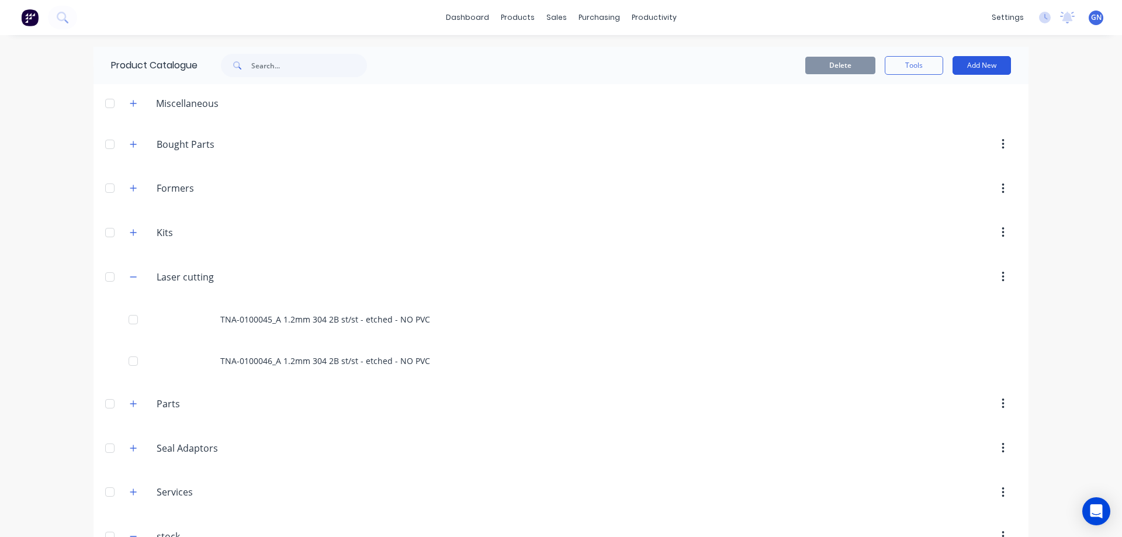
click at [973, 67] on button "Add New" at bounding box center [982, 65] width 58 height 19
click at [937, 116] on div "Product" at bounding box center [956, 118] width 90 height 17
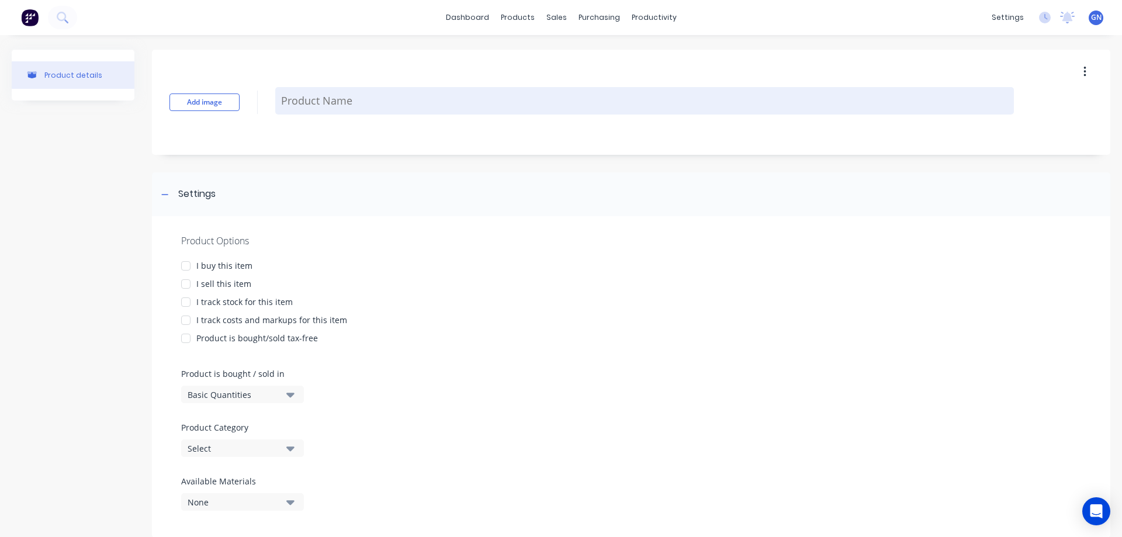
click at [311, 100] on textarea at bounding box center [644, 100] width 739 height 27
paste textarea "TNA-0111532_A 1.6mm 304 2B st/st - etched - NO PVC"
type textarea "x"
type textarea "TNA-0111532_A 1.6mm 304 2B st/st - etched - NO PVC"
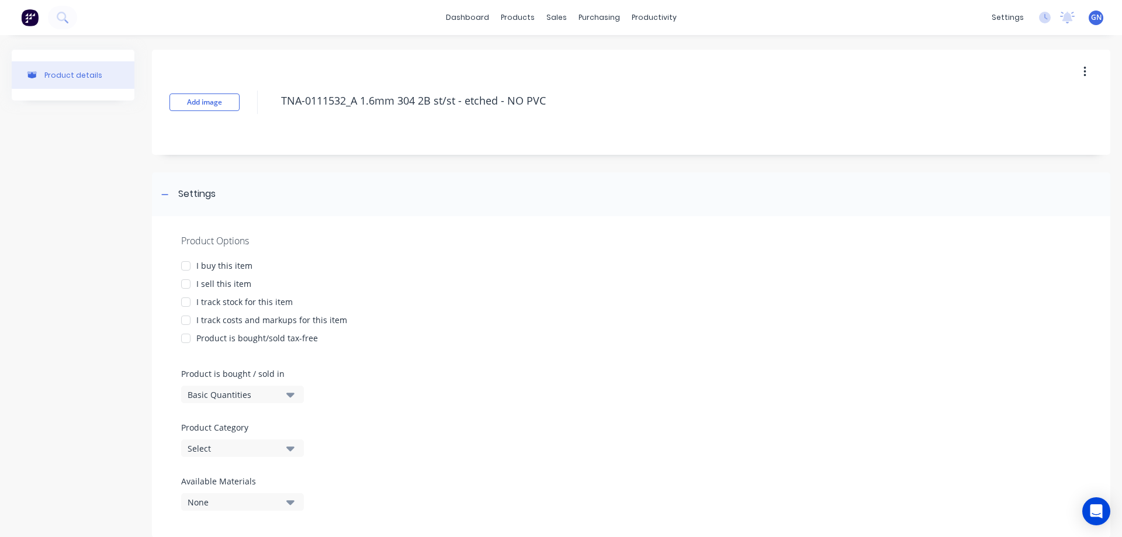
click at [186, 266] on div at bounding box center [185, 265] width 23 height 23
type textarea "x"
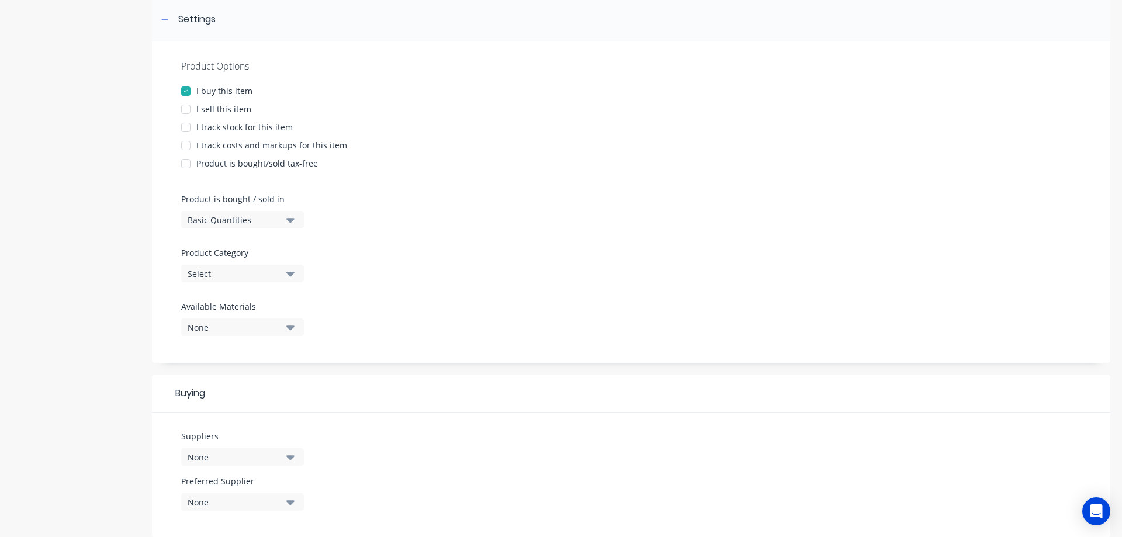
scroll to position [175, 0]
type textarea "TNA-0111532_A 1.6mm 304 2B st/st - etched - NO PVC"
type textarea "x"
type textarea "TNA-0111532_A 1.6mm 304 2B st/st - etched - NO PVC"
click at [217, 272] on div "Select" at bounding box center [235, 273] width 94 height 12
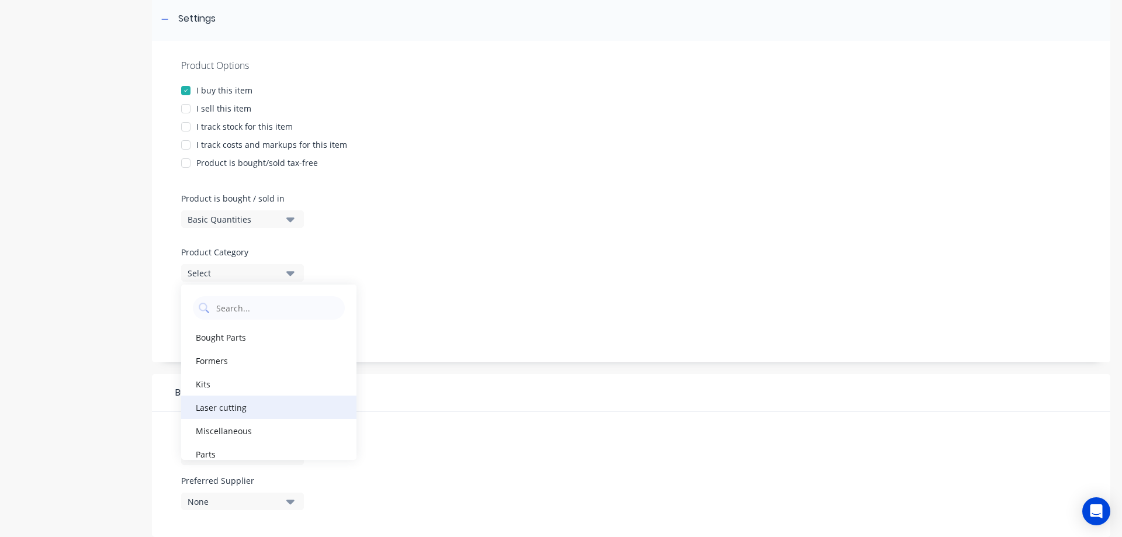
click at [210, 407] on div "Laser cutting" at bounding box center [268, 407] width 175 height 23
type textarea "x"
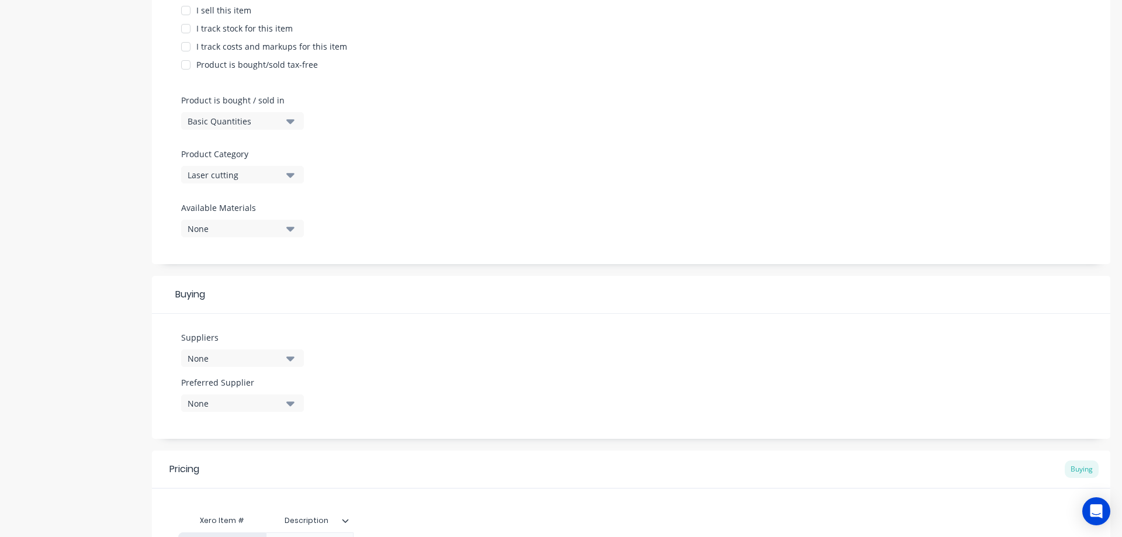
scroll to position [311, 0]
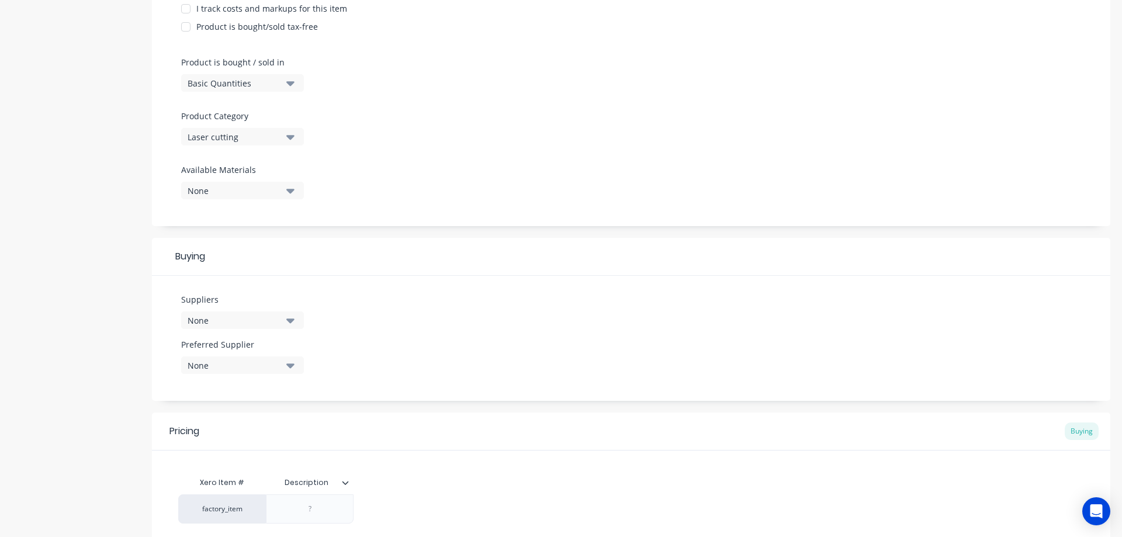
click at [213, 322] on div "None" at bounding box center [235, 320] width 94 height 12
click at [237, 356] on input "text" at bounding box center [277, 355] width 124 height 23
type input "ul"
click at [221, 384] on div "Ultimate Laser" at bounding box center [275, 384] width 117 height 12
click at [411, 314] on div "Suppliers 1 suppliers selected ul Ultimate Laser Preferred Supplier None" at bounding box center [631, 338] width 958 height 125
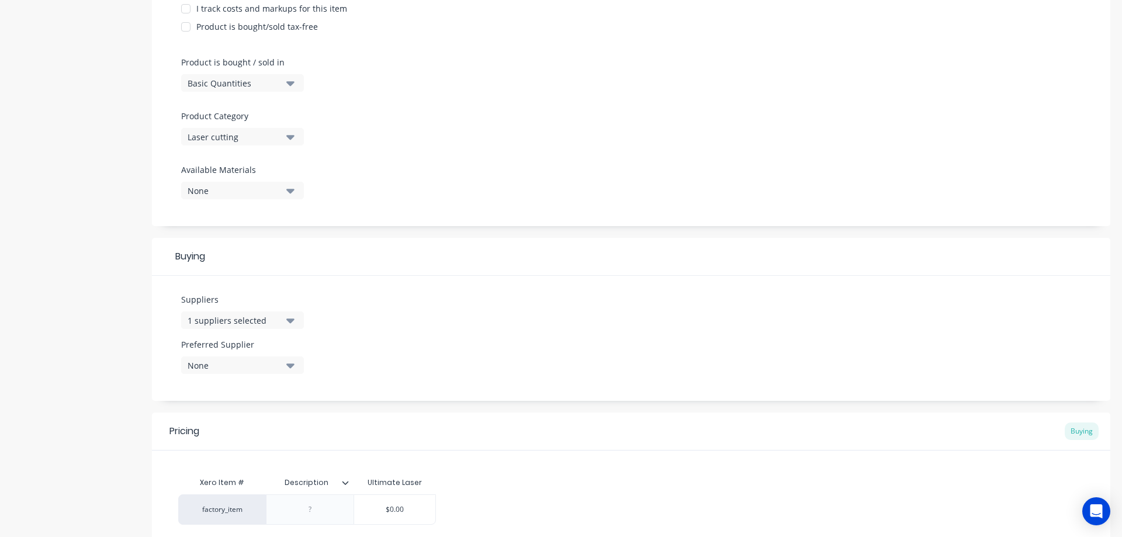
click at [233, 362] on div "None" at bounding box center [235, 365] width 94 height 12
click at [223, 428] on div "Ultimate Laser" at bounding box center [275, 429] width 117 height 12
click at [439, 338] on div "Suppliers 1 suppliers selected ul Preferred Supplier Ultimate Laser Ultimate La…" at bounding box center [631, 338] width 958 height 125
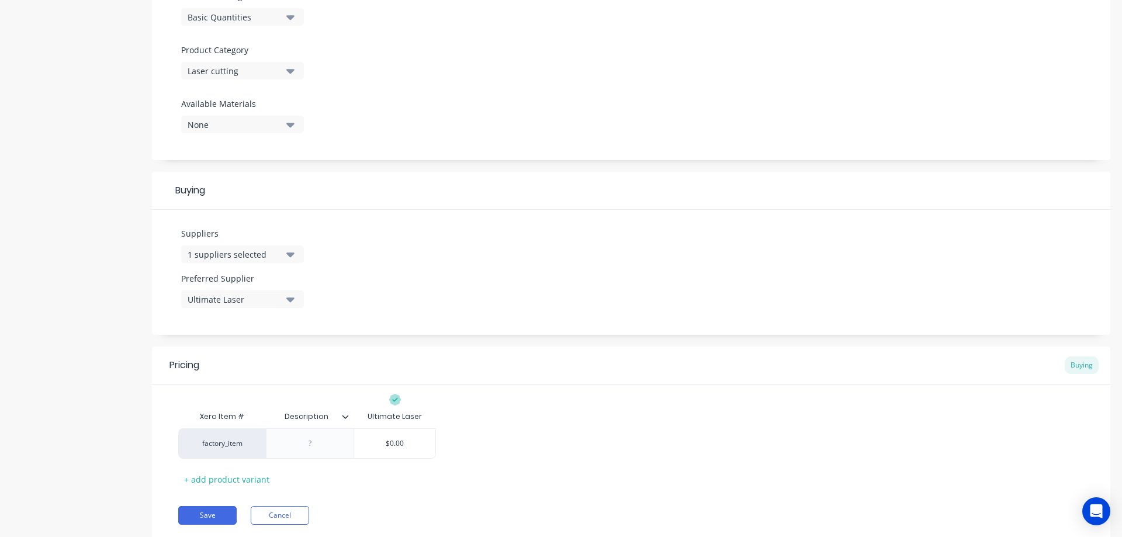
scroll to position [415, 0]
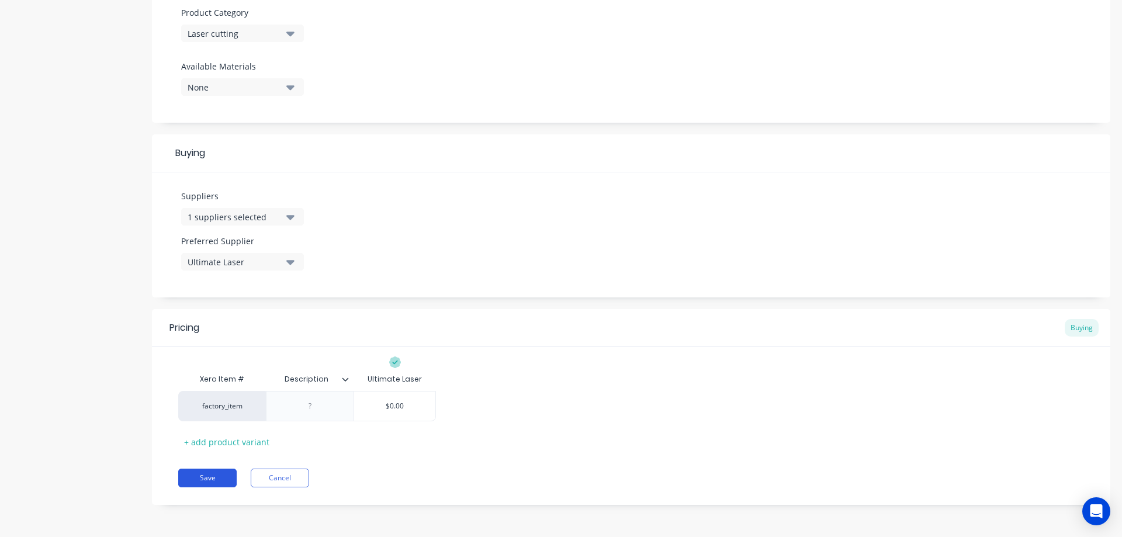
click at [209, 477] on button "Save" at bounding box center [207, 478] width 58 height 19
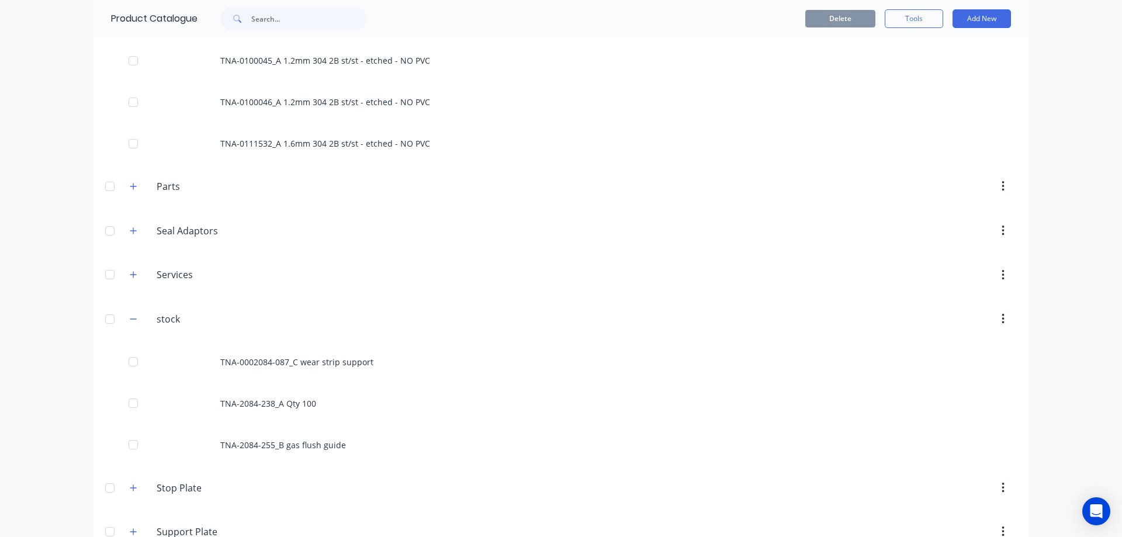
scroll to position [288, 0]
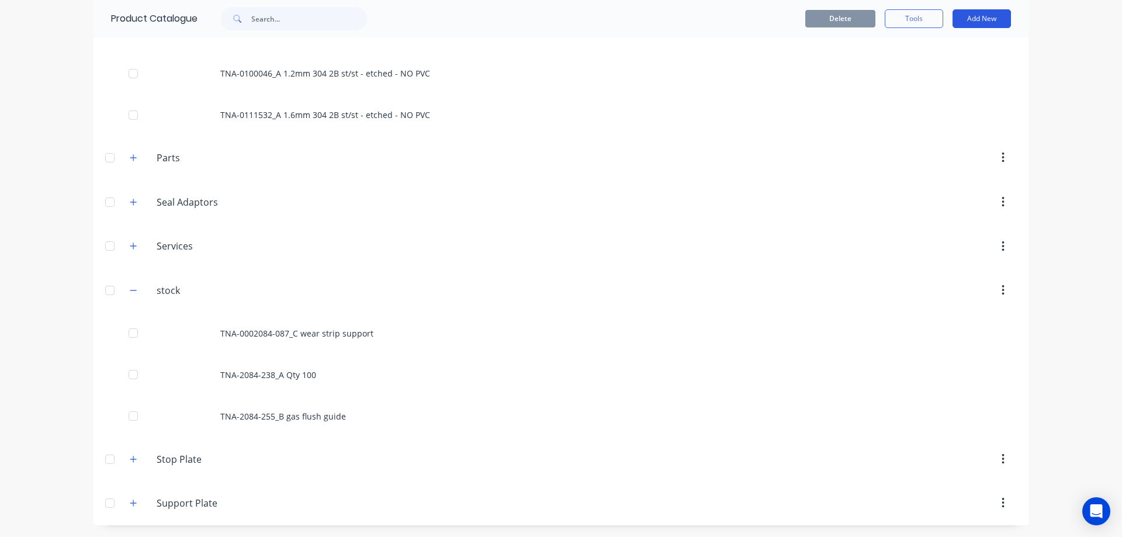
click at [972, 18] on button "Add New" at bounding box center [982, 18] width 58 height 19
click at [931, 70] on div "Product" at bounding box center [956, 72] width 90 height 17
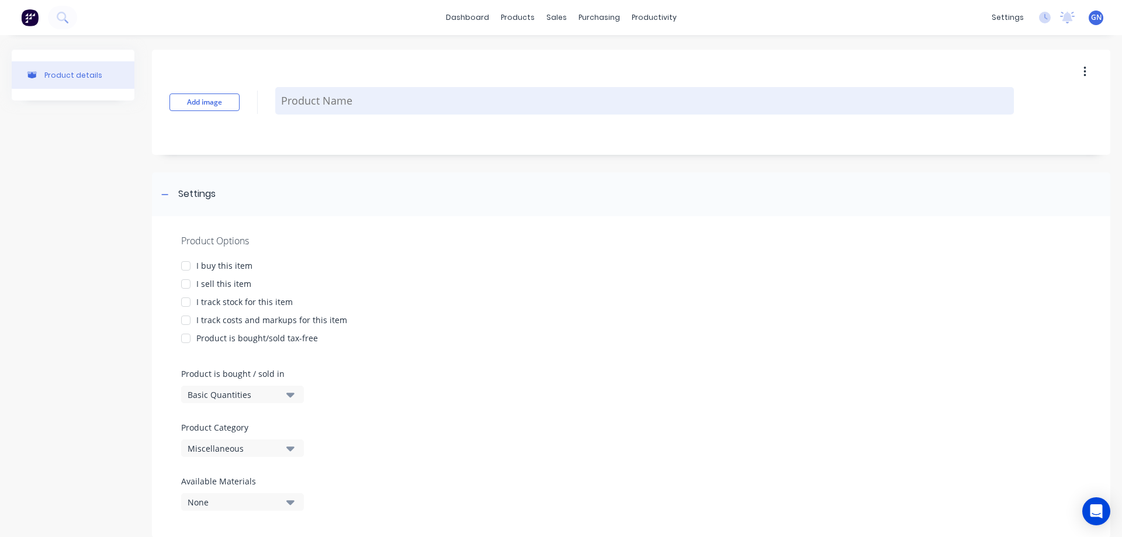
click at [330, 98] on textarea at bounding box center [644, 100] width 739 height 27
click at [286, 106] on textarea at bounding box center [644, 100] width 739 height 27
paste textarea "30 x 10mm flat bar 304 st/st - 4 meter"
type textarea "x"
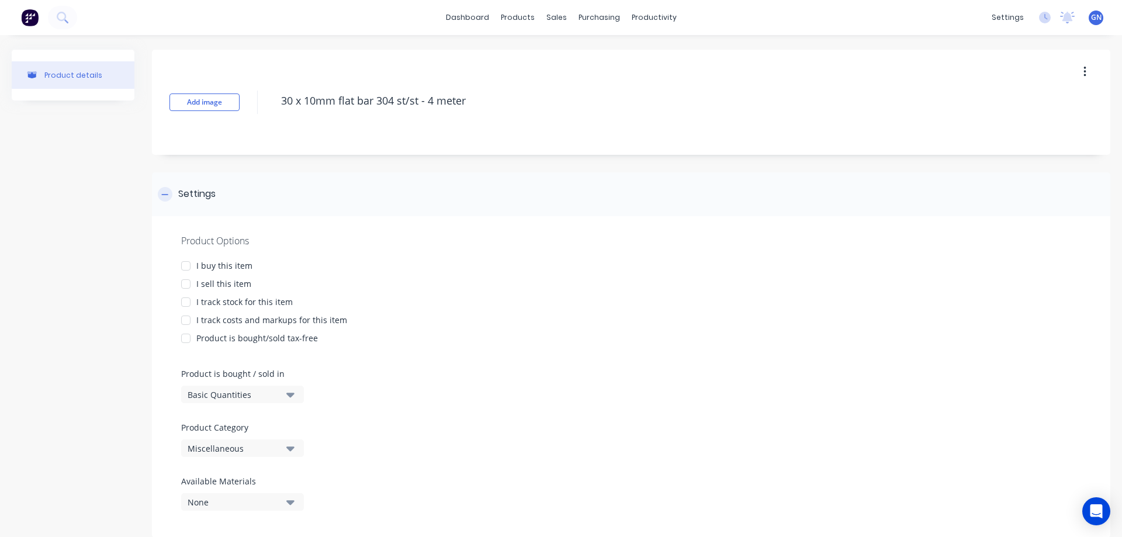
type textarea "30 x 10mm flat bar 304 st/st - 4 meter"
type textarea "x"
type textarea "30 x 10mm flat bar 304 st/st - 4 meter"
click at [185, 265] on div at bounding box center [185, 265] width 23 height 23
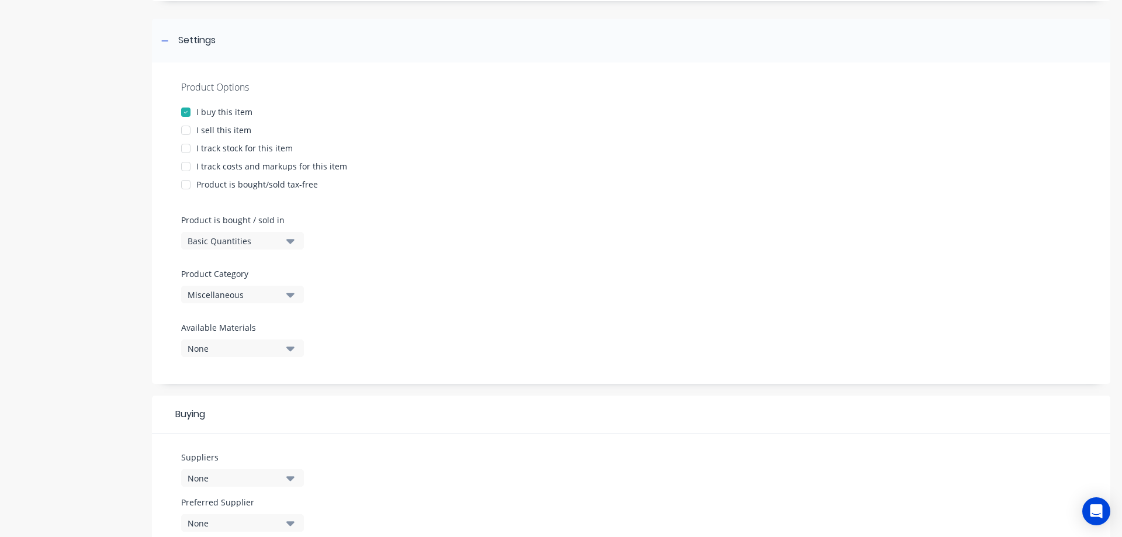
scroll to position [156, 0]
click at [214, 293] on div "Miscellaneous" at bounding box center [235, 292] width 94 height 12
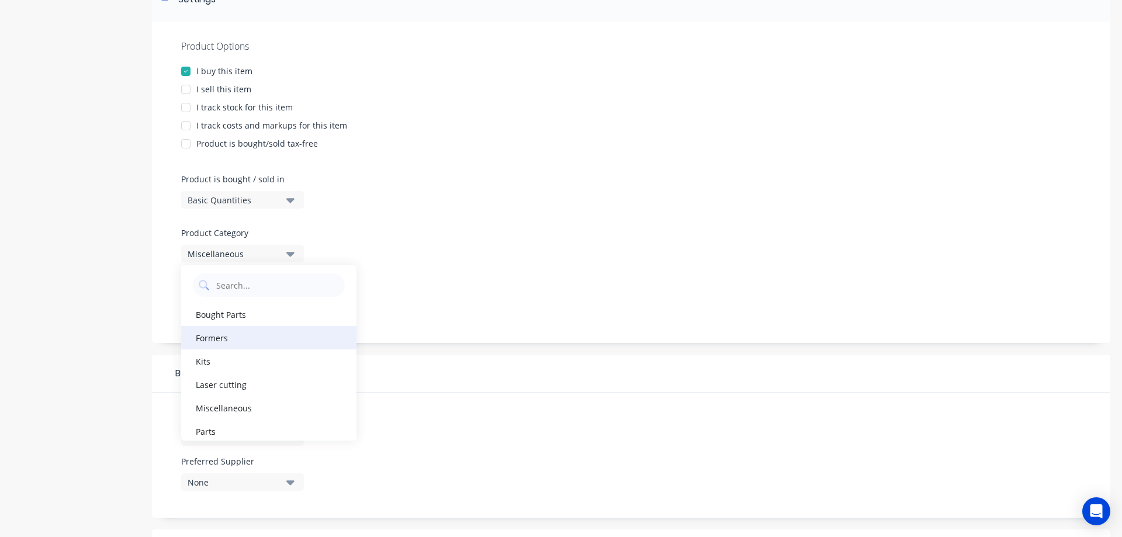
scroll to position [0, 0]
click at [417, 205] on div "Product Options I buy this item I sell this item I track stock for this item I …" at bounding box center [631, 182] width 958 height 321
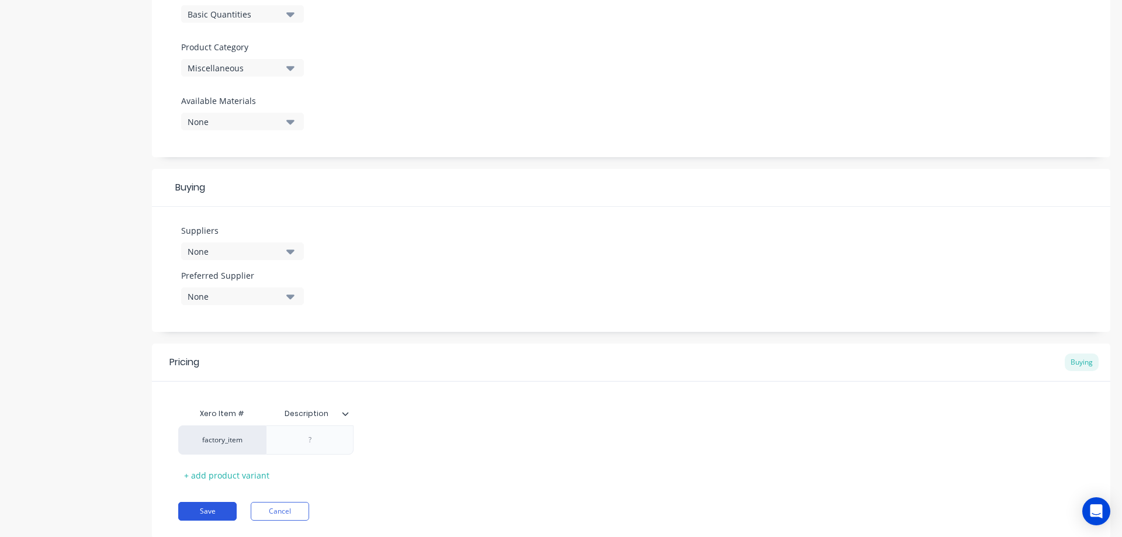
scroll to position [414, 0]
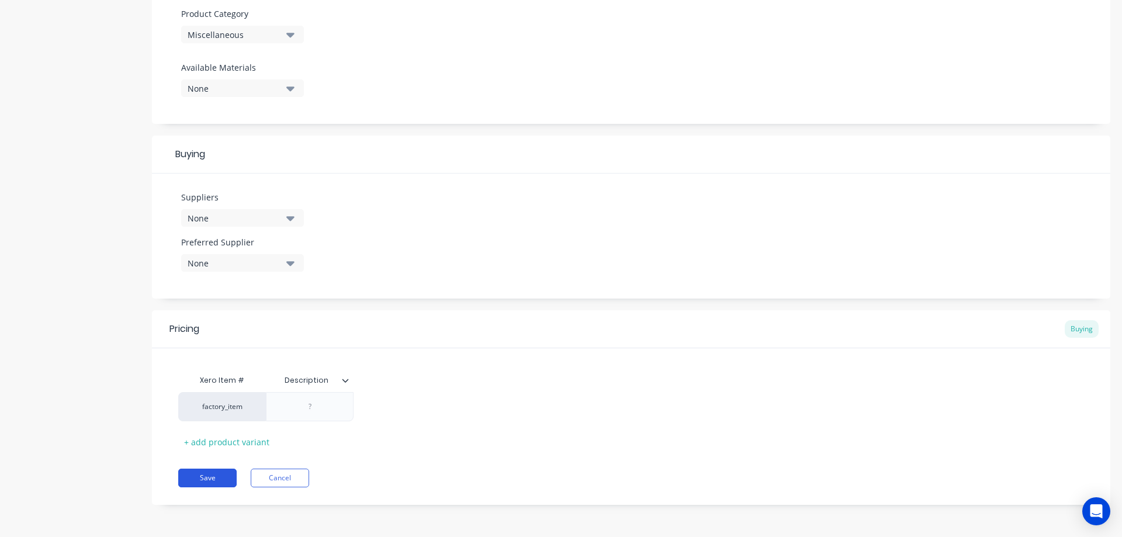
click at [207, 479] on button "Save" at bounding box center [207, 478] width 58 height 19
type textarea "x"
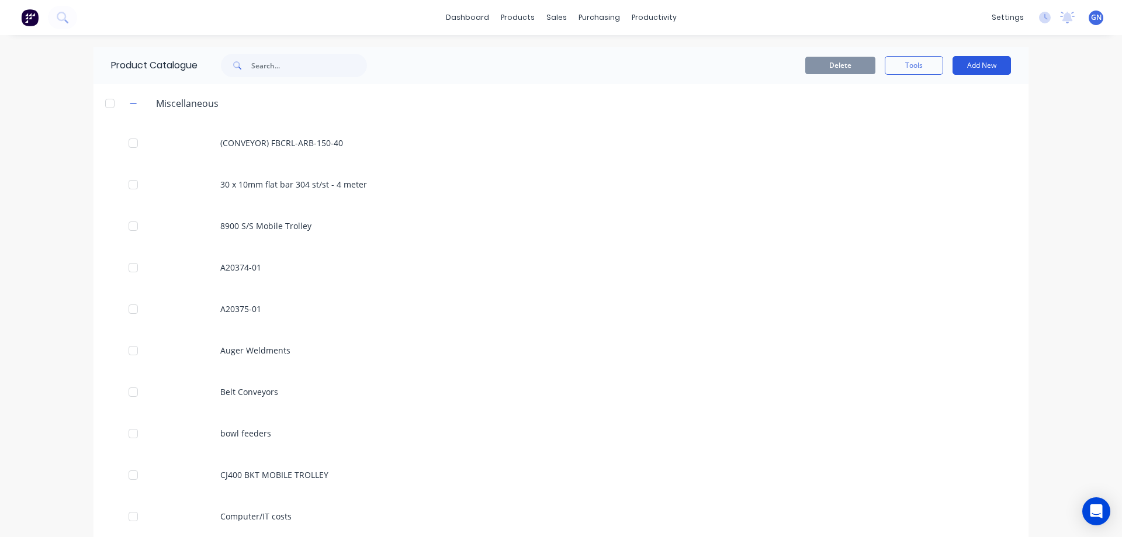
click at [967, 62] on button "Add New" at bounding box center [982, 65] width 58 height 19
click at [936, 99] on div "Category" at bounding box center [956, 95] width 90 height 17
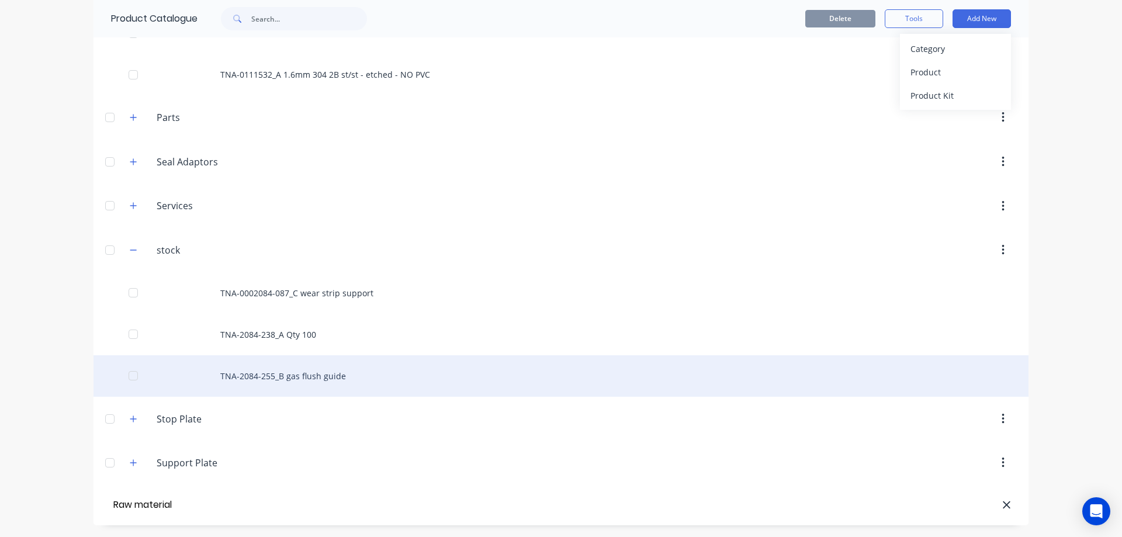
type input "Raw material"
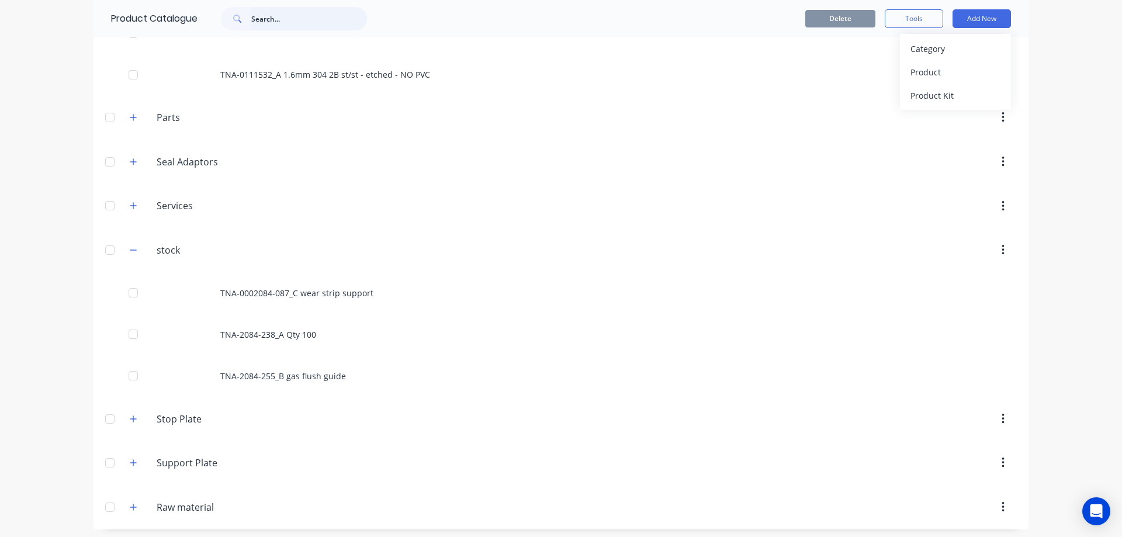
click at [290, 19] on input "text" at bounding box center [309, 18] width 116 height 23
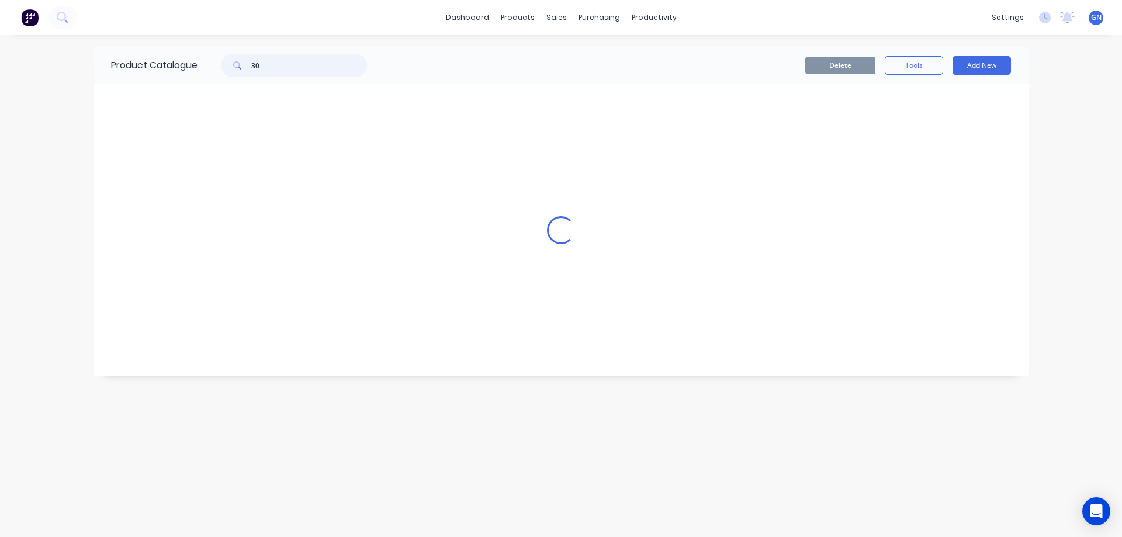
scroll to position [0, 0]
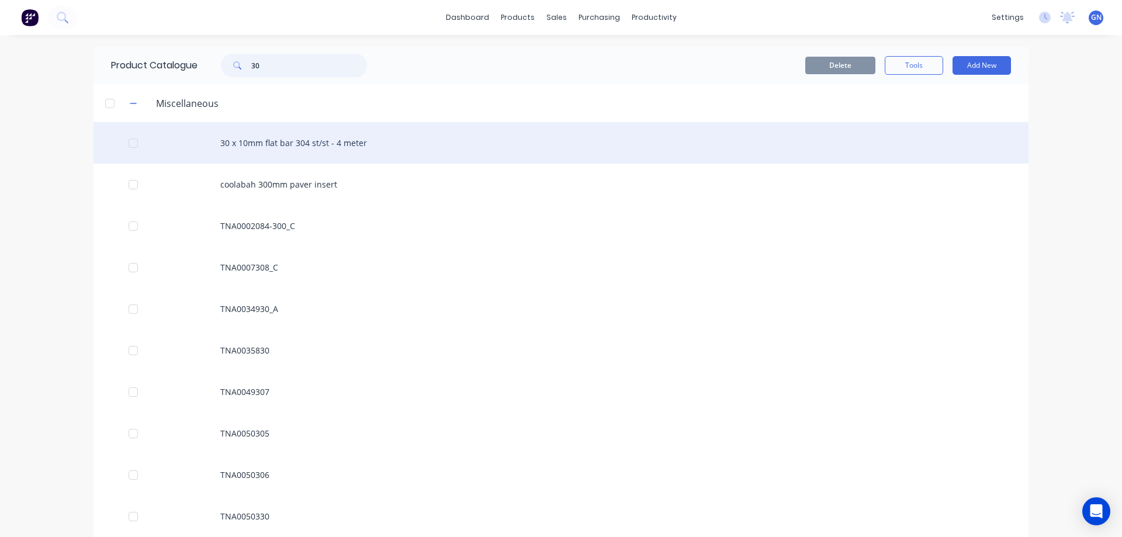
type input "30"
click at [275, 141] on div "30 x 10mm flat bar 304 st/st - 4 meter" at bounding box center [561, 142] width 935 height 41
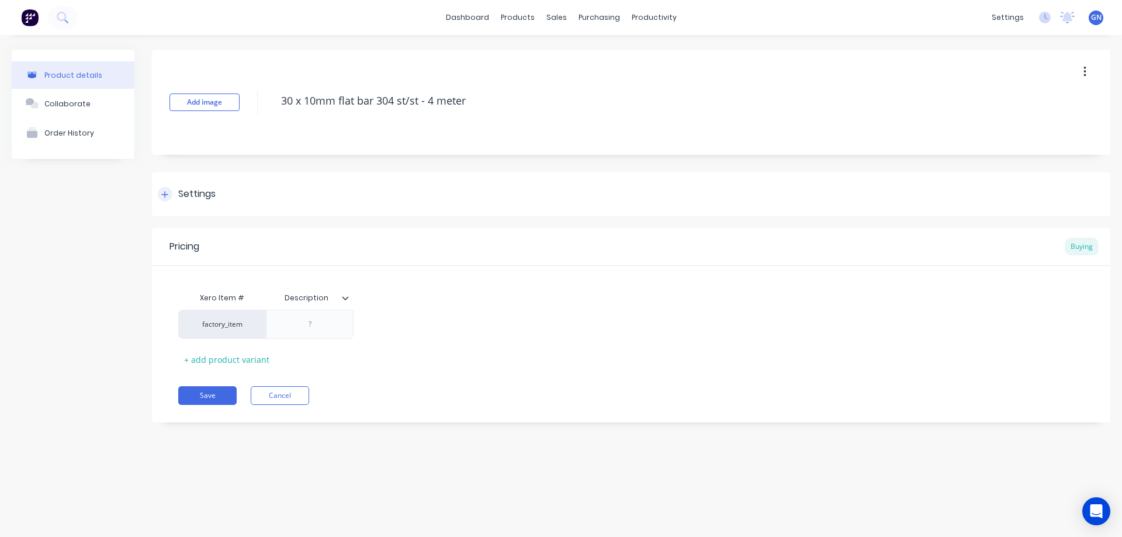
click at [158, 193] on div at bounding box center [165, 194] width 15 height 15
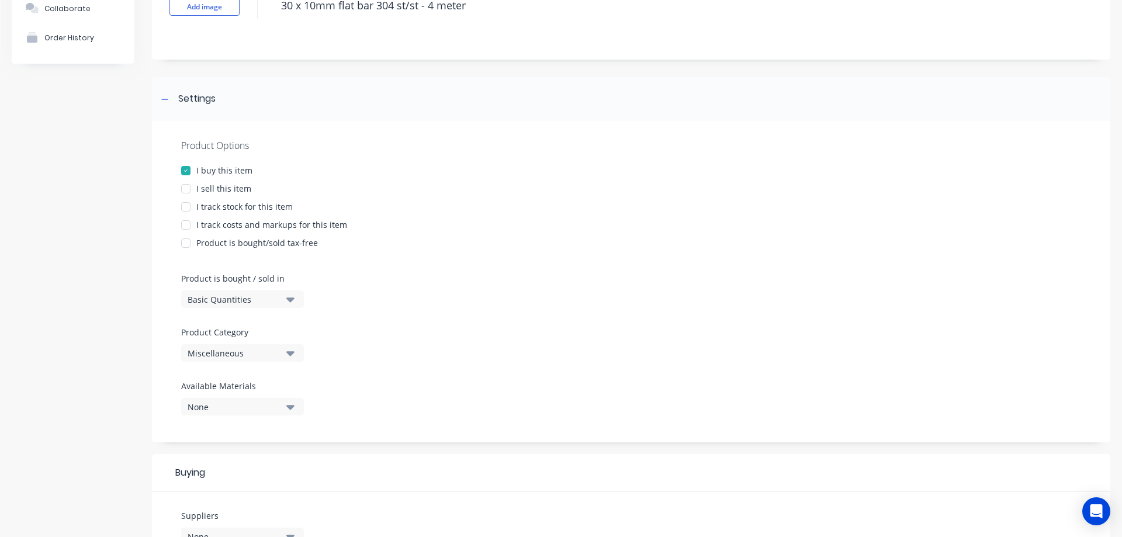
scroll to position [136, 0]
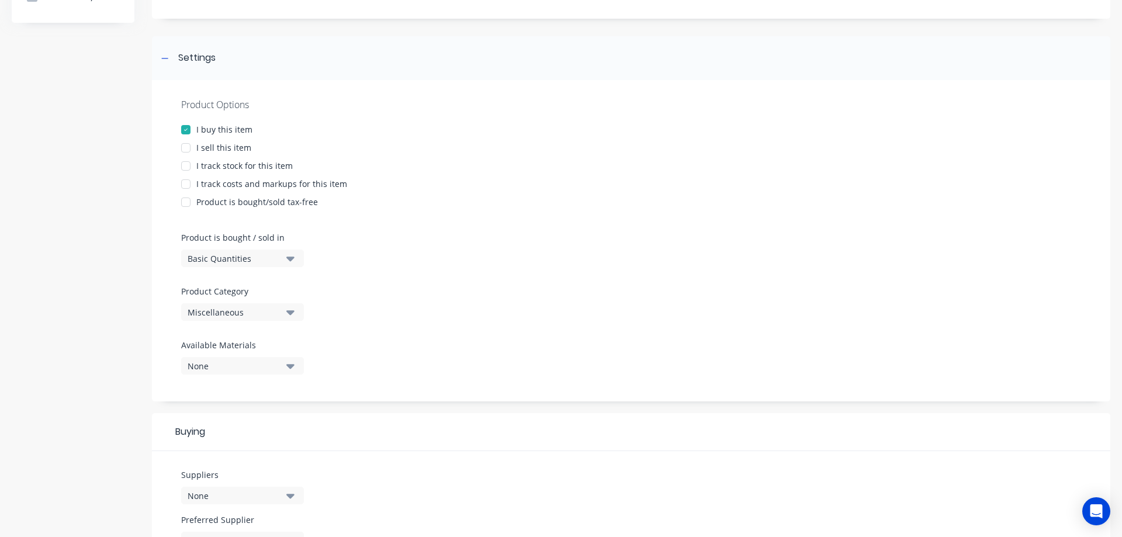
click at [233, 313] on div "Miscellaneous" at bounding box center [235, 312] width 94 height 12
click at [226, 364] on div "Raw material" at bounding box center [268, 364] width 175 height 23
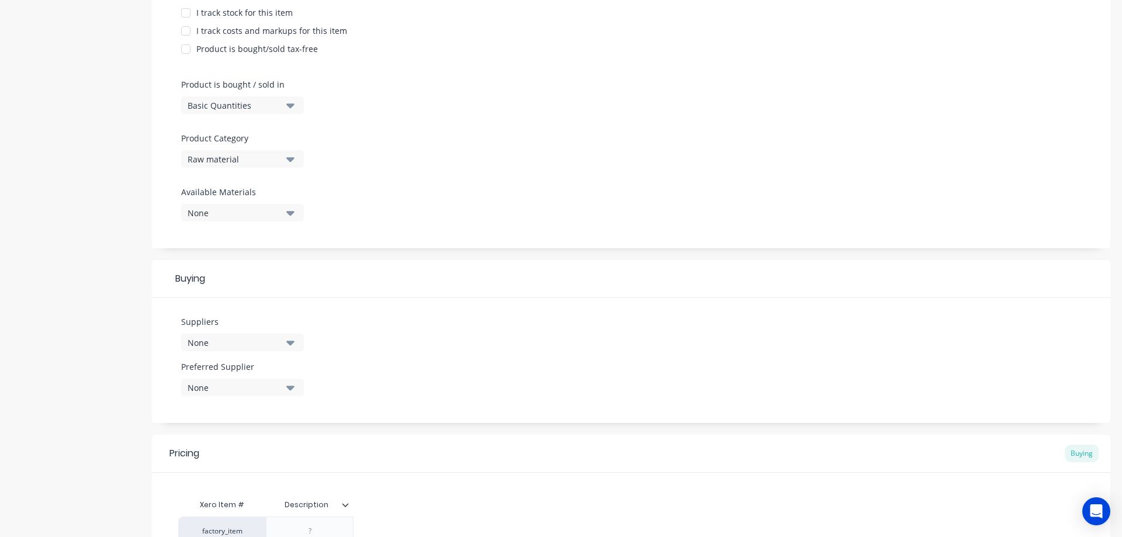
scroll to position [311, 0]
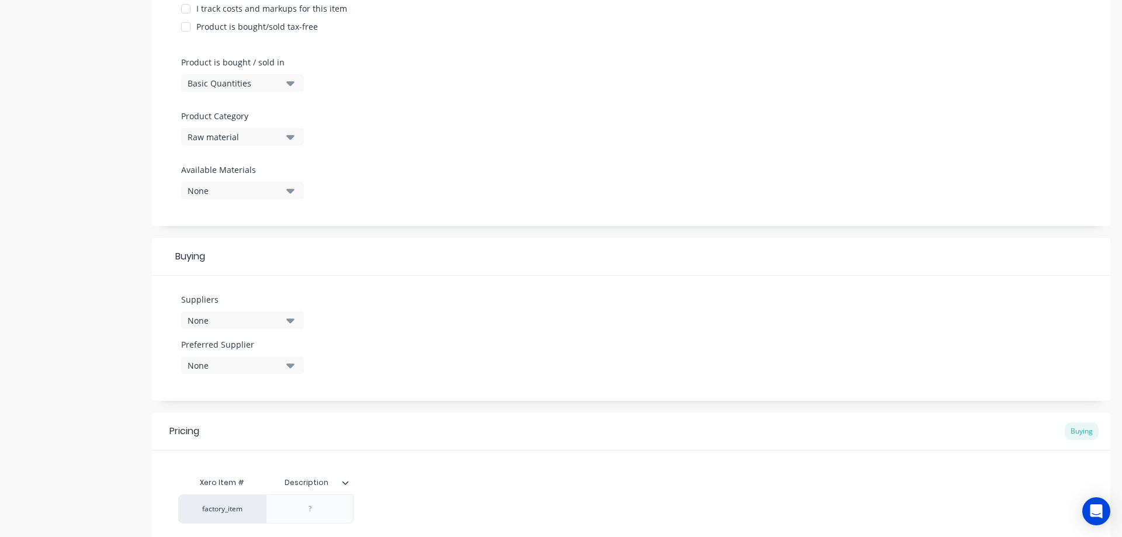
click at [227, 321] on div "None" at bounding box center [235, 320] width 94 height 12
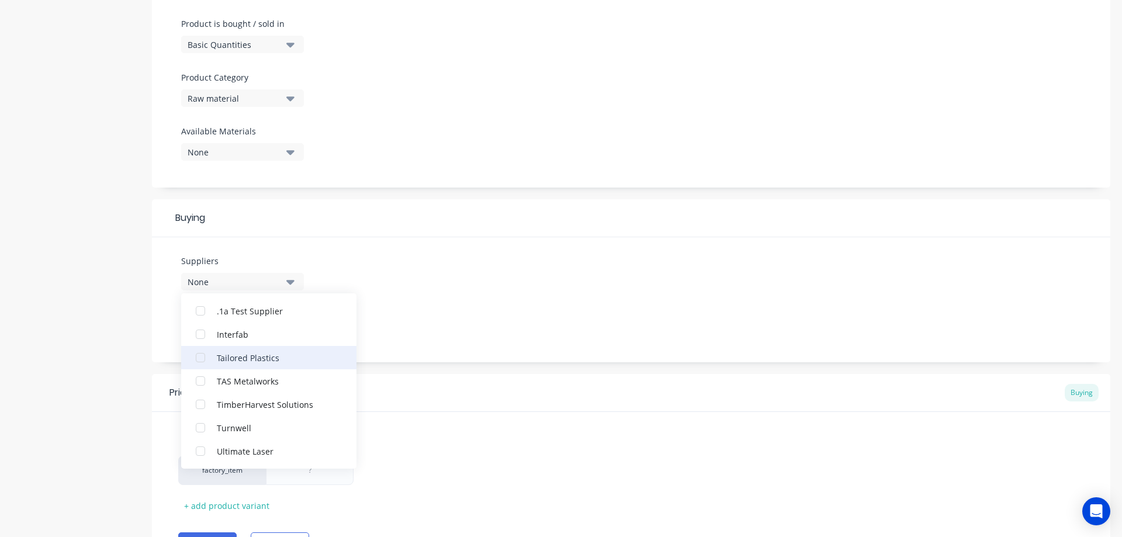
scroll to position [351, 0]
click at [224, 276] on div "None" at bounding box center [235, 281] width 94 height 12
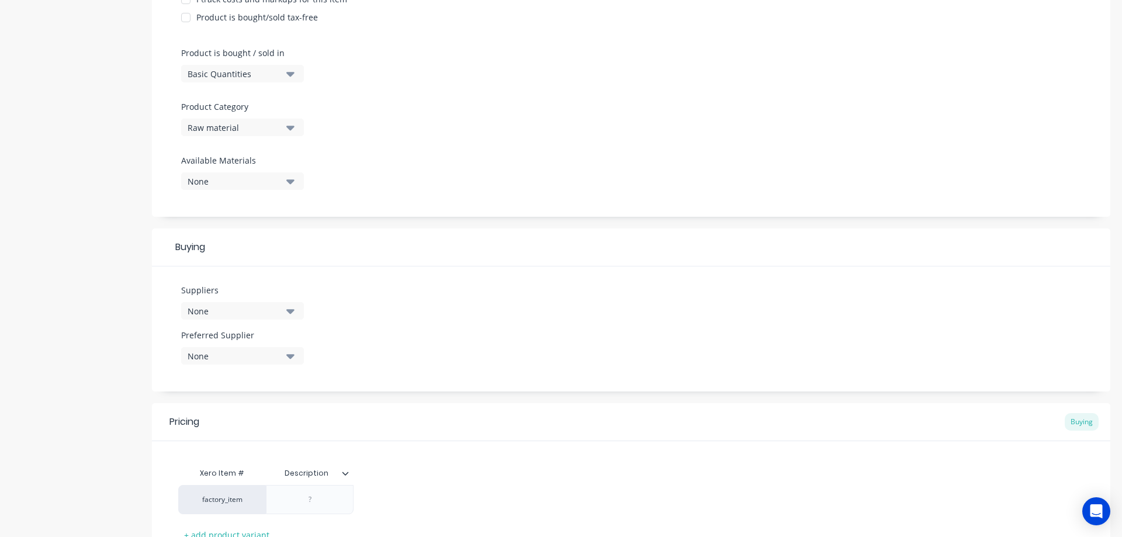
scroll to position [394, 0]
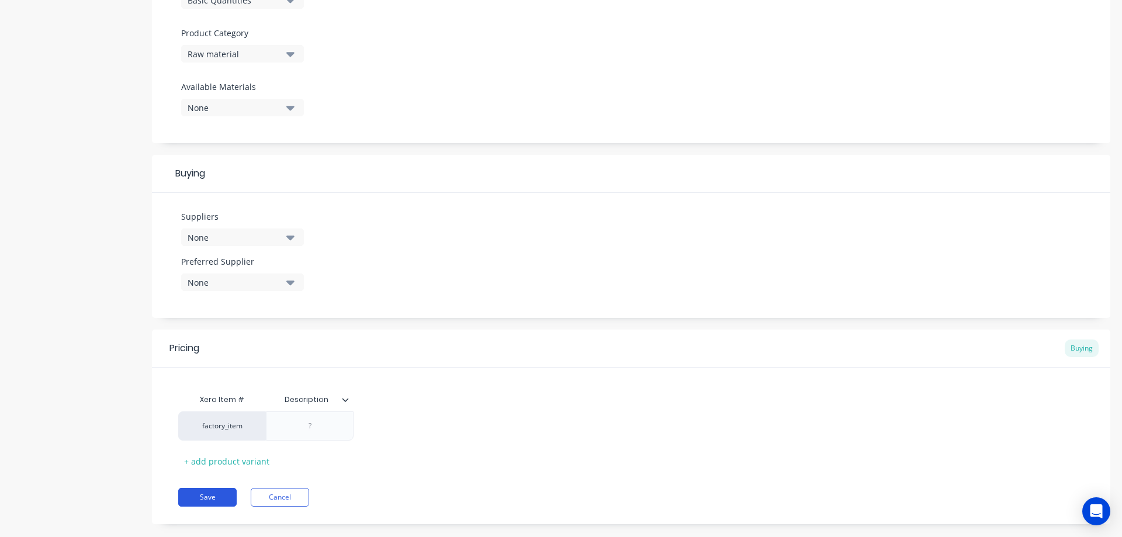
click at [205, 499] on button "Save" at bounding box center [207, 497] width 58 height 19
type textarea "x"
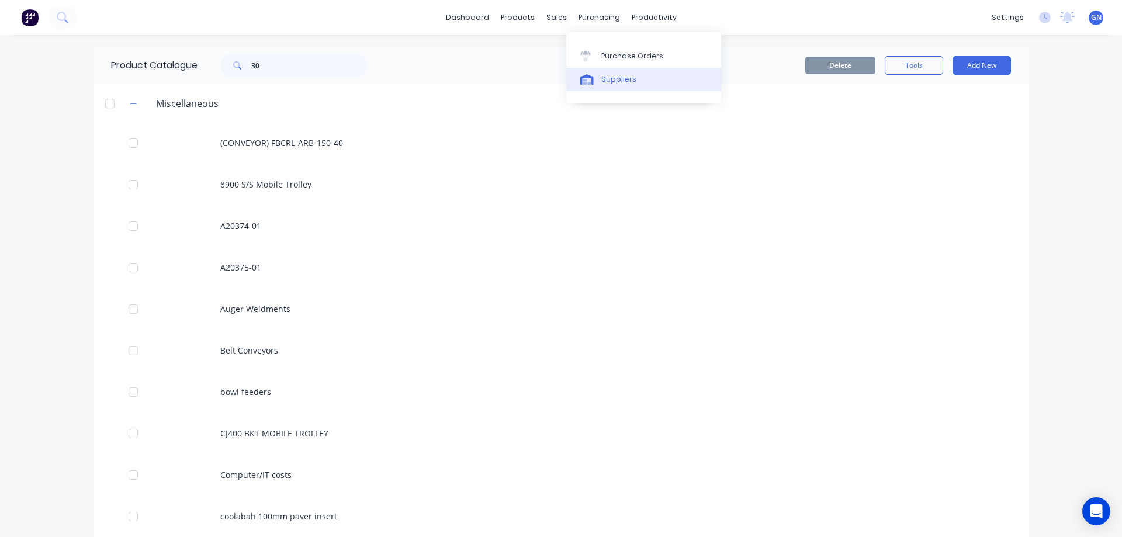
click at [620, 82] on div "Suppliers" at bounding box center [618, 79] width 35 height 11
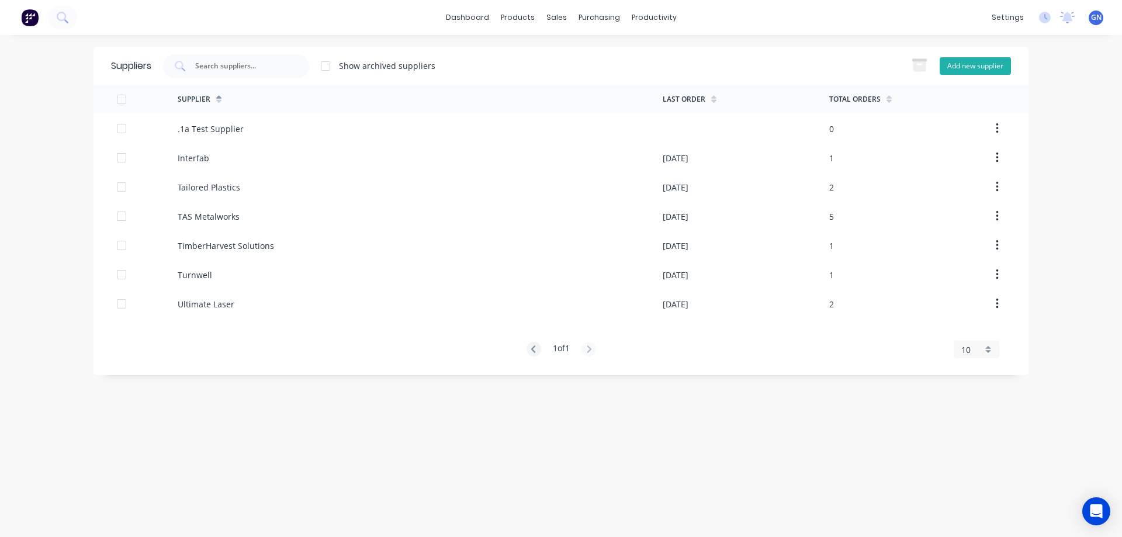
click at [965, 65] on button "Add new supplier" at bounding box center [975, 66] width 71 height 18
select select "AU"
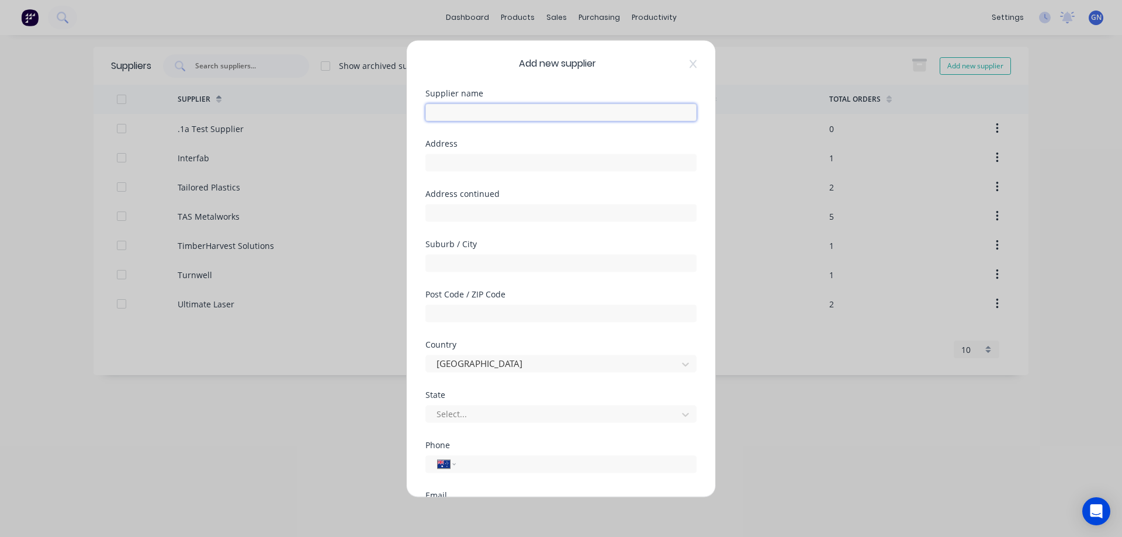
click at [482, 113] on input "text" at bounding box center [560, 112] width 271 height 18
paste input "Stainless Trading [GEOGRAPHIC_DATA]"
type input "Stainless Trading [GEOGRAPHIC_DATA]"
click at [479, 164] on input "text" at bounding box center [560, 163] width 271 height 18
paste input "82-84 Williams Rd"
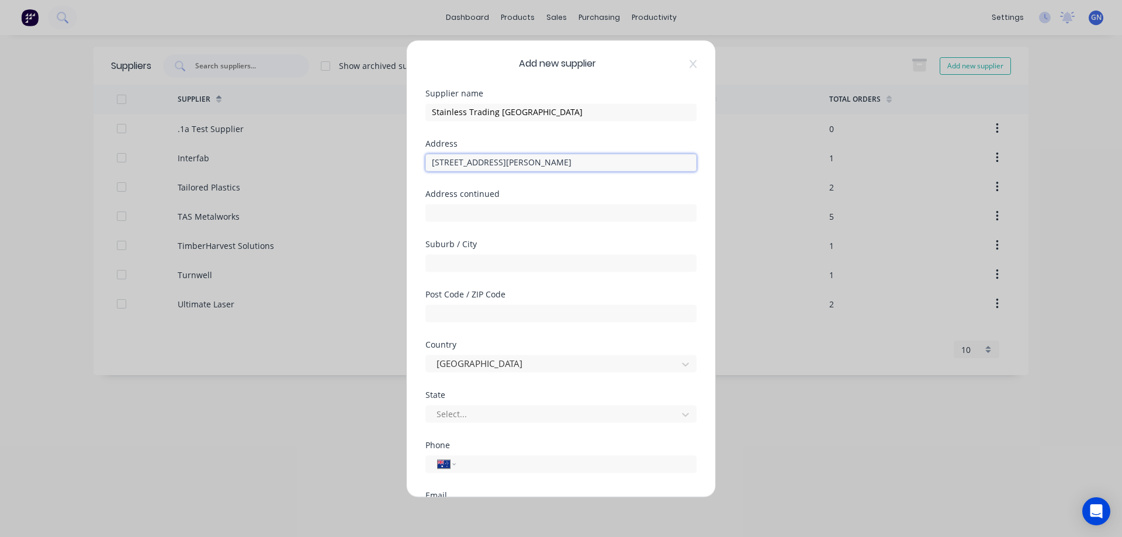
type input "82-84 Williams Rd"
click at [459, 263] on input "text" at bounding box center [560, 263] width 271 height 18
paste input "Dandenong Sth"
click at [483, 264] on input "Dandenong Sth" at bounding box center [560, 263] width 271 height 18
type input "Dandenong South"
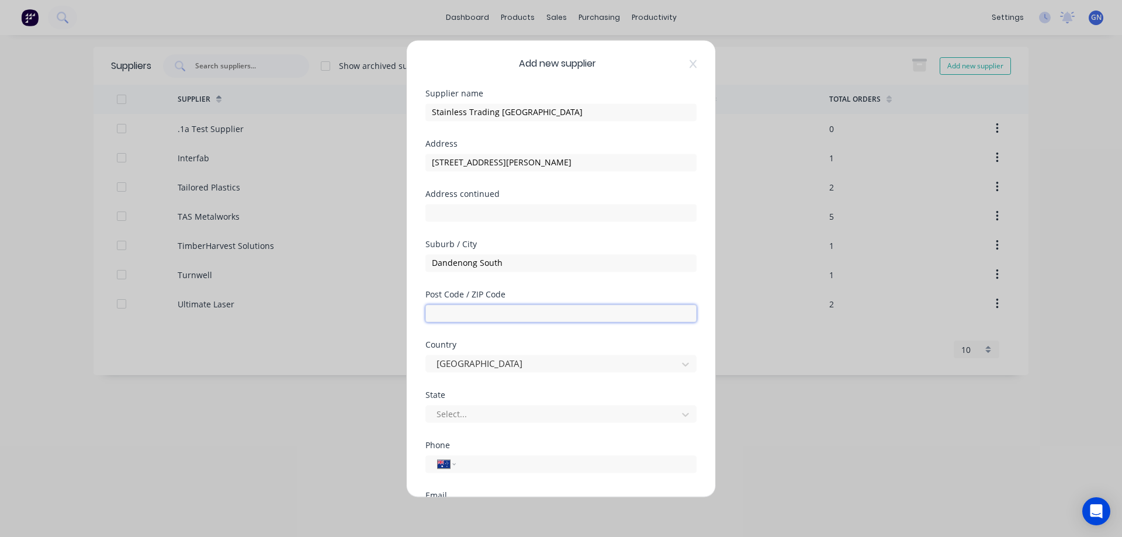
click at [466, 315] on input "text" at bounding box center [560, 313] width 271 height 18
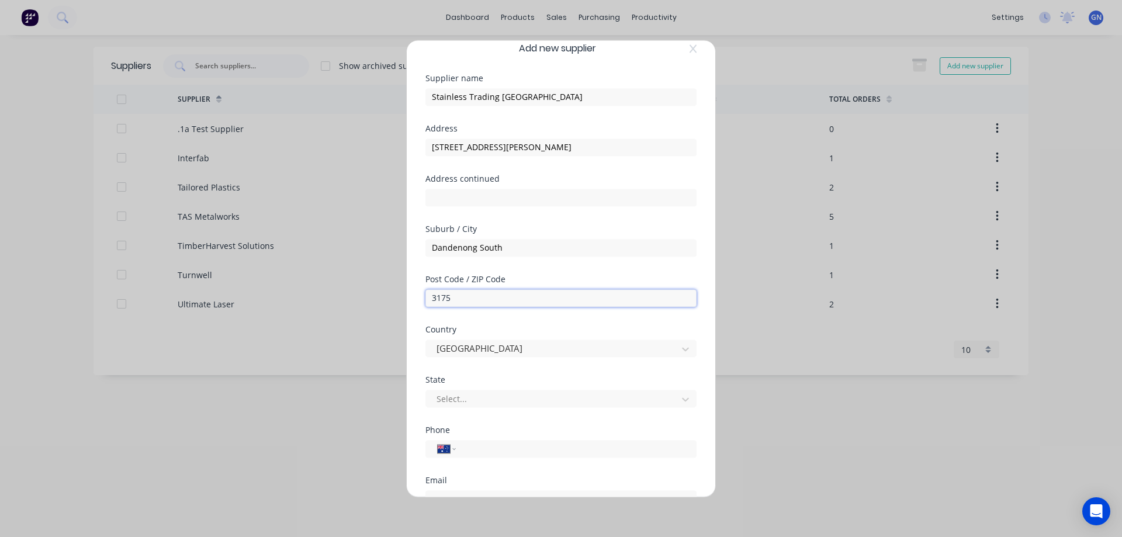
scroll to position [19, 0]
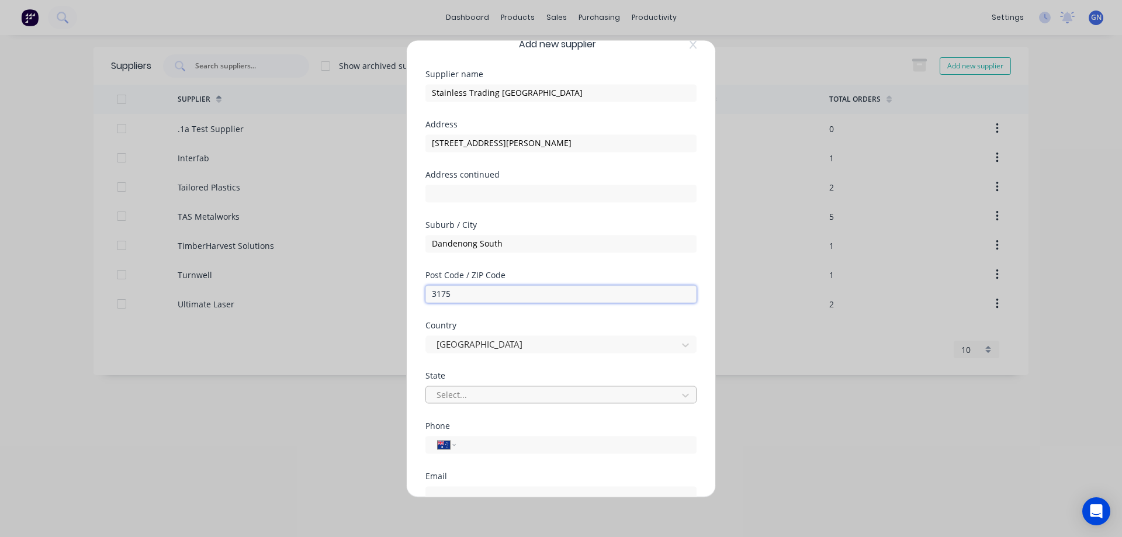
type input "3175"
click at [464, 393] on div at bounding box center [553, 394] width 236 height 15
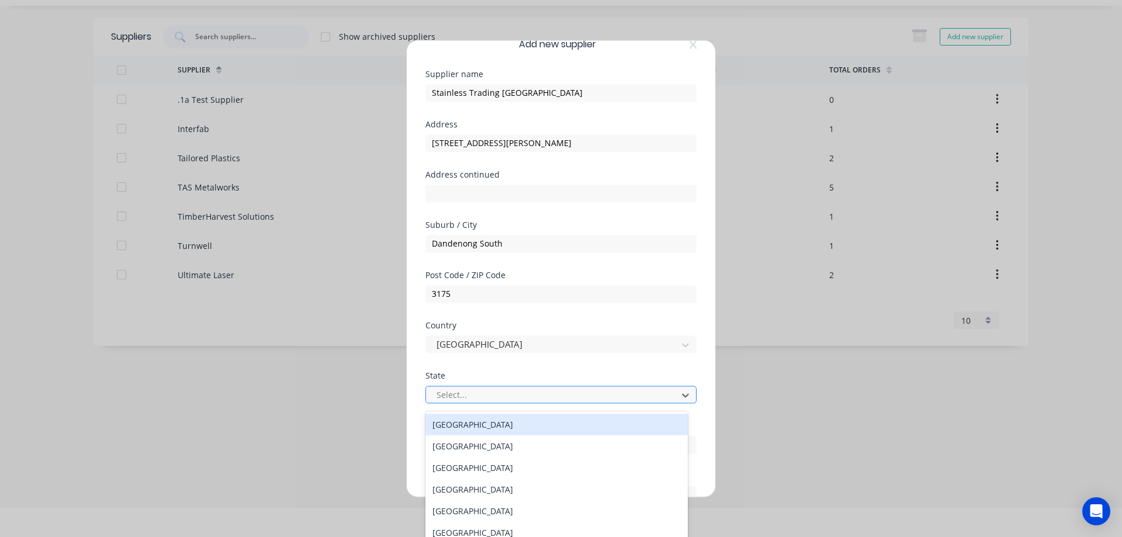
scroll to position [33, 0]
click at [464, 393] on div at bounding box center [553, 394] width 236 height 15
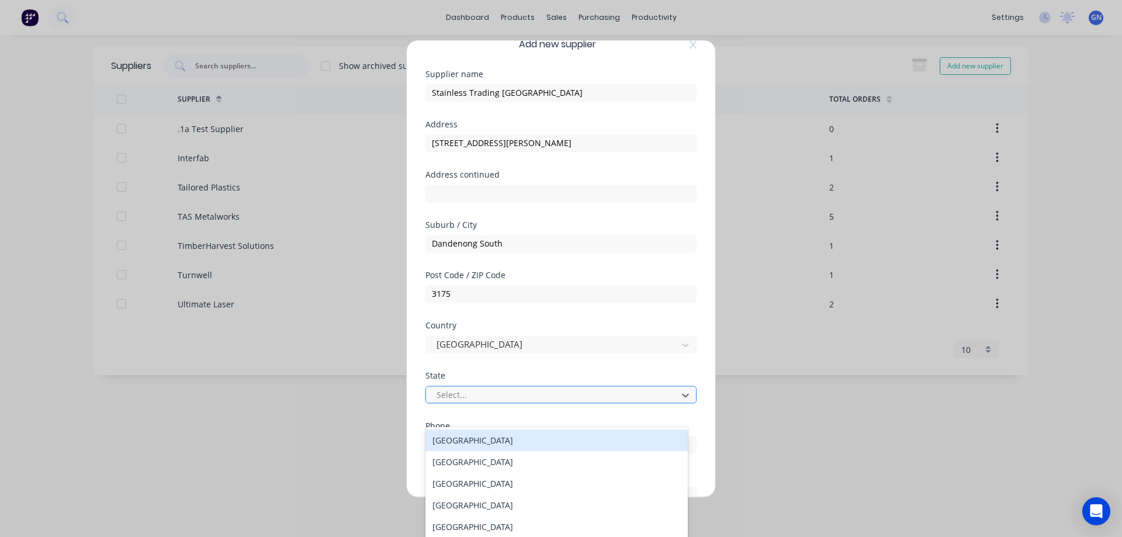
click at [464, 393] on div at bounding box center [553, 394] width 236 height 15
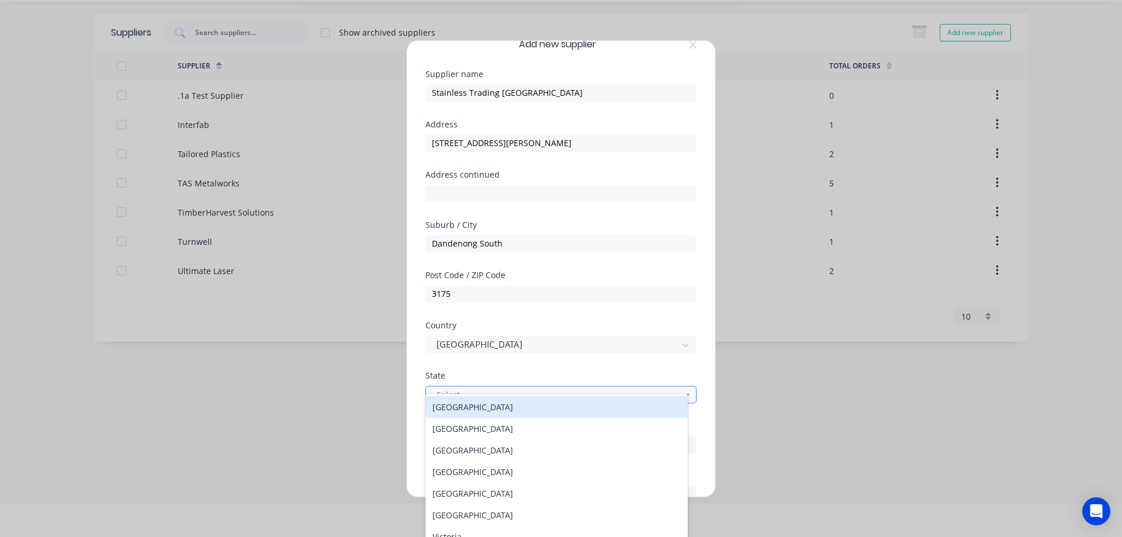
type input "v"
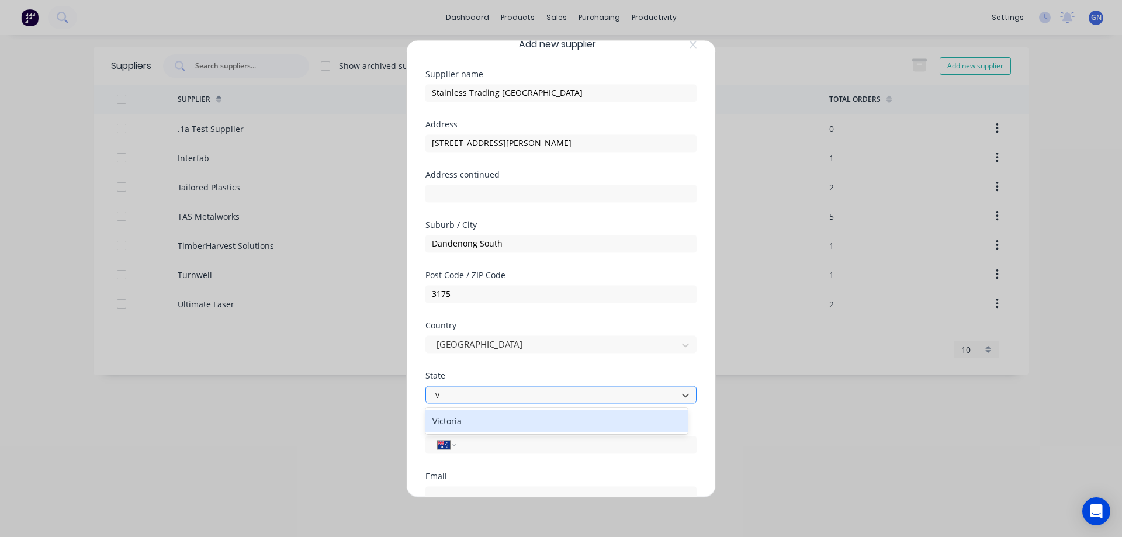
scroll to position [0, 0]
click at [464, 393] on div at bounding box center [553, 394] width 236 height 15
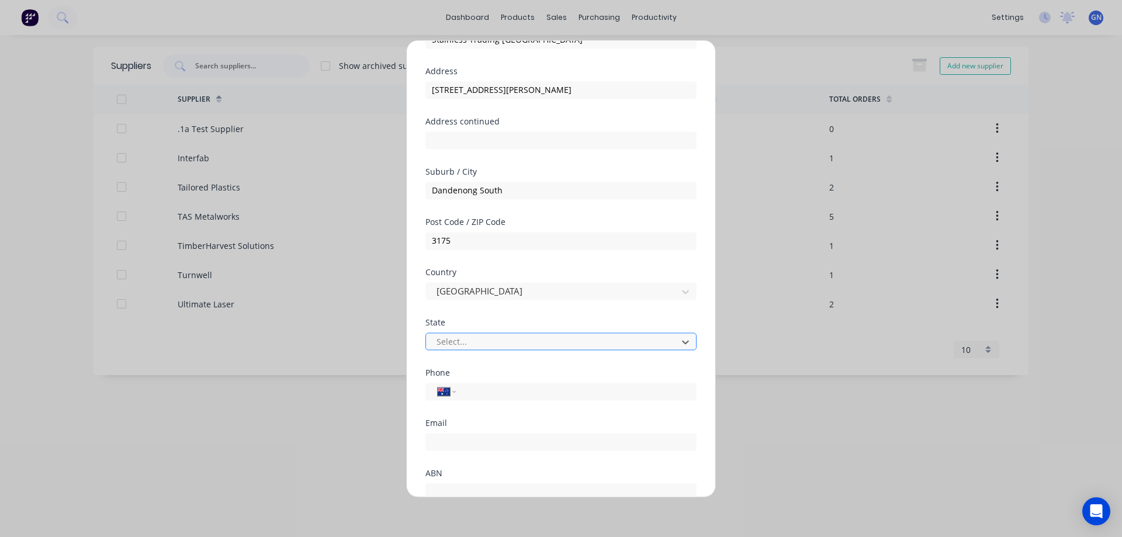
scroll to position [98, 0]
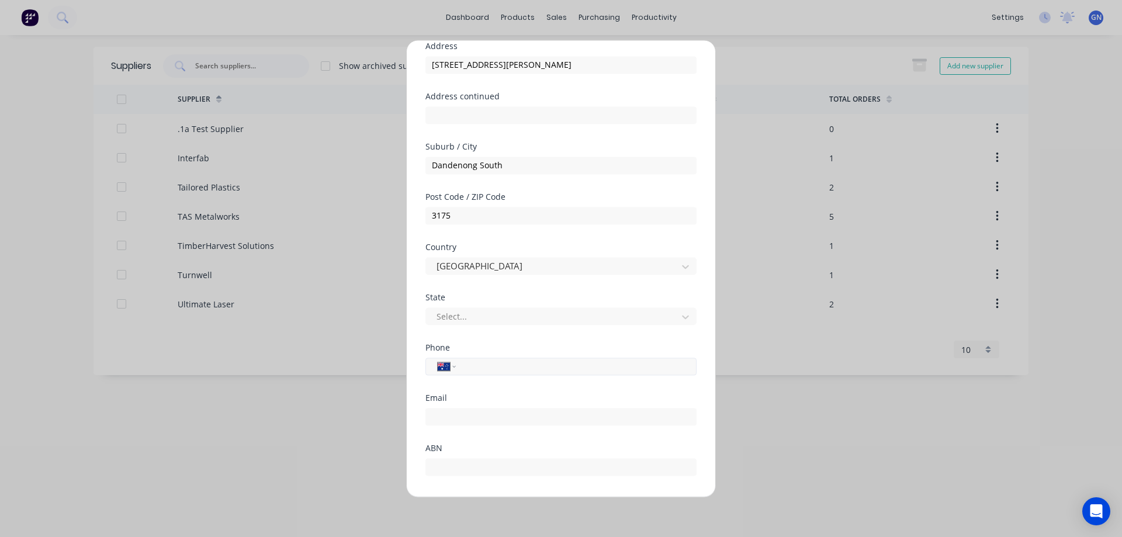
click at [488, 365] on input "tel" at bounding box center [574, 365] width 220 height 13
paste input "(03) 8726 9914"
type input "(03) 8726 9914"
click at [472, 421] on input "email" at bounding box center [560, 417] width 271 height 18
drag, startPoint x: 61, startPoint y: 317, endPoint x: 123, endPoint y: 288, distance: 68.5
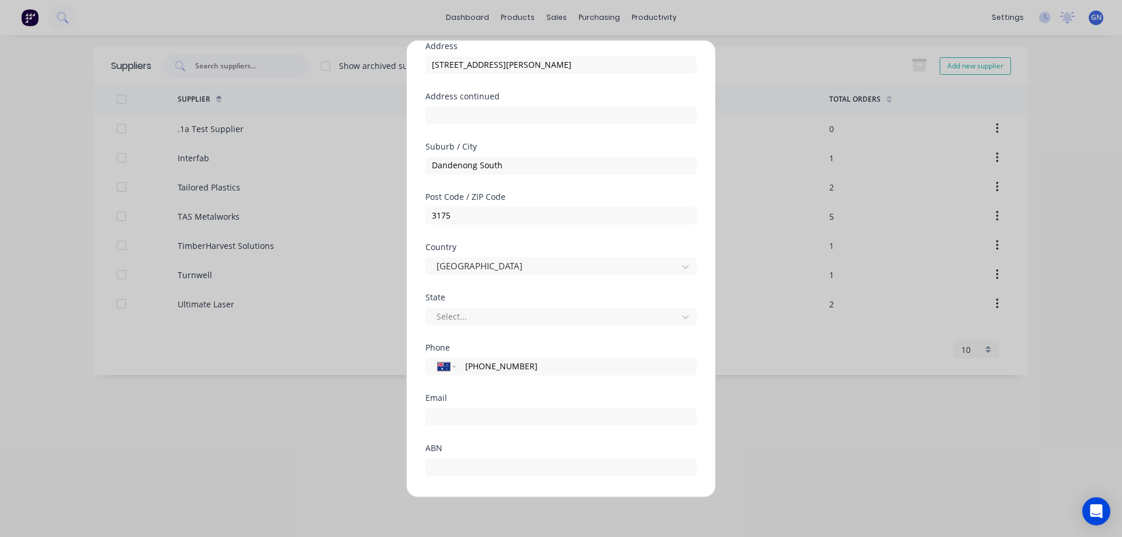
click at [61, 317] on div "Add new supplier Supplier name Stainless Trading Australia Address 82-84 Willia…" at bounding box center [561, 268] width 1122 height 537
click at [464, 415] on input "email" at bounding box center [560, 417] width 271 height 18
paste input "michaelm@stainlesstrading.com.au"
type input "michaelm@stainlesstrading.com.au"
click at [471, 470] on input "text" at bounding box center [560, 467] width 271 height 18
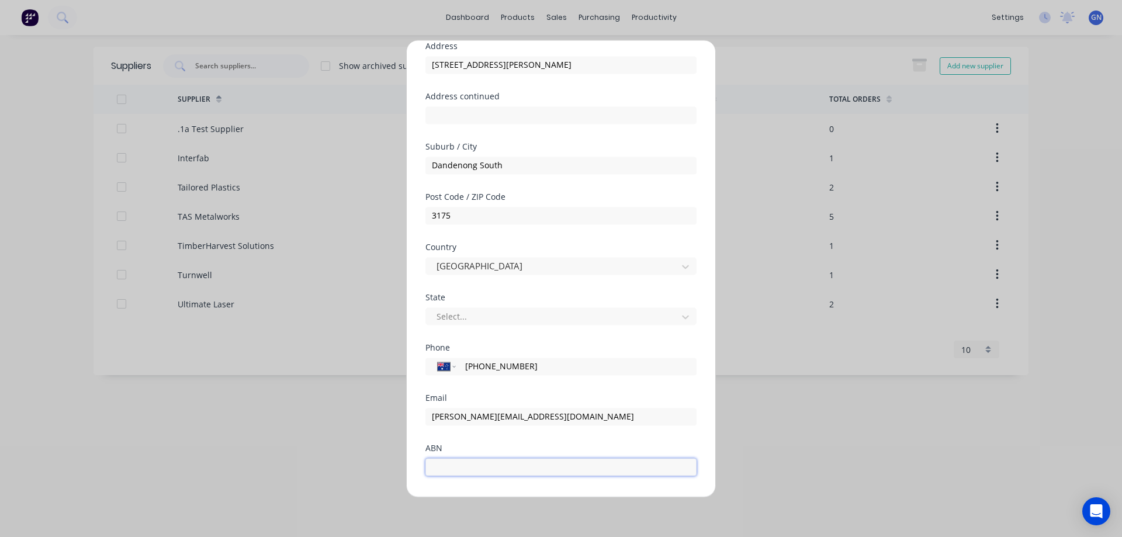
paste input "65 631 210 798"
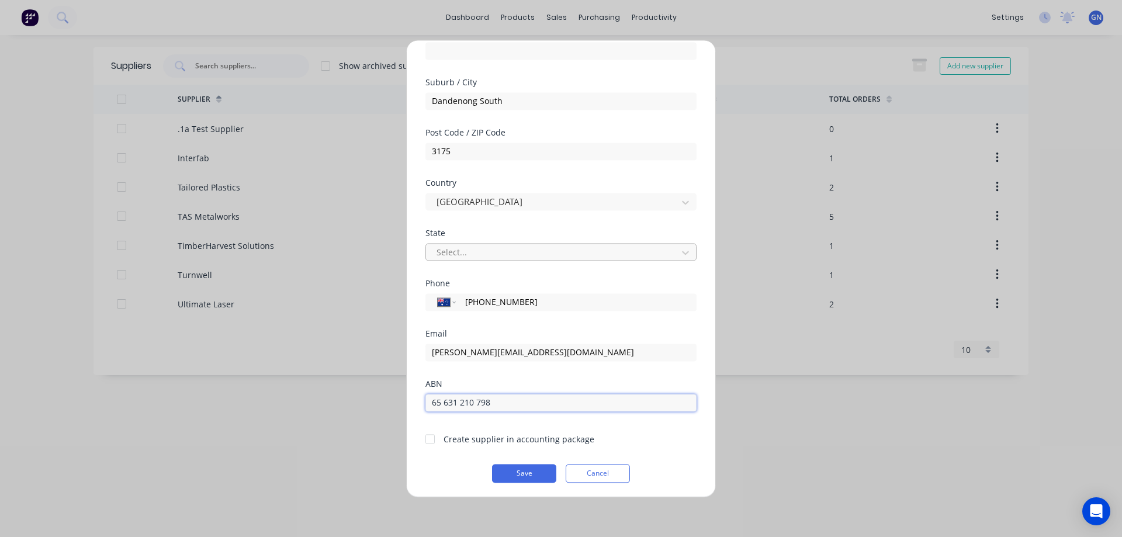
scroll to position [164, 0]
type input "65 631 210 798"
click at [432, 438] on div at bounding box center [429, 436] width 23 height 23
click at [521, 472] on button "Save" at bounding box center [524, 471] width 64 height 19
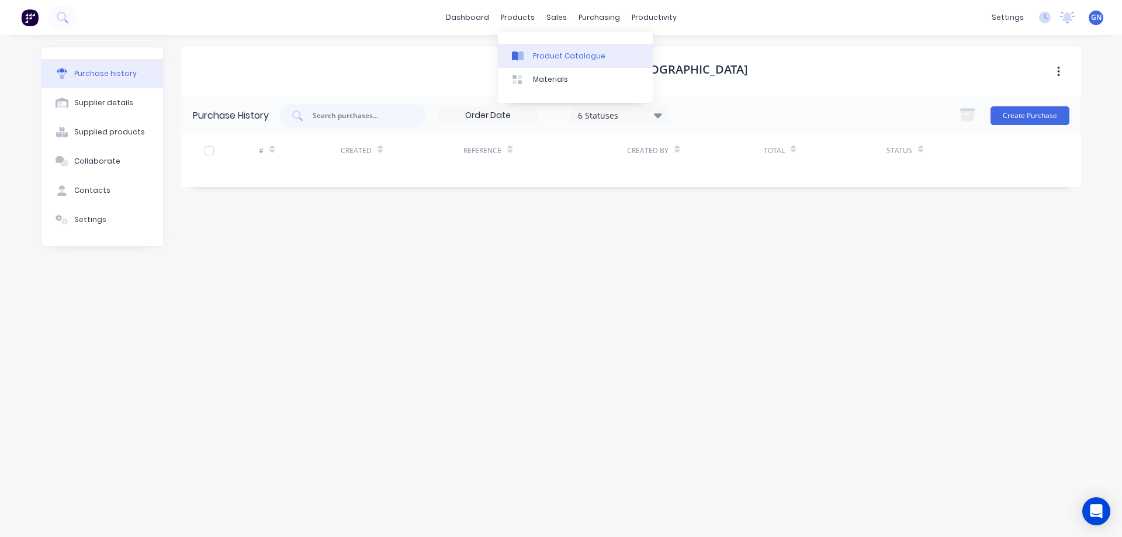
click at [558, 56] on div "Product Catalogue" at bounding box center [569, 56] width 72 height 11
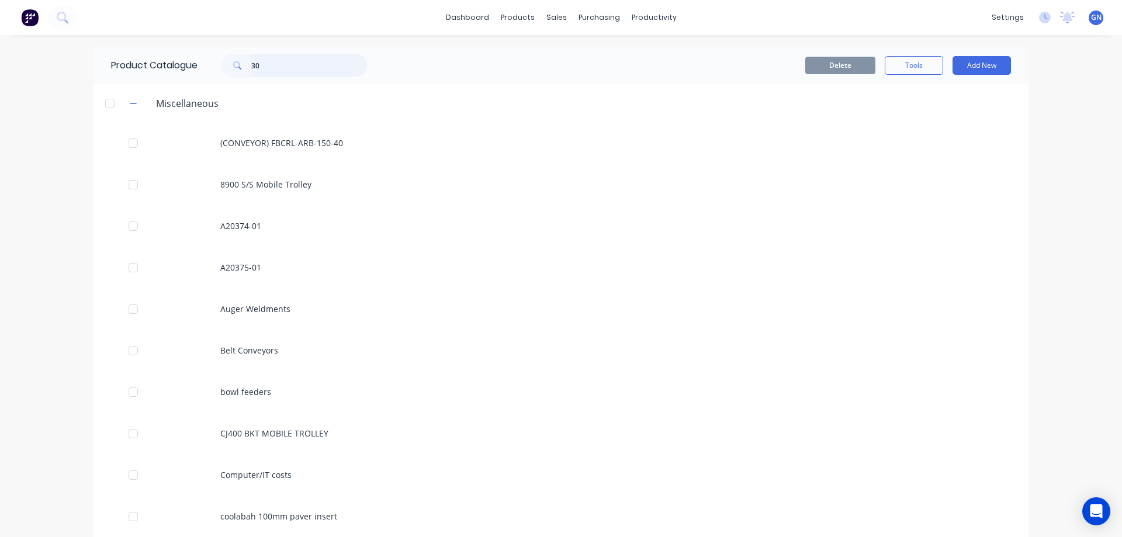
click at [272, 67] on input "30" at bounding box center [309, 65] width 116 height 23
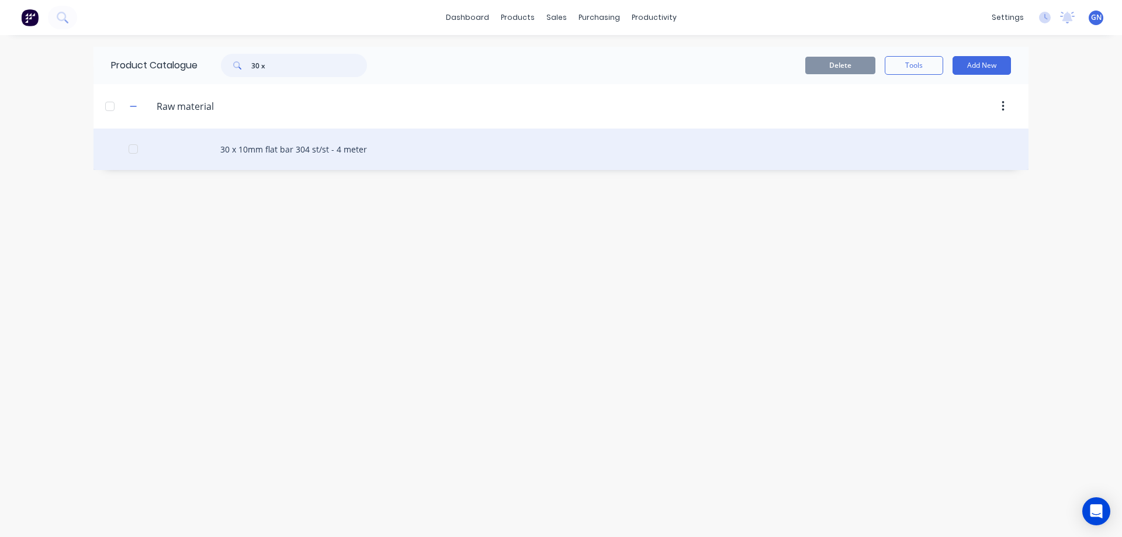
type input "30 x"
click at [273, 150] on div "30 x 10mm flat bar 304 st/st - 4 meter" at bounding box center [561, 149] width 935 height 41
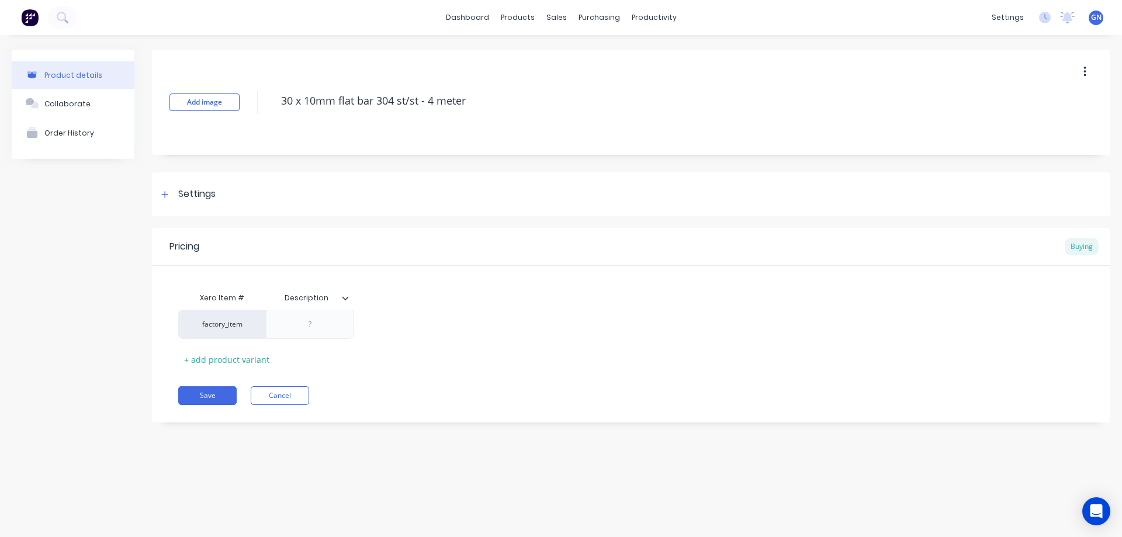
type textarea "x"
click at [166, 200] on div at bounding box center [165, 194] width 15 height 15
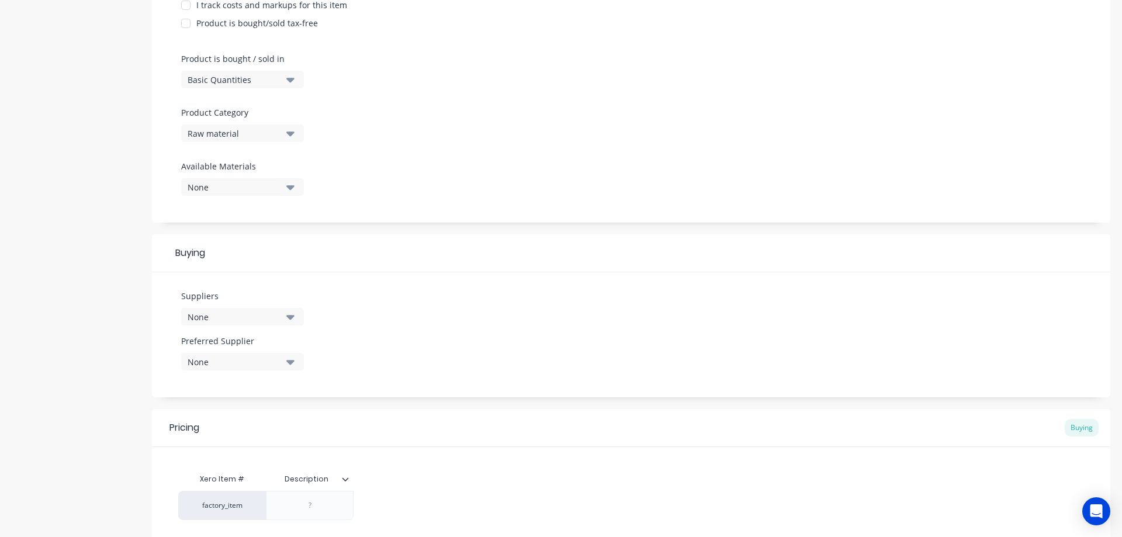
scroll to position [331, 0]
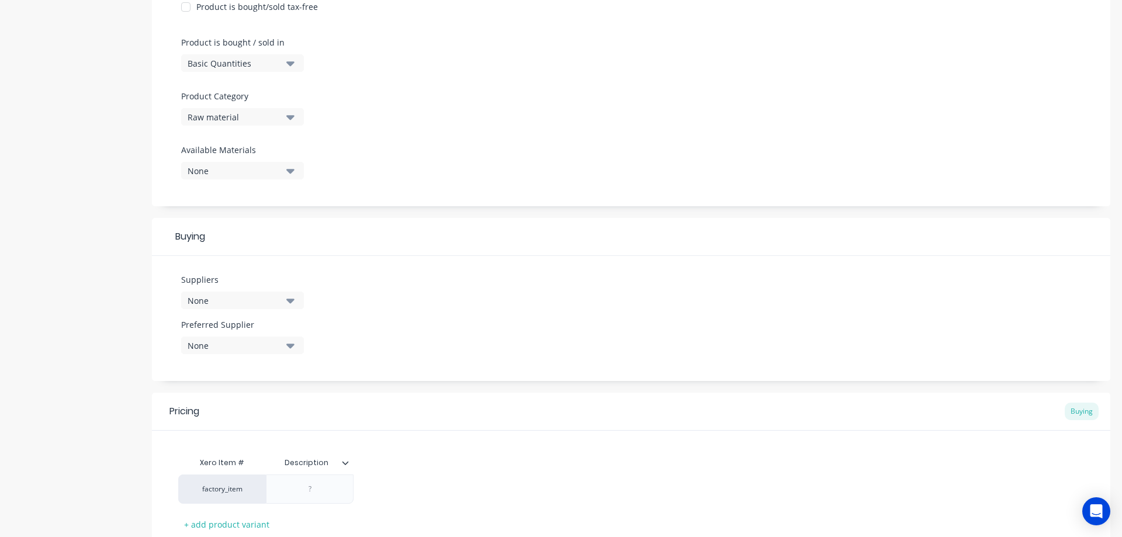
click at [232, 299] on div "None" at bounding box center [235, 301] width 94 height 12
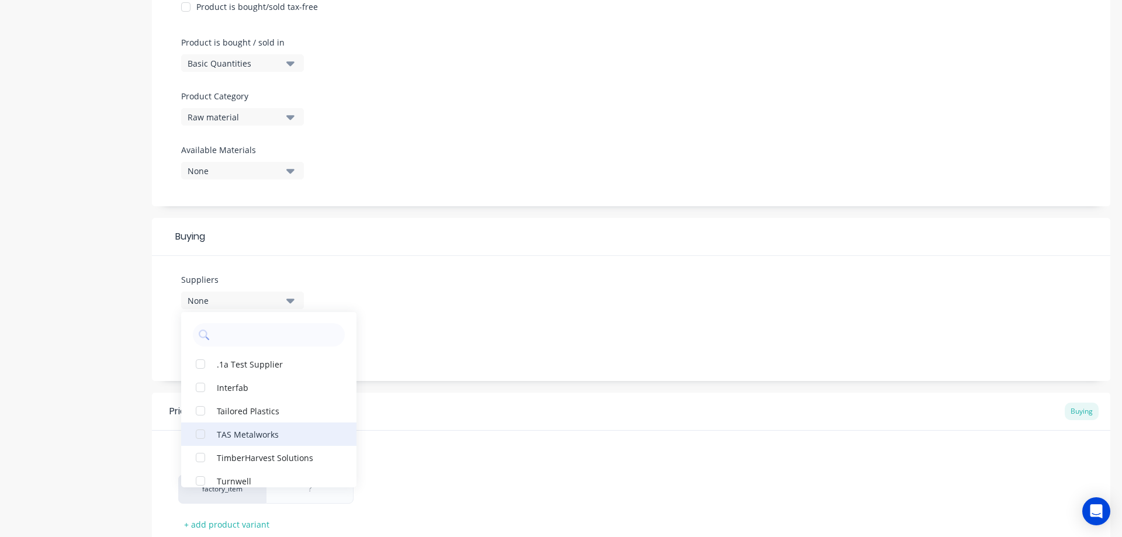
scroll to position [0, 0]
click at [495, 276] on div "Suppliers None .1a Test Supplier Interfab Tailored Plastics TAS Metalworks Timb…" at bounding box center [631, 318] width 958 height 125
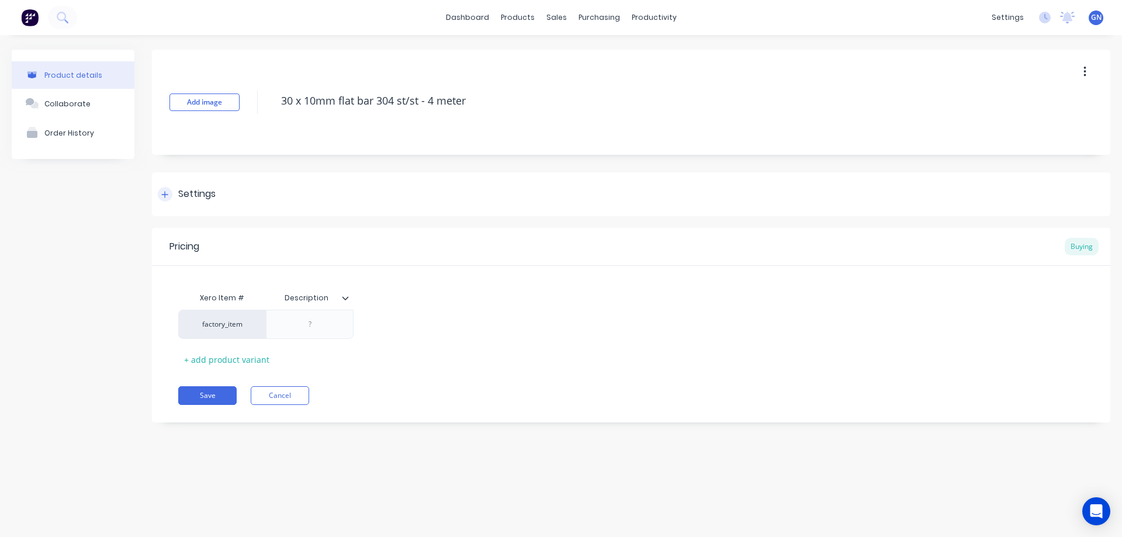
click at [166, 193] on icon at bounding box center [164, 195] width 7 height 8
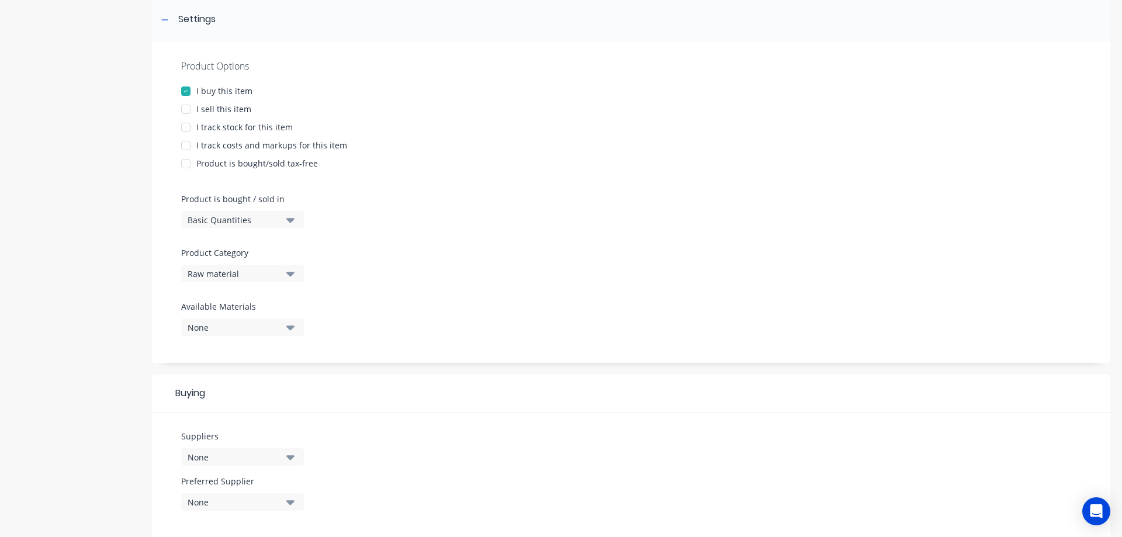
scroll to position [175, 0]
click at [227, 449] on button "None" at bounding box center [242, 457] width 123 height 18
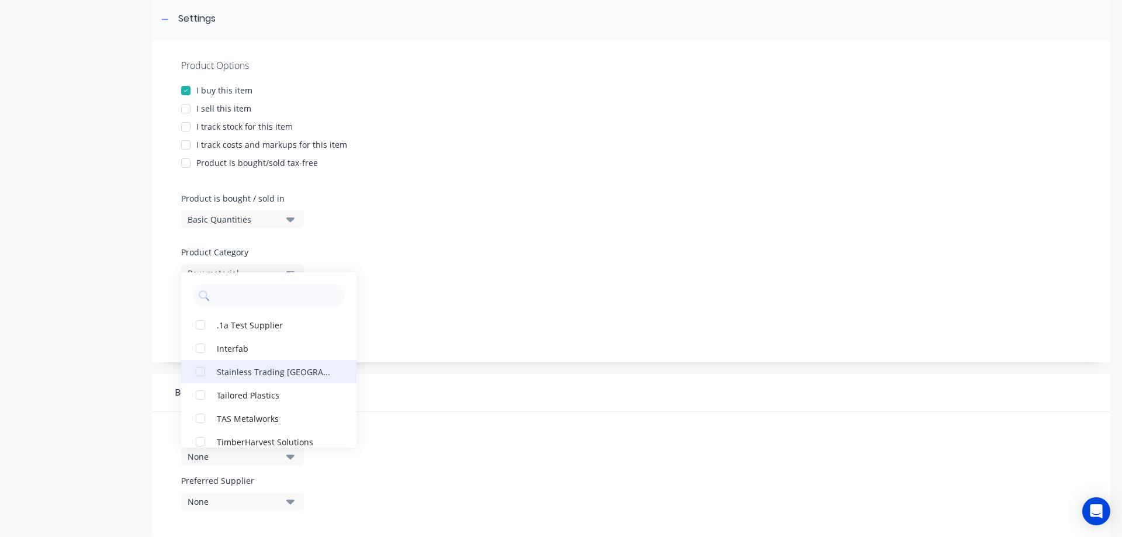
drag, startPoint x: 250, startPoint y: 369, endPoint x: 258, endPoint y: 381, distance: 13.9
click at [251, 369] on div "Stainless Trading [GEOGRAPHIC_DATA]" at bounding box center [275, 371] width 117 height 12
click at [474, 297] on div at bounding box center [631, 295] width 900 height 9
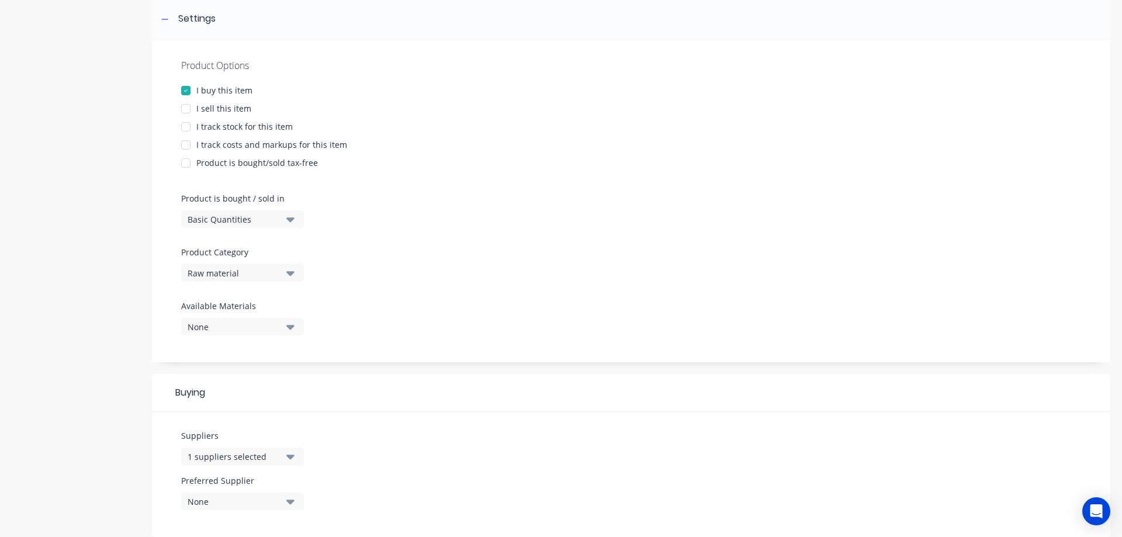
click at [228, 326] on div "None" at bounding box center [235, 327] width 94 height 12
click at [490, 285] on div "Product Options I buy this item I sell this item I track stock for this item I …" at bounding box center [631, 201] width 958 height 321
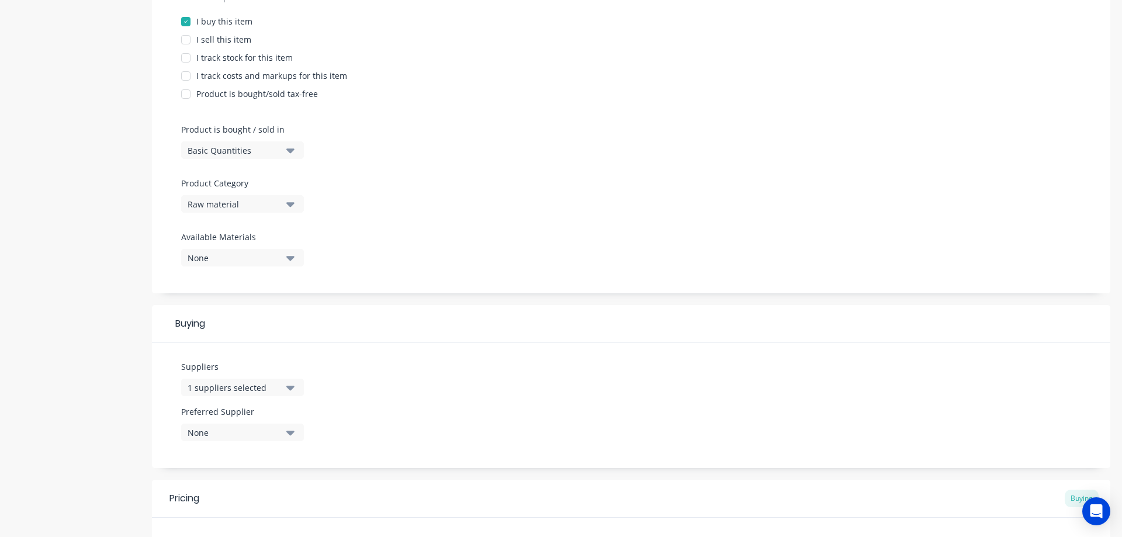
scroll to position [253, 0]
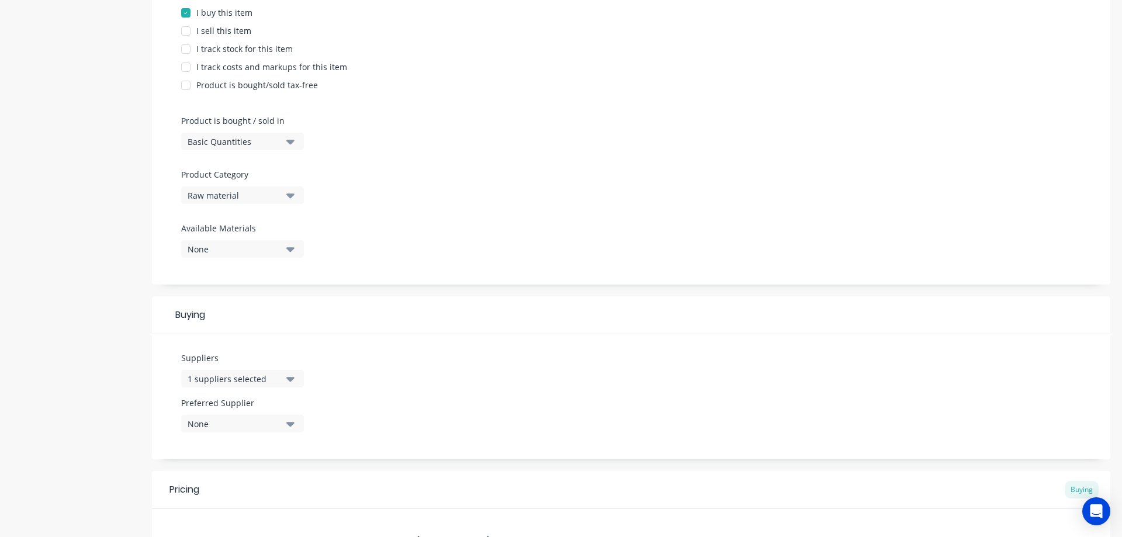
click at [215, 423] on div "None" at bounding box center [235, 424] width 94 height 12
drag, startPoint x: 229, startPoint y: 489, endPoint x: 355, endPoint y: 471, distance: 127.5
click at [230, 489] on div "Stainless Trading [GEOGRAPHIC_DATA]" at bounding box center [275, 488] width 117 height 12
type textarea "x"
click at [459, 359] on div "Suppliers 1 suppliers selected Preferred Supplier Stainless Trading [GEOGRAPHIC…" at bounding box center [631, 396] width 958 height 125
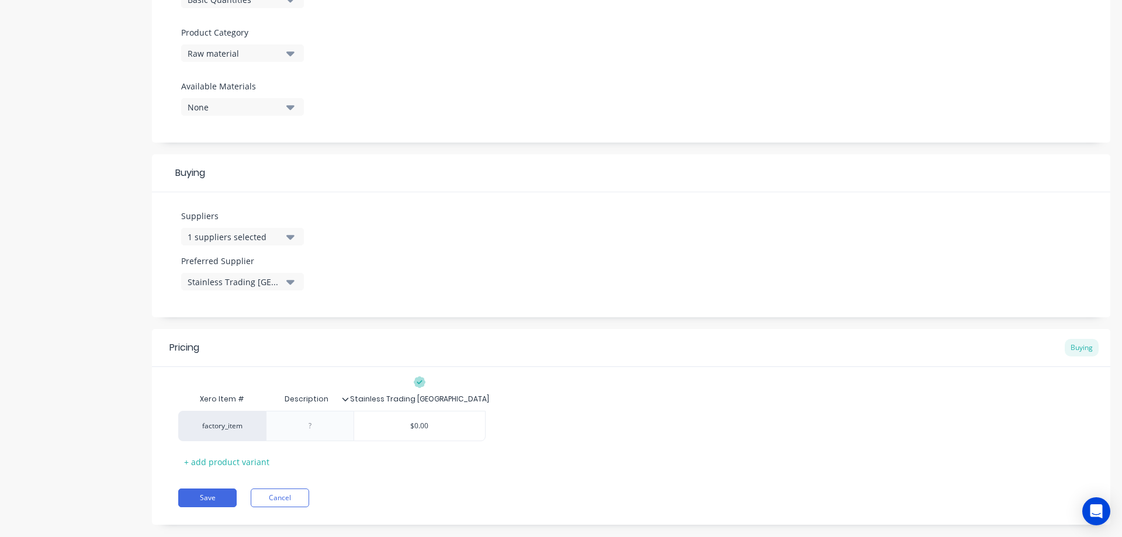
scroll to position [415, 0]
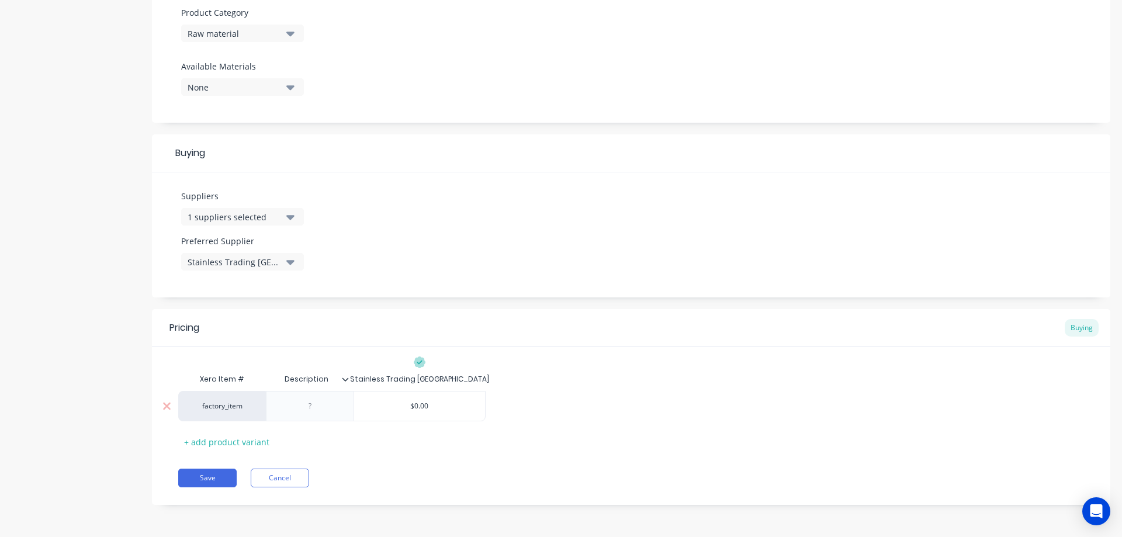
type input "$0.00"
drag, startPoint x: 393, startPoint y: 407, endPoint x: 451, endPoint y: 404, distance: 57.3
click at [451, 404] on input "$0.00" at bounding box center [419, 406] width 131 height 11
type textarea "x"
type input "7"
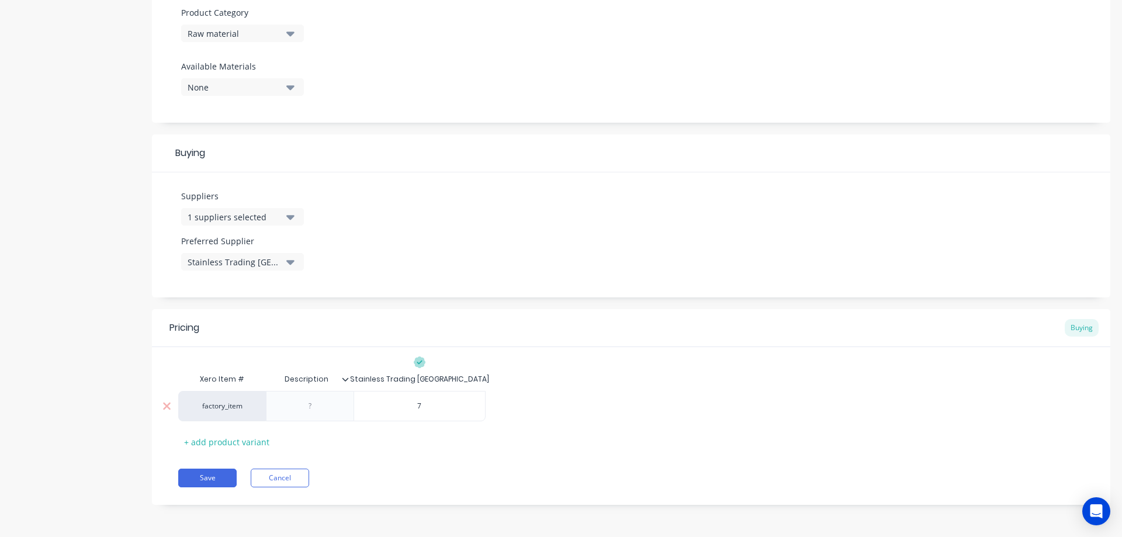
type textarea "x"
type input "78"
type input "$78.00"
drag, startPoint x: 438, startPoint y: 405, endPoint x: 401, endPoint y: 406, distance: 36.8
click at [401, 406] on input "$78.00" at bounding box center [419, 406] width 131 height 11
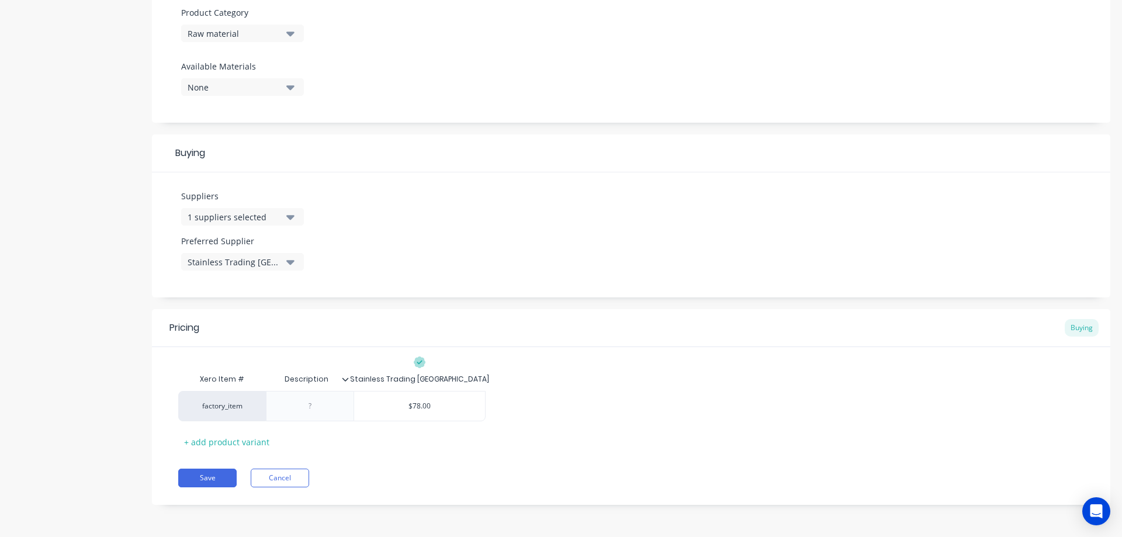
type textarea "x"
type input "1"
type textarea "x"
type input "19"
type textarea "x"
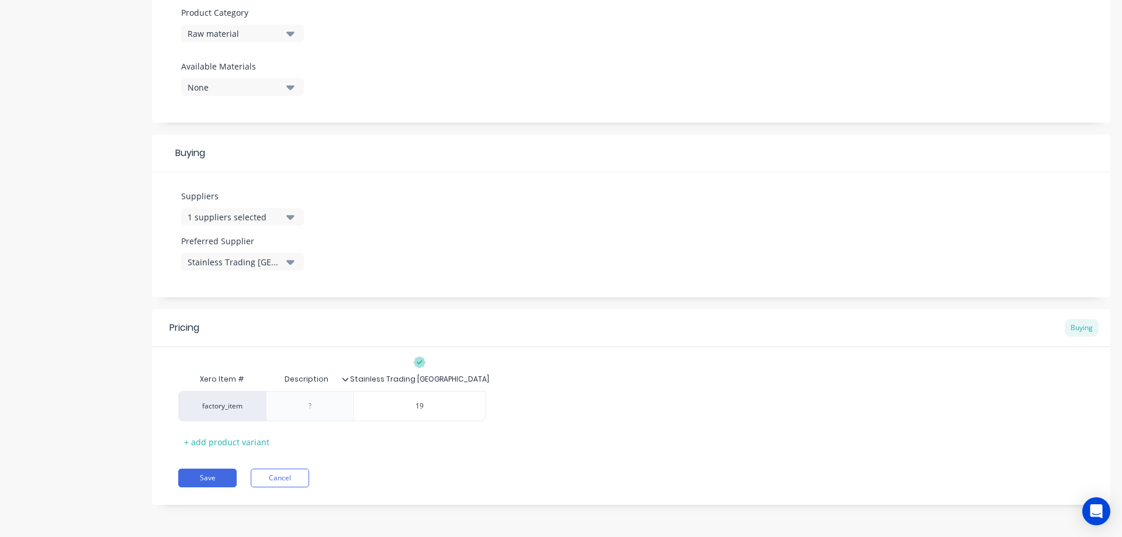
type input "19."
type textarea "x"
type input "19.5"
click at [314, 408] on div at bounding box center [310, 406] width 58 height 15
click at [217, 477] on button "Save" at bounding box center [207, 478] width 58 height 19
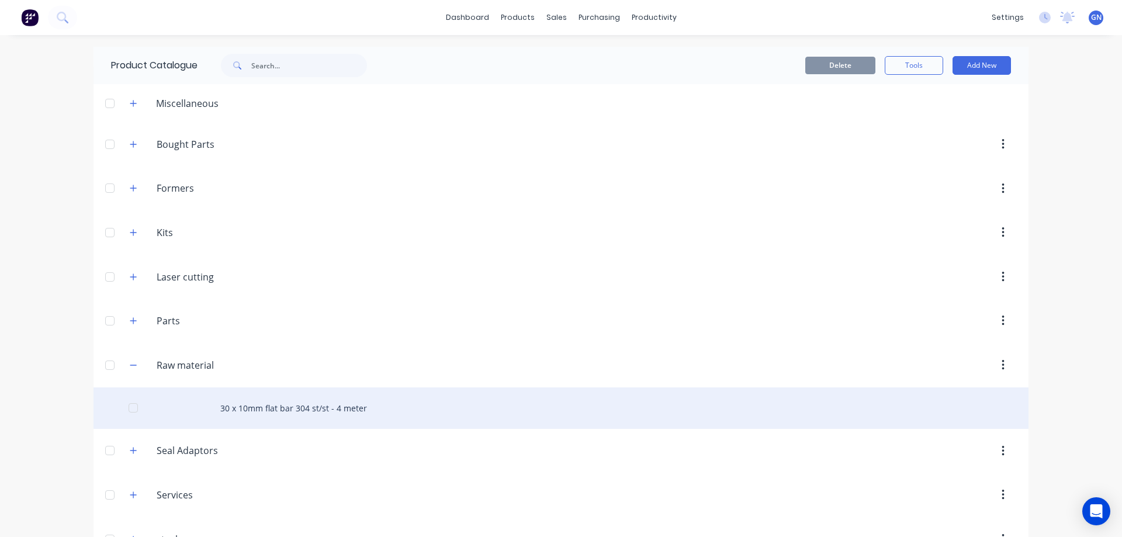
click at [337, 408] on div "30 x 10mm flat bar 304 st/st - 4 meter" at bounding box center [561, 407] width 935 height 41
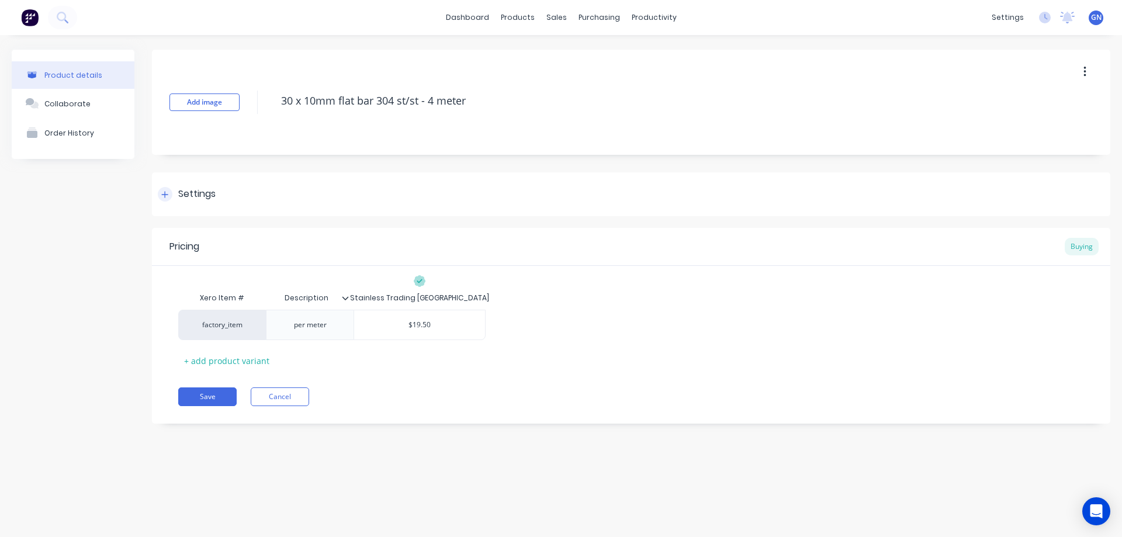
click at [168, 193] on icon at bounding box center [164, 195] width 7 height 8
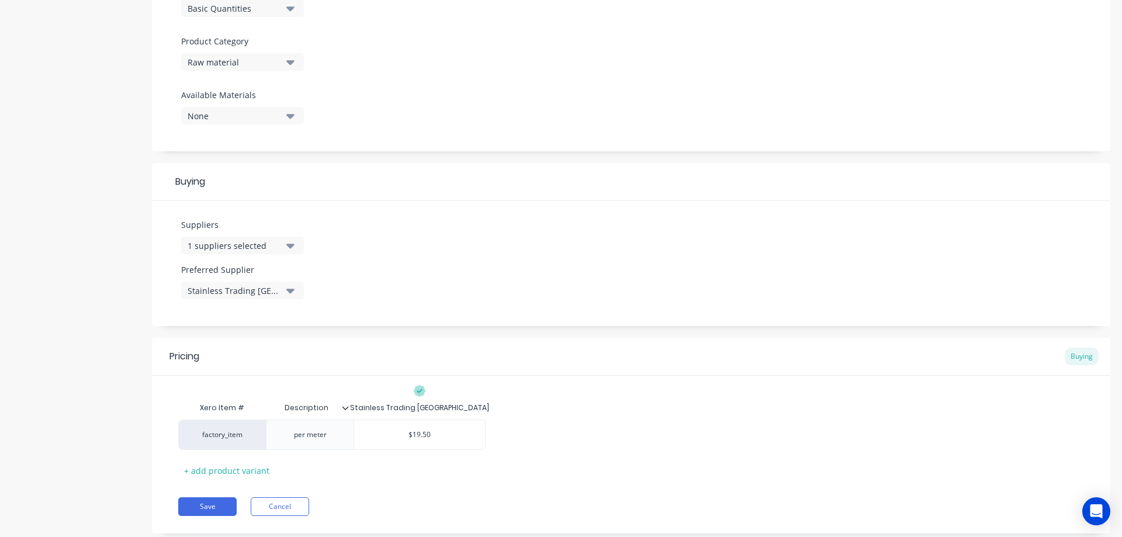
scroll to position [415, 0]
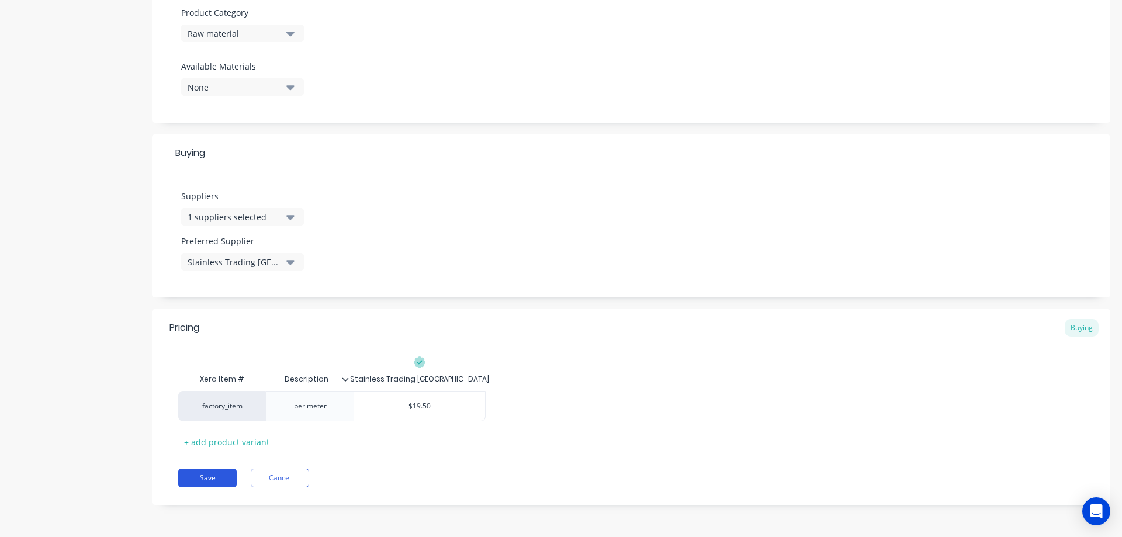
click at [211, 479] on button "Save" at bounding box center [207, 478] width 58 height 19
type textarea "x"
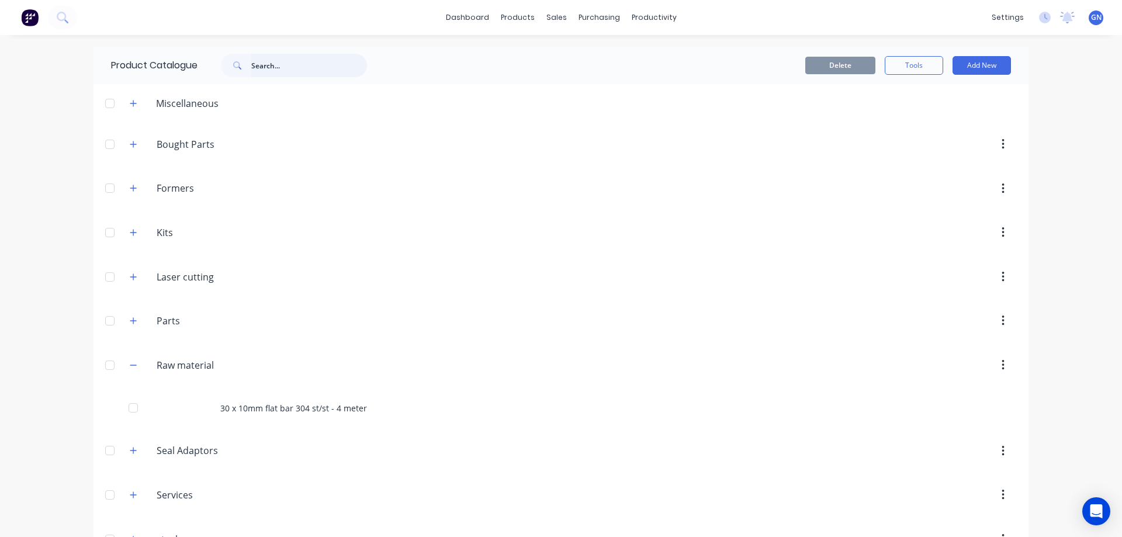
click at [281, 66] on input "text" at bounding box center [309, 65] width 116 height 23
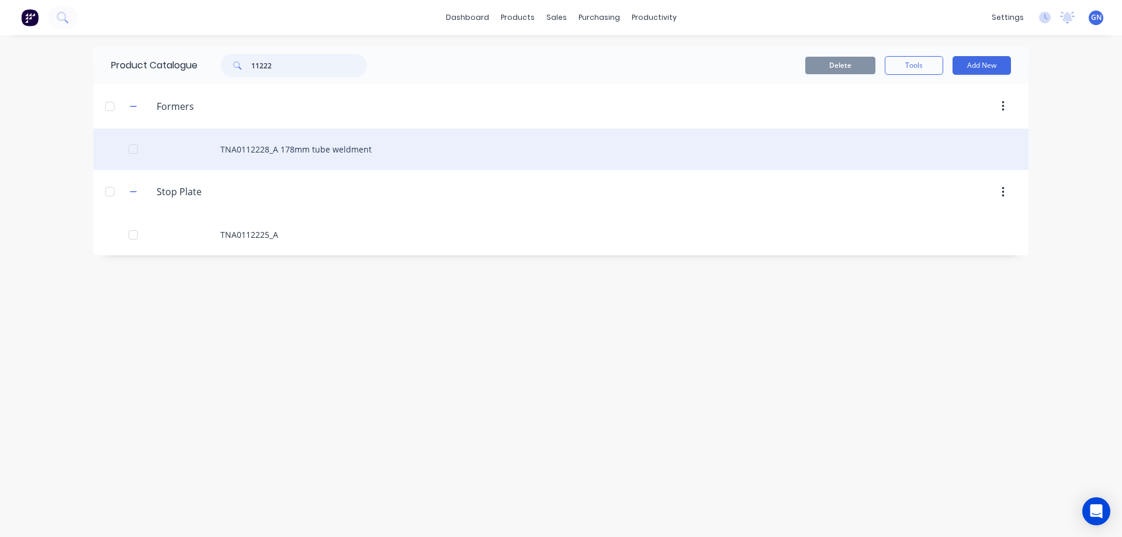
type input "11222"
click at [286, 151] on div "TNA0112228_A 178mm tube weldment" at bounding box center [561, 149] width 935 height 41
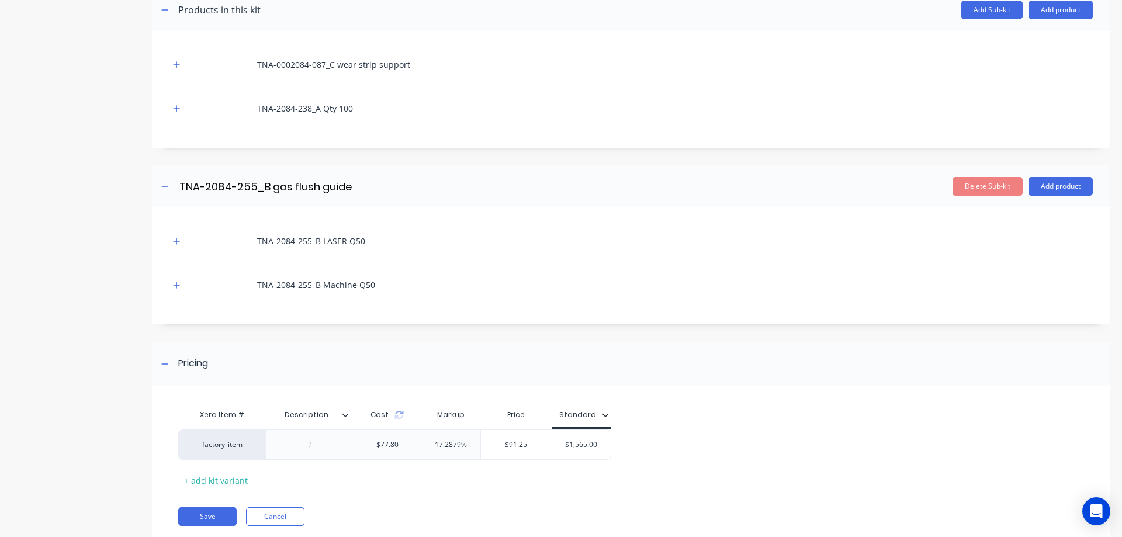
scroll to position [253, 0]
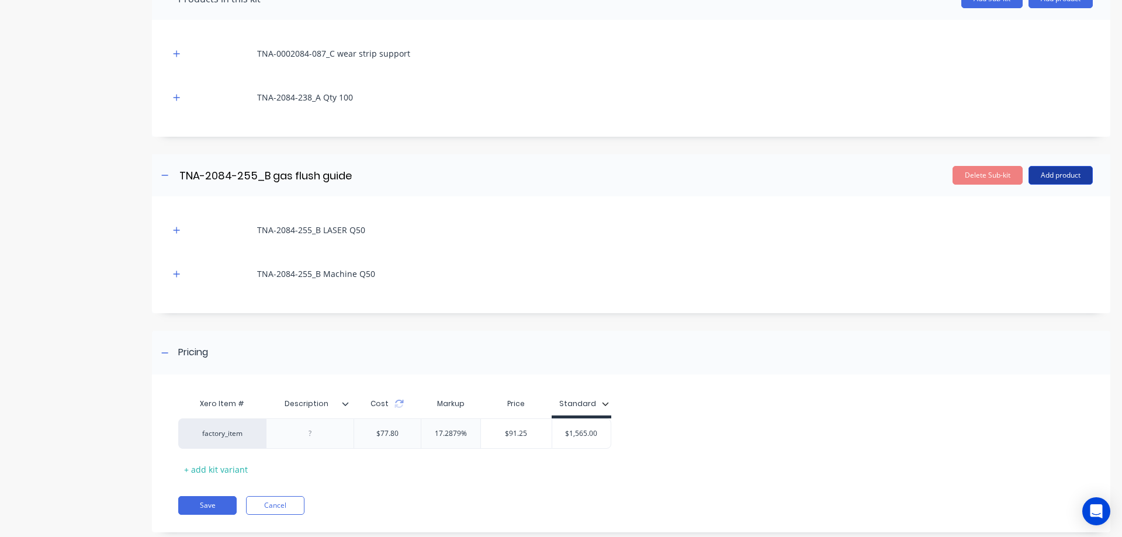
click at [1048, 176] on button "Add product" at bounding box center [1061, 175] width 64 height 19
click at [1024, 205] on div "Product catalogue" at bounding box center [1037, 205] width 90 height 17
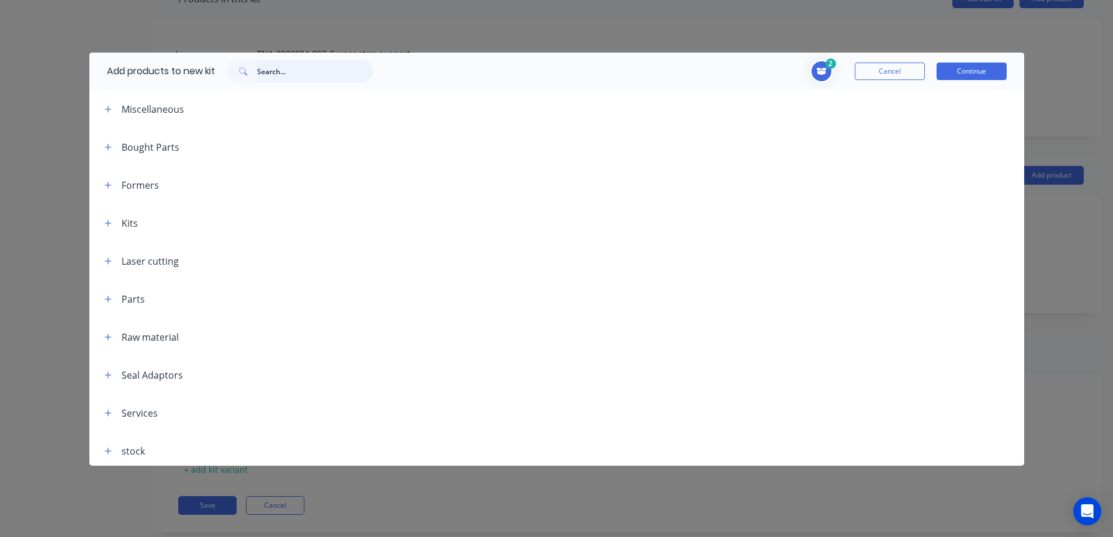
click at [304, 70] on input "text" at bounding box center [315, 71] width 116 height 23
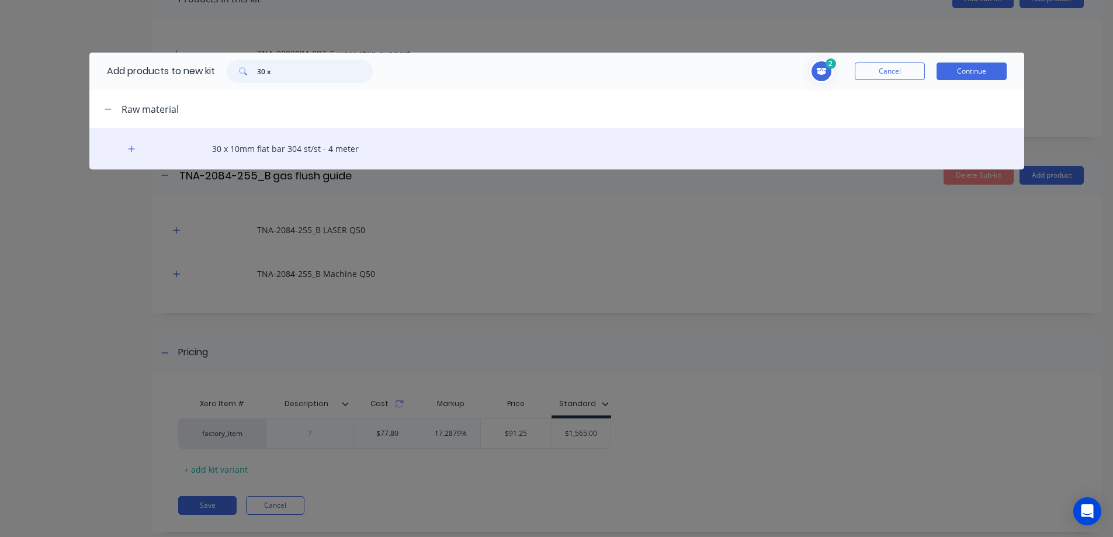
type input "30 x"
click at [286, 152] on div "30 x 10mm flat bar 304 st/st - 4 meter" at bounding box center [556, 148] width 935 height 41
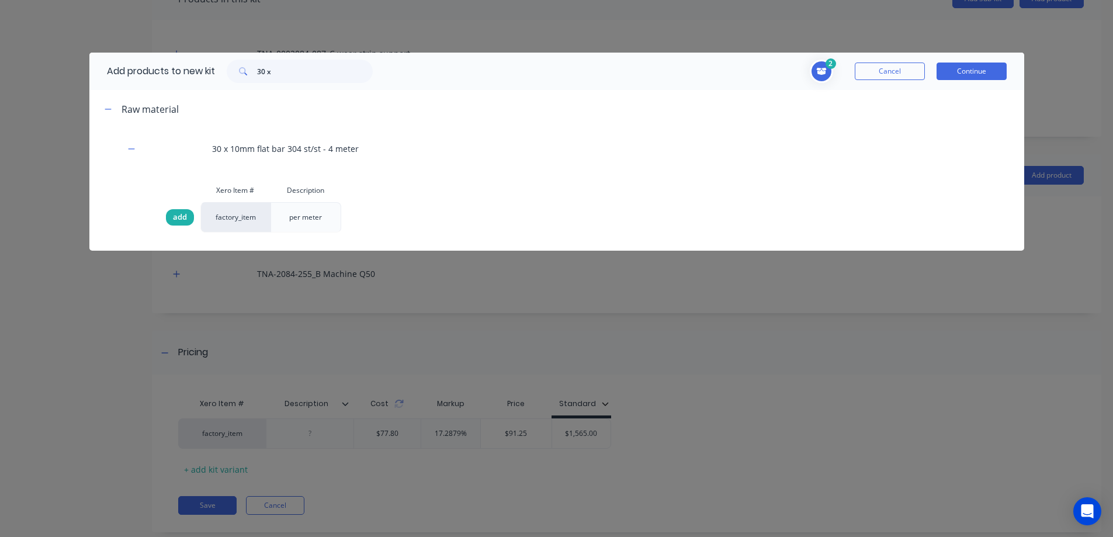
click at [184, 216] on span "add" at bounding box center [180, 218] width 14 height 12
click at [821, 74] on icon "Toggle cart dropdown" at bounding box center [821, 71] width 10 height 7
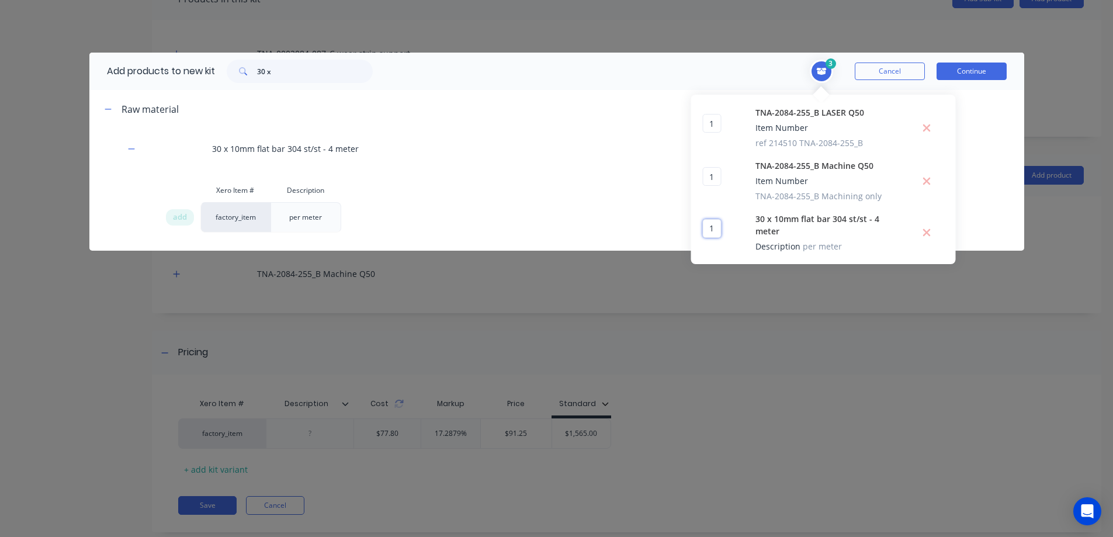
drag, startPoint x: 712, startPoint y: 222, endPoint x: 704, endPoint y: 222, distance: 8.8
click at [704, 222] on input "1" at bounding box center [712, 228] width 19 height 19
type input "5"
type input "1"
click at [967, 74] on button "Continue" at bounding box center [972, 72] width 70 height 18
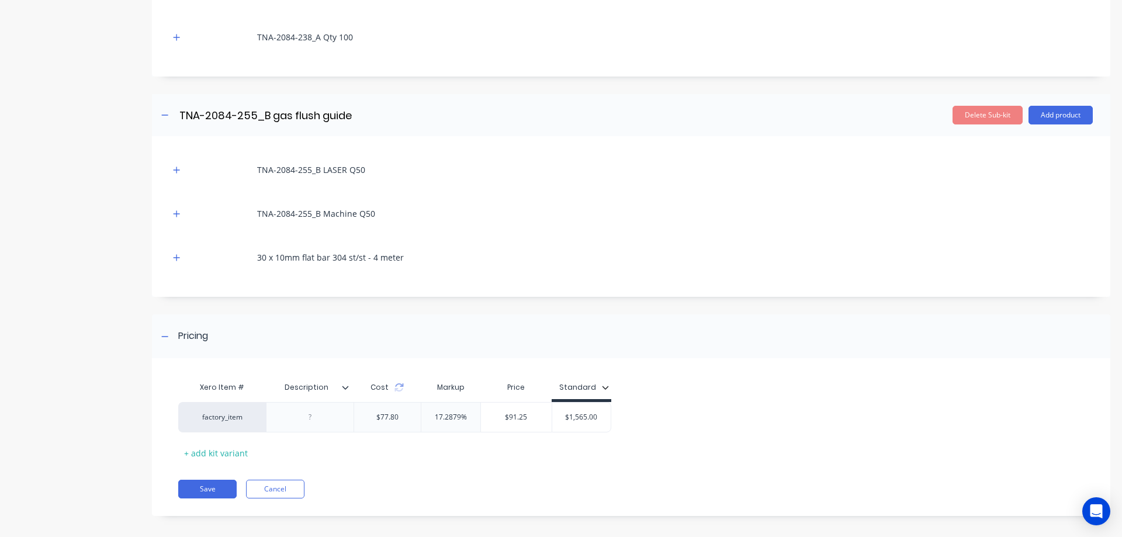
scroll to position [321, 0]
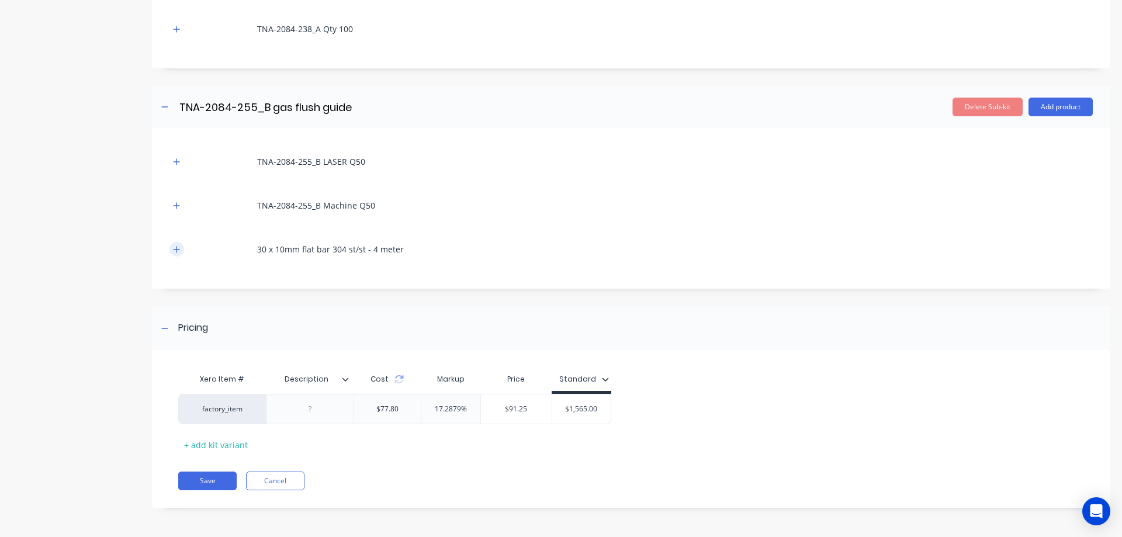
click at [175, 247] on icon "button" at bounding box center [176, 249] width 7 height 8
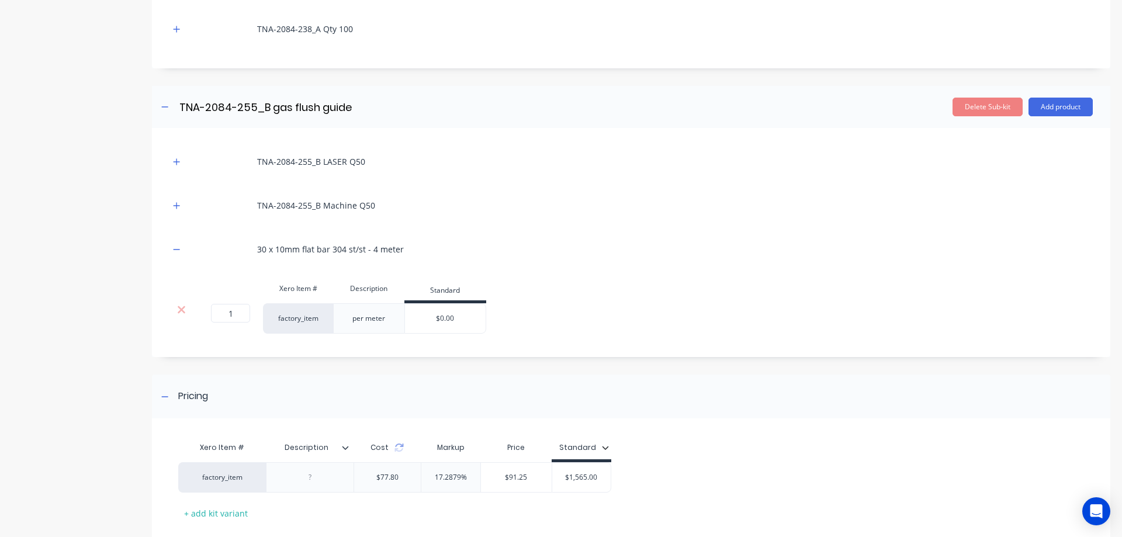
drag, startPoint x: 432, startPoint y: 320, endPoint x: 490, endPoint y: 319, distance: 57.3
click at [490, 319] on div "1 1 ? factory_item per meter $0.00 $0.00" at bounding box center [630, 318] width 923 height 30
type input "0"
type input "19.5"
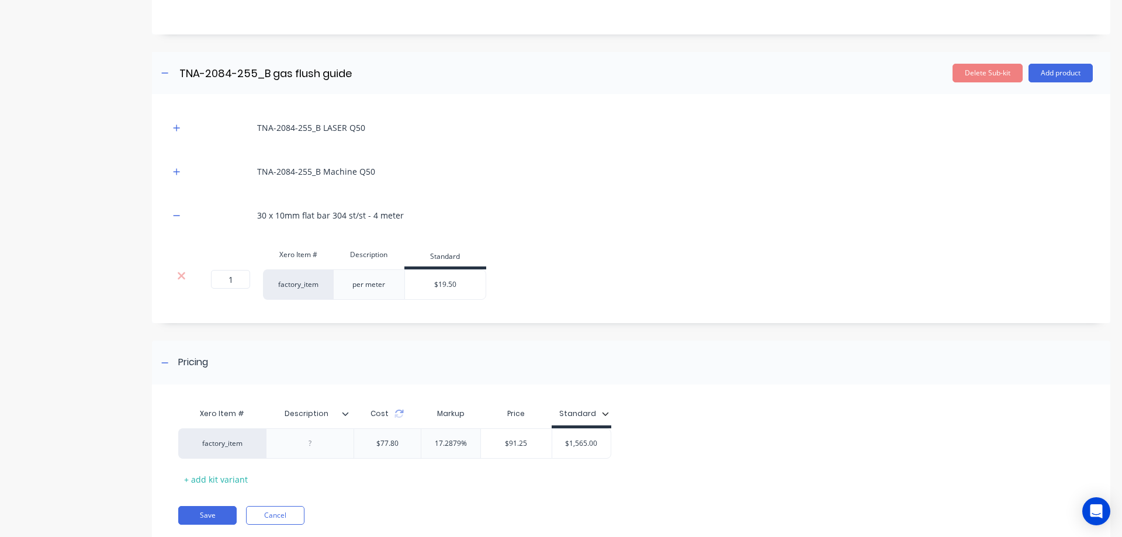
scroll to position [390, 0]
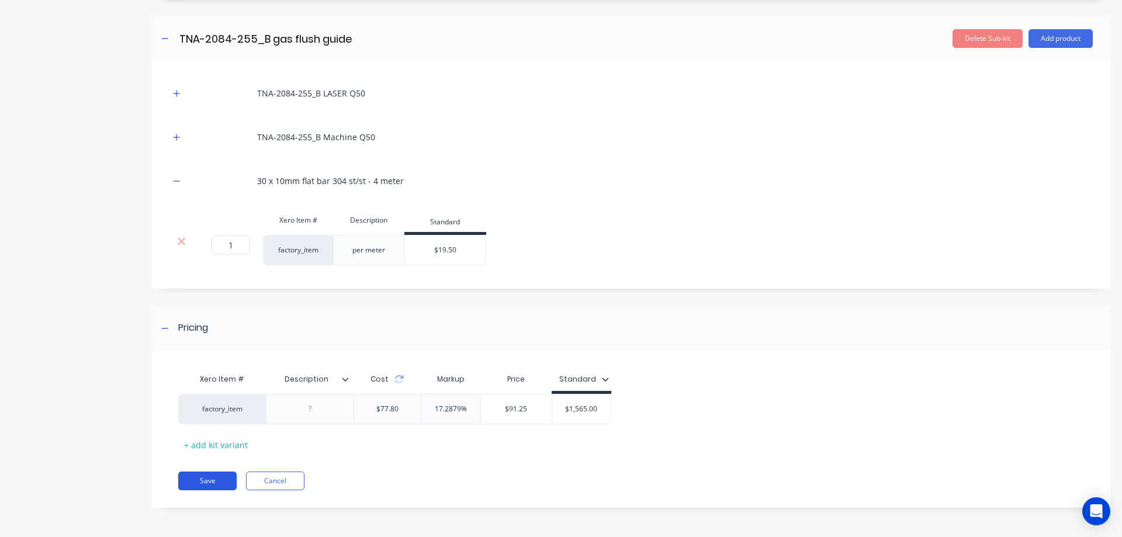
click at [212, 481] on button "Save" at bounding box center [207, 481] width 58 height 19
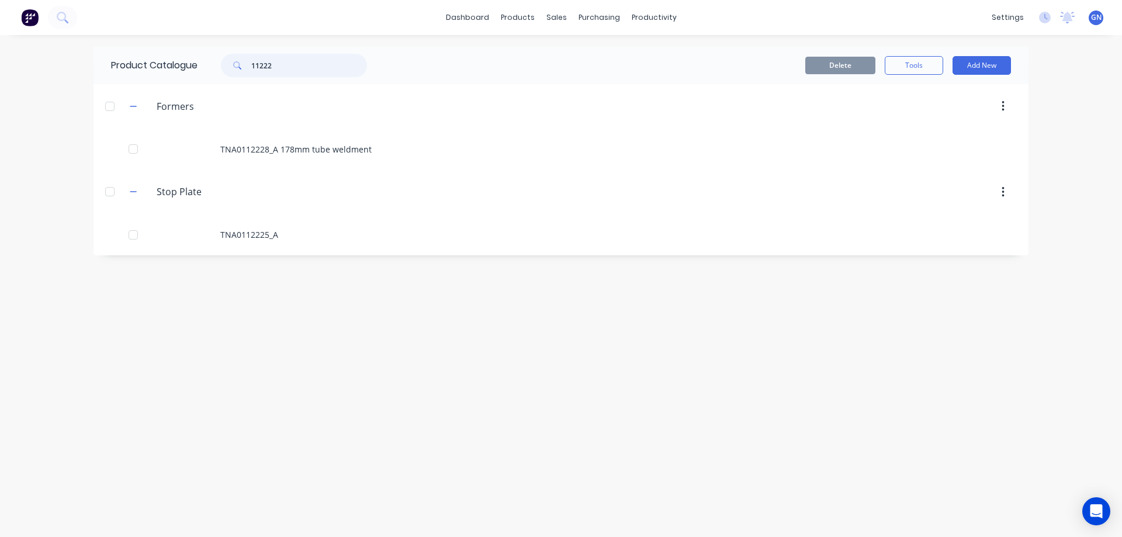
drag, startPoint x: 286, startPoint y: 63, endPoint x: 244, endPoint y: 61, distance: 41.5
click at [244, 61] on div "11222" at bounding box center [294, 65] width 146 height 23
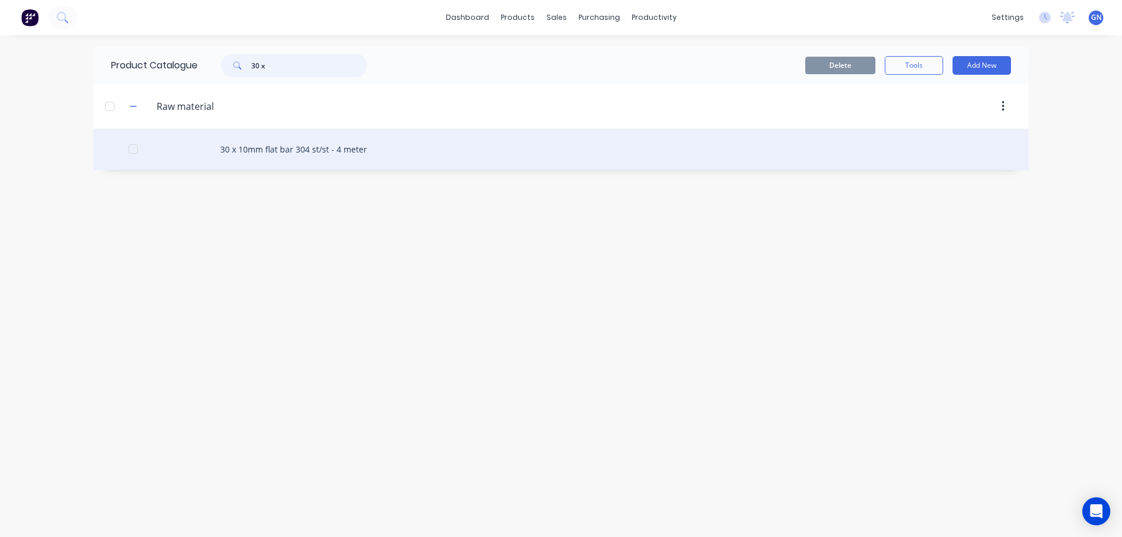
type input "30 x"
click at [268, 152] on div "30 x 10mm flat bar 304 st/st - 4 meter" at bounding box center [561, 149] width 935 height 41
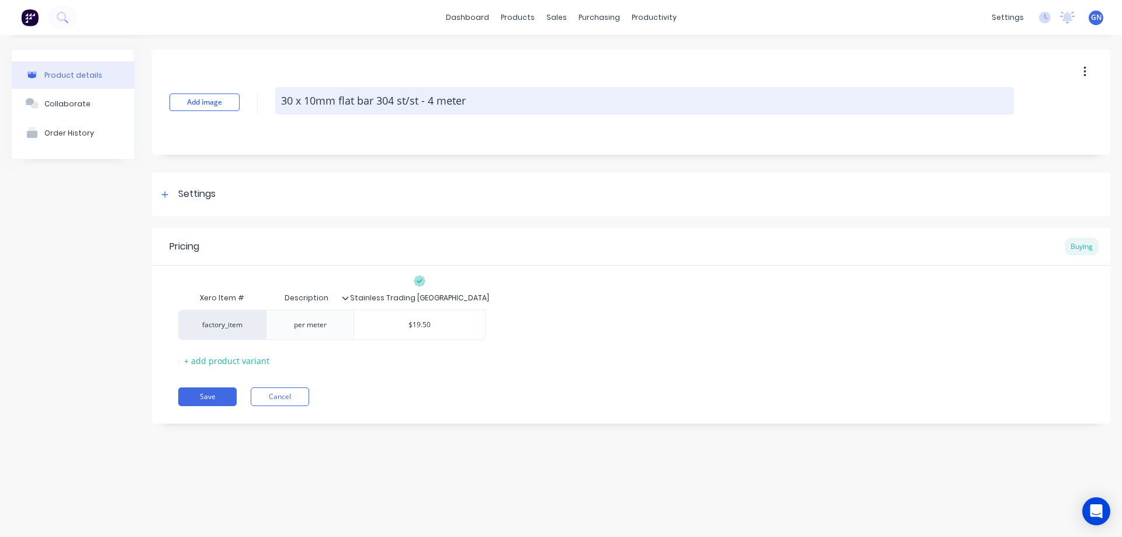
drag, startPoint x: 418, startPoint y: 101, endPoint x: 466, endPoint y: 99, distance: 48.0
click at [466, 99] on textarea "30 x 10mm flat bar 304 st/st - 4 meter" at bounding box center [644, 100] width 739 height 27
type textarea "x"
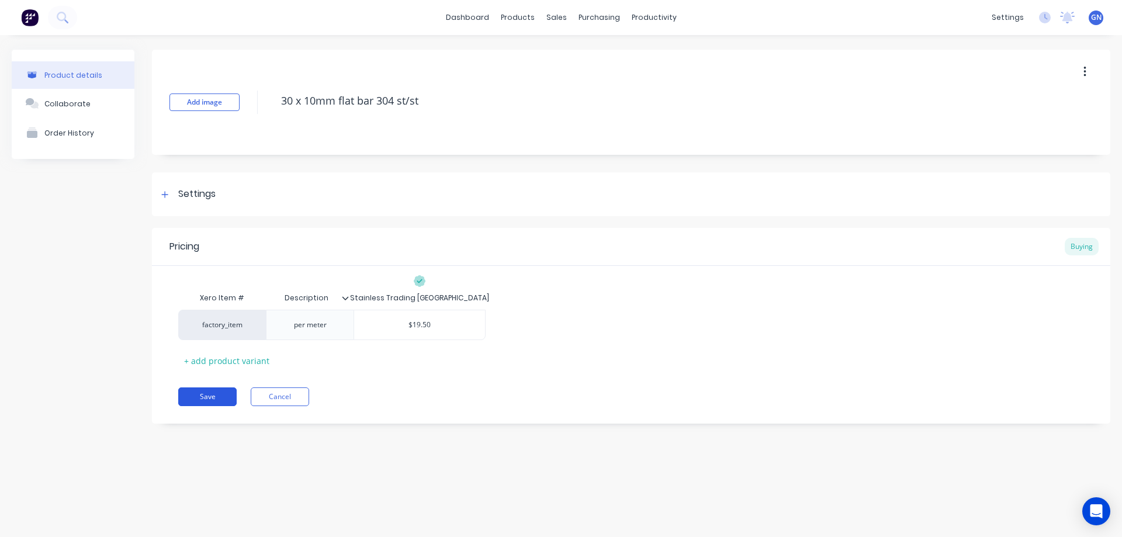
type textarea "30 x 10mm flat bar 304 st/st"
type textarea "x"
type textarea "30 x 10mm flat bar 304 st/st"
click at [210, 396] on button "Save" at bounding box center [207, 396] width 58 height 19
type textarea "x"
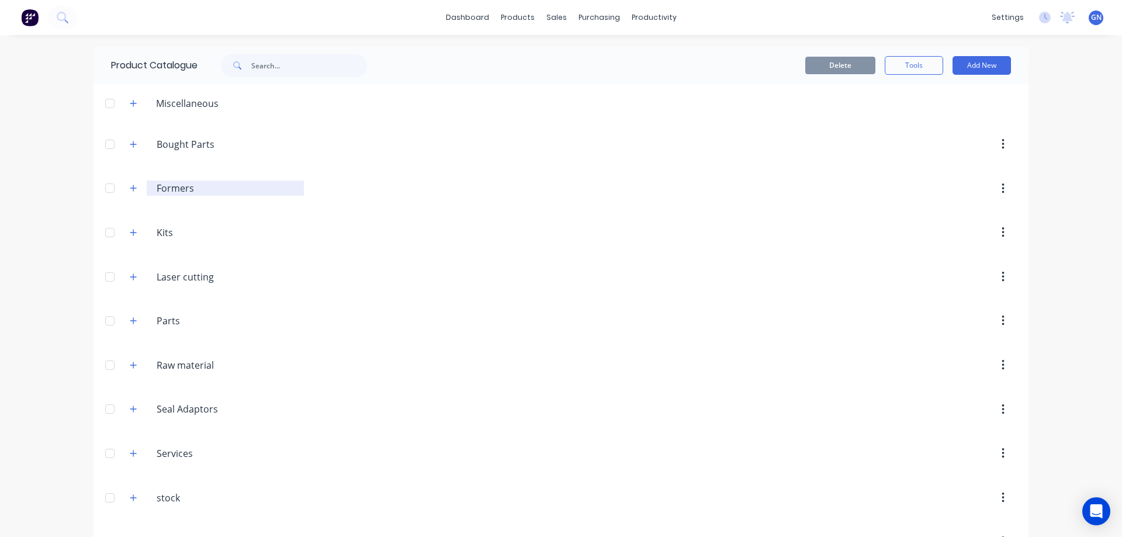
click at [161, 191] on input "Formers" at bounding box center [226, 188] width 139 height 14
click at [130, 188] on icon "button" at bounding box center [133, 188] width 6 height 6
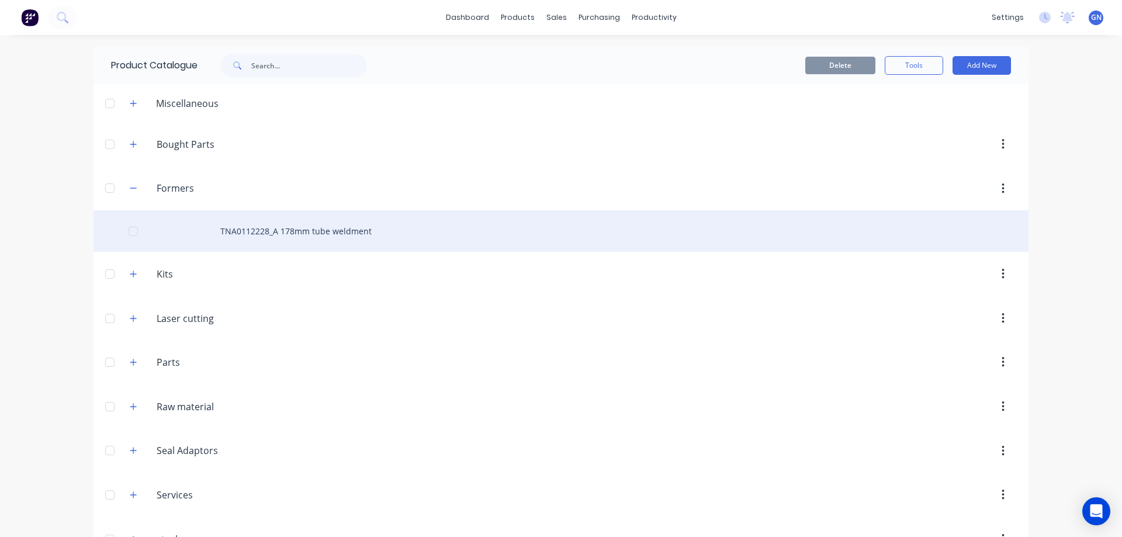
click at [254, 229] on div "TNA0112228_A 178mm tube weldment" at bounding box center [561, 230] width 935 height 41
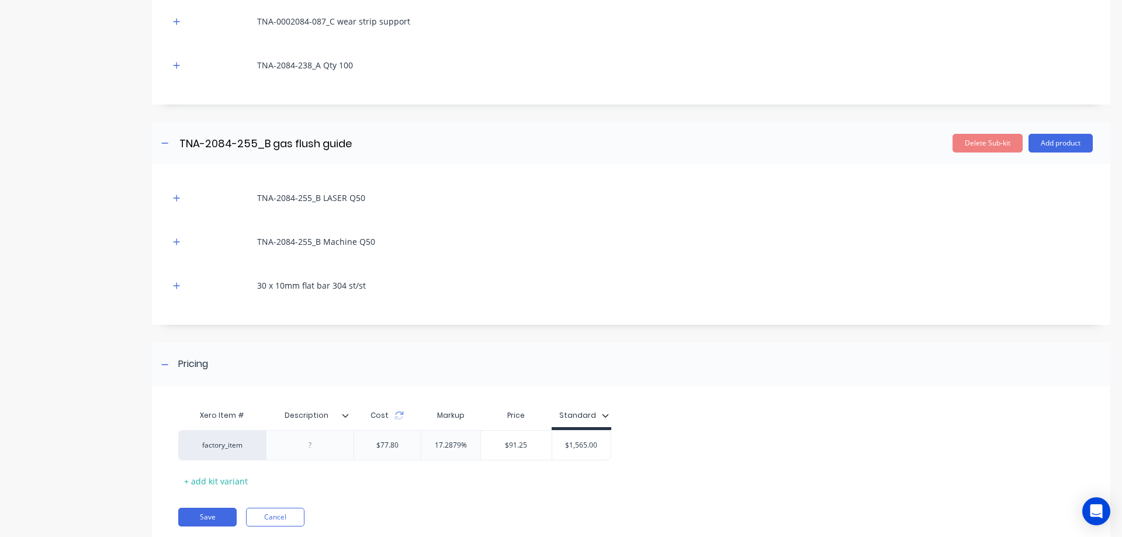
scroll to position [311, 0]
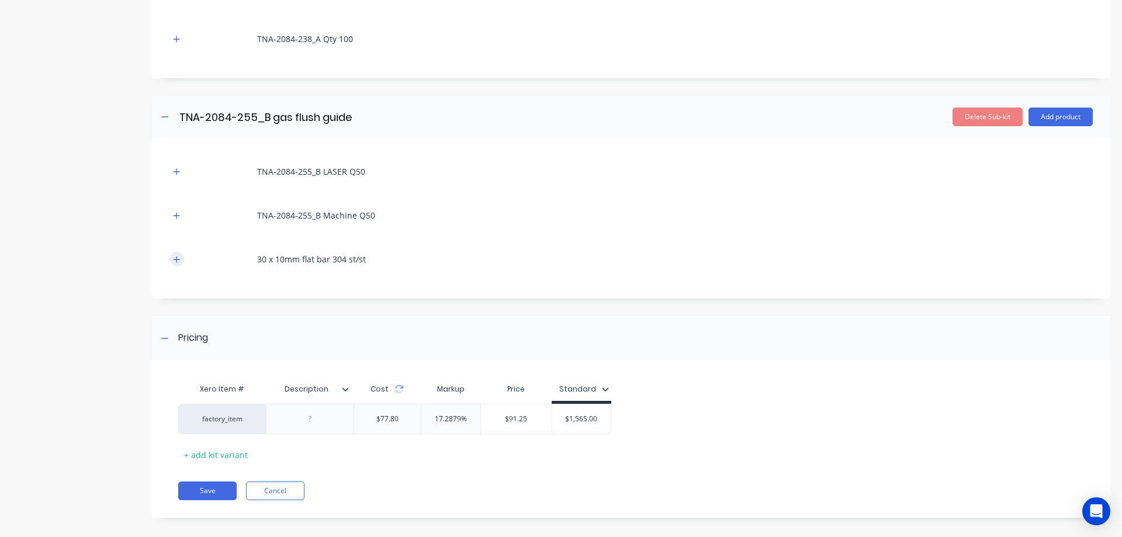
click at [178, 261] on icon "button" at bounding box center [176, 259] width 7 height 8
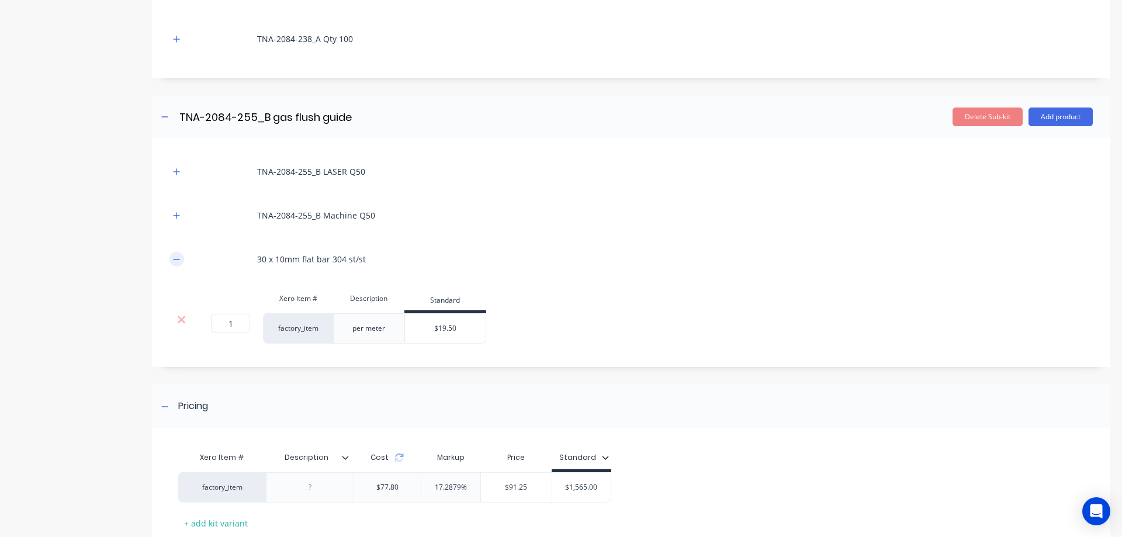
click at [178, 261] on icon "button" at bounding box center [176, 259] width 7 height 8
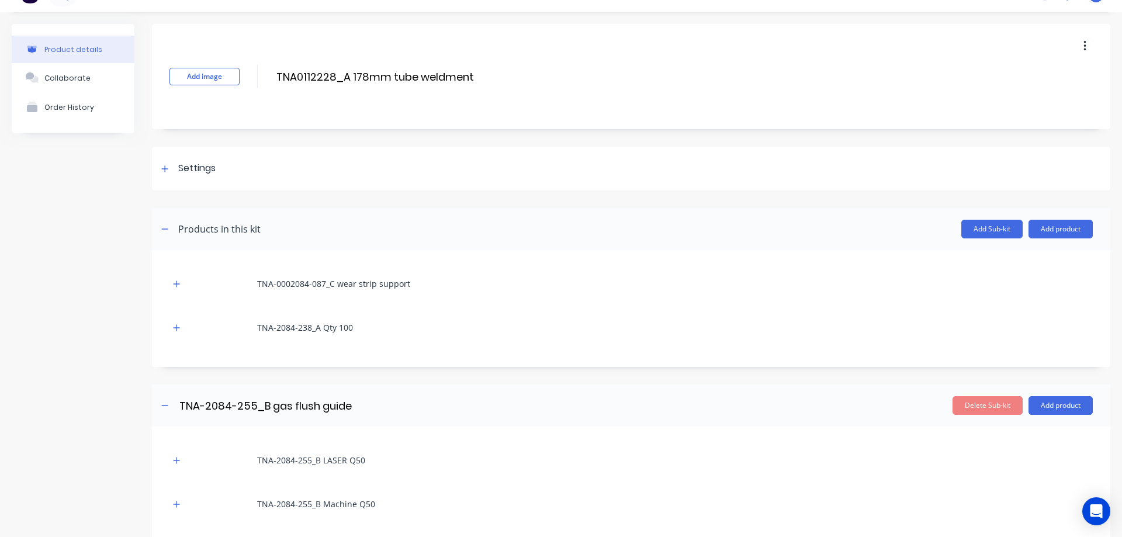
scroll to position [0, 0]
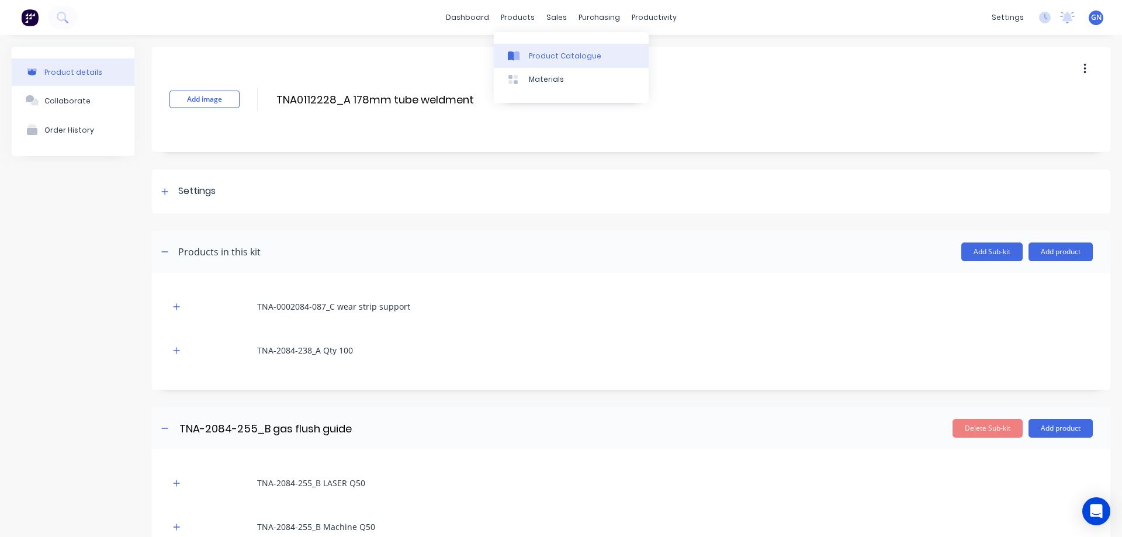
click at [542, 55] on div "Product Catalogue" at bounding box center [565, 56] width 72 height 11
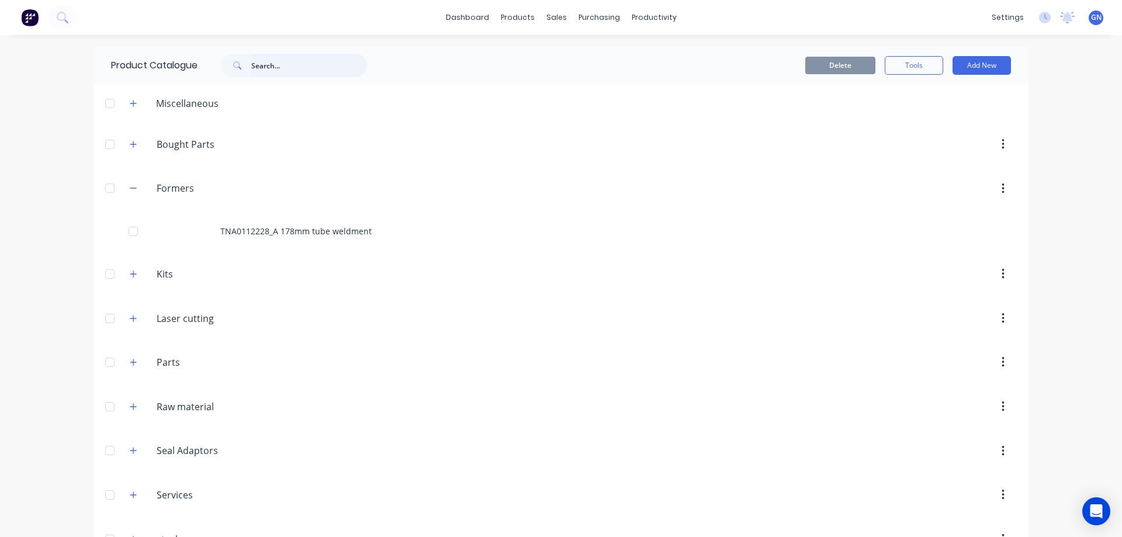
click at [288, 66] on input "text" at bounding box center [309, 65] width 116 height 23
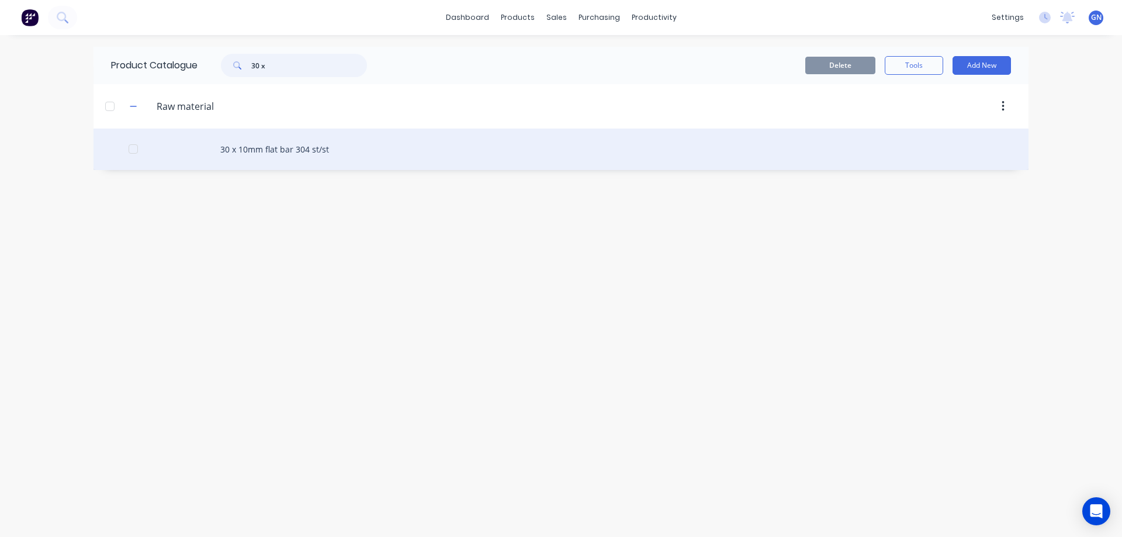
type input "30 x"
click at [287, 148] on div "30 x 10mm flat bar 304 st/st" at bounding box center [561, 149] width 935 height 41
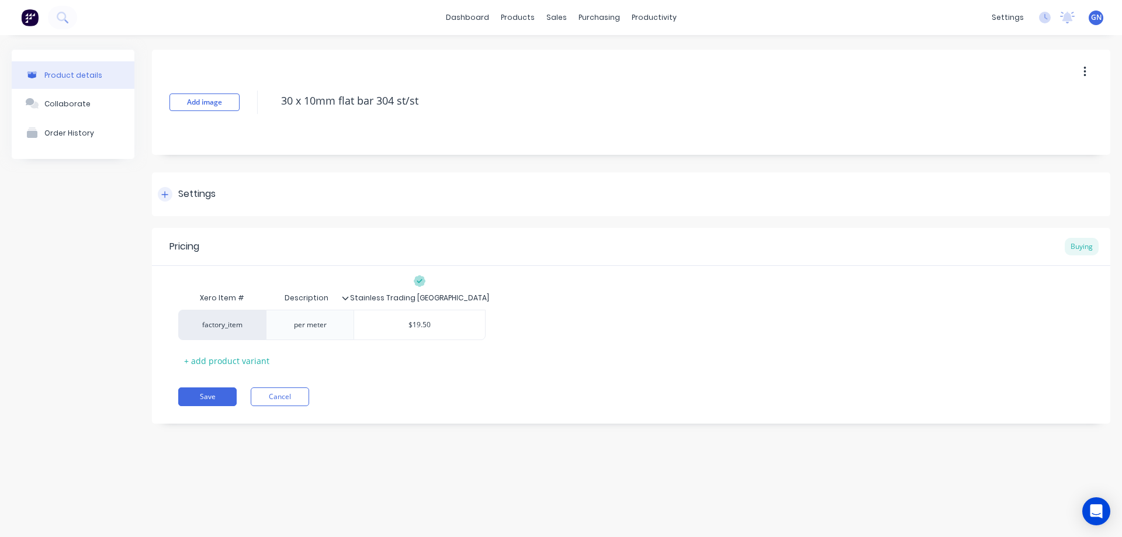
click at [167, 192] on icon at bounding box center [164, 195] width 7 height 8
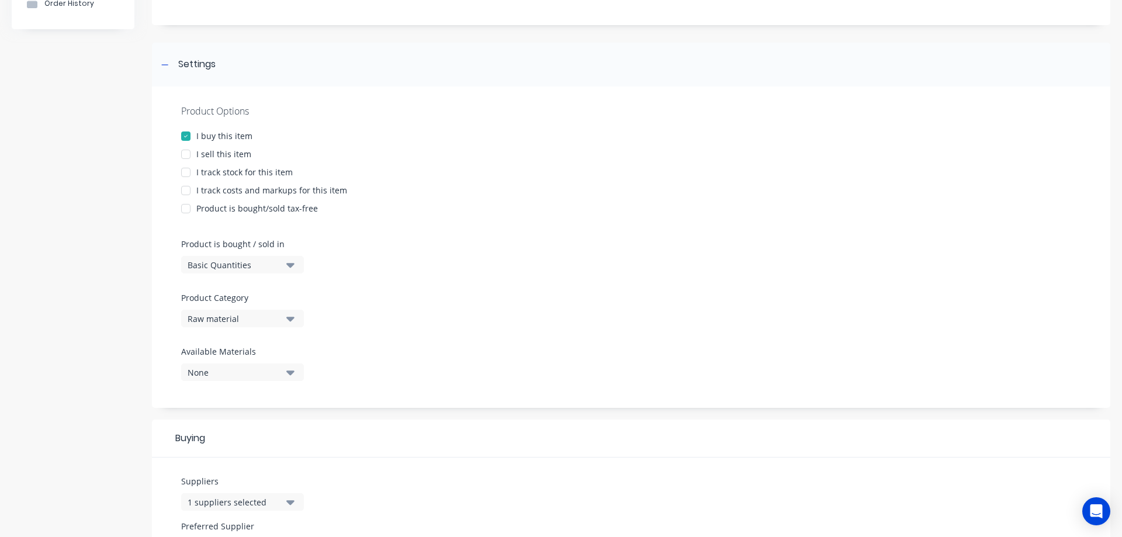
scroll to position [136, 0]
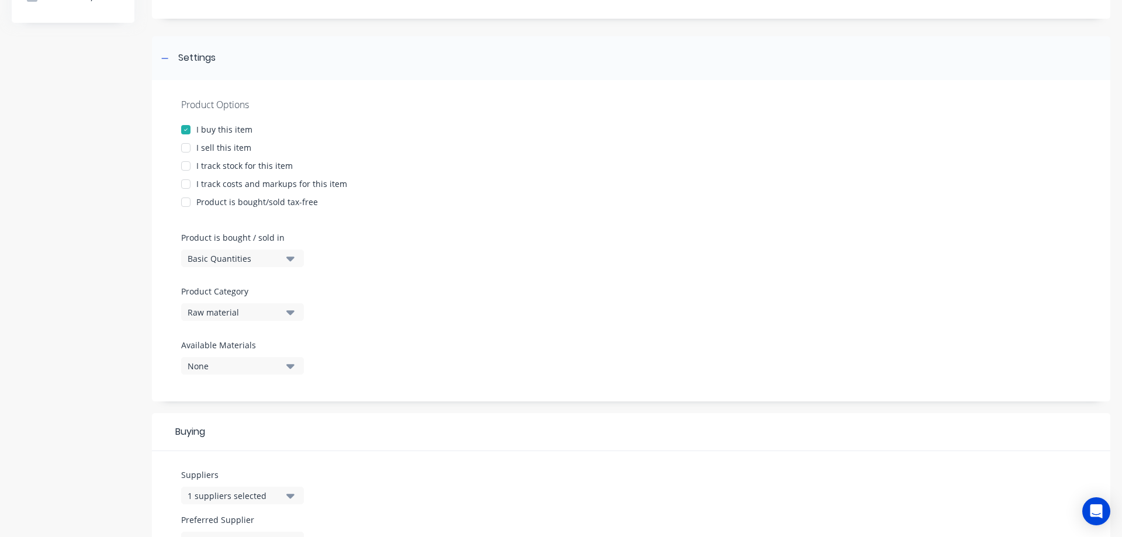
click at [188, 165] on div at bounding box center [185, 165] width 23 height 23
click at [186, 185] on div at bounding box center [185, 183] width 23 height 23
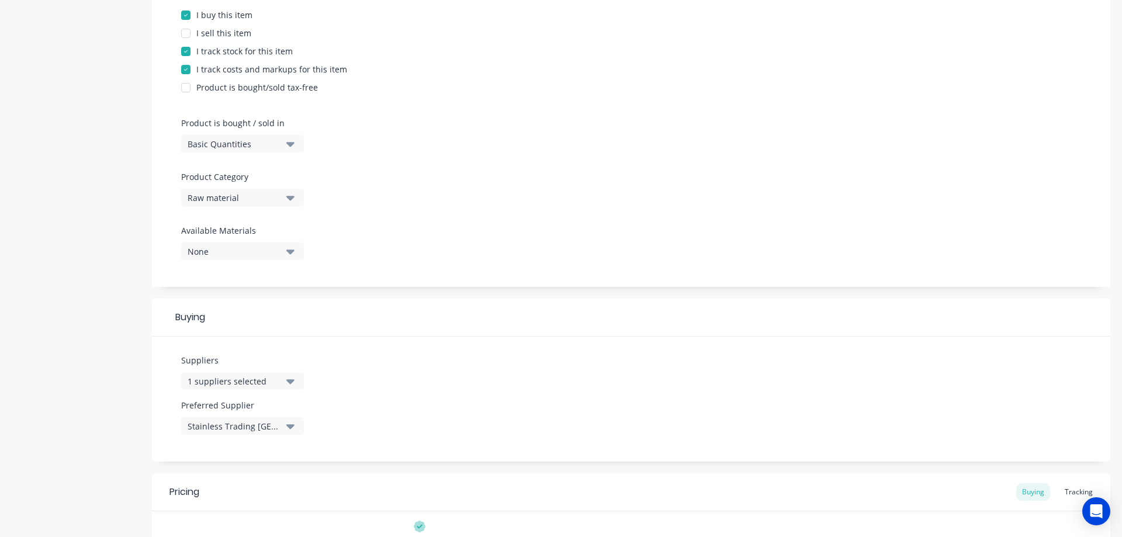
scroll to position [253, 0]
click at [214, 143] on div "Basic Quantities" at bounding box center [235, 142] width 94 height 12
click at [221, 192] on div "Lineal Metres" at bounding box center [268, 193] width 175 height 23
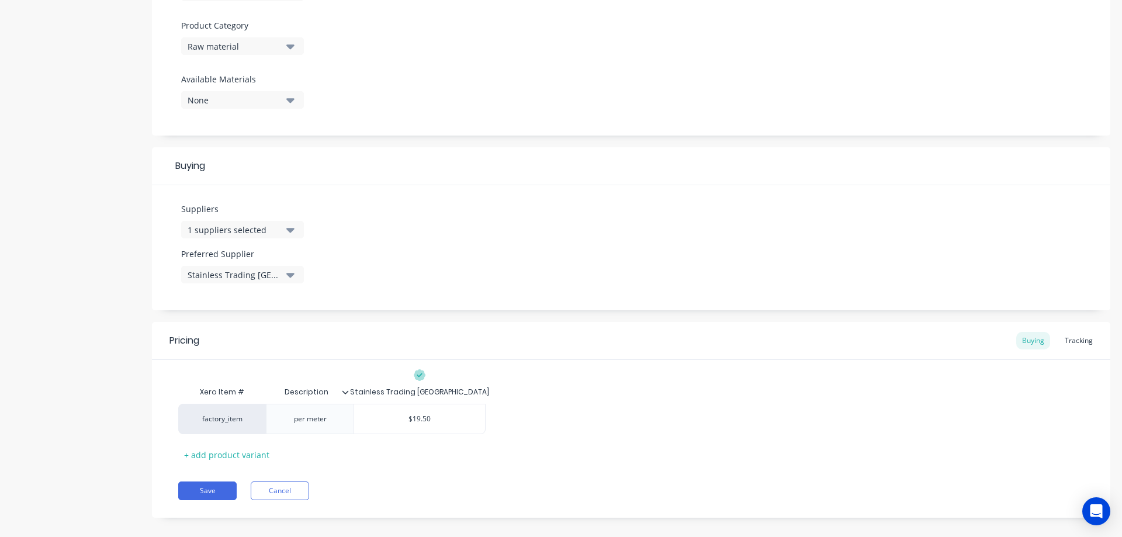
scroll to position [415, 0]
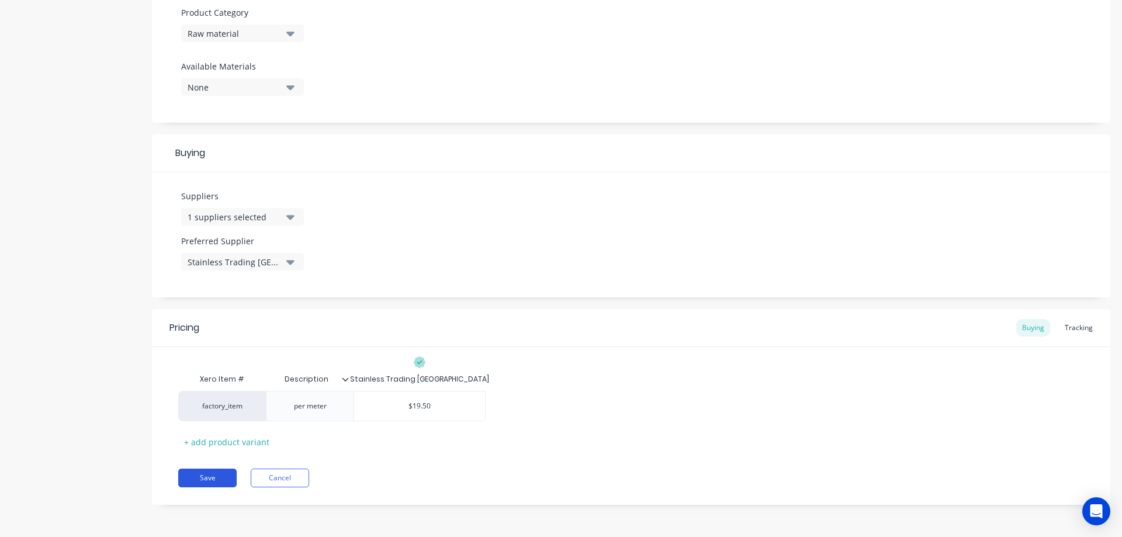
click at [210, 476] on button "Save" at bounding box center [207, 478] width 58 height 19
type textarea "x"
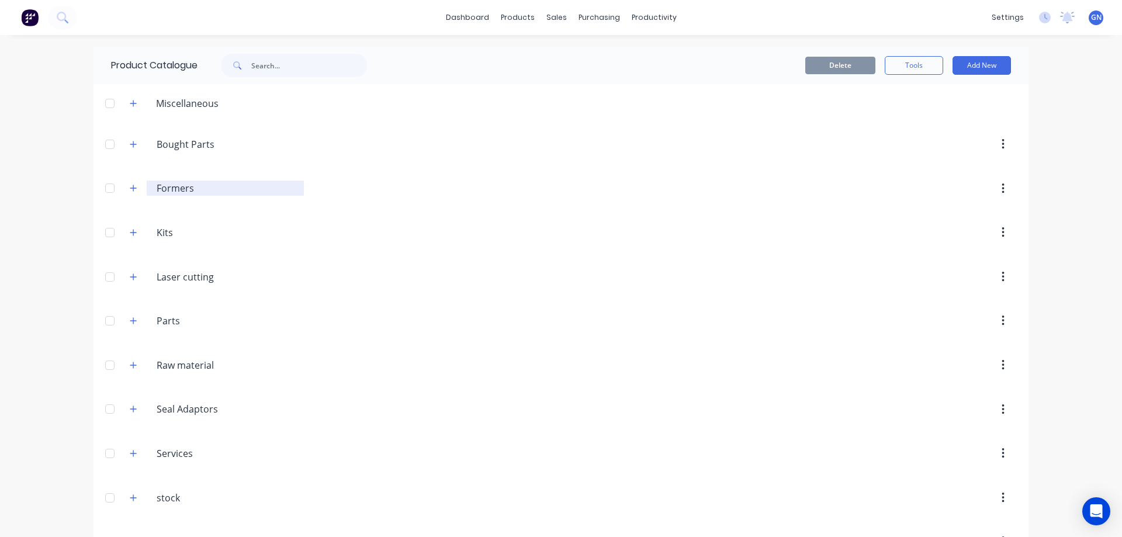
click at [167, 188] on input "Formers" at bounding box center [226, 188] width 139 height 14
click at [130, 188] on icon "button" at bounding box center [133, 188] width 7 height 8
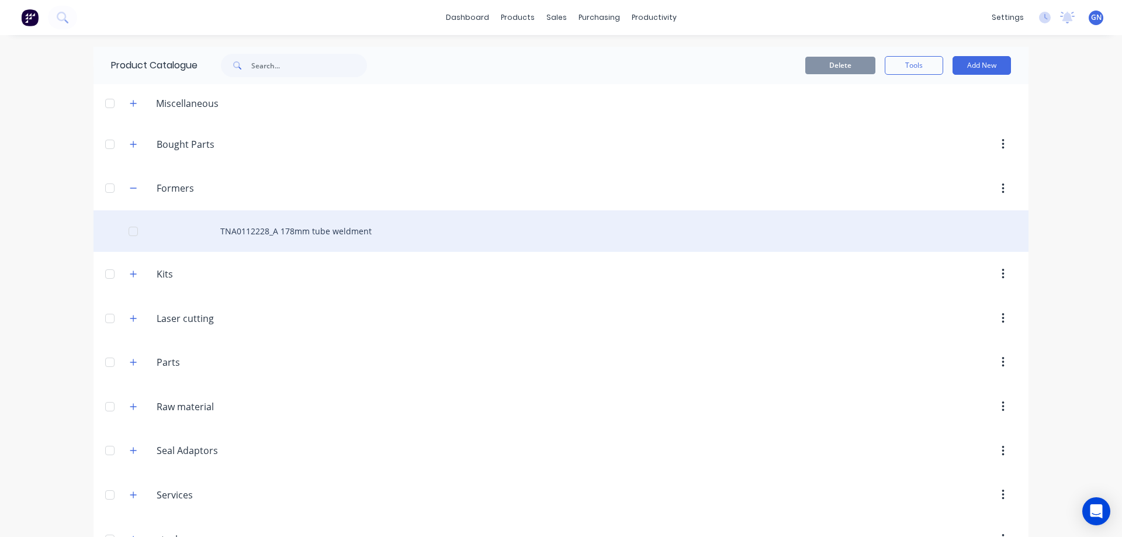
click at [237, 224] on div "TNA0112228_A 178mm tube weldment" at bounding box center [561, 230] width 935 height 41
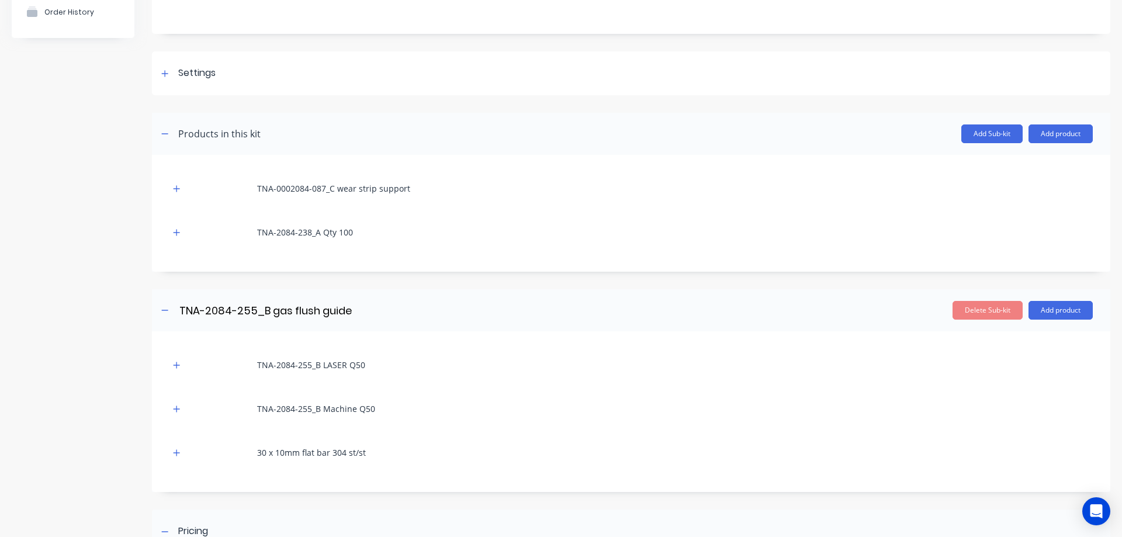
scroll to position [175, 0]
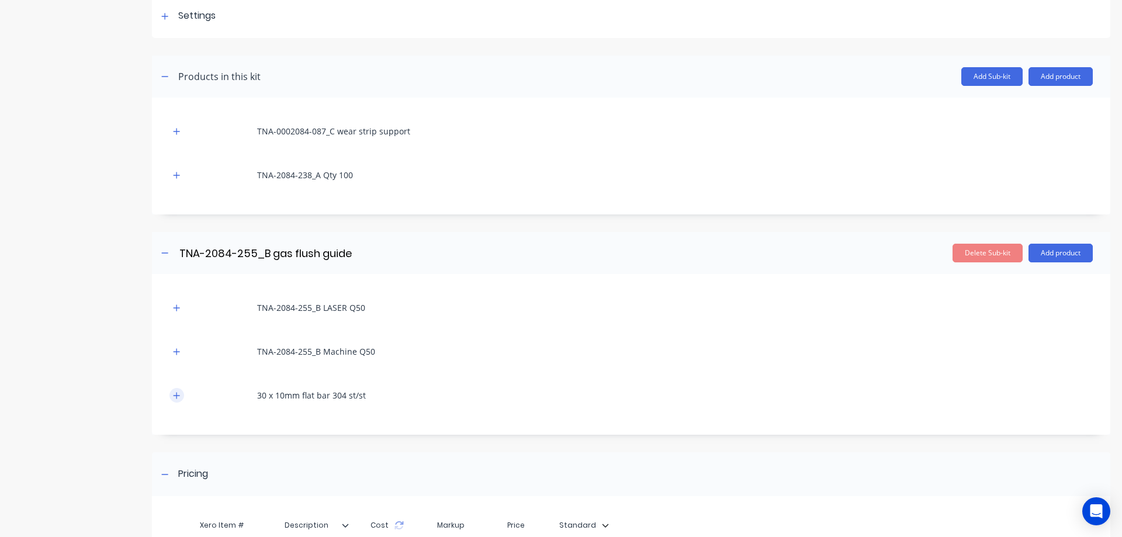
click at [175, 393] on icon "button" at bounding box center [176, 396] width 7 height 8
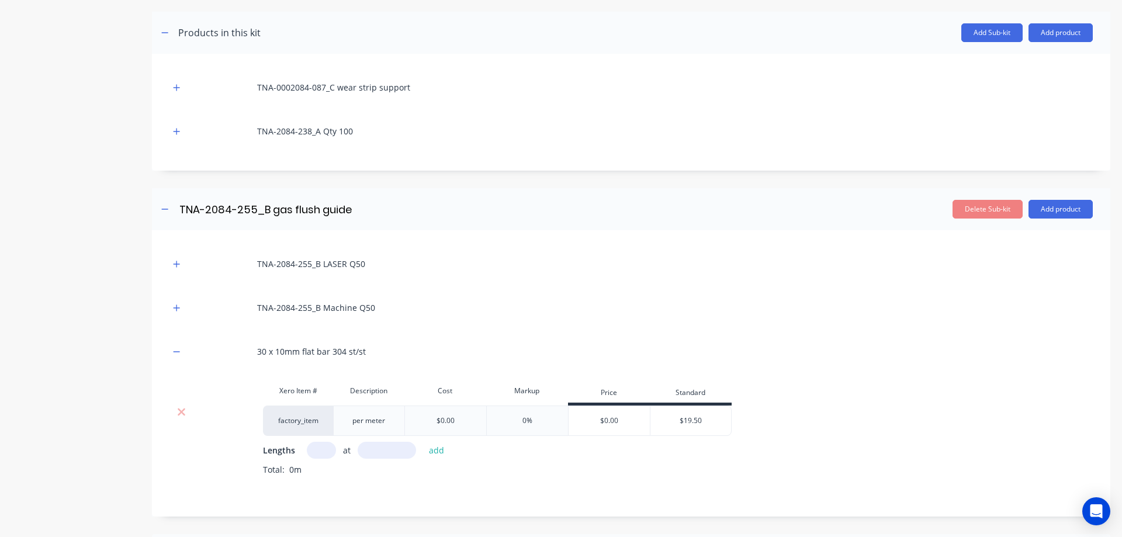
scroll to position [234, 0]
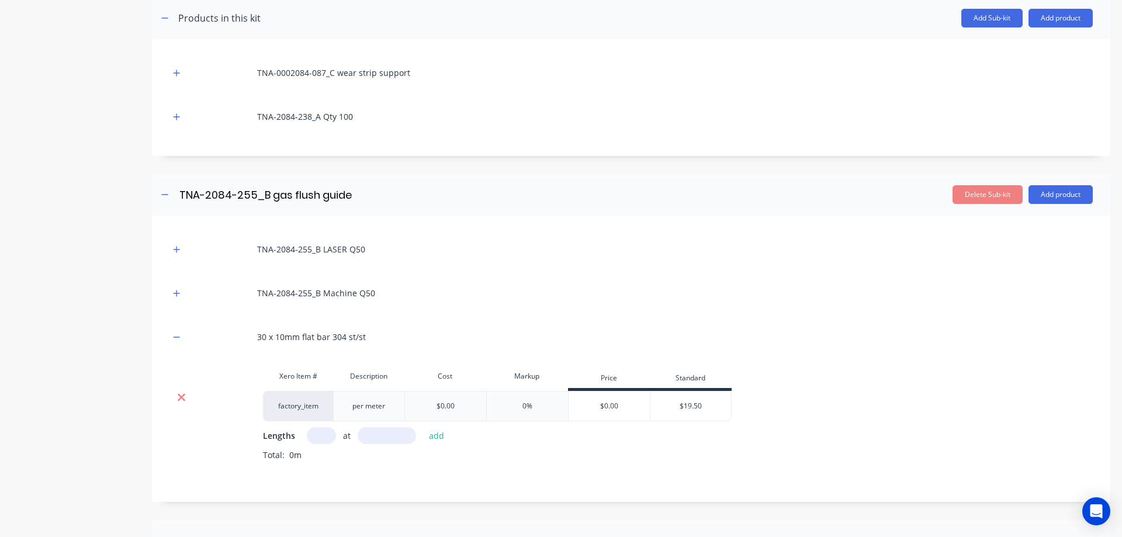
click at [184, 397] on icon at bounding box center [181, 398] width 9 height 12
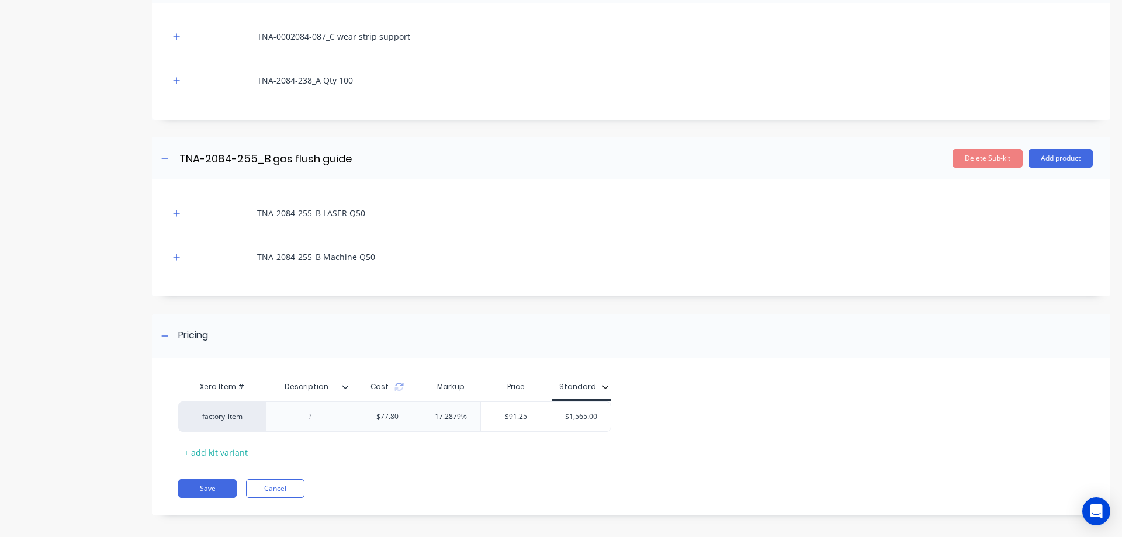
scroll to position [278, 0]
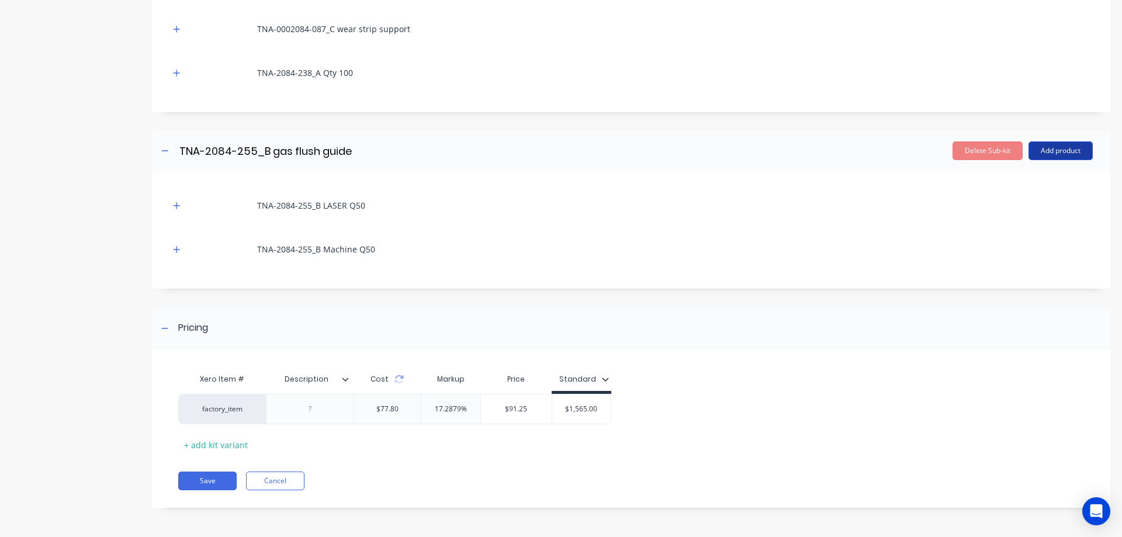
click at [1050, 150] on button "Add product" at bounding box center [1061, 150] width 64 height 19
click at [1008, 180] on div "Product catalogue" at bounding box center [1037, 180] width 90 height 17
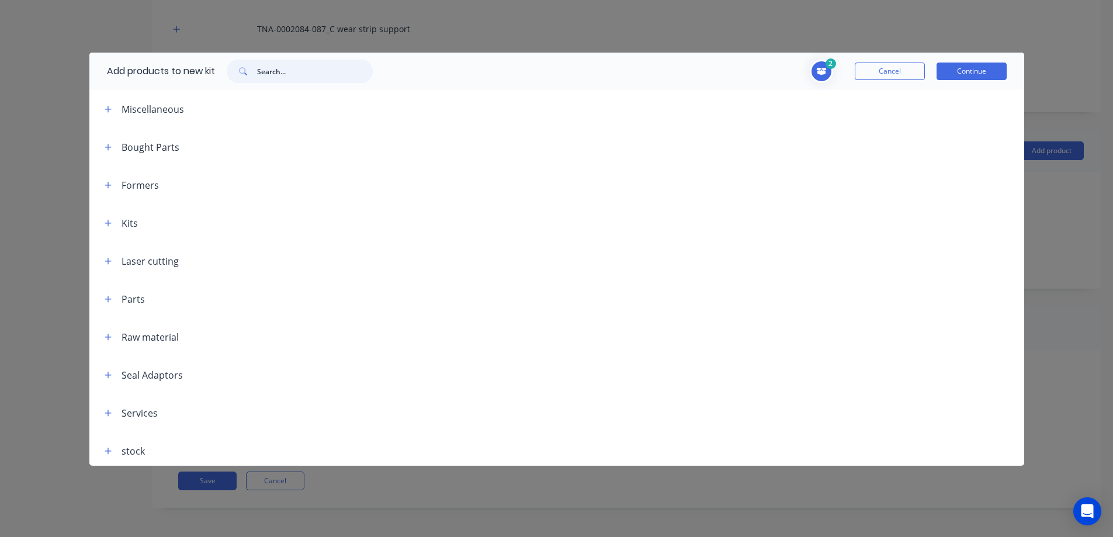
click at [270, 68] on input "text" at bounding box center [315, 71] width 116 height 23
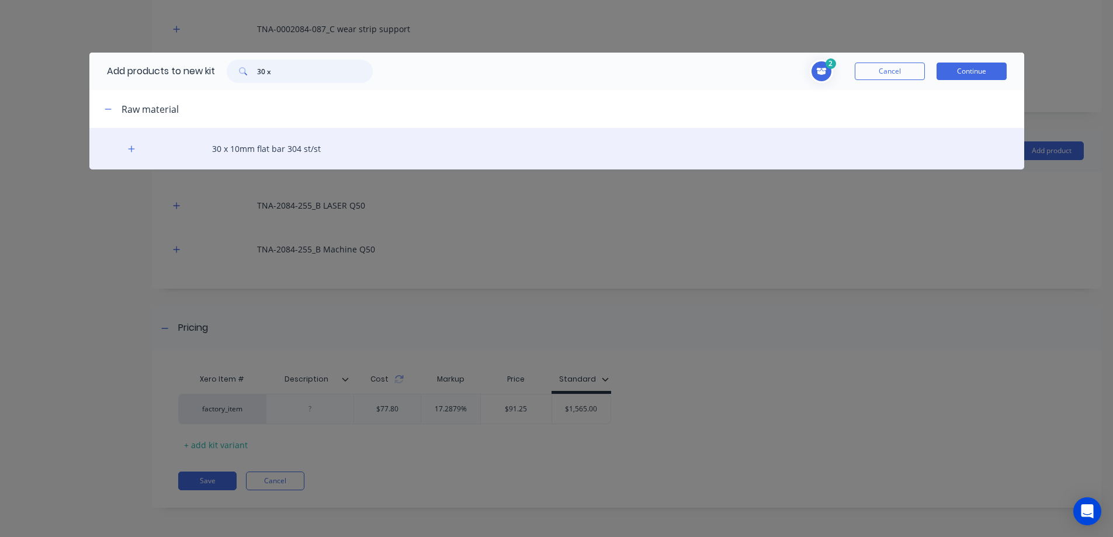
type input "30 x"
click at [262, 144] on div "30 x 10mm flat bar 304 st/st" at bounding box center [556, 148] width 935 height 41
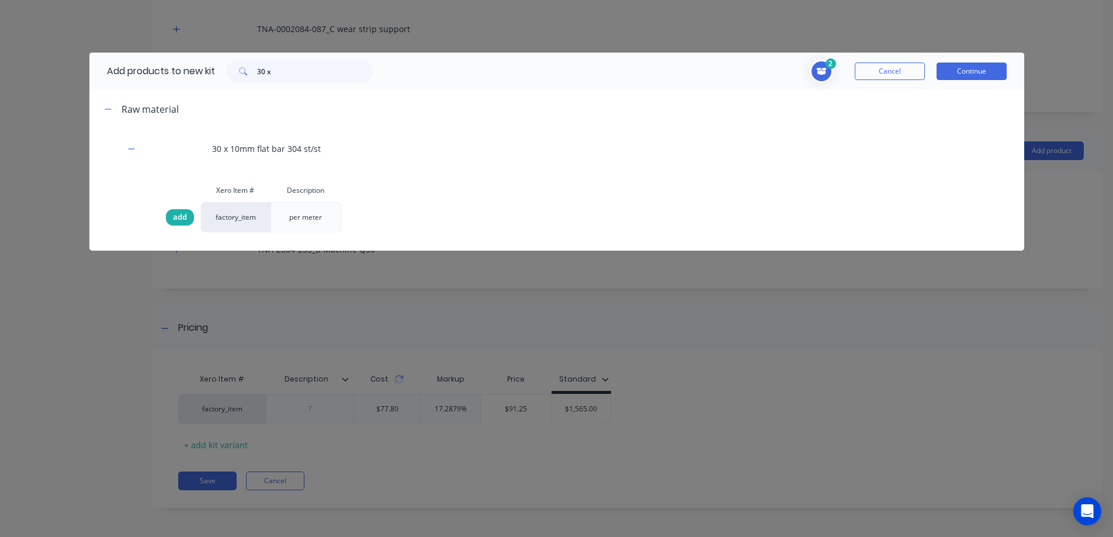
click at [179, 214] on span "add" at bounding box center [180, 218] width 14 height 12
click at [956, 70] on button "Continue" at bounding box center [972, 72] width 70 height 18
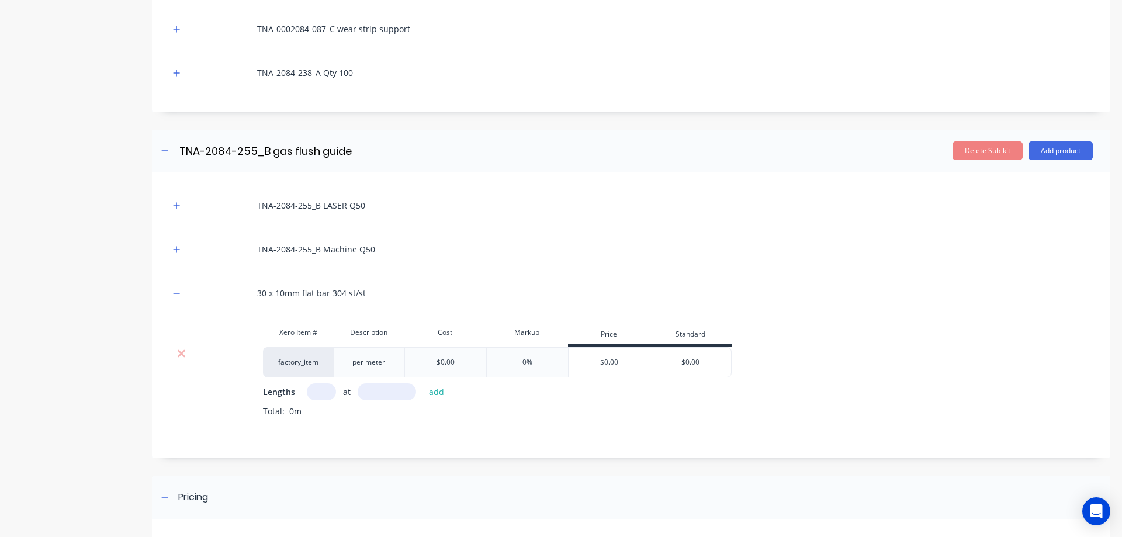
click at [323, 393] on input "text" at bounding box center [321, 391] width 29 height 17
type input ".5"
click at [380, 395] on input "text" at bounding box center [387, 391] width 58 height 17
type input "19.5"
click at [439, 392] on button "add" at bounding box center [436, 392] width 27 height 16
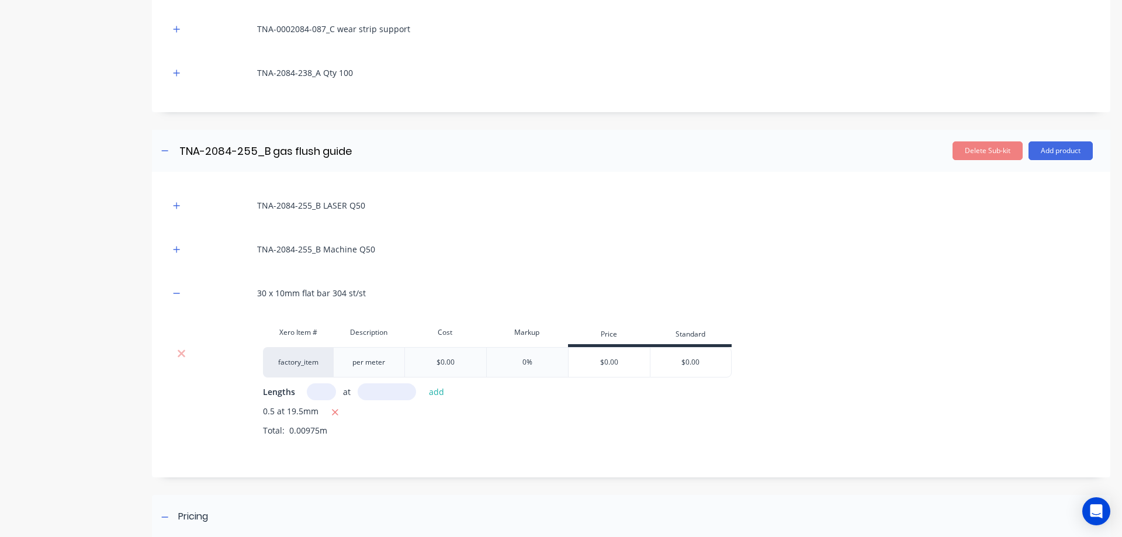
click at [319, 392] on input "text" at bounding box center [321, 391] width 29 height 17
click at [333, 410] on icon "button" at bounding box center [335, 412] width 8 height 11
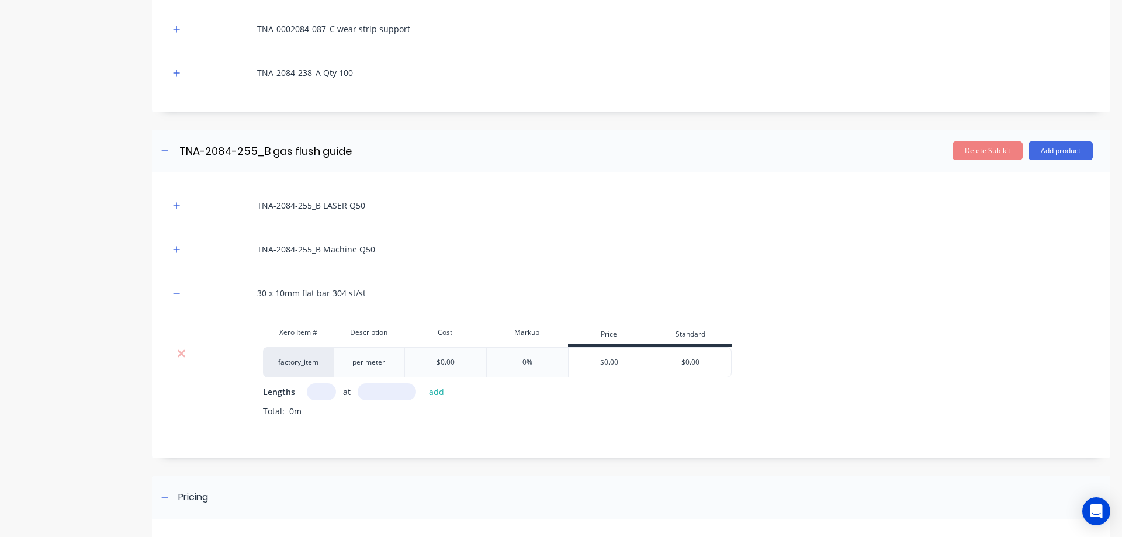
click at [323, 393] on input "text" at bounding box center [321, 391] width 29 height 17
type input "1"
type input "5"
type input ".5"
click at [434, 391] on button "add" at bounding box center [436, 392] width 27 height 16
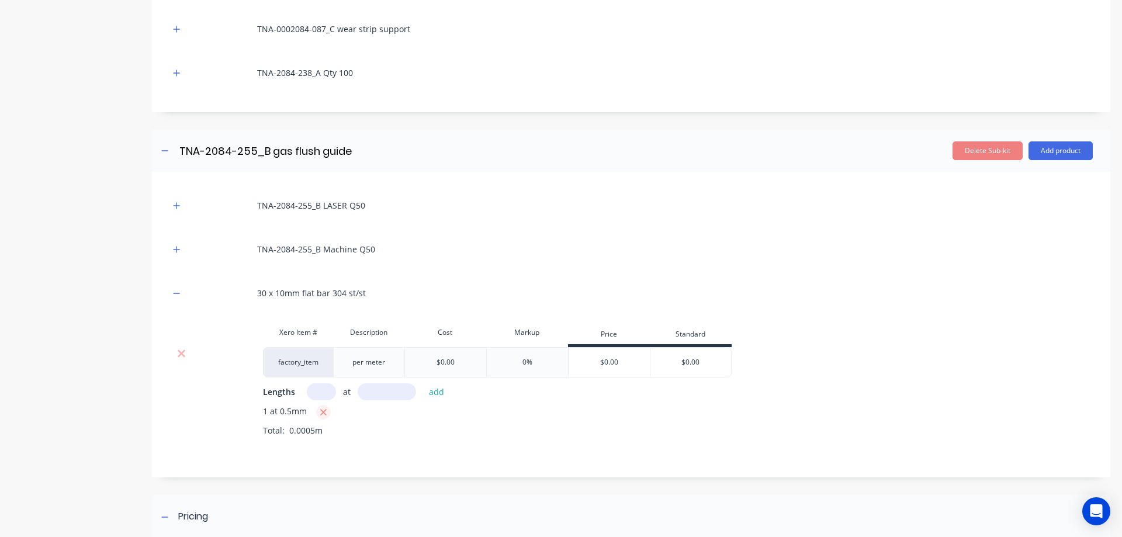
click at [323, 413] on icon "button" at bounding box center [323, 412] width 6 height 6
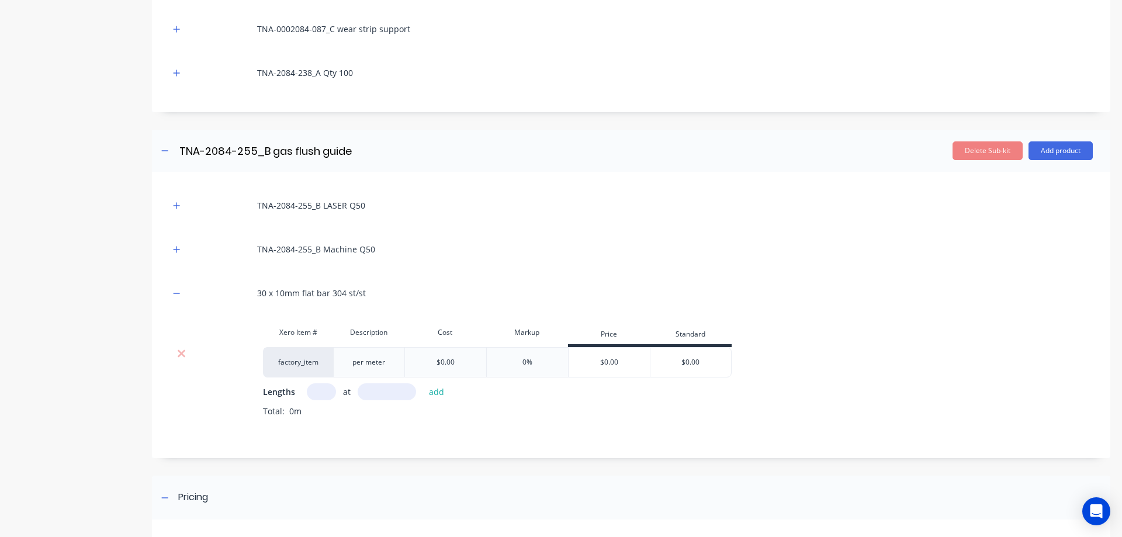
click at [320, 389] on input "text" at bounding box center [321, 391] width 29 height 17
type input "1"
type input "500"
click at [437, 389] on button "add" at bounding box center [436, 392] width 27 height 16
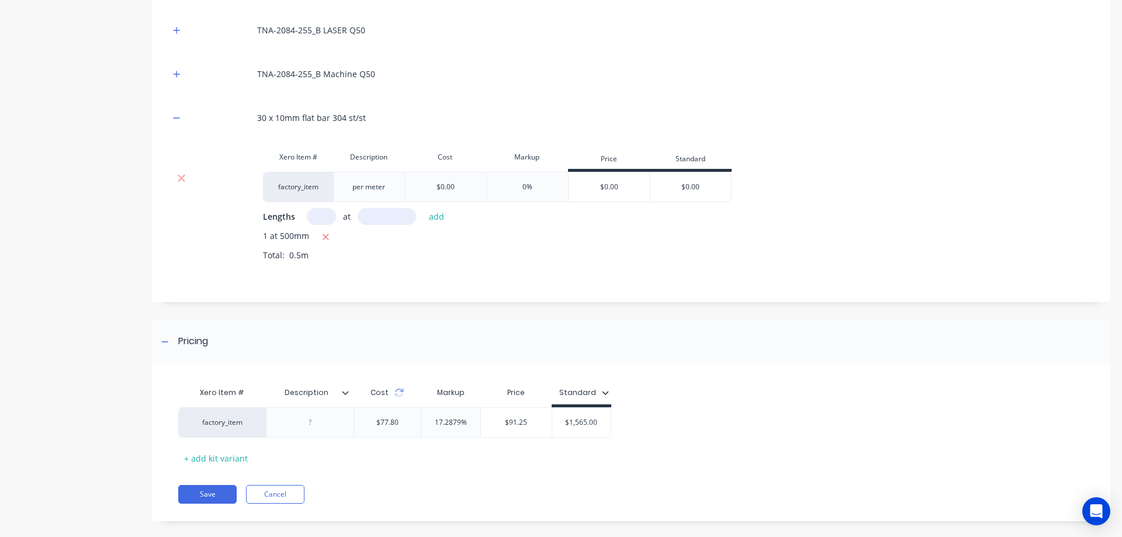
scroll to position [466, 0]
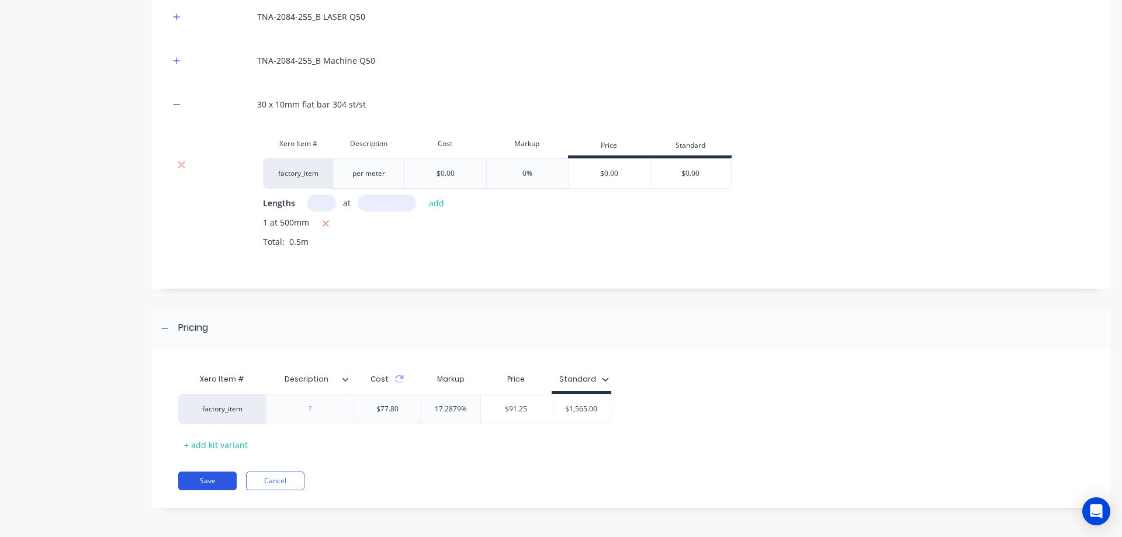
click at [198, 480] on button "Save" at bounding box center [207, 481] width 58 height 19
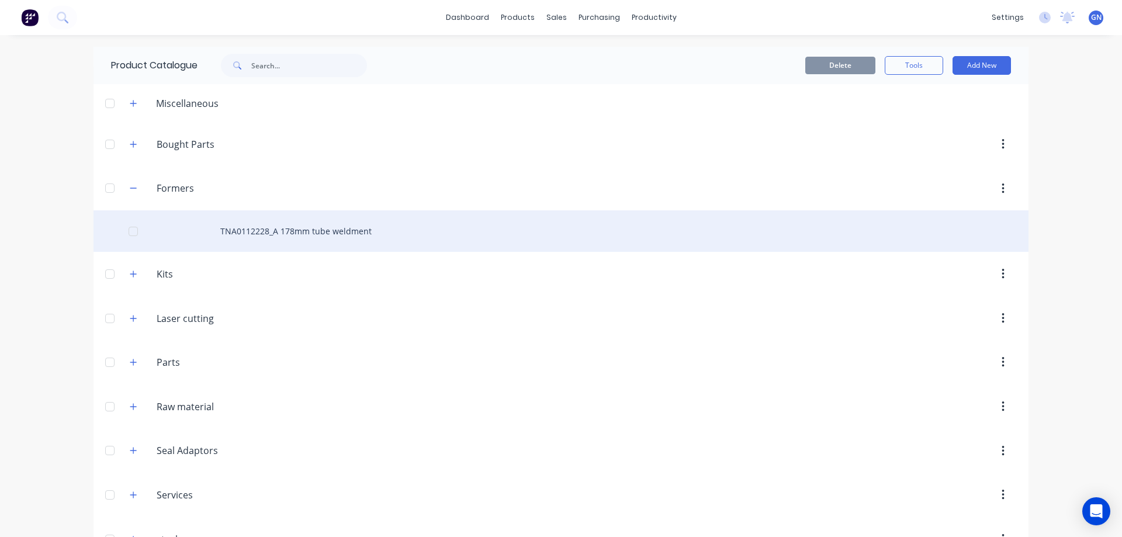
click at [330, 232] on div "TNA0112228_A 178mm tube weldment" at bounding box center [561, 230] width 935 height 41
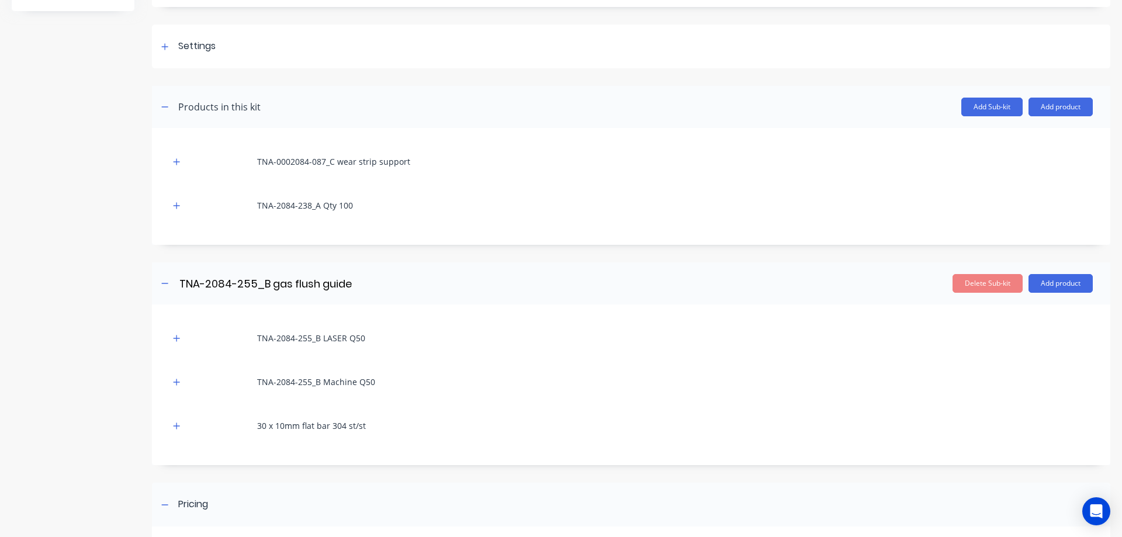
scroll to position [156, 0]
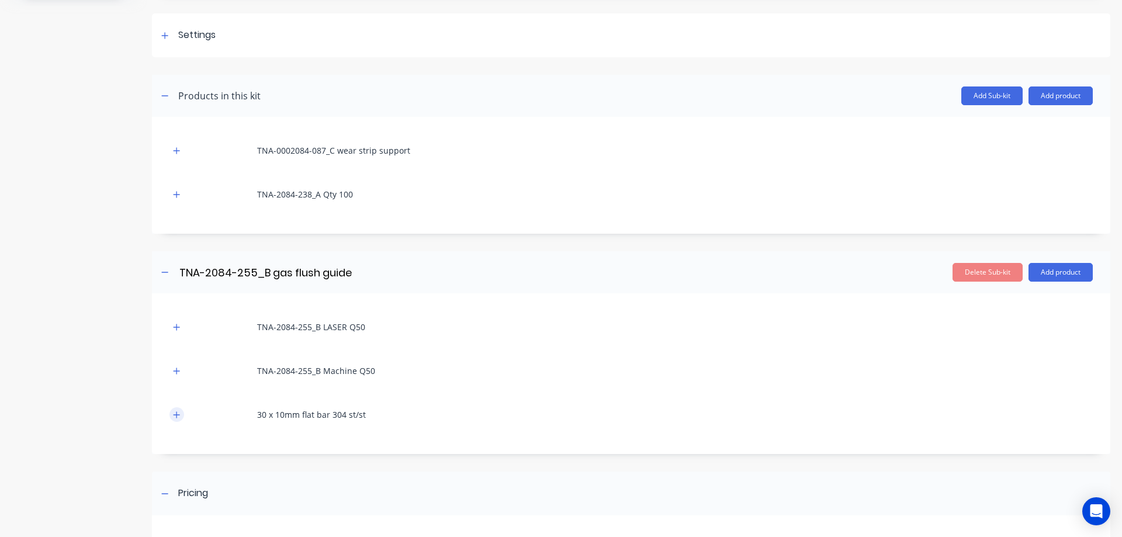
click at [178, 412] on icon "button" at bounding box center [176, 415] width 7 height 8
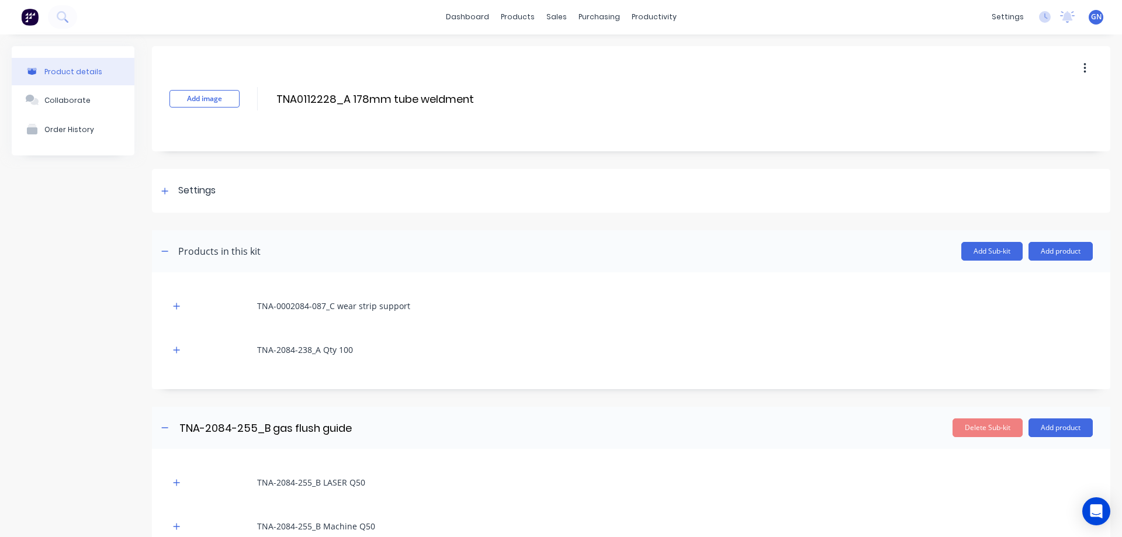
scroll to position [0, 0]
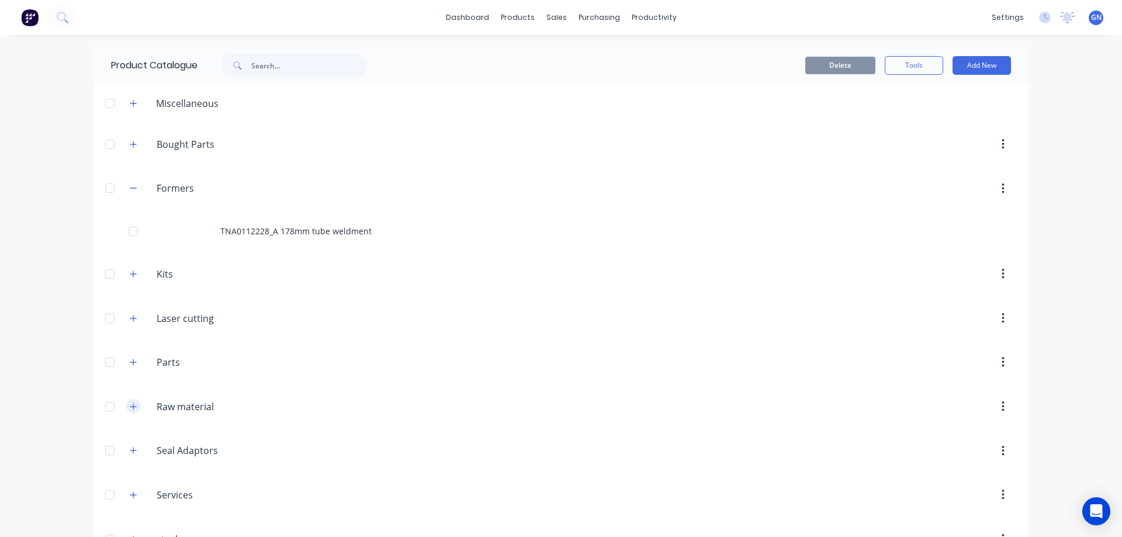
click at [130, 407] on icon "button" at bounding box center [133, 406] width 6 height 6
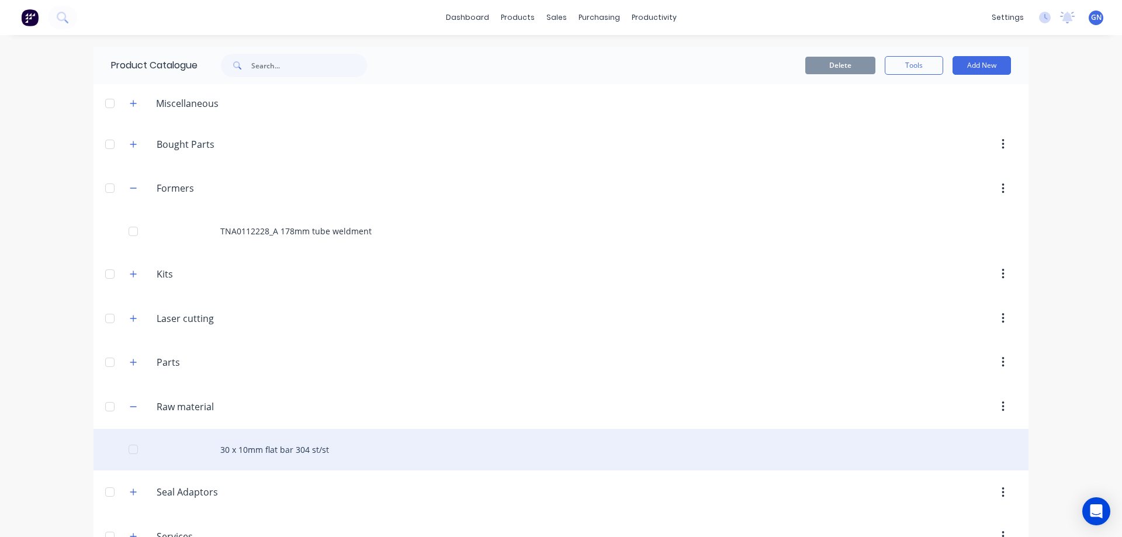
click at [281, 447] on div "30 x 10mm flat bar 304 st/st" at bounding box center [561, 449] width 935 height 41
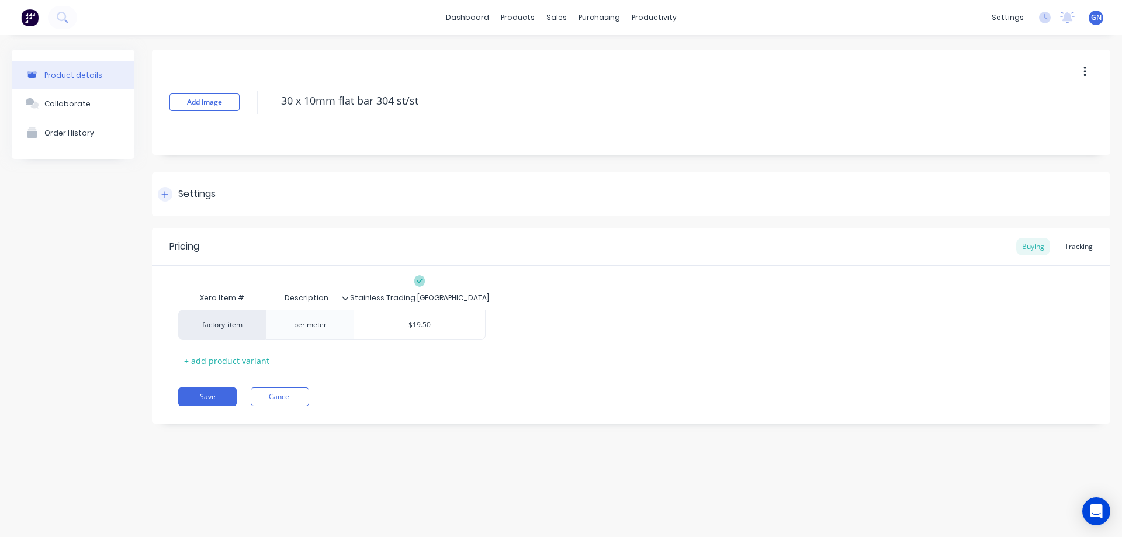
click at [165, 197] on icon at bounding box center [165, 194] width 6 height 6
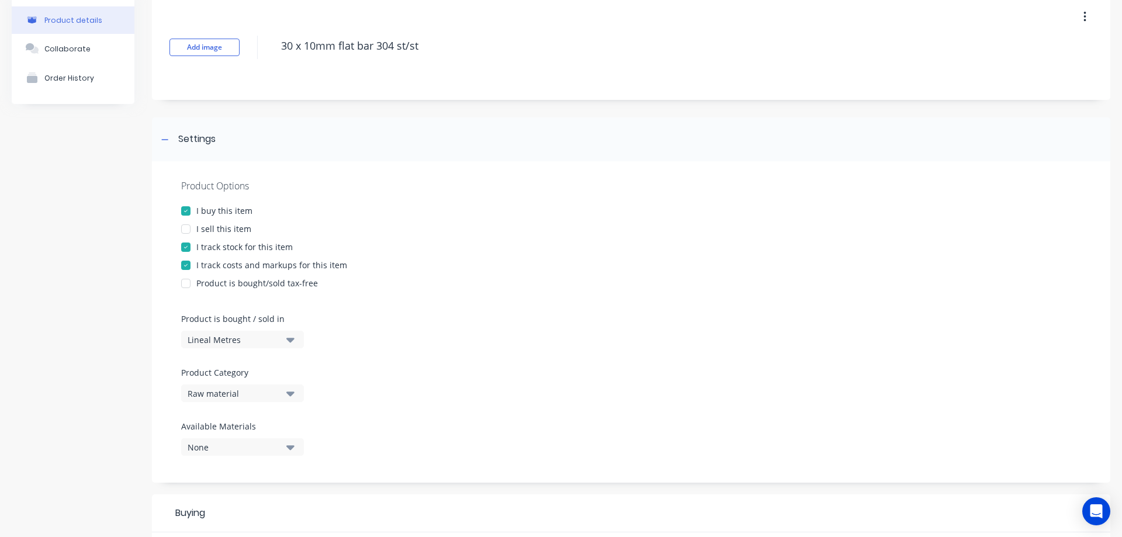
scroll to position [117, 0]
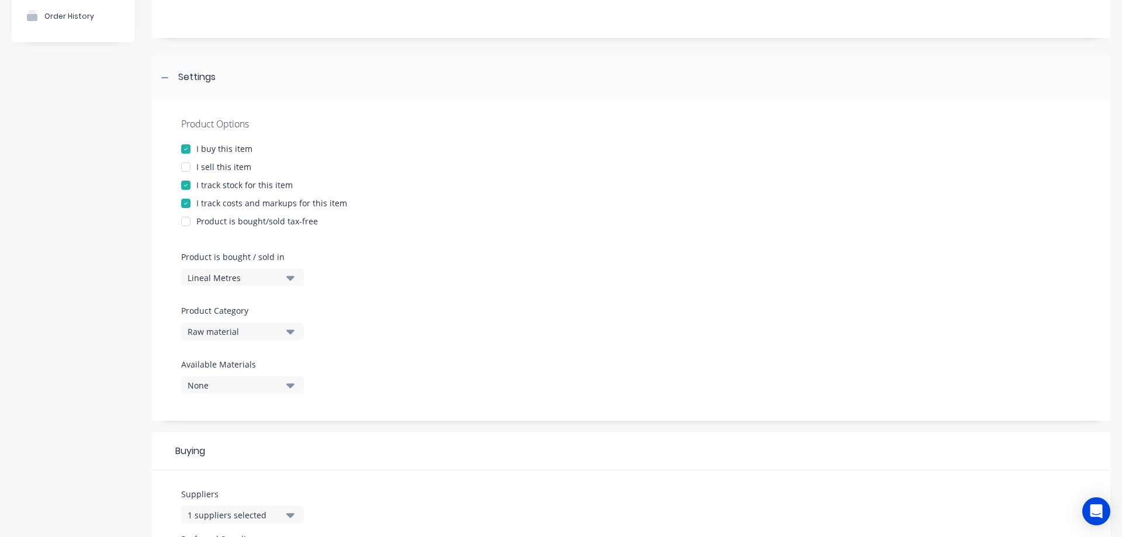
click at [187, 167] on div at bounding box center [185, 166] width 23 height 23
type textarea "x"
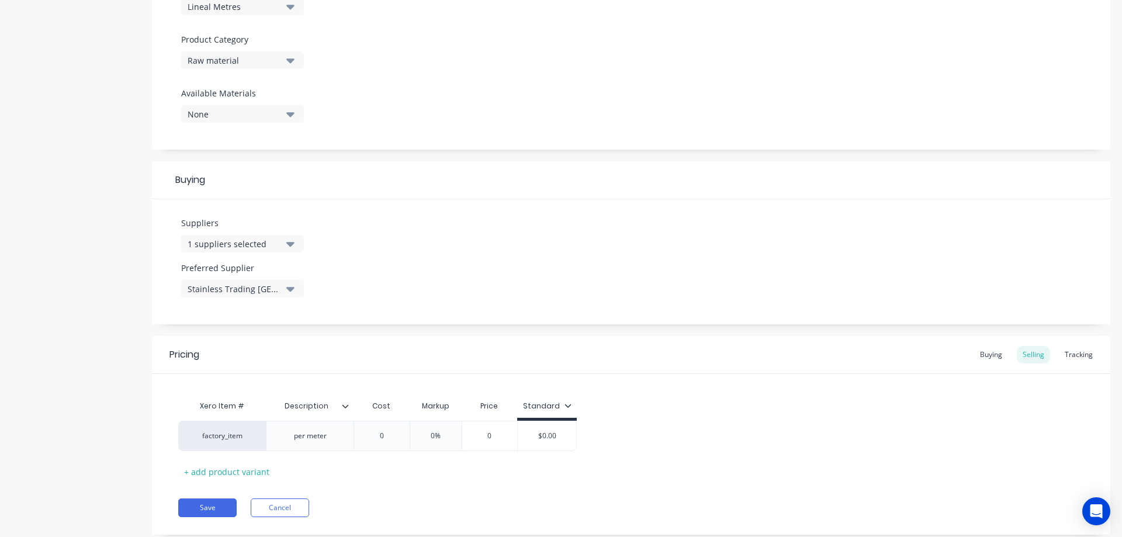
scroll to position [418, 0]
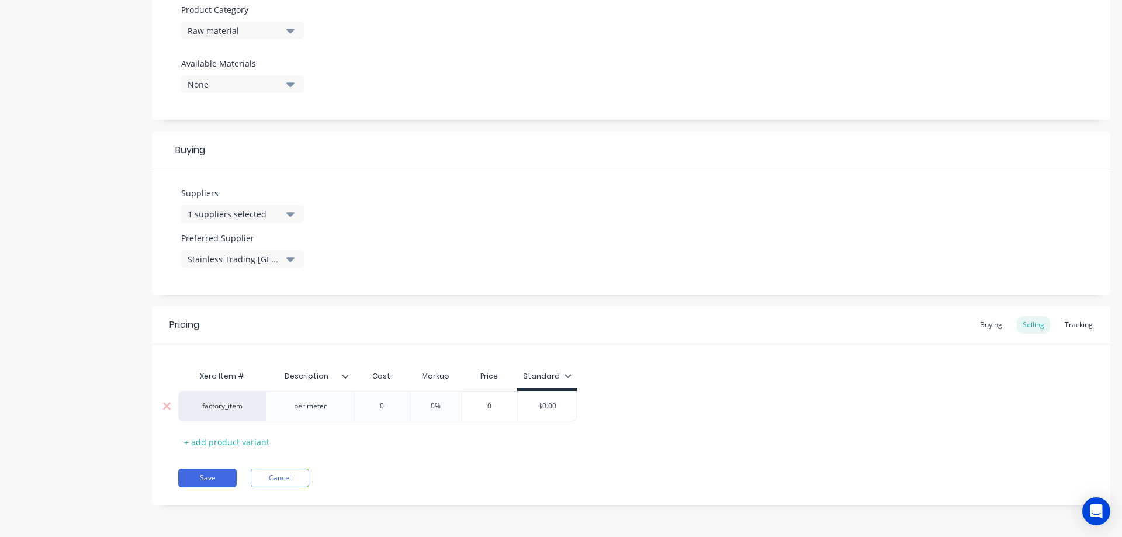
type input "0"
drag, startPoint x: 376, startPoint y: 406, endPoint x: 391, endPoint y: 406, distance: 14.6
click at [391, 406] on input "0" at bounding box center [381, 406] width 58 height 11
type textarea "x"
type input "1"
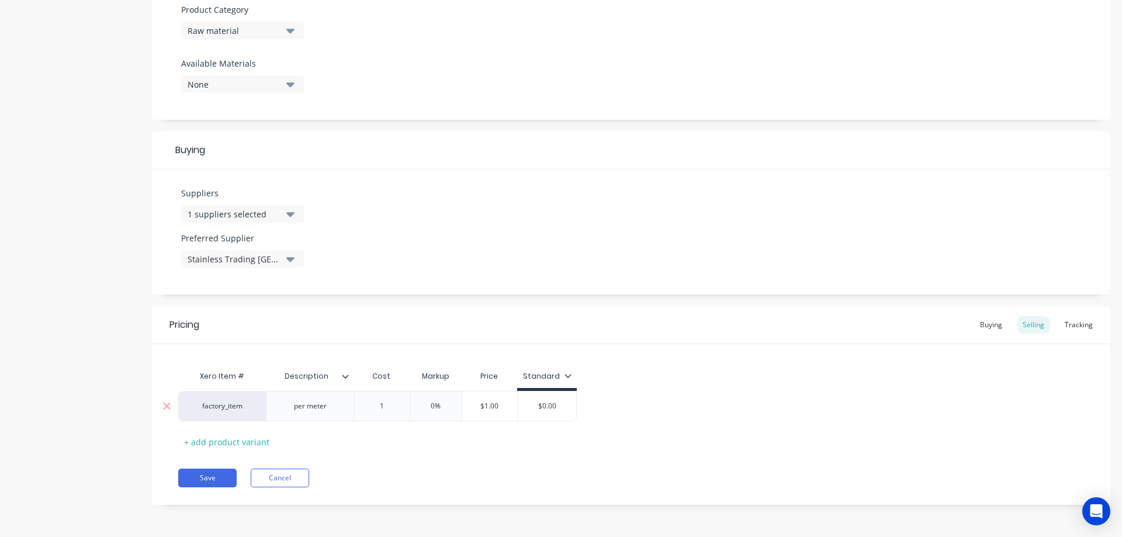
type textarea "x"
type input "19."
type textarea "x"
type input "19.5"
type input "0%"
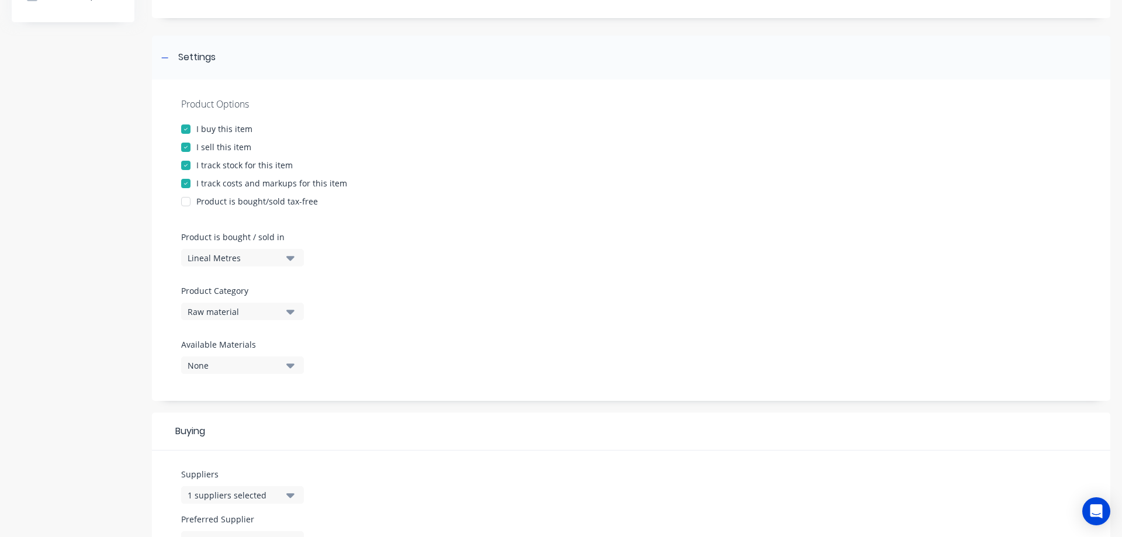
scroll to position [126, 0]
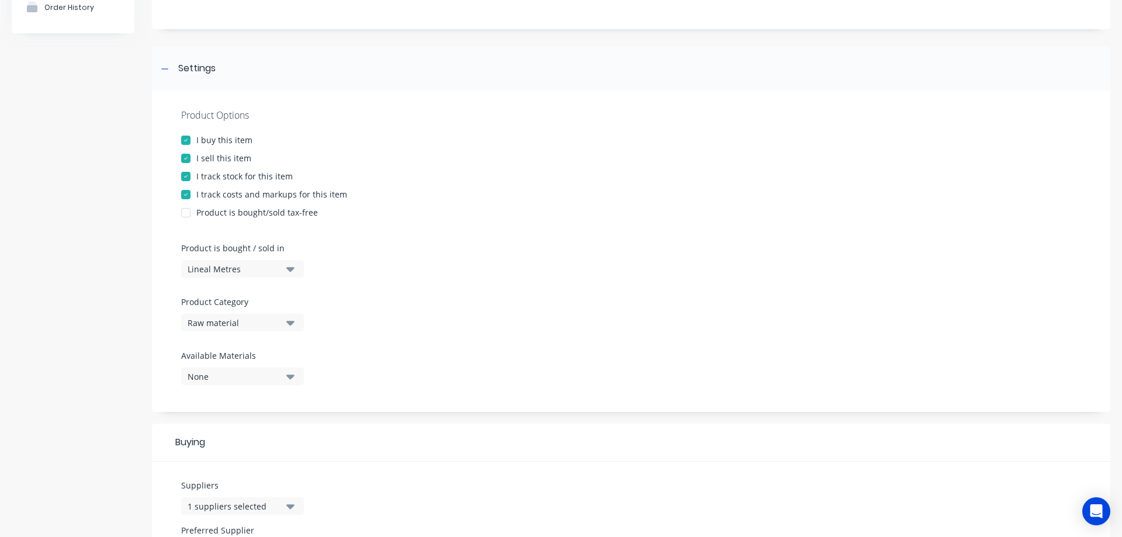
click at [185, 157] on div at bounding box center [185, 158] width 23 height 23
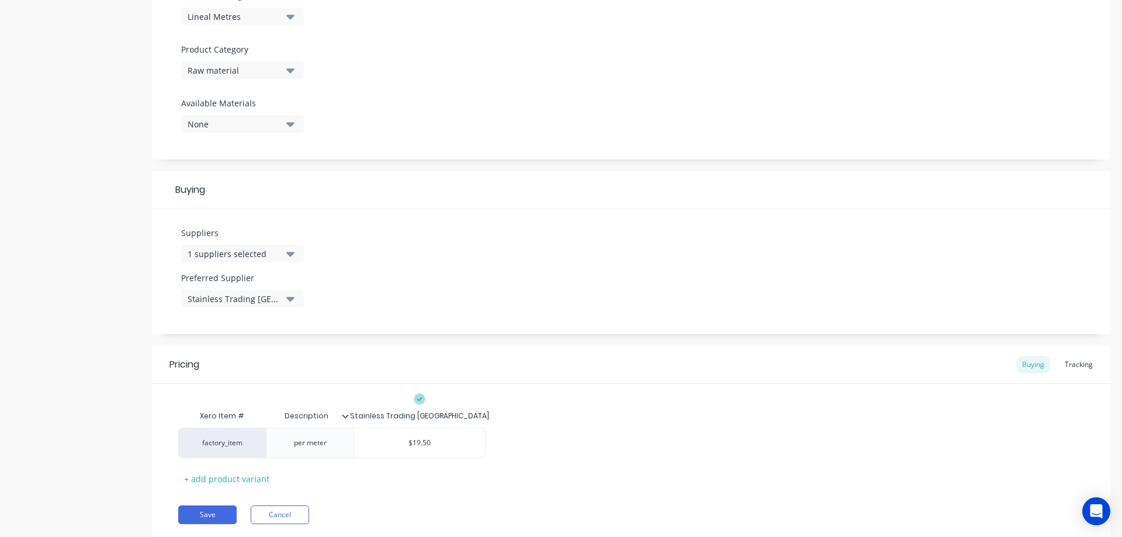
scroll to position [415, 0]
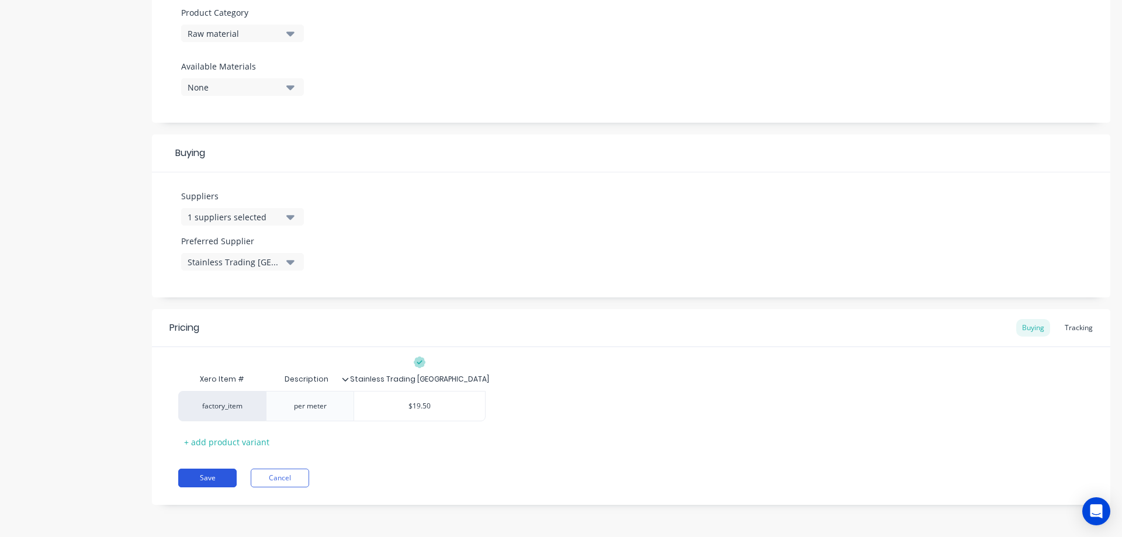
click at [203, 477] on button "Save" at bounding box center [207, 478] width 58 height 19
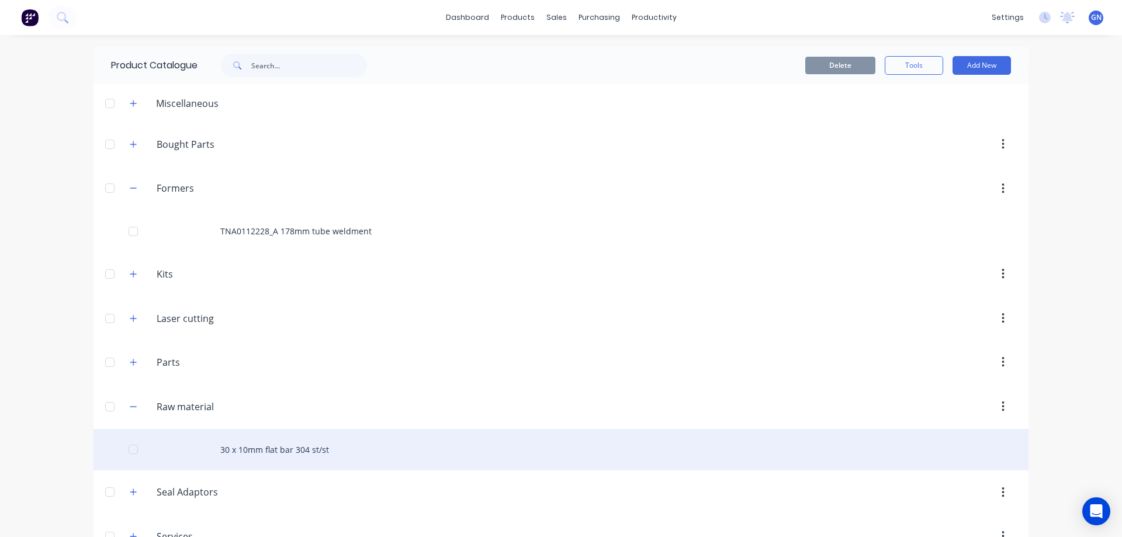
click at [250, 449] on div "30 x 10mm flat bar 304 st/st" at bounding box center [561, 449] width 935 height 41
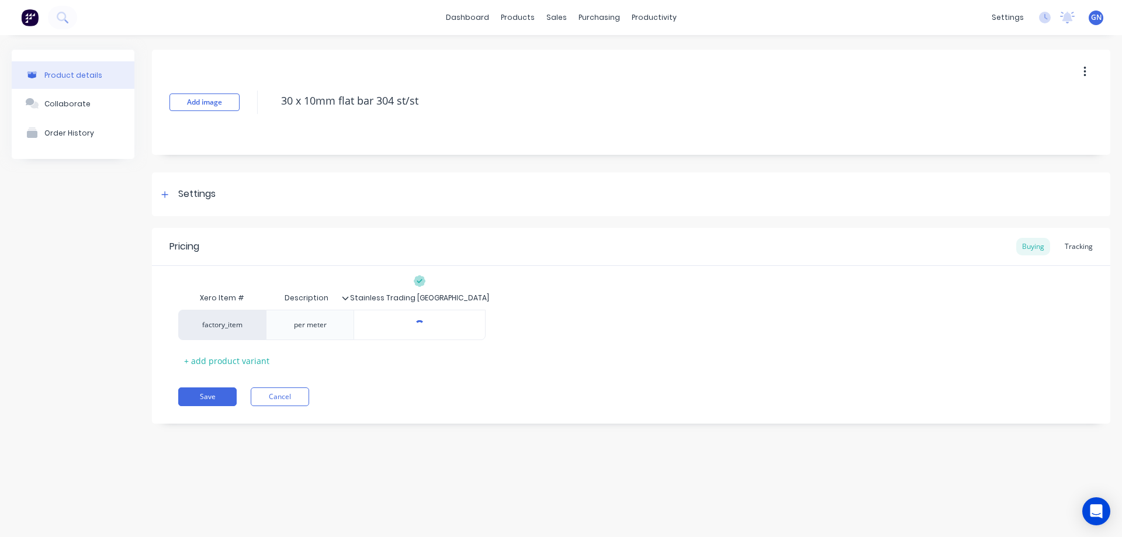
type textarea "x"
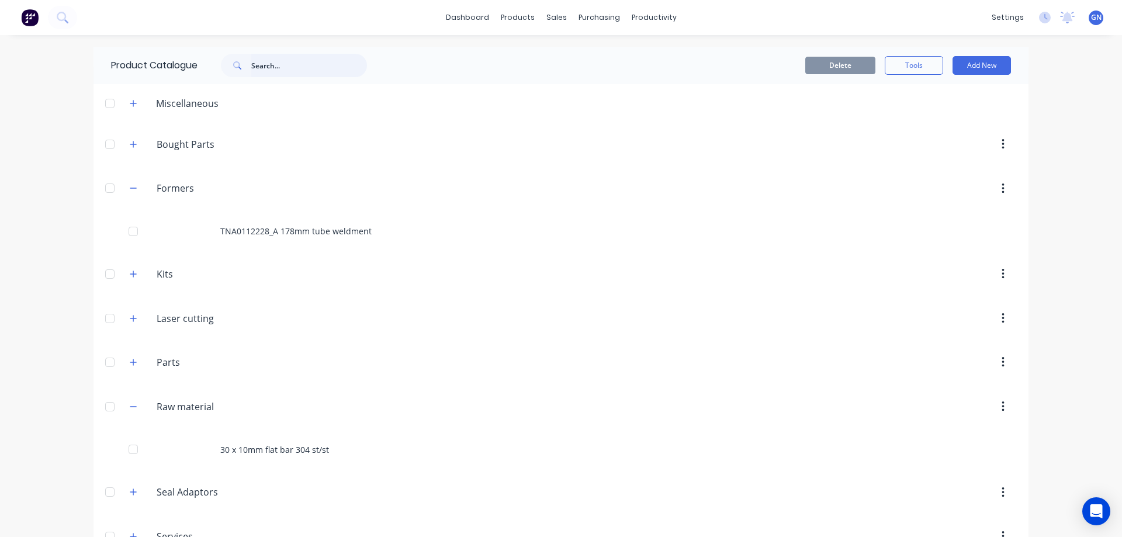
click at [272, 62] on input "text" at bounding box center [309, 65] width 116 height 23
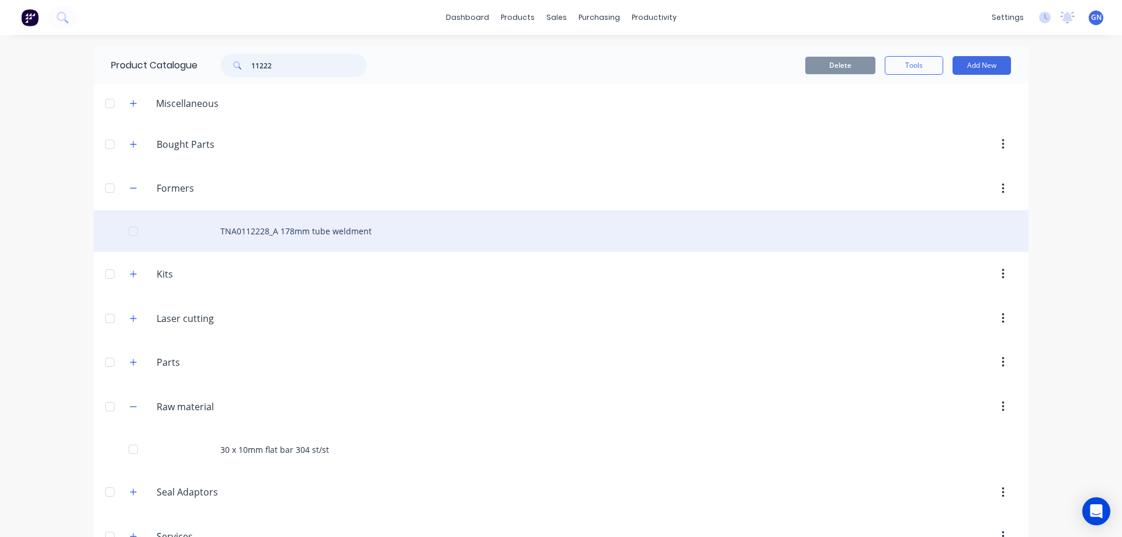
type input "11222"
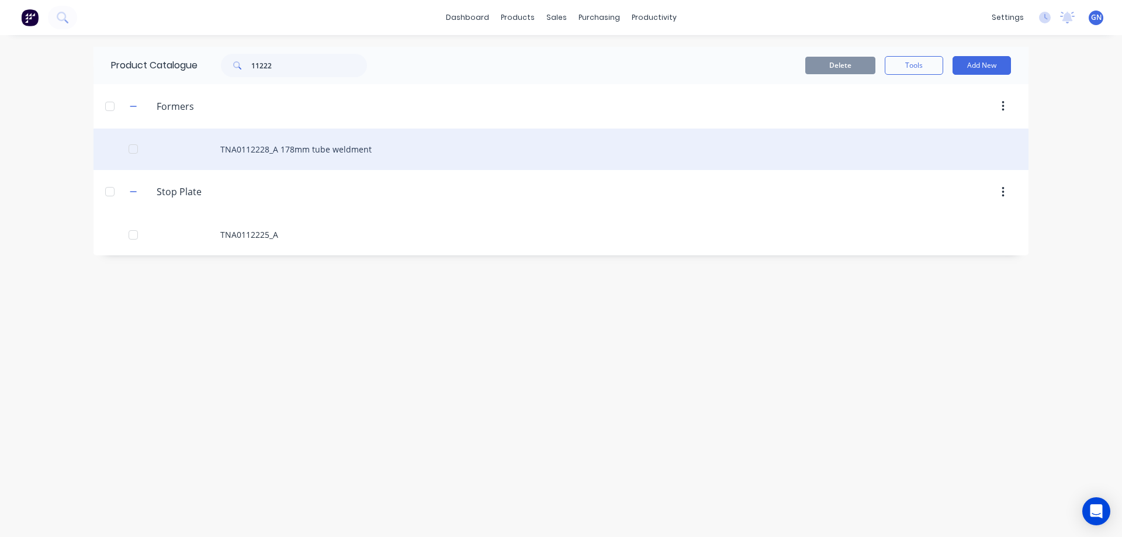
click at [286, 147] on div "TNA0112228_A 178mm tube weldment" at bounding box center [561, 149] width 935 height 41
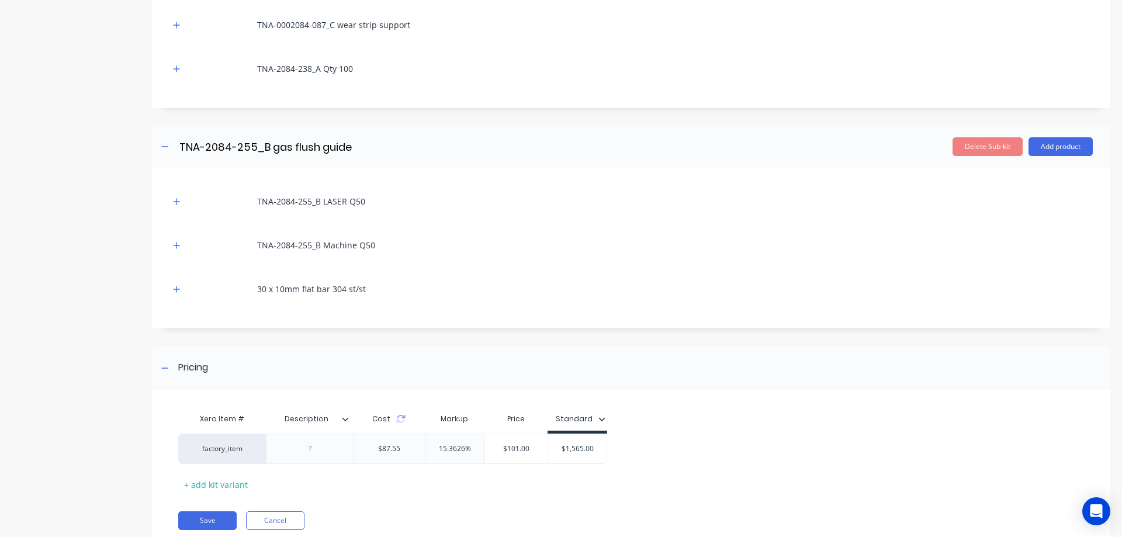
scroll to position [292, 0]
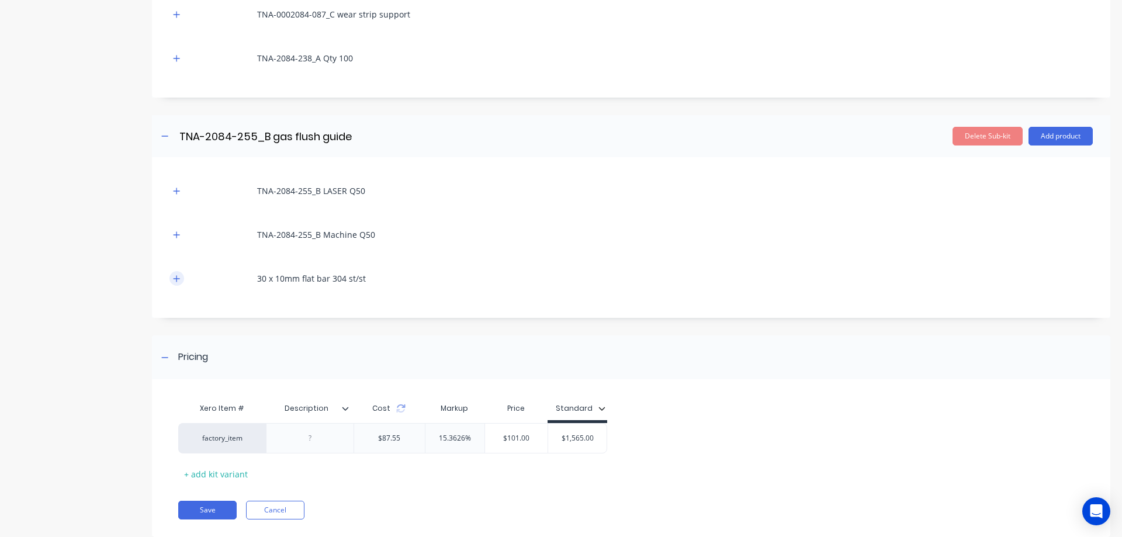
click at [176, 281] on icon "button" at bounding box center [177, 278] width 6 height 6
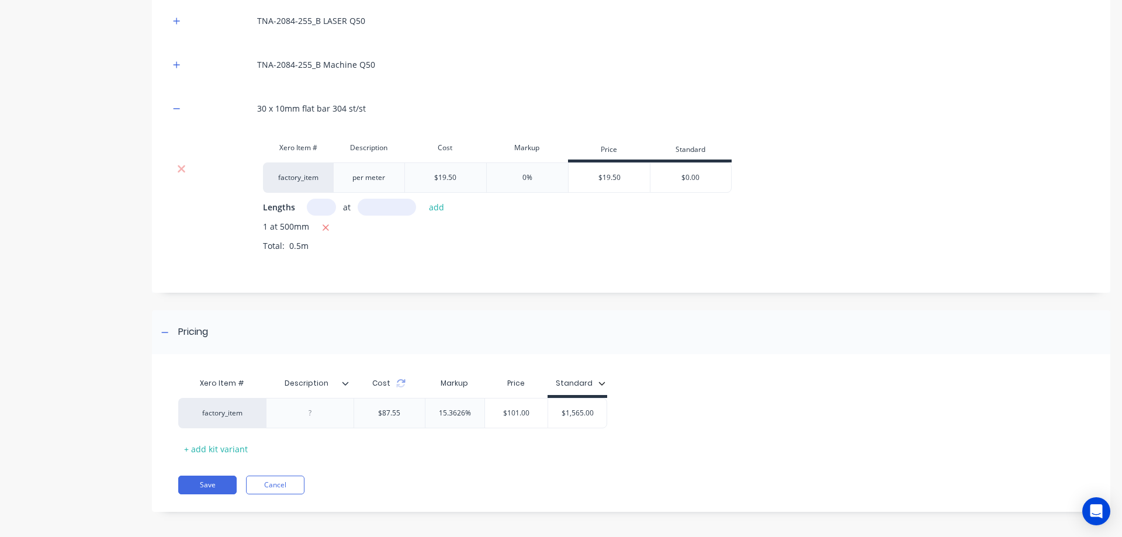
scroll to position [466, 0]
click at [219, 477] on button "Save" at bounding box center [207, 481] width 58 height 19
